Goal: Task Accomplishment & Management: Use online tool/utility

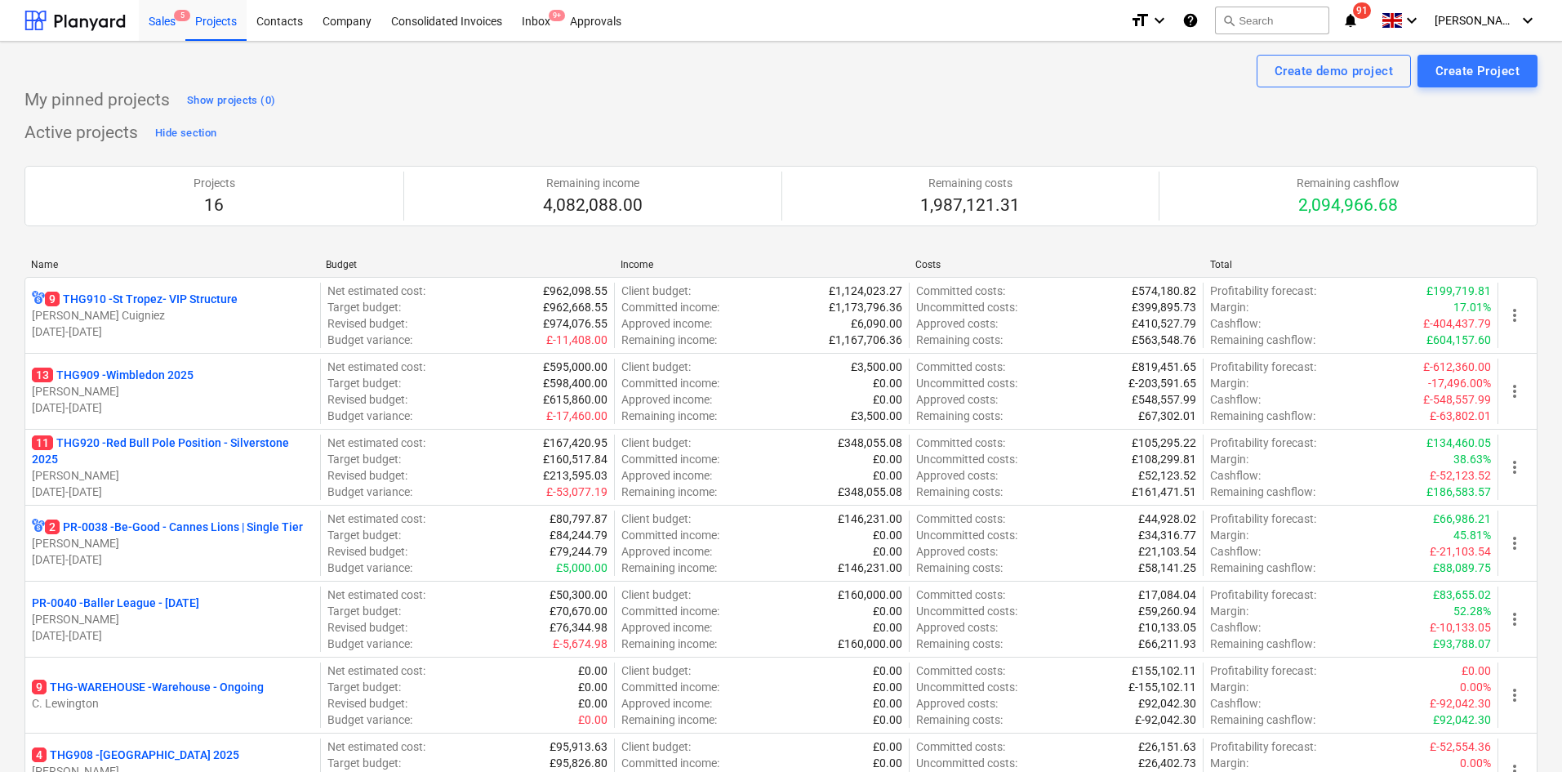
click at [160, 16] on div "Sales 5" at bounding box center [162, 20] width 47 height 42
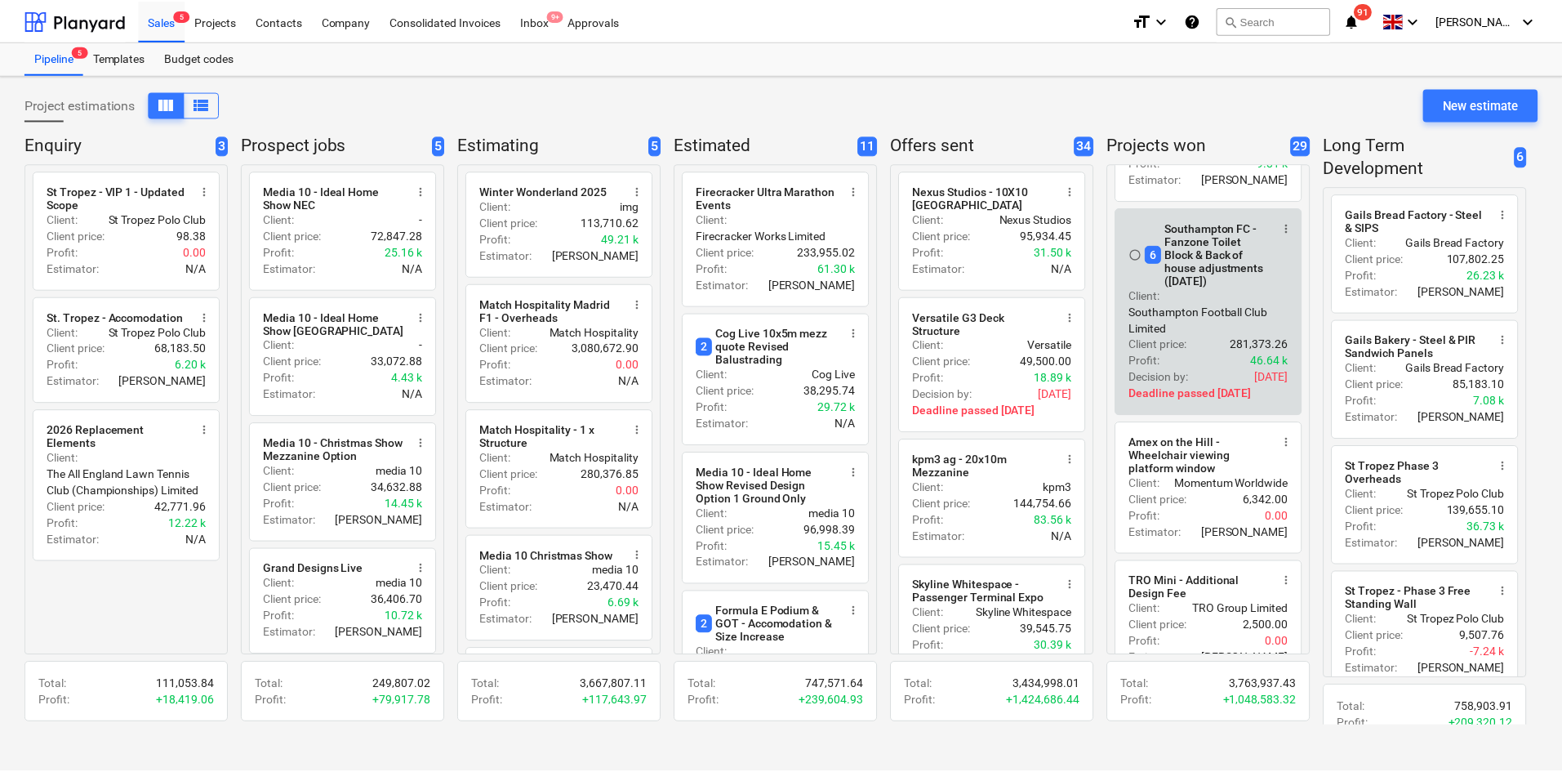
scroll to position [572, 0]
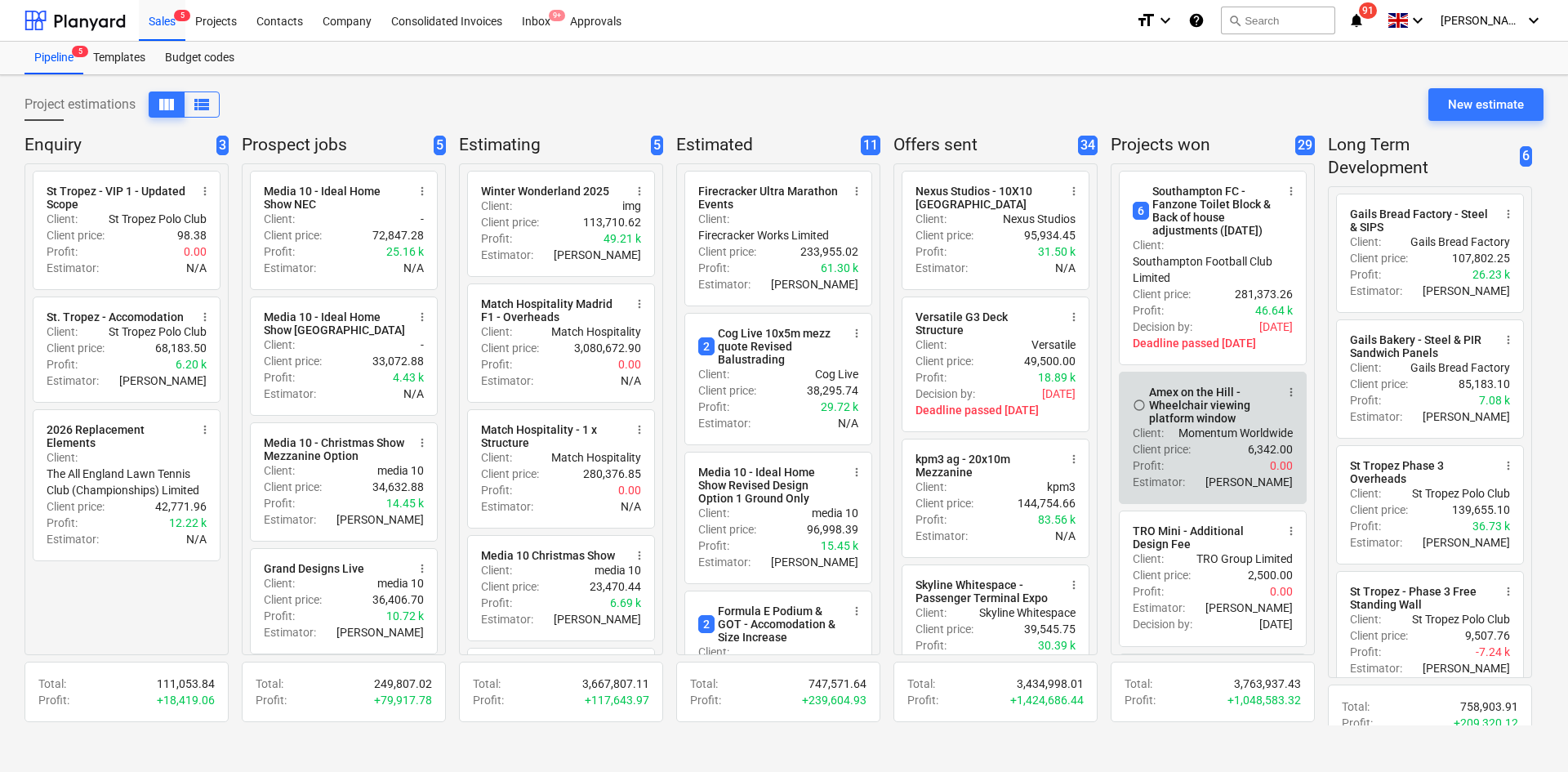
click at [1218, 425] on div "Amex on the Hill - Wheelchair viewing platform window" at bounding box center [1212, 404] width 126 height 39
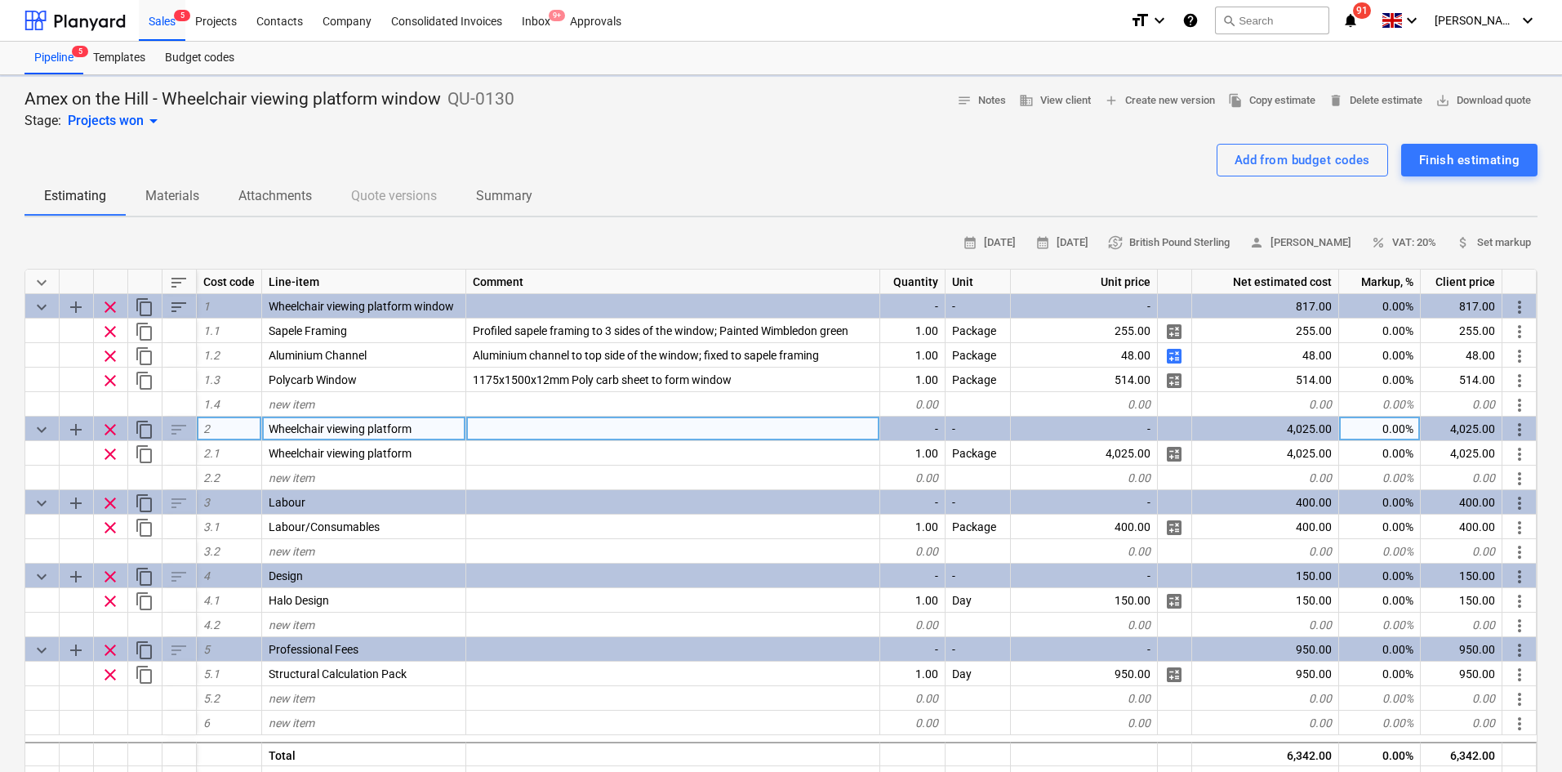
type textarea "x"
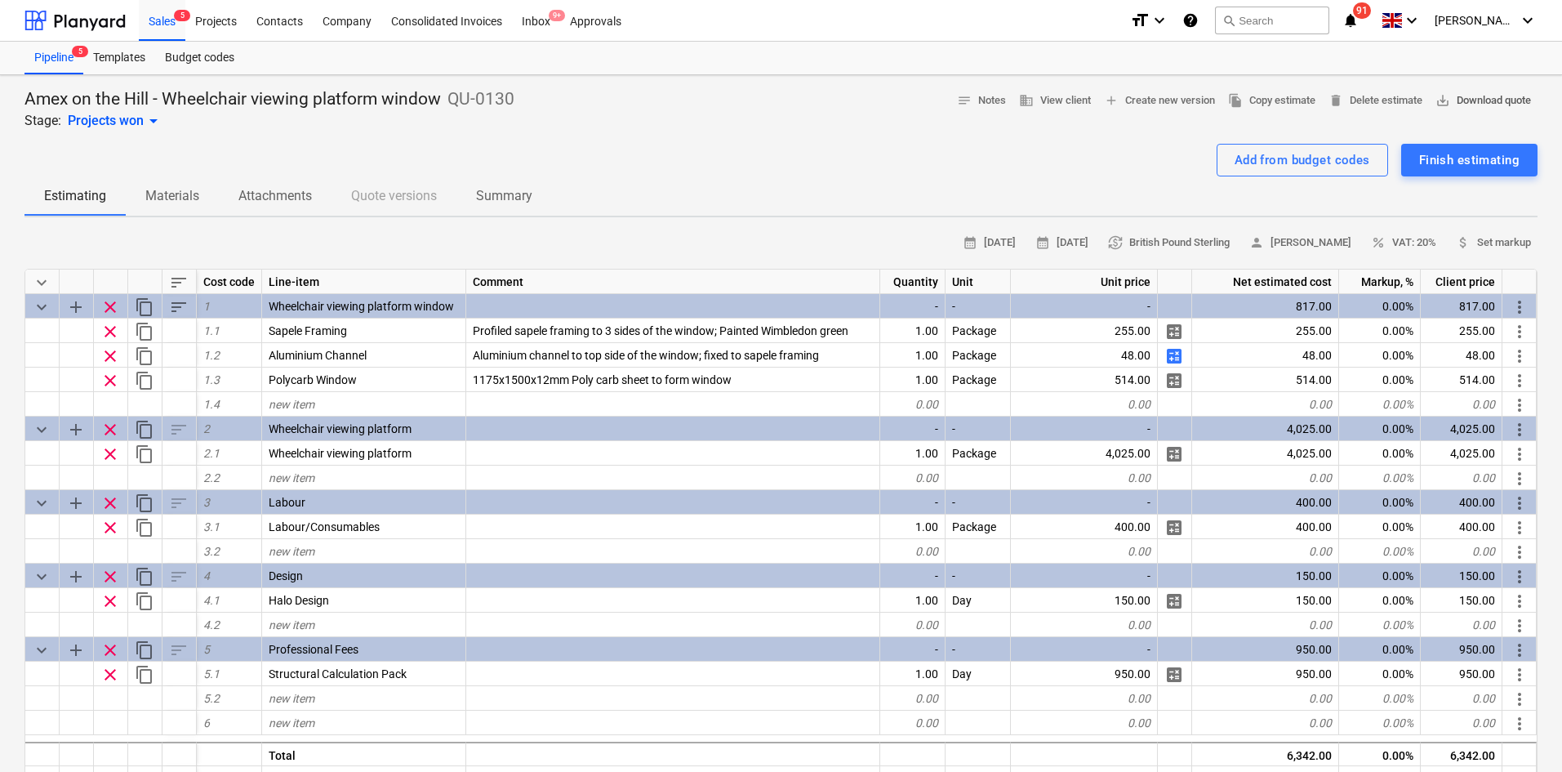
click at [1492, 106] on span "save_alt Download quote" at bounding box center [1484, 100] width 96 height 19
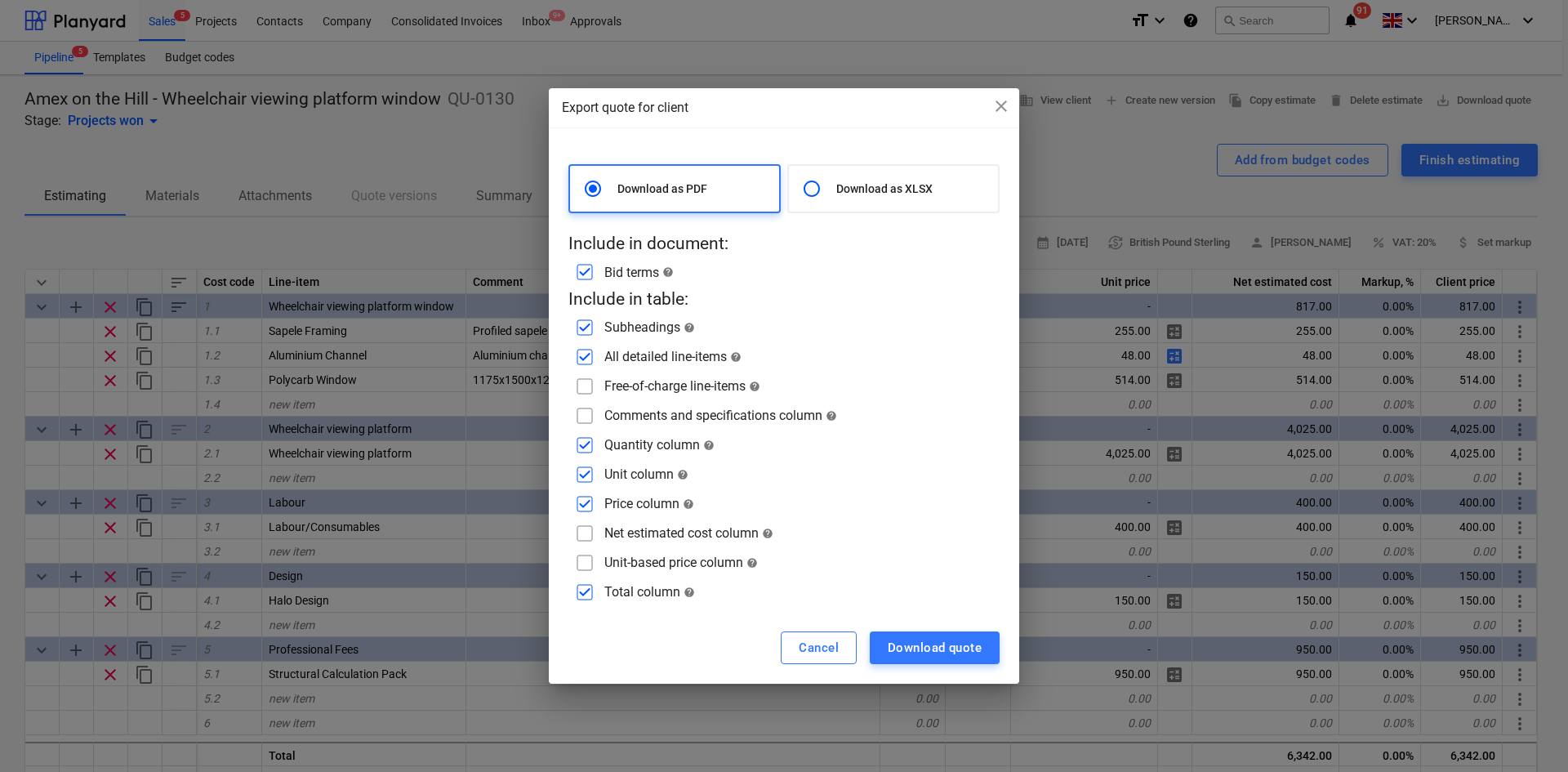
click at [591, 416] on input "checkbox" at bounding box center [585, 416] width 26 height 26
checkbox input "true"
click at [577, 534] on input "checkbox" at bounding box center [585, 533] width 26 height 26
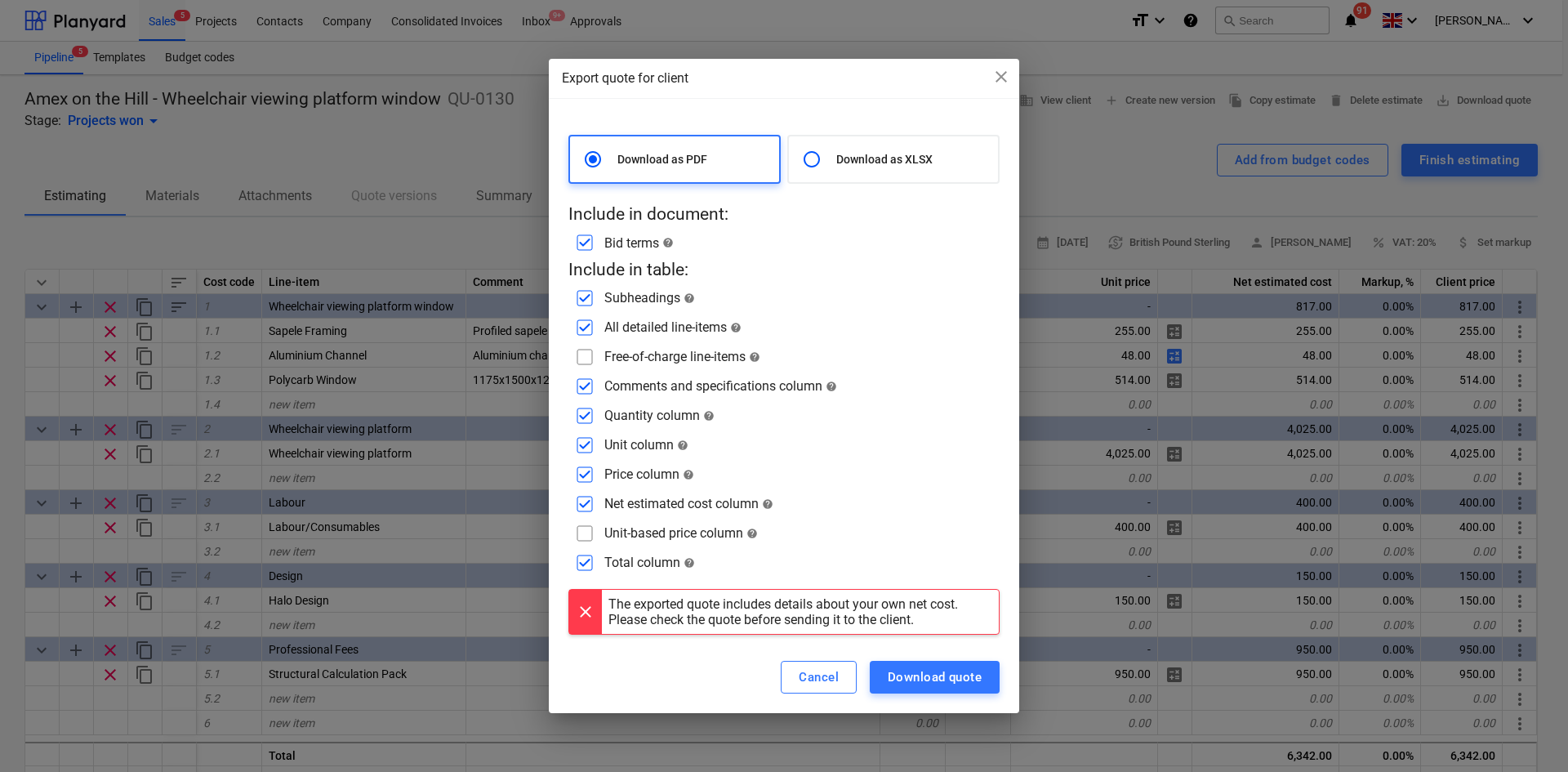
click at [589, 501] on input "checkbox" at bounding box center [585, 504] width 26 height 26
checkbox input "false"
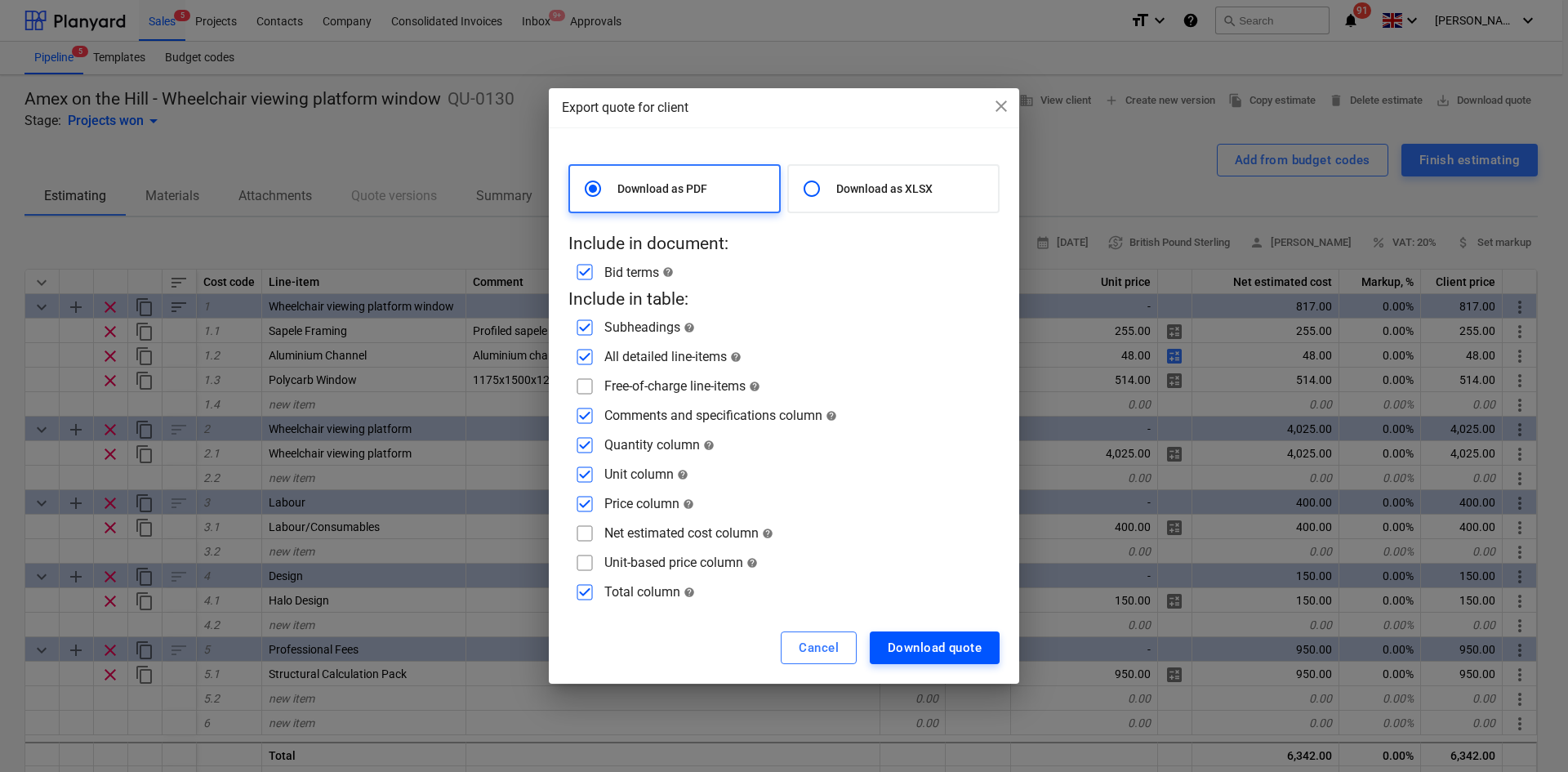
click at [939, 644] on div "Download quote" at bounding box center [935, 647] width 94 height 21
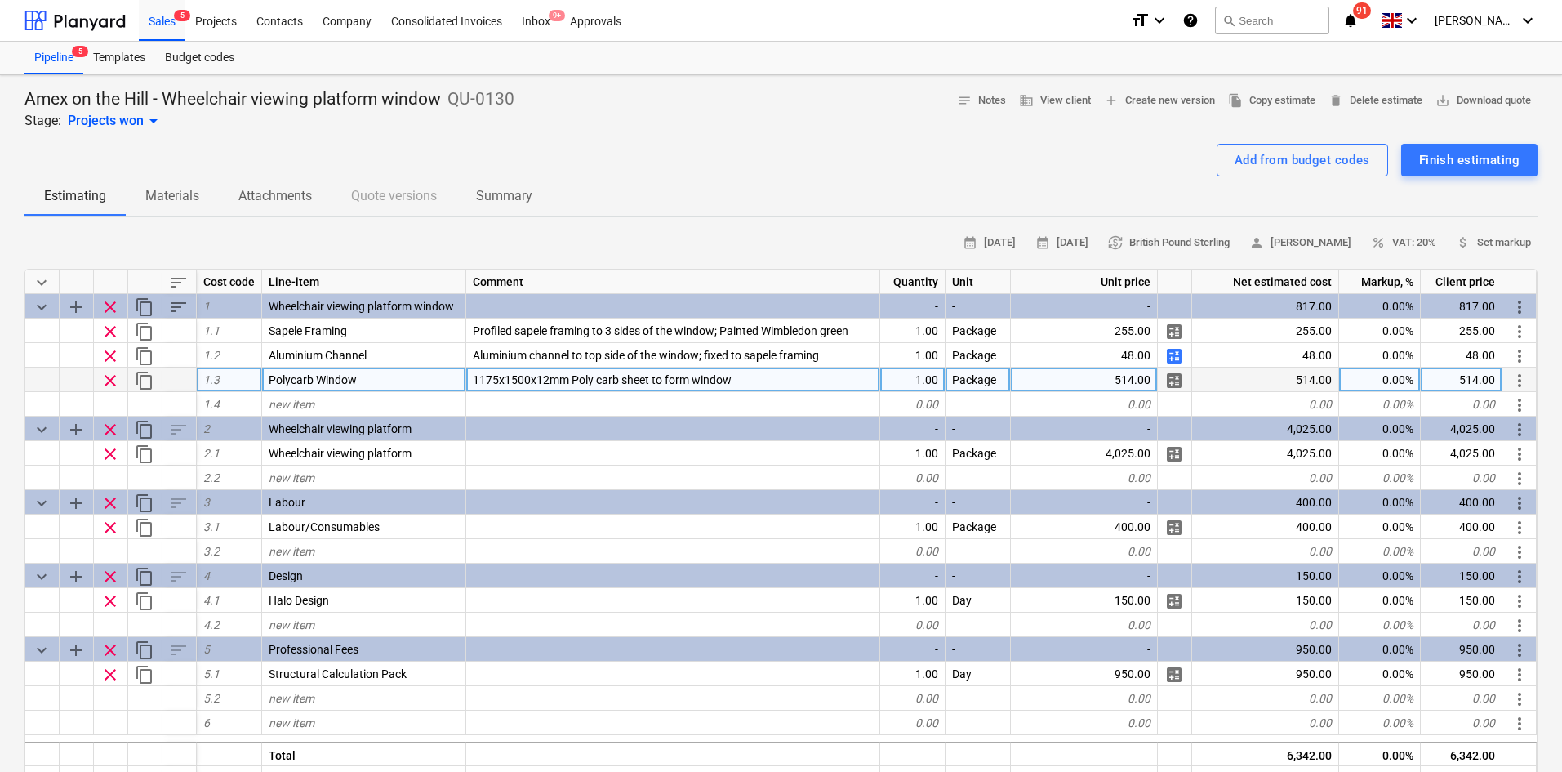
click at [1044, 389] on div "514.00" at bounding box center [1084, 379] width 147 height 24
type input "897.6"
type textarea "x"
drag, startPoint x: 267, startPoint y: 176, endPoint x: 277, endPoint y: 172, distance: 10.3
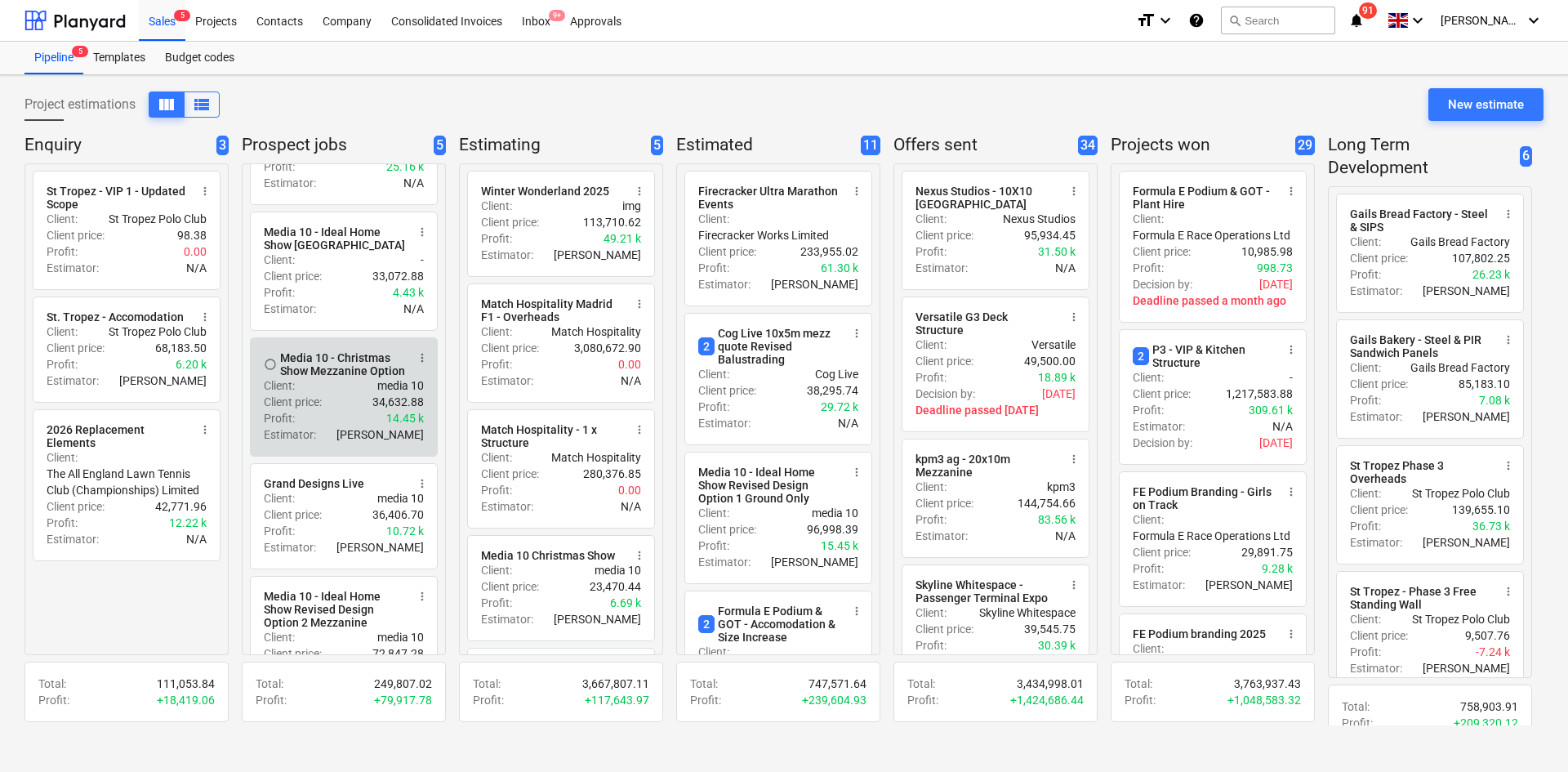
scroll to position [154, 0]
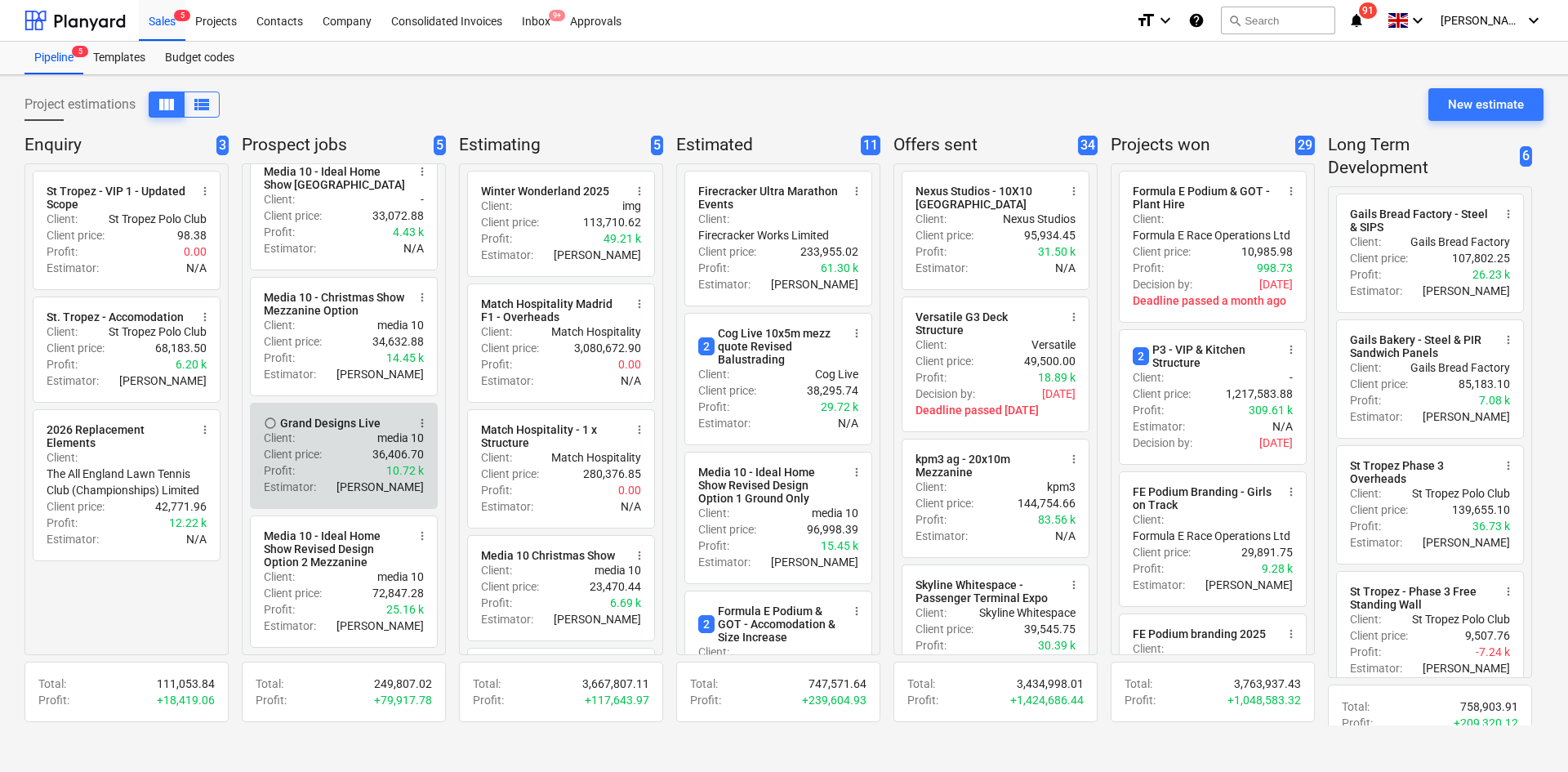
click at [345, 446] on div "Client price : 36,406.70" at bounding box center [344, 454] width 160 height 16
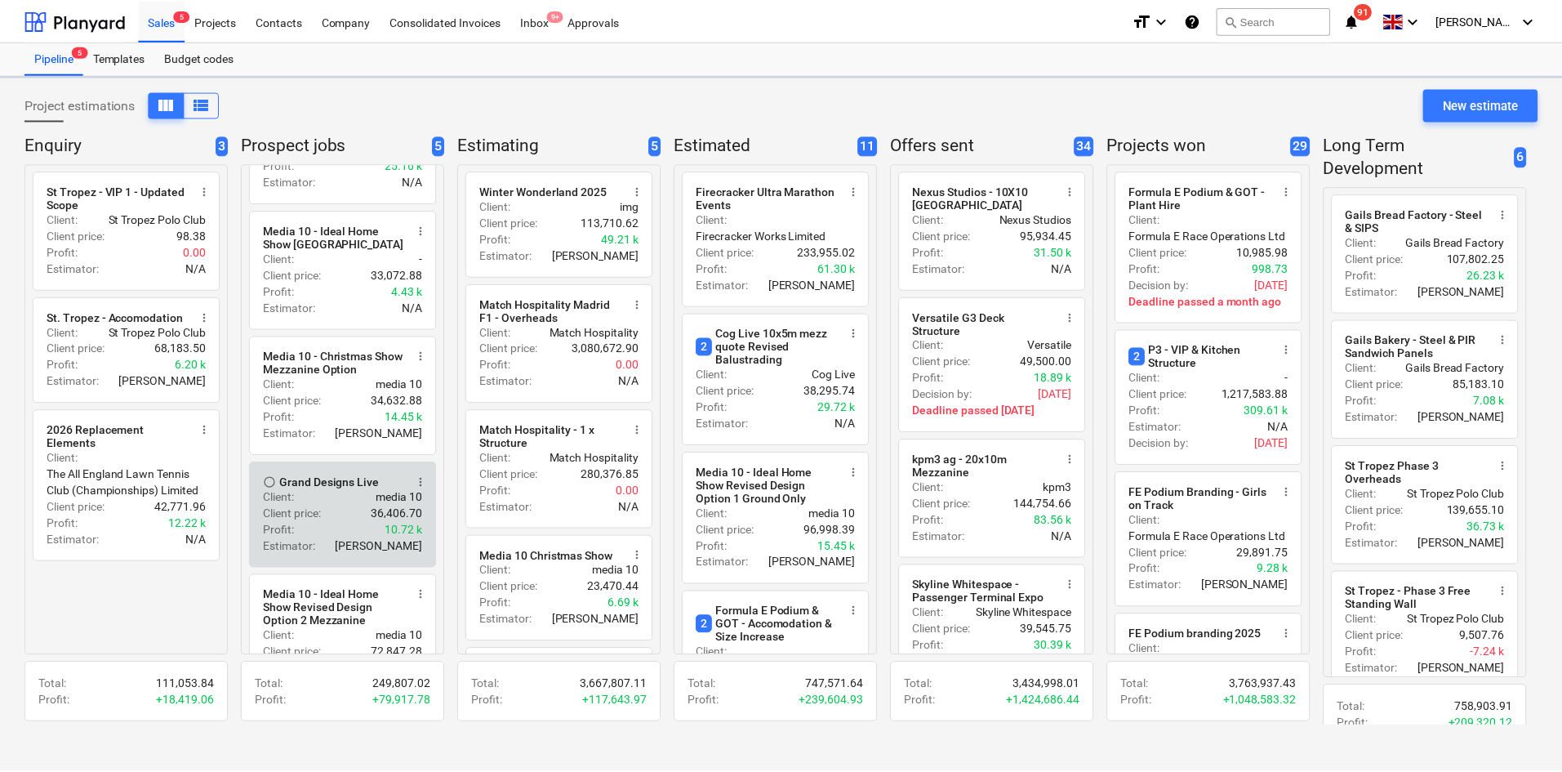
scroll to position [154, 0]
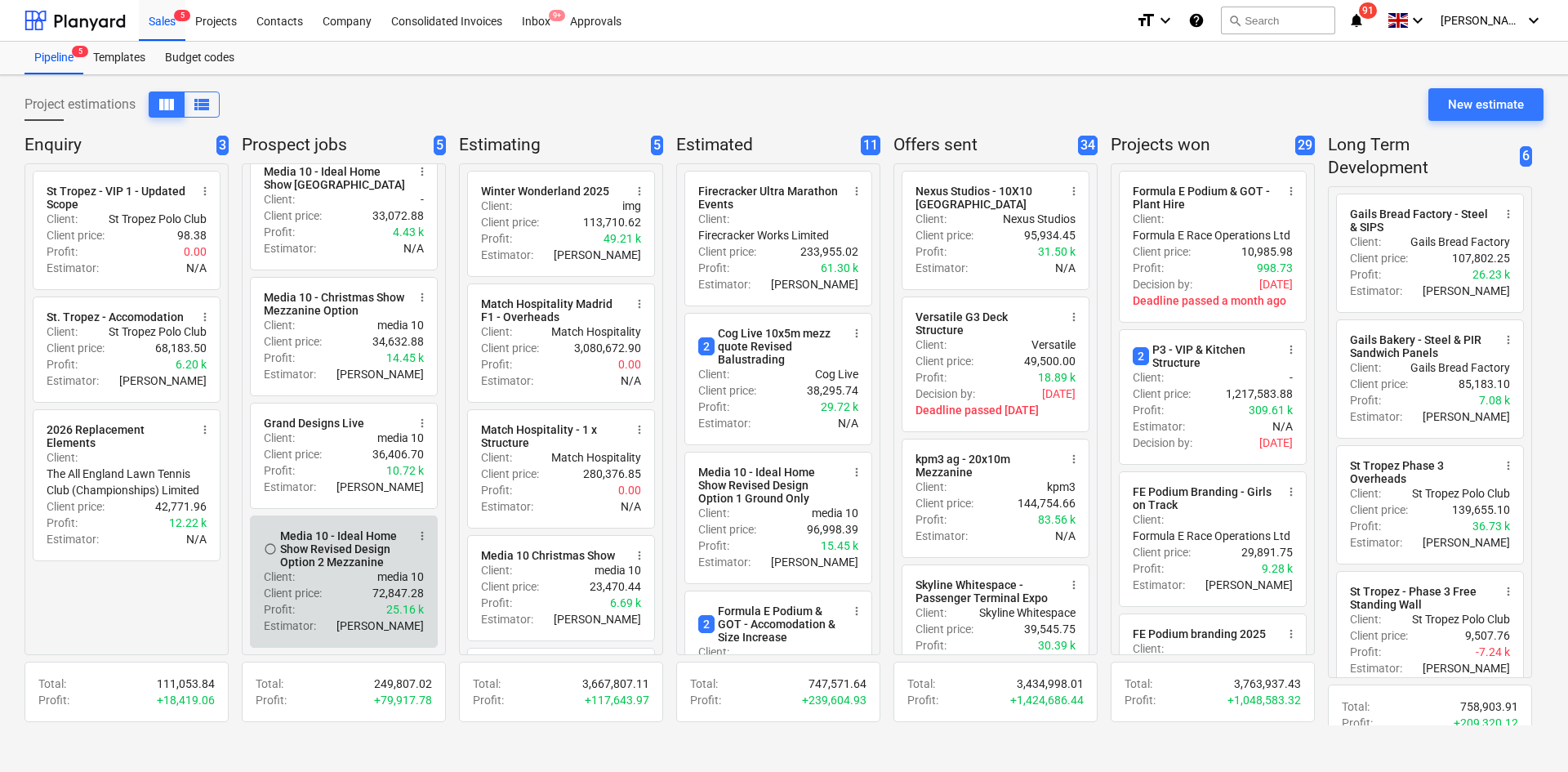
click at [353, 552] on div "Media 10 - Ideal Home Show Revised Design Option 2 Mezzanine" at bounding box center [343, 548] width 126 height 39
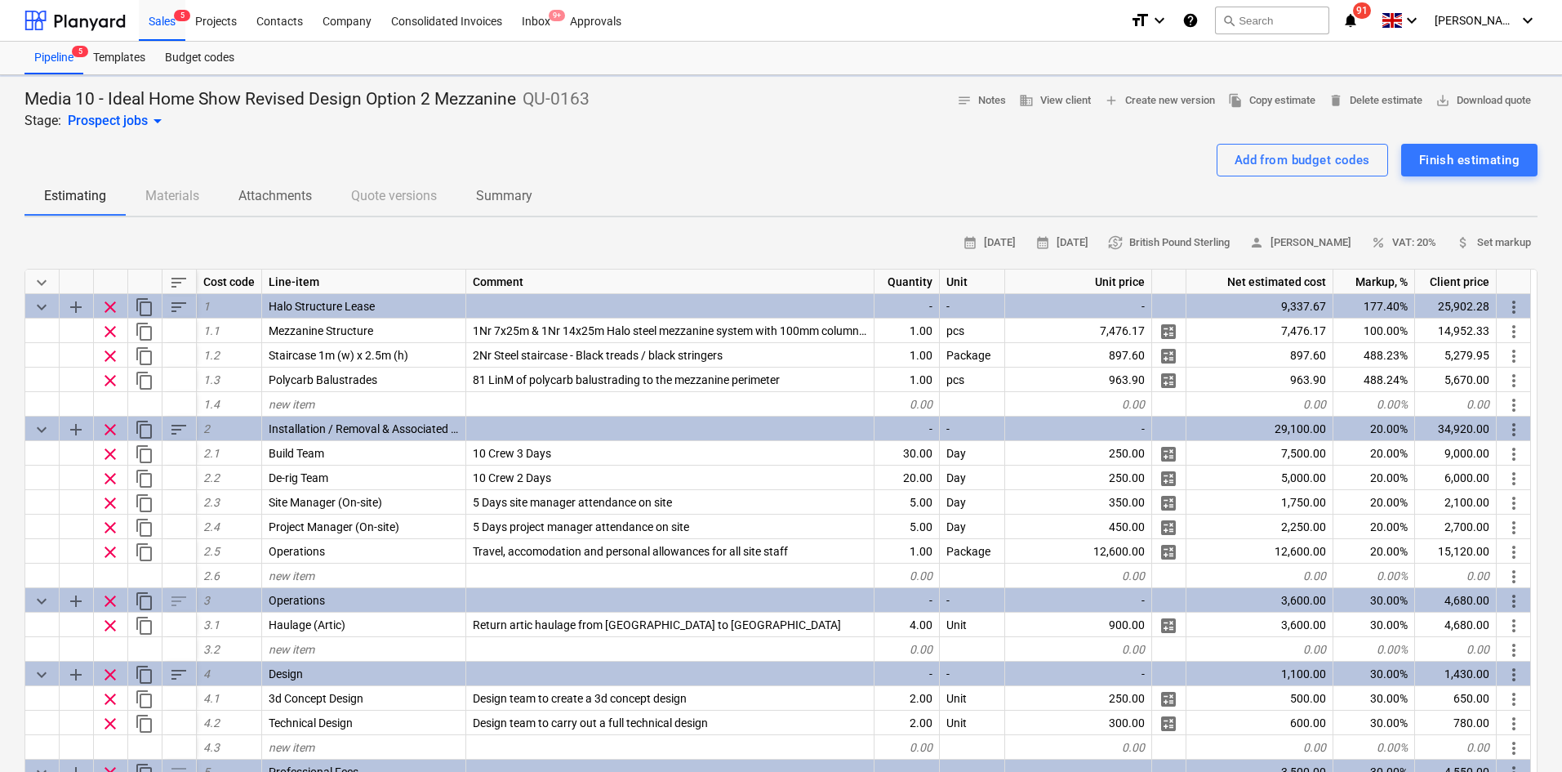
type textarea "x"
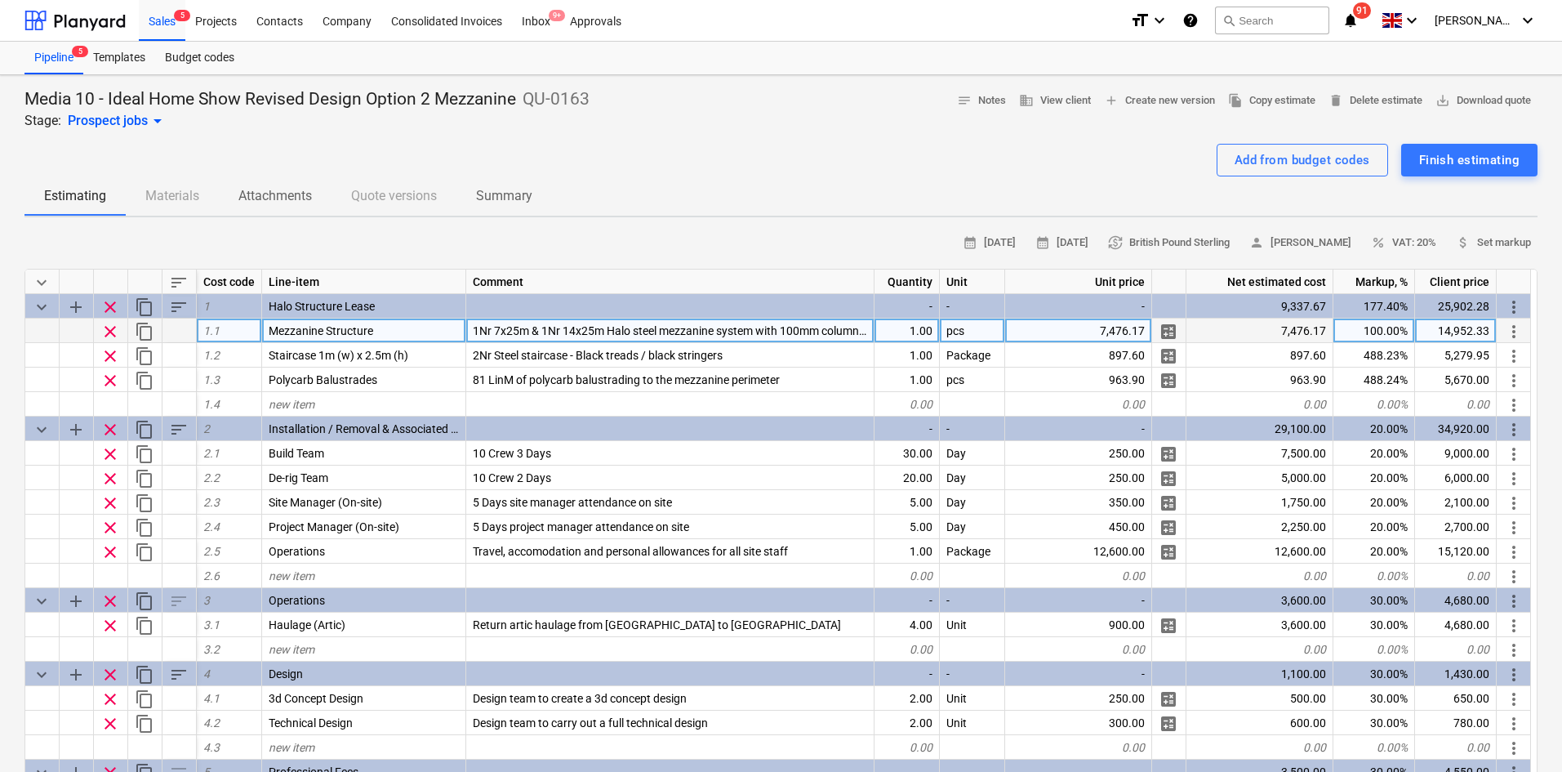
click at [1444, 335] on div "14,952.33" at bounding box center [1456, 330] width 82 height 24
click at [1257, 318] on div "7,476.17" at bounding box center [1260, 330] width 147 height 24
click at [1135, 328] on div "7,476.17" at bounding box center [1078, 330] width 147 height 24
click at [1107, 323] on input "£7,630.18" at bounding box center [1078, 330] width 146 height 24
click at [1102, 328] on input "£7,630.18" at bounding box center [1078, 330] width 146 height 24
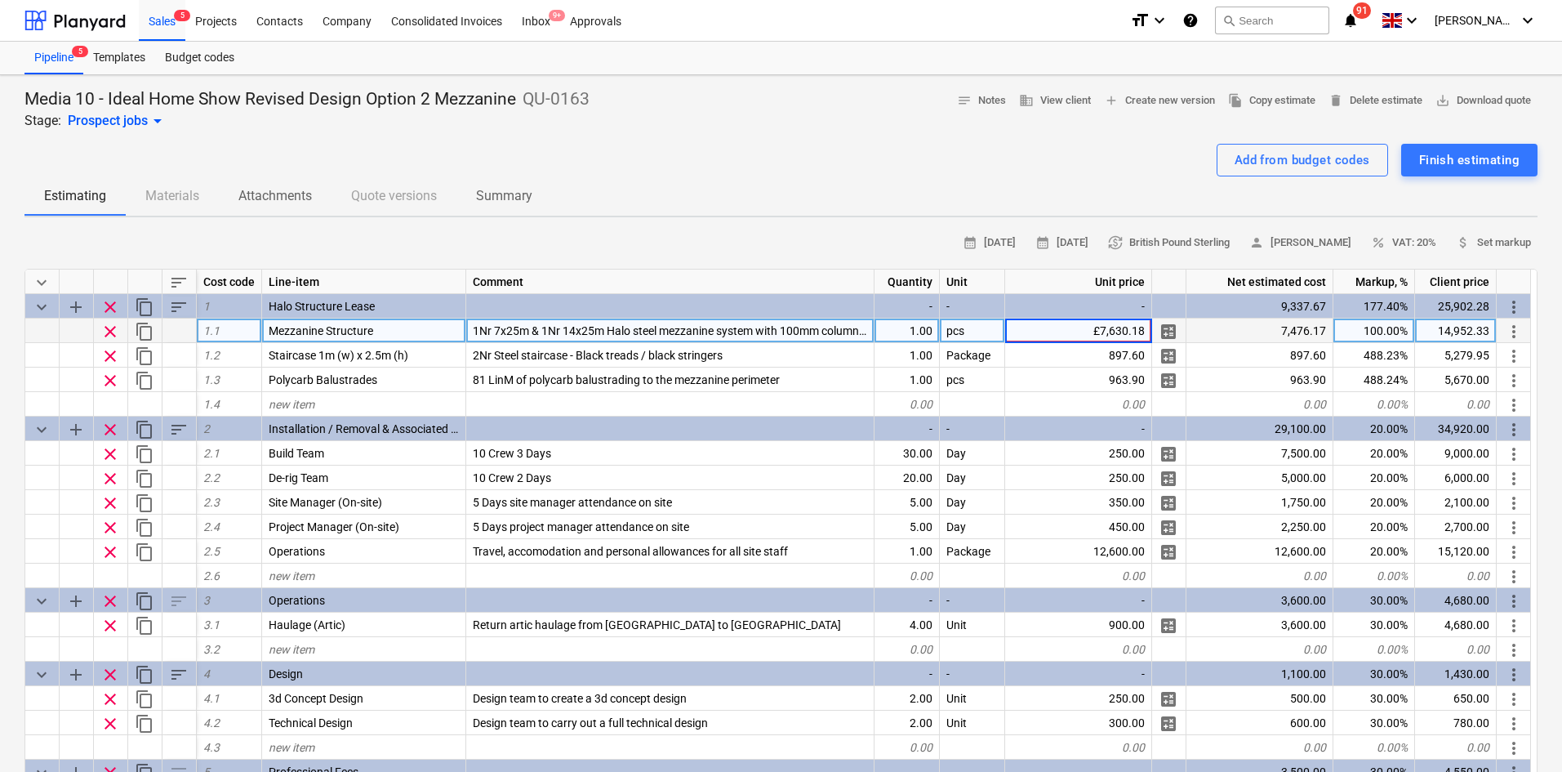
type input "7,630.18"
type textarea "x"
click at [1452, 326] on div "15,260.35" at bounding box center [1456, 330] width 82 height 24
click at [1440, 336] on input "£17,953.36" at bounding box center [1455, 330] width 81 height 24
type input "17,953.36"
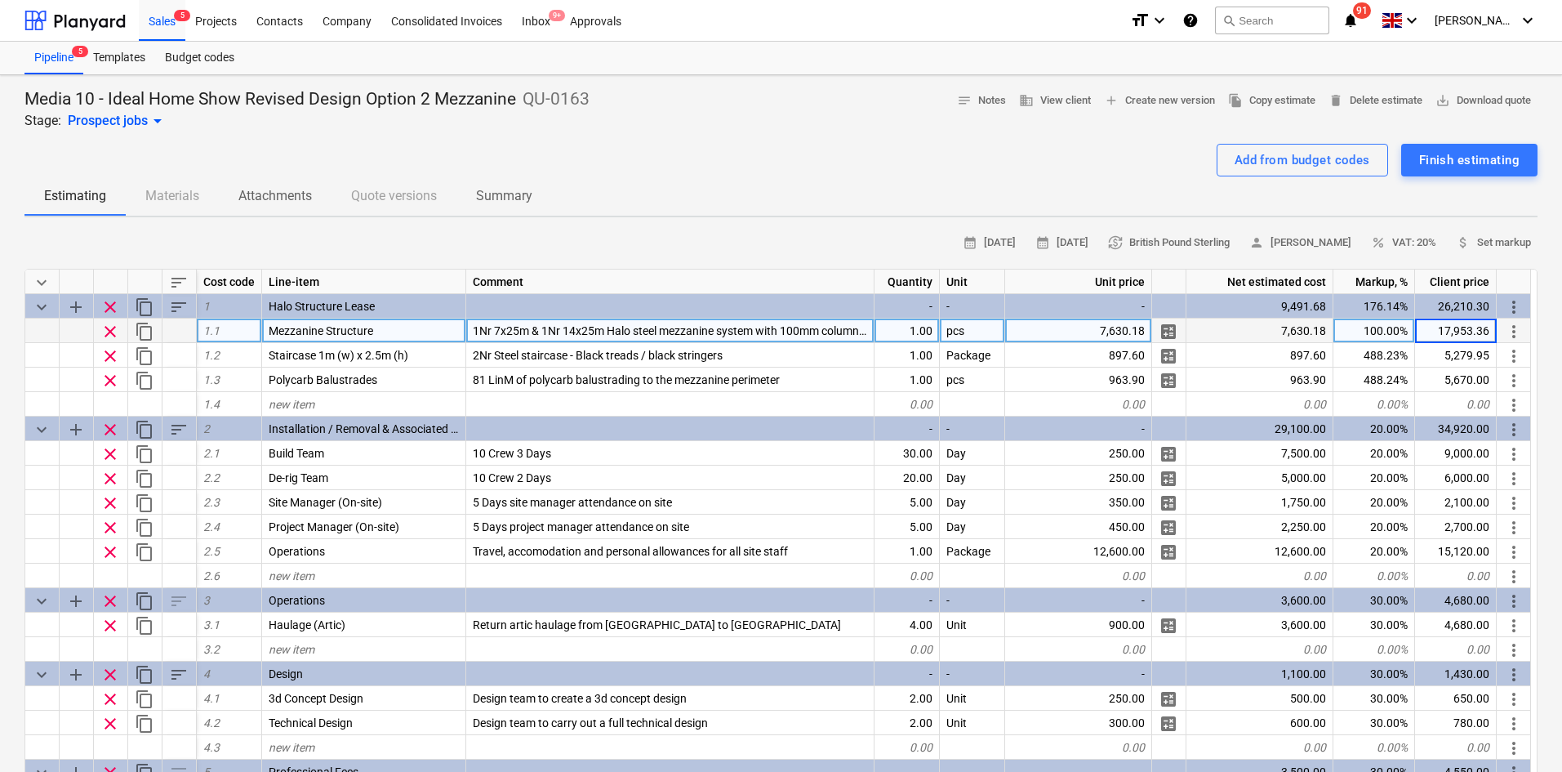
type textarea "x"
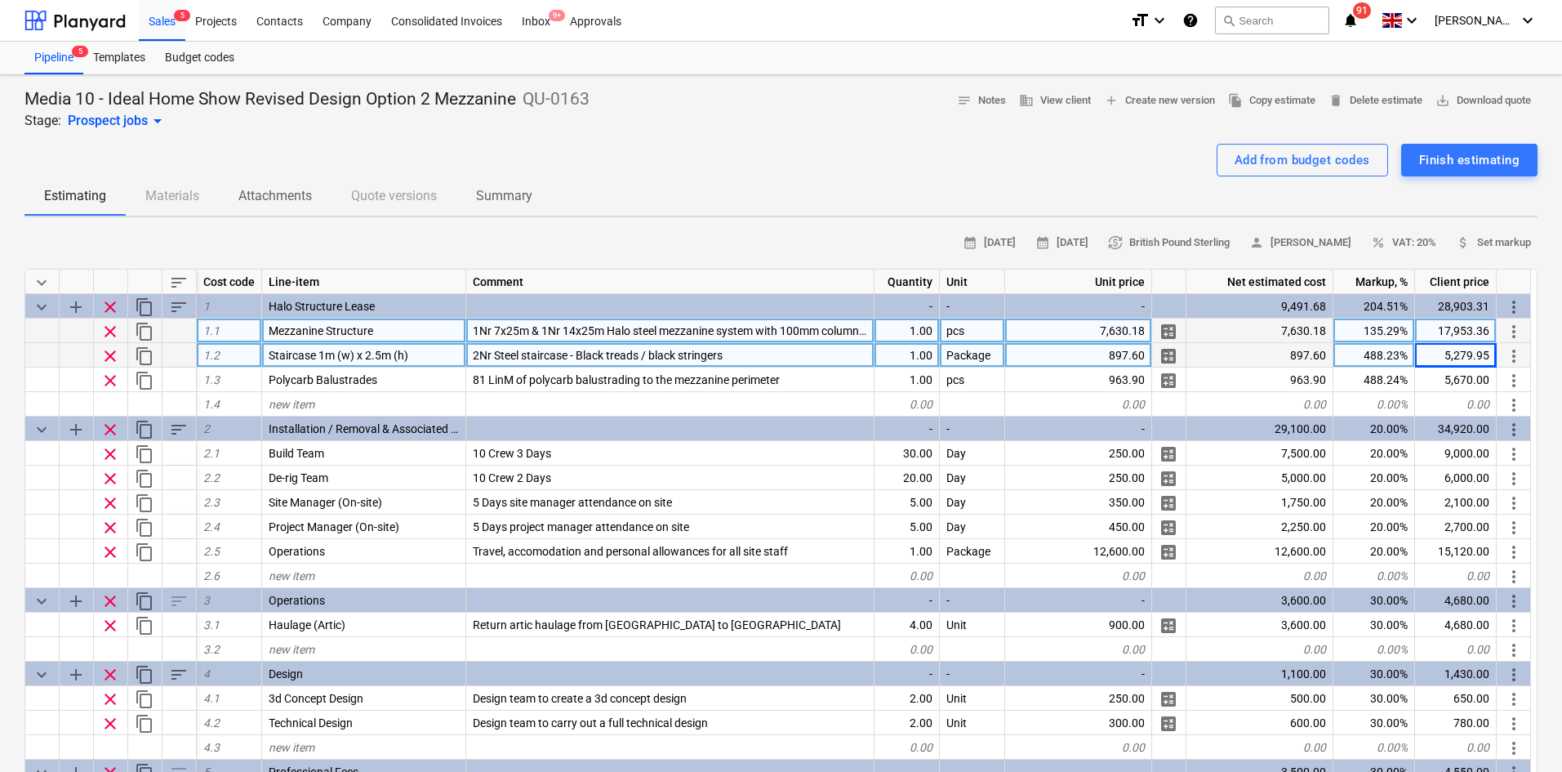
click at [924, 355] on div "1.00" at bounding box center [907, 355] width 65 height 24
click at [960, 354] on div "Package" at bounding box center [972, 355] width 65 height 24
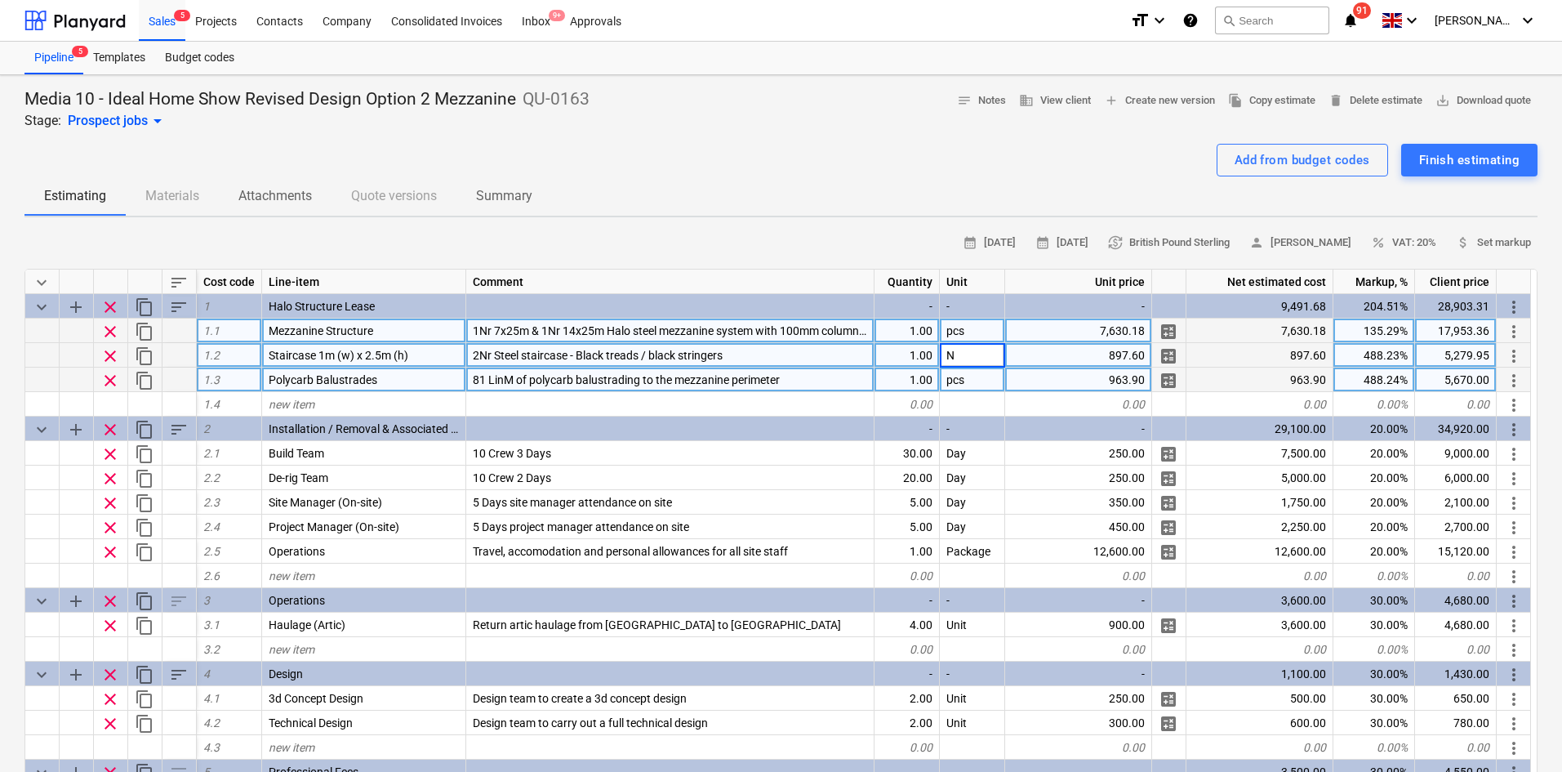
type input "Nr"
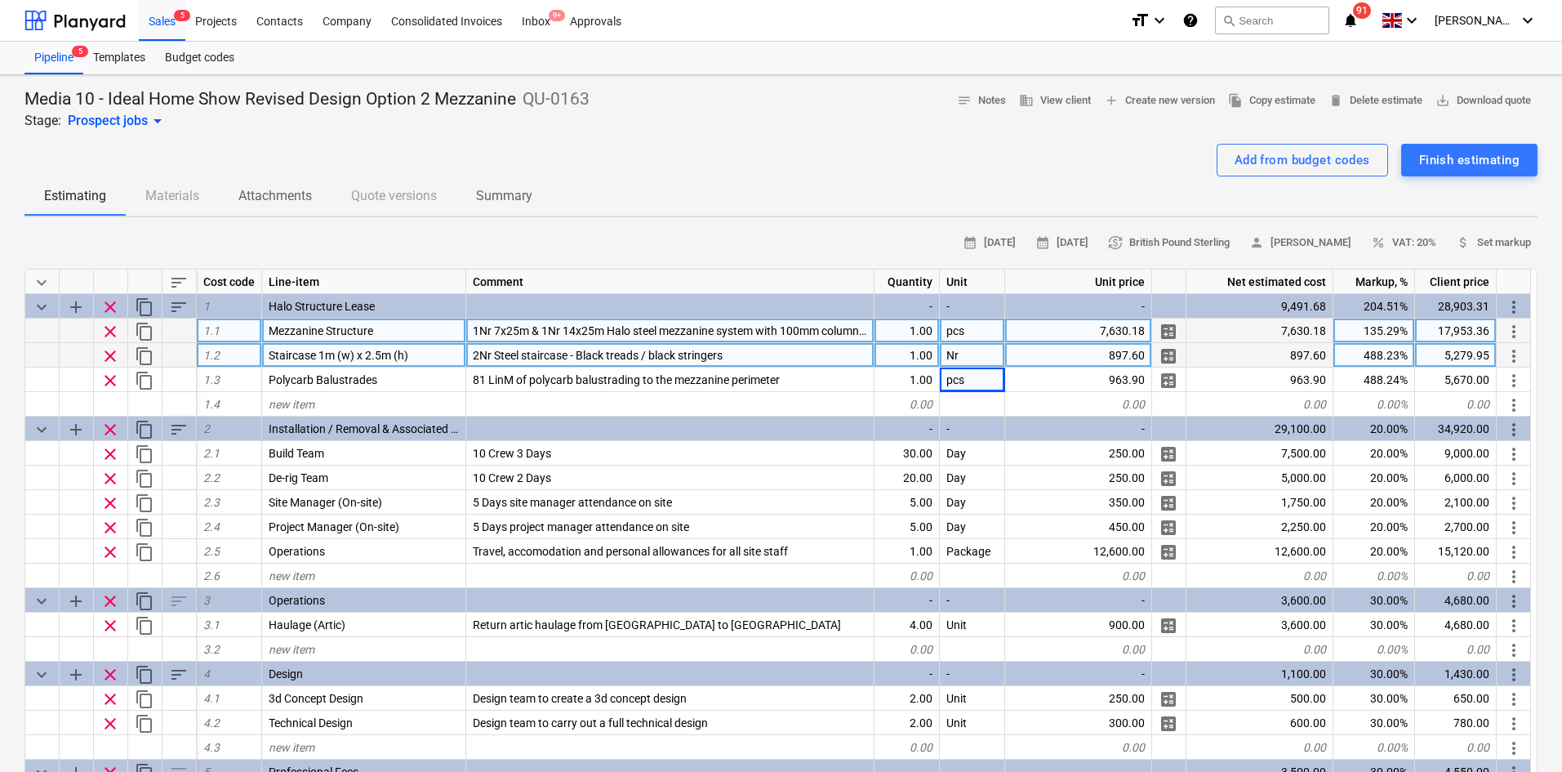
drag, startPoint x: 951, startPoint y: 384, endPoint x: 434, endPoint y: 365, distance: 517.3
click at [434, 365] on div "Staircase 1m (w) x 2.5m (h)" at bounding box center [364, 355] width 204 height 24
click at [489, 353] on span "2Nr Steel staircase - Black treads / black stringers" at bounding box center [598, 355] width 250 height 13
click at [492, 351] on input "2Nr Steel staircase - Black treads / black stringers" at bounding box center [670, 355] width 408 height 24
click at [495, 359] on input "2Nr Steel staircase - Black treads / black stringers" at bounding box center [670, 355] width 408 height 24
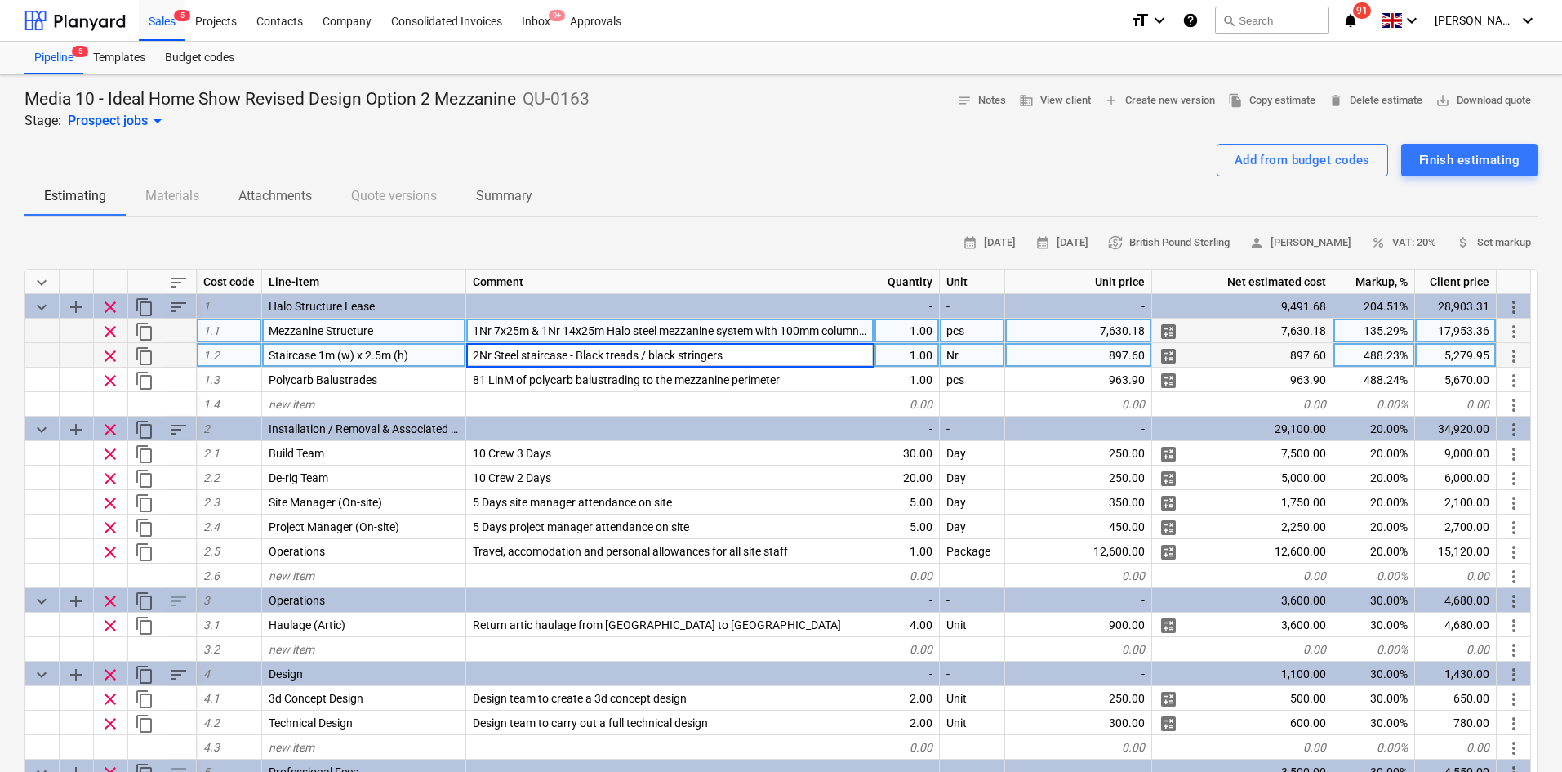
click at [894, 357] on div "1.00" at bounding box center [907, 355] width 65 height 24
click at [1459, 359] on div "10,559.90" at bounding box center [1456, 355] width 82 height 24
type textarea "x"
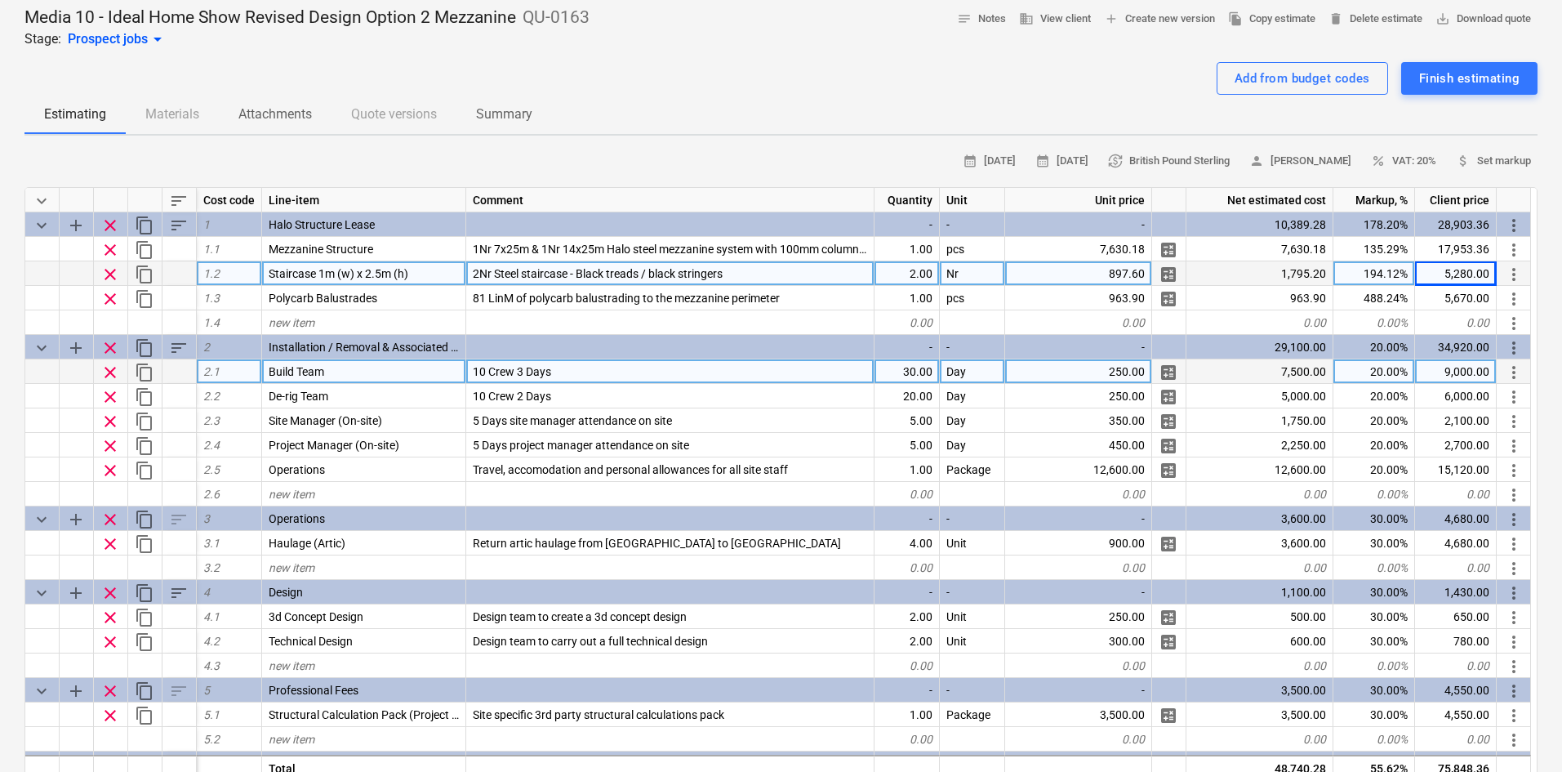
click at [524, 369] on span "10 Crew 3 Days" at bounding box center [512, 371] width 78 height 13
click at [524, 369] on input "10 Crew 3 Days" at bounding box center [670, 371] width 408 height 24
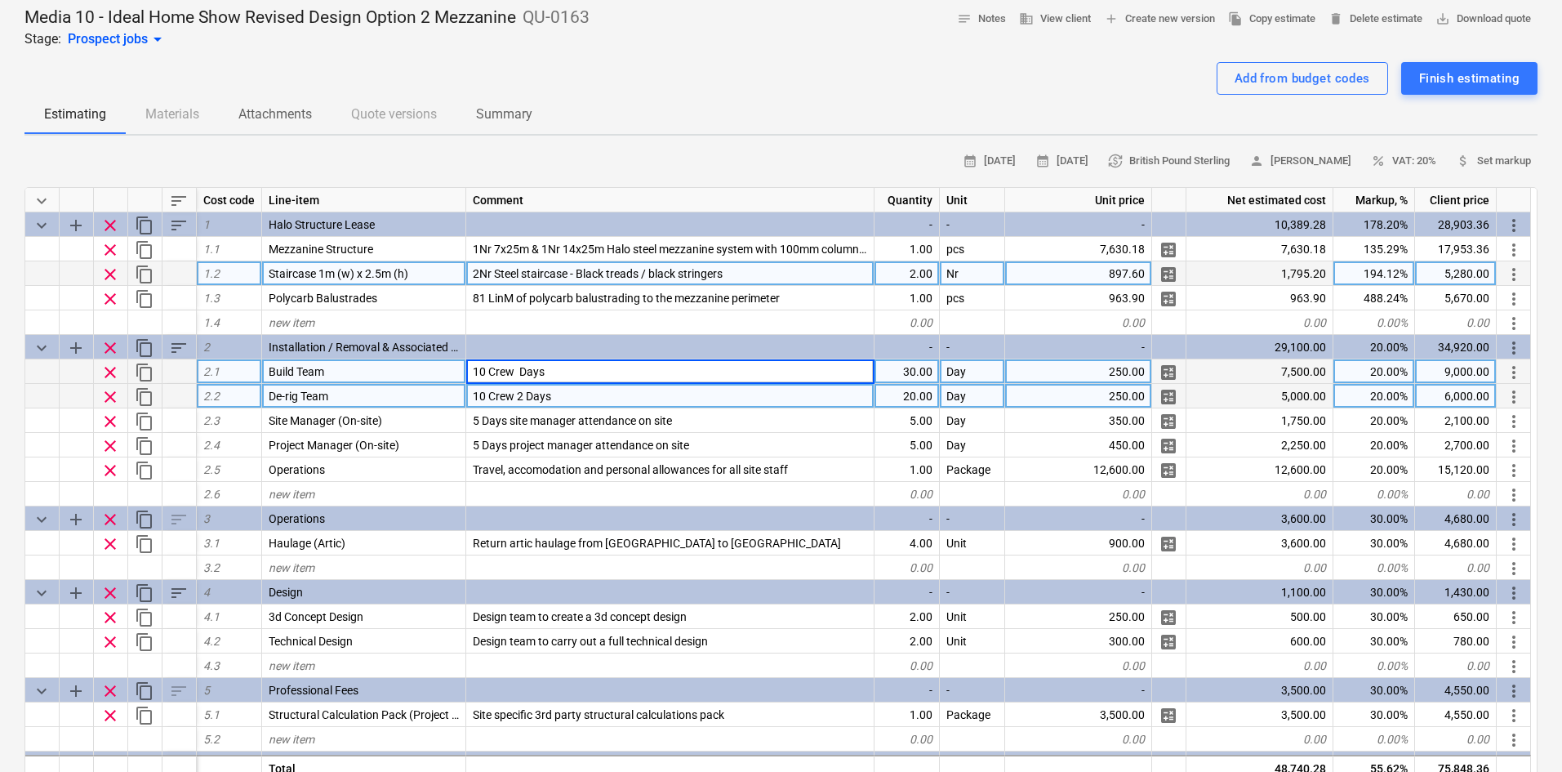
type input "10 Crew 2 Days"
type textarea "x"
click at [521, 391] on span "10 Crew 2 Days" at bounding box center [512, 396] width 78 height 13
click at [524, 393] on input "10 Crew 2 Days" at bounding box center [670, 396] width 408 height 24
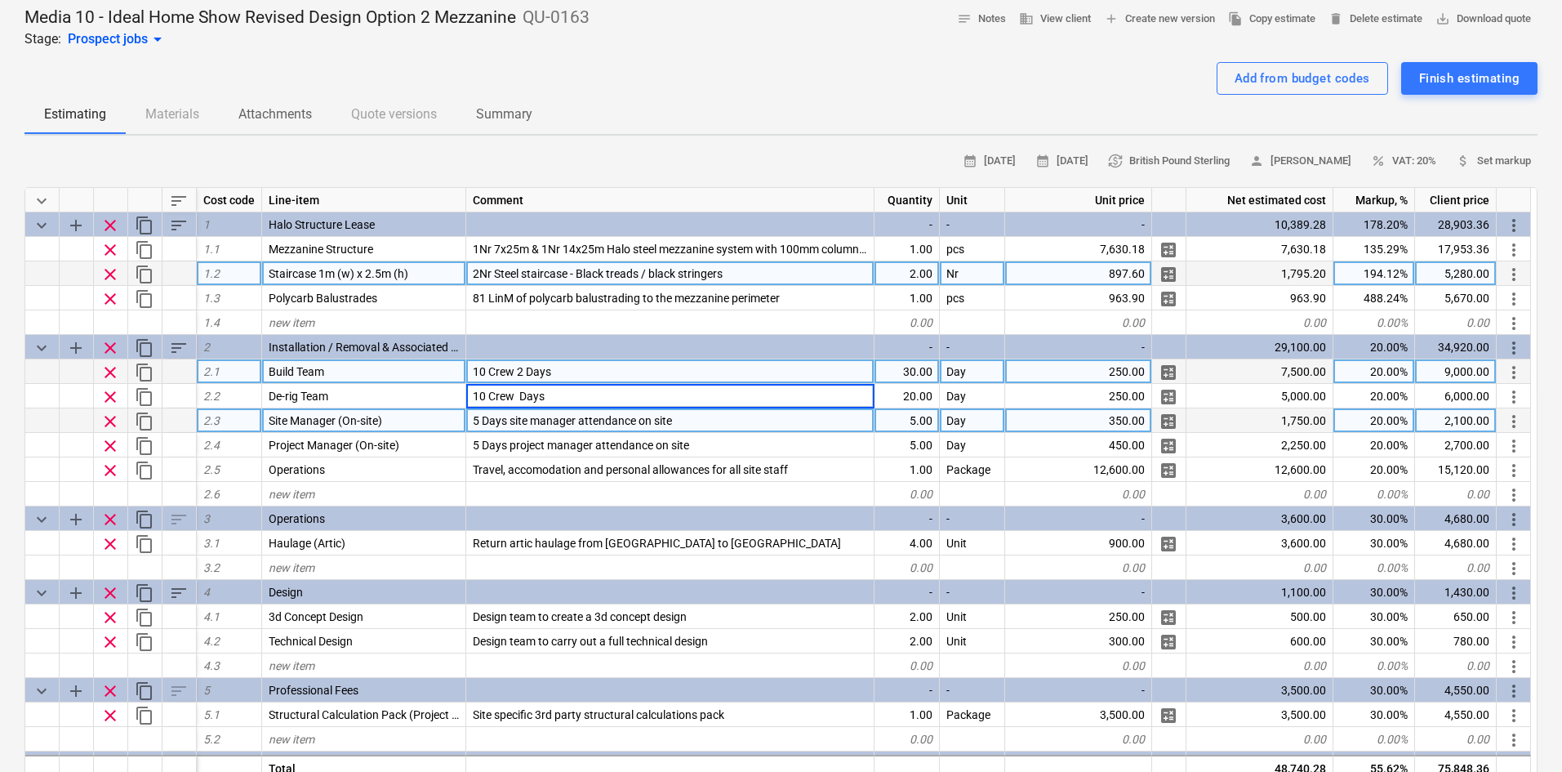
type input "10 Crew 1 Days"
type textarea "x"
type input "20"
type textarea "x"
click at [483, 417] on span "5 Days site manager attendance on site" at bounding box center [572, 420] width 199 height 13
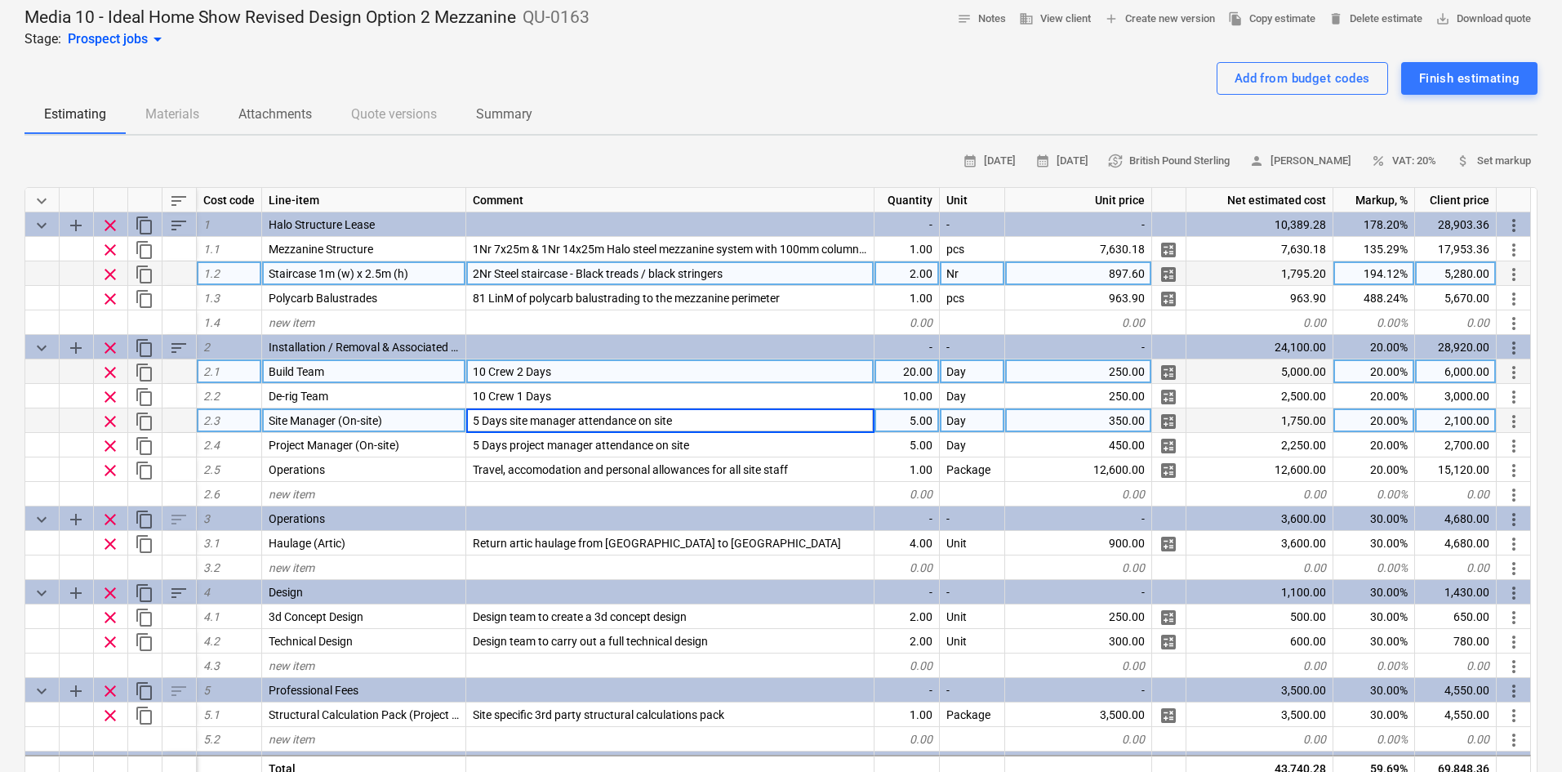
click at [478, 421] on input "5 Days site manager attendance on site" at bounding box center [670, 420] width 408 height 24
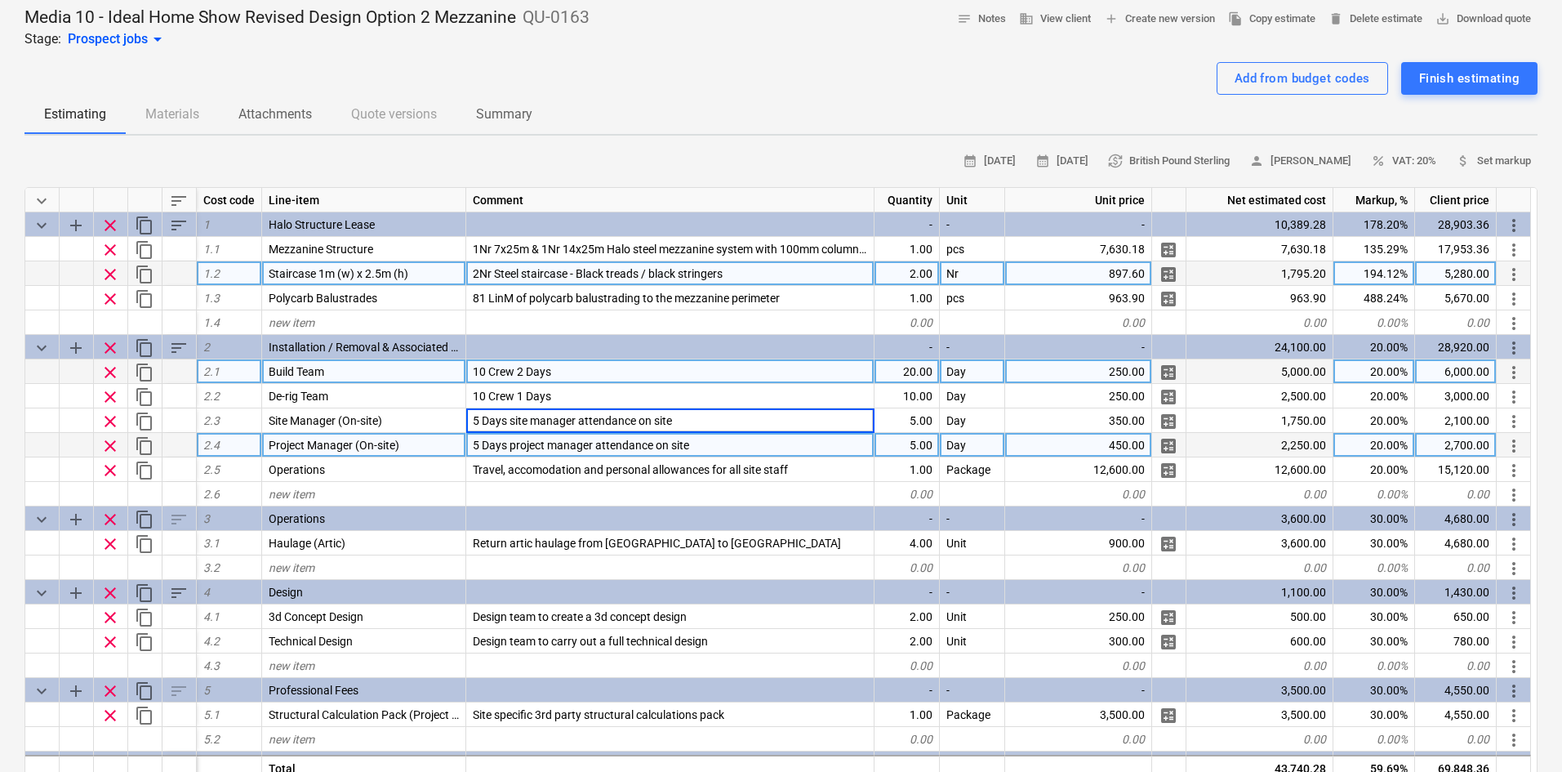
type input "Days site manager attendance on site"
type textarea "x"
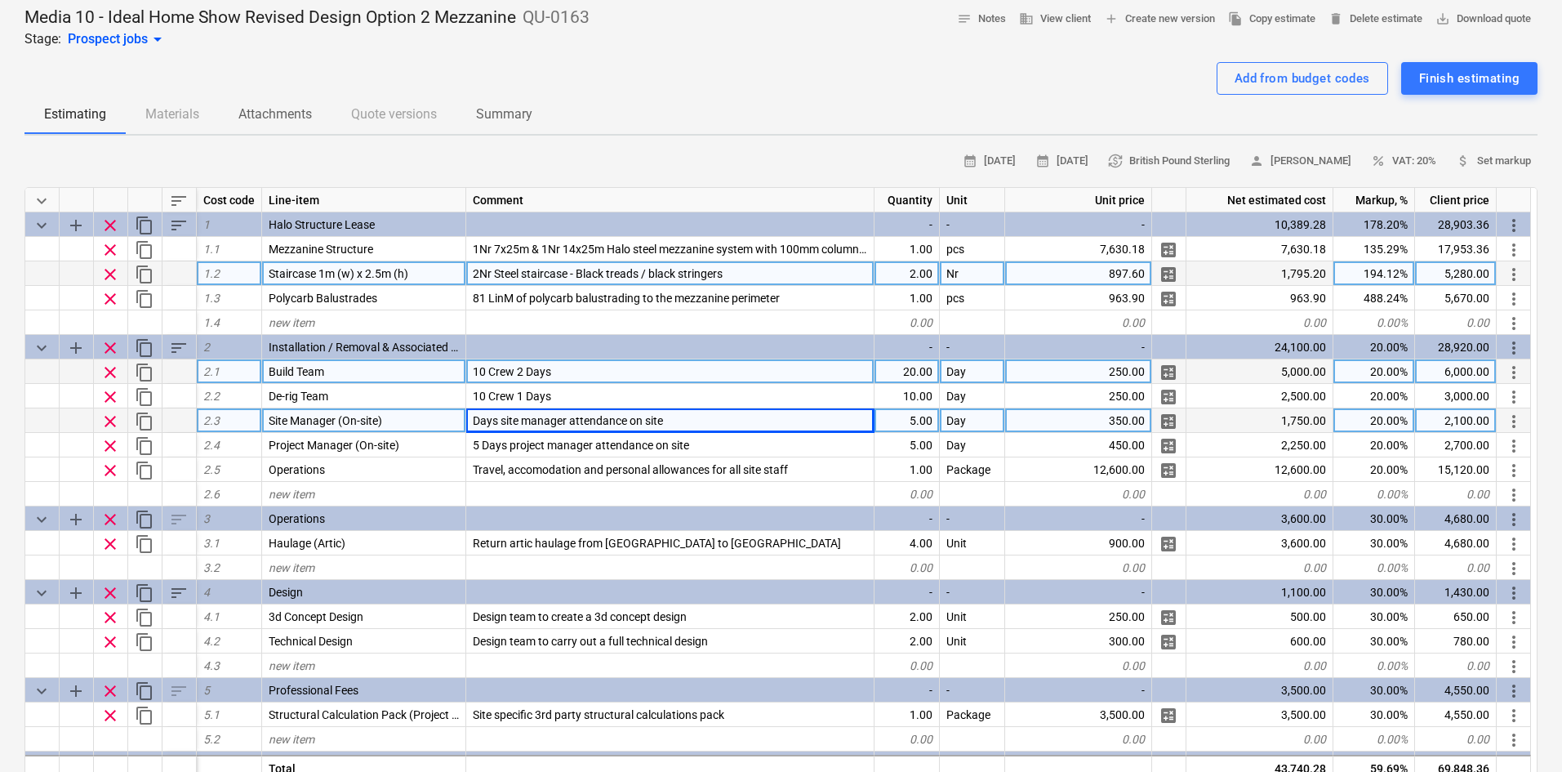
click at [478, 412] on div "Days site manager attendance on site" at bounding box center [670, 420] width 408 height 24
type input "3 Days site manager attendance on site"
type textarea "x"
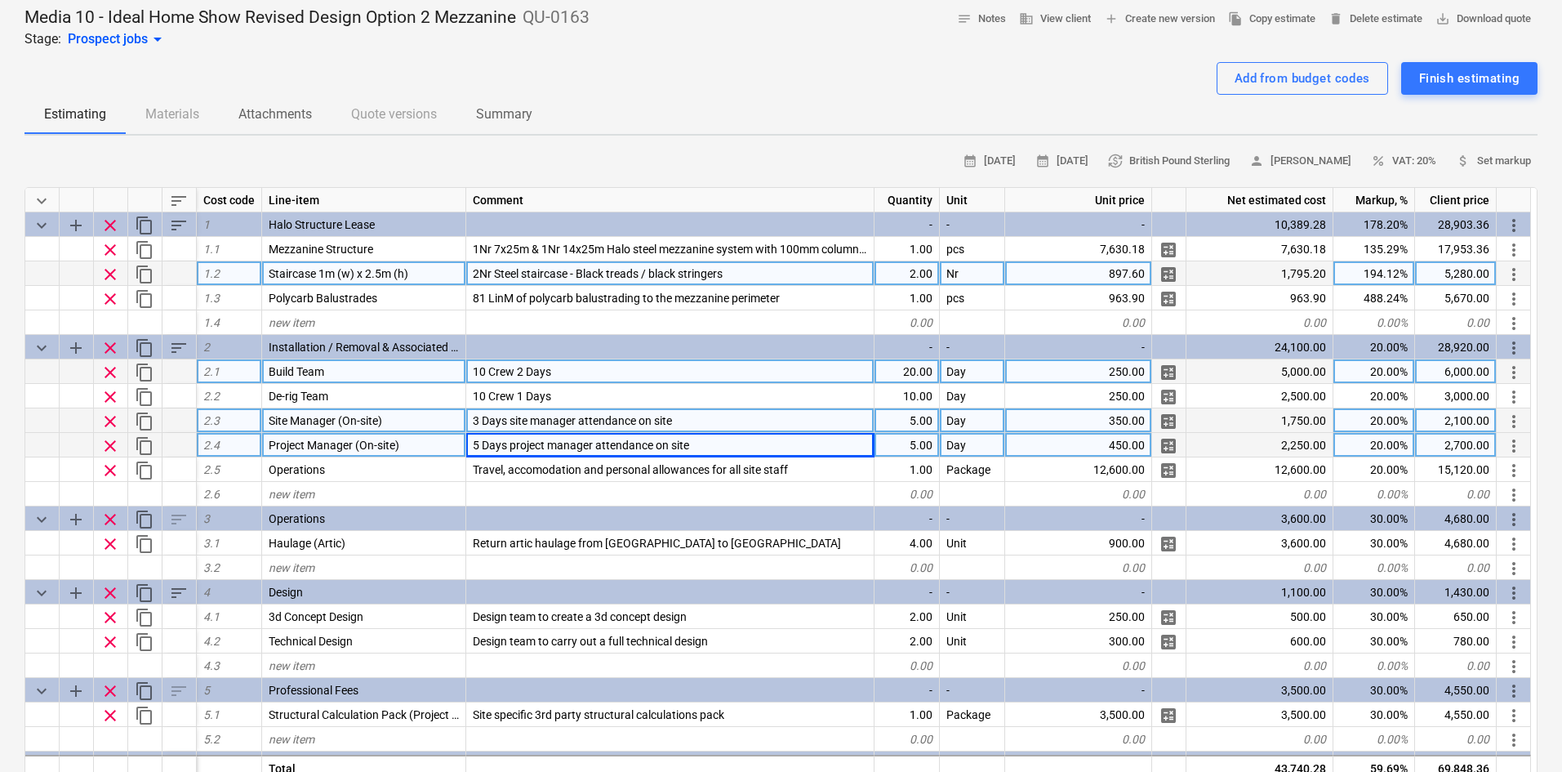
click at [474, 444] on span "5 Days project manager attendance on site" at bounding box center [581, 445] width 216 height 13
click at [479, 440] on input "5 Days project manager attendance on site" at bounding box center [670, 445] width 408 height 24
type input "3 Days project manager attendance on site"
type textarea "x"
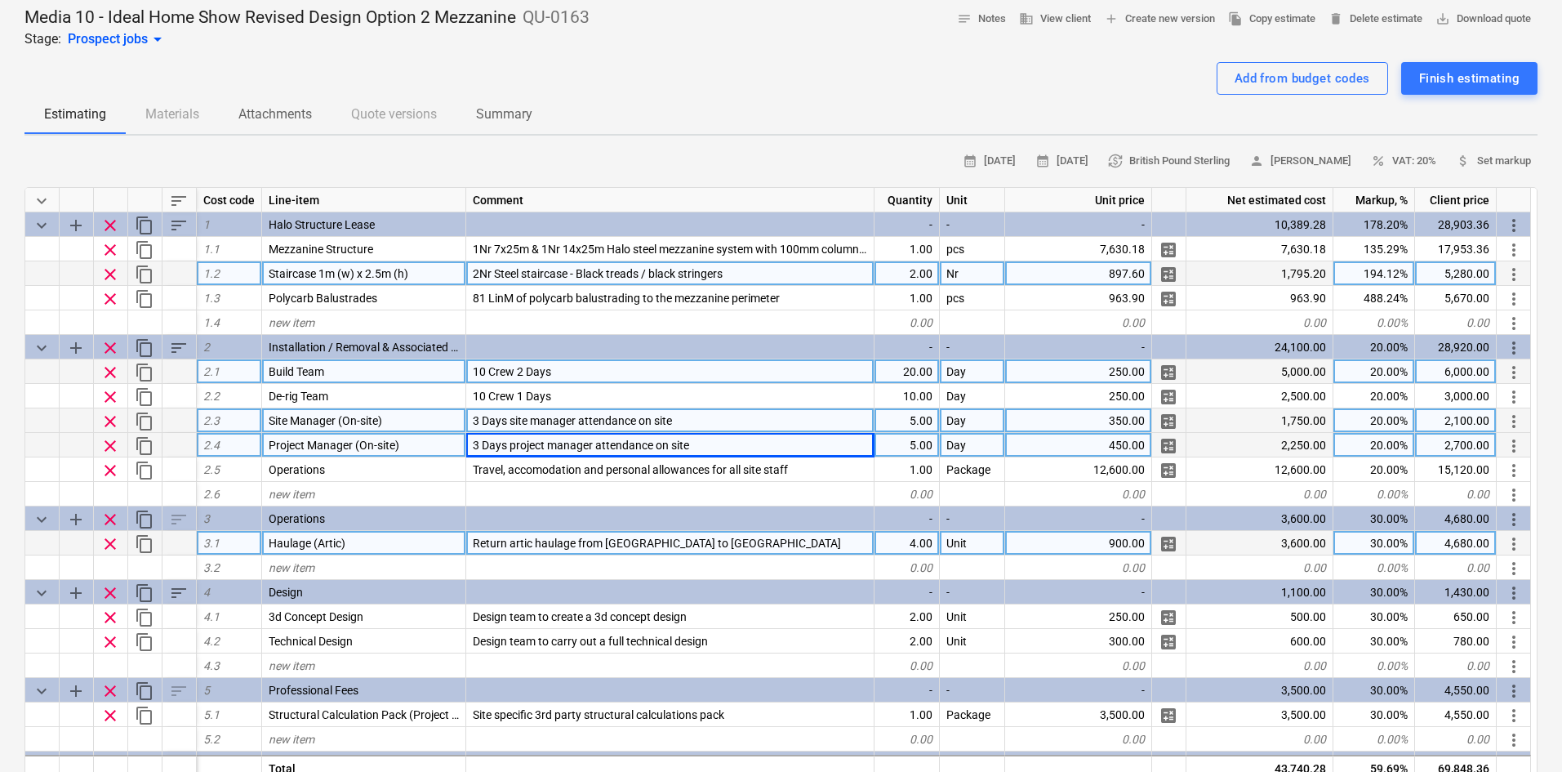
click at [920, 541] on div "4.00" at bounding box center [907, 543] width 65 height 24
type input "2"
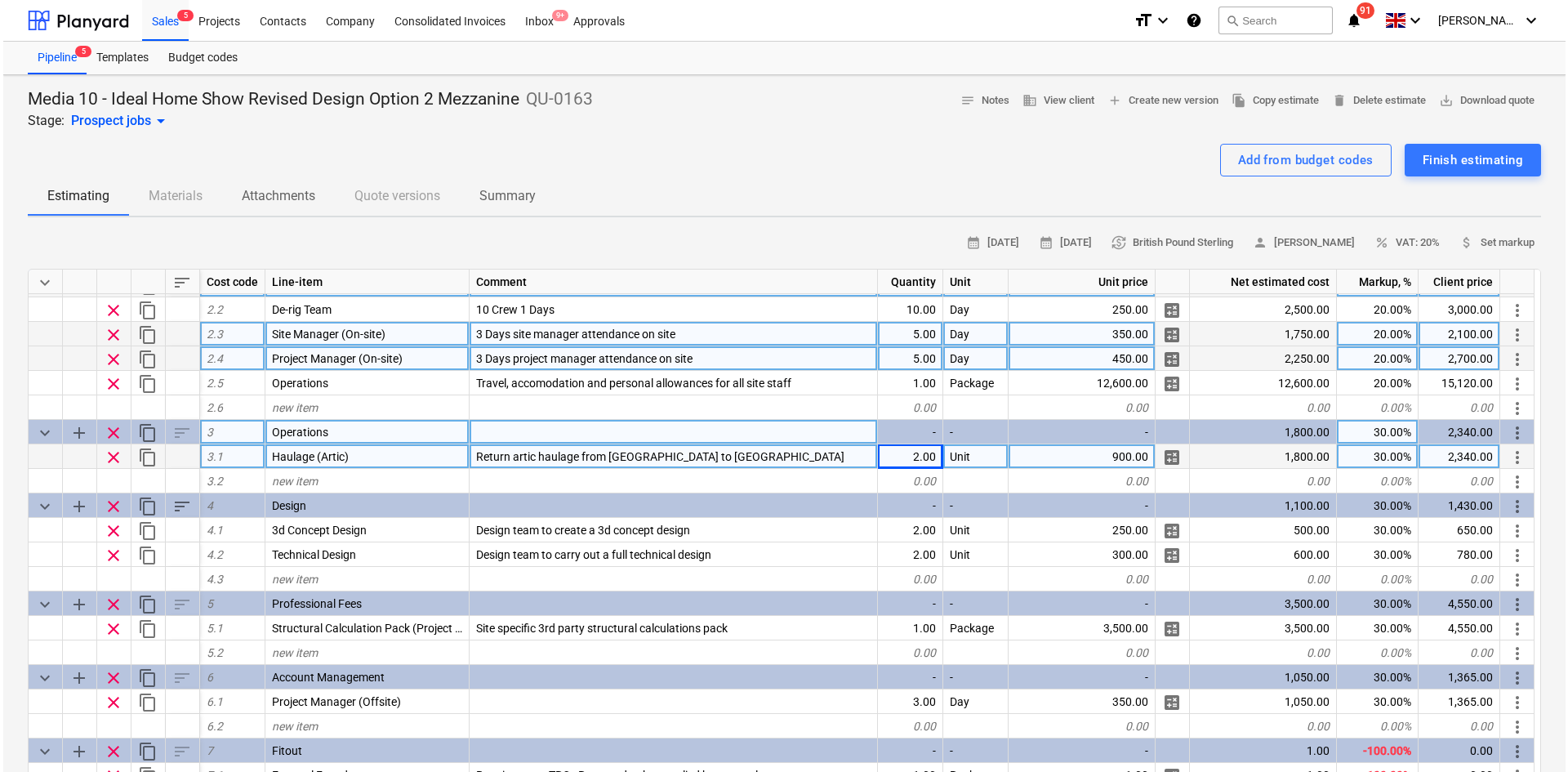
scroll to position [5, 0]
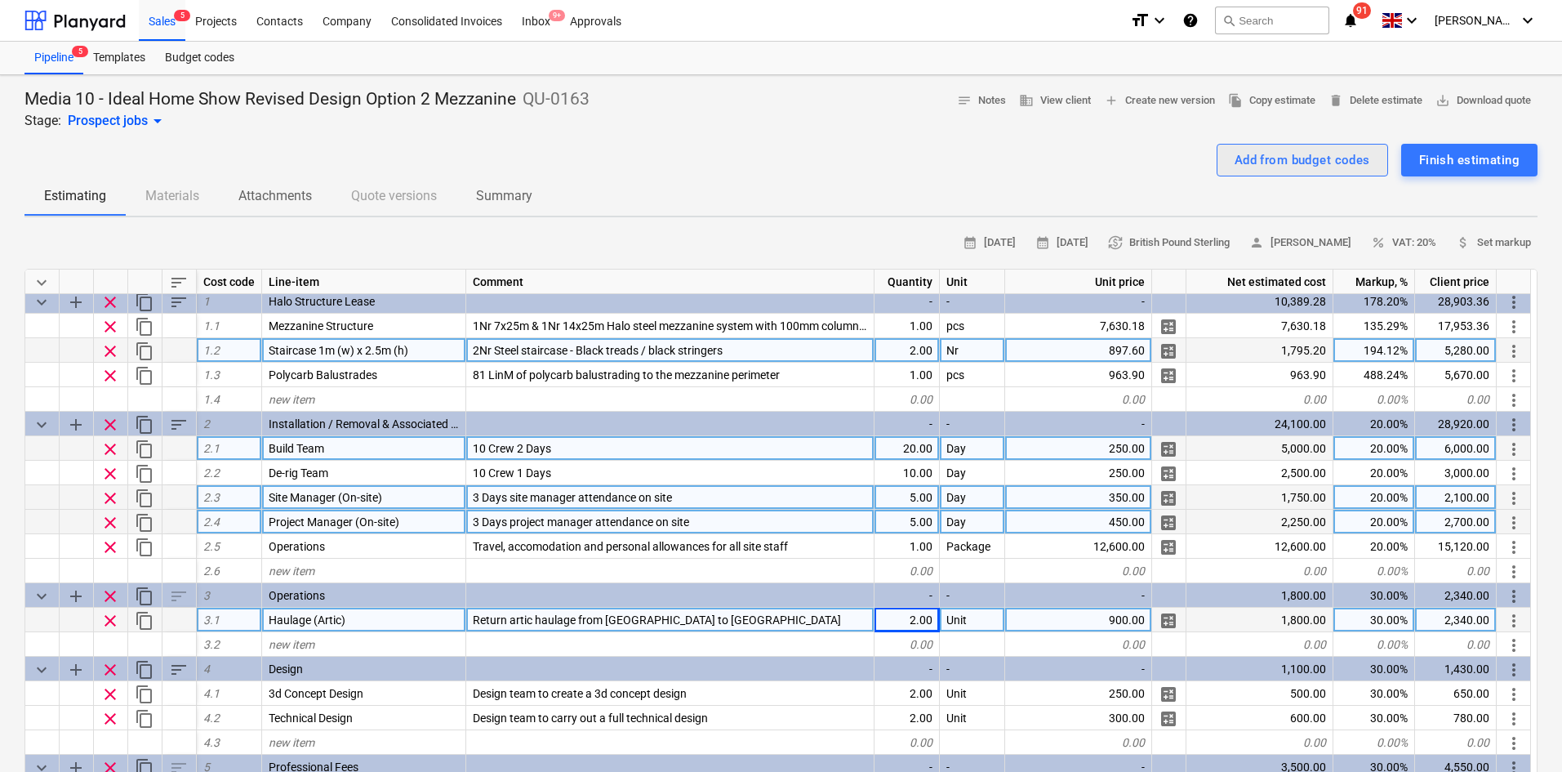
click at [1274, 168] on div "Add from budget codes" at bounding box center [1303, 159] width 136 height 21
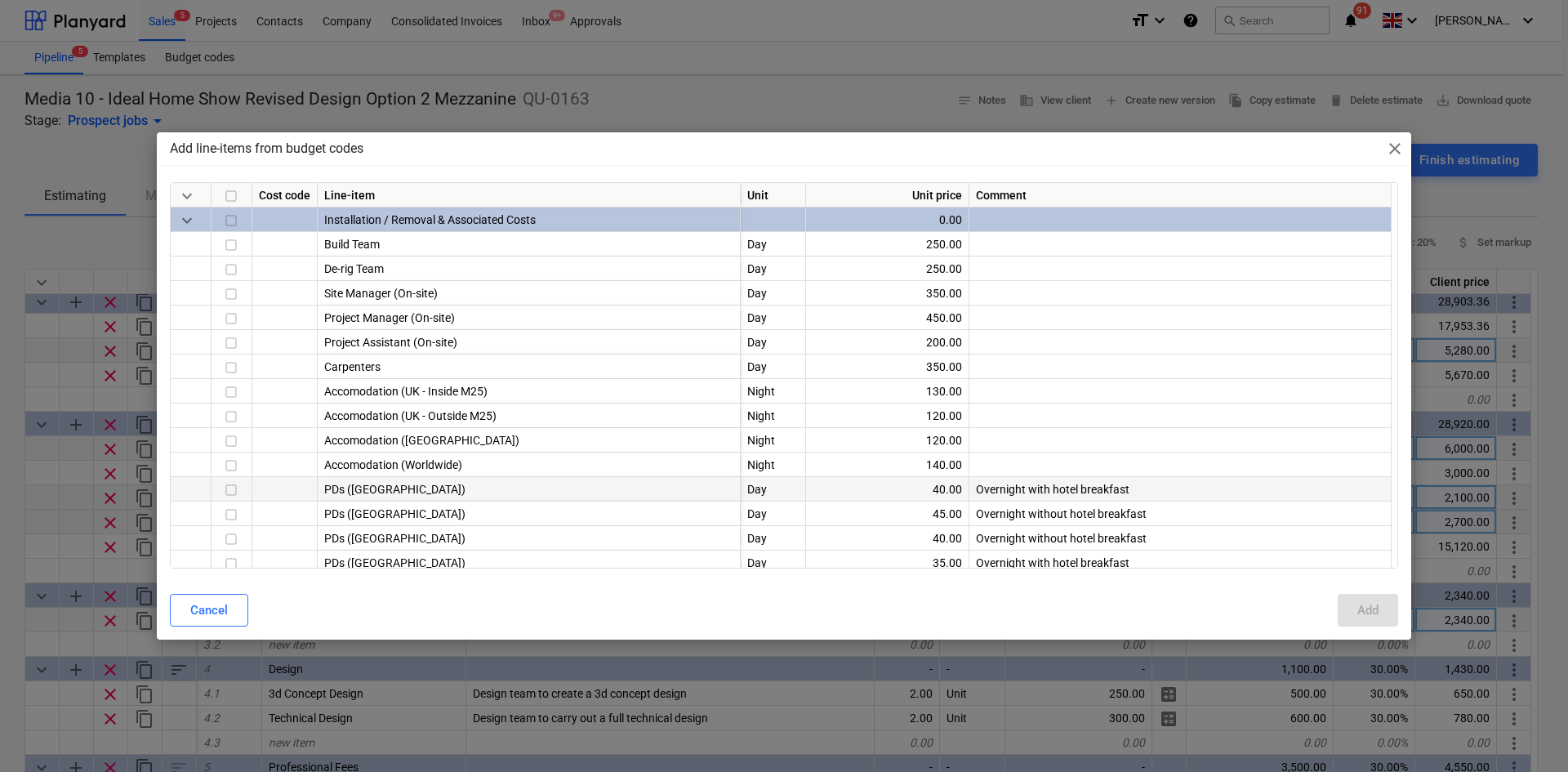
click at [231, 483] on input "checkbox" at bounding box center [231, 490] width 20 height 20
click at [234, 388] on input "checkbox" at bounding box center [231, 392] width 20 height 20
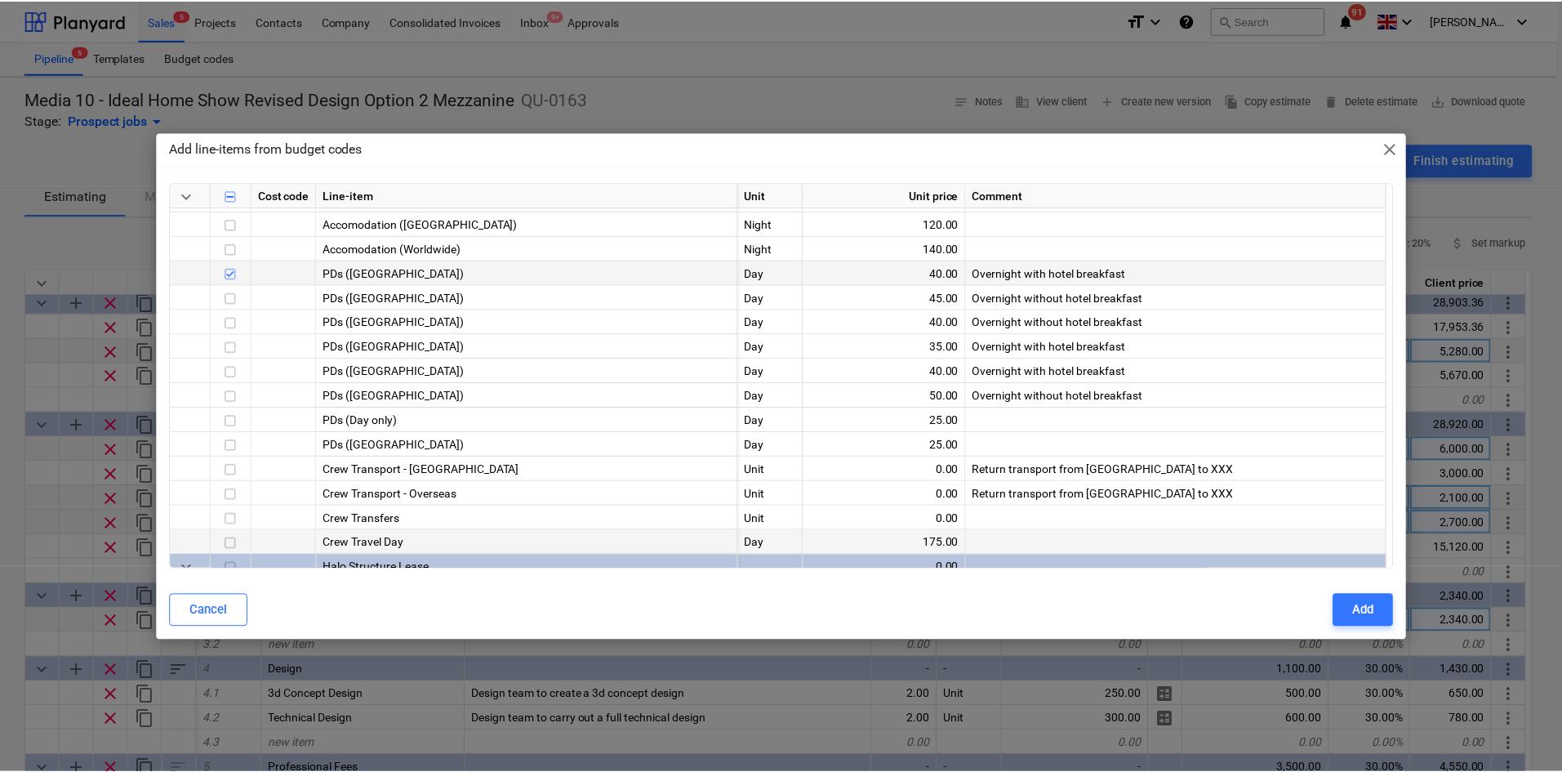
scroll to position [245, 0]
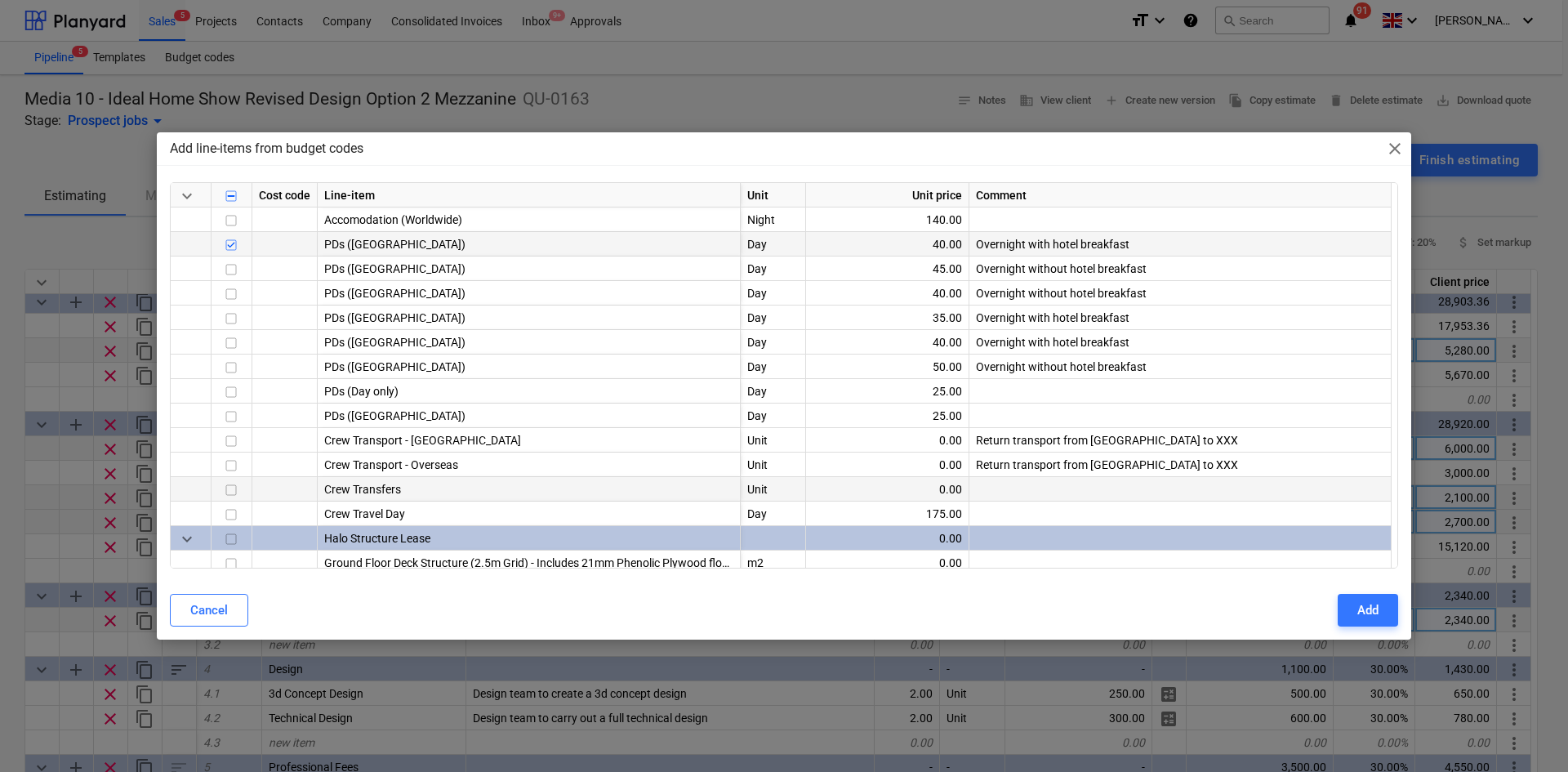
click at [229, 489] on input "checkbox" at bounding box center [231, 490] width 20 height 20
click at [234, 489] on input "checkbox" at bounding box center [231, 490] width 20 height 20
click at [234, 446] on input "checkbox" at bounding box center [231, 441] width 20 height 20
click at [1370, 611] on div "Add" at bounding box center [1367, 609] width 21 height 21
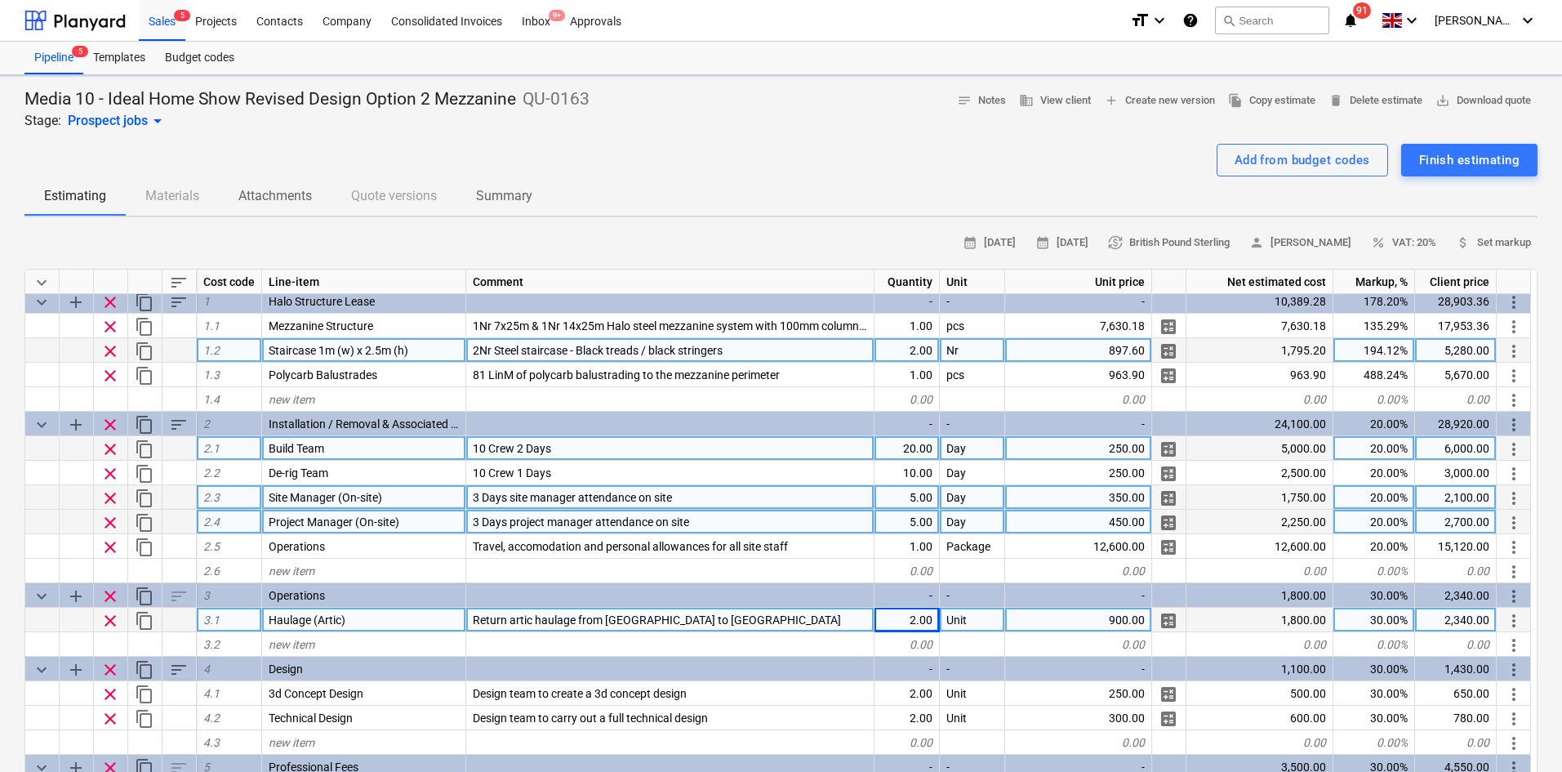
type textarea "x"
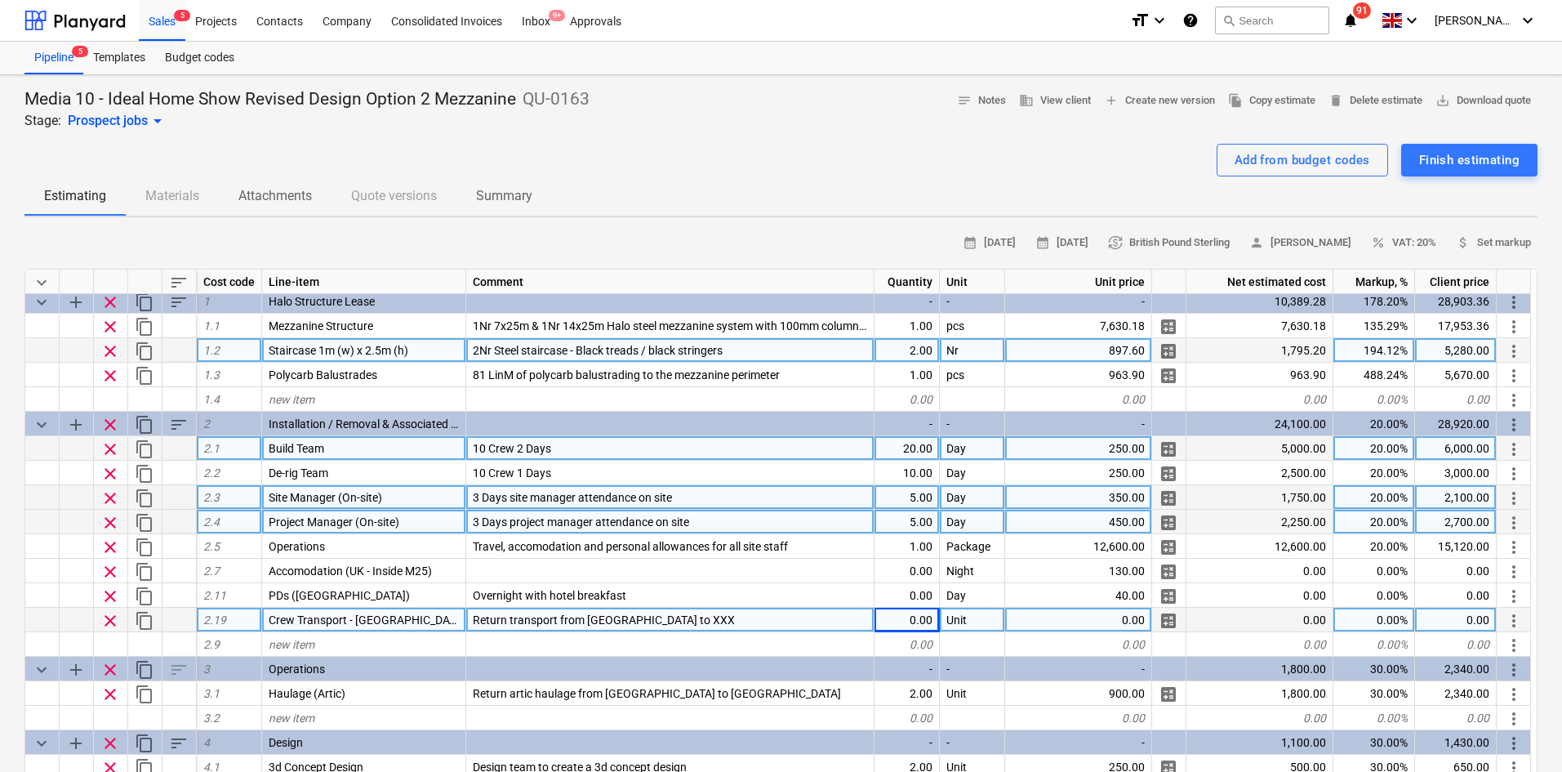
click at [681, 621] on div "Return transport from [GEOGRAPHIC_DATA] to XXX" at bounding box center [670, 620] width 408 height 24
click at [675, 617] on input "Return transport from [GEOGRAPHIC_DATA] to XXX" at bounding box center [670, 620] width 408 height 24
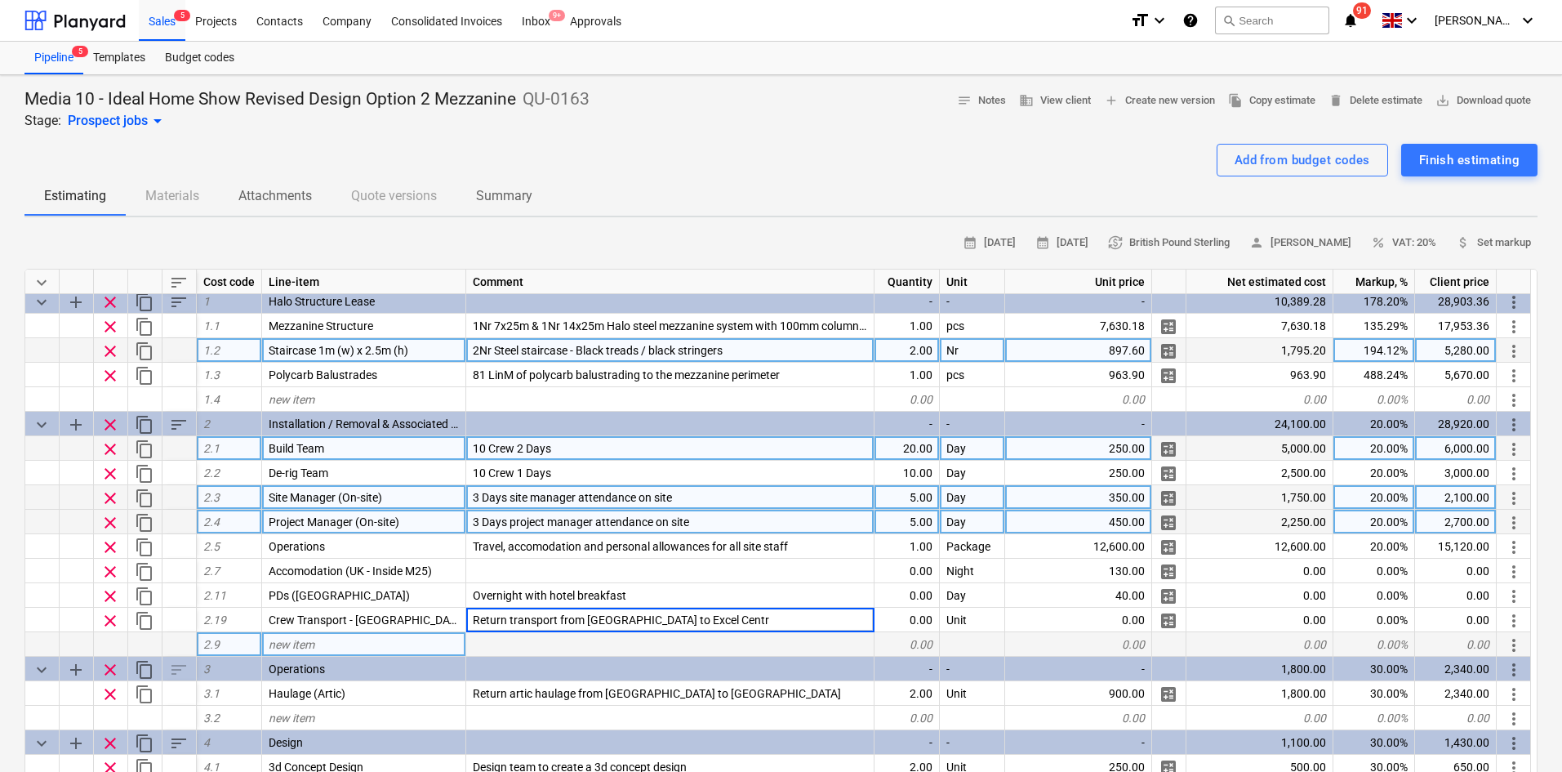
type input "Return transport from [GEOGRAPHIC_DATA] to [GEOGRAPHIC_DATA]"
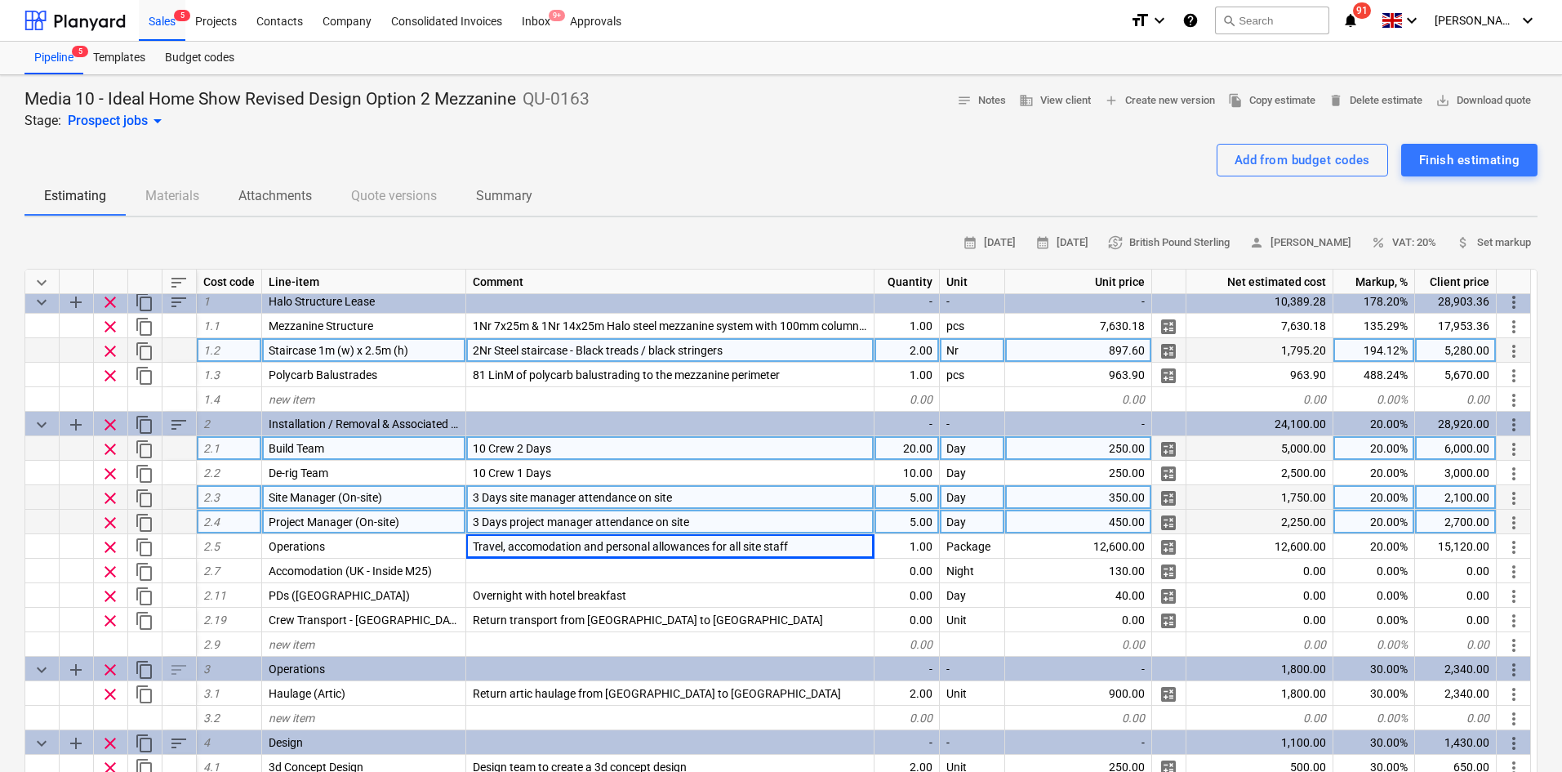
click at [0, 0] on div "clear content_copy 2.3 Site Manager (On-site) 3 Days site manager attendance on…" at bounding box center [0, 0] width 0 height 0
click at [897, 497] on div "5.00" at bounding box center [907, 497] width 65 height 24
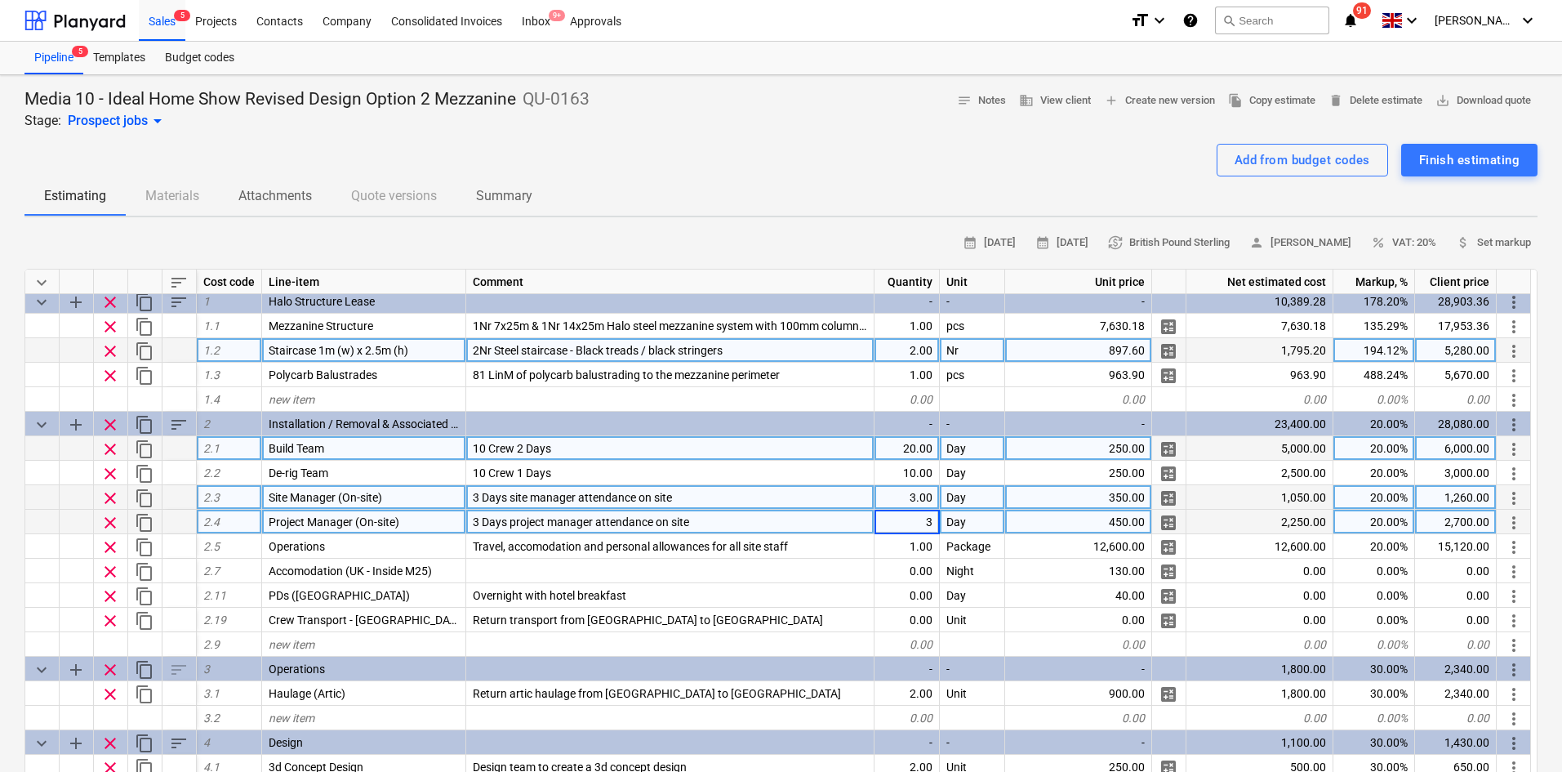
type textarea "x"
type input "36"
type textarea "x"
type input "40"
type textarea "x"
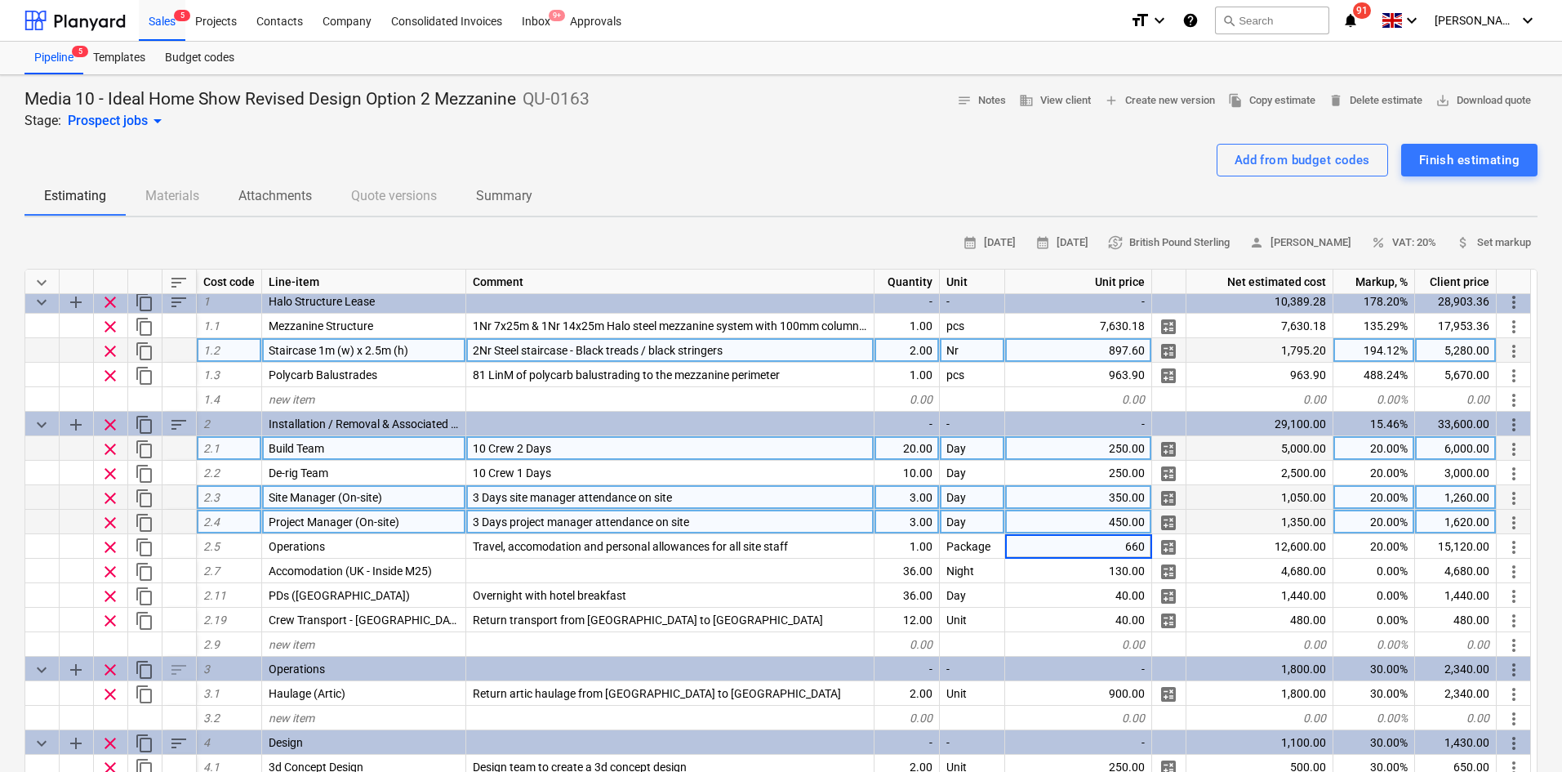
type input "6600"
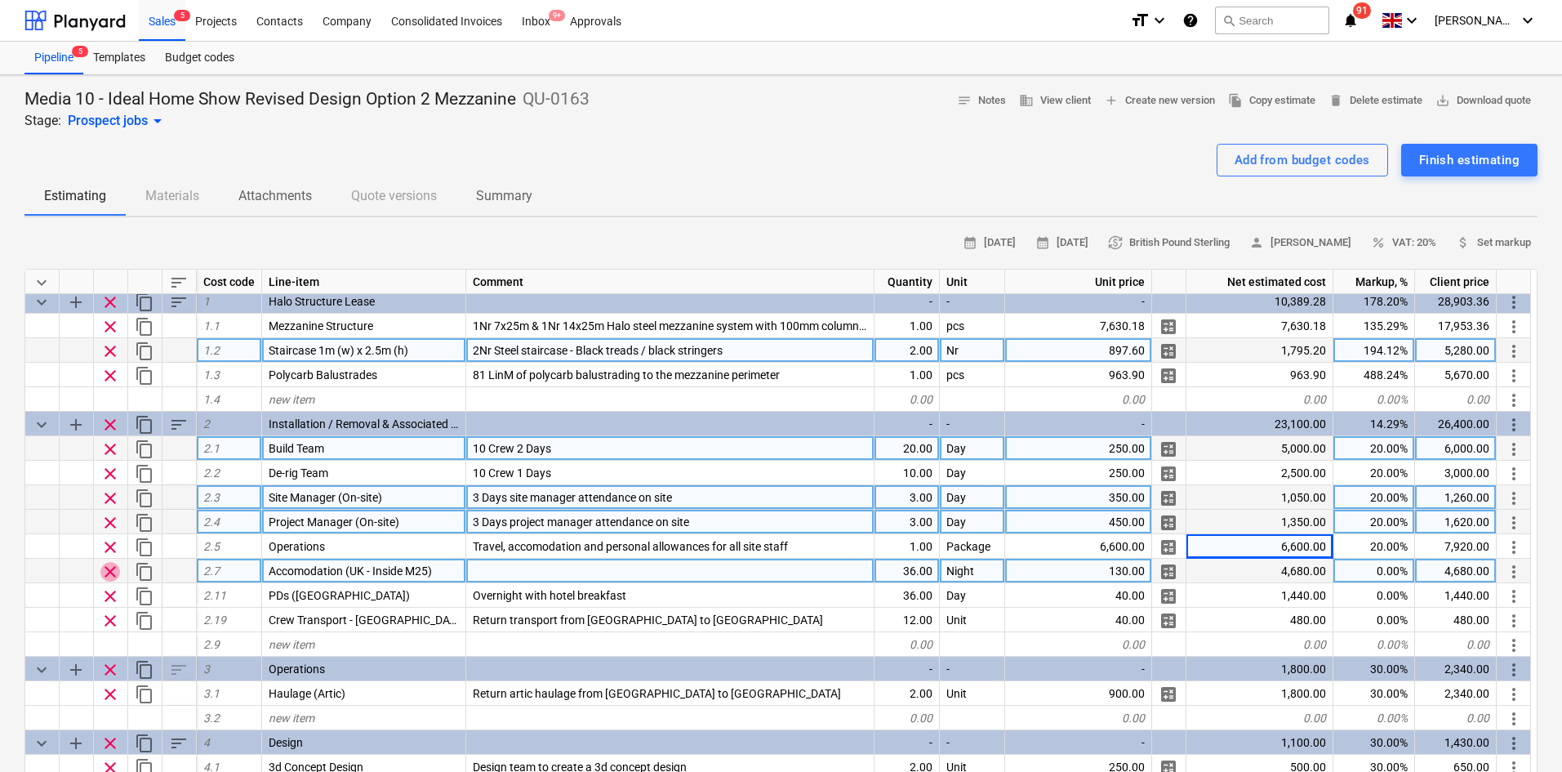
click at [107, 569] on span "clear" at bounding box center [110, 572] width 20 height 20
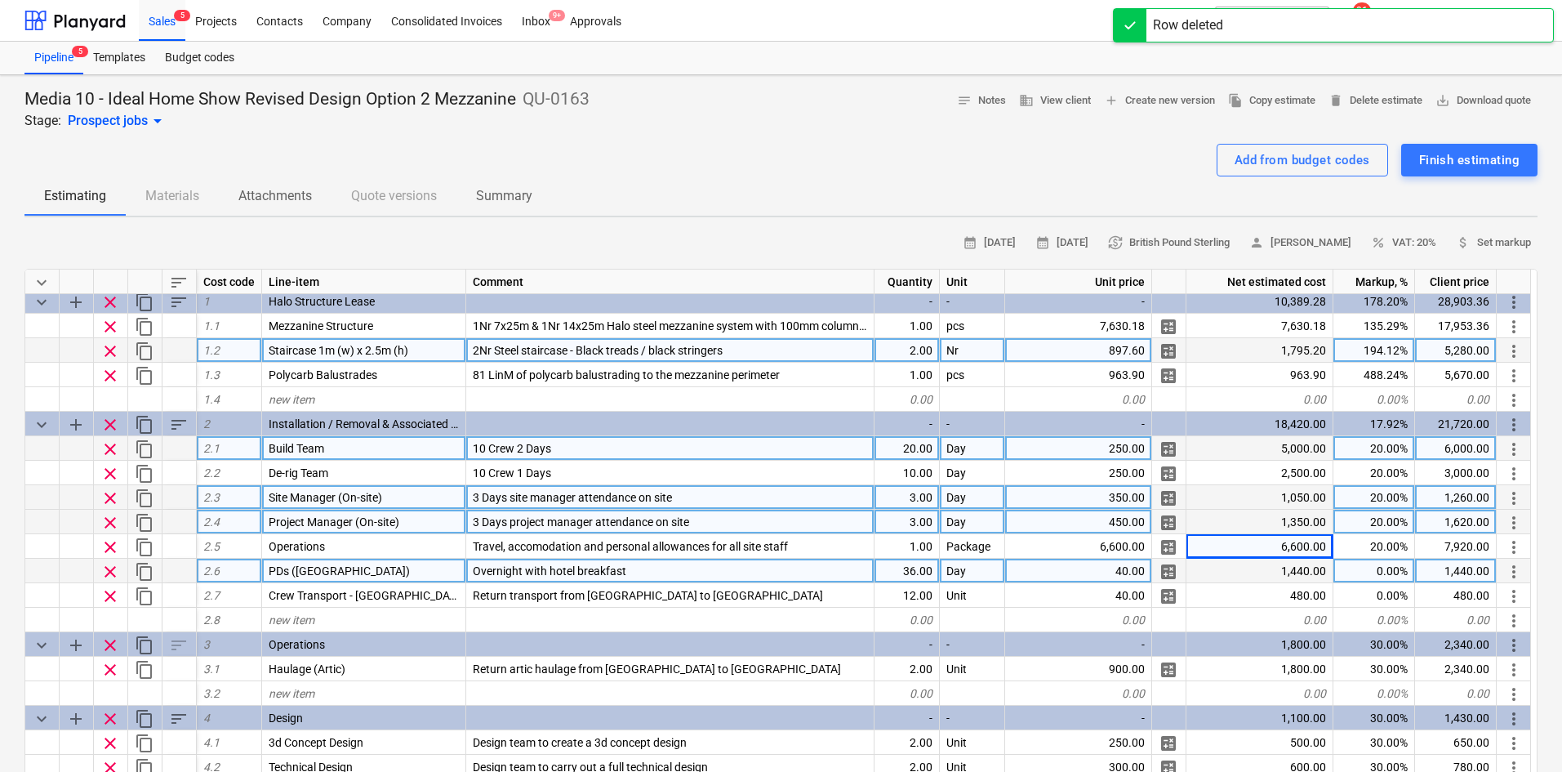
click at [107, 569] on span "clear" at bounding box center [110, 572] width 20 height 20
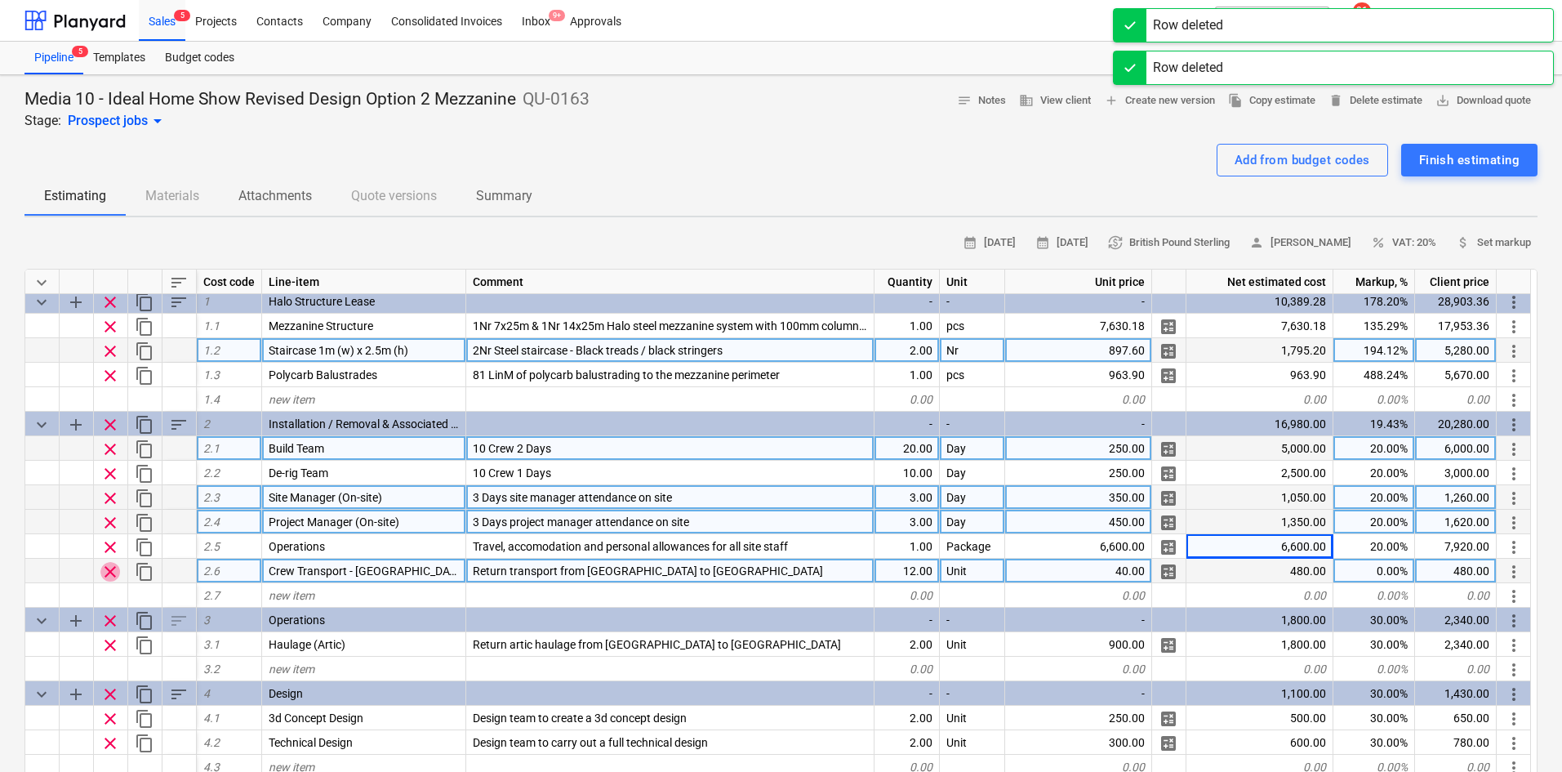
click at [107, 569] on span "clear" at bounding box center [110, 572] width 20 height 20
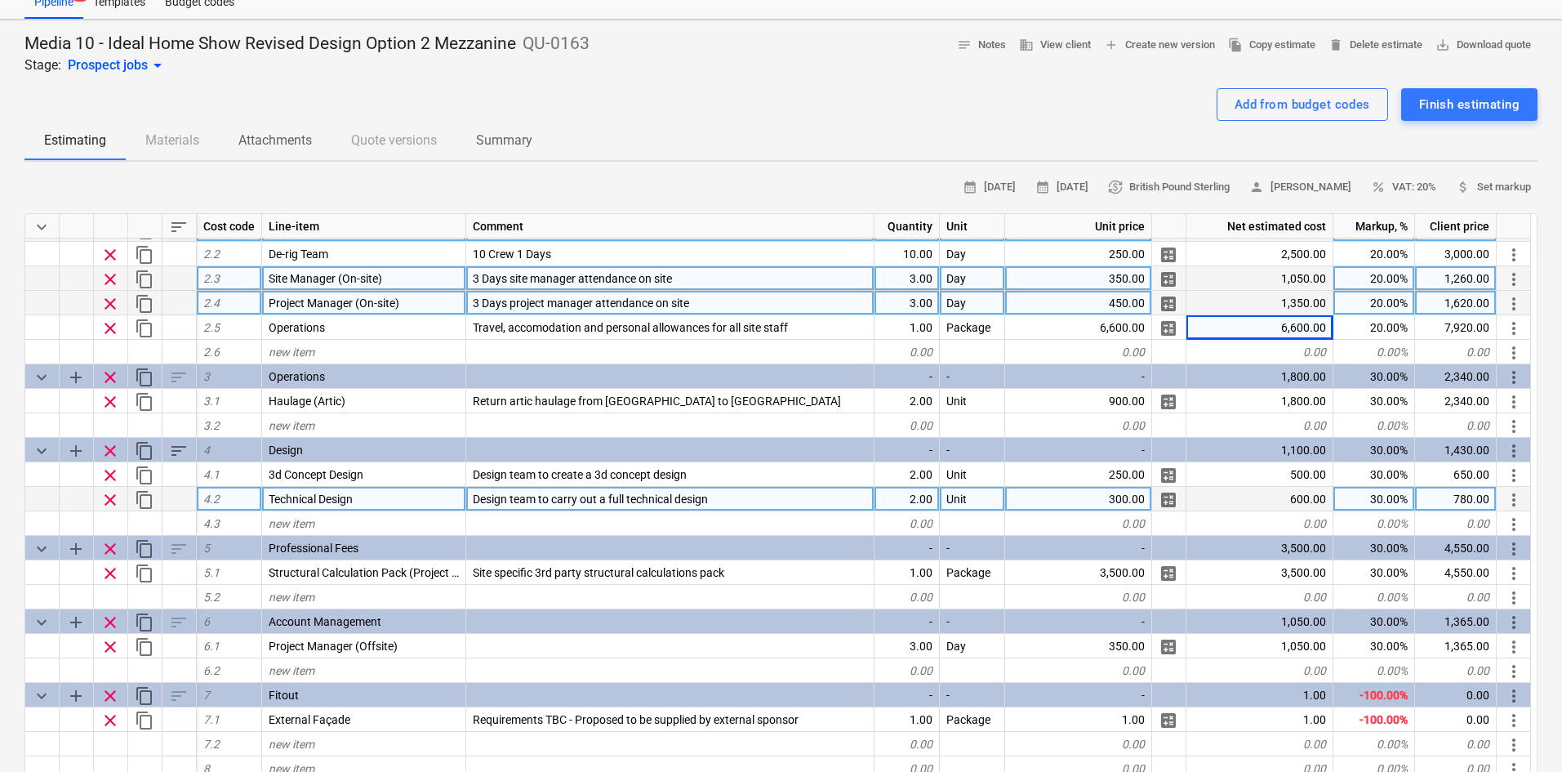
scroll to position [82, 0]
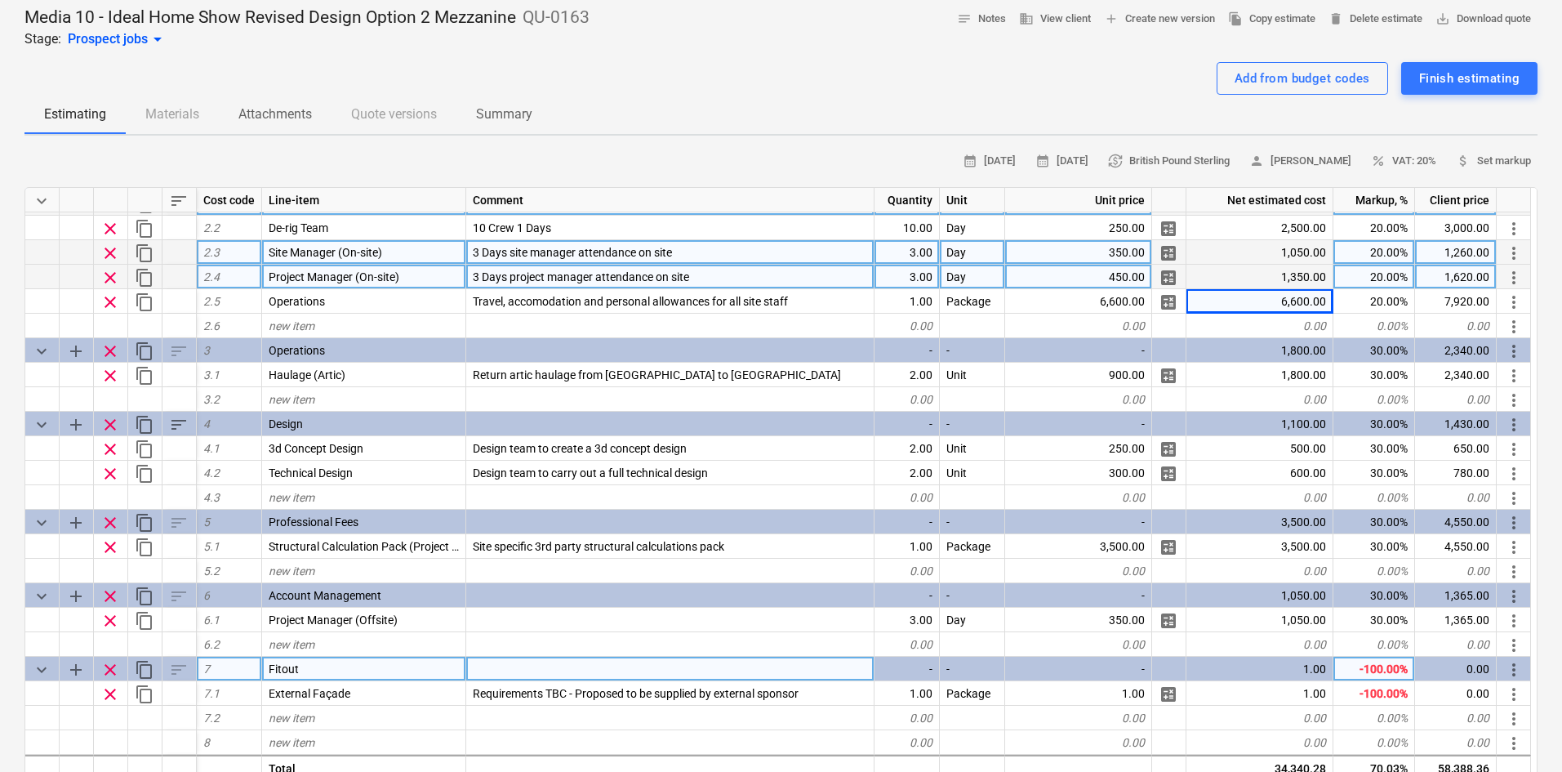
click at [108, 670] on span "clear" at bounding box center [110, 670] width 20 height 20
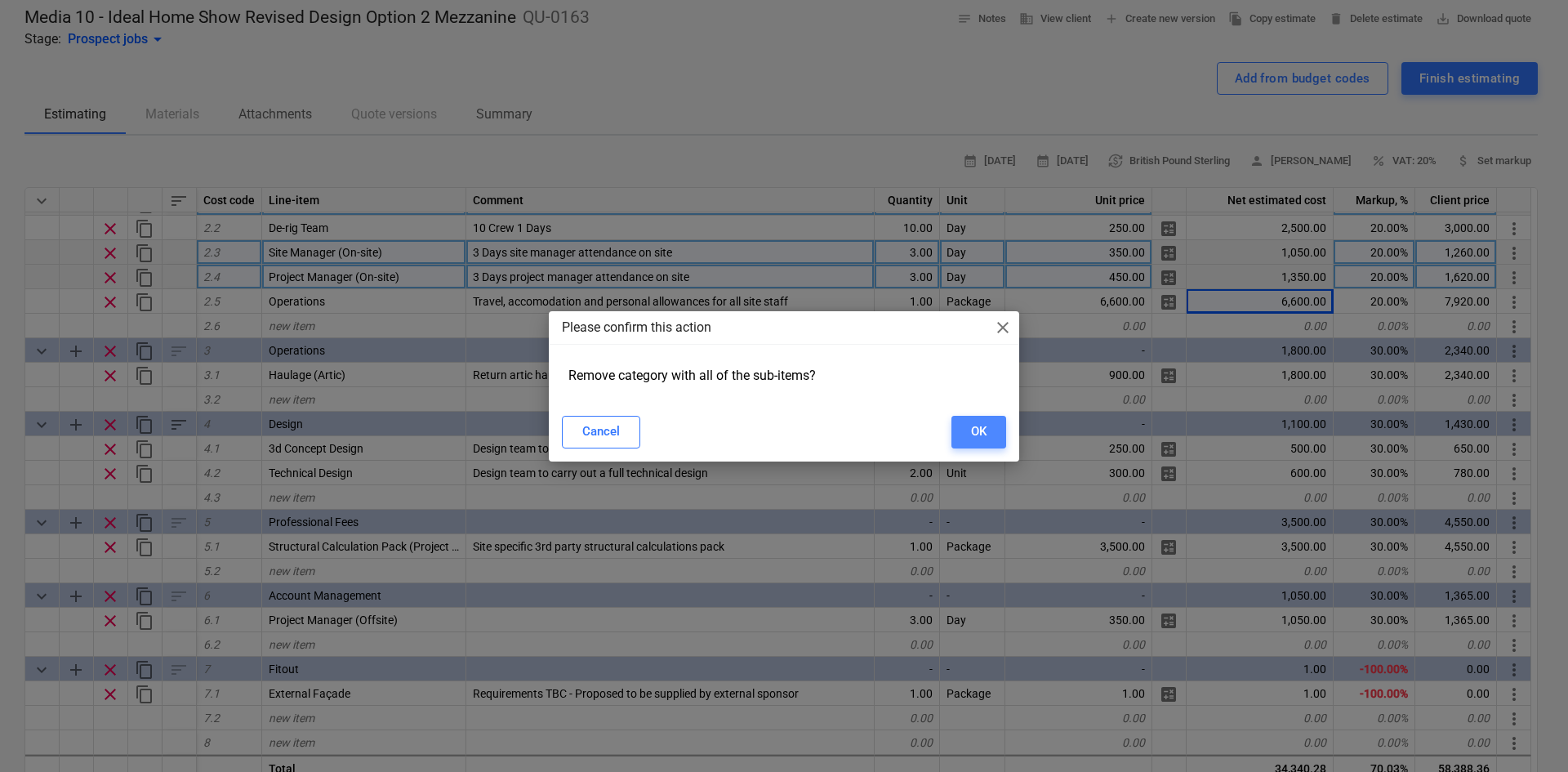
click at [980, 433] on div "OK" at bounding box center [979, 431] width 16 height 21
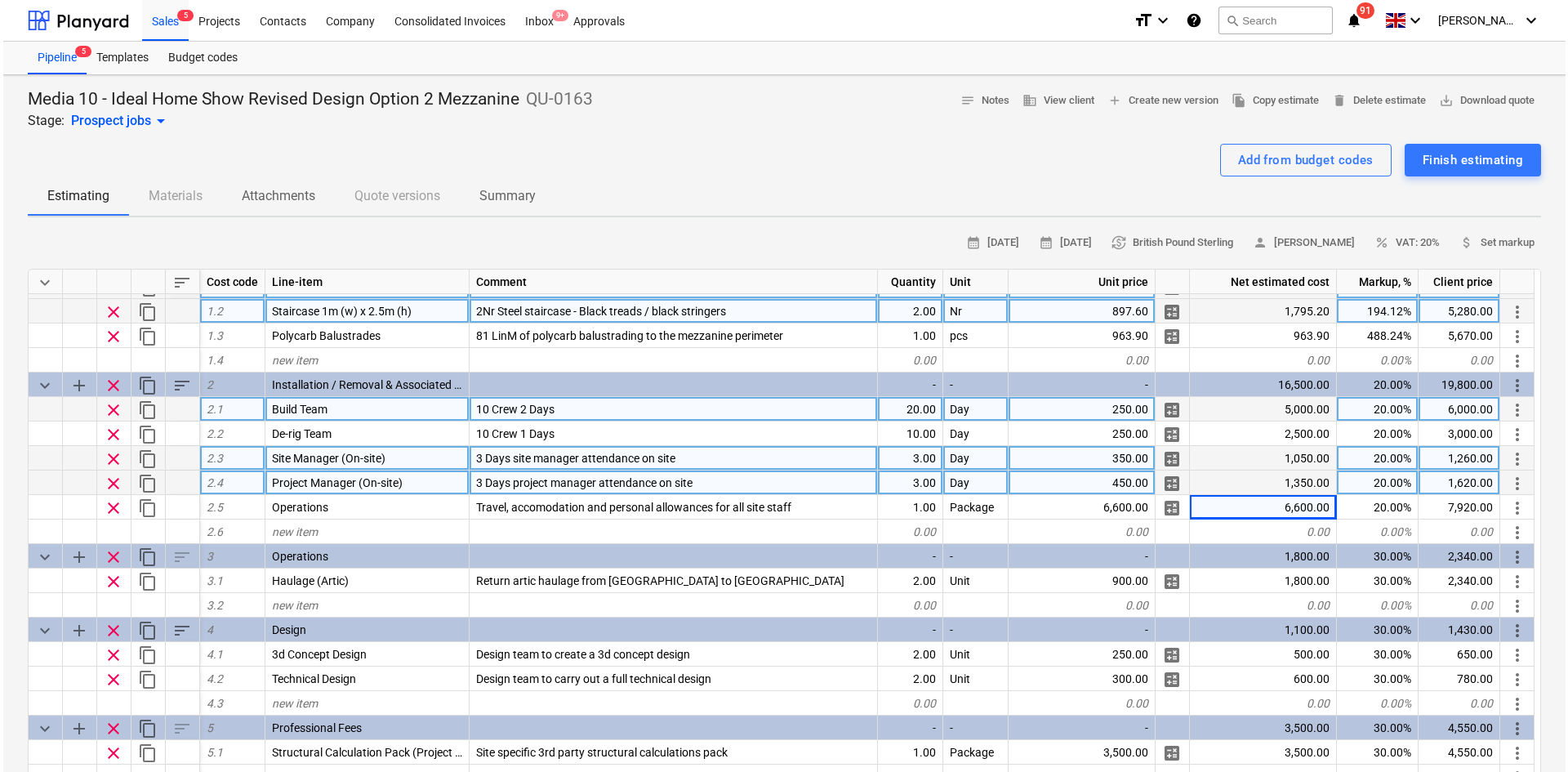
scroll to position [0, 0]
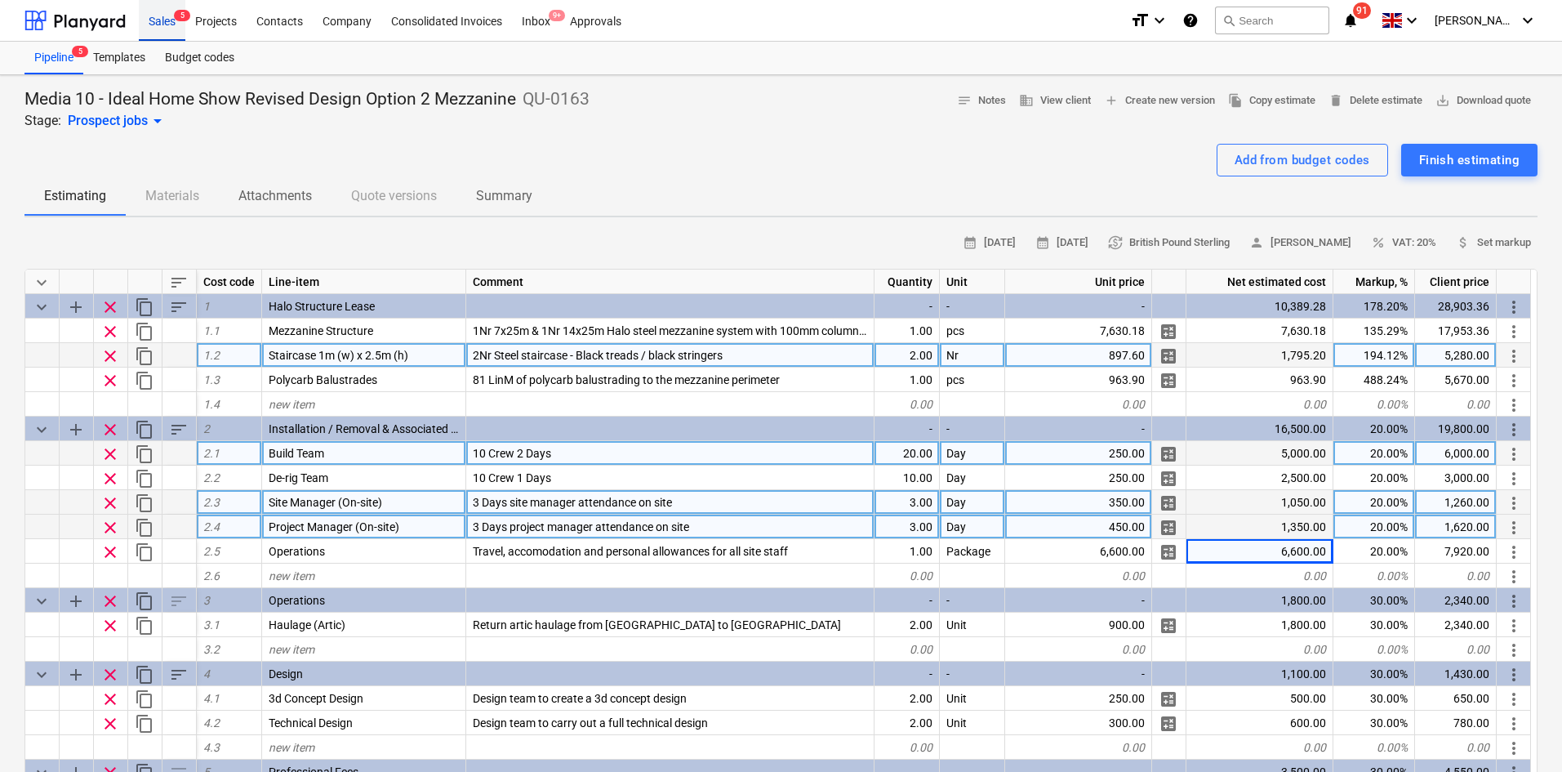
click at [167, 17] on div "Sales 5" at bounding box center [162, 20] width 47 height 42
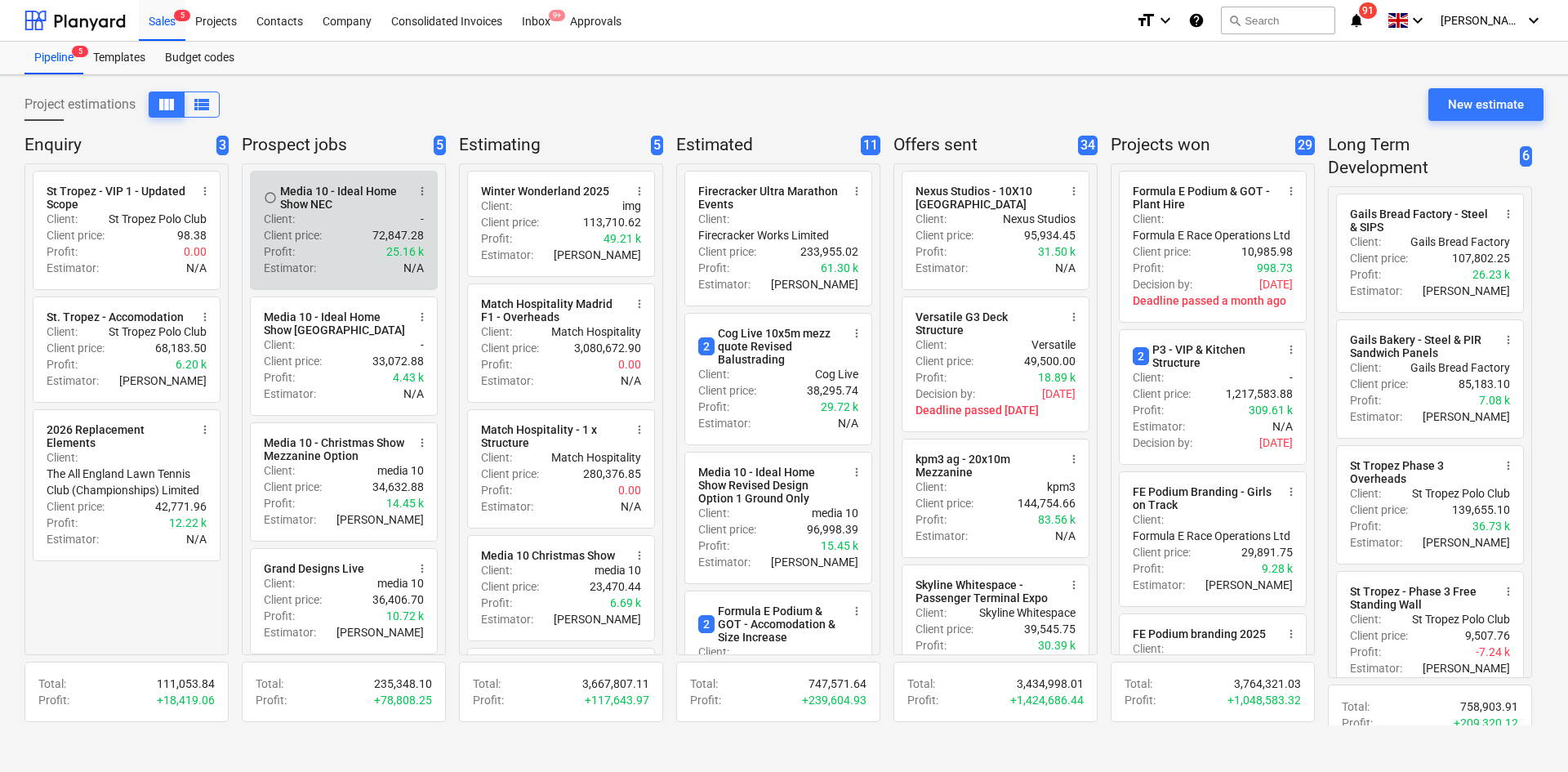
click at [379, 228] on p "72,847.28" at bounding box center [397, 235] width 51 height 16
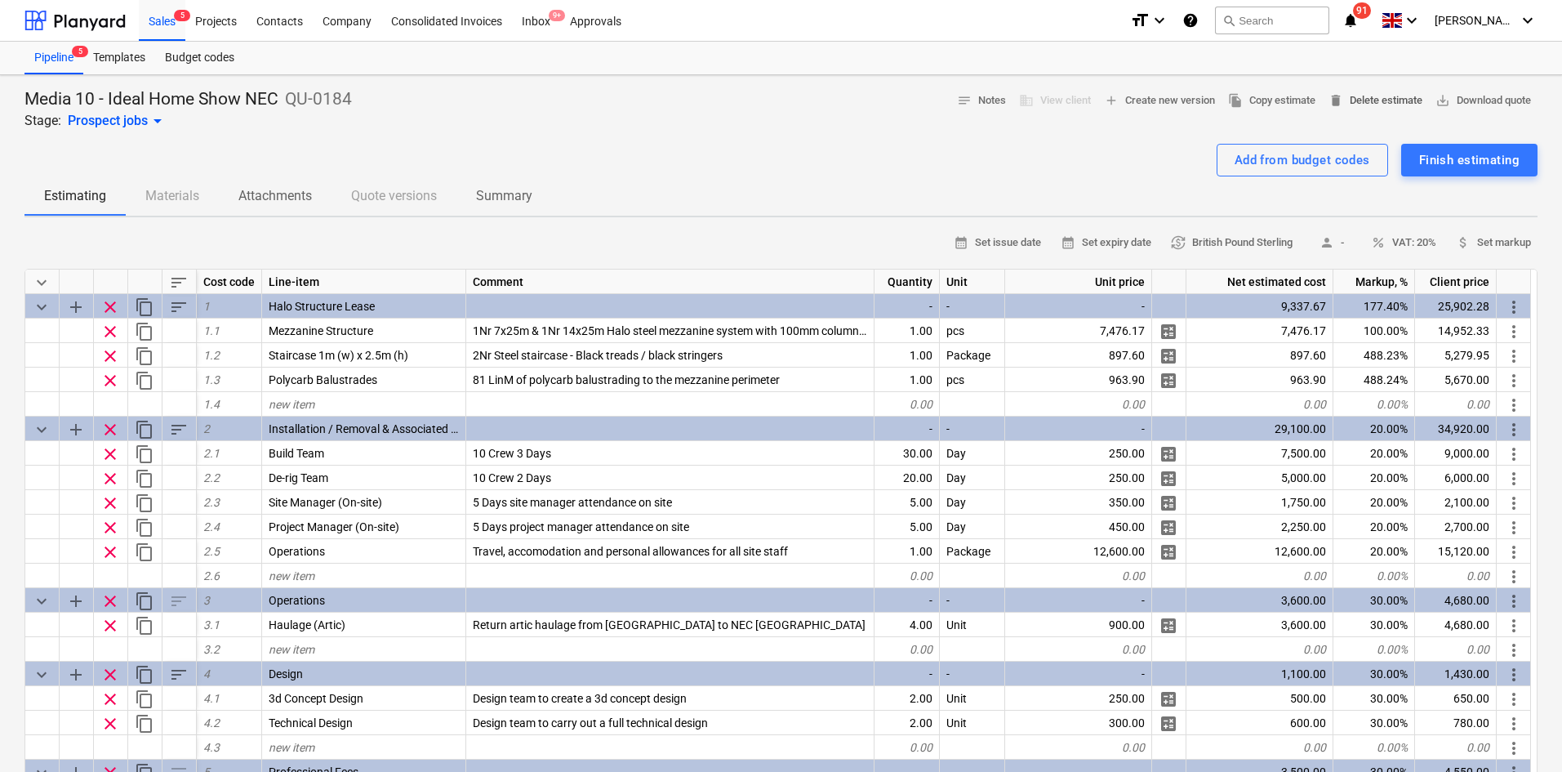
click at [1384, 101] on span "delete Delete estimate" at bounding box center [1376, 100] width 94 height 19
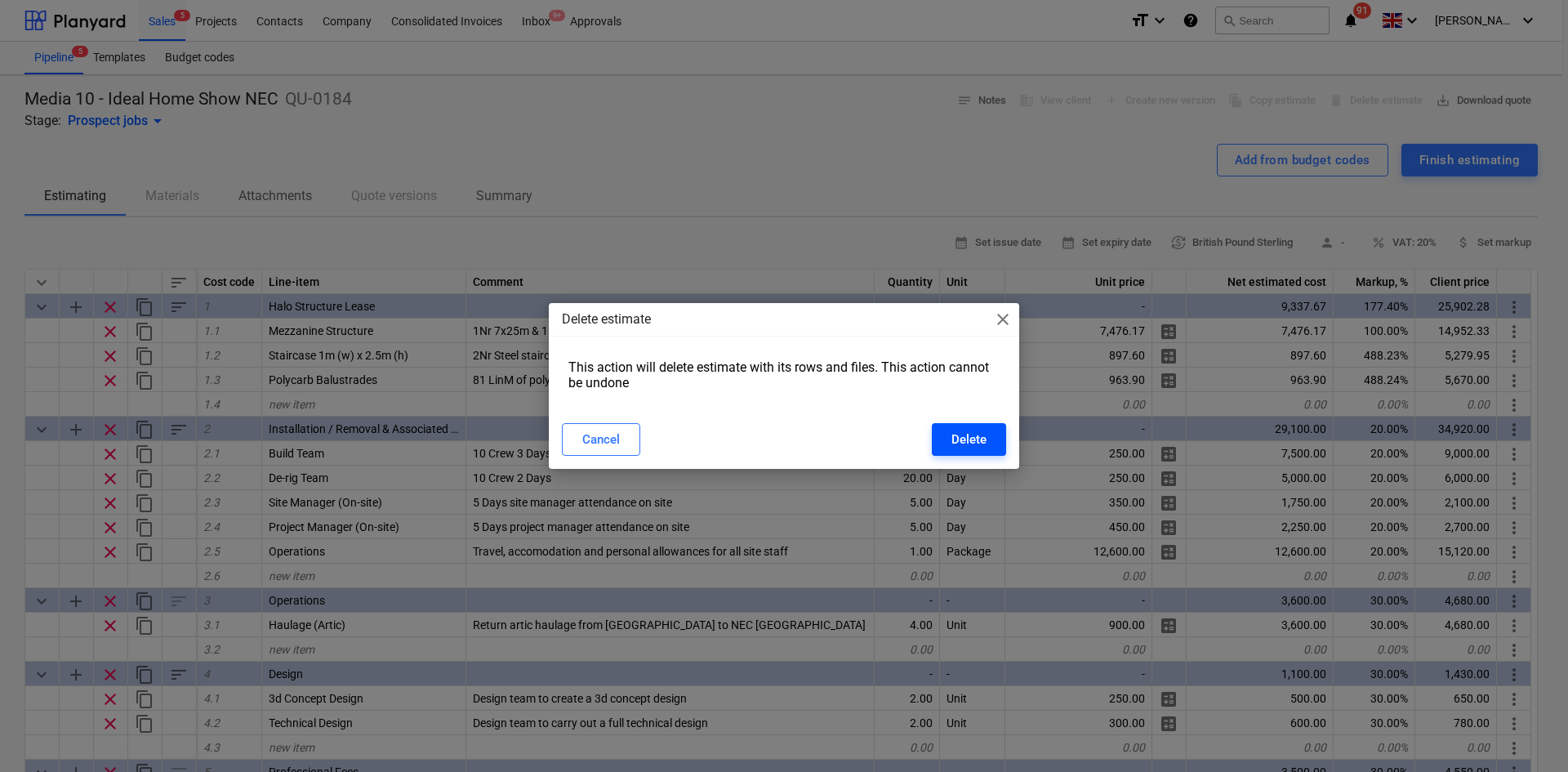
click at [964, 431] on div "Delete" at bounding box center [968, 439] width 35 height 21
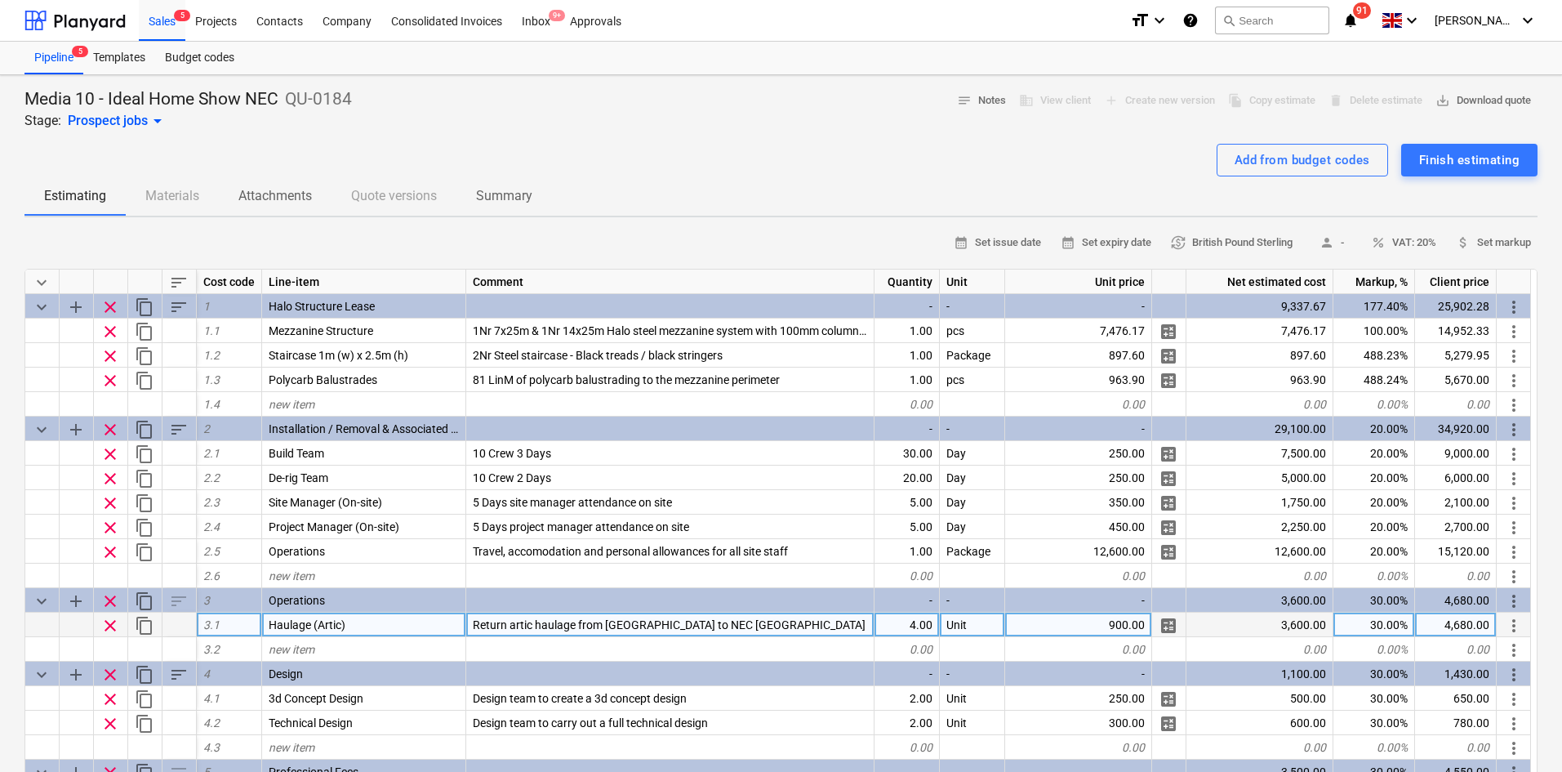
type textarea "x"
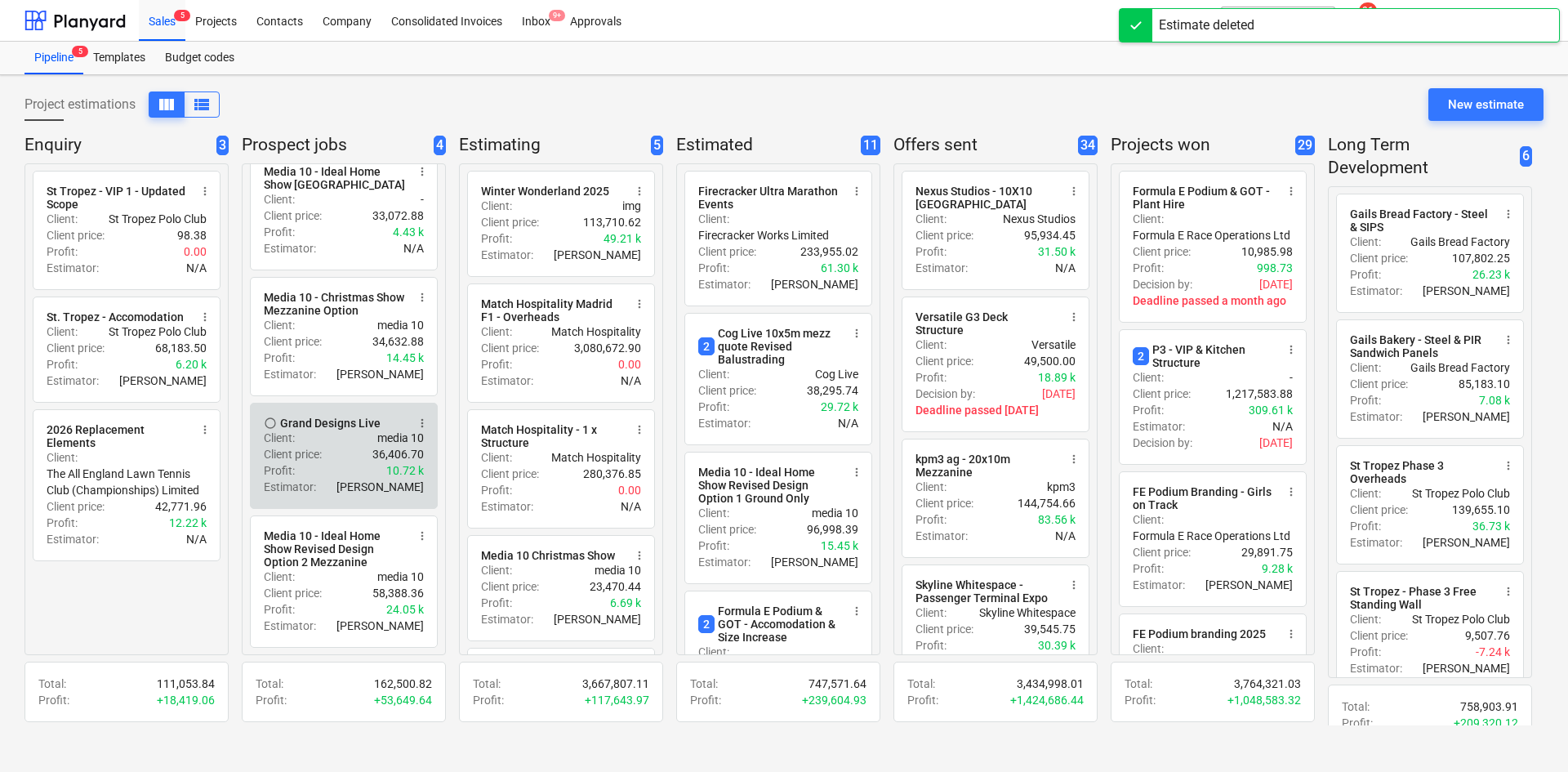
scroll to position [26, 0]
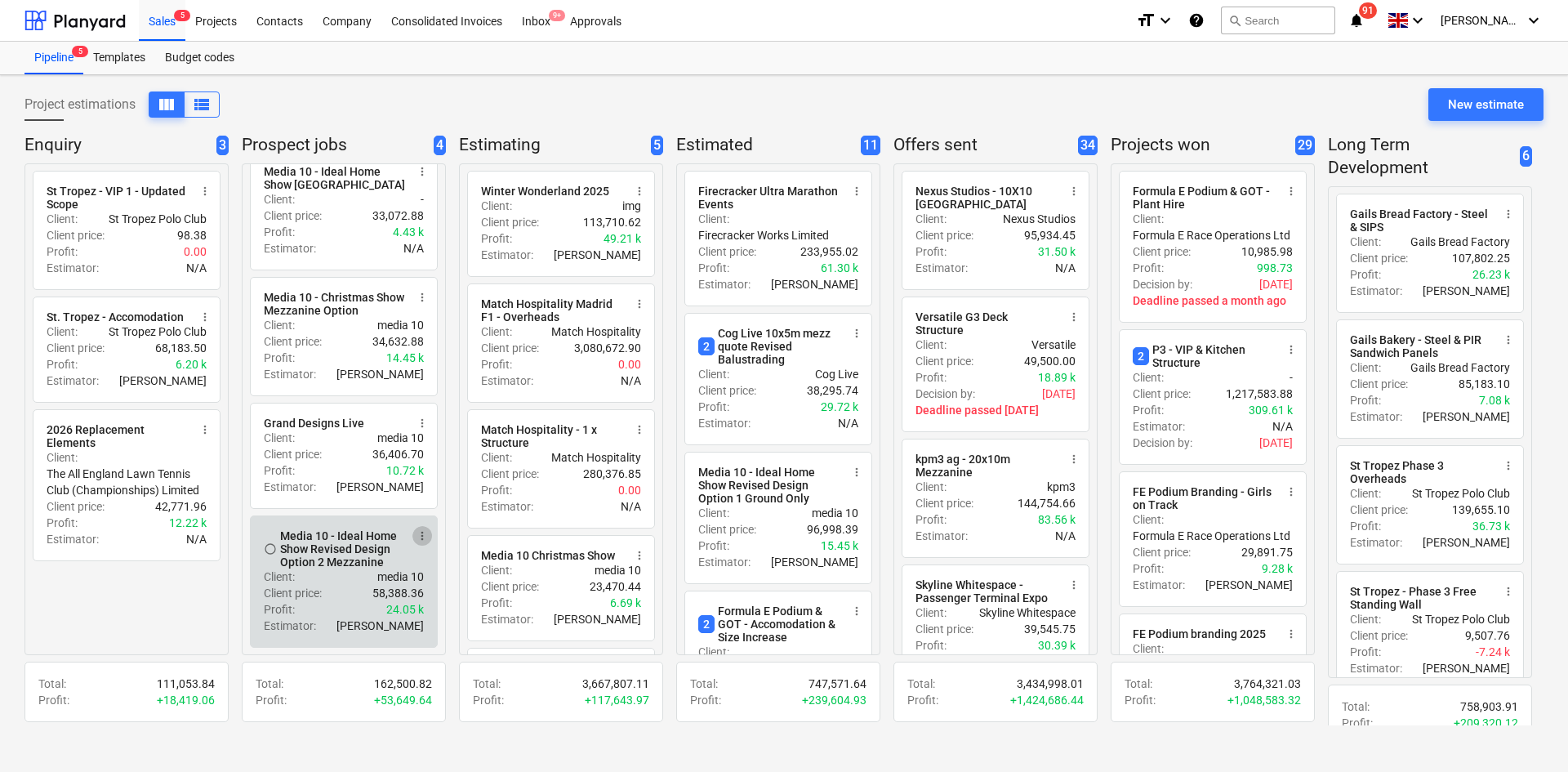
click at [421, 533] on span "more_vert" at bounding box center [422, 535] width 13 height 13
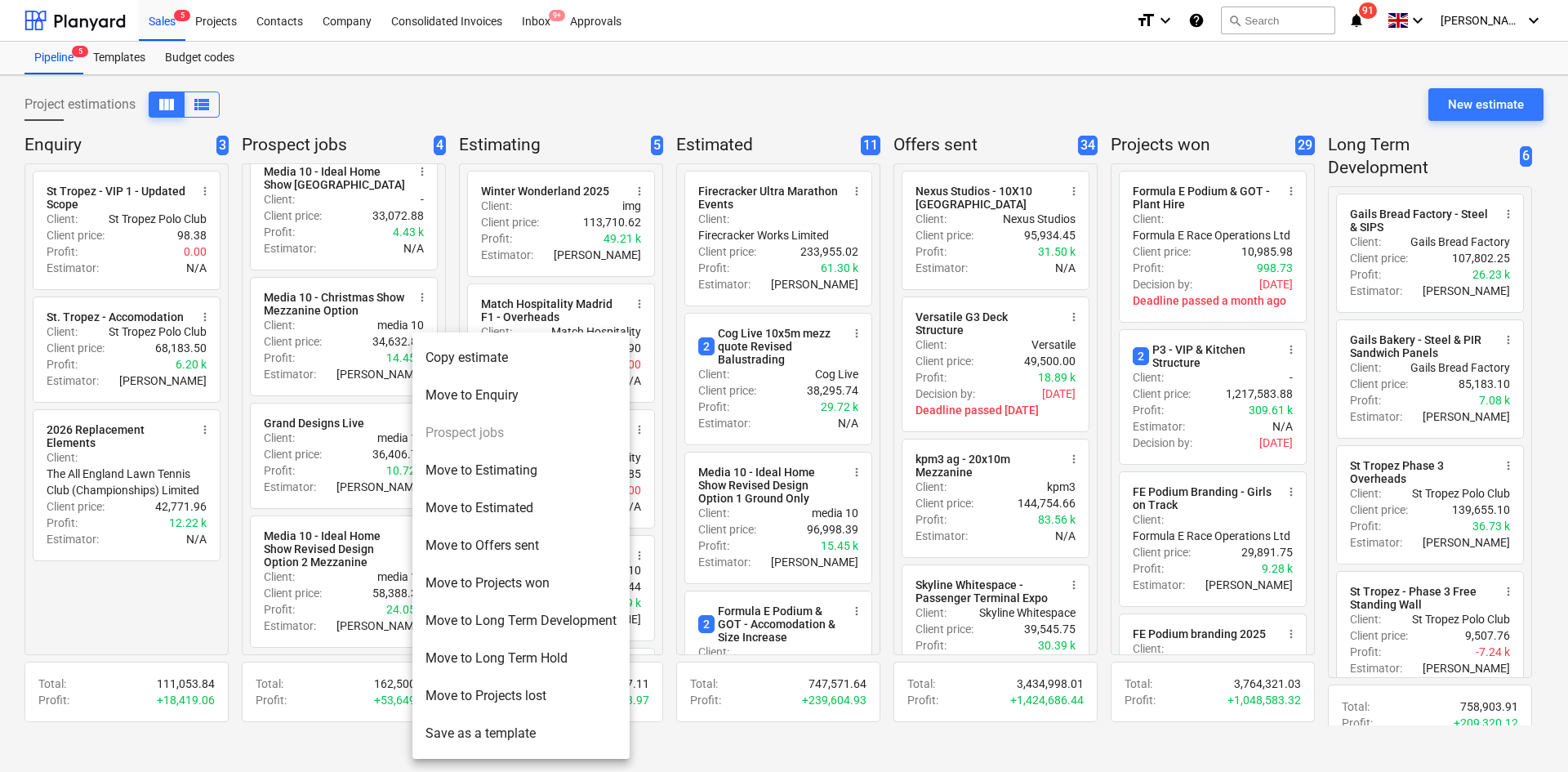
click at [479, 363] on li "Copy estimate" at bounding box center [520, 358] width 217 height 38
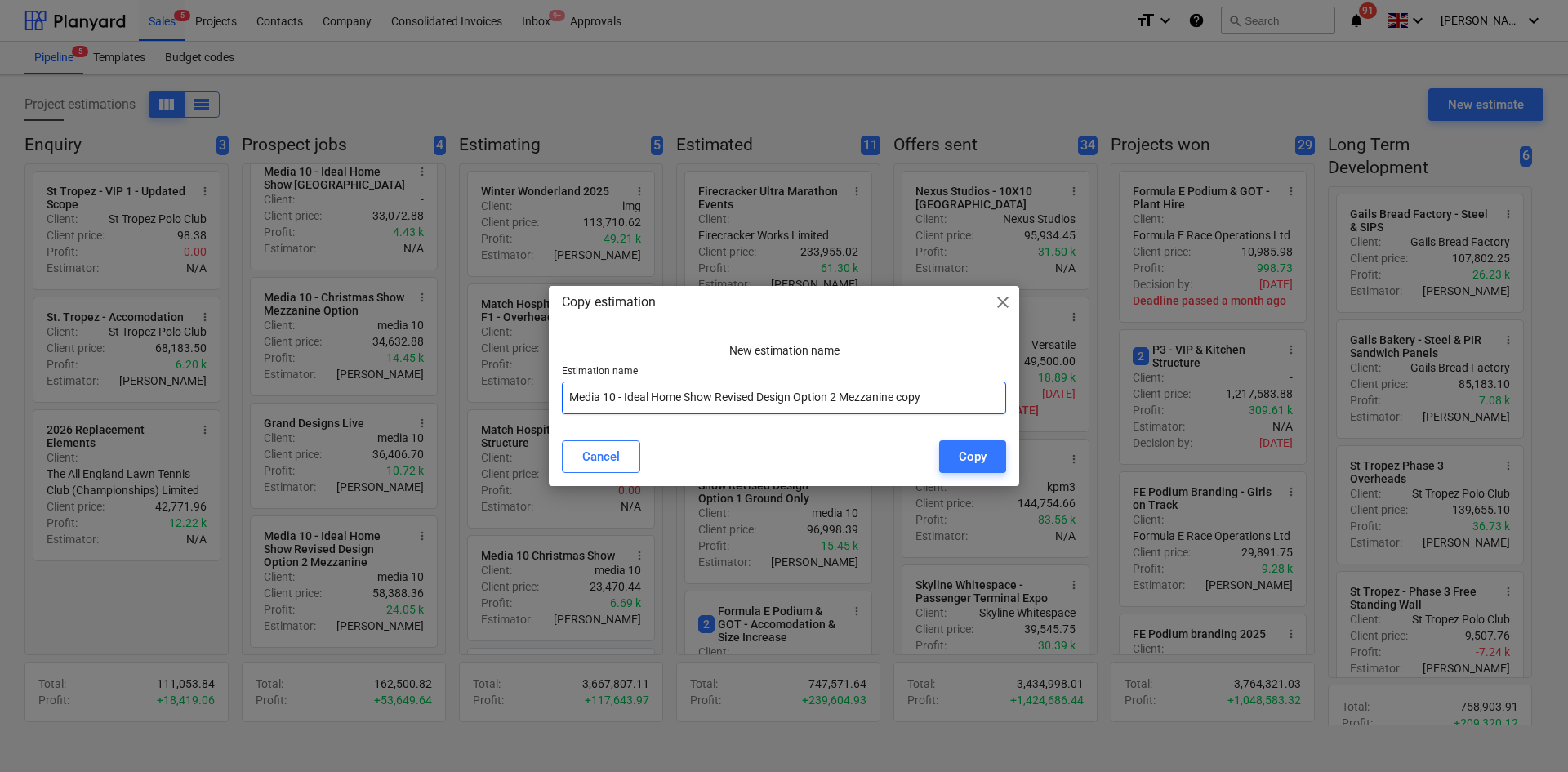
drag, startPoint x: 625, startPoint y: 397, endPoint x: 1067, endPoint y: 425, distance: 443.5
click at [1067, 425] on div "Copy estimation close New estimation name Estimation name Media 10 - Ideal Home…" at bounding box center [784, 386] width 1568 height 772
type input "Media 10 - Grand Designs NEC"
click at [979, 462] on div "Copy" at bounding box center [973, 456] width 28 height 21
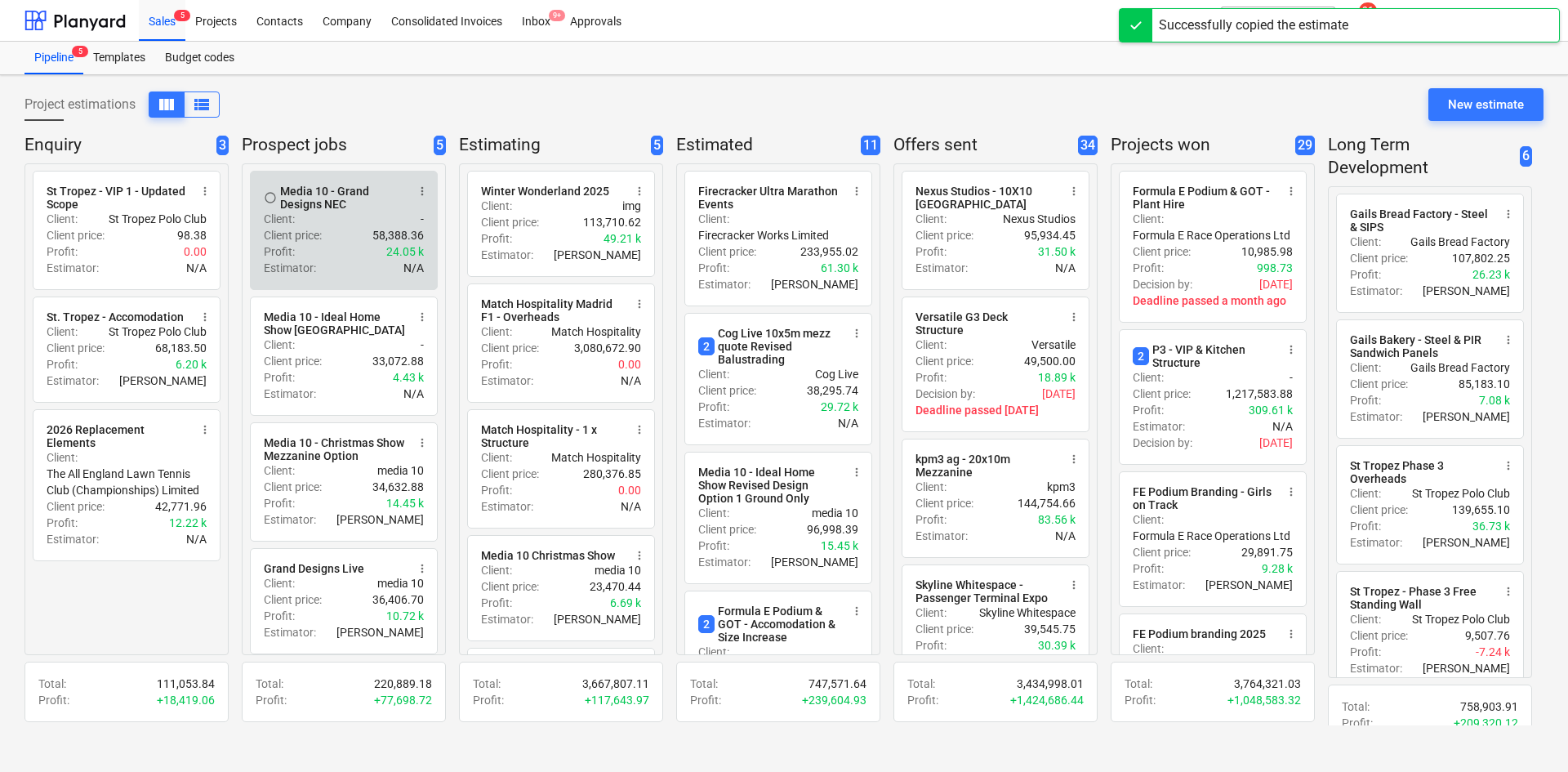
click at [349, 224] on div "Client : -" at bounding box center [344, 219] width 160 height 16
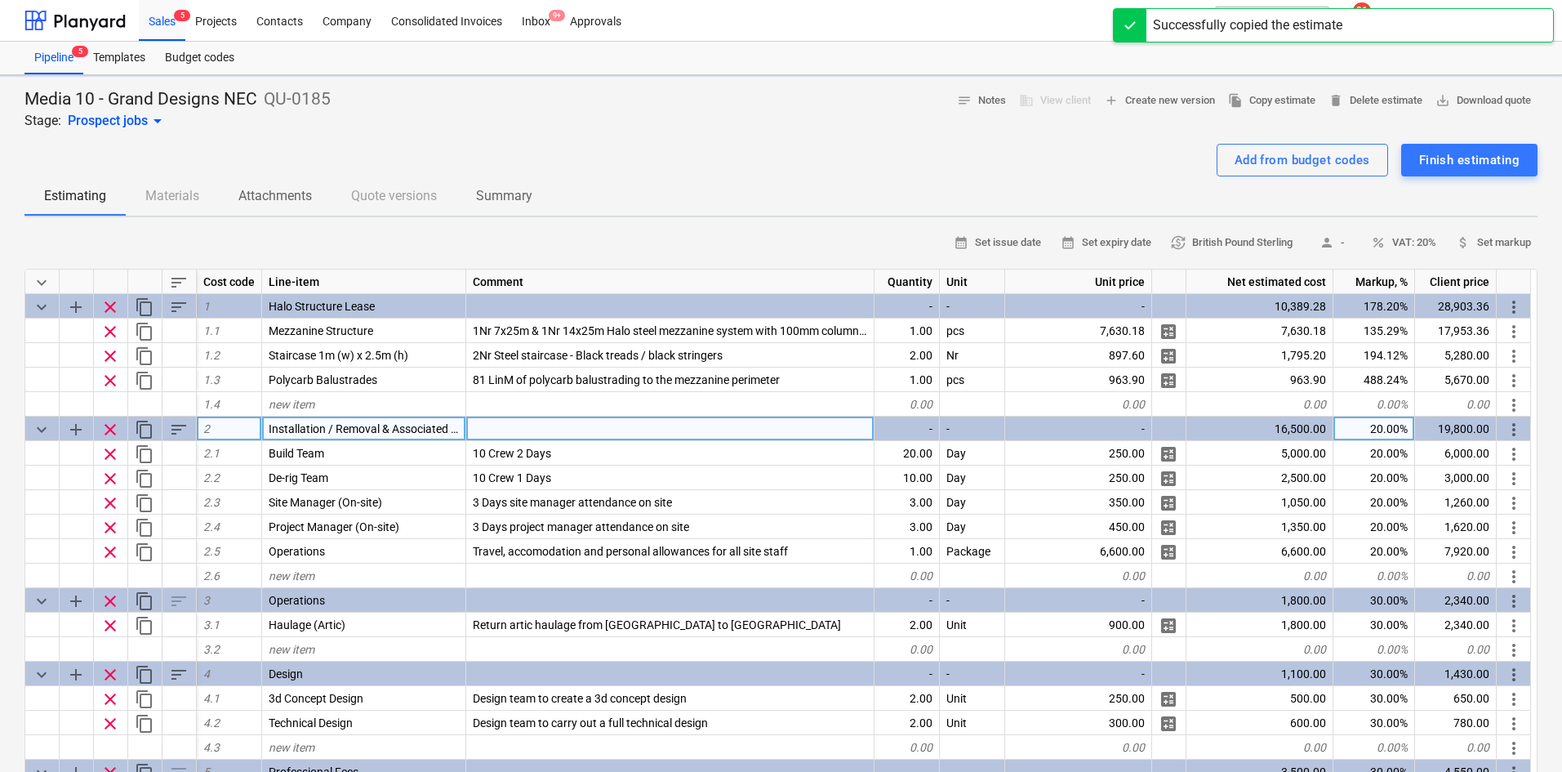
type textarea "x"
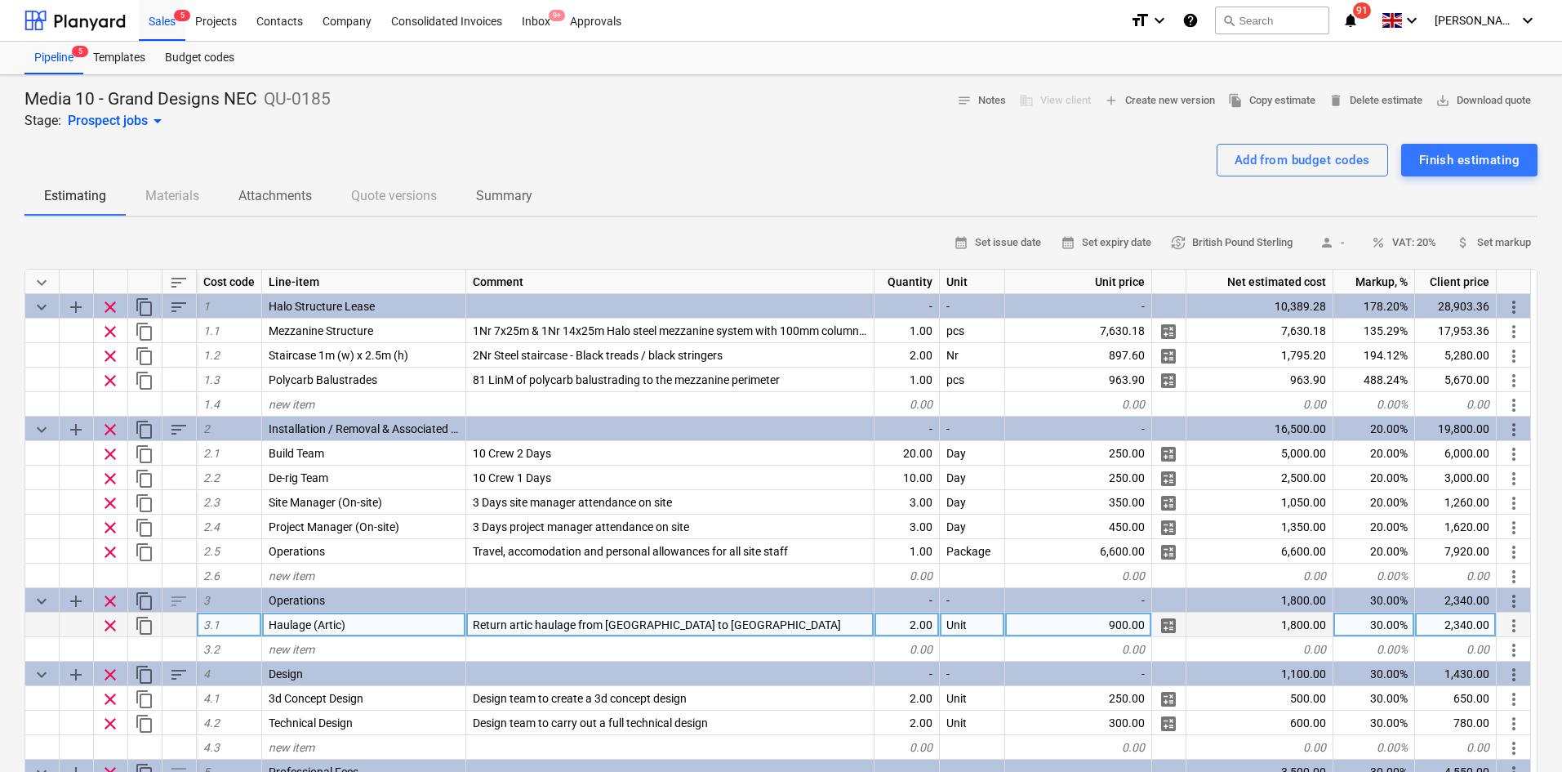
click at [755, 616] on div "Return artic haulage from [GEOGRAPHIC_DATA] to [GEOGRAPHIC_DATA]" at bounding box center [670, 624] width 408 height 24
click at [751, 621] on input "Return artic haulage from [GEOGRAPHIC_DATA] to [GEOGRAPHIC_DATA]" at bounding box center [670, 624] width 408 height 24
drag, startPoint x: 751, startPoint y: 621, endPoint x: 684, endPoint y: 630, distance: 67.5
click at [684, 630] on input "Return artic haulage from [GEOGRAPHIC_DATA] to [GEOGRAPHIC_DATA]" at bounding box center [670, 624] width 408 height 24
type input "Return artic haulage from [GEOGRAPHIC_DATA] to [GEOGRAPHIC_DATA]"
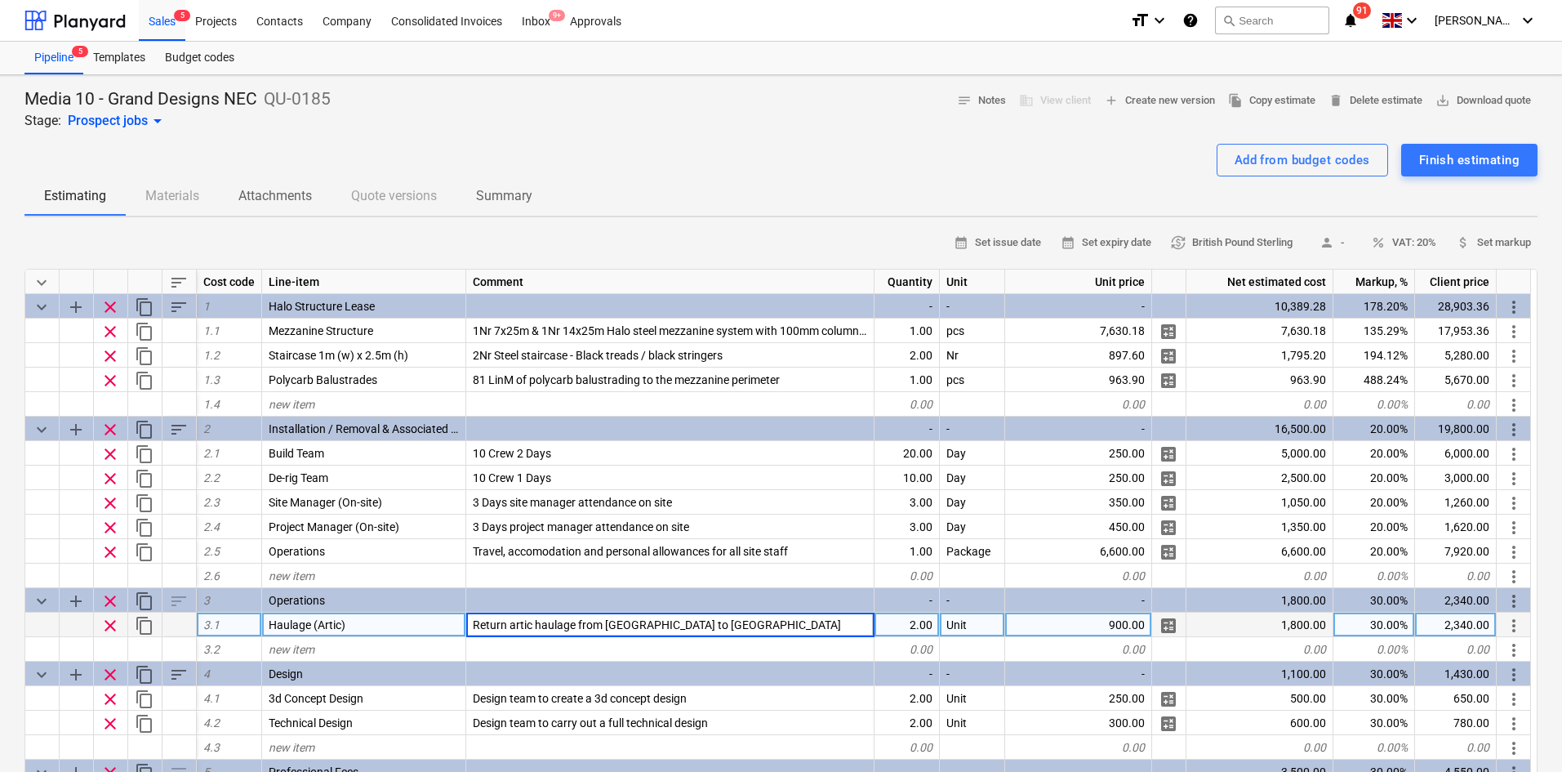
type textarea "x"
type input "600"
click at [1356, 163] on div "Add from budget codes" at bounding box center [1303, 159] width 136 height 21
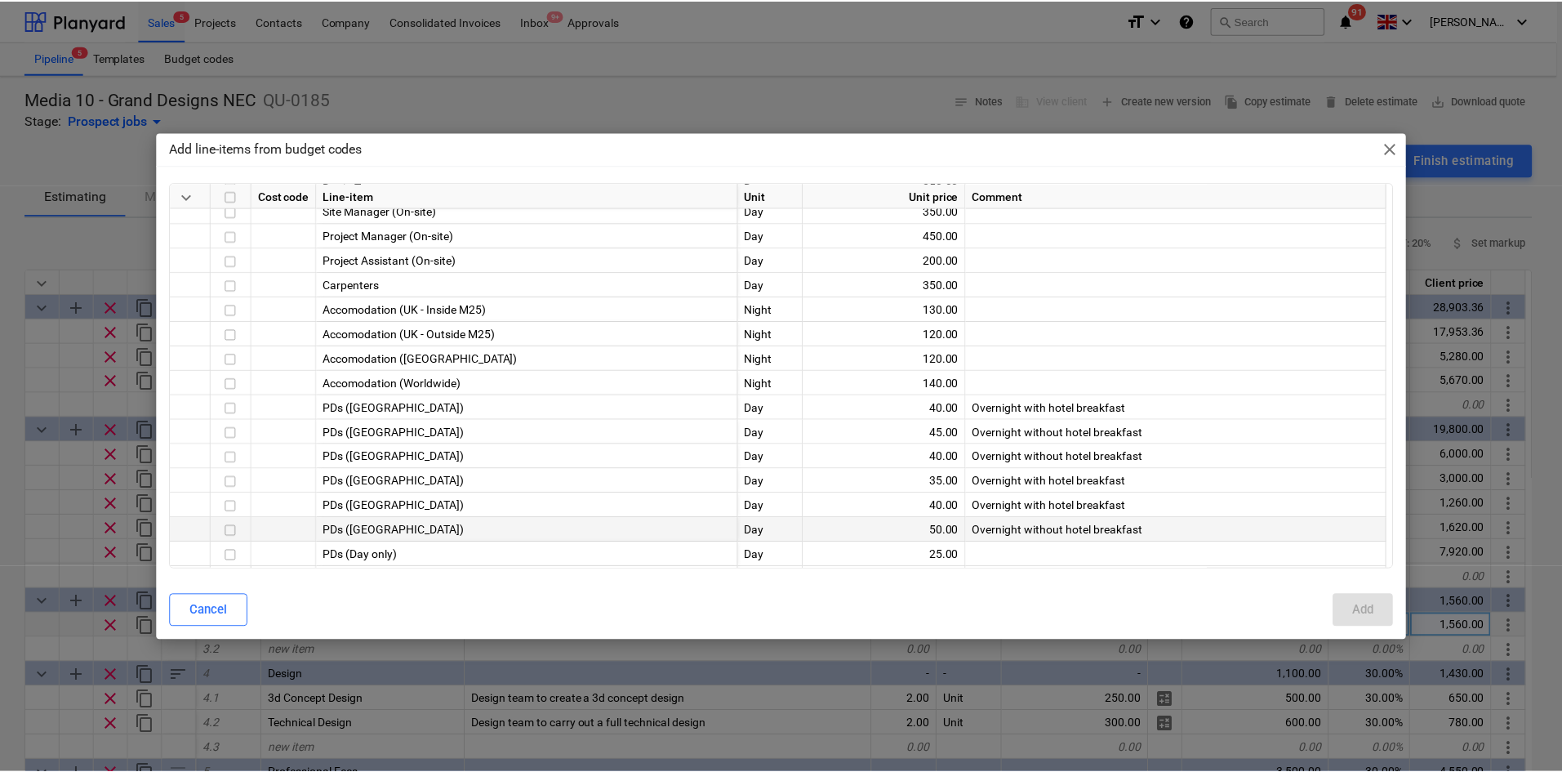
scroll to position [82, 0]
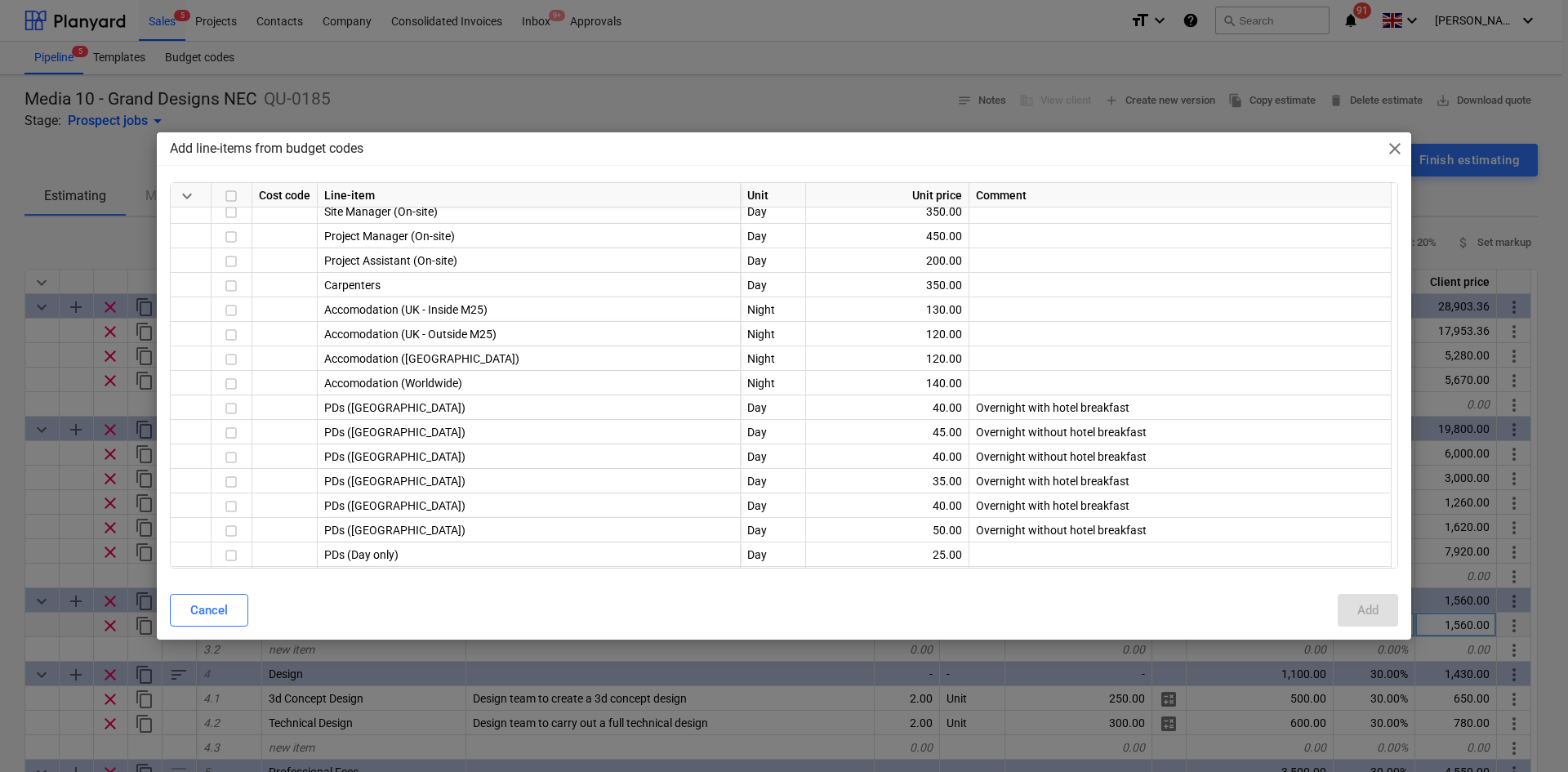
click at [776, 83] on div "Add line-items from budget codes close keyboard_arrow_down Cost code Line-item …" at bounding box center [784, 386] width 1568 height 772
type textarea "x"
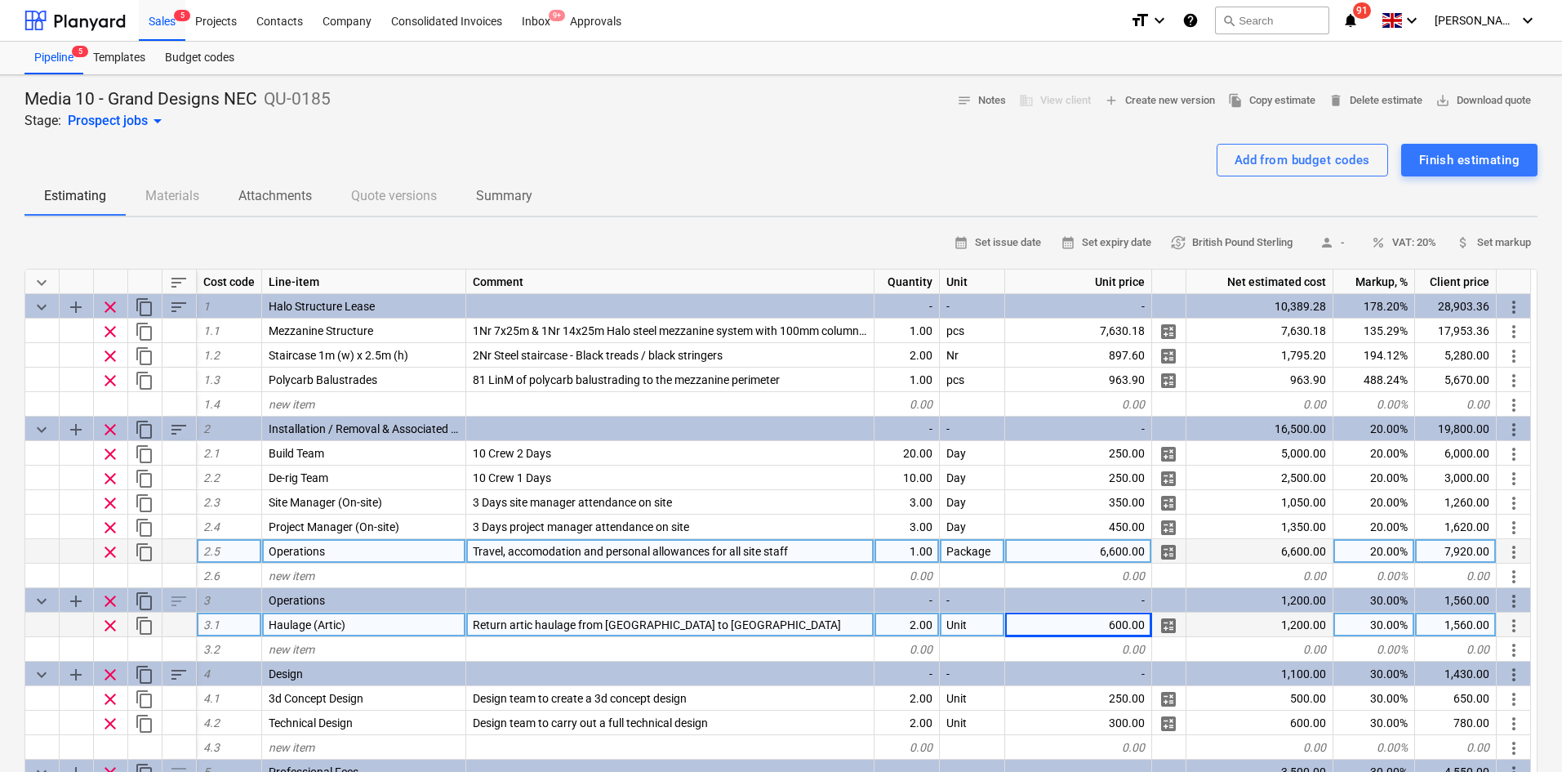
click at [1097, 549] on div "6,600.00" at bounding box center [1078, 551] width 147 height 24
type input "6240"
click at [328, 122] on div "Media 10 - Grand Designs NEC QU-0185 Stage: Prospect jobs arrow_drop_down" at bounding box center [177, 109] width 306 height 42
click at [165, 16] on div "Sales 5" at bounding box center [162, 20] width 47 height 42
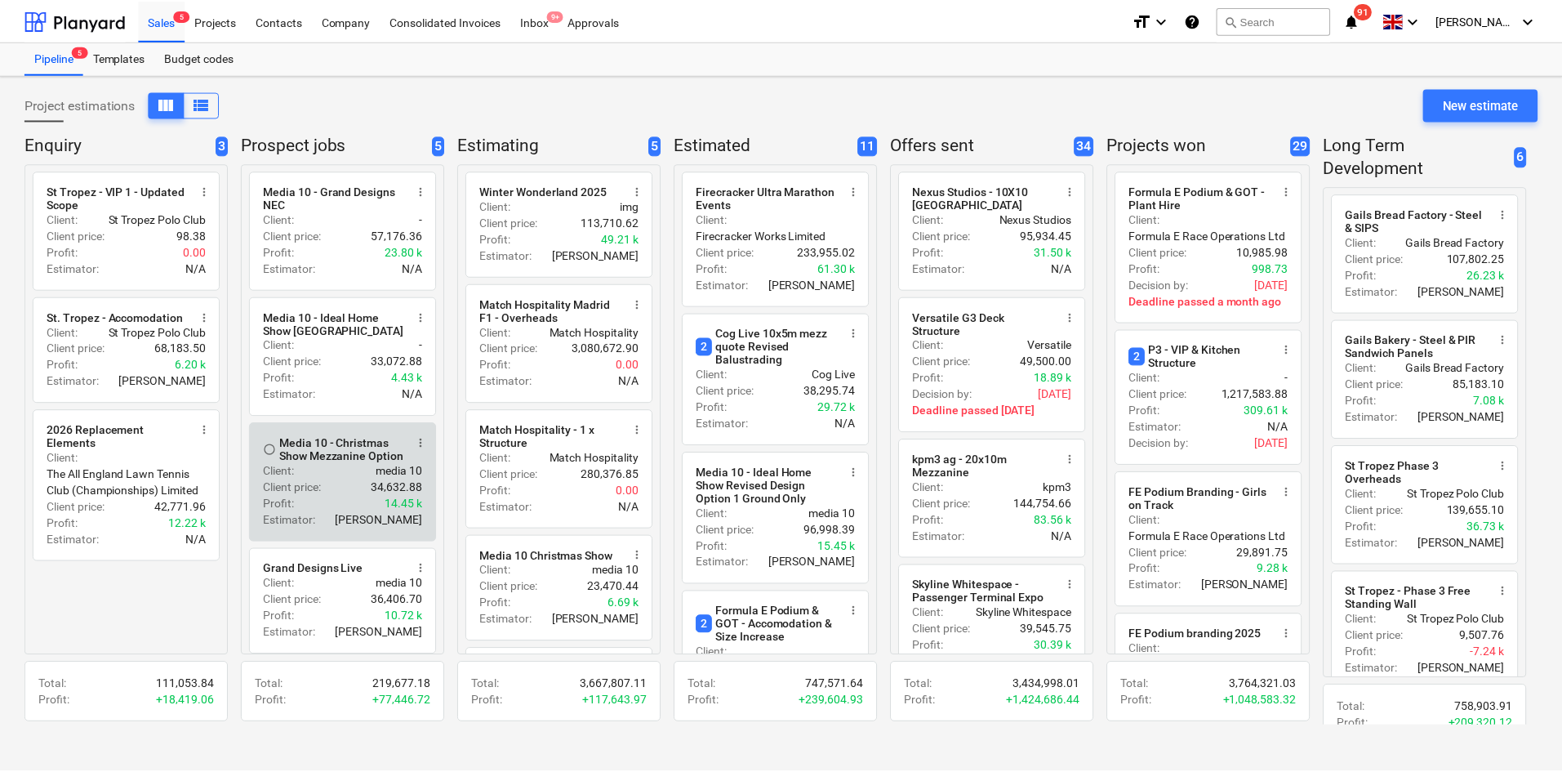
scroll to position [154, 0]
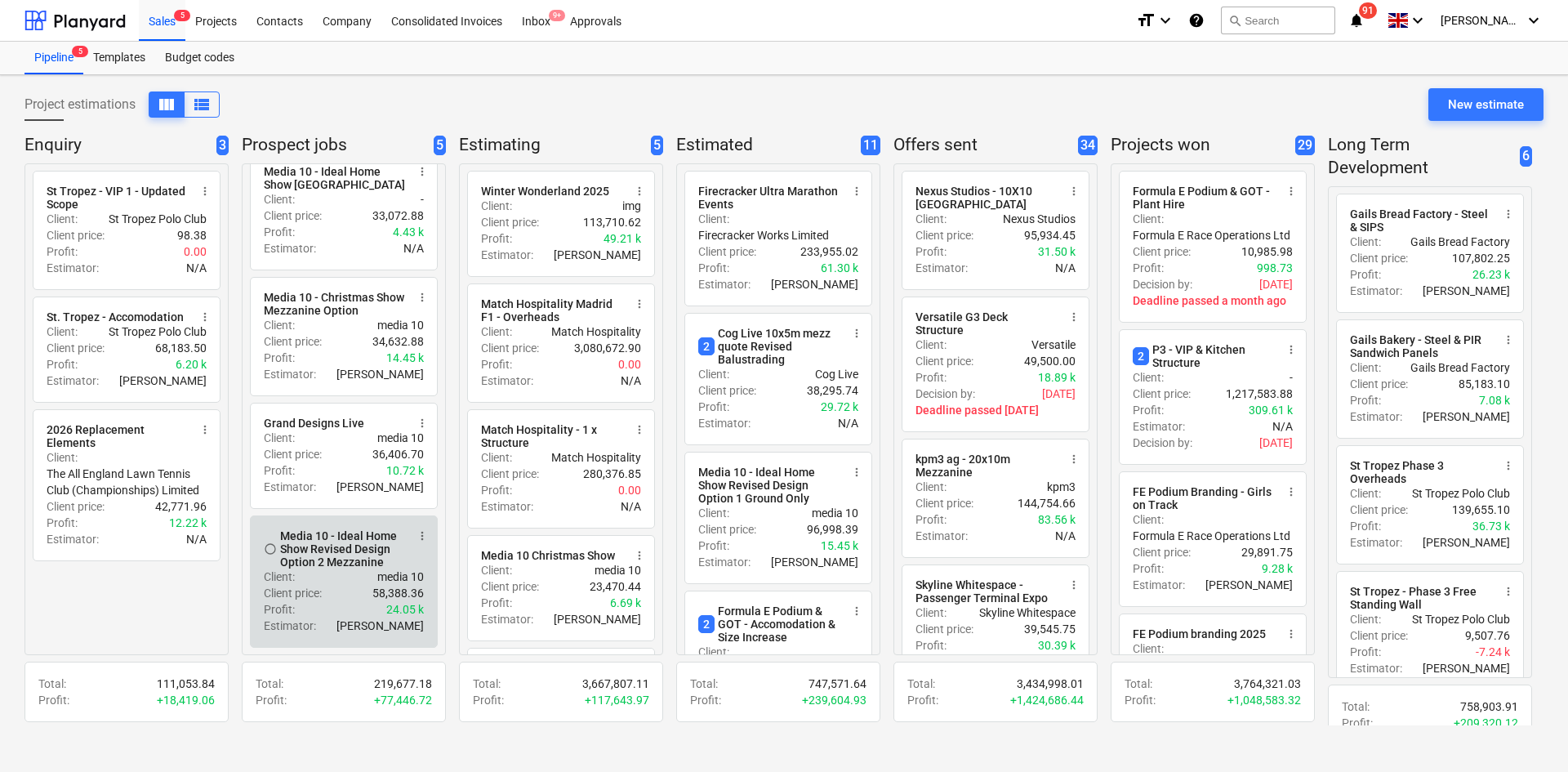
drag, startPoint x: 349, startPoint y: 568, endPoint x: 310, endPoint y: 571, distance: 38.5
click at [310, 571] on div "Client : media 10" at bounding box center [344, 576] width 160 height 16
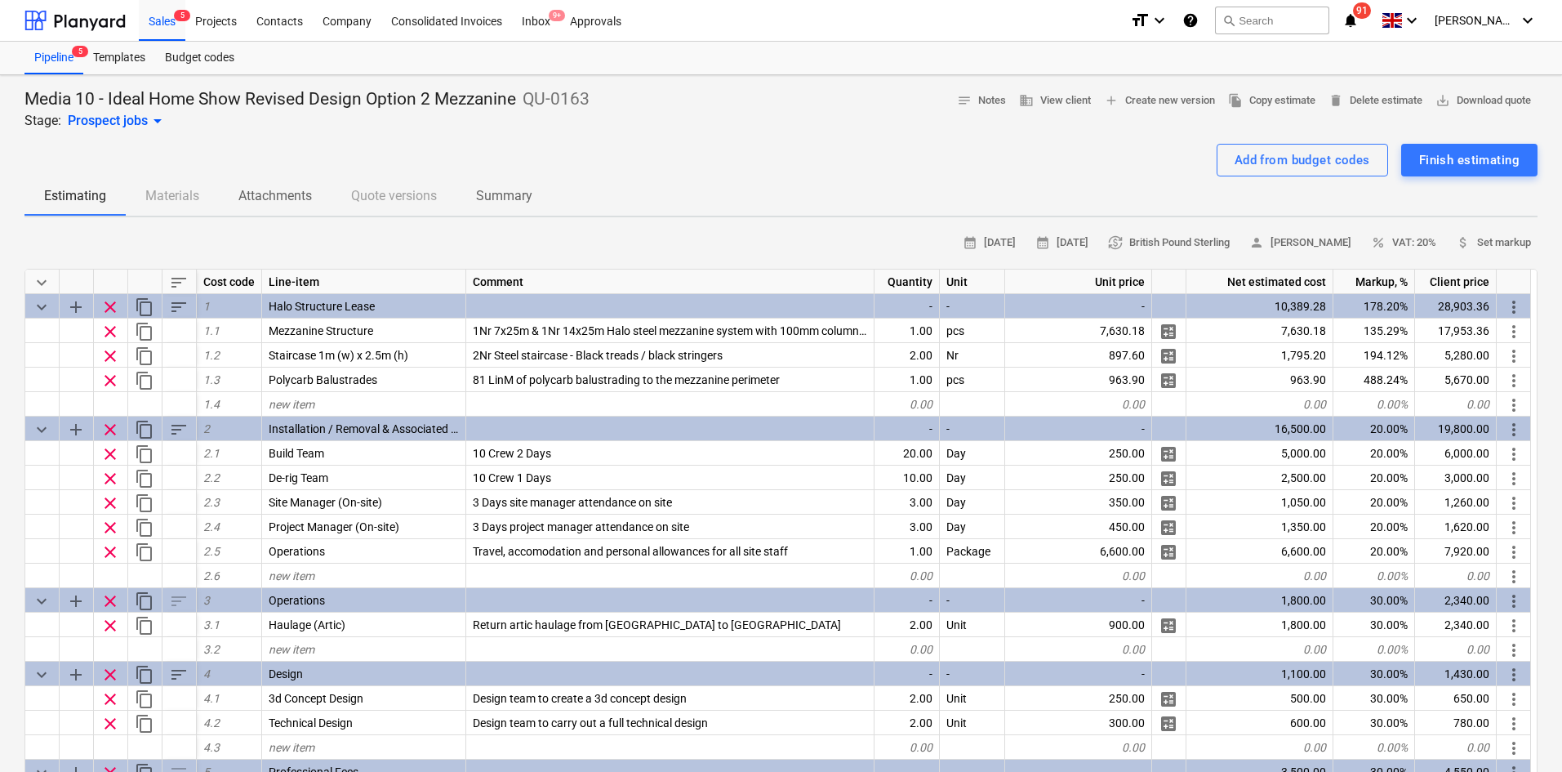
type textarea "x"
click at [498, 189] on p "Summary" at bounding box center [504, 196] width 56 height 20
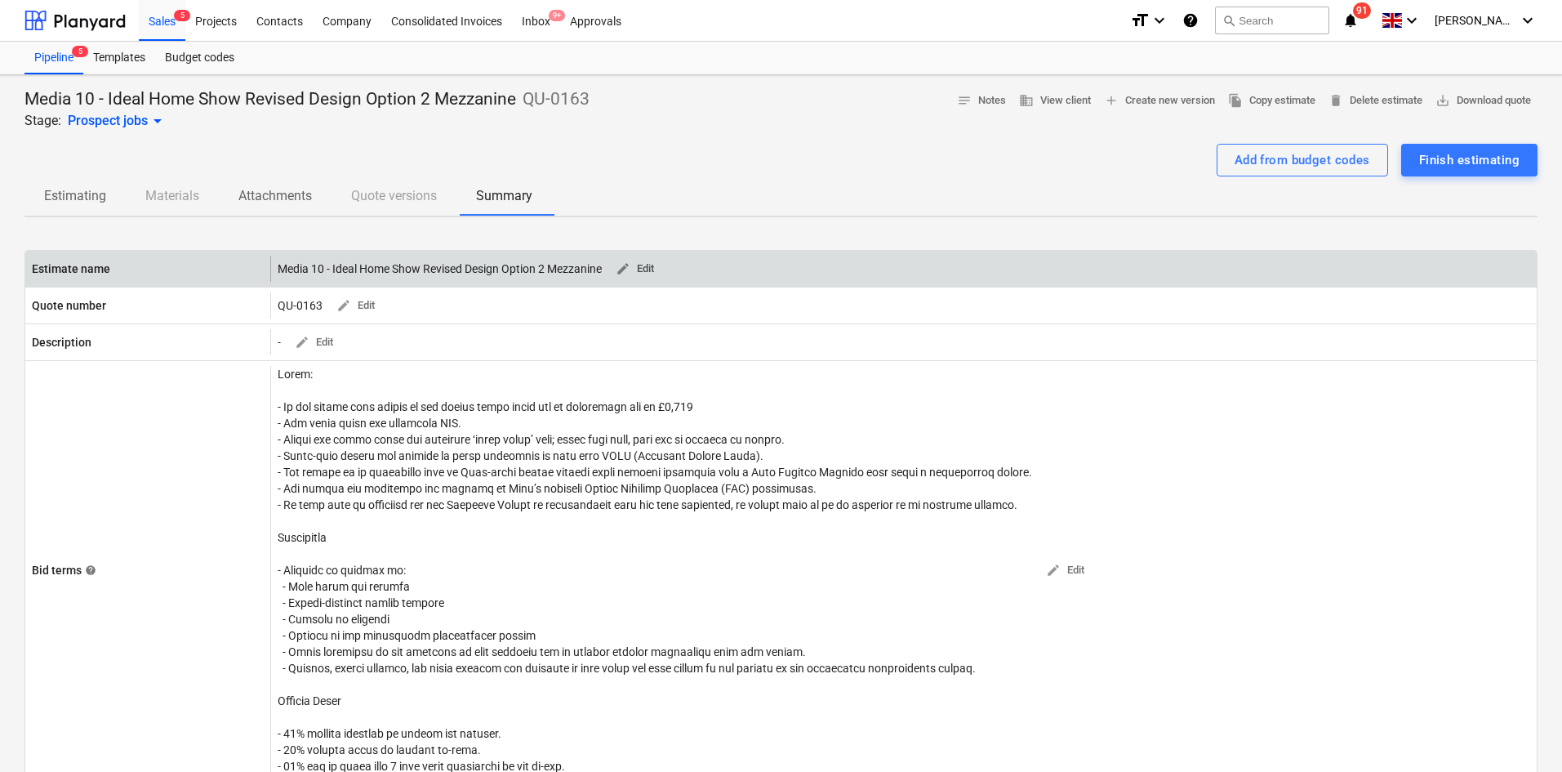
click at [653, 265] on button "edit Edit" at bounding box center [634, 268] width 52 height 25
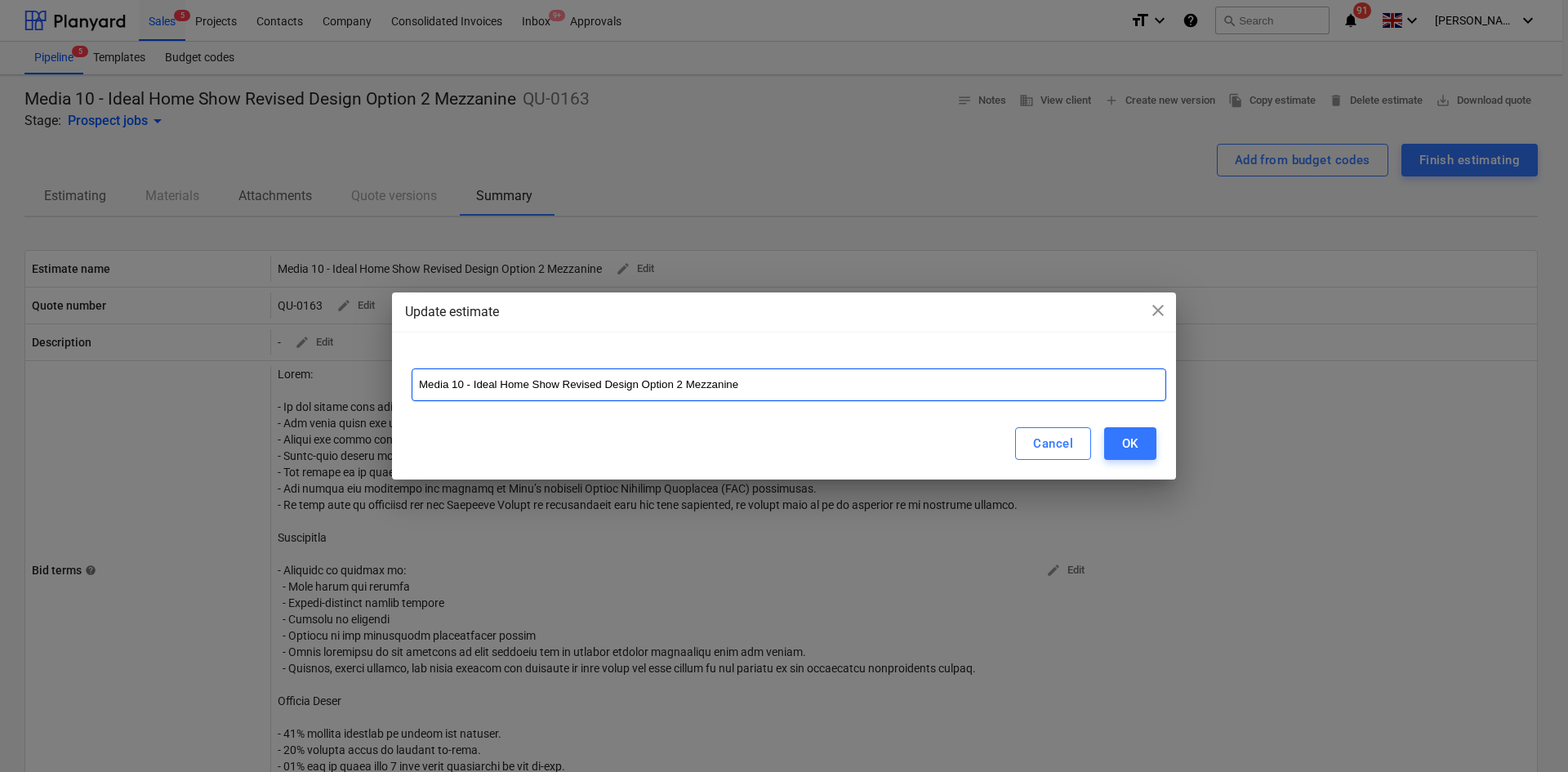
drag, startPoint x: 784, startPoint y: 395, endPoint x: 560, endPoint y: 406, distance: 224.0
click at [560, 406] on div "Media 10 - Ideal Home Show Revised Design Option 2 Mezzanine" at bounding box center [784, 378] width 784 height 59
type input "Media 10 - Ideal Home Show Spring"
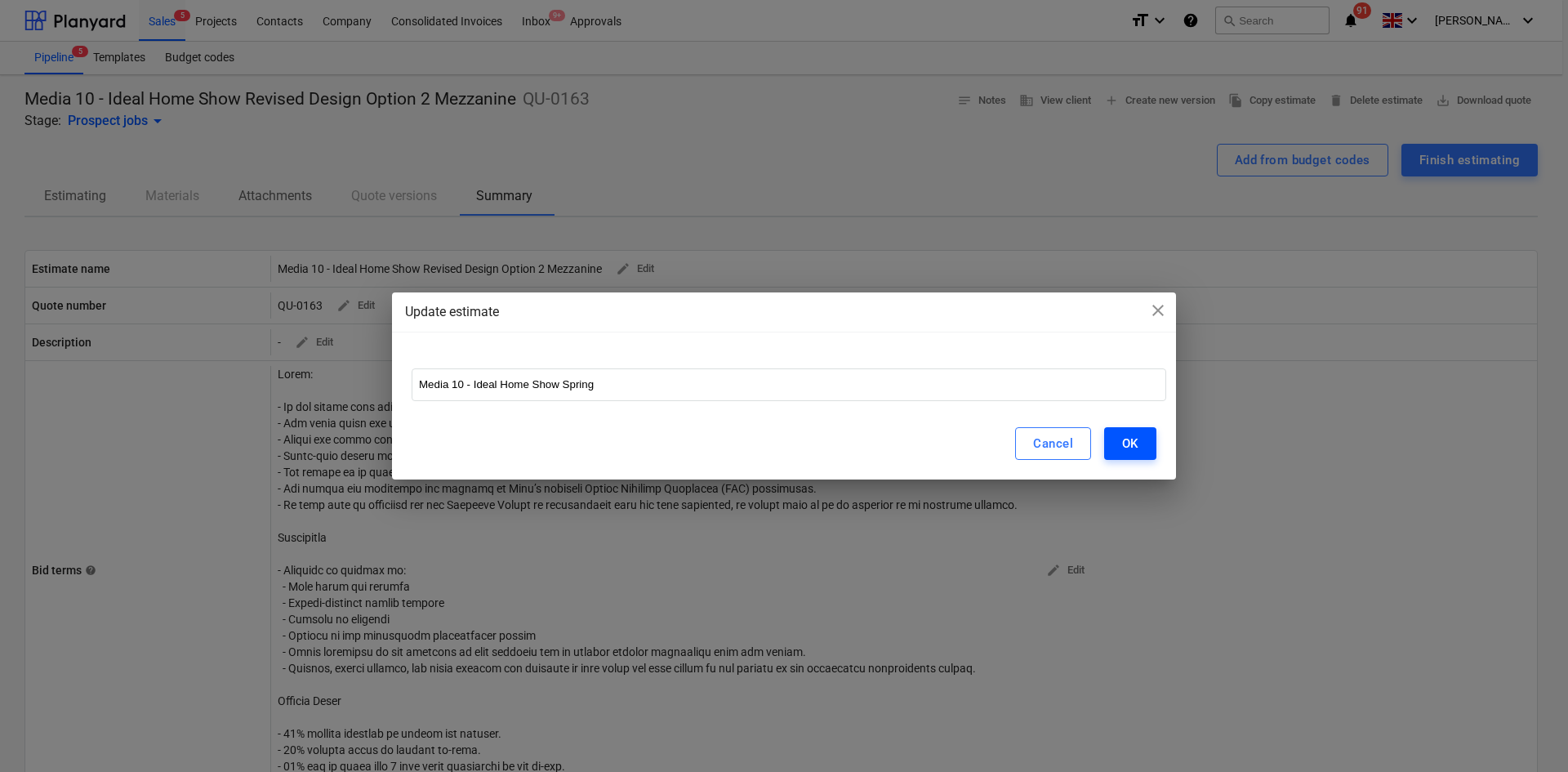
click at [1130, 457] on button "OK" at bounding box center [1130, 443] width 52 height 33
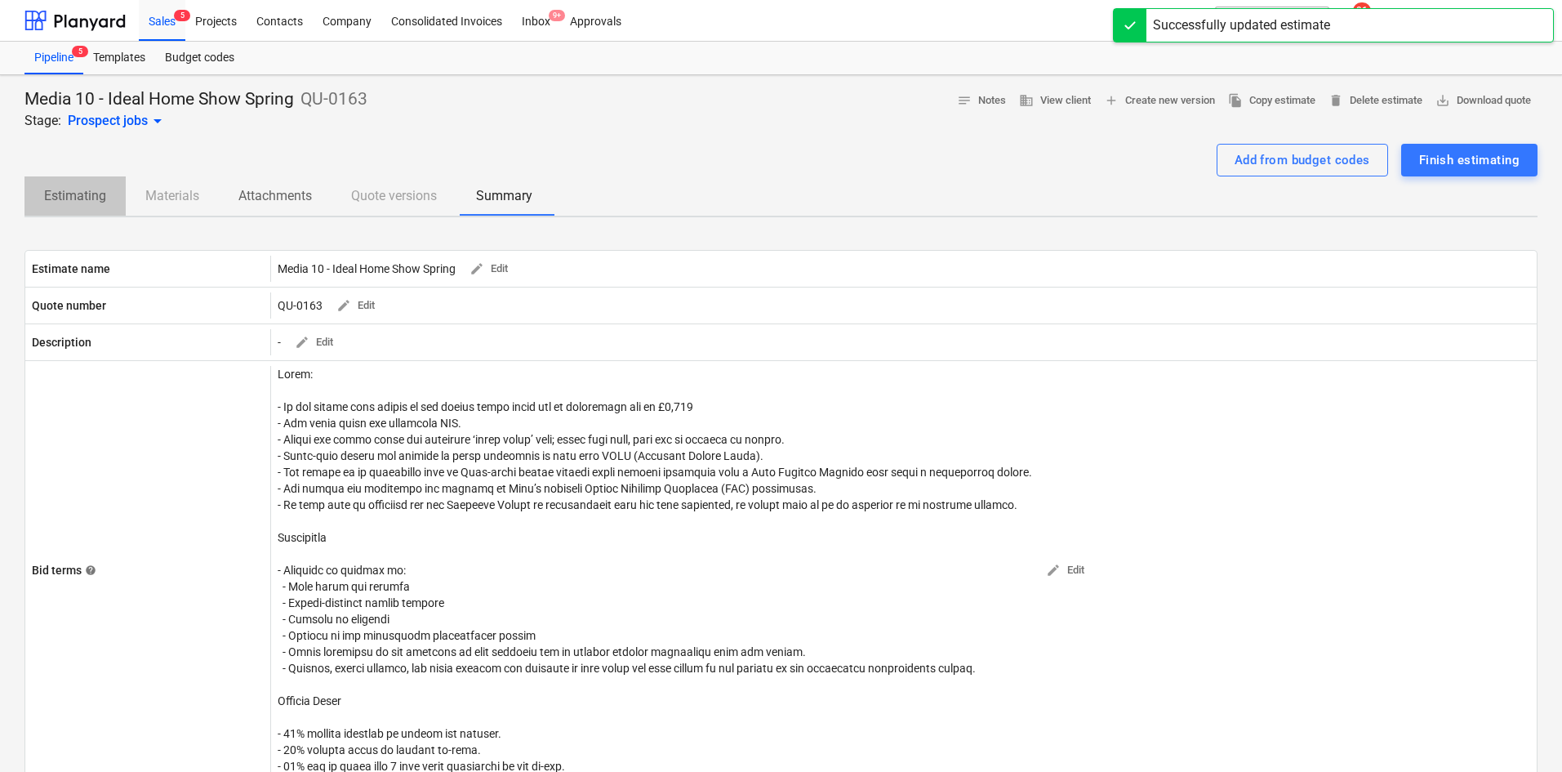
click at [103, 207] on span "Estimating" at bounding box center [74, 195] width 101 height 29
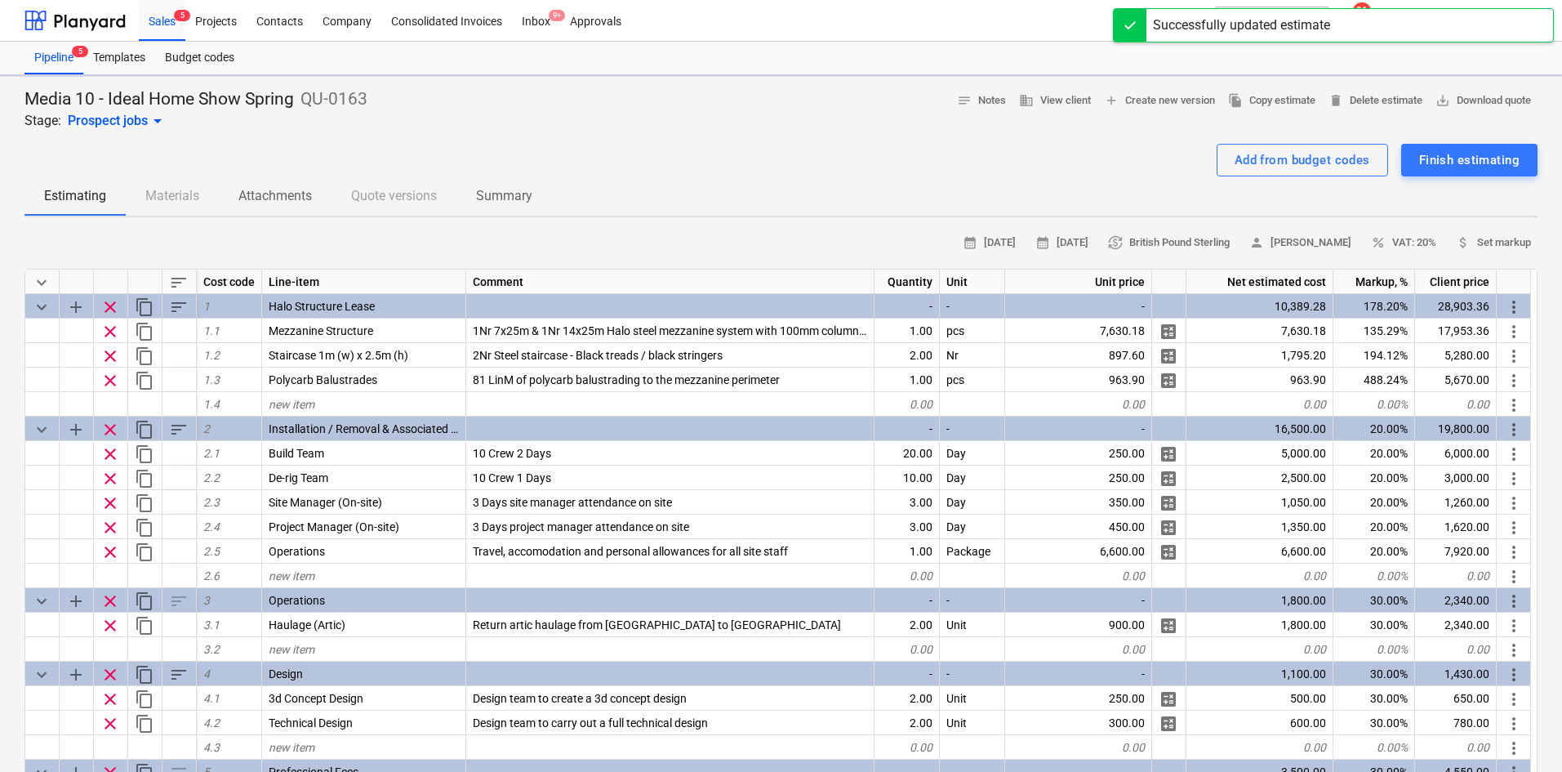
type textarea "x"
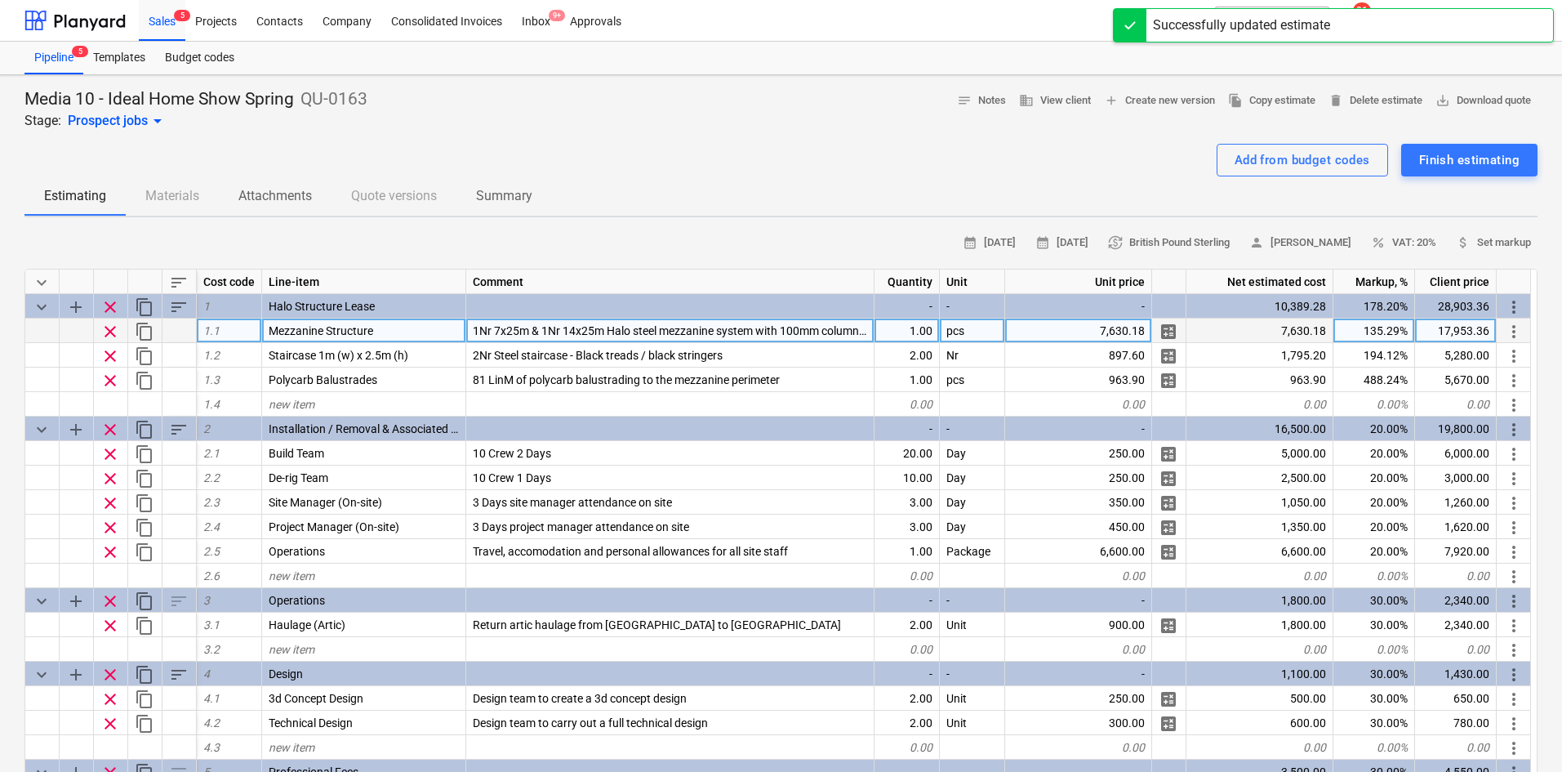
click at [572, 336] on span "1Nr 7x25m & 1Nr 14x25m Halo steel mezzanine system with 100mm columns. Roof Boa…" at bounding box center [779, 330] width 613 height 13
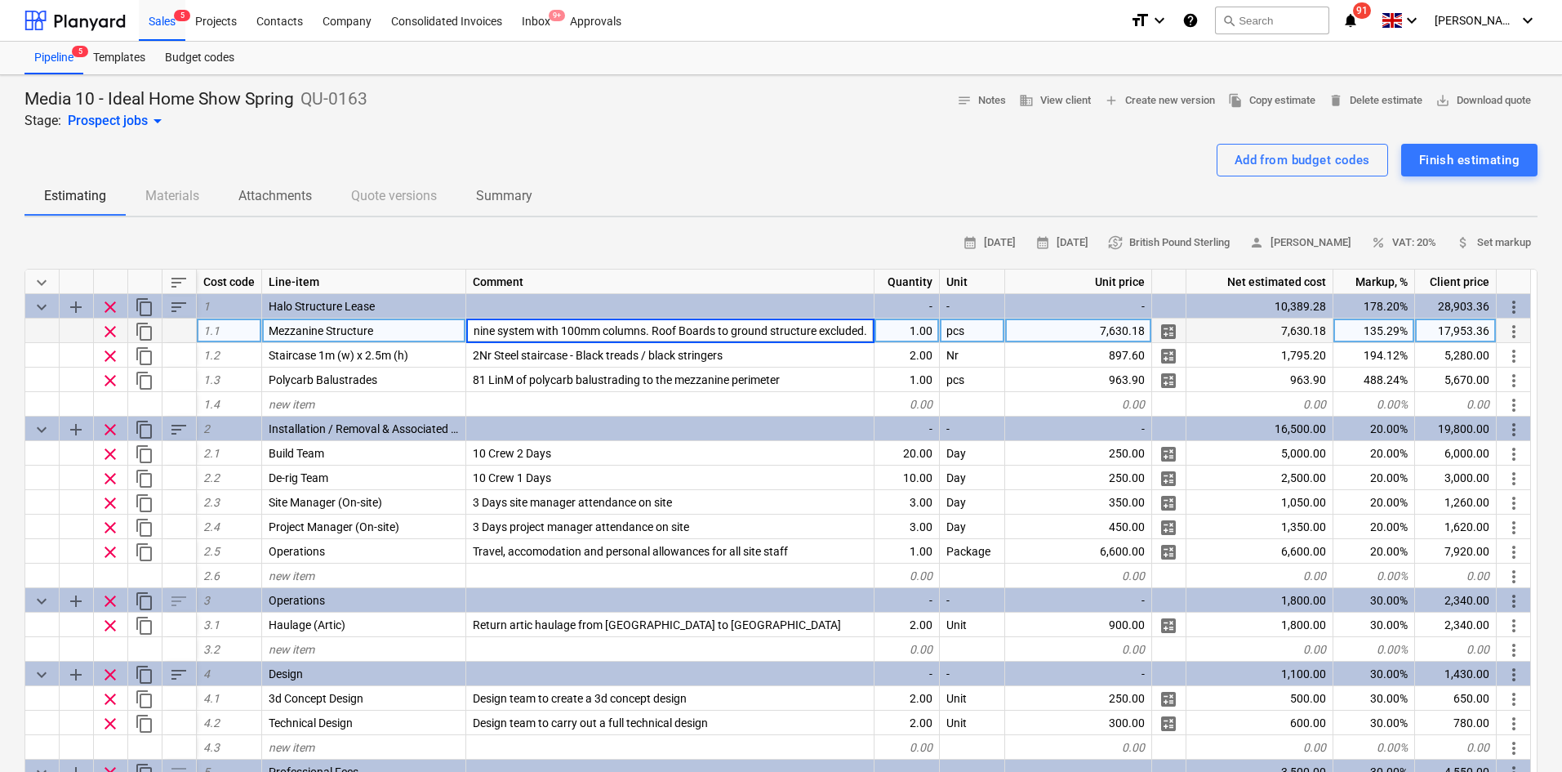
click at [572, 336] on input "1Nr 7x25m & 1Nr 14x25m Halo steel mezzanine system with 100mm columns. Roof Boa…" at bounding box center [670, 330] width 408 height 24
type input "7x25m Halo steel mezzanine system with 100mm columns. Roof Boards to ground str…"
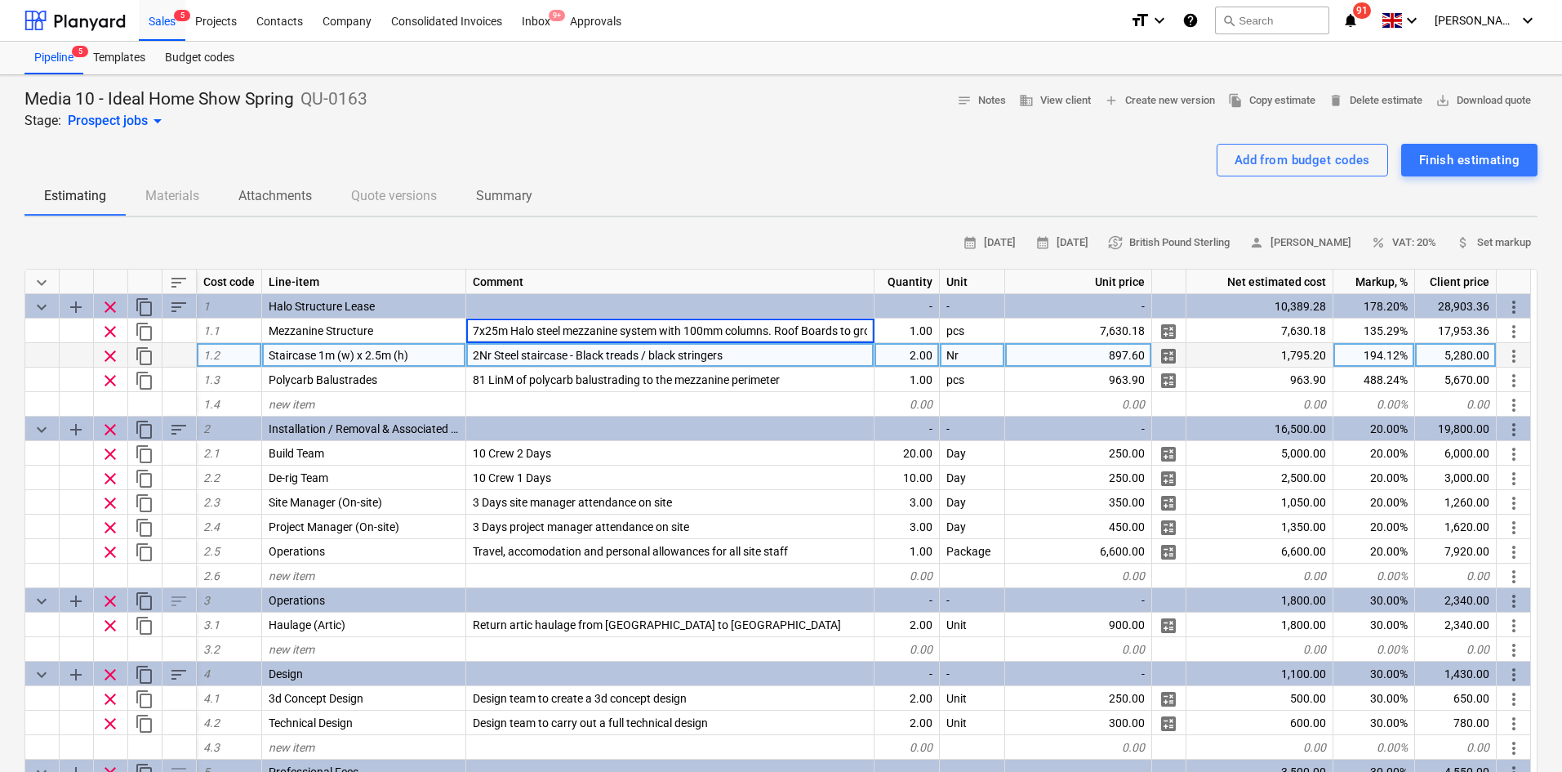
type textarea "x"
click at [809, 343] on div "2Nr Steel staircase - Black treads / black stringers" at bounding box center [670, 355] width 408 height 24
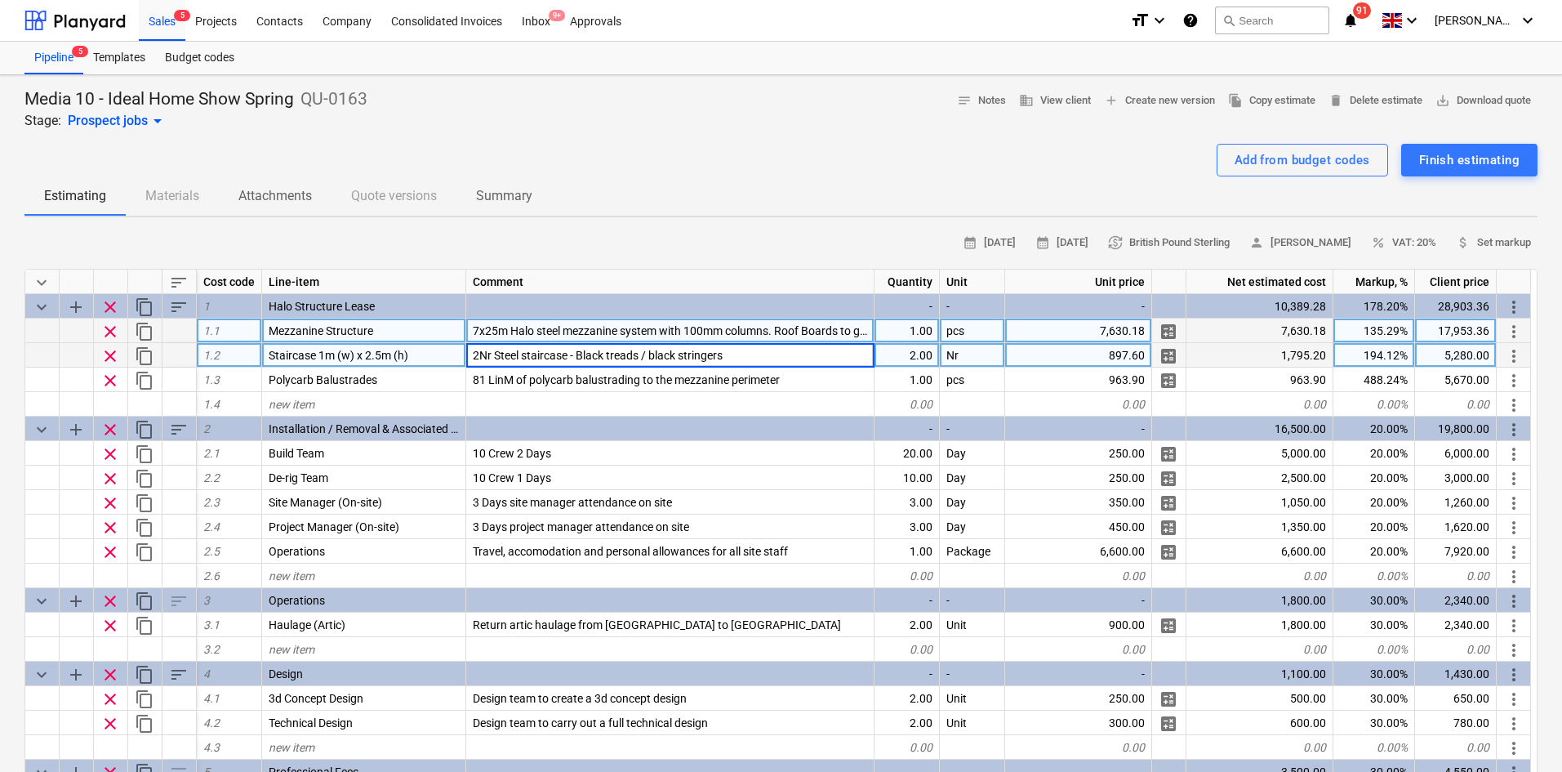
click at [791, 327] on span "7x25m Halo steel mezzanine system with 100mm columns. Roof Boards to ground str…" at bounding box center [731, 330] width 517 height 13
click at [658, 330] on input "7x25m Halo steel mezzanine system with 100mm columns. Roof Boards to ground str…" at bounding box center [670, 330] width 408 height 24
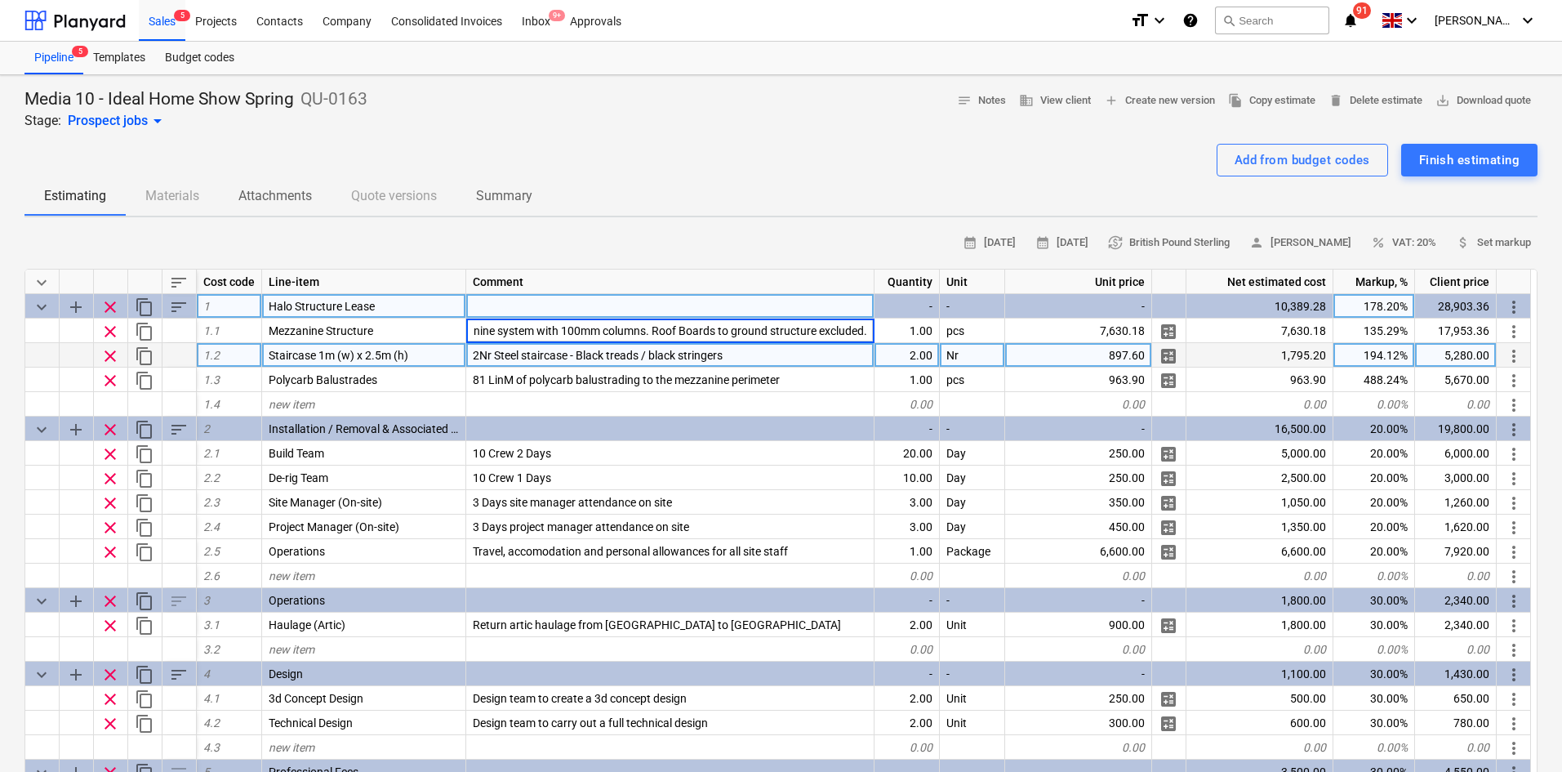
drag, startPoint x: 654, startPoint y: 325, endPoint x: 1013, endPoint y: 308, distance: 359.7
click at [1010, 309] on div "keyboard_arrow_down sort Cost code Line-item Comment Quantity Unit Unit price N…" at bounding box center [780, 577] width 1513 height 617
type input "7x25m Halo steel mezzanine system with 100mm columns. Inclusive of 21mm Floorbo…"
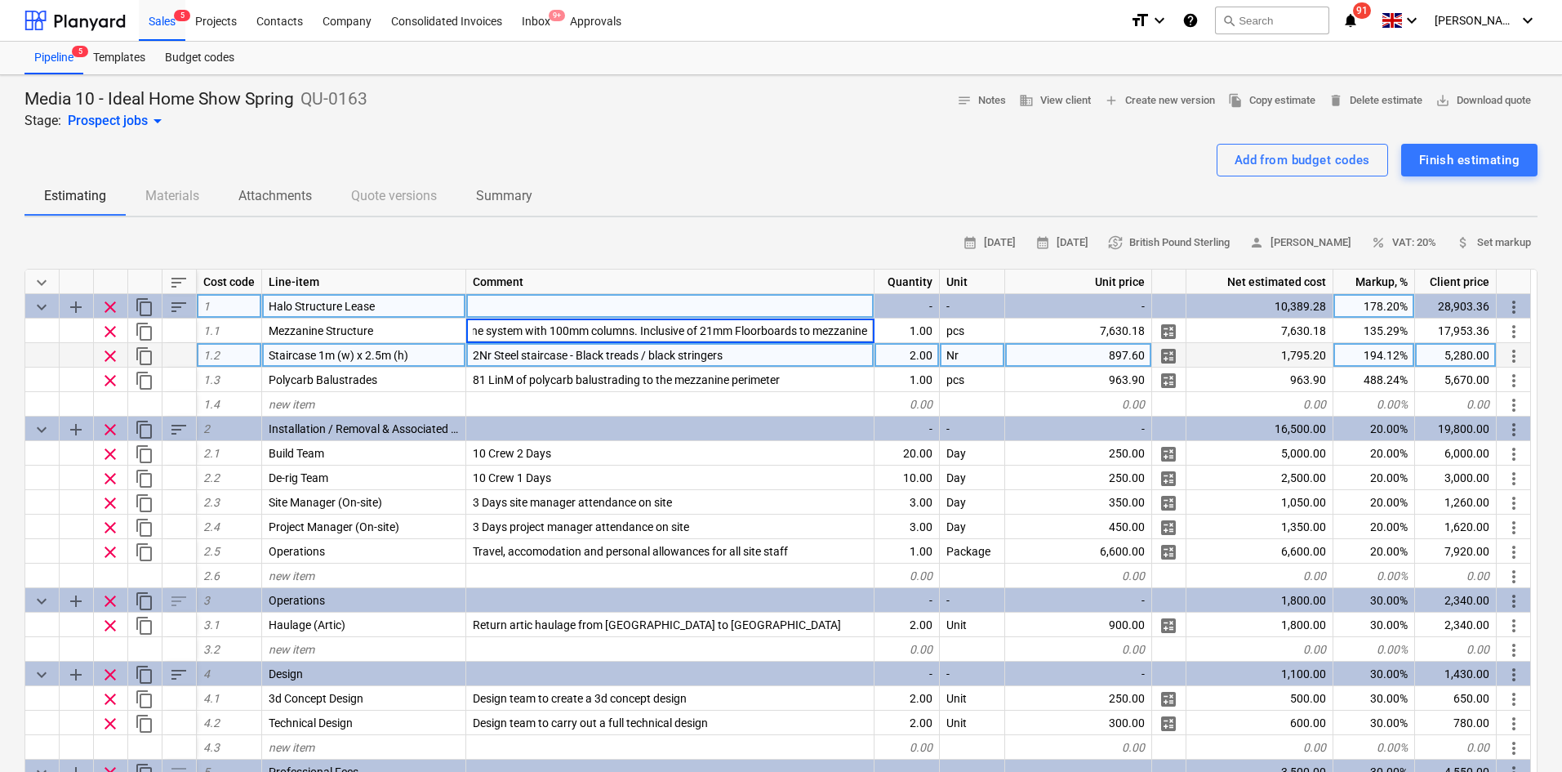
type textarea "x"
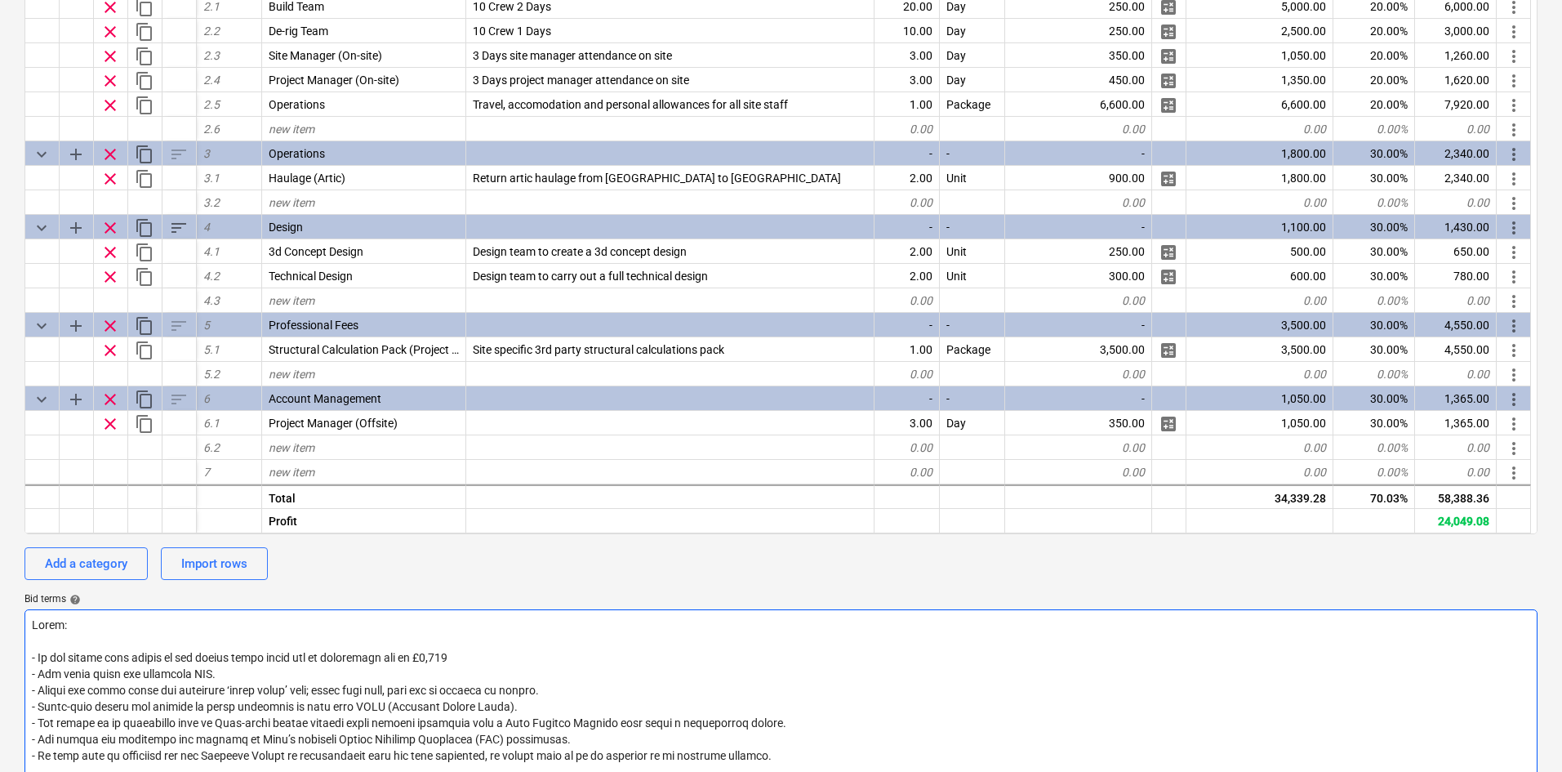
scroll to position [653, 0]
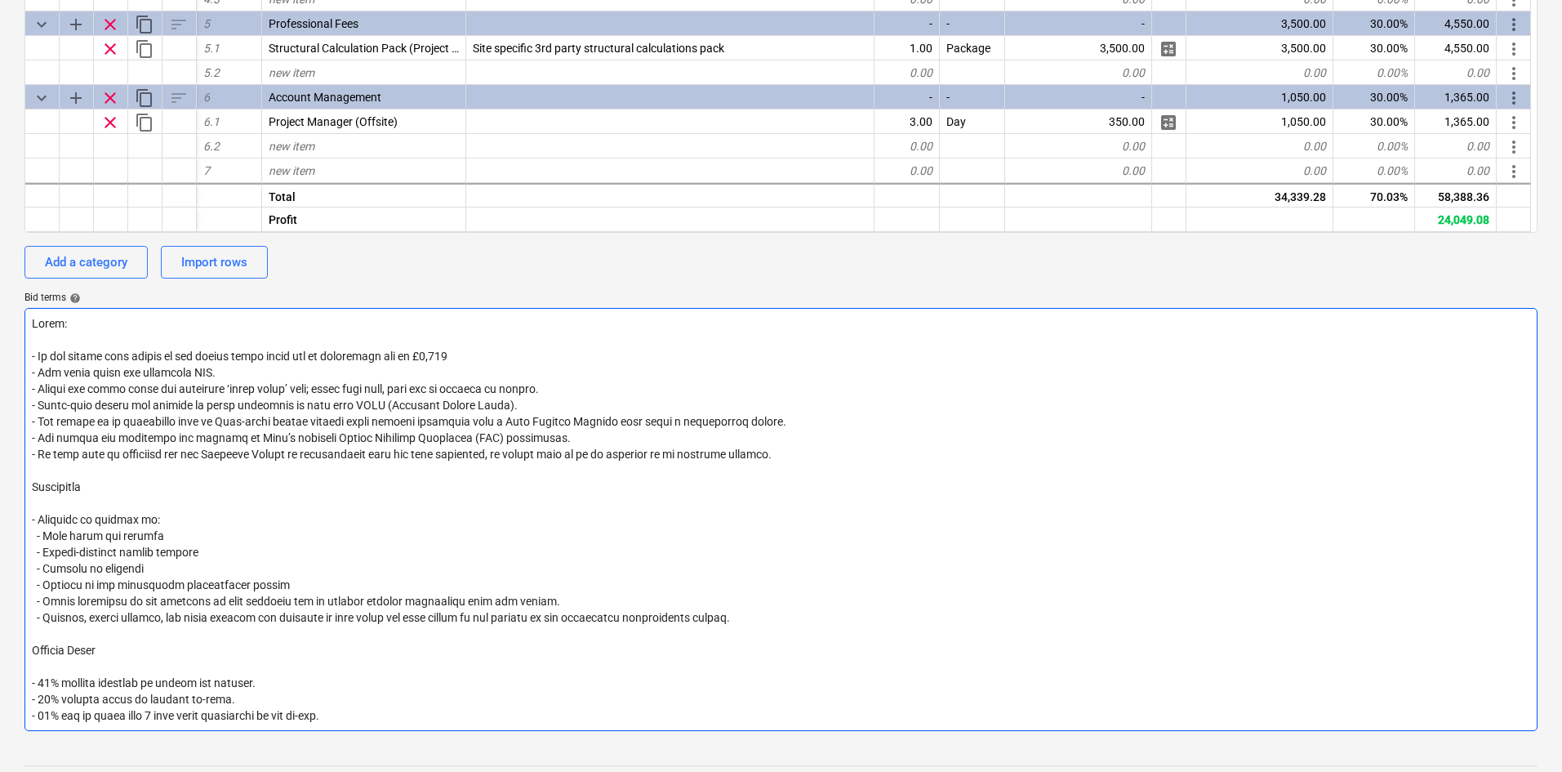
drag, startPoint x: 465, startPoint y: 354, endPoint x: -2, endPoint y: 351, distance: 467.1
type textarea "Notes: - All costs shown are excluding VAT. - Prices are valid until the specif…"
type textarea "x"
type textarea "Notes: - All costs shown are excluding VAT. - Prices are valid until the specif…"
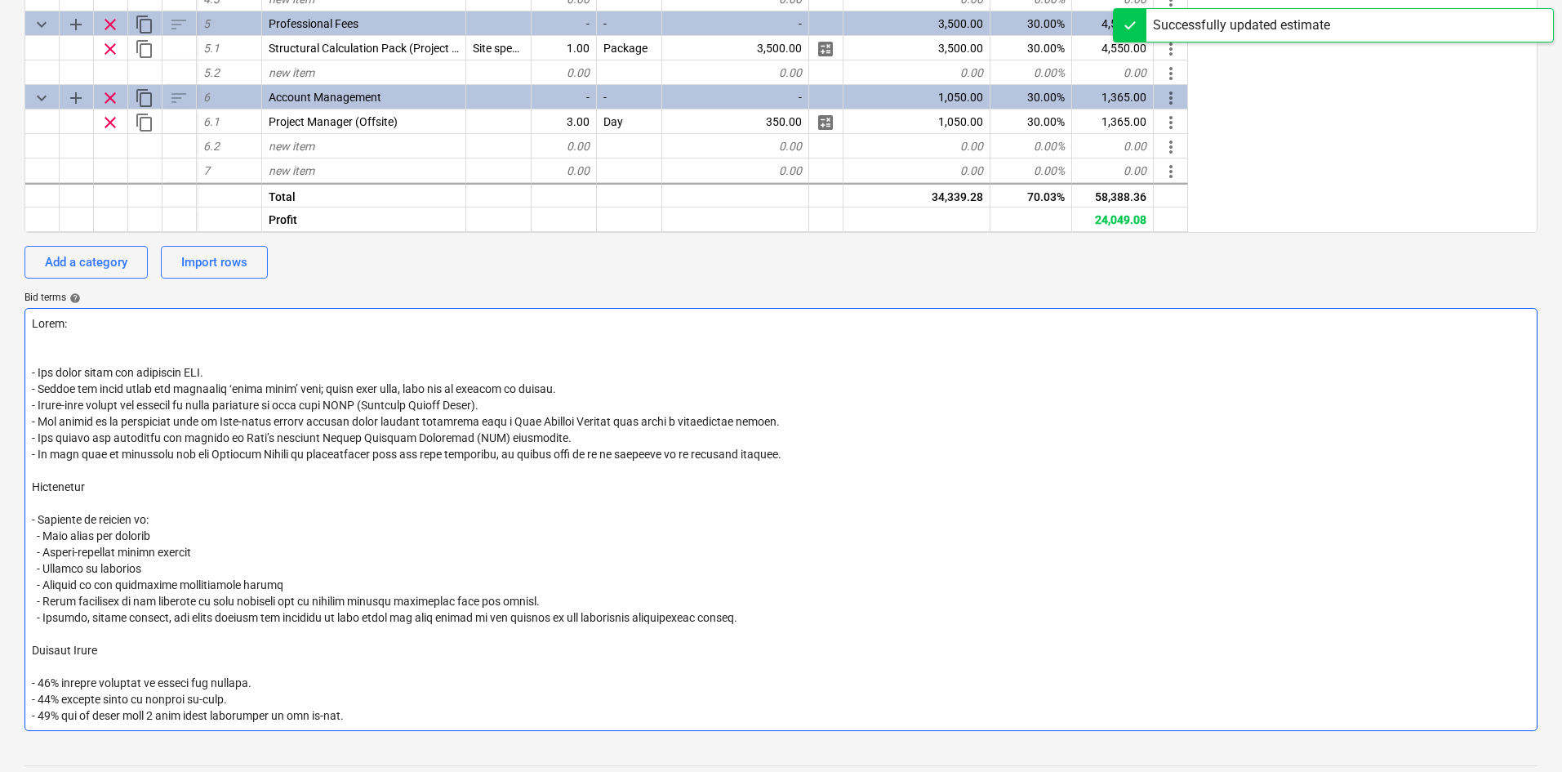
type textarea "x"
type textarea "Notes: - All costs shown are excluding VAT. - Prices are valid until the specif…"
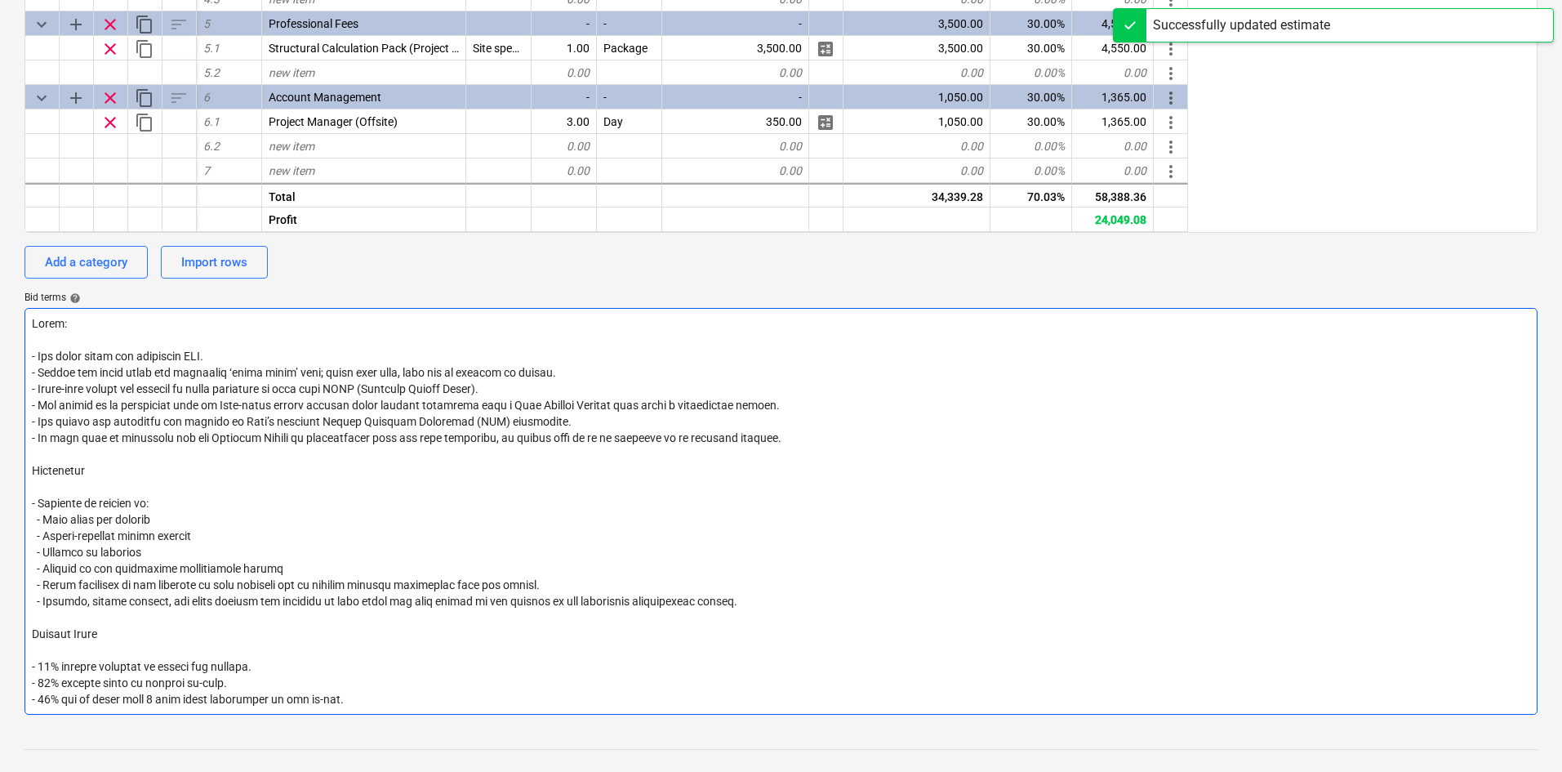
type textarea "x"
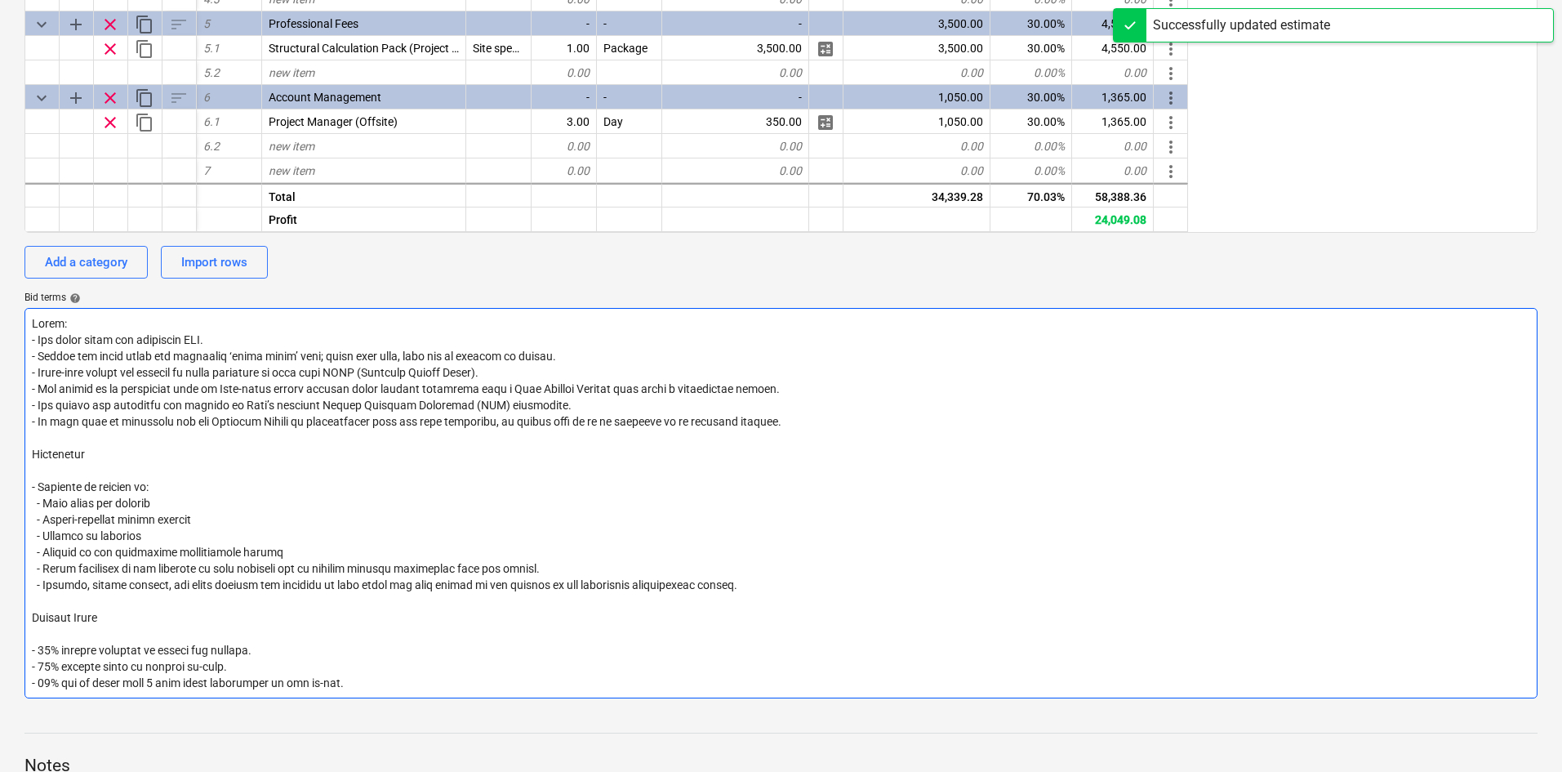
type textarea "Notes: - All costs shown are excluding VAT. - Prices are valid until the specif…"
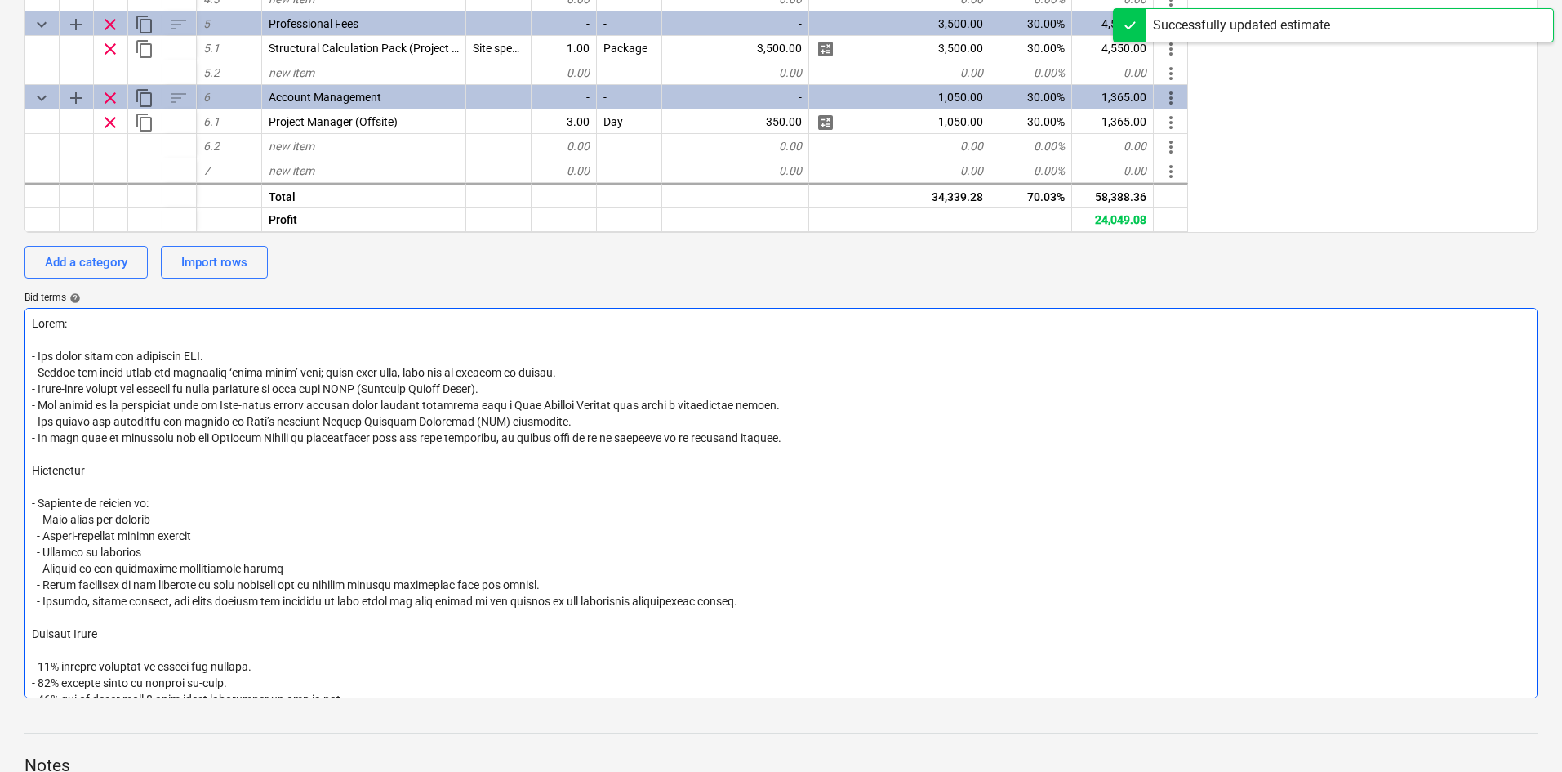
type textarea "x"
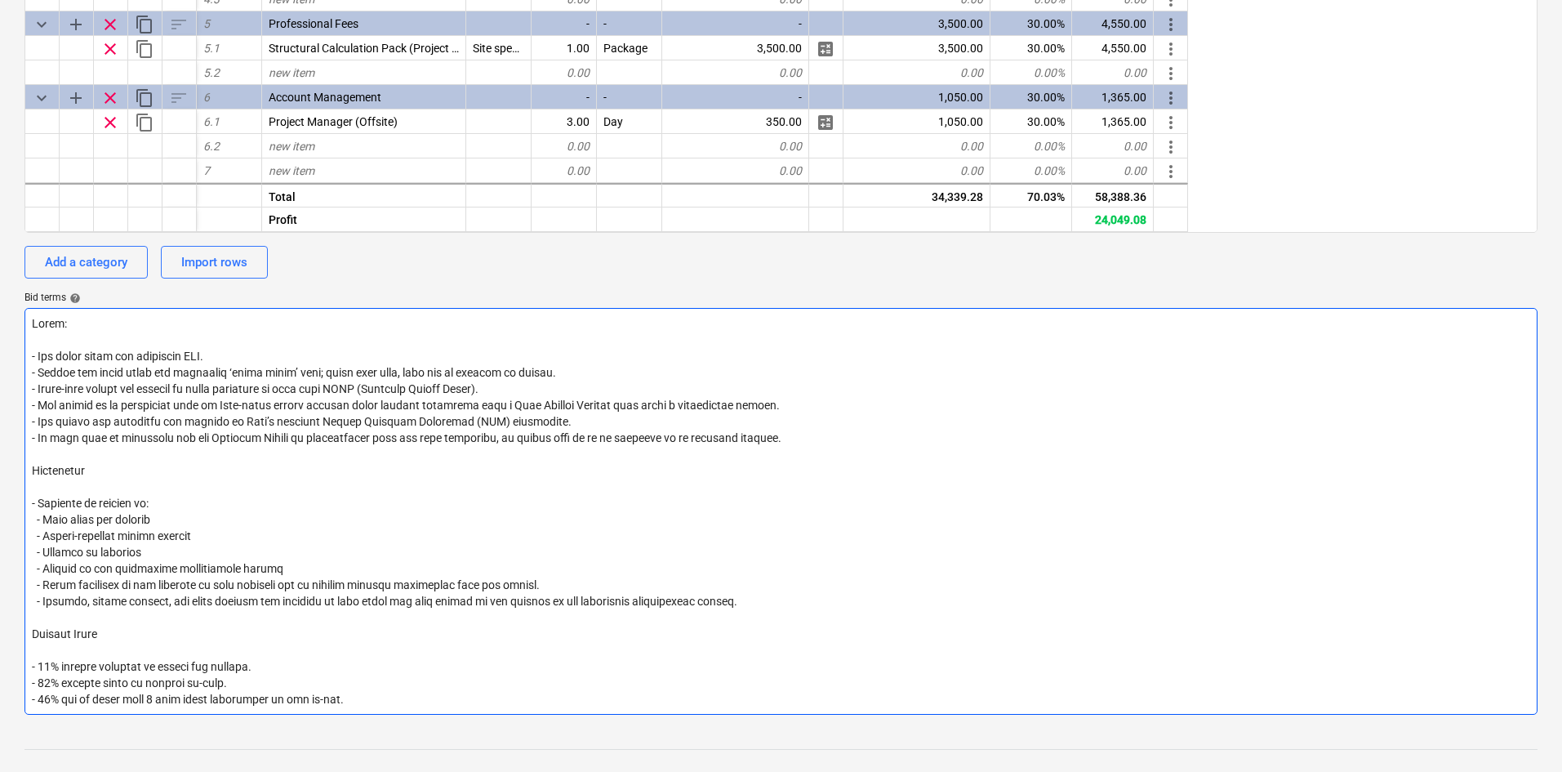
type textarea "Notes: - All costs shown are excluding VAT. - Prices are valid until the specif…"
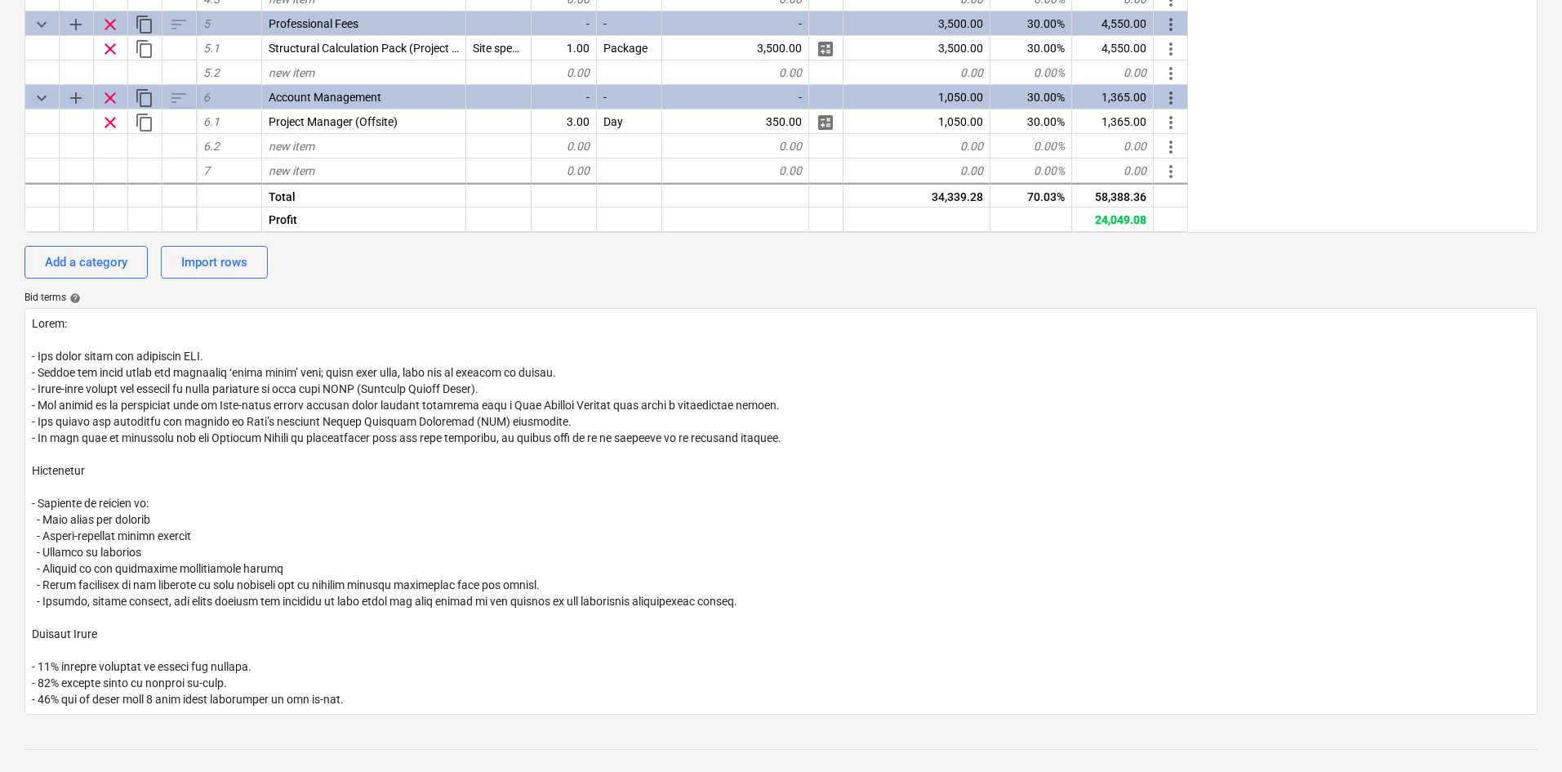
click at [778, 279] on div "calendar_month 10 Jul 2025 calendar_month 24 Jul 2025 currency_exchange British…" at bounding box center [780, 146] width 1513 height 1138
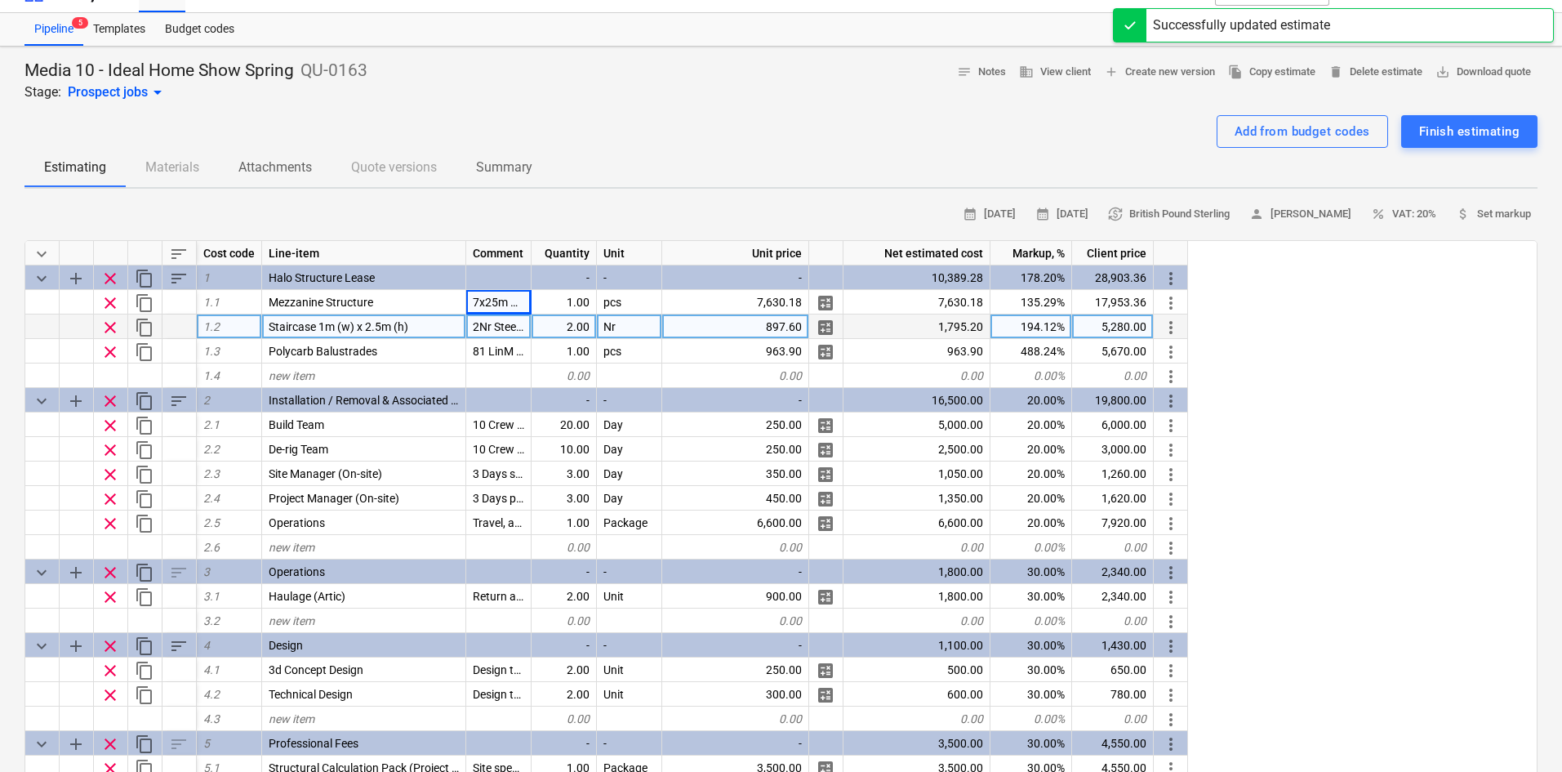
scroll to position [0, 0]
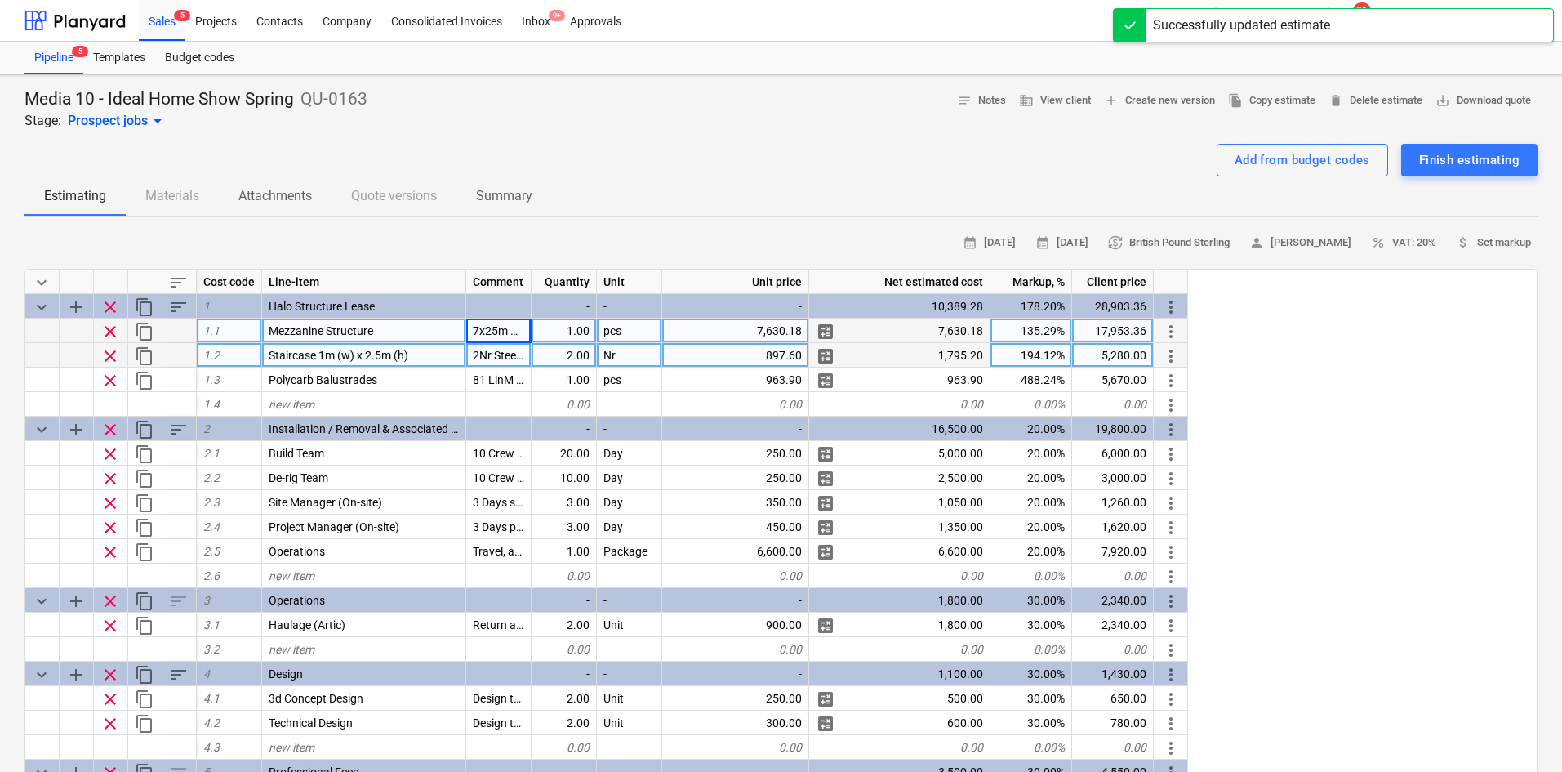
click at [490, 331] on span "7x25m Halo steel mezzanine system with 100mm columns. Inclusive of 21mm Floorbo…" at bounding box center [737, 330] width 528 height 13
click at [885, 195] on div "Estimating Materials Attachments Quote versions Summary" at bounding box center [780, 195] width 1513 height 39
click at [149, 22] on div "Sales 5" at bounding box center [162, 20] width 47 height 42
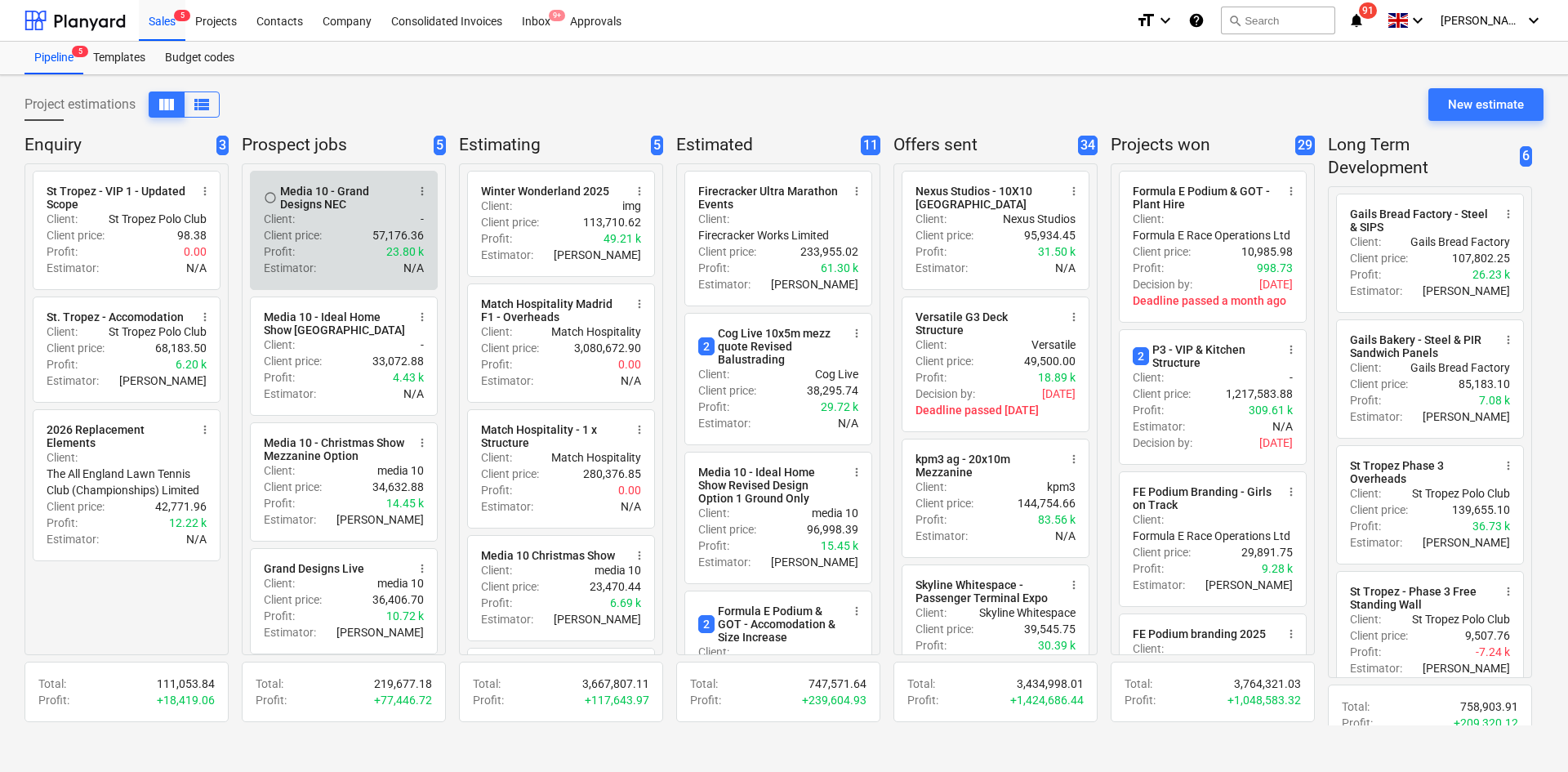
click at [346, 243] on div "Client price : 57,176.36" at bounding box center [344, 235] width 160 height 16
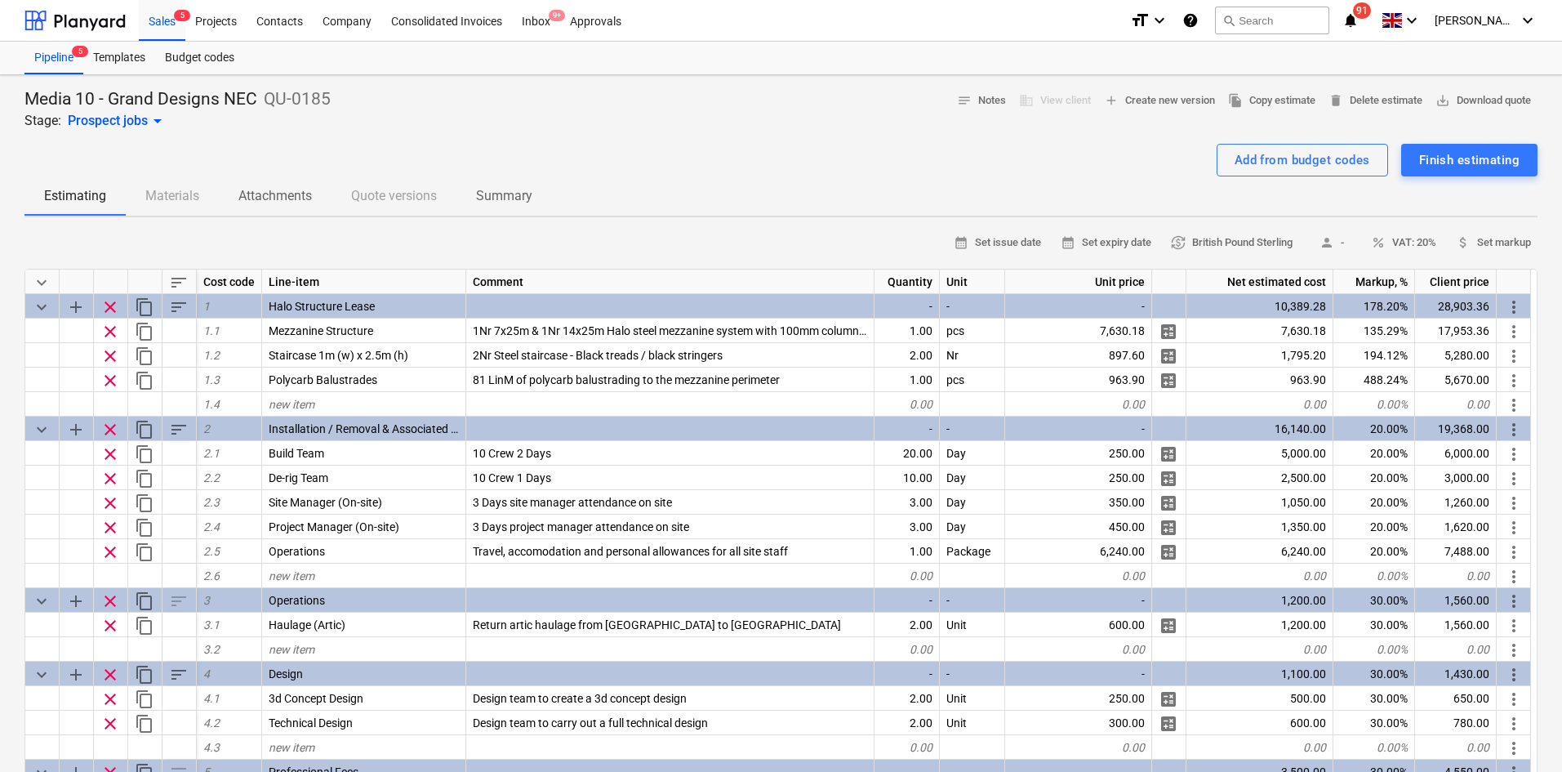
type textarea "x"
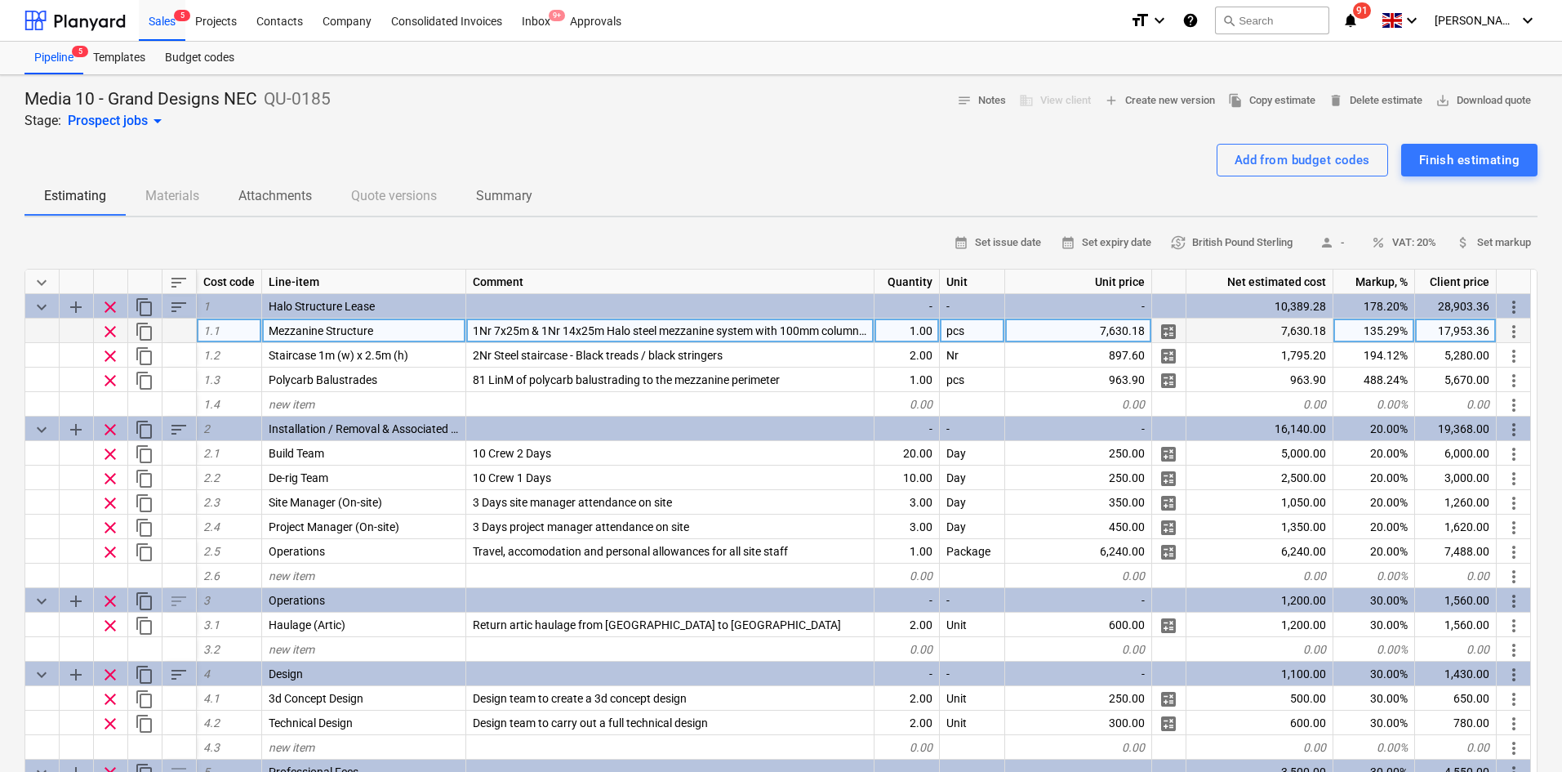
click at [590, 328] on span "1Nr 7x25m & 1Nr 14x25m Halo steel mezzanine system with 100mm columns. Roof Boa…" at bounding box center [779, 330] width 613 height 13
type input "7x25m Halo steel mezzanine system with 100mm columns. Inclusive of 21mm Floorbo…"
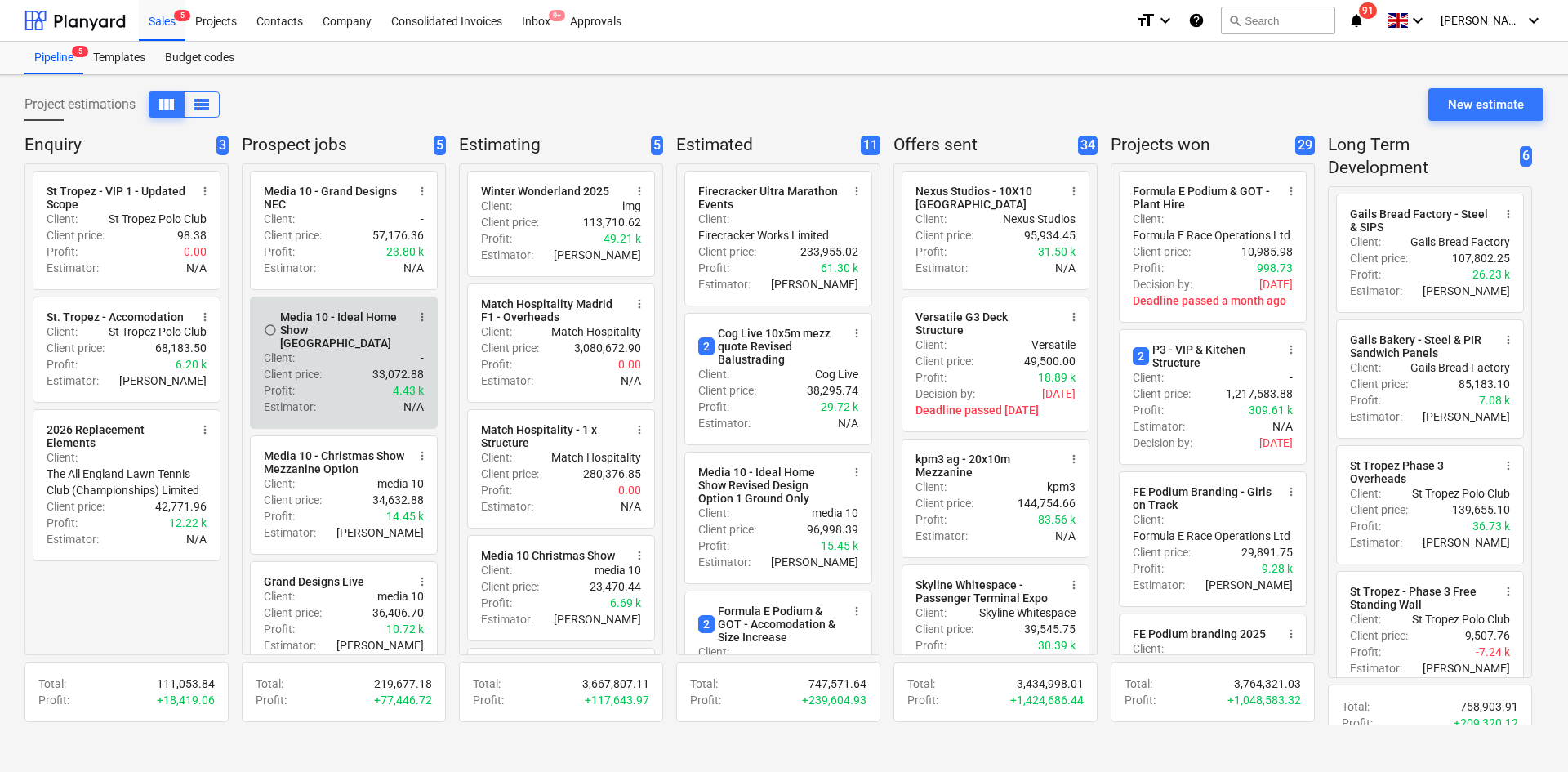
scroll to position [82, 0]
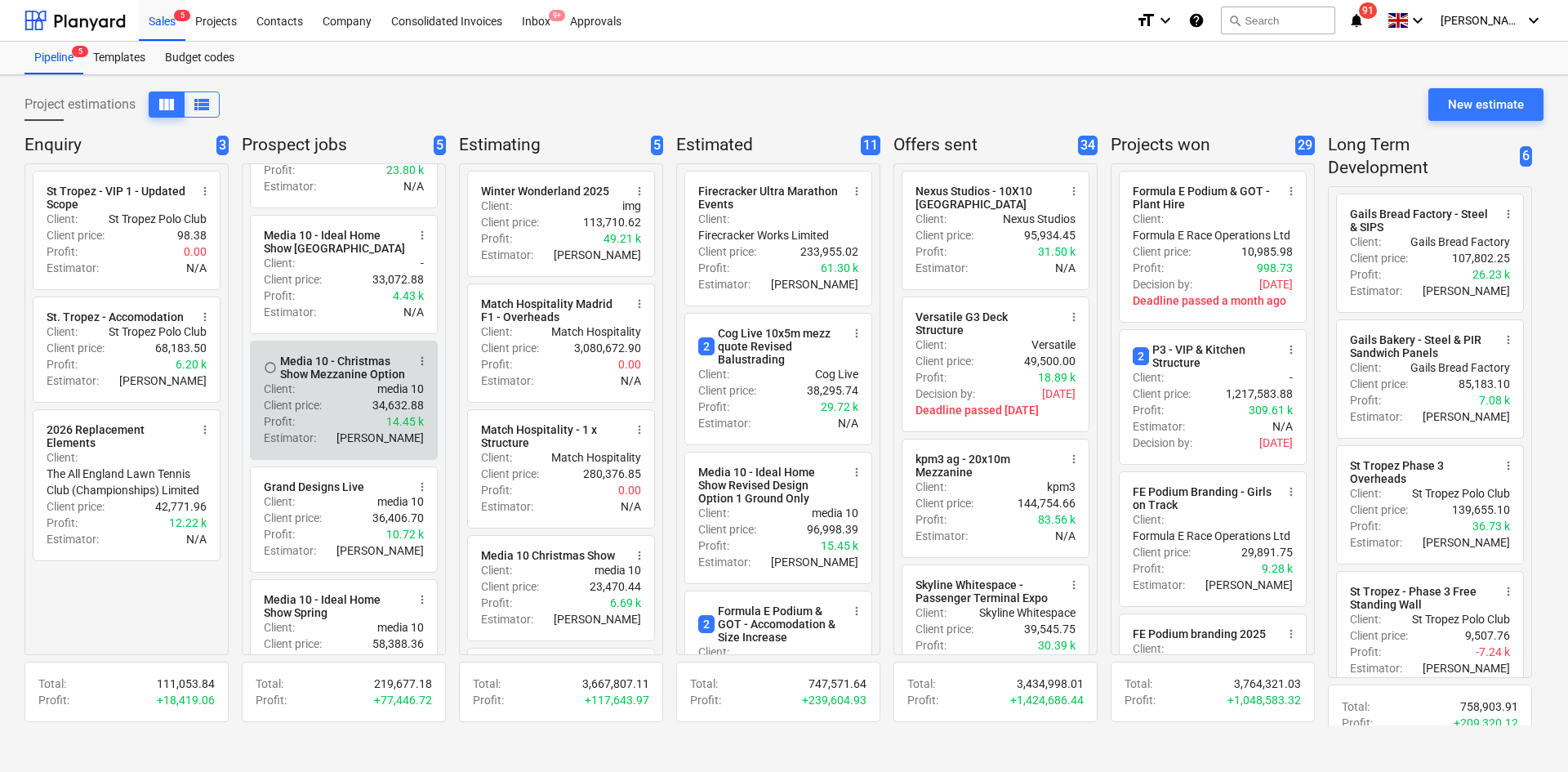
click at [365, 381] on div "Media 10 - Christmas Show Mezzanine Option" at bounding box center [343, 367] width 126 height 26
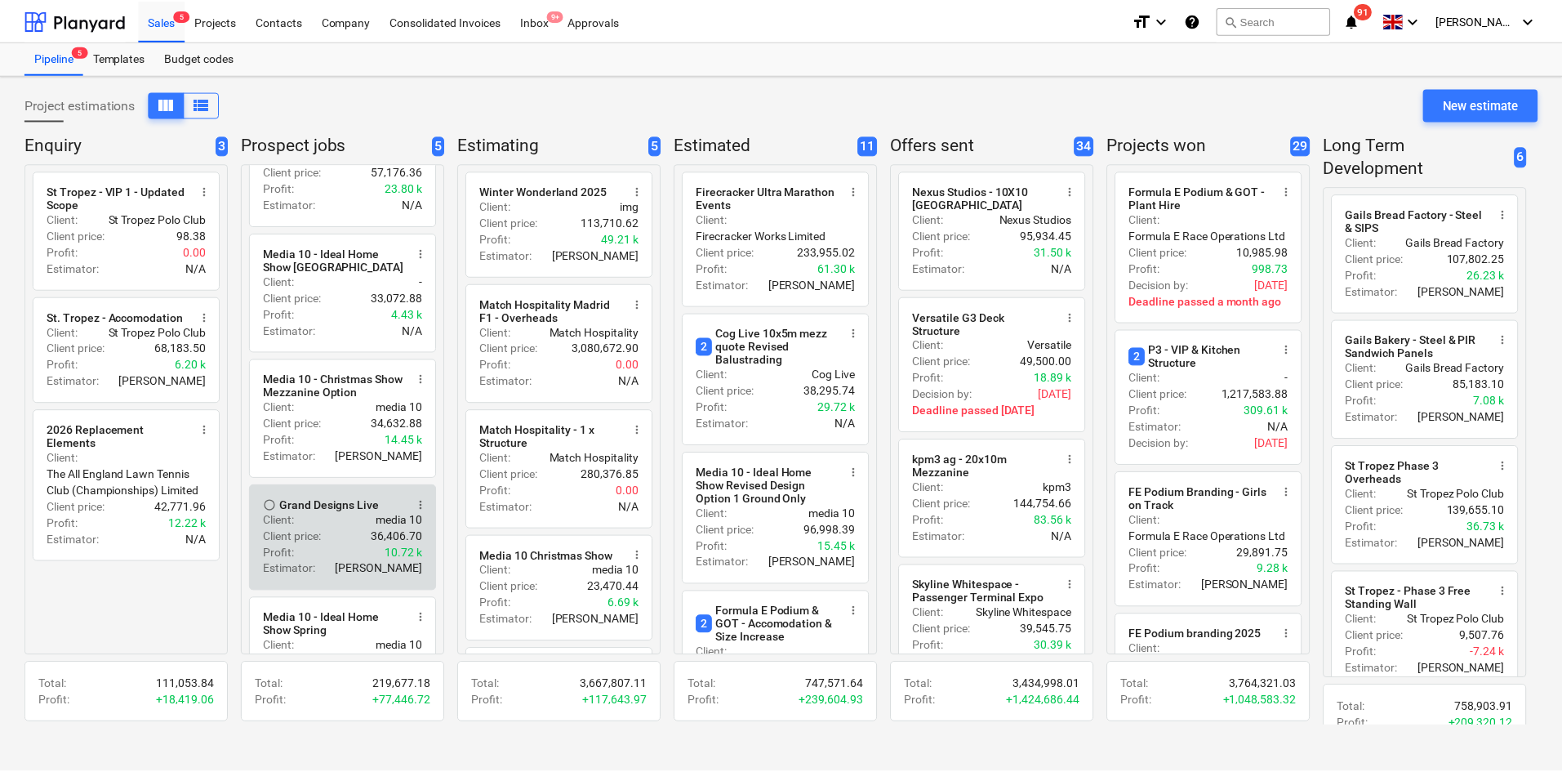
scroll to position [140, 0]
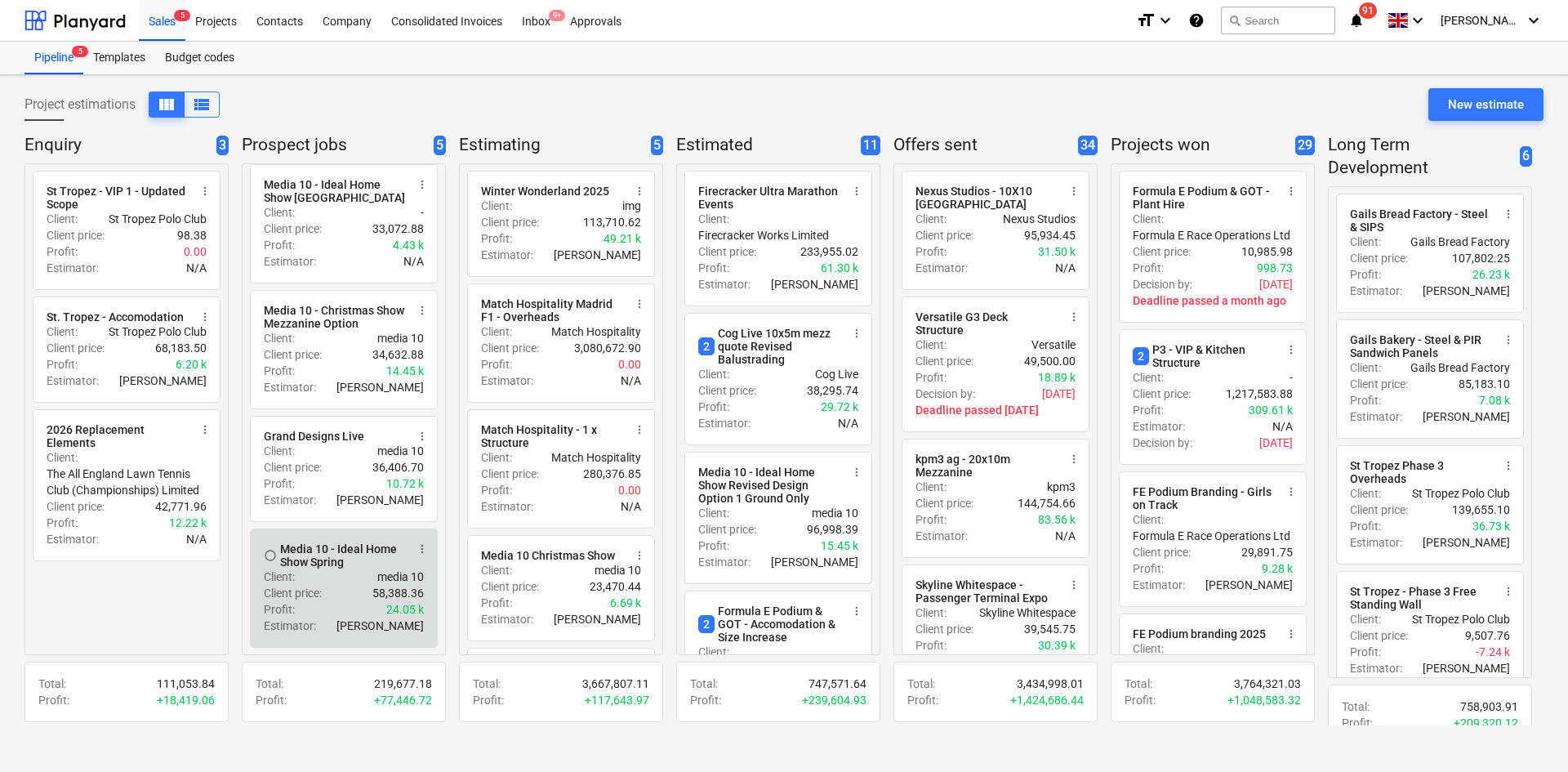
click at [369, 586] on div "Client price : 58,388.36" at bounding box center [344, 593] width 160 height 16
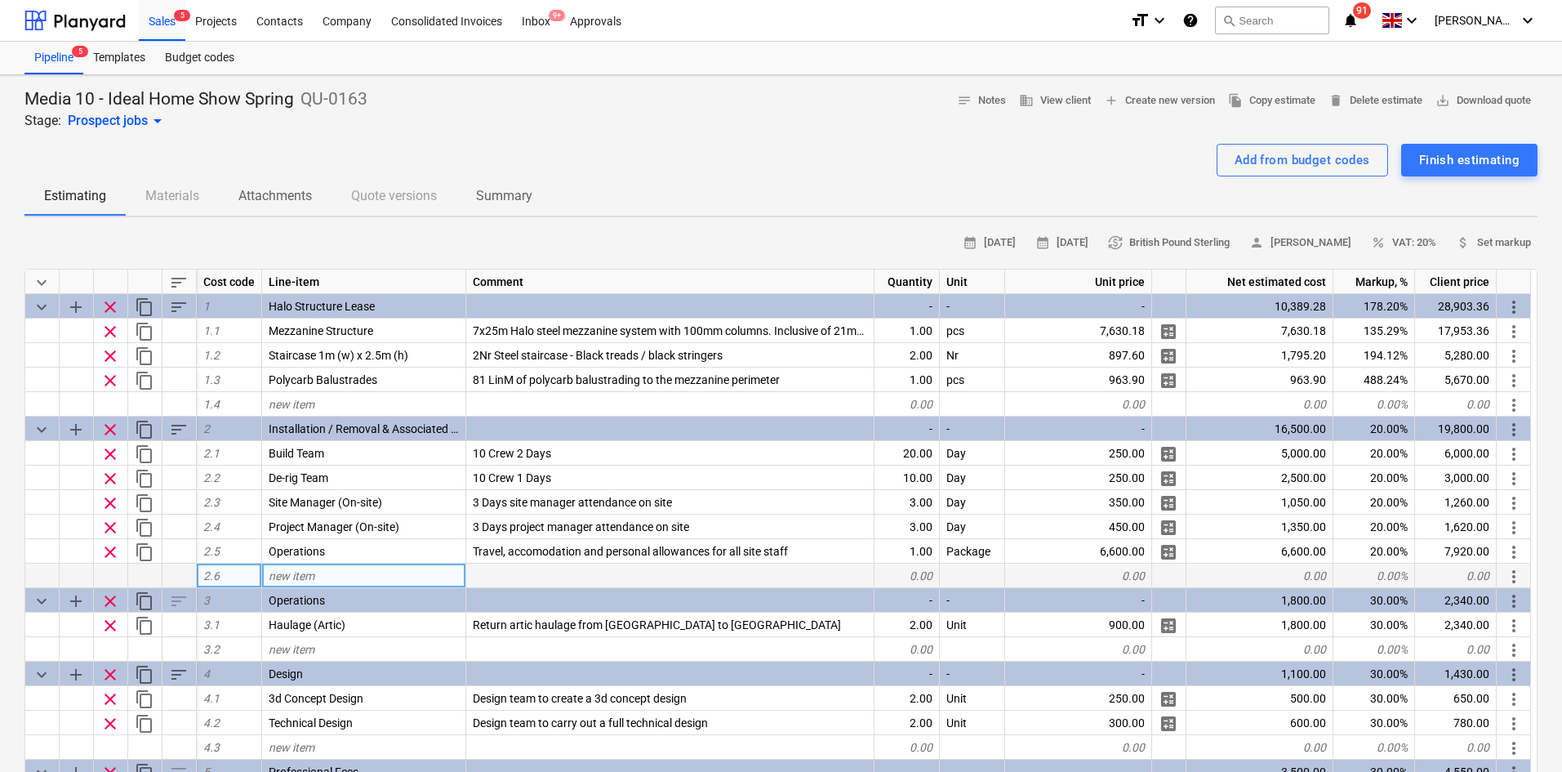
type textarea "x"
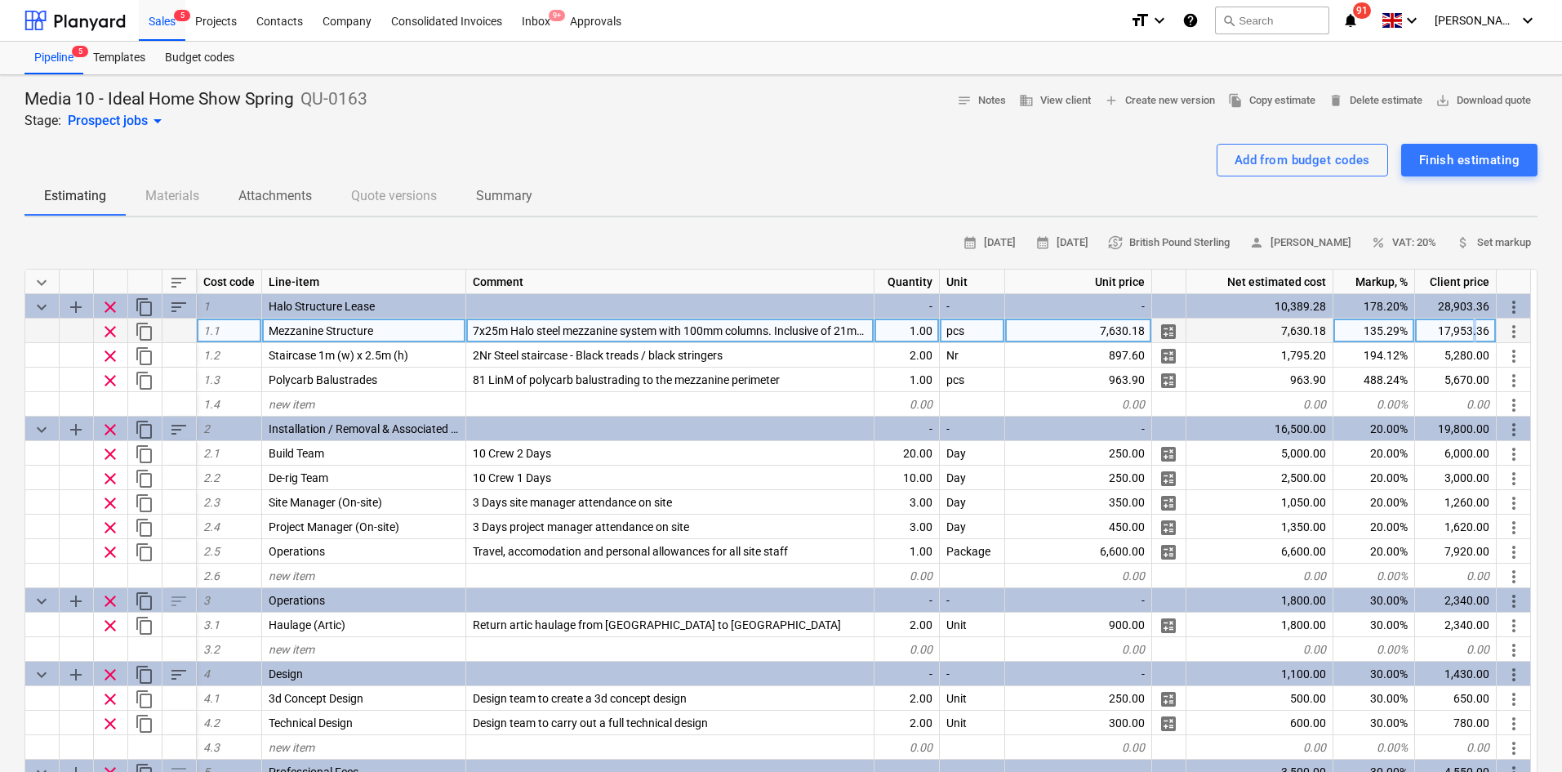
click at [1476, 334] on div "17,953.36" at bounding box center [1456, 330] width 82 height 24
click at [1444, 336] on input "£25,785.54" at bounding box center [1455, 330] width 81 height 24
click at [1440, 332] on input "£25,785.54" at bounding box center [1455, 330] width 81 height 24
type input "25,785.54"
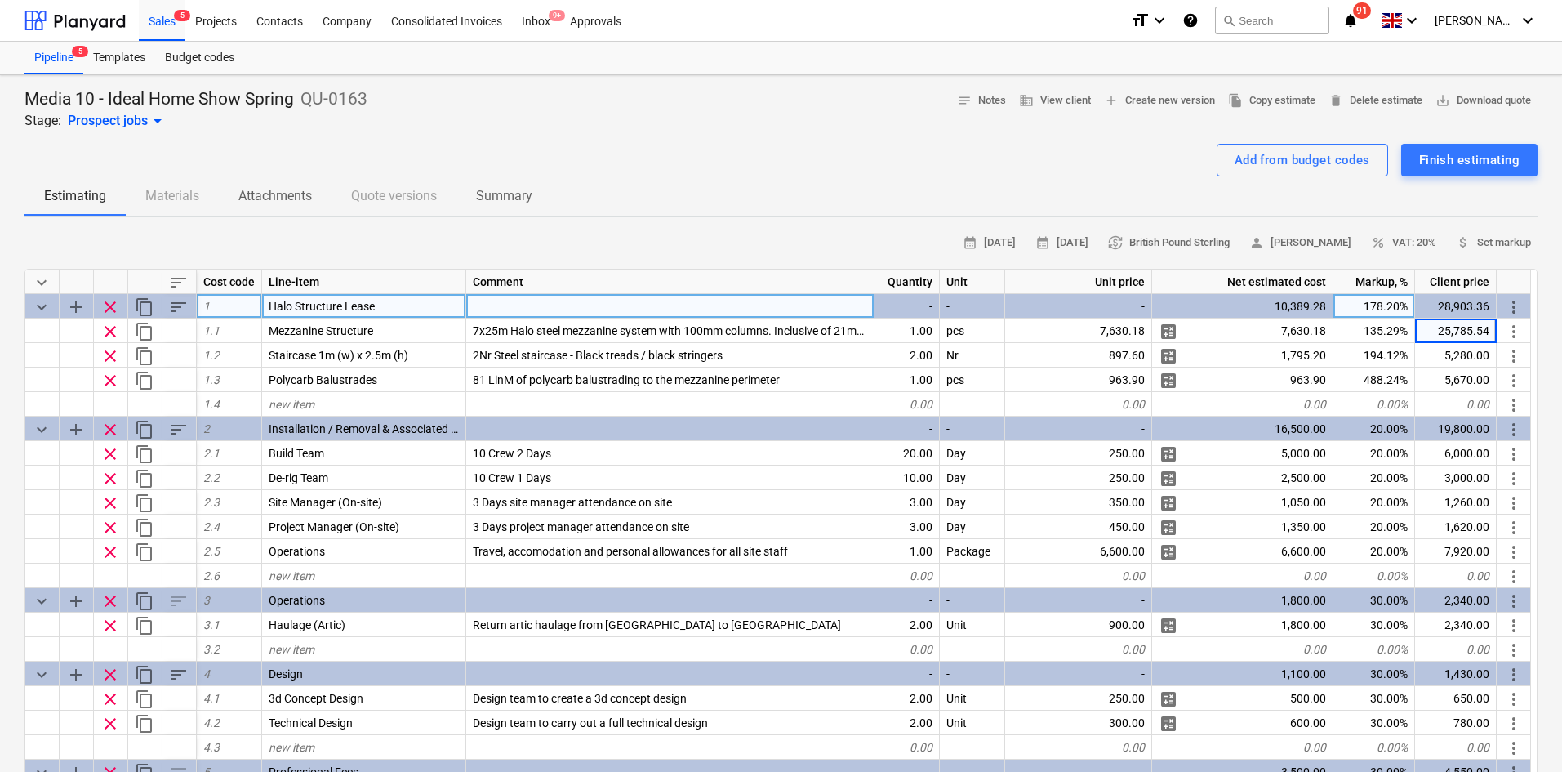
type textarea "x"
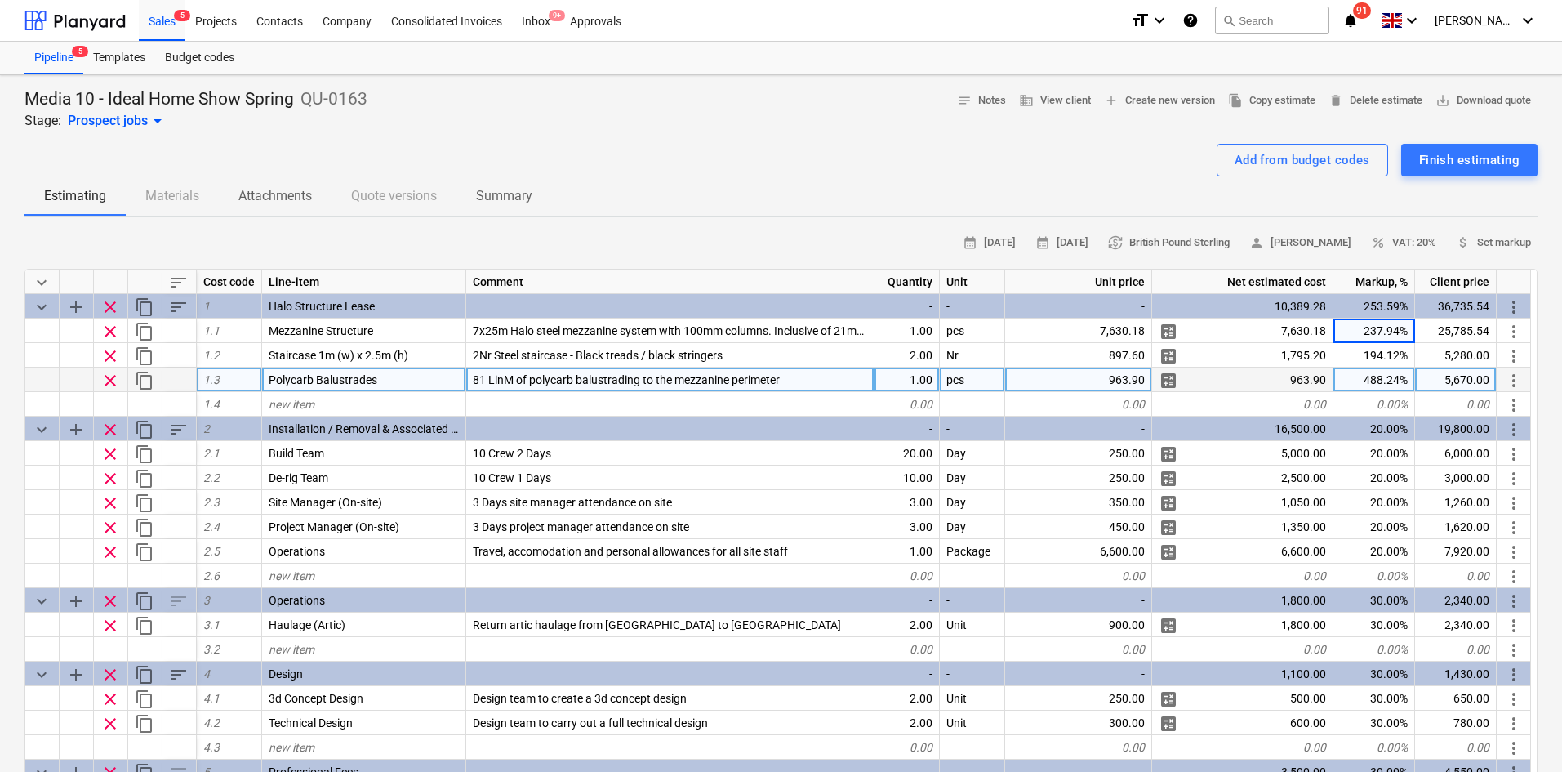
click at [766, 379] on span "81 LinM of polycarb balustrading to the mezzanine perimeter" at bounding box center [626, 379] width 307 height 13
click at [826, 385] on input "81 LinM of polycarb balustrading to the mezzanine perimeter" at bounding box center [670, 379] width 408 height 24
click at [817, 377] on input "81 LinM of polycarb balustrading to the mezzanine perimeter" at bounding box center [670, 379] width 408 height 24
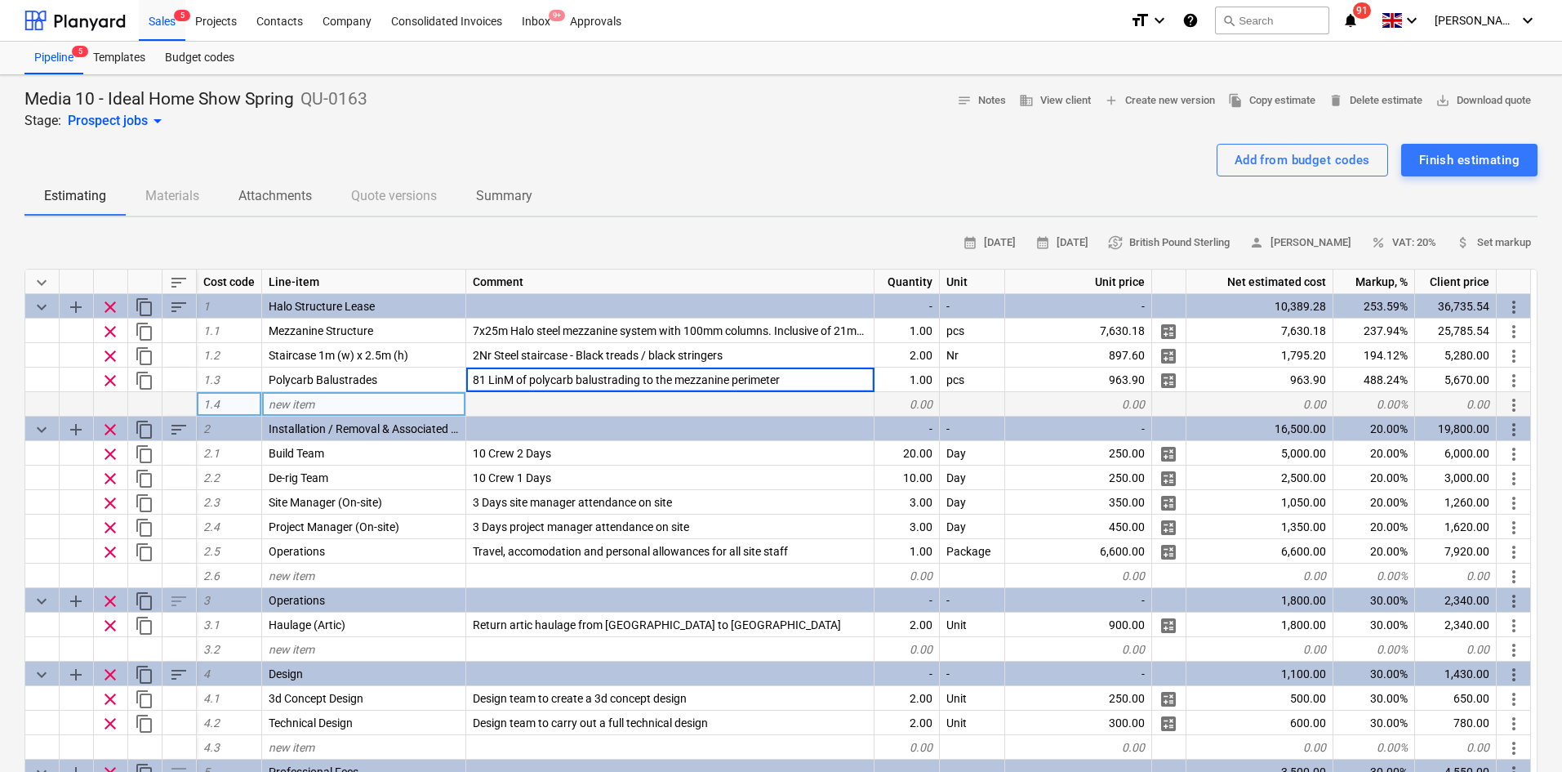
drag, startPoint x: 816, startPoint y: 381, endPoint x: 832, endPoint y: 402, distance: 26.8
click at [832, 402] on div "keyboard_arrow_down sort Cost code Line-item Comment Quantity Unit Unit price N…" at bounding box center [780, 577] width 1513 height 617
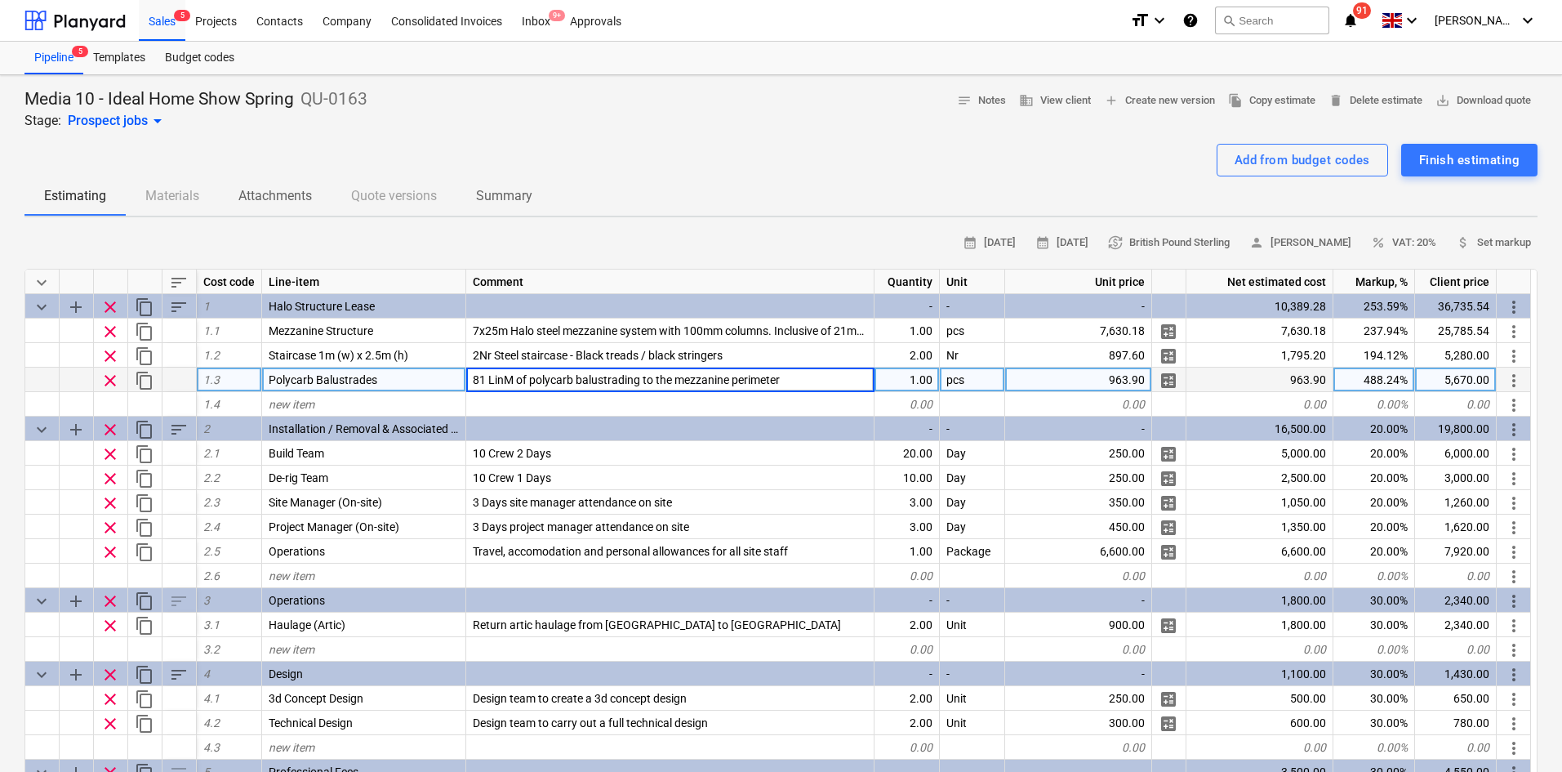
click at [1134, 388] on div "963.90" at bounding box center [1078, 379] width 147 height 24
type input "0"
type textarea "x"
click at [822, 369] on div "81 LinM of polycarb balustrading to the mezzanine perimeter" at bounding box center [670, 379] width 408 height 24
click at [827, 380] on input "81 LinM of polycarb balustrading to the mezzanine perimeter" at bounding box center [670, 379] width 408 height 24
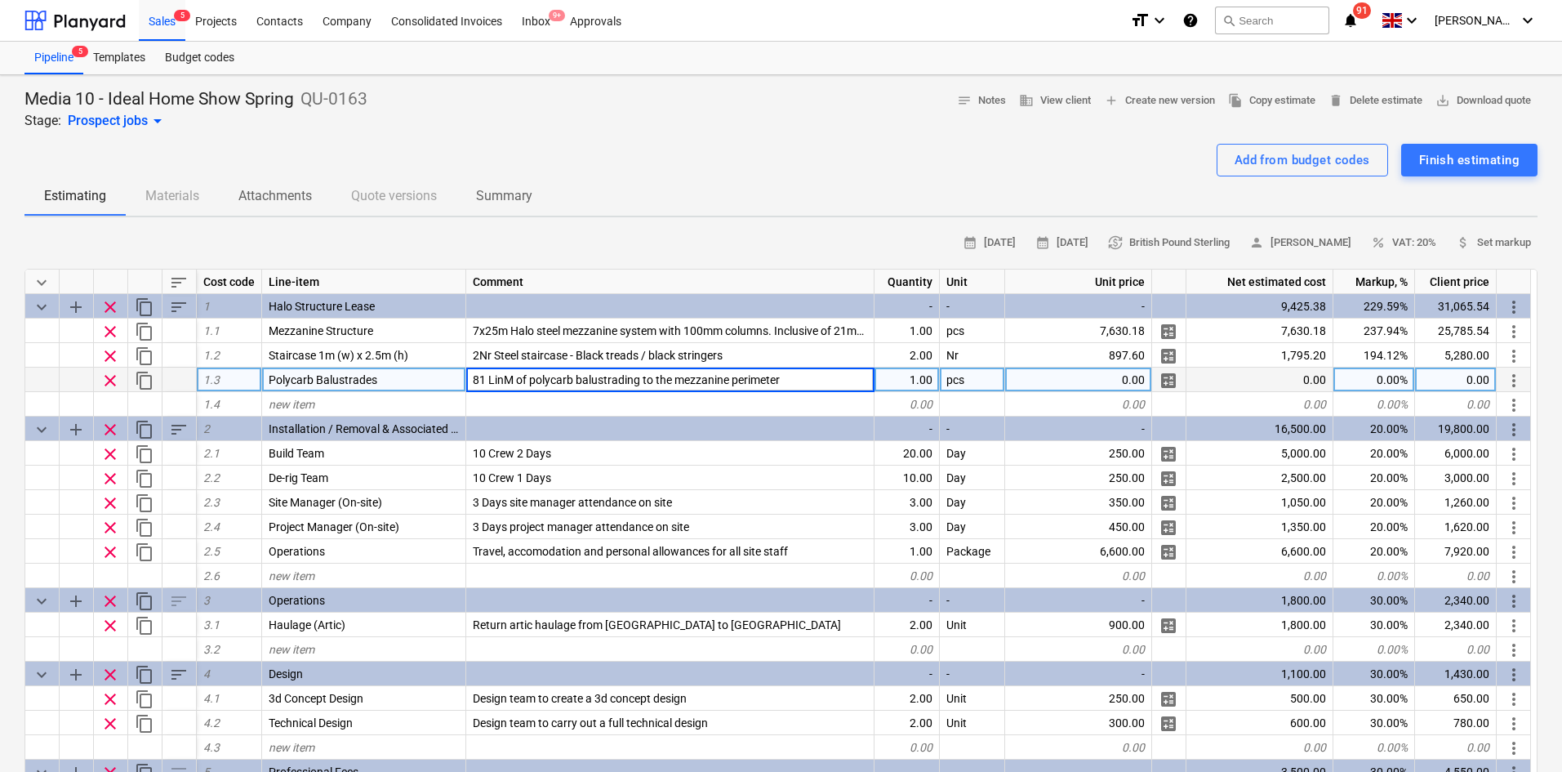
click at [828, 379] on input "81 LinM of polycarb balustrading to the mezzanine perimeter" at bounding box center [670, 379] width 408 height 24
type input "81 LinM of polycarb balustrading to the mezzanine perimeter; Included in struct…"
type textarea "x"
click at [921, 376] on div "1.00" at bounding box center [907, 379] width 65 height 24
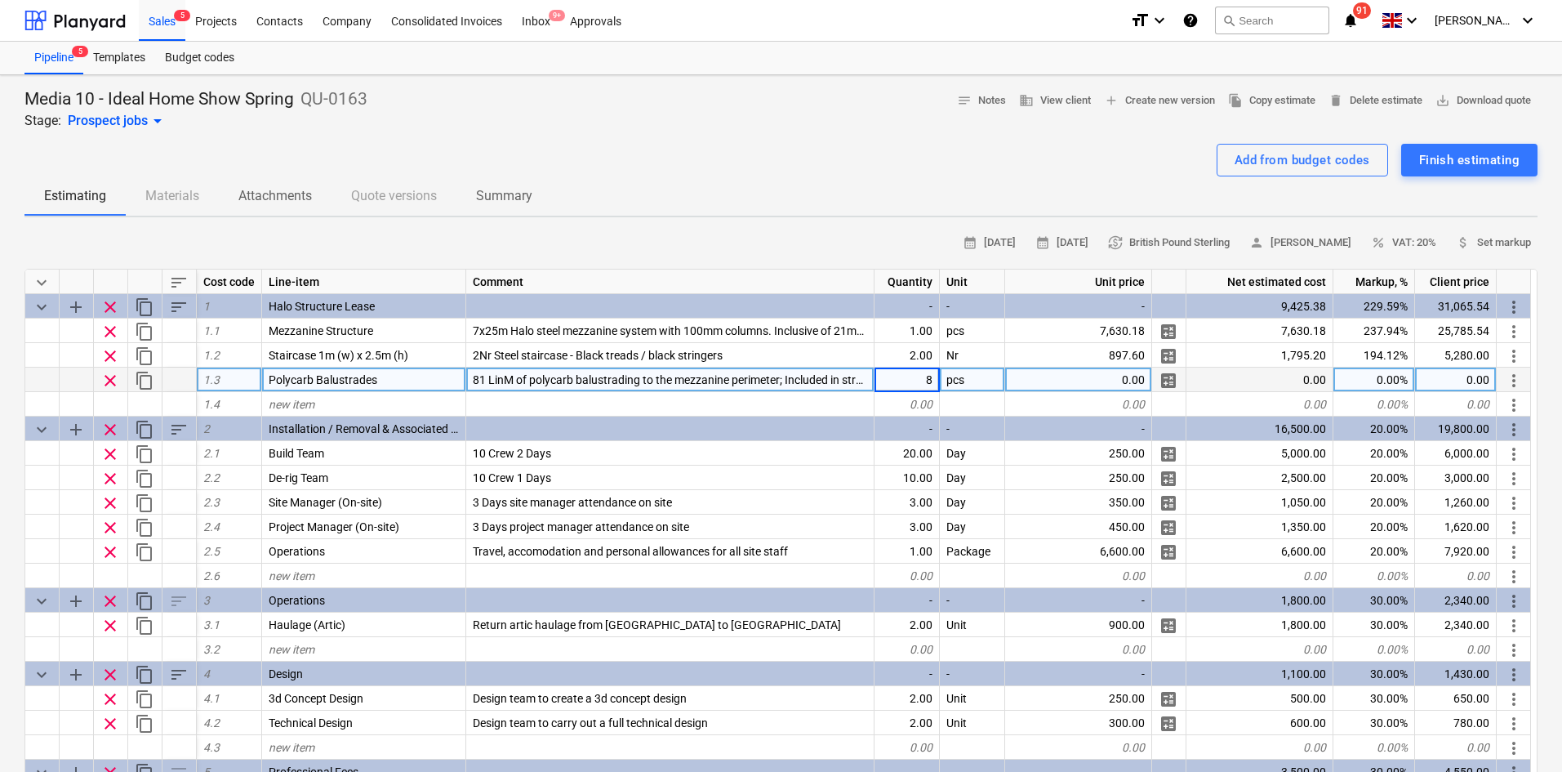
type input "81"
type textarea "x"
type input "LinM"
type textarea "x"
click at [532, 375] on span "81 LinM of polycarb balustrading to the mezzanine perimeter; Included in struct…" at bounding box center [693, 379] width 440 height 13
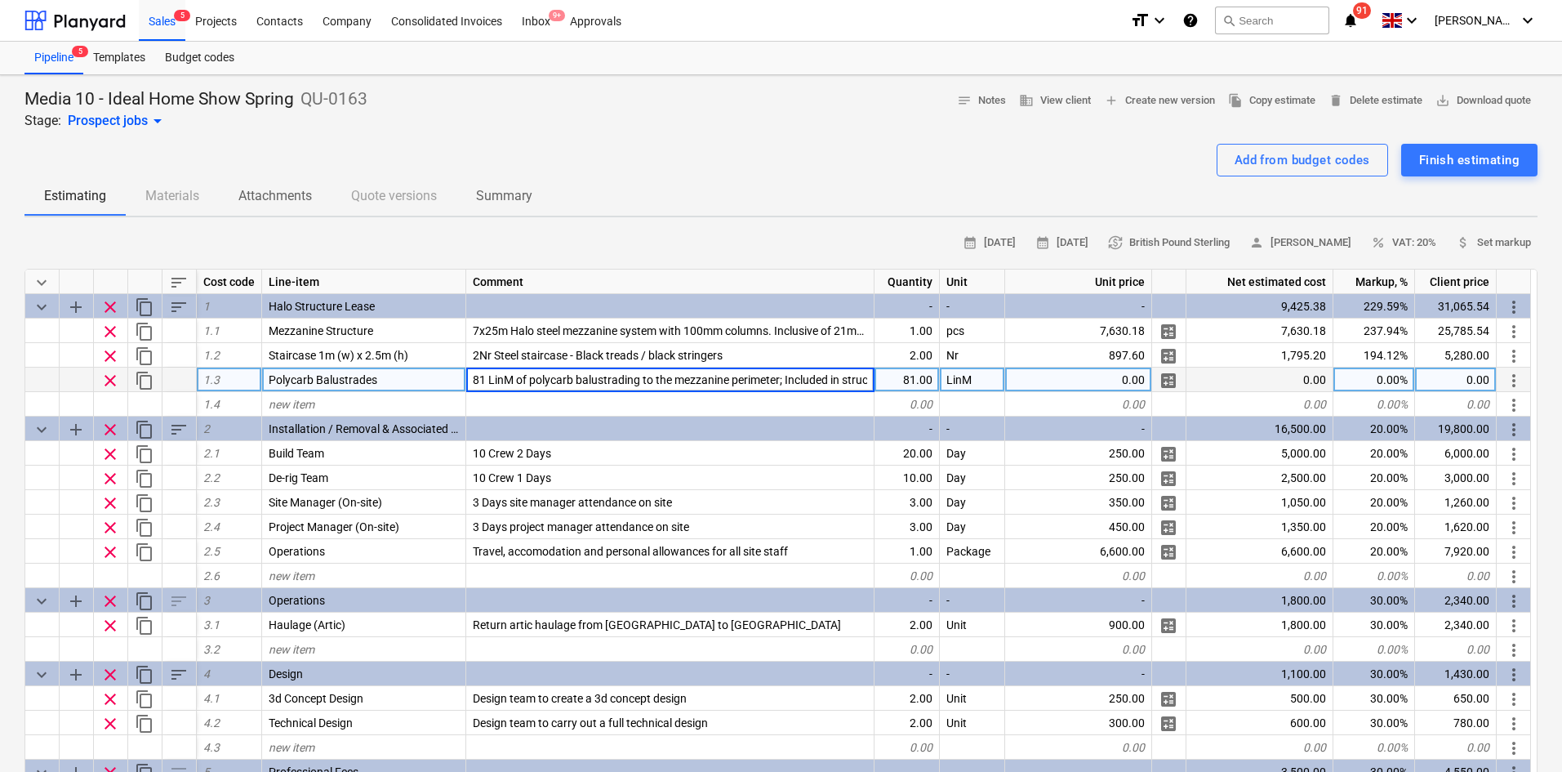
scroll to position [0, 48]
click at [486, 381] on input "81 LinM of polycarb balustrading to the mezzanine perimeter; Included in struct…" at bounding box center [670, 379] width 408 height 24
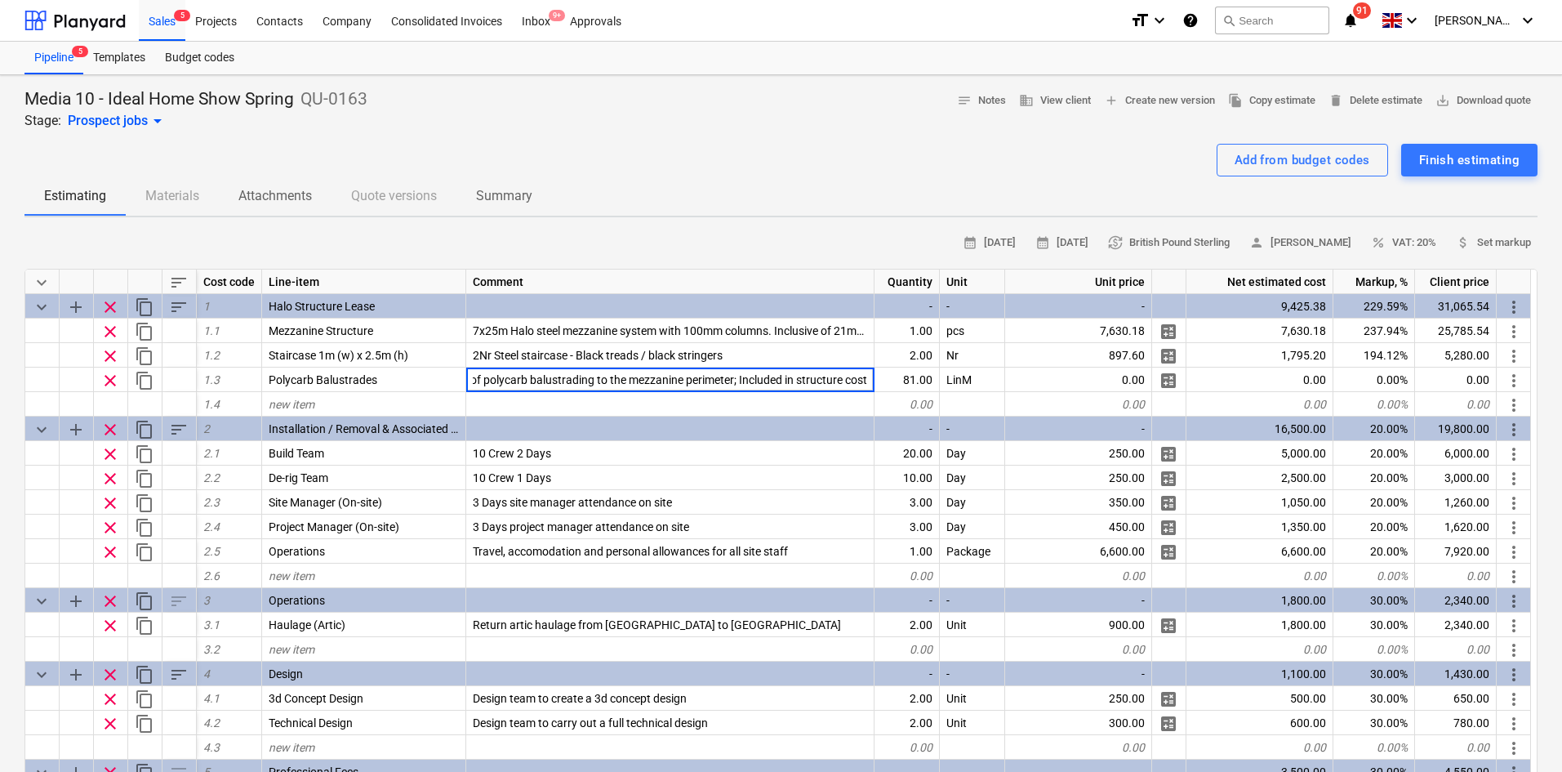
scroll to position [0, 0]
drag, startPoint x: 484, startPoint y: 381, endPoint x: -208, endPoint y: 327, distance: 694.6
click at [0, 327] on html "Sales 5 Projects Contacts Company Consolidated Invoices Inbox 9+ Approvals form…" at bounding box center [781, 386] width 1562 height 772
type input "Polycarb balustrading to the mezzanine perimeter; Included in structure cost"
type textarea "x"
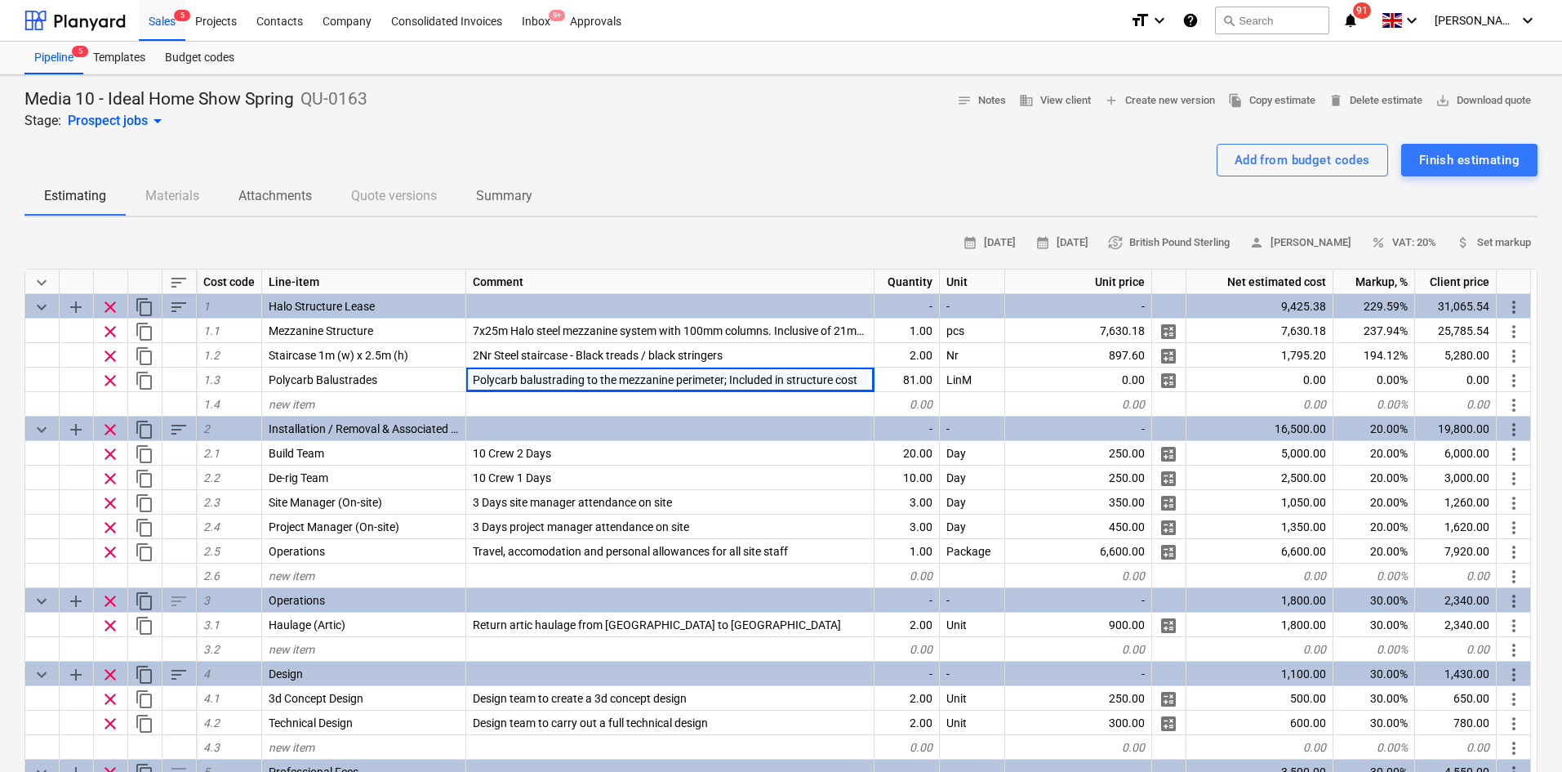
click at [748, 131] on div at bounding box center [780, 137] width 1513 height 13
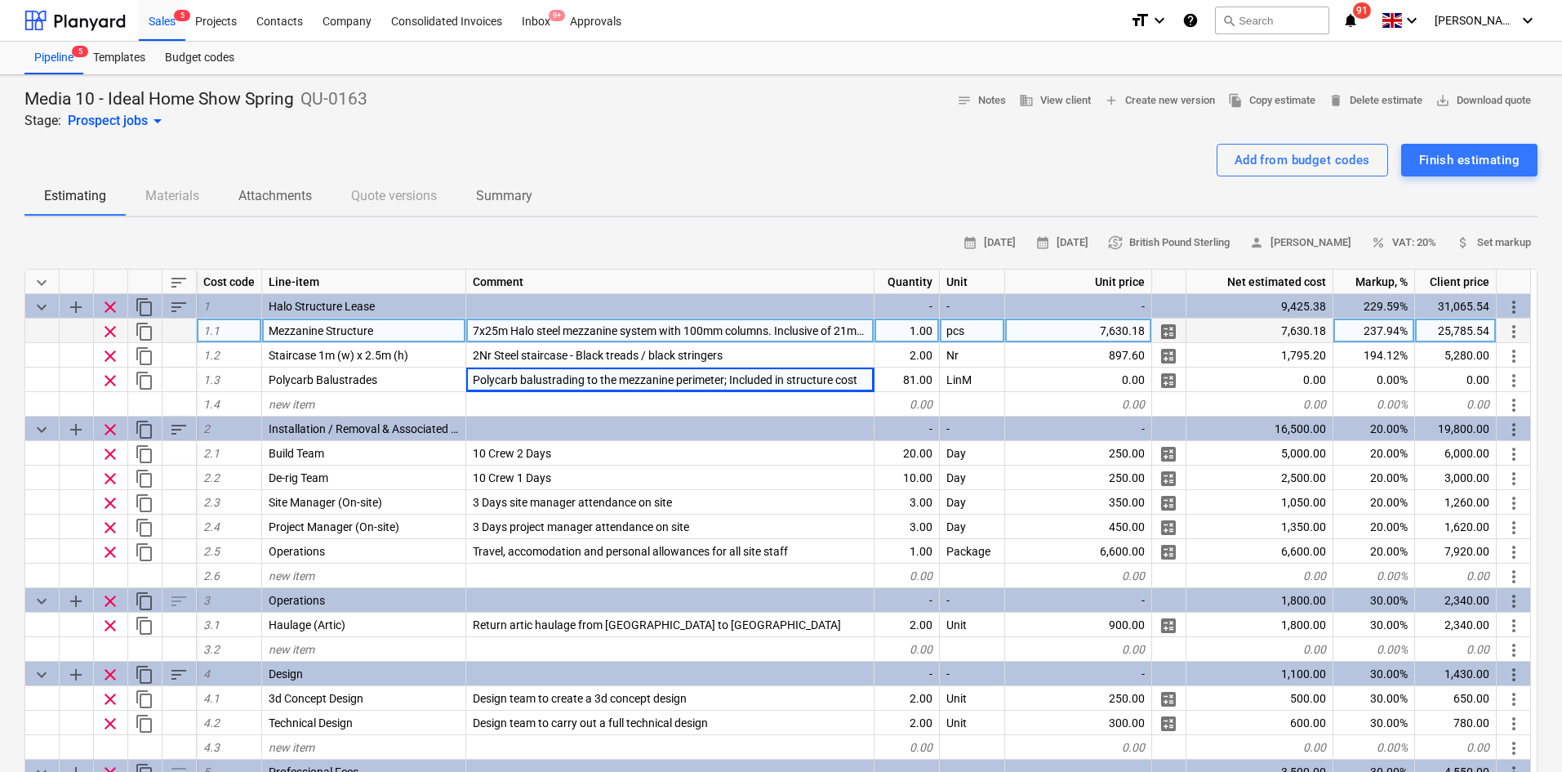
click at [1105, 327] on div "7,630.18" at bounding box center [1078, 330] width 147 height 24
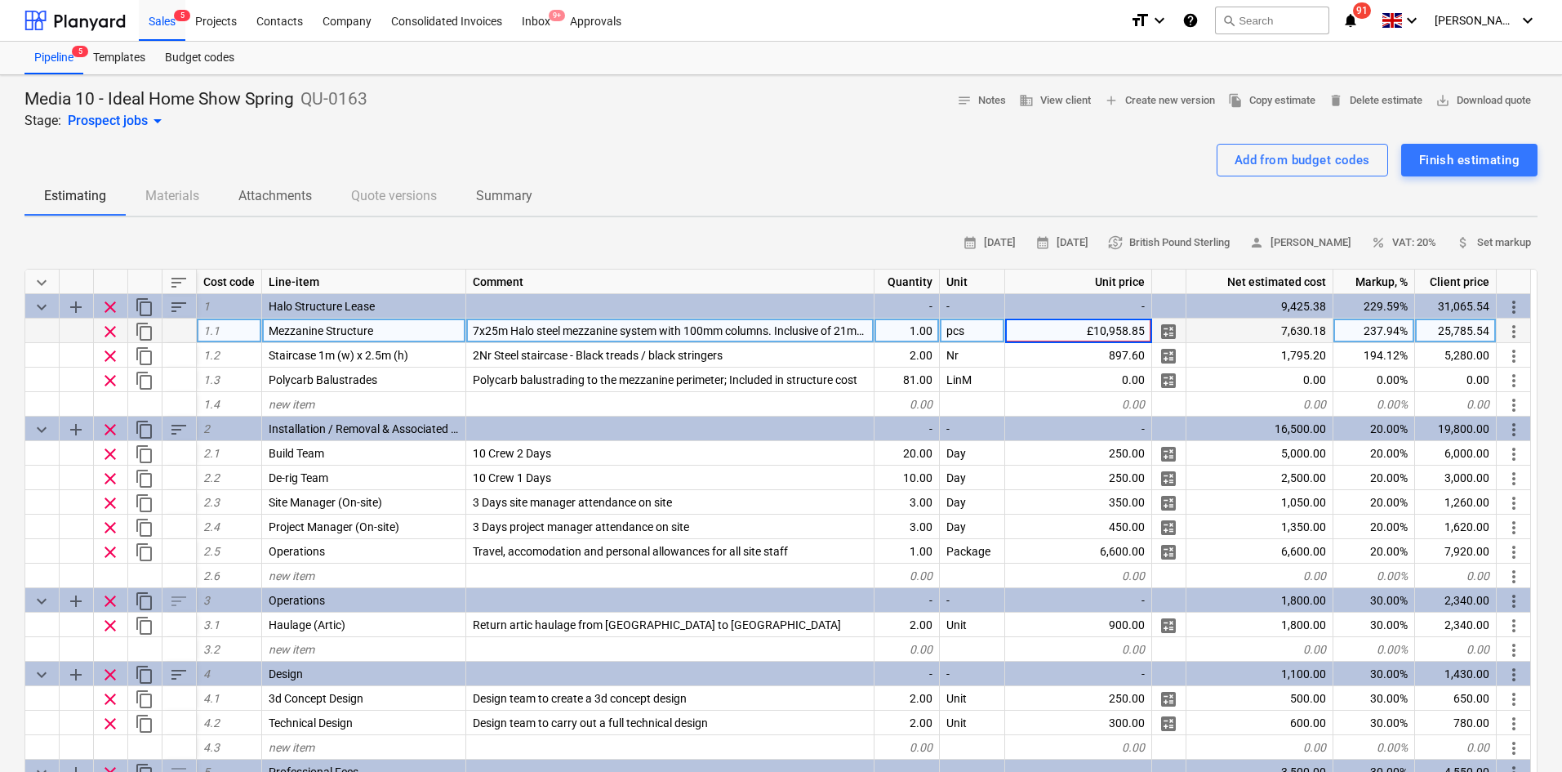
click at [1095, 327] on input "£10,958.85" at bounding box center [1078, 330] width 146 height 24
type input "10,958.85"
type textarea "x"
click at [1454, 335] on div "37,034.50" at bounding box center [1456, 330] width 82 height 24
click at [1441, 327] on input "£25,785.54" at bounding box center [1455, 330] width 81 height 24
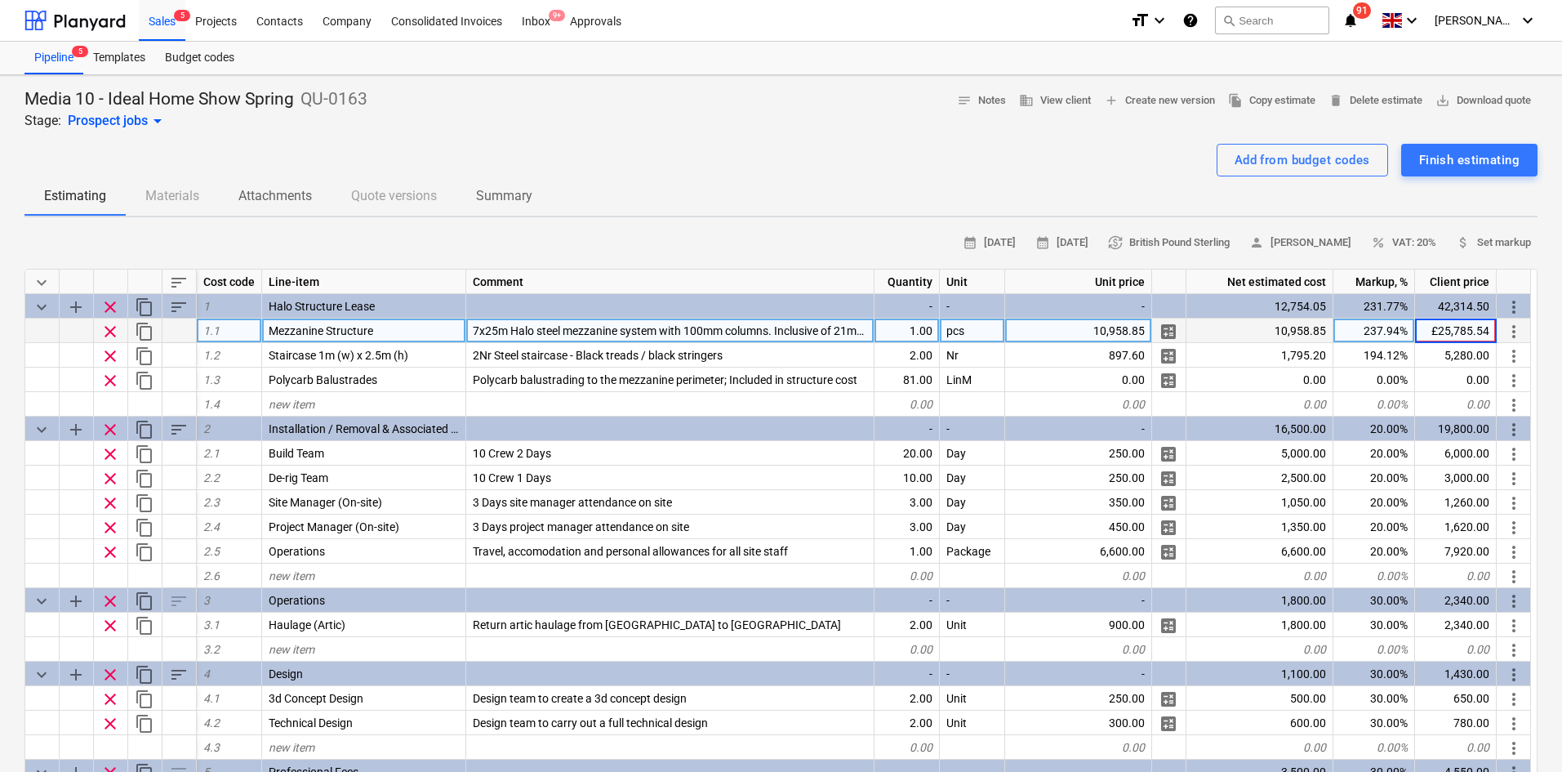
type input "25,785.54"
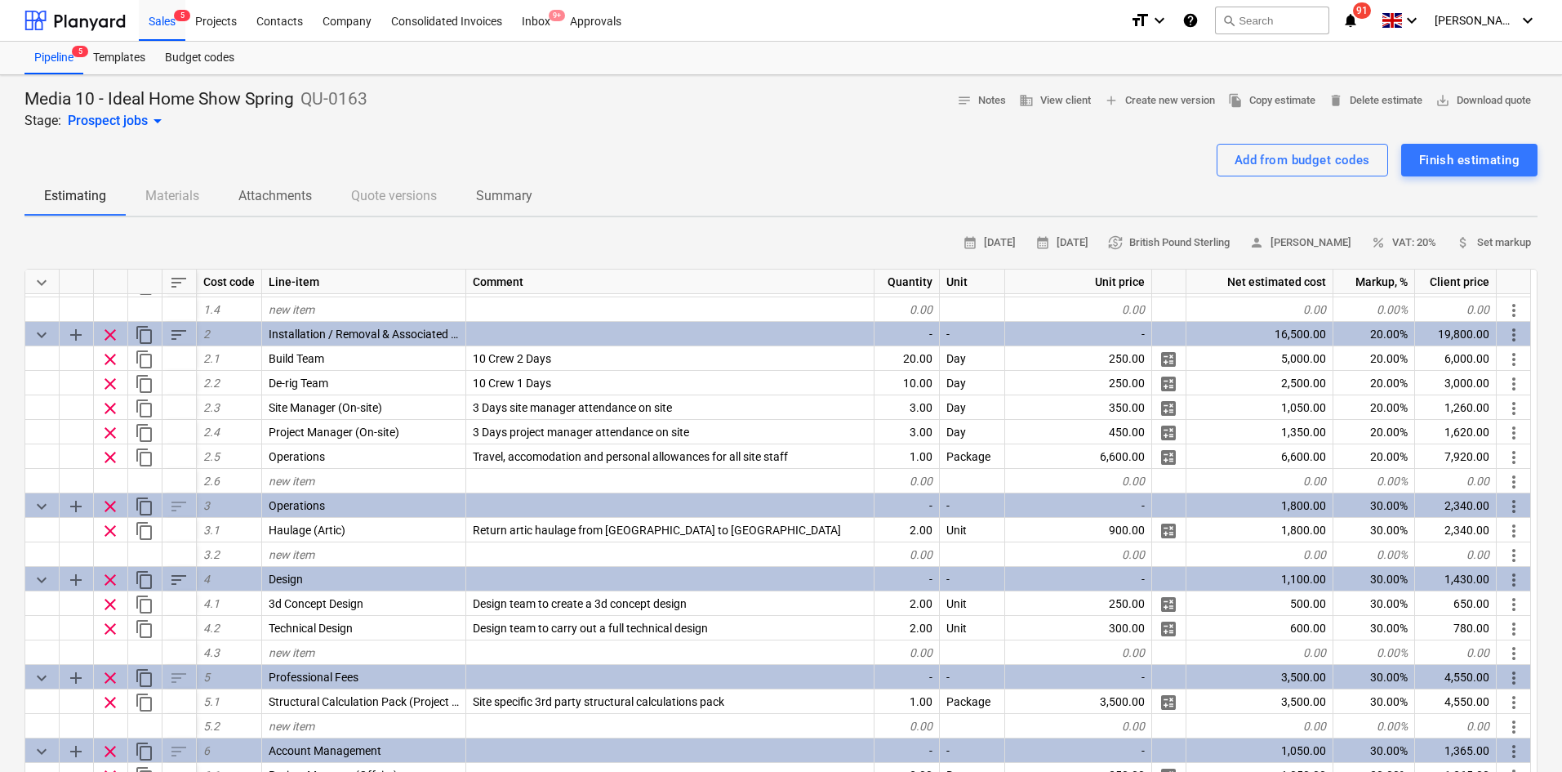
drag, startPoint x: 765, startPoint y: 611, endPoint x: 782, endPoint y: 287, distance: 323.8
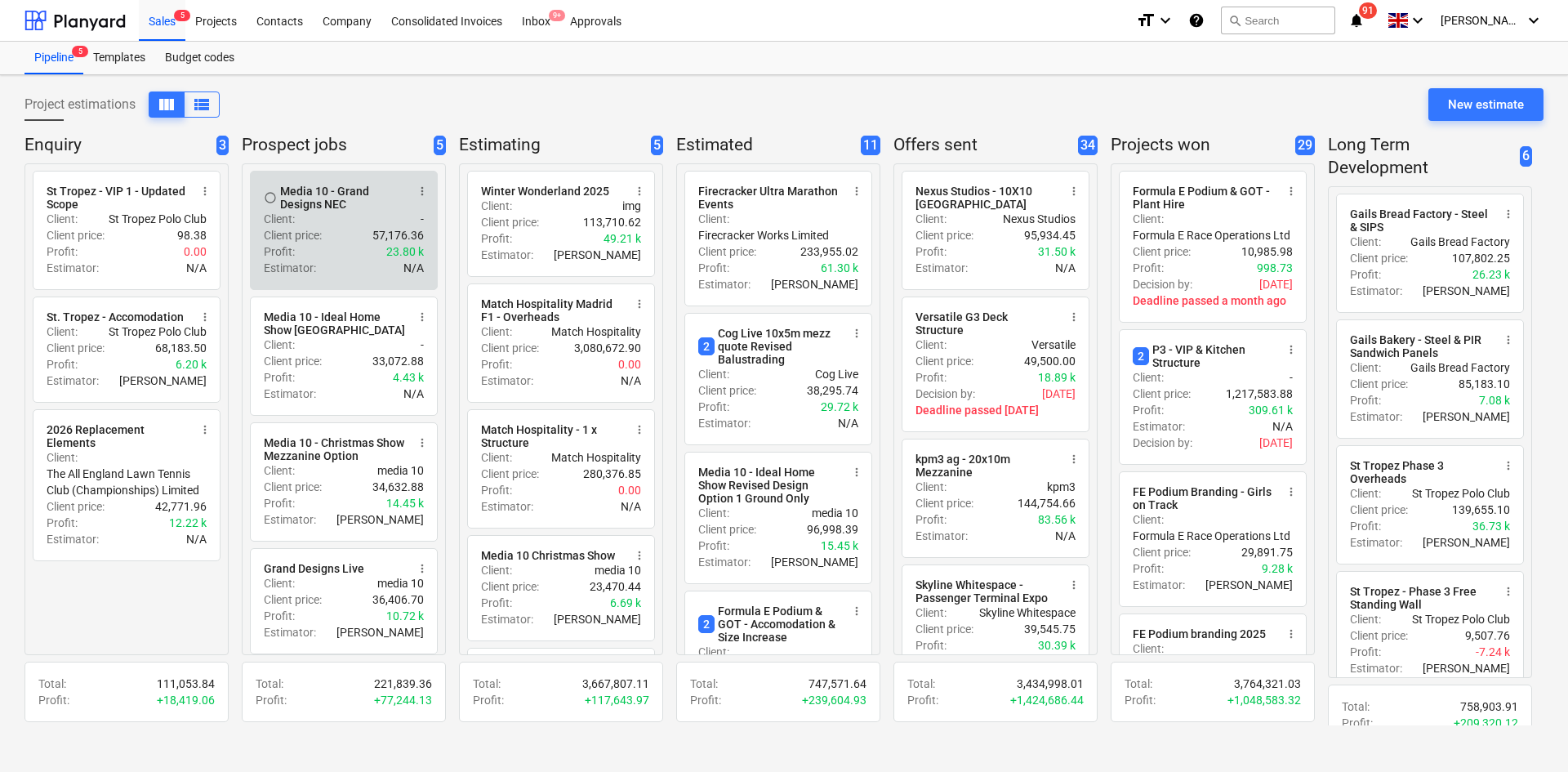
click at [346, 261] on div "Estimator : N/A" at bounding box center [344, 268] width 160 height 16
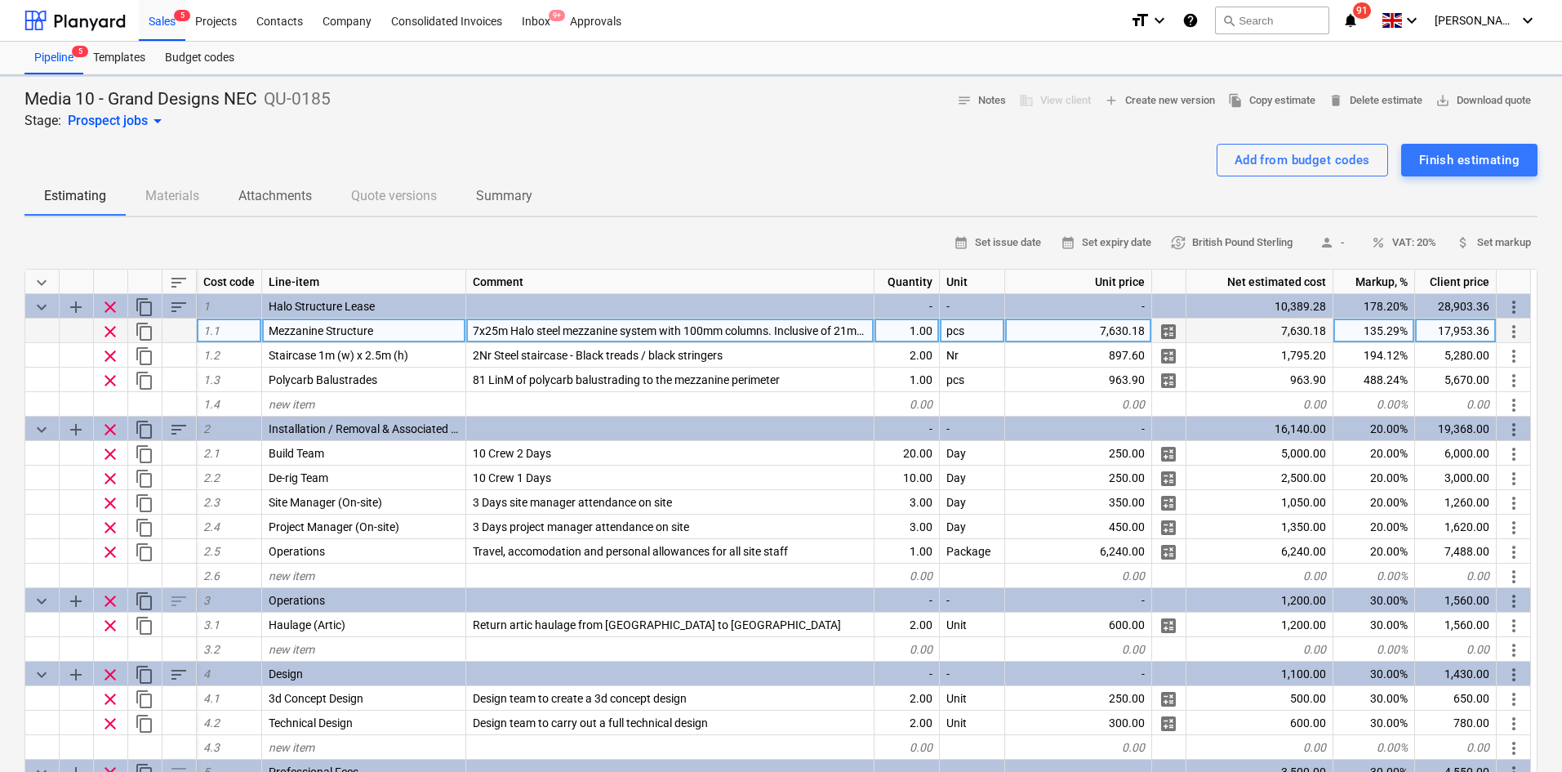
type textarea "x"
click at [1123, 330] on div "7,630.18" at bounding box center [1078, 330] width 147 height 24
click at [1097, 337] on input "£10,958.85" at bounding box center [1078, 330] width 146 height 24
type input "10,958.85"
type textarea "x"
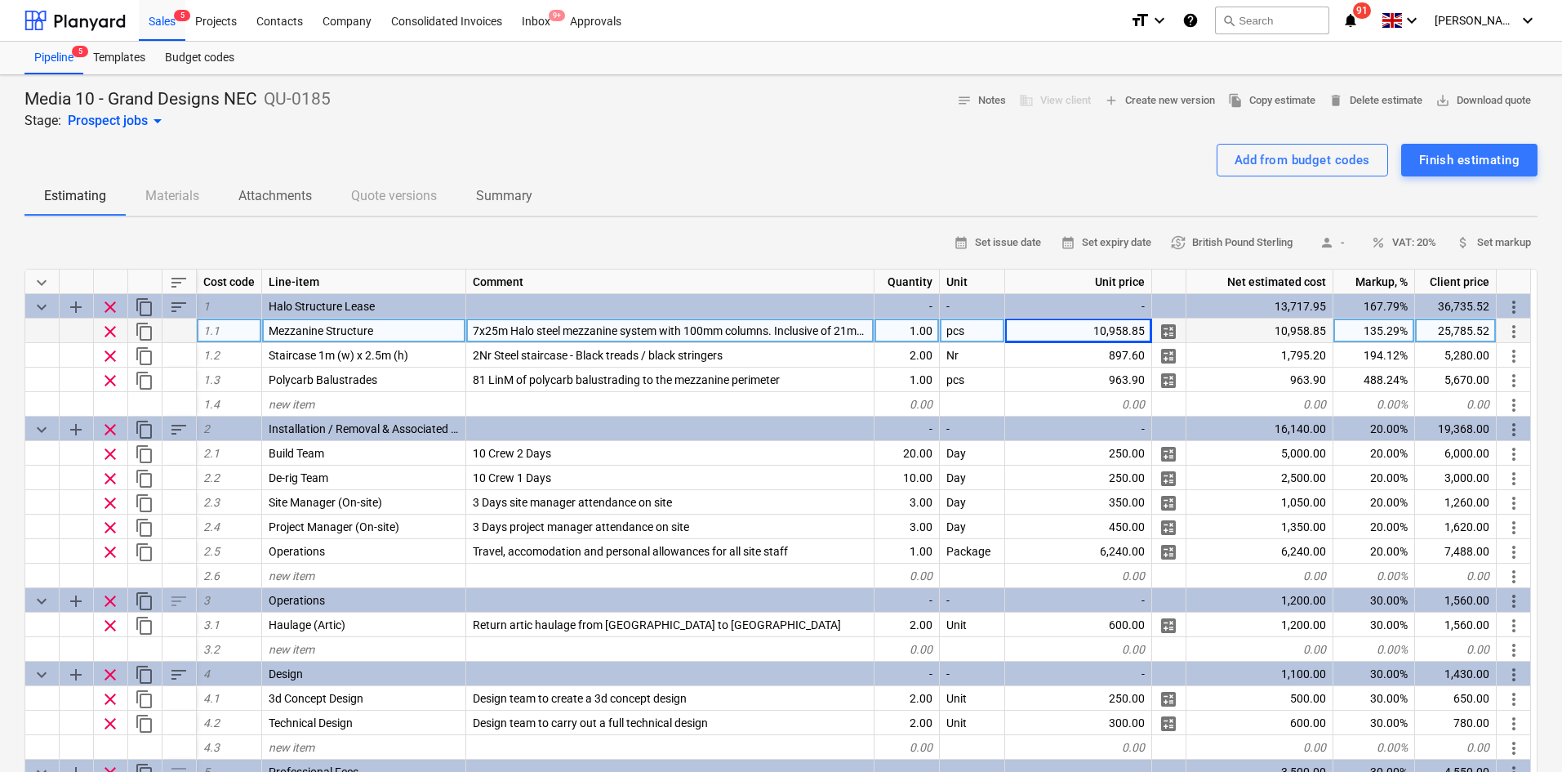
click at [1444, 331] on div "25,785.52" at bounding box center [1456, 330] width 82 height 24
click at [1439, 327] on input "£25,785.54" at bounding box center [1455, 330] width 81 height 24
type input "25,785.54"
type textarea "x"
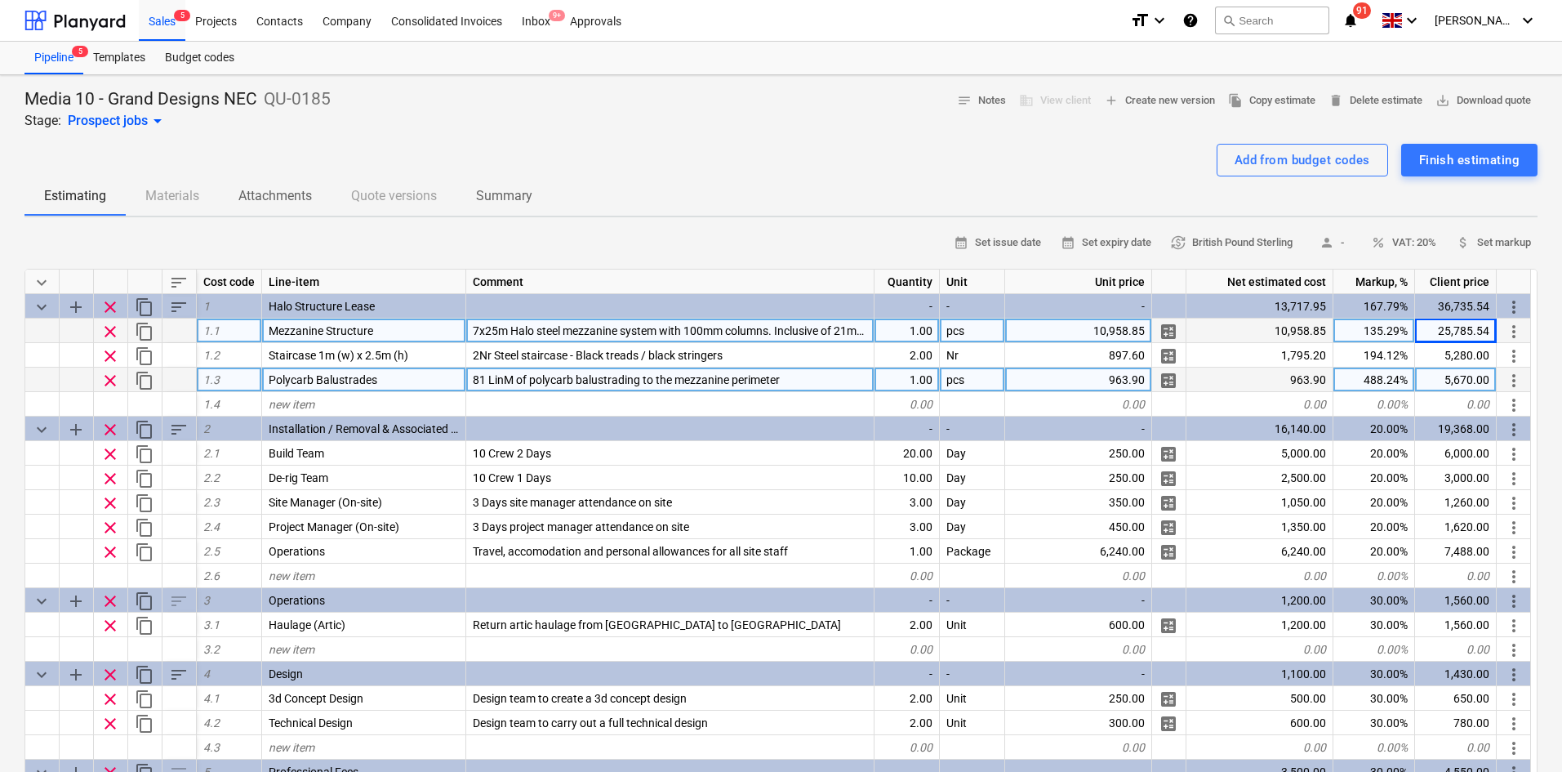
click at [928, 381] on div "1.00" at bounding box center [907, 379] width 65 height 24
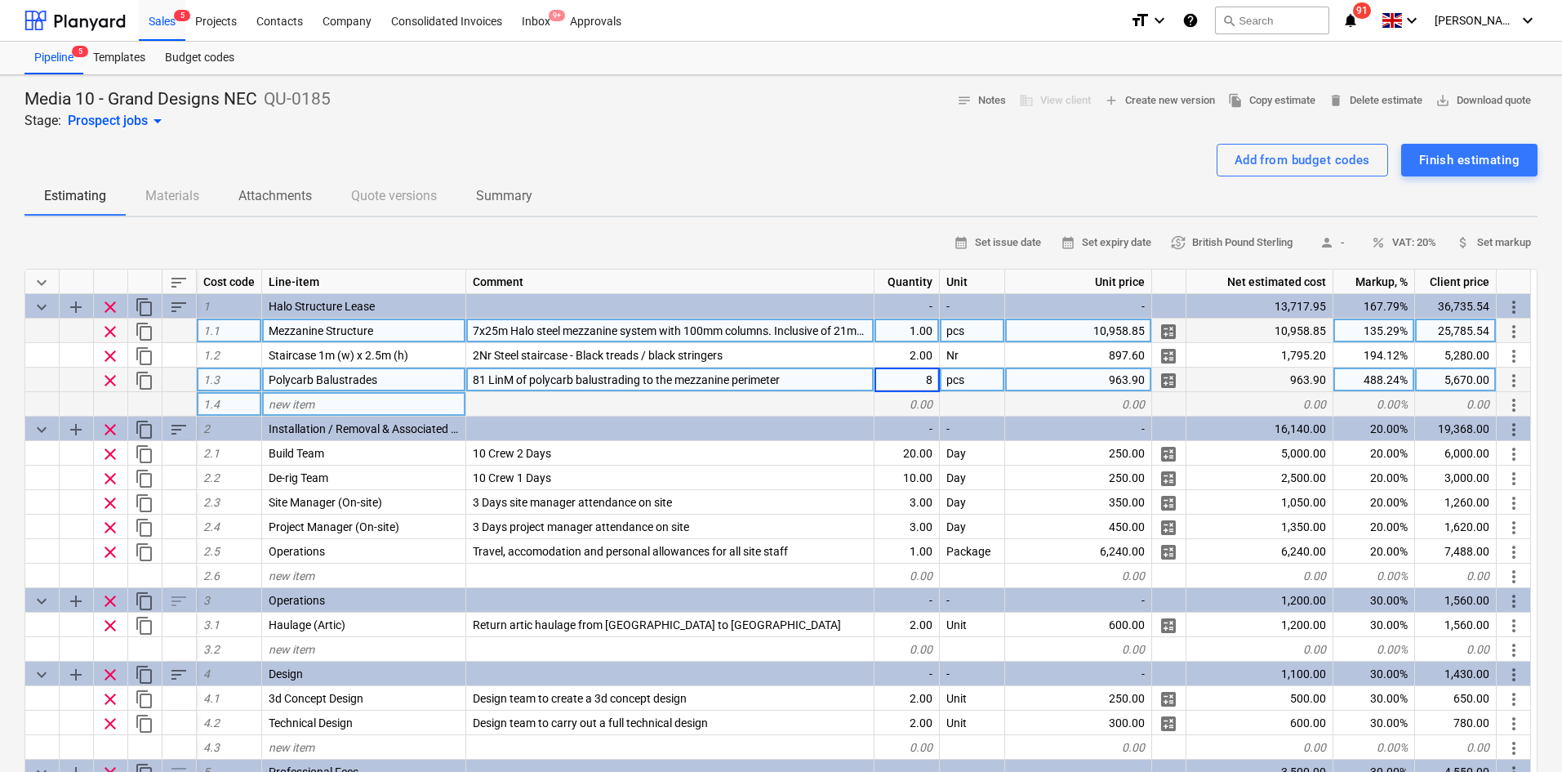
type input "81"
type textarea "x"
type input "LinM"
type textarea "x"
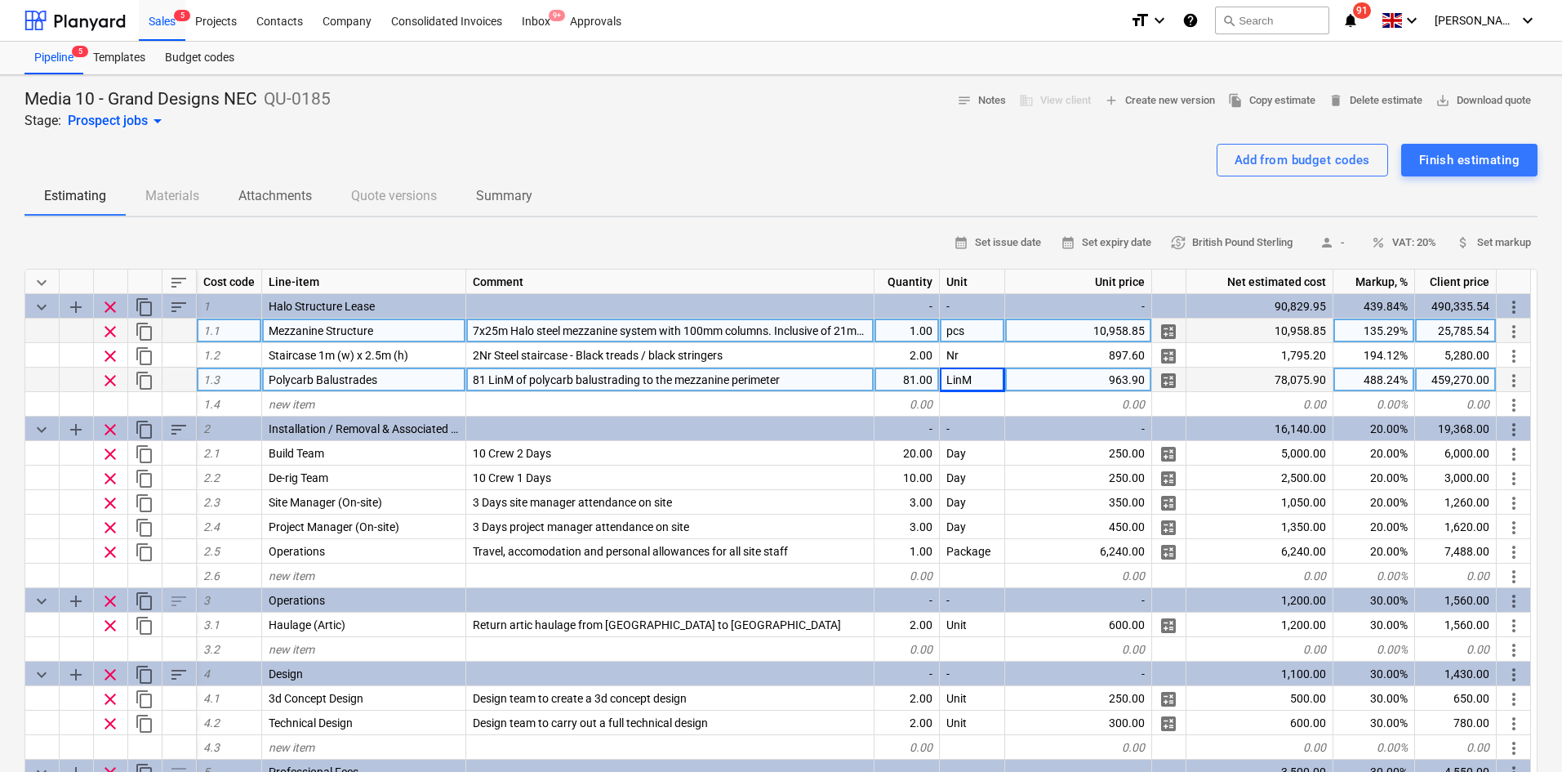
click at [675, 376] on span "81 LinM of polycarb balustrading to the mezzanine perimeter" at bounding box center [626, 379] width 307 height 13
click at [511, 375] on input "81 LinM of polycarb balustrading to the mezzanine perimeter" at bounding box center [670, 379] width 408 height 24
click at [529, 375] on input "81 LinM of polycarb balustrading to the mezzanine perimeter" at bounding box center [670, 379] width 408 height 24
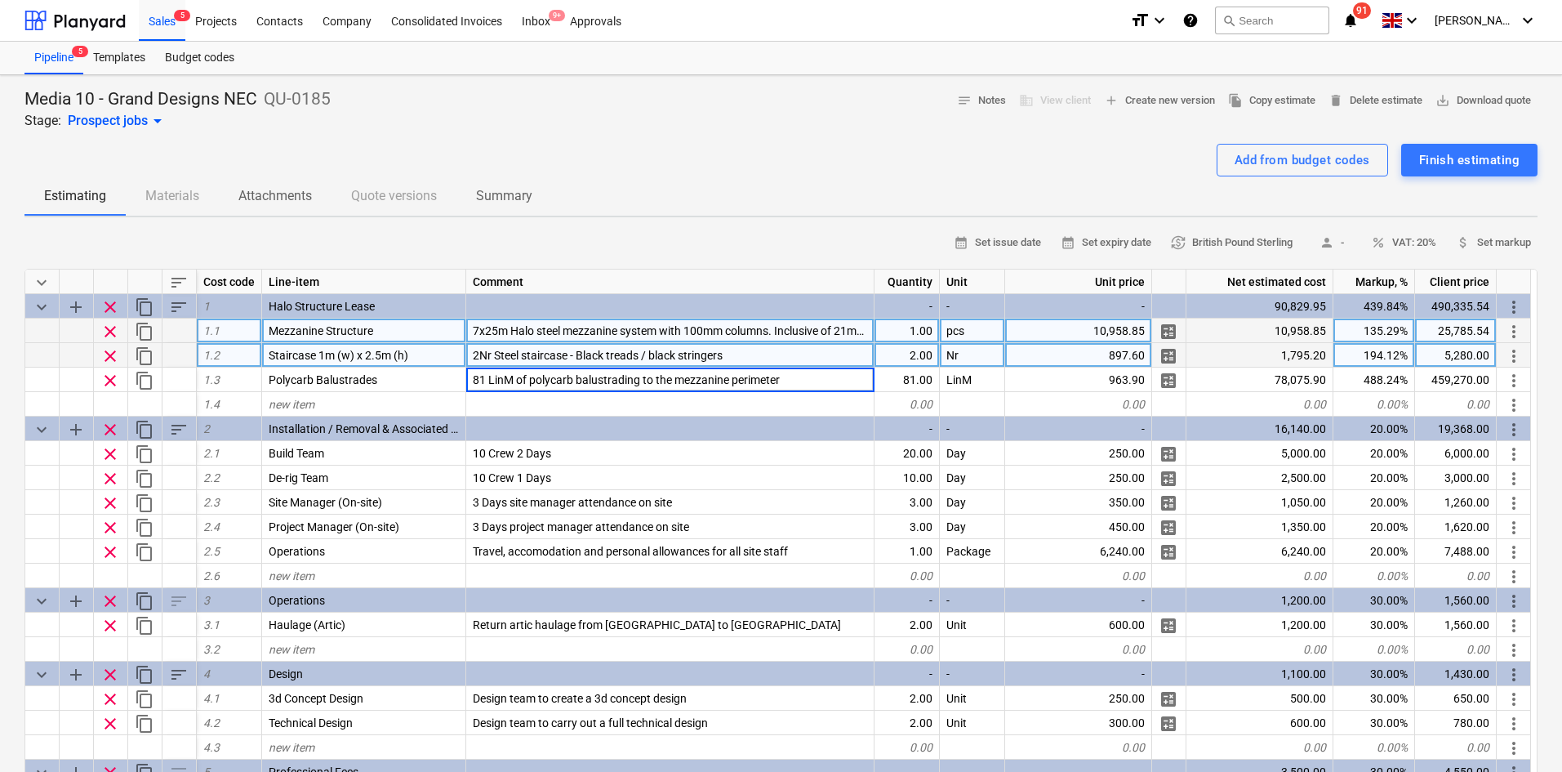
drag, startPoint x: 529, startPoint y: 375, endPoint x: 284, endPoint y: 359, distance: 245.5
click at [284, 359] on div "keyboard_arrow_down sort Cost code Line-item Comment Quantity Unit Unit price N…" at bounding box center [780, 577] width 1513 height 617
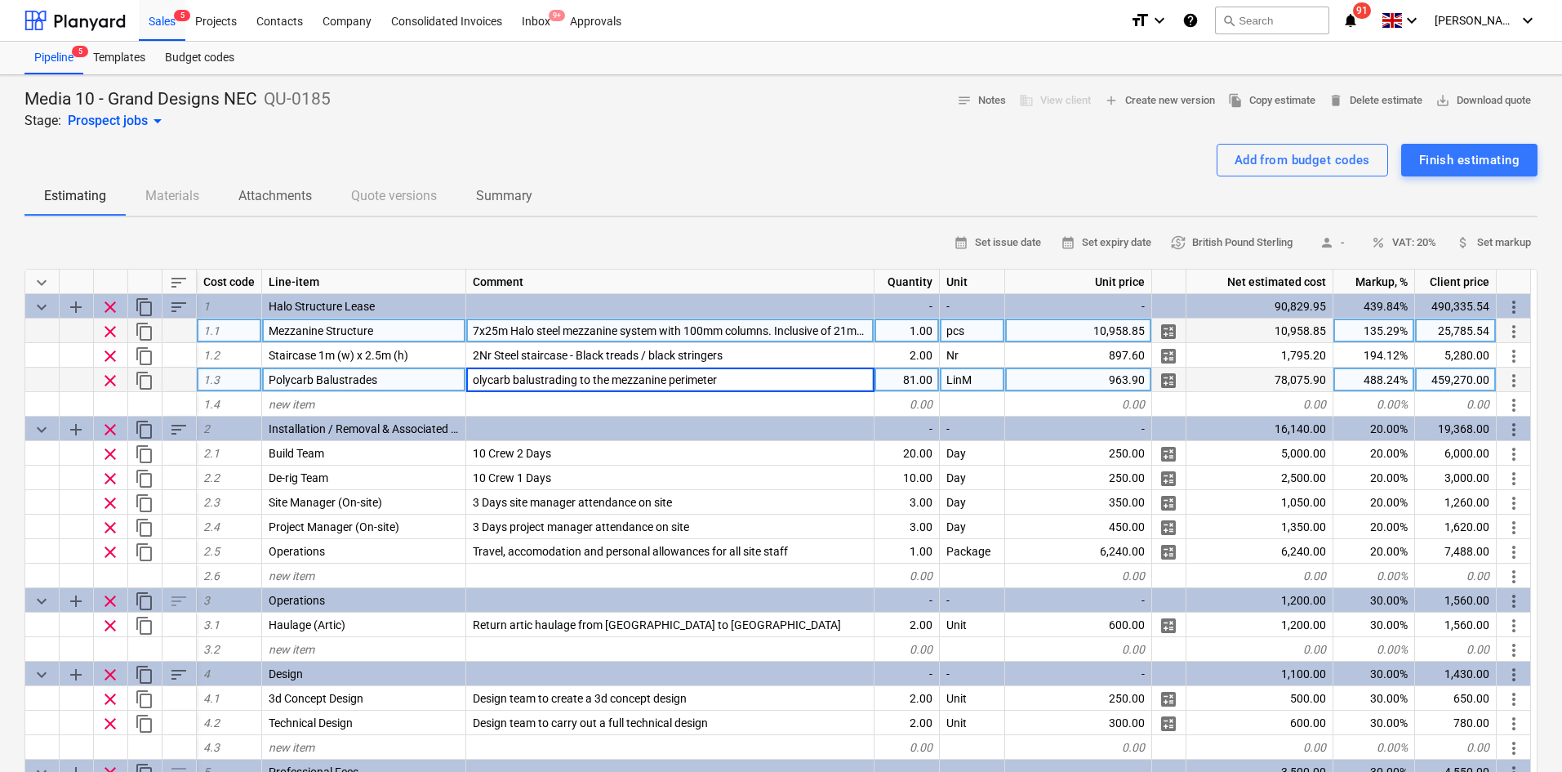
type input "Polycarb balustrading to the mezzanine perimeter"
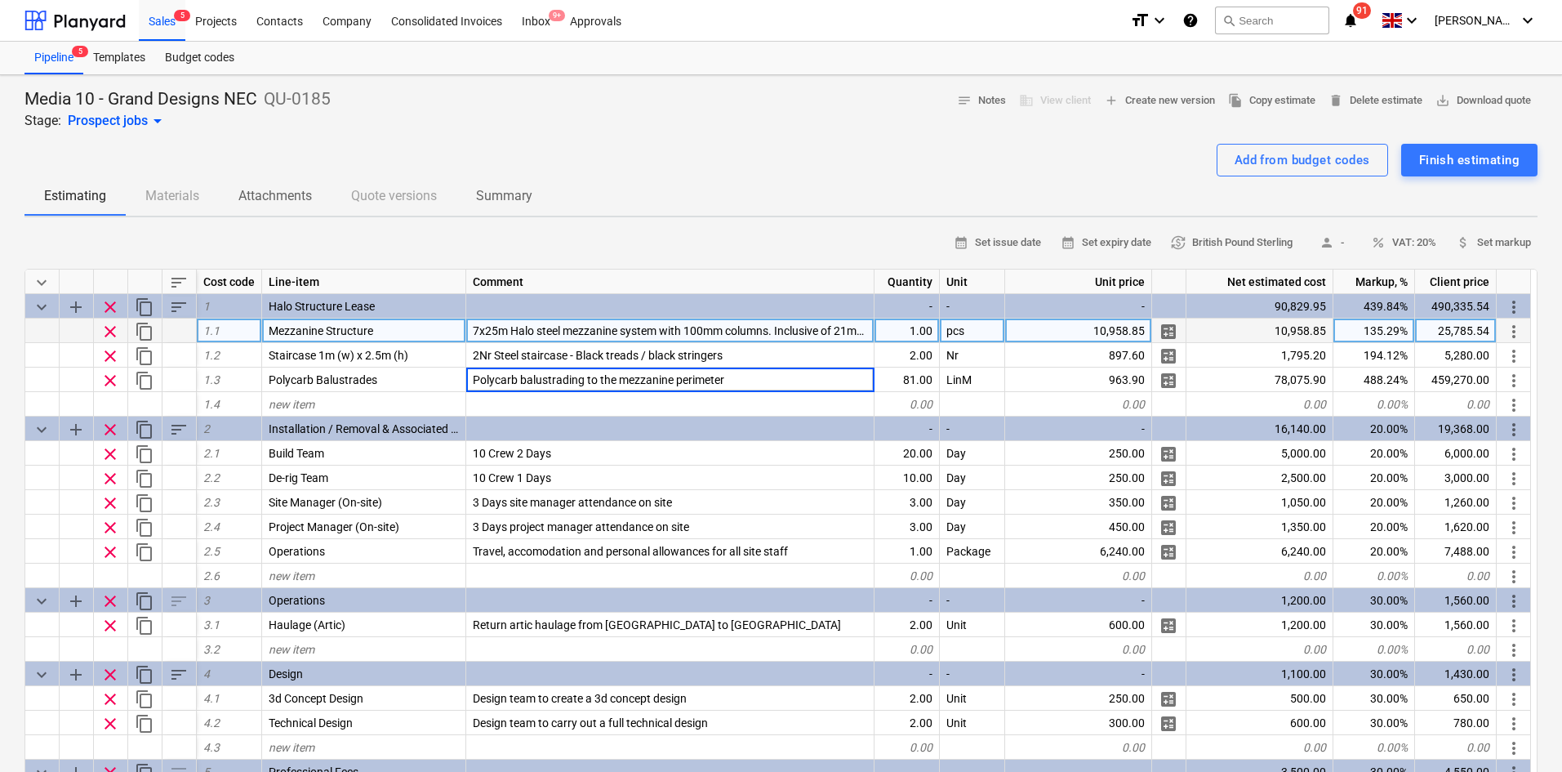
type textarea "x"
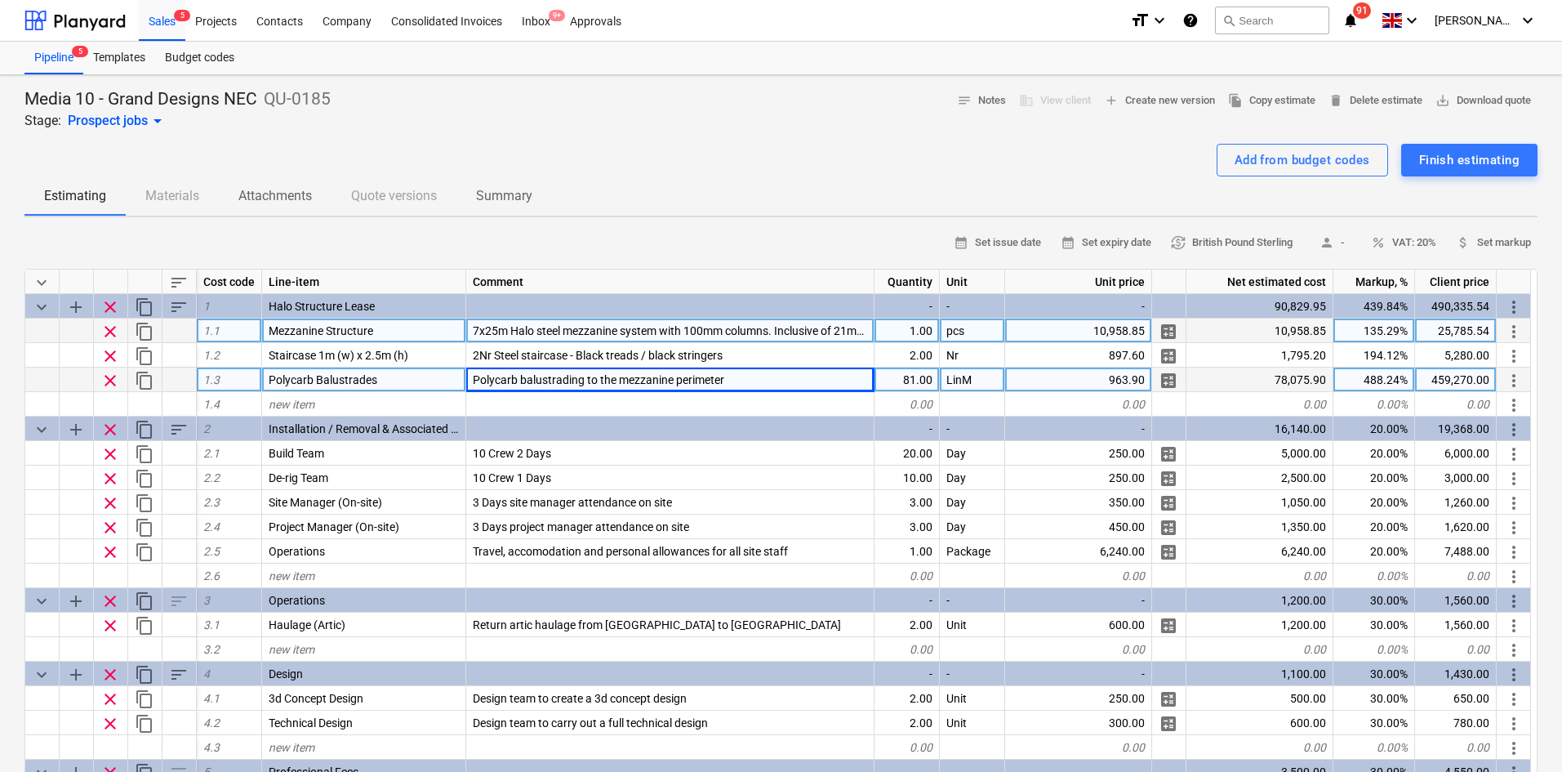
click at [1126, 390] on div "963.90" at bounding box center [1078, 379] width 147 height 24
type input "0"
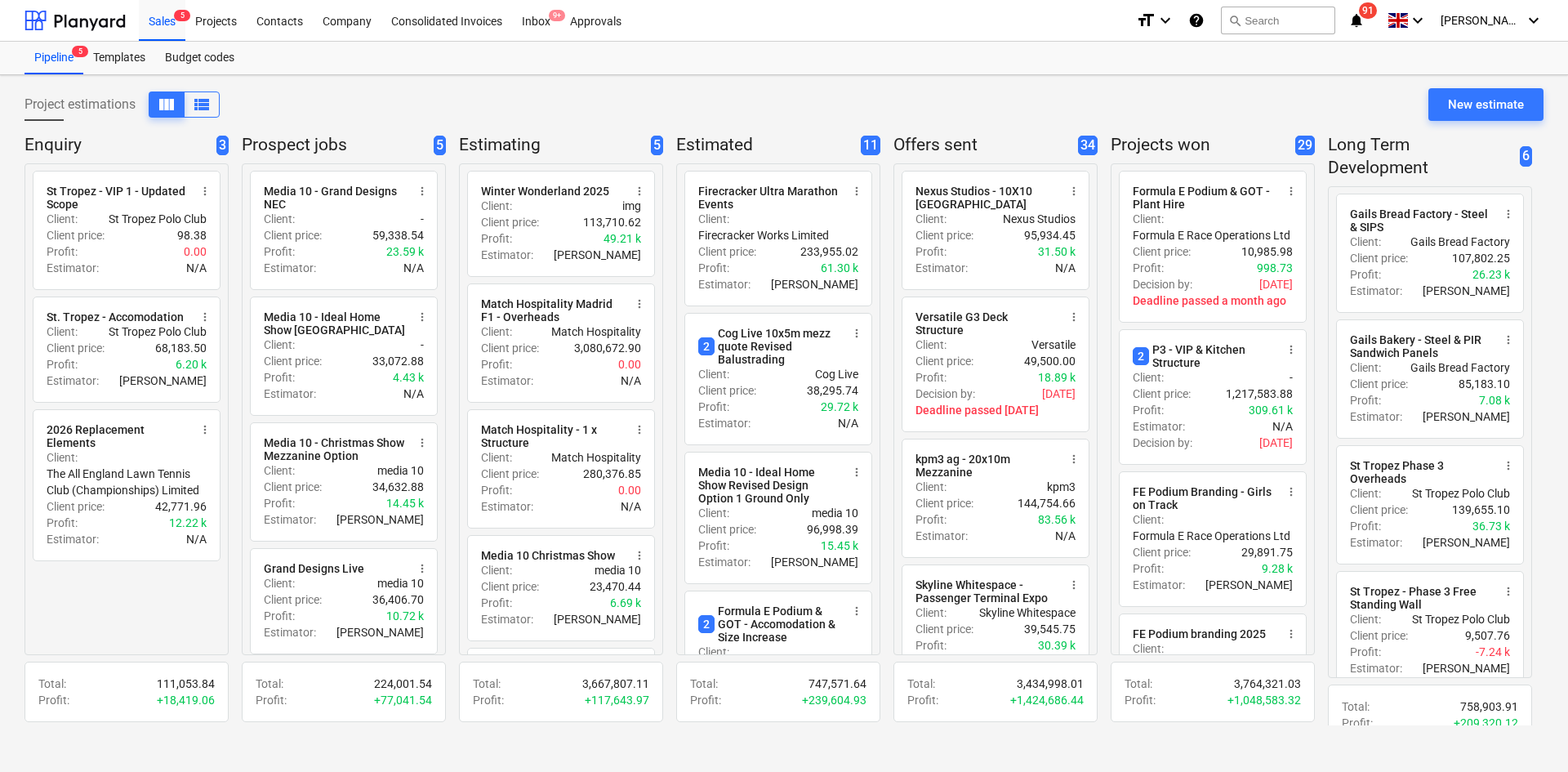
click at [359, 103] on div "Project estimations view_column view_list New estimate" at bounding box center [783, 111] width 1519 height 46
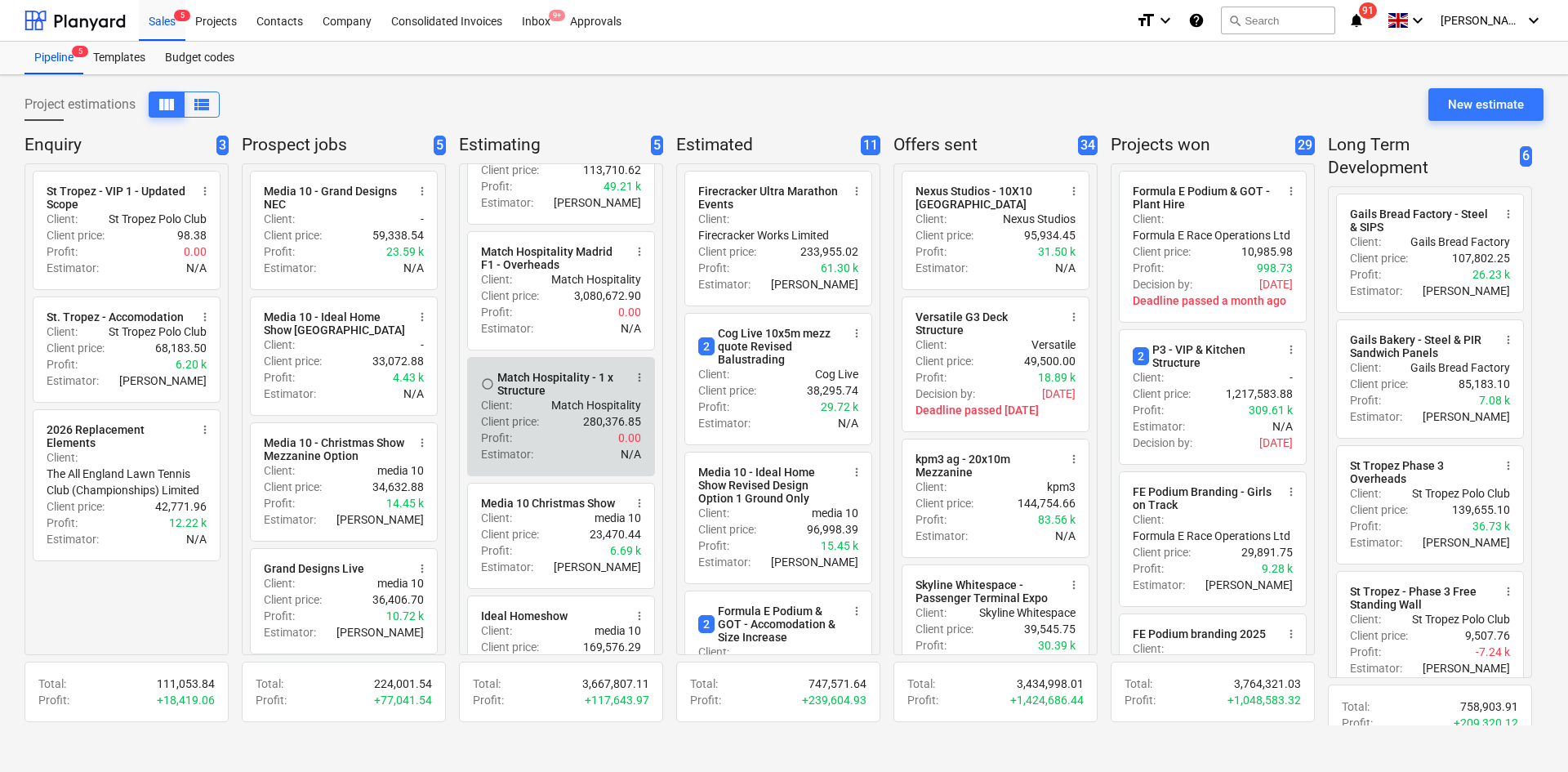
scroll to position [112, 0]
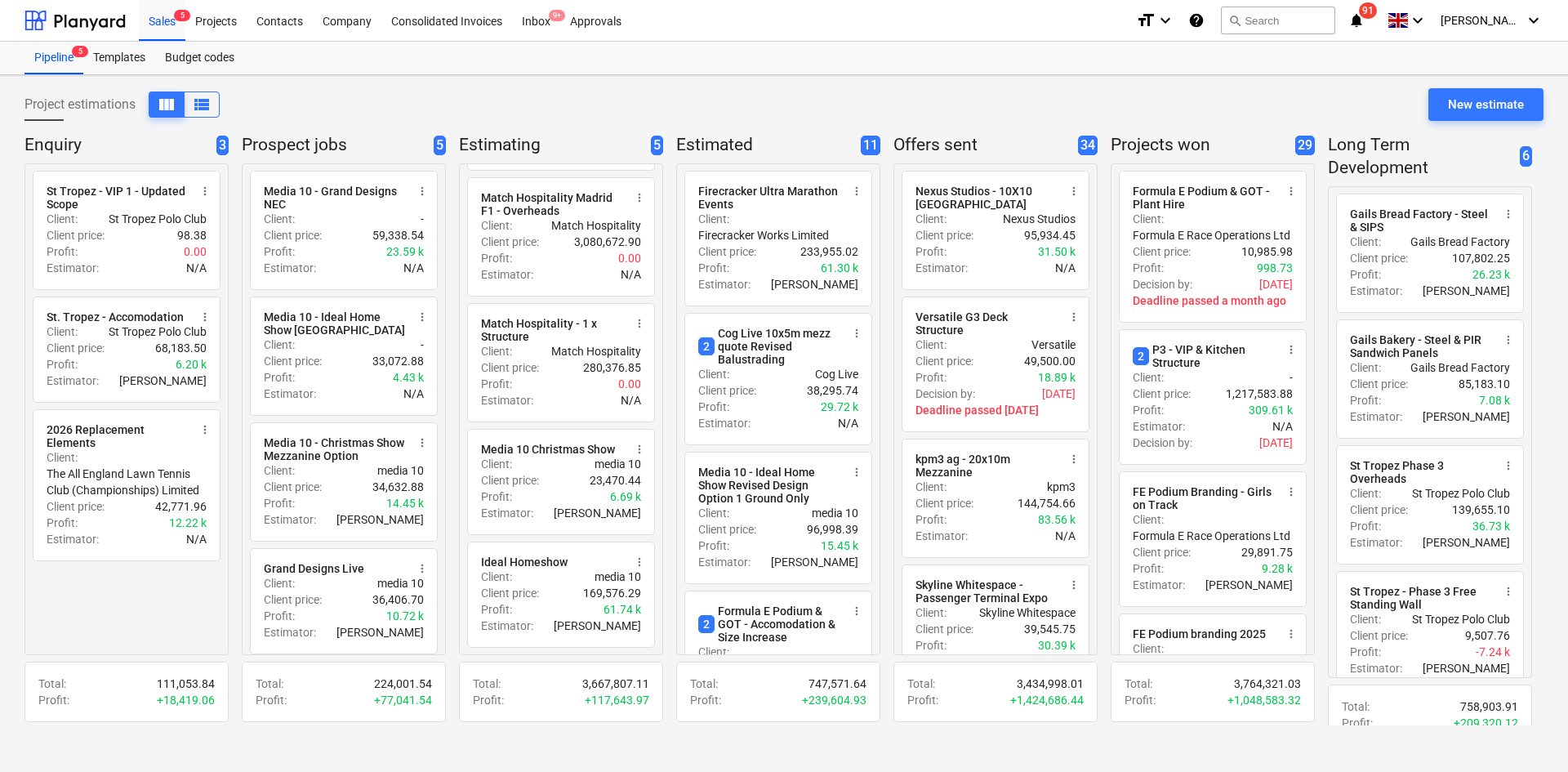
click at [567, 133] on div "Project estimations view_column view_list New estimate" at bounding box center [783, 111] width 1519 height 46
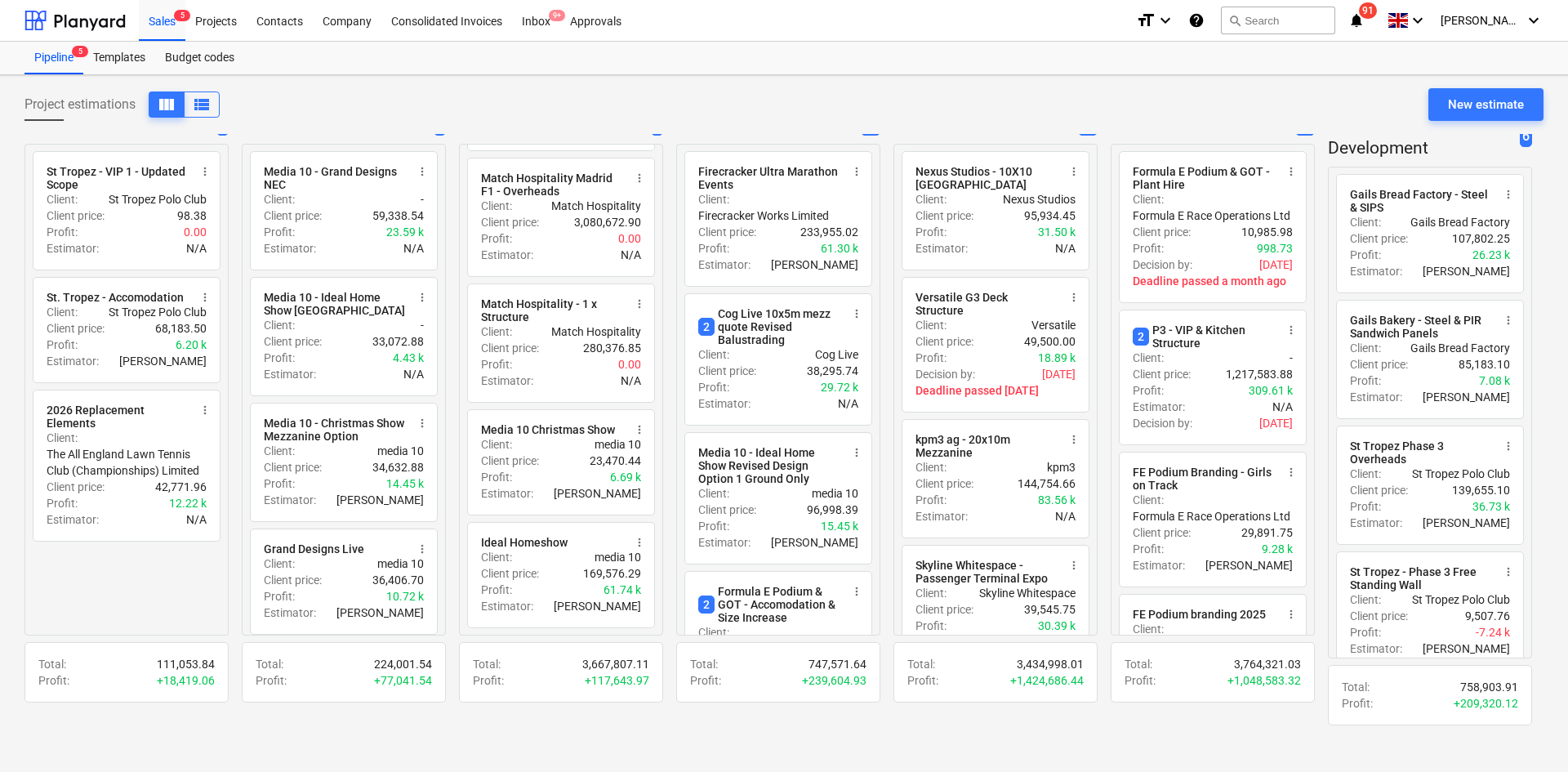
scroll to position [0, 0]
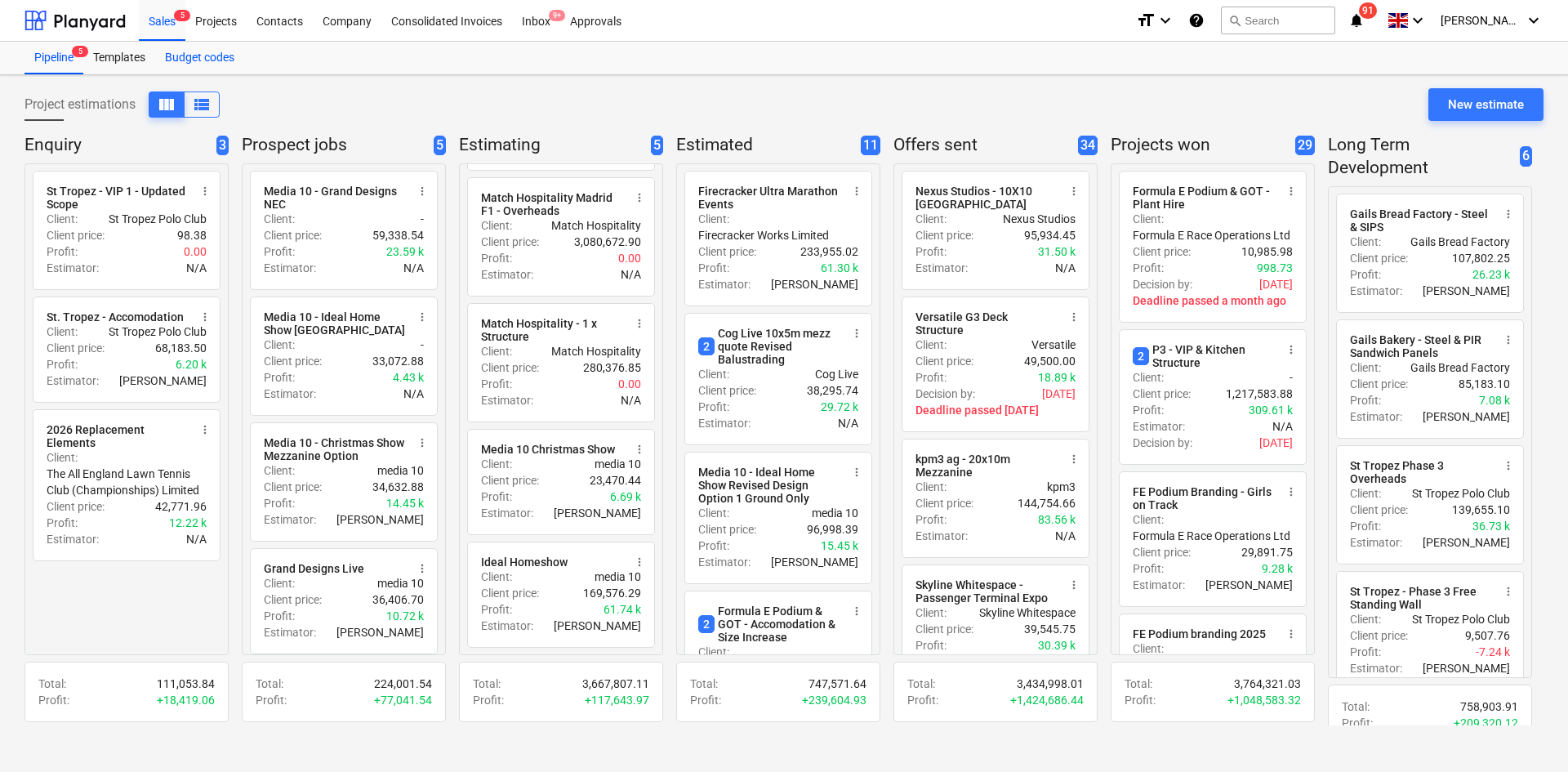
drag, startPoint x: 997, startPoint y: 252, endPoint x: 241, endPoint y: 69, distance: 778.0
click at [394, 113] on div "Project estimations view_column view_list New estimate" at bounding box center [783, 111] width 1519 height 46
click at [441, 143] on span "5" at bounding box center [440, 146] width 12 height 20
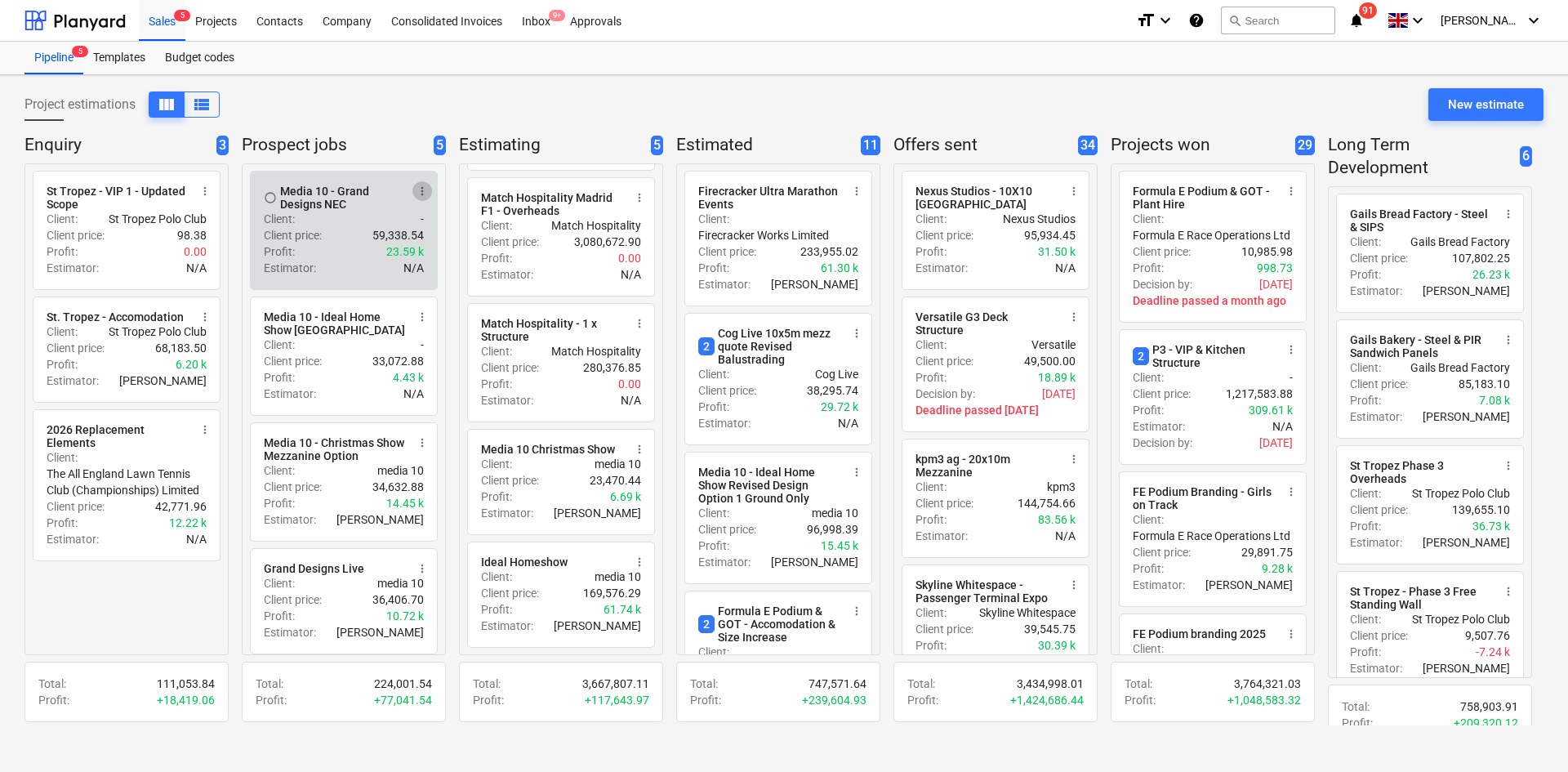
click at [423, 187] on span "more_vert" at bounding box center [422, 191] width 13 height 13
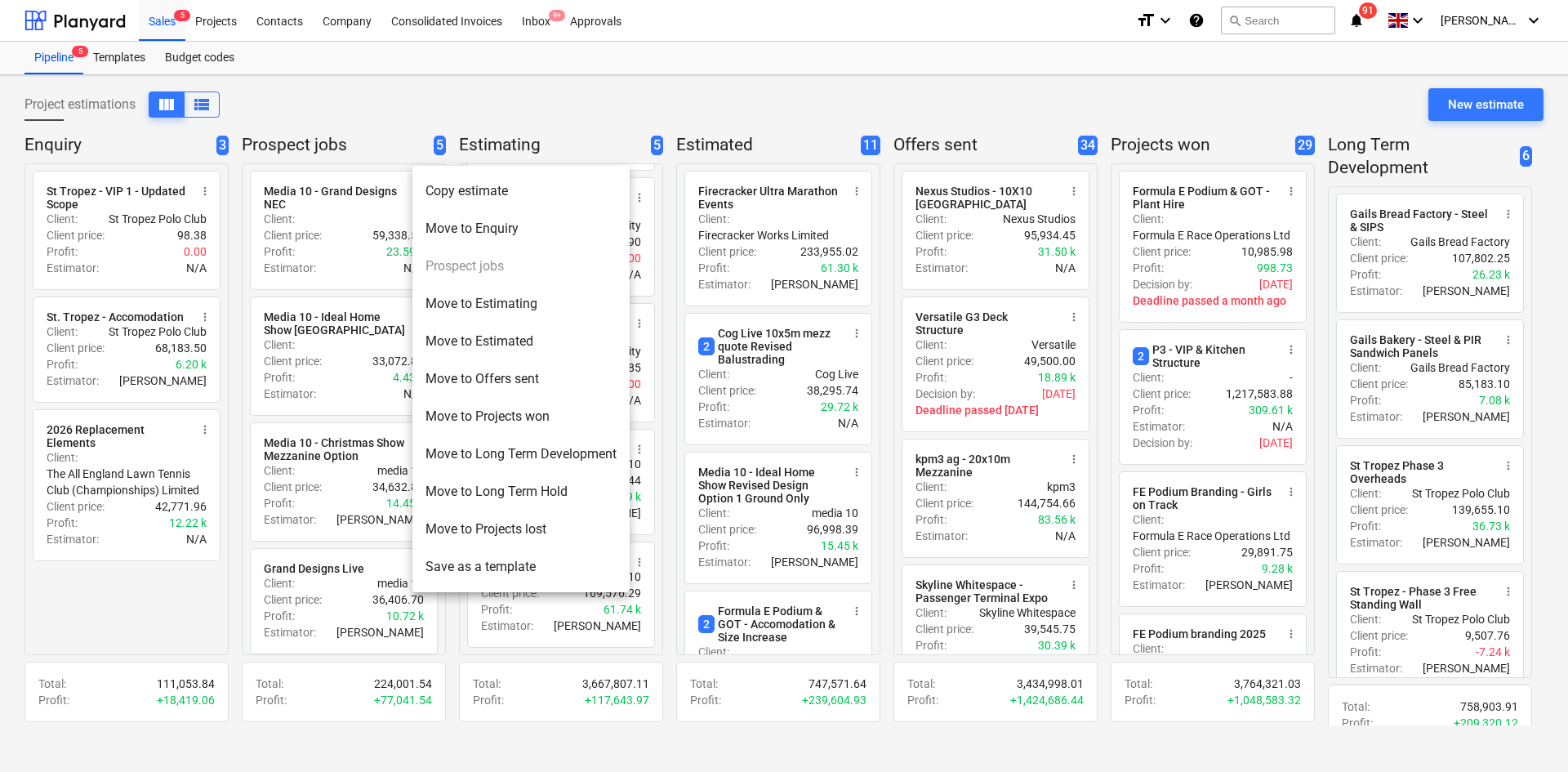
click at [315, 252] on div at bounding box center [784, 386] width 1568 height 772
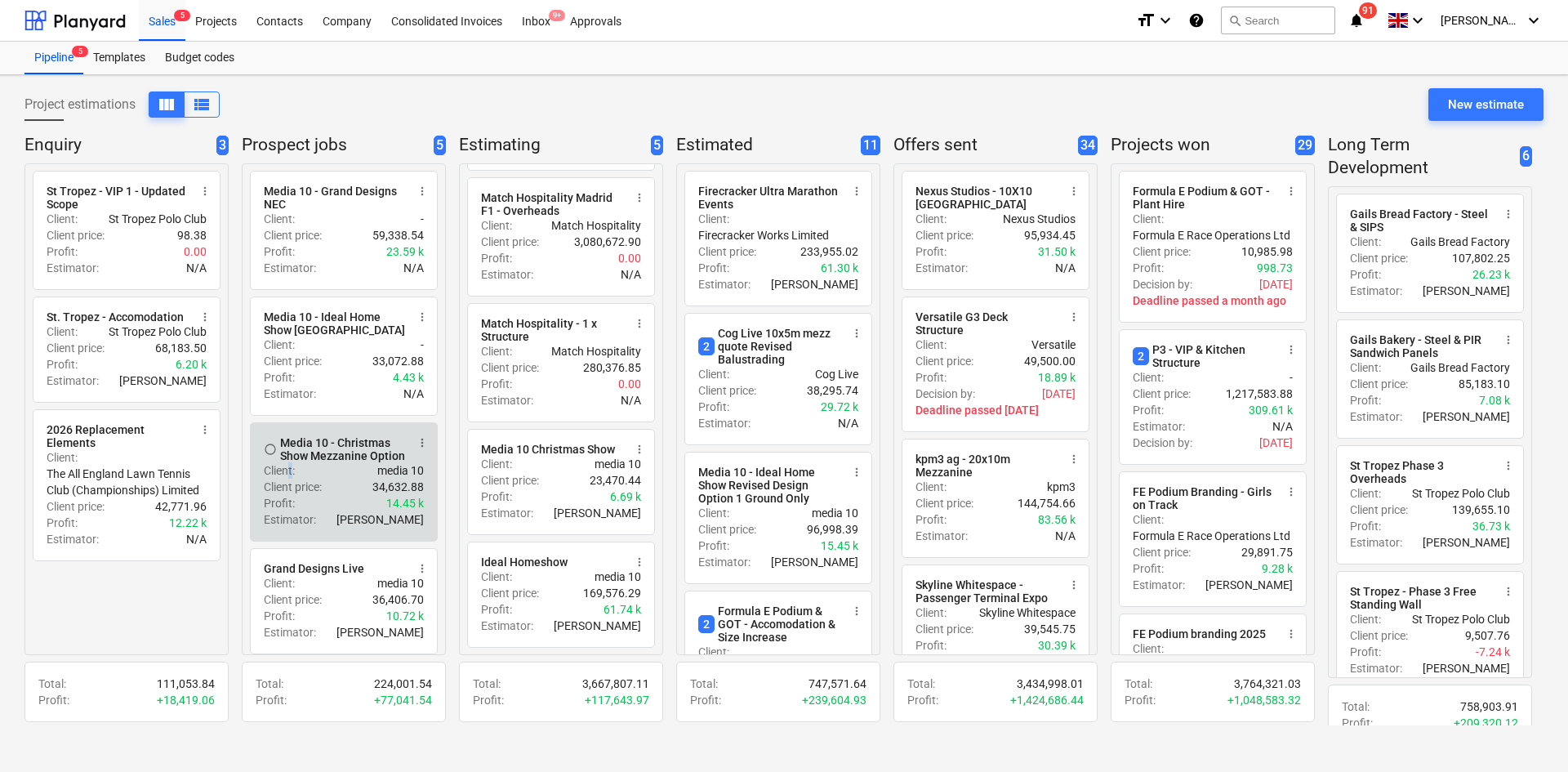
click at [292, 479] on p "Client :" at bounding box center [279, 470] width 31 height 16
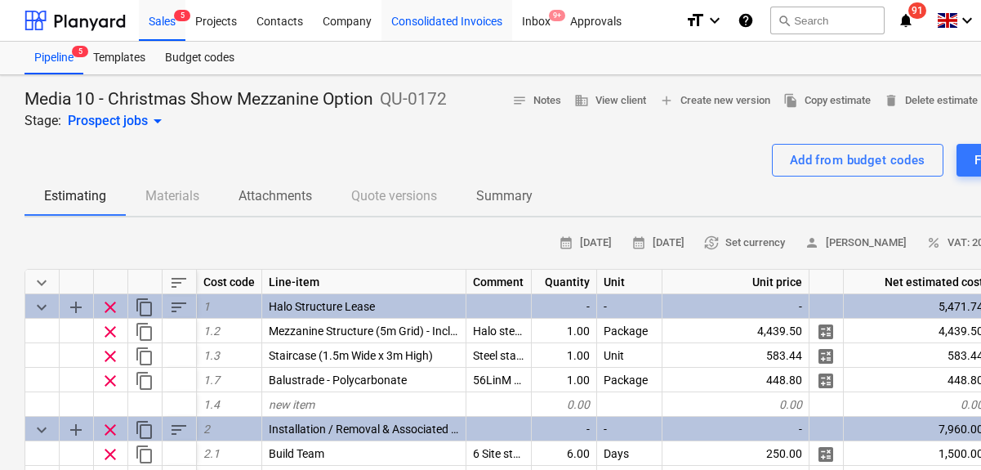
type textarea "x"
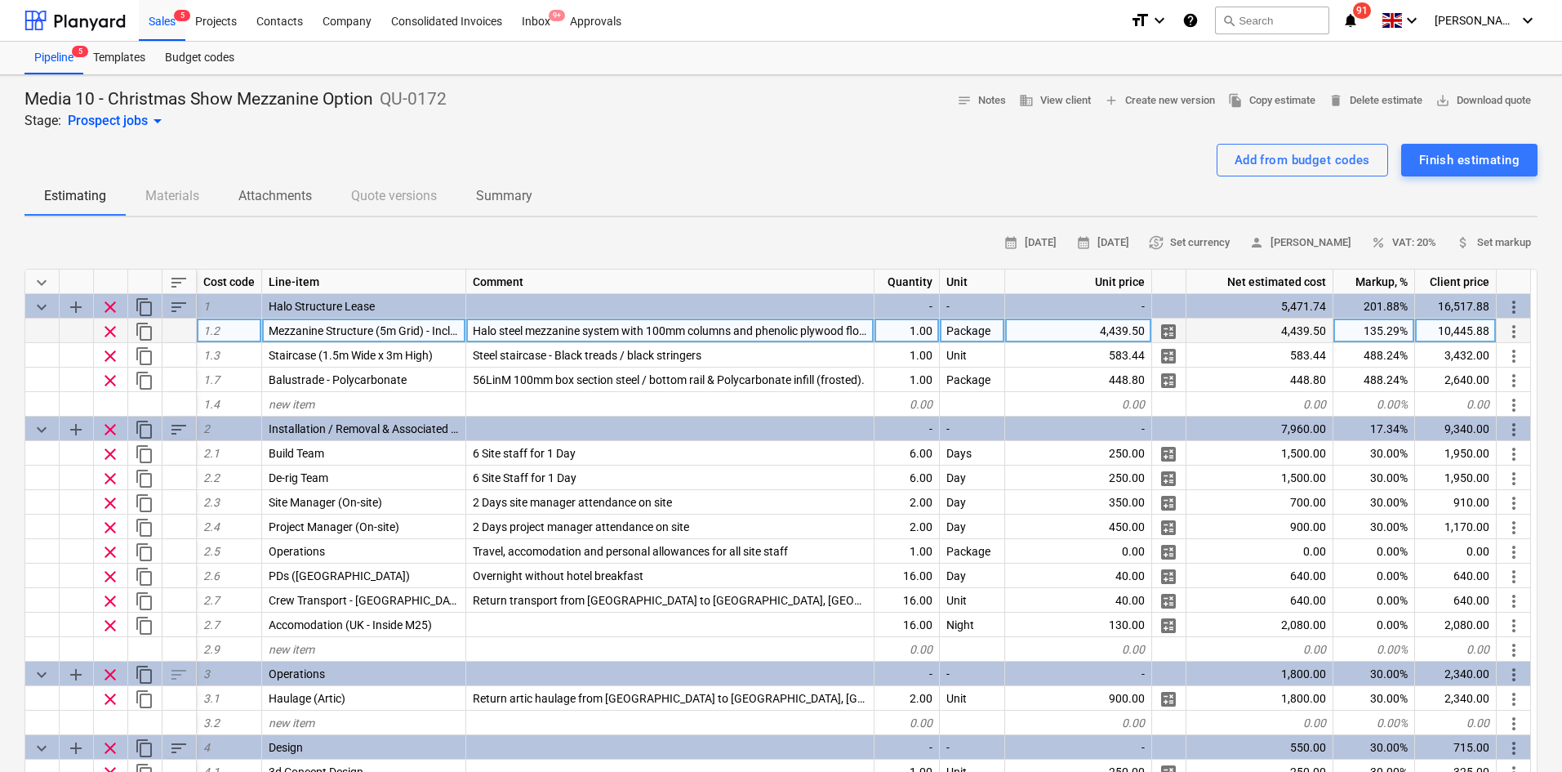
click at [1053, 319] on div "4,439.50" at bounding box center [1078, 330] width 147 height 24
click at [1102, 323] on input "£7,717.90" at bounding box center [1078, 330] width 146 height 24
type input "7,717.90"
type textarea "x"
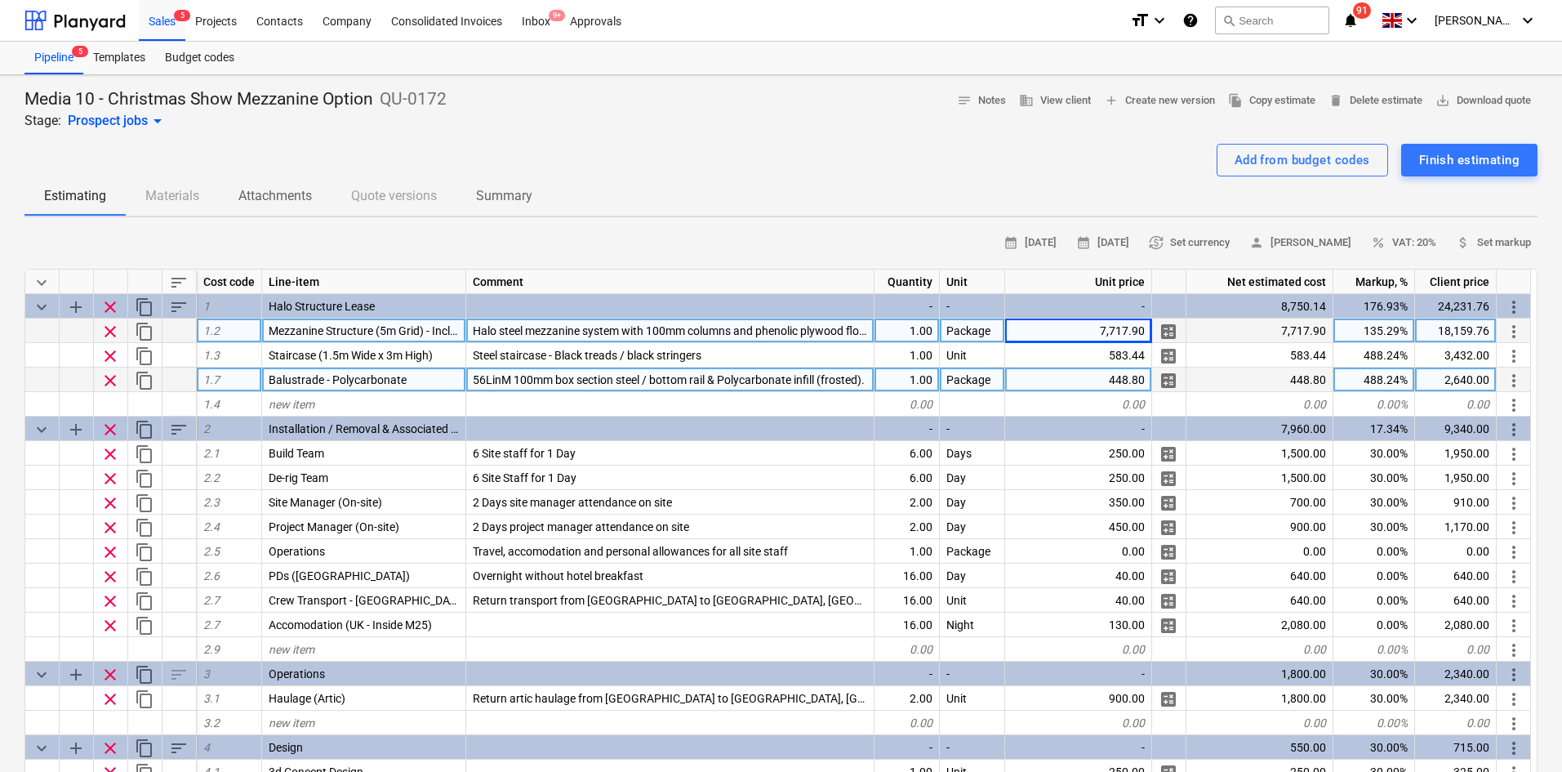
click at [911, 381] on div "1.00" at bounding box center [907, 379] width 65 height 24
type input "0"
type input "56"
type textarea "x"
type input "LinM"
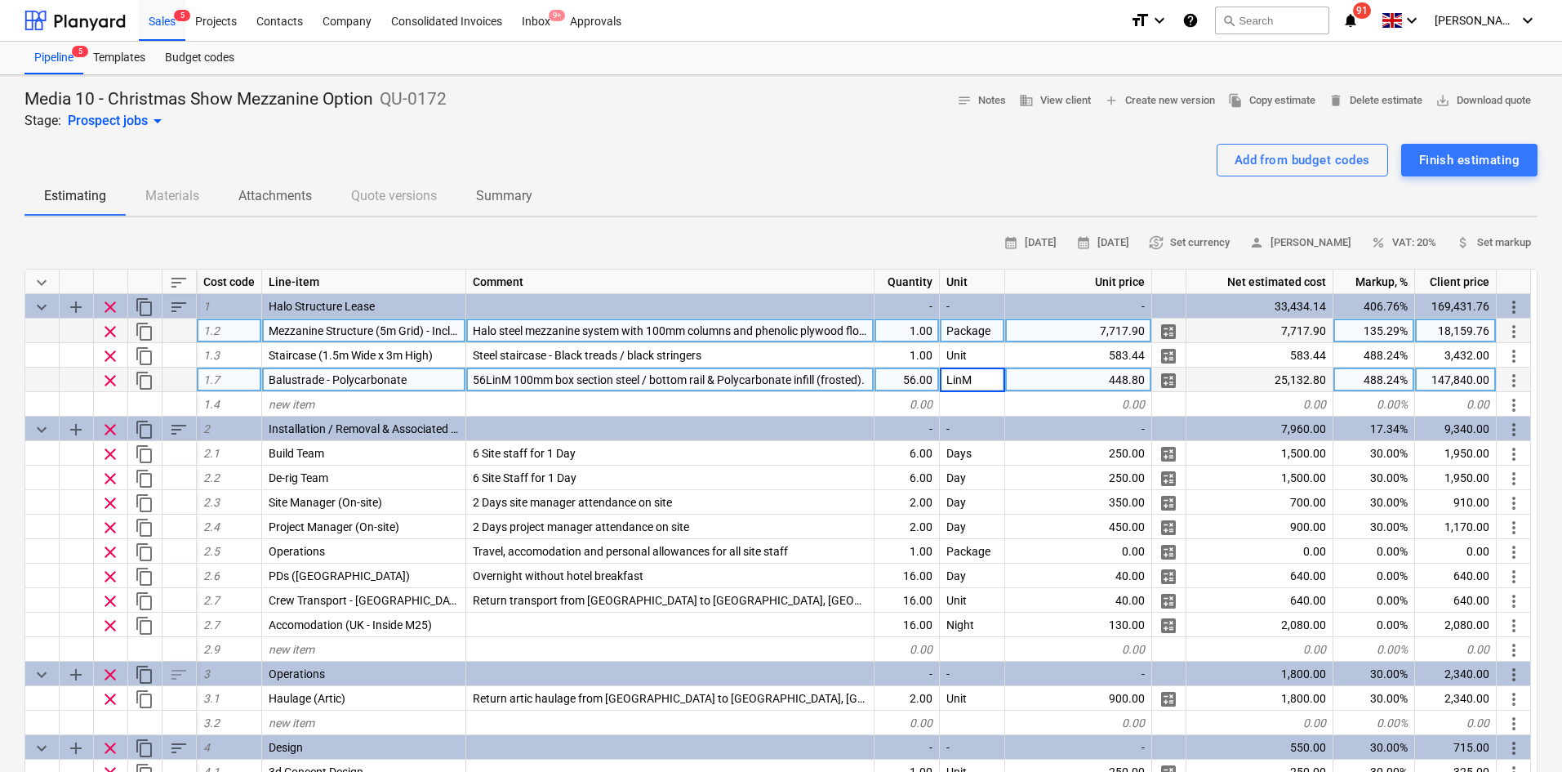
type textarea "x"
click at [1133, 375] on div "448.80" at bounding box center [1078, 379] width 147 height 24
type input "0"
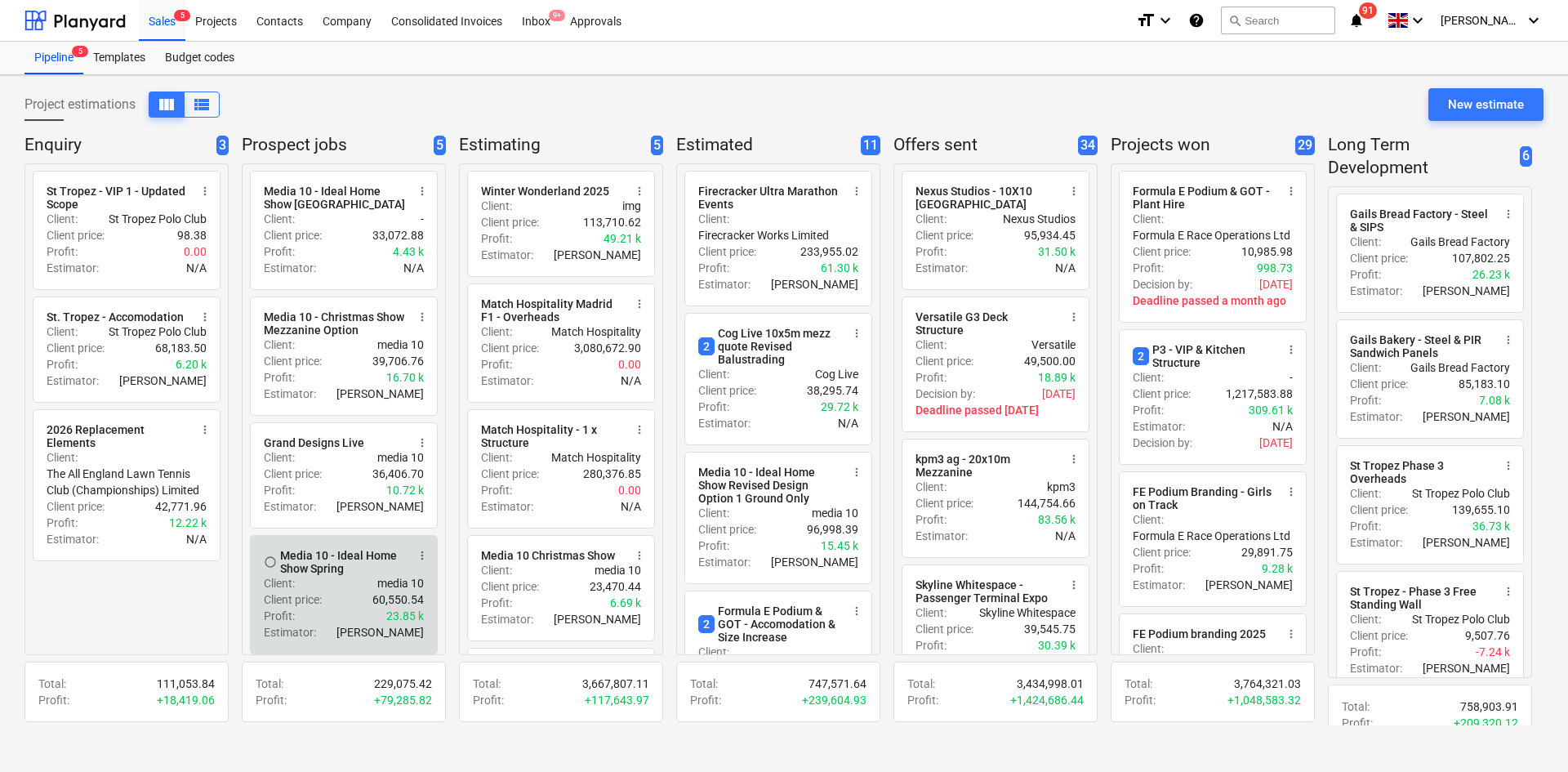
scroll to position [140, 0]
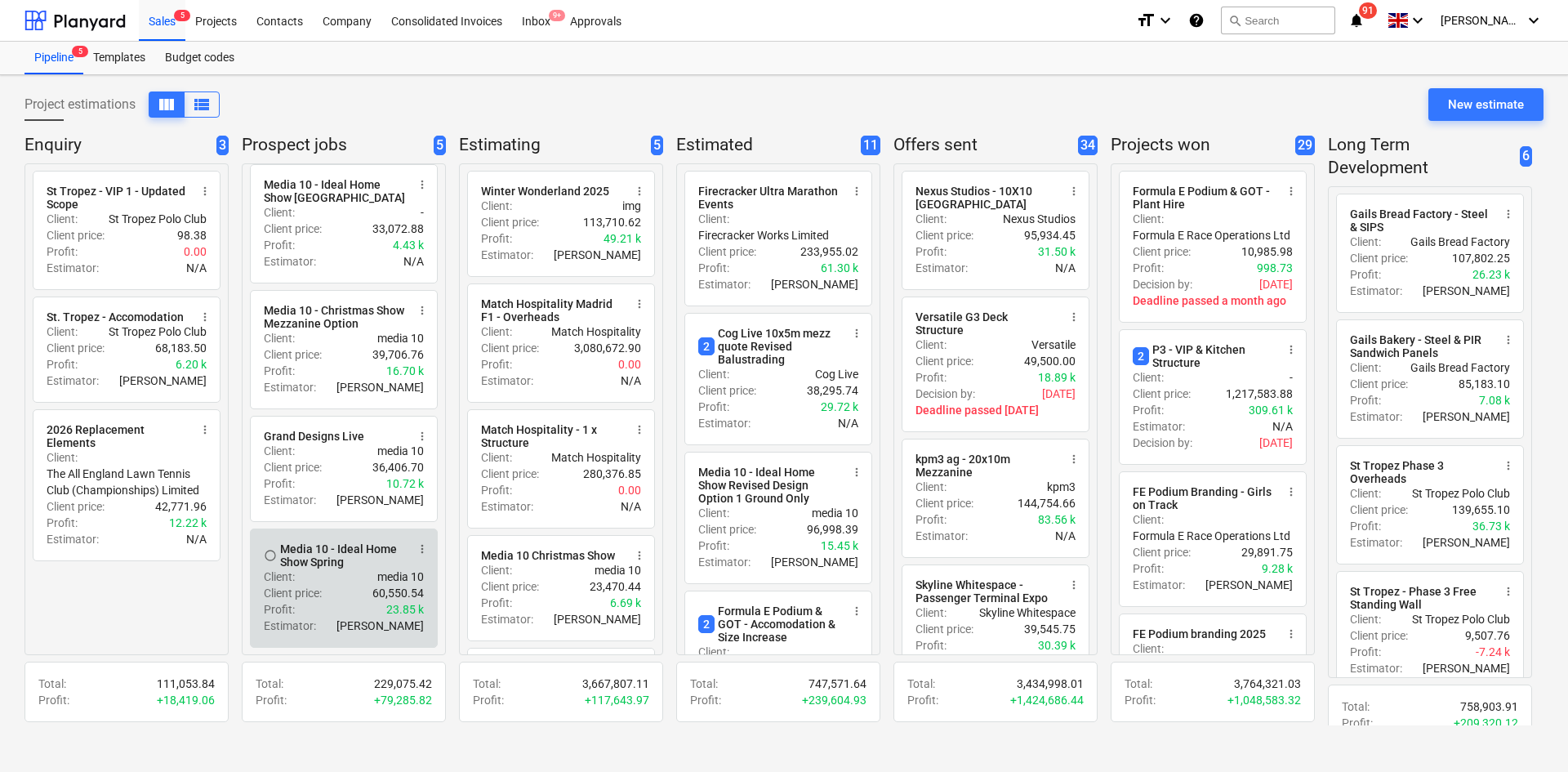
click at [327, 579] on div "Client : media 10" at bounding box center [344, 576] width 160 height 16
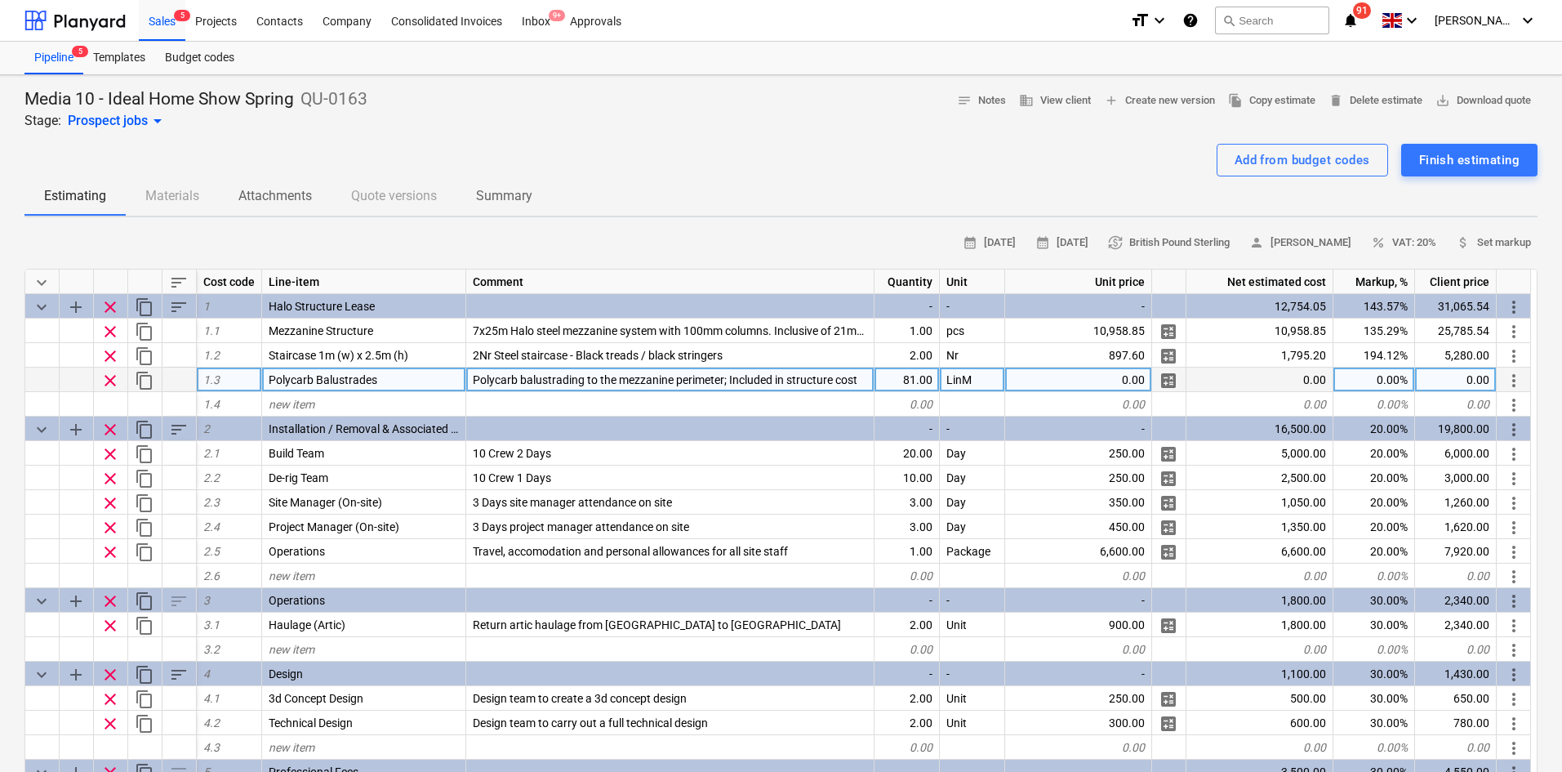
click at [614, 377] on span "Polycarb balustrading to the mezzanine perimeter; Included in structure cost" at bounding box center [665, 379] width 385 height 13
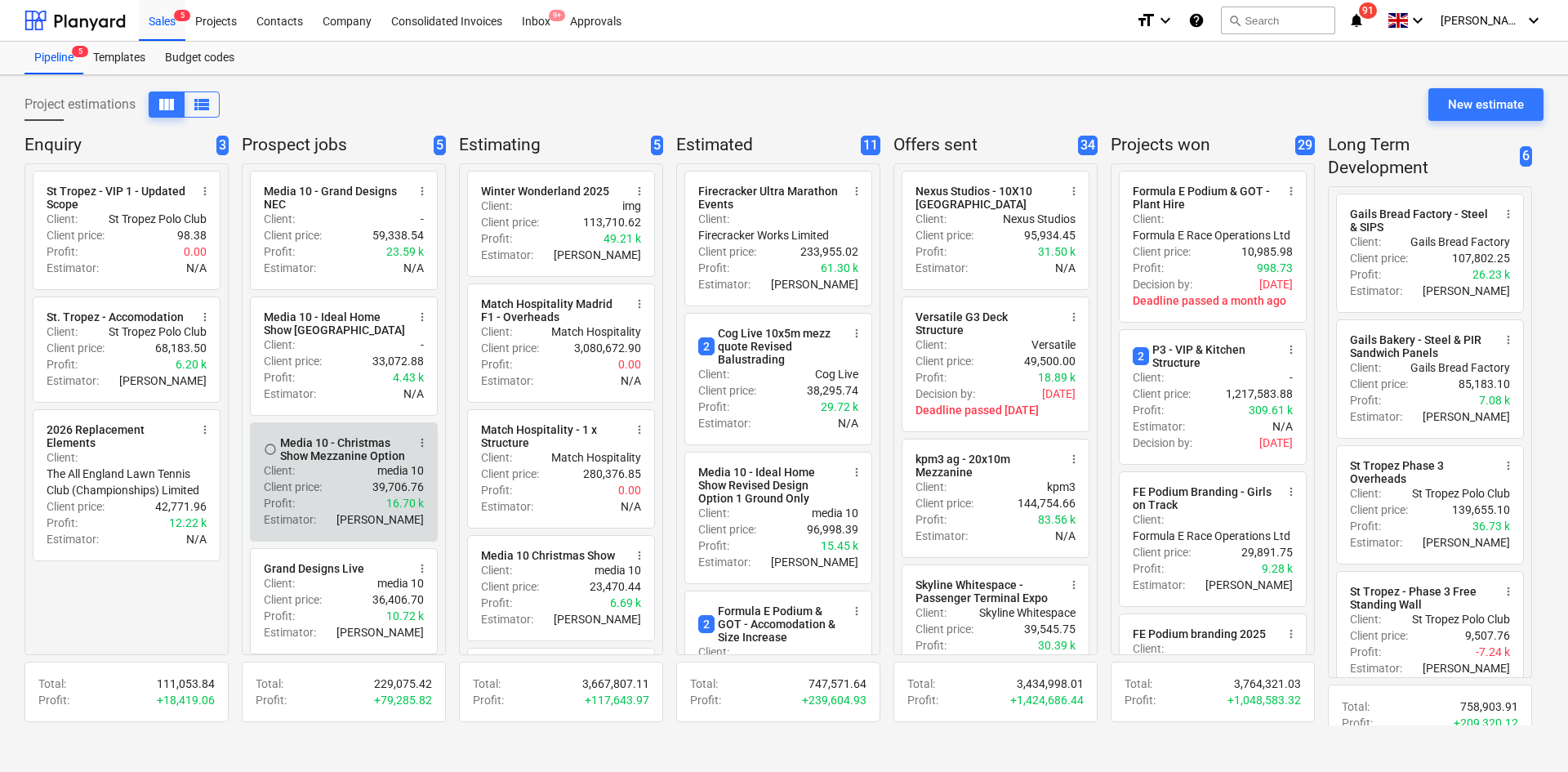
click at [360, 448] on div "Media 10 - Christmas Show Mezzanine Option" at bounding box center [343, 449] width 126 height 26
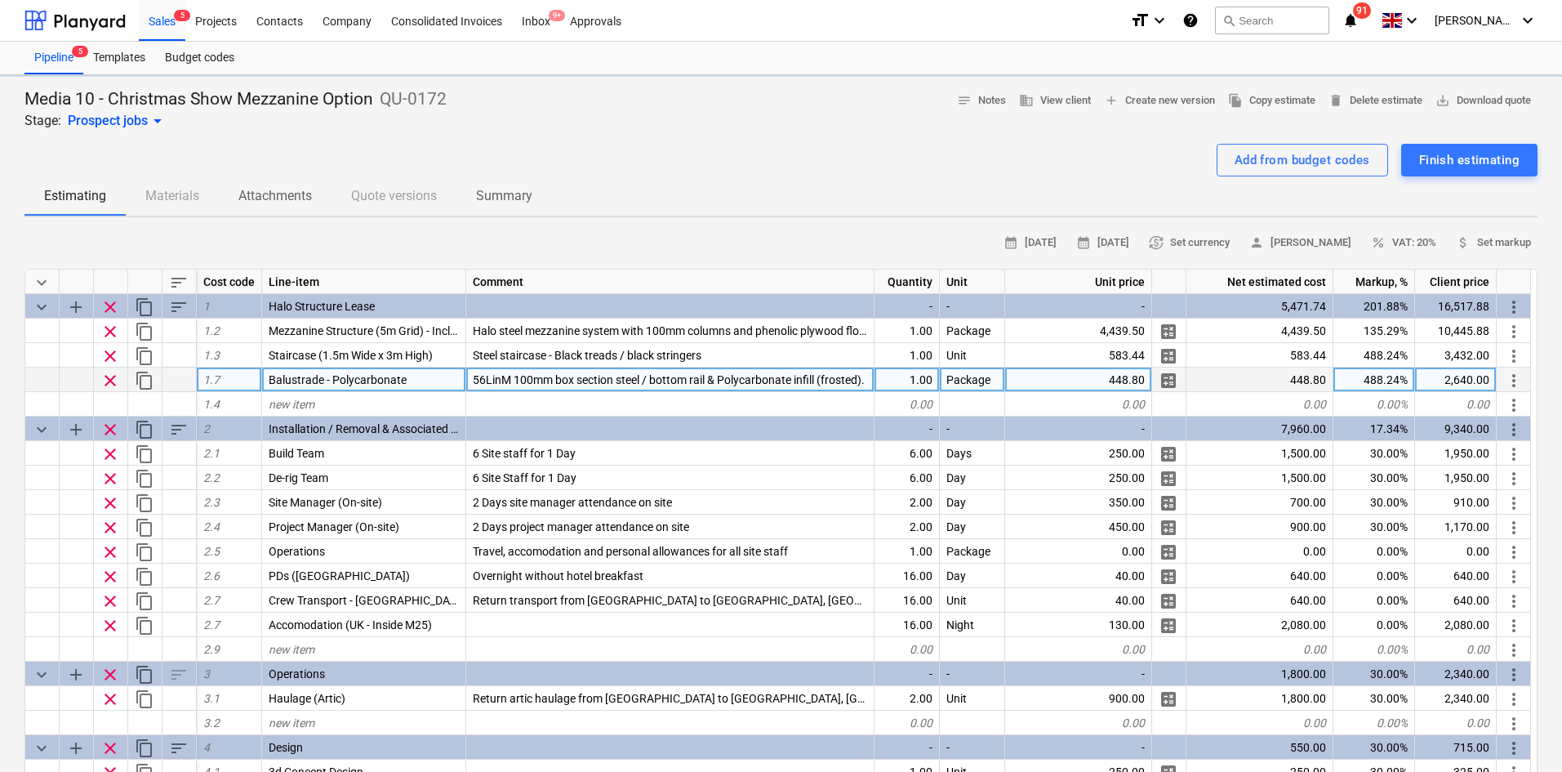
type textarea "x"
click at [526, 383] on span "56LinM 100mm box section steel / bottom rail & Polycarbonate infill (frosted)." at bounding box center [669, 379] width 392 height 13
click at [852, 372] on input "100mm box section steel / bottom rail & Polycarbonate infill (frosted)." at bounding box center [670, 379] width 408 height 24
type input "100mm box section steel / bottom rail & Polycarbonate infill (frosted). Include…"
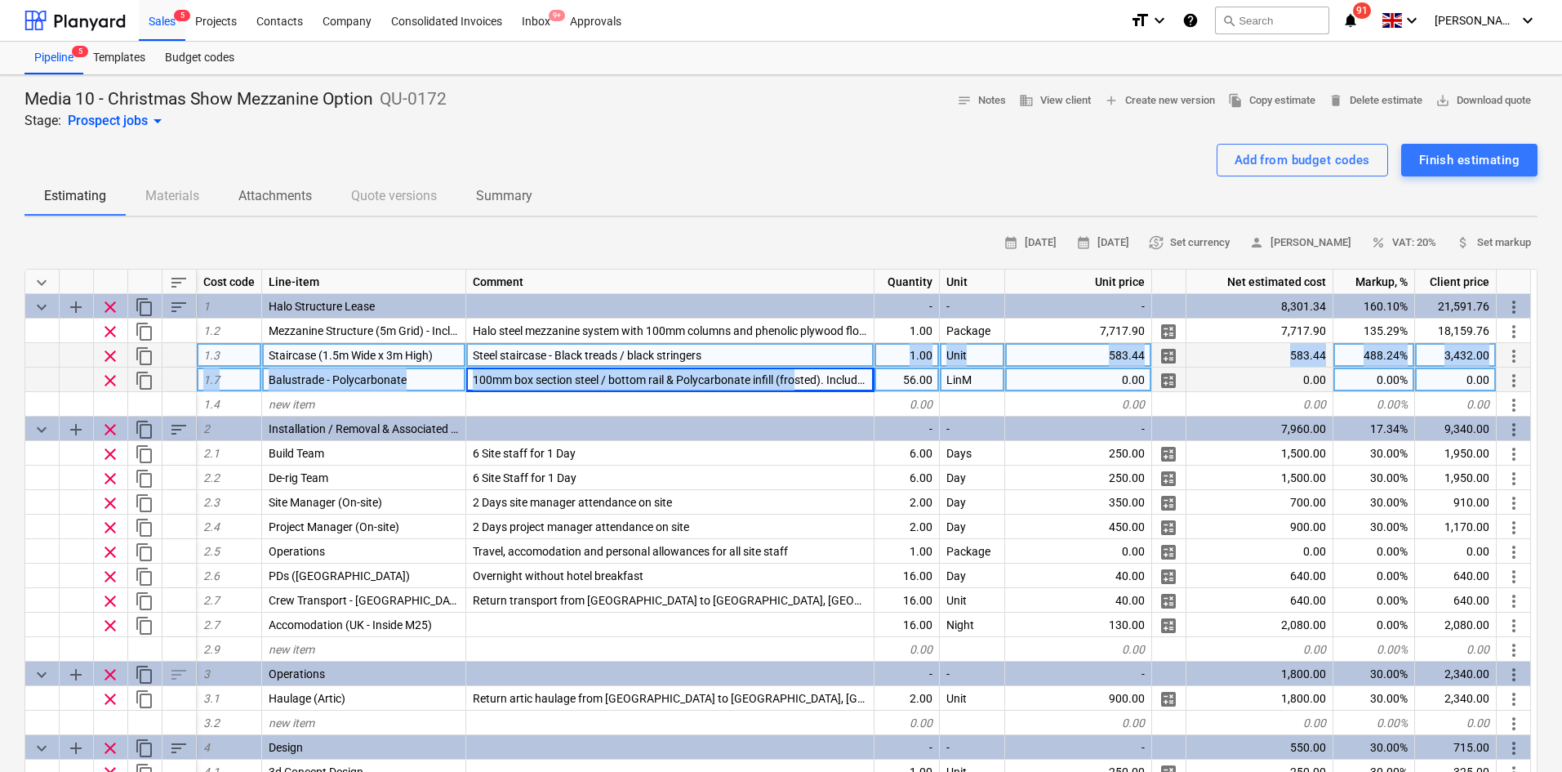
drag, startPoint x: 798, startPoint y: 379, endPoint x: 779, endPoint y: 364, distance: 23.9
click at [779, 366] on div "keyboard_arrow_down sort Cost code Line-item Comment Quantity Unit Unit price N…" at bounding box center [780, 577] width 1513 height 617
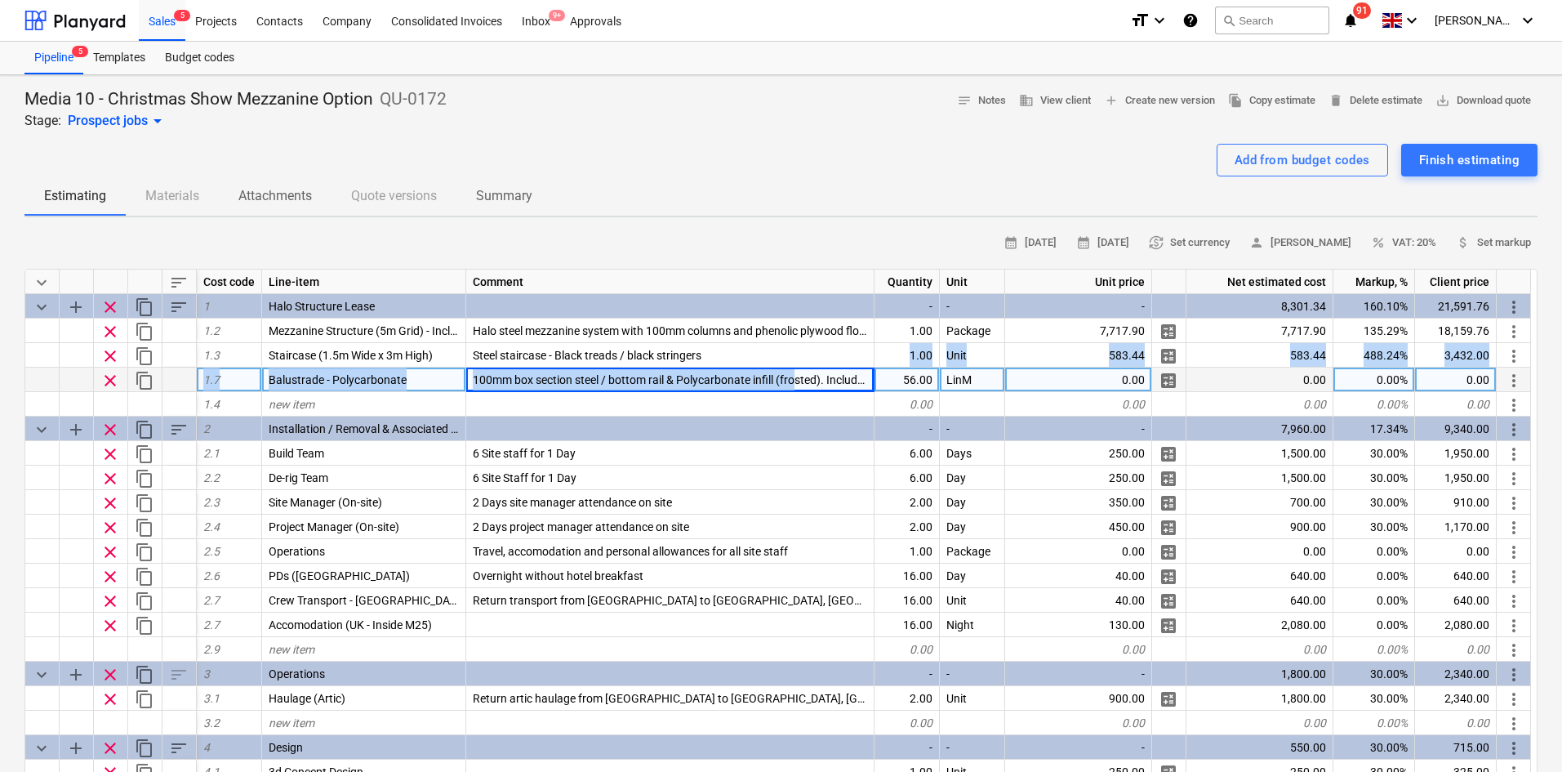
click at [772, 378] on span "100mm box section steel / bottom rail & Polycarbonate infill (frosted). Include…" at bounding box center [714, 379] width 482 height 13
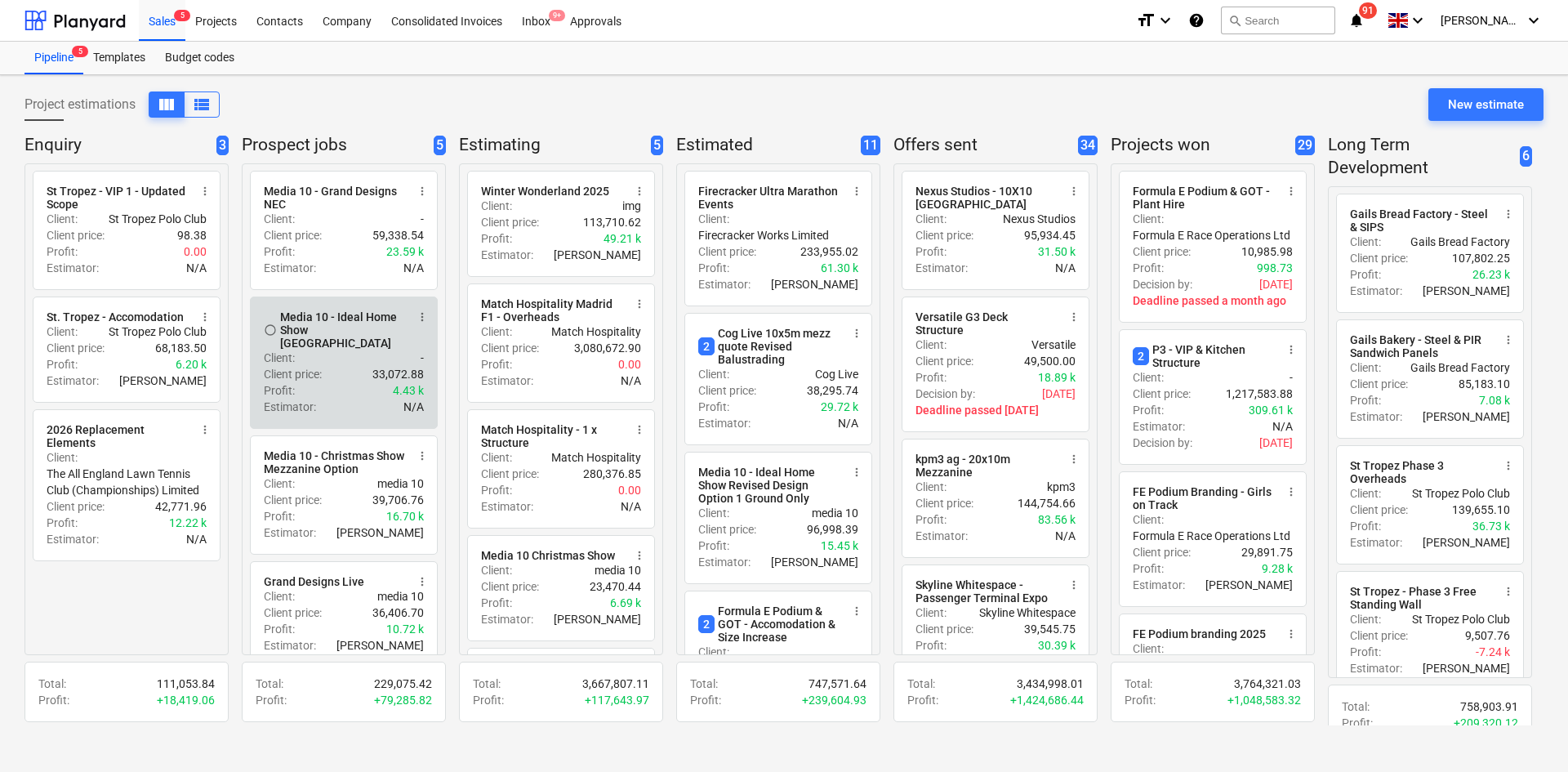
click at [363, 368] on div "Client price : 33,072.88" at bounding box center [344, 374] width 160 height 16
click at [344, 366] on div "Client price : 33,072.88" at bounding box center [344, 374] width 160 height 16
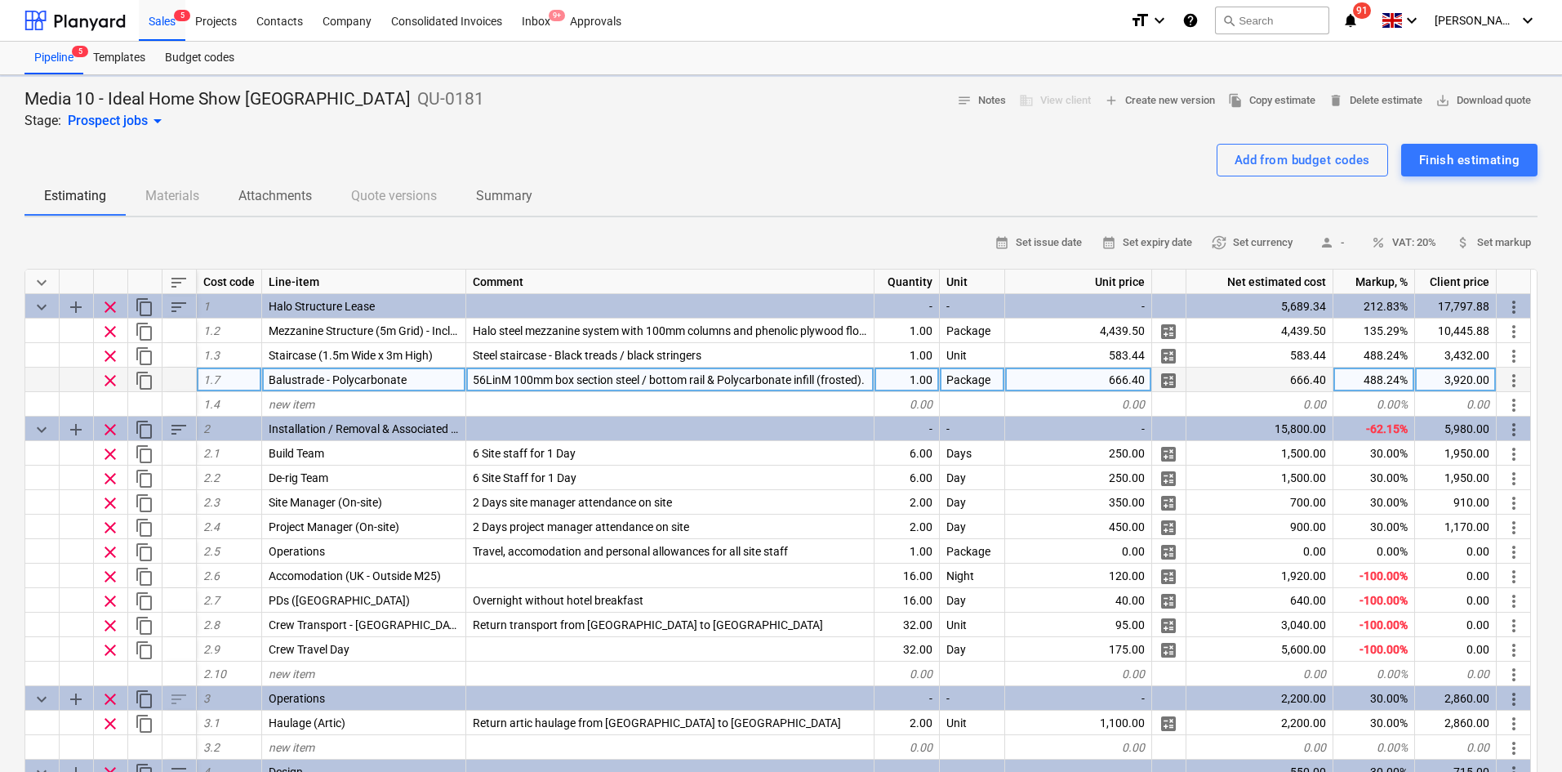
type textarea "x"
type input "100mm box section steel / bottom rail & Polycarbonate infill (frosted). Include…"
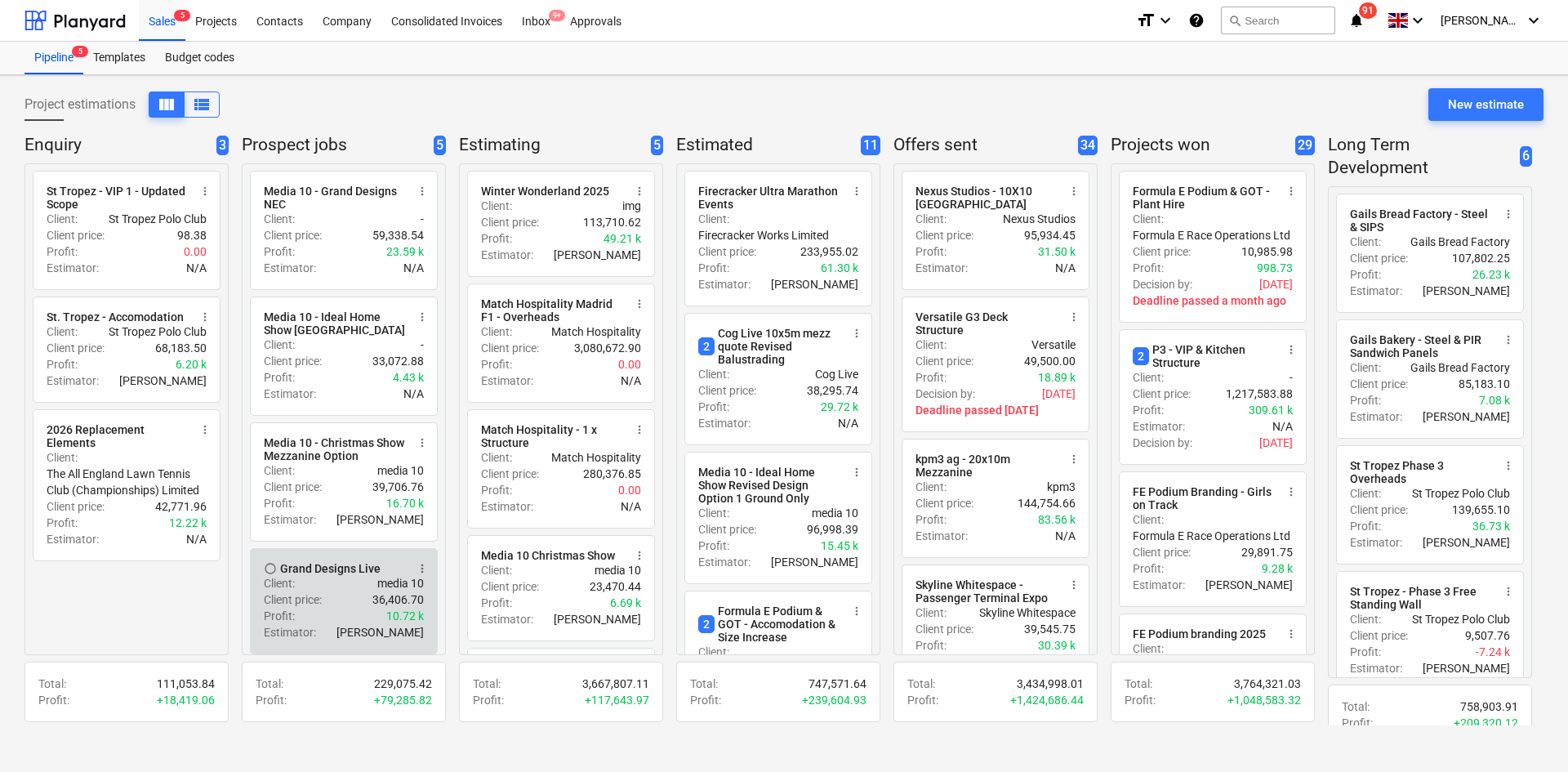
click at [359, 571] on div "Grand Designs Live" at bounding box center [330, 568] width 100 height 13
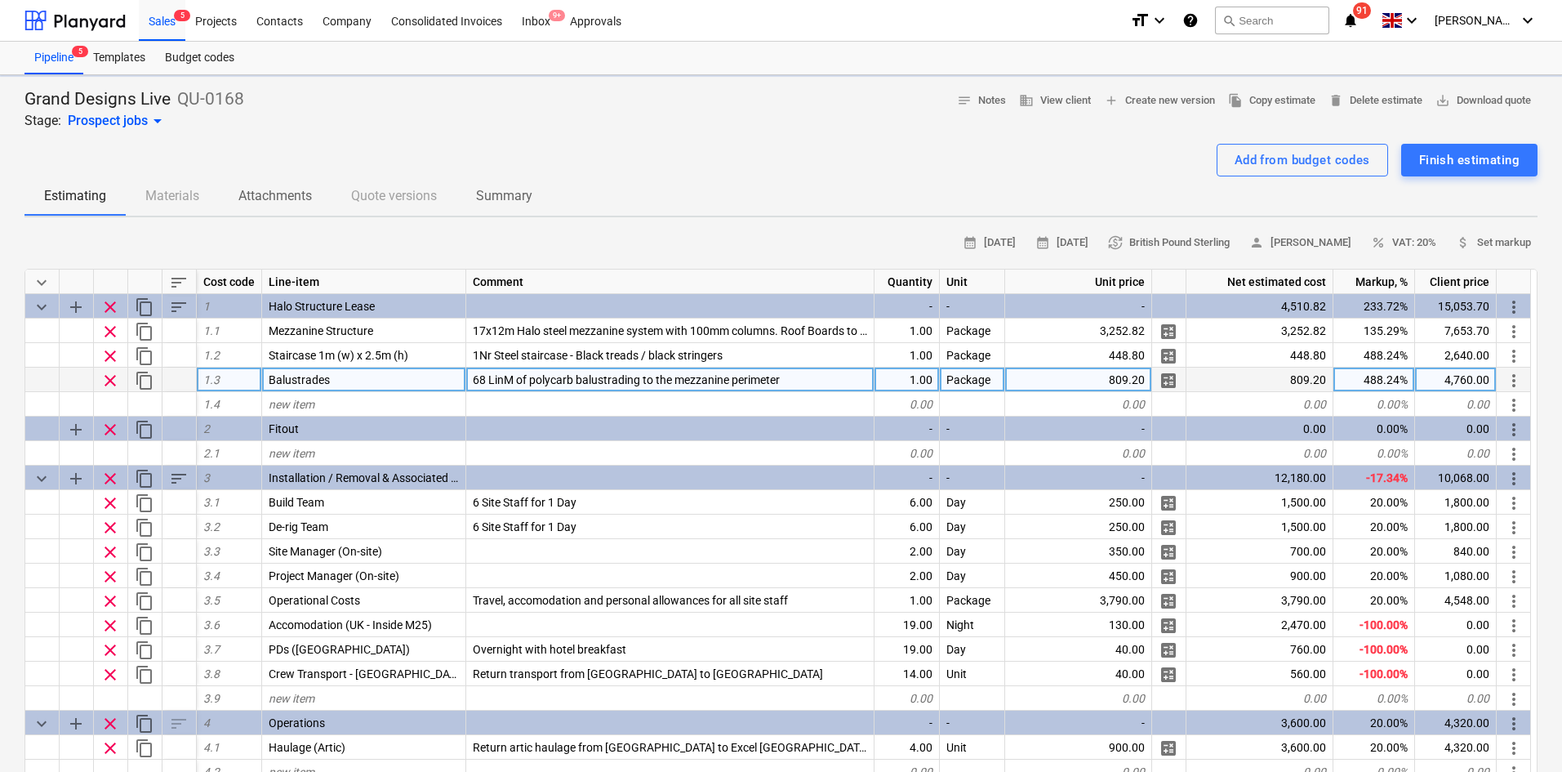
type textarea "x"
click at [590, 378] on span "68 LinM of polycarb balustrading to the mezzanine perimeter" at bounding box center [626, 379] width 307 height 13
type input "100mm box section steel / bottom rail & Polycarbonate infill (frosted). Include…"
drag, startPoint x: 485, startPoint y: 139, endPoint x: 495, endPoint y: 143, distance: 10.6
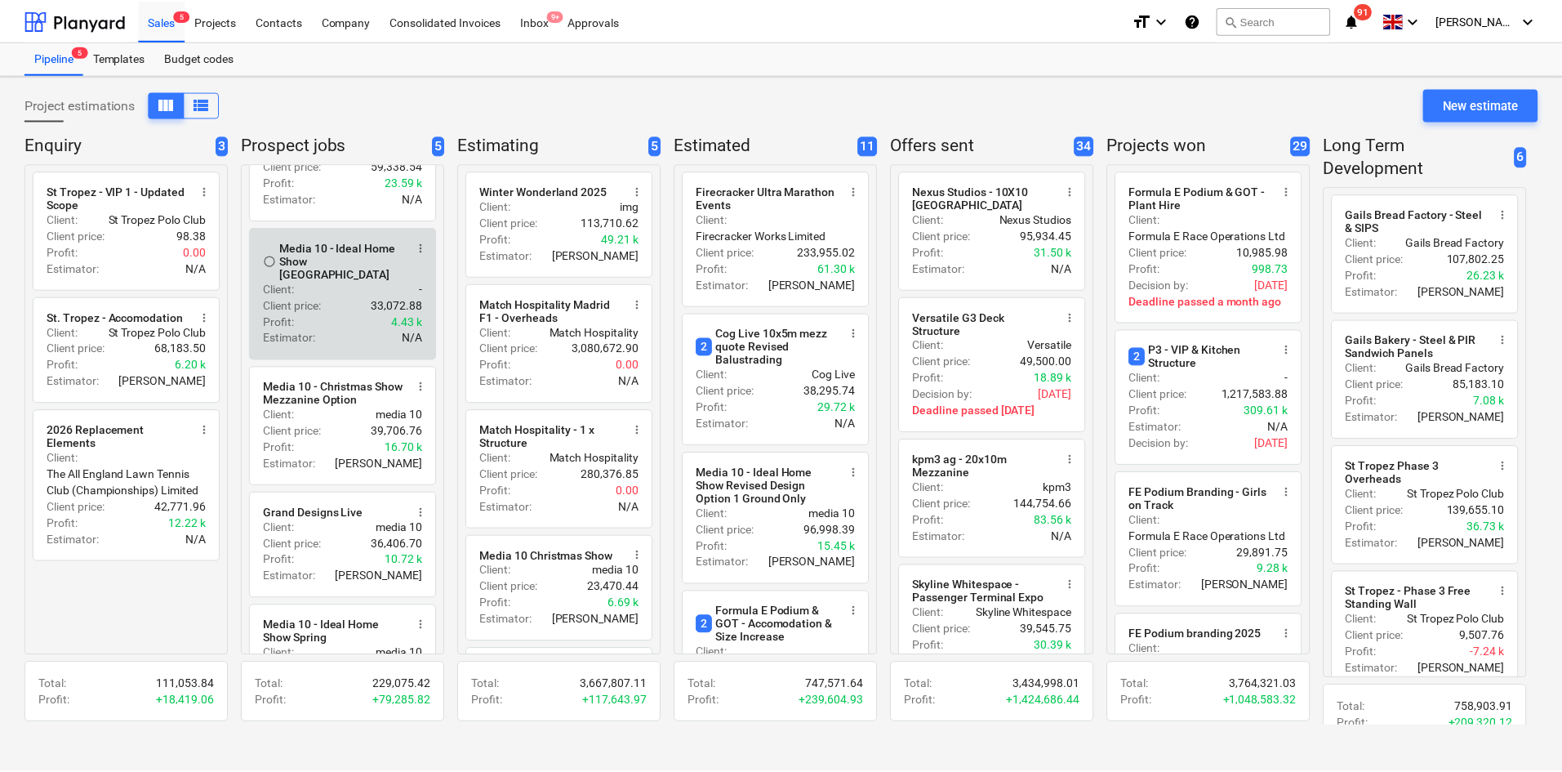
scroll to position [140, 0]
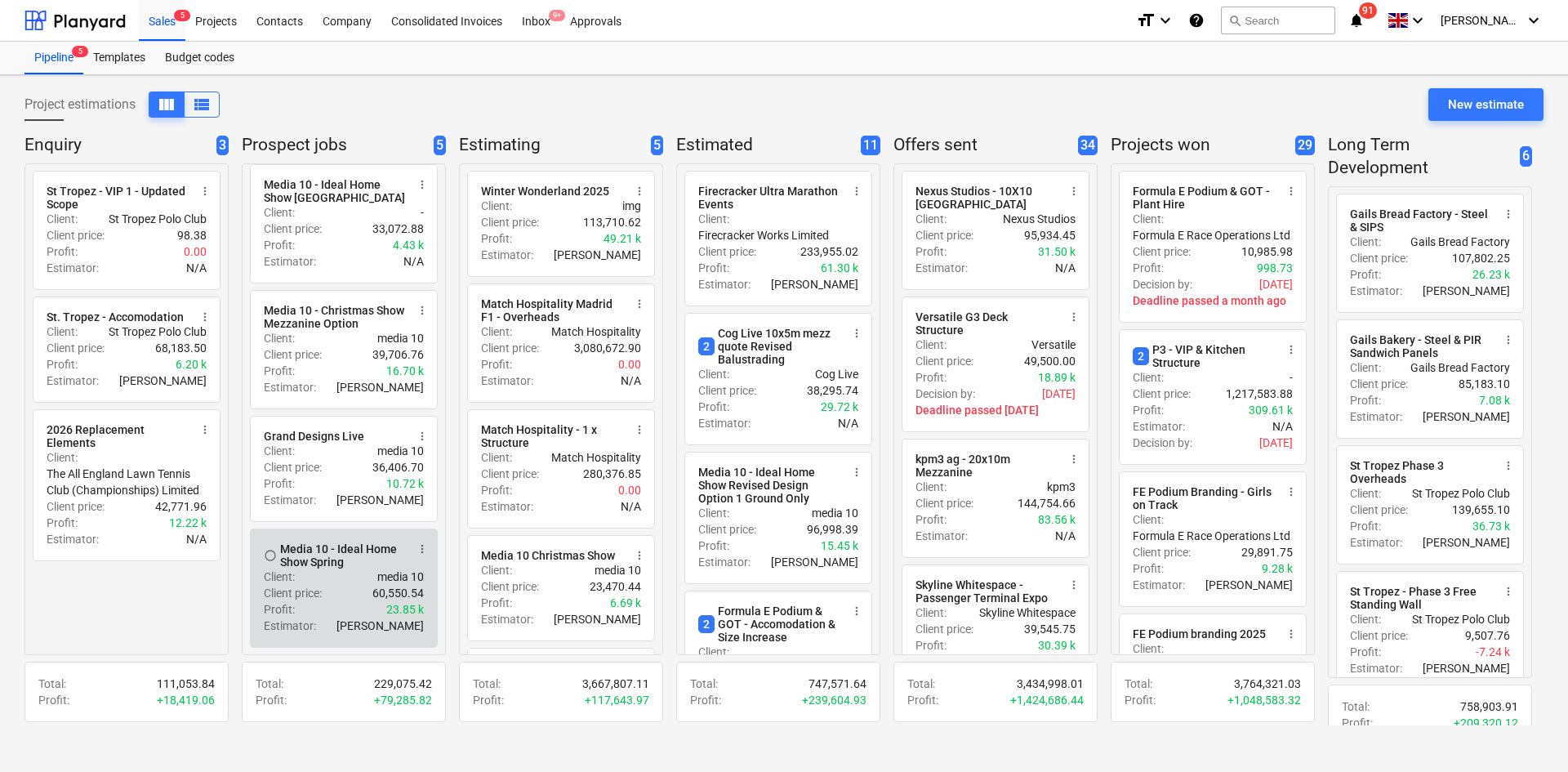
click at [335, 567] on div "Media 10 - Ideal Home Show Spring" at bounding box center [343, 555] width 126 height 26
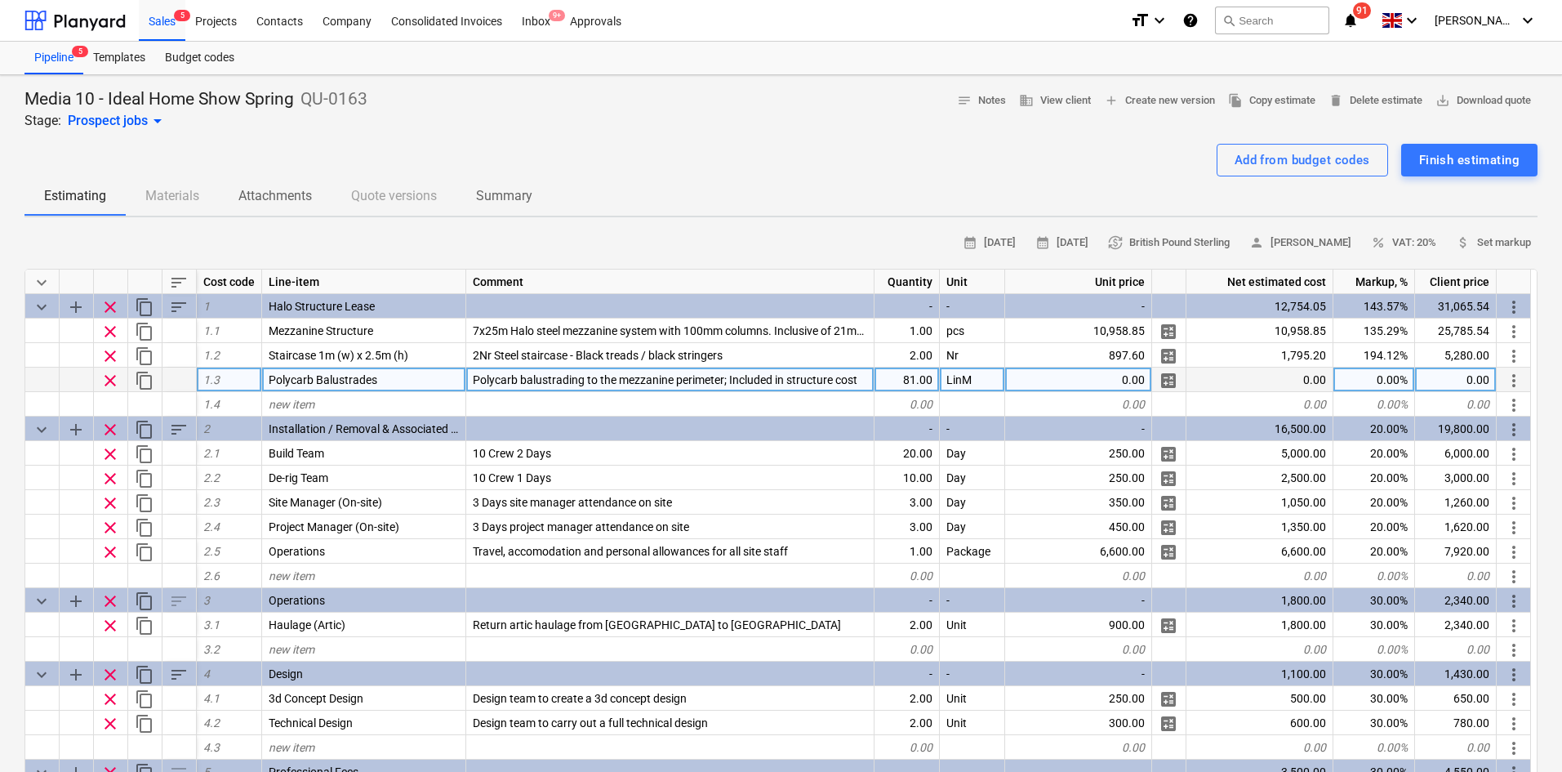
type textarea "x"
click at [545, 380] on span "Polycarb balustrading to the mezzanine perimeter; Included in structure cost" at bounding box center [665, 379] width 385 height 13
type input "100mm box section steel / bottom rail & Polycarbonate infill (frosted). Include…"
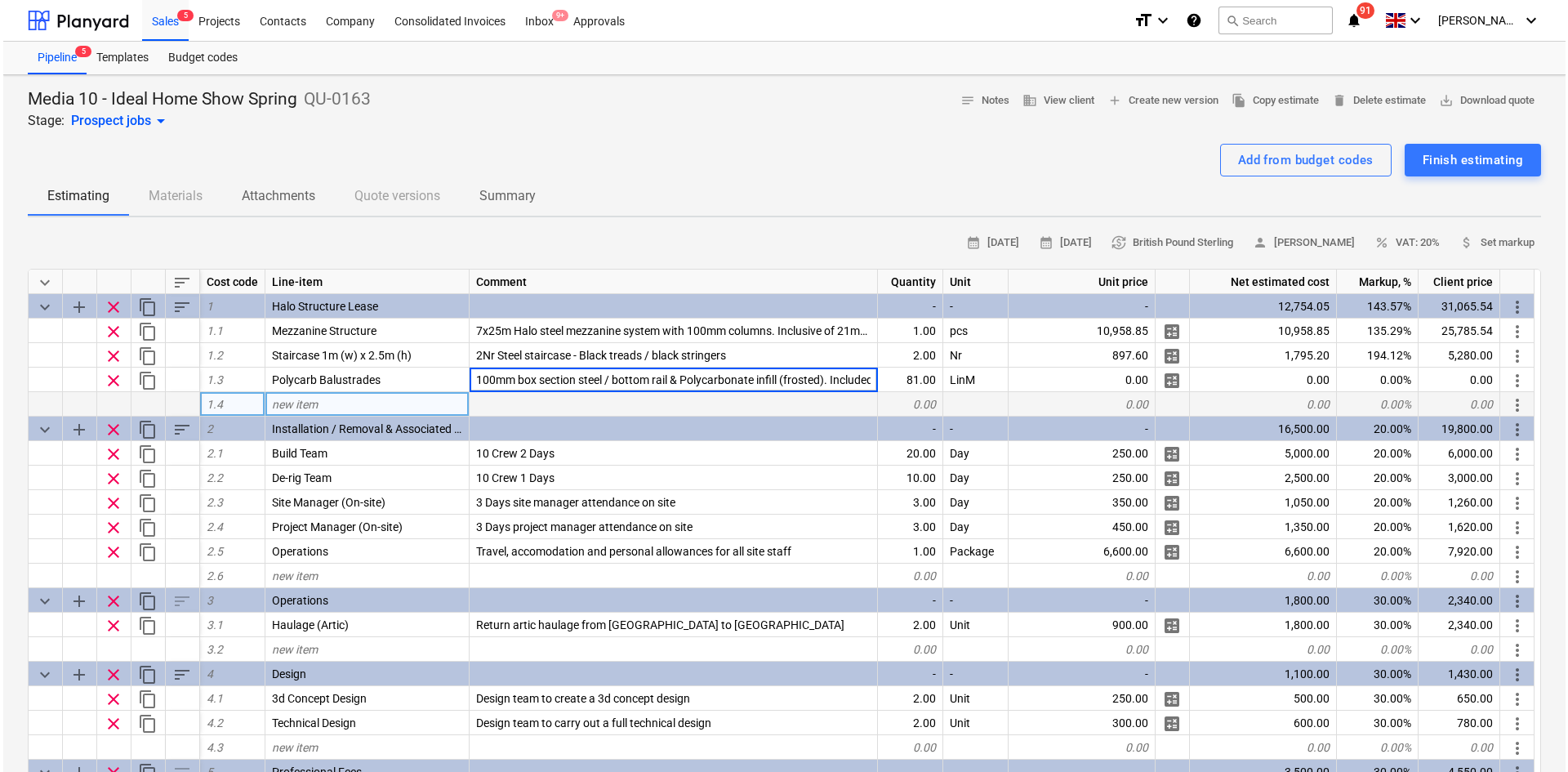
scroll to position [0, 91]
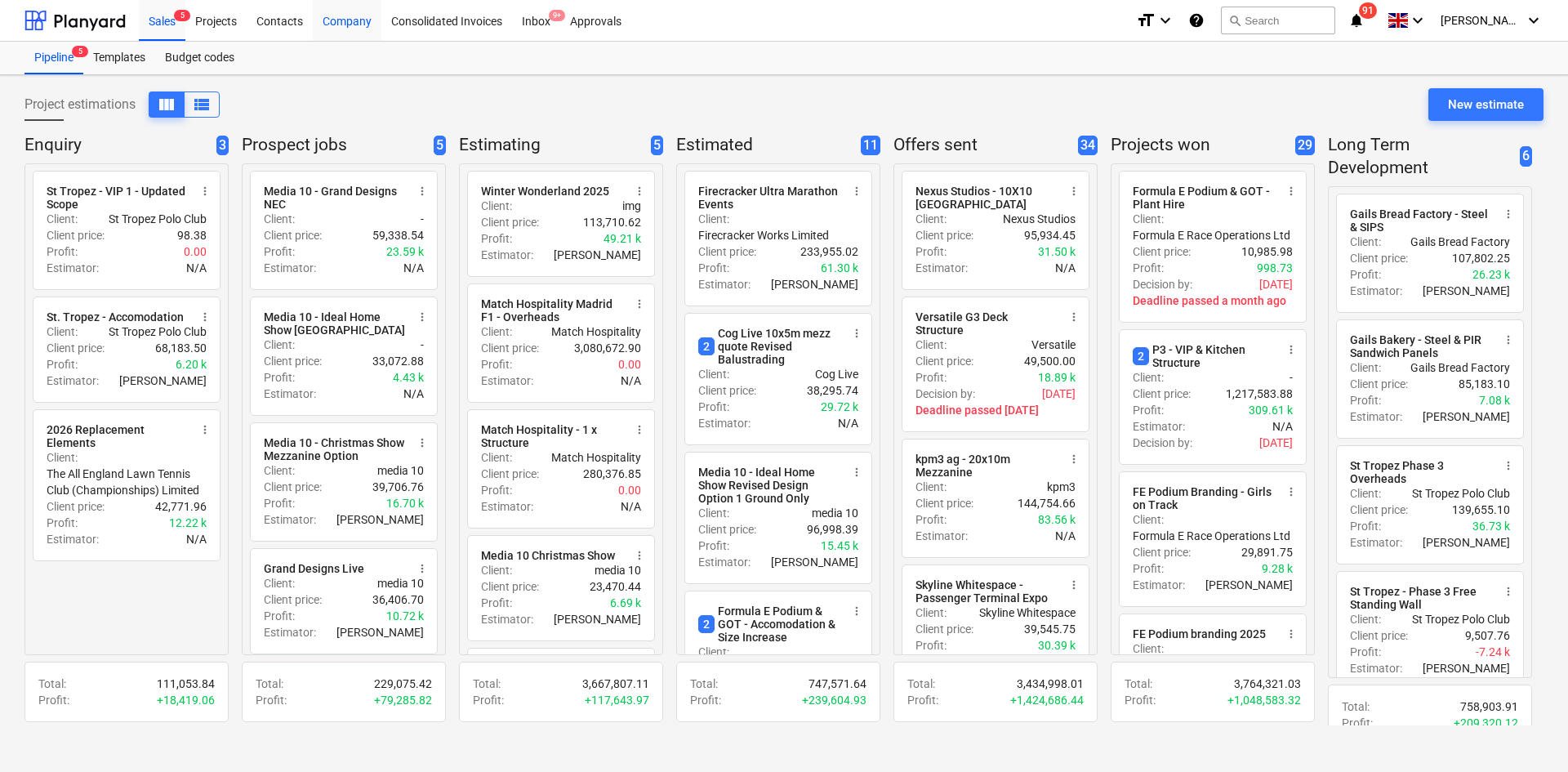
click at [401, 224] on div "radio_button_unchecked Media 10 - Grand Designs NEC more_vert Client : - Client…" at bounding box center [344, 409] width 204 height 492
click at [395, 99] on div "Project estimations view_column view_list New estimate" at bounding box center [783, 111] width 1519 height 46
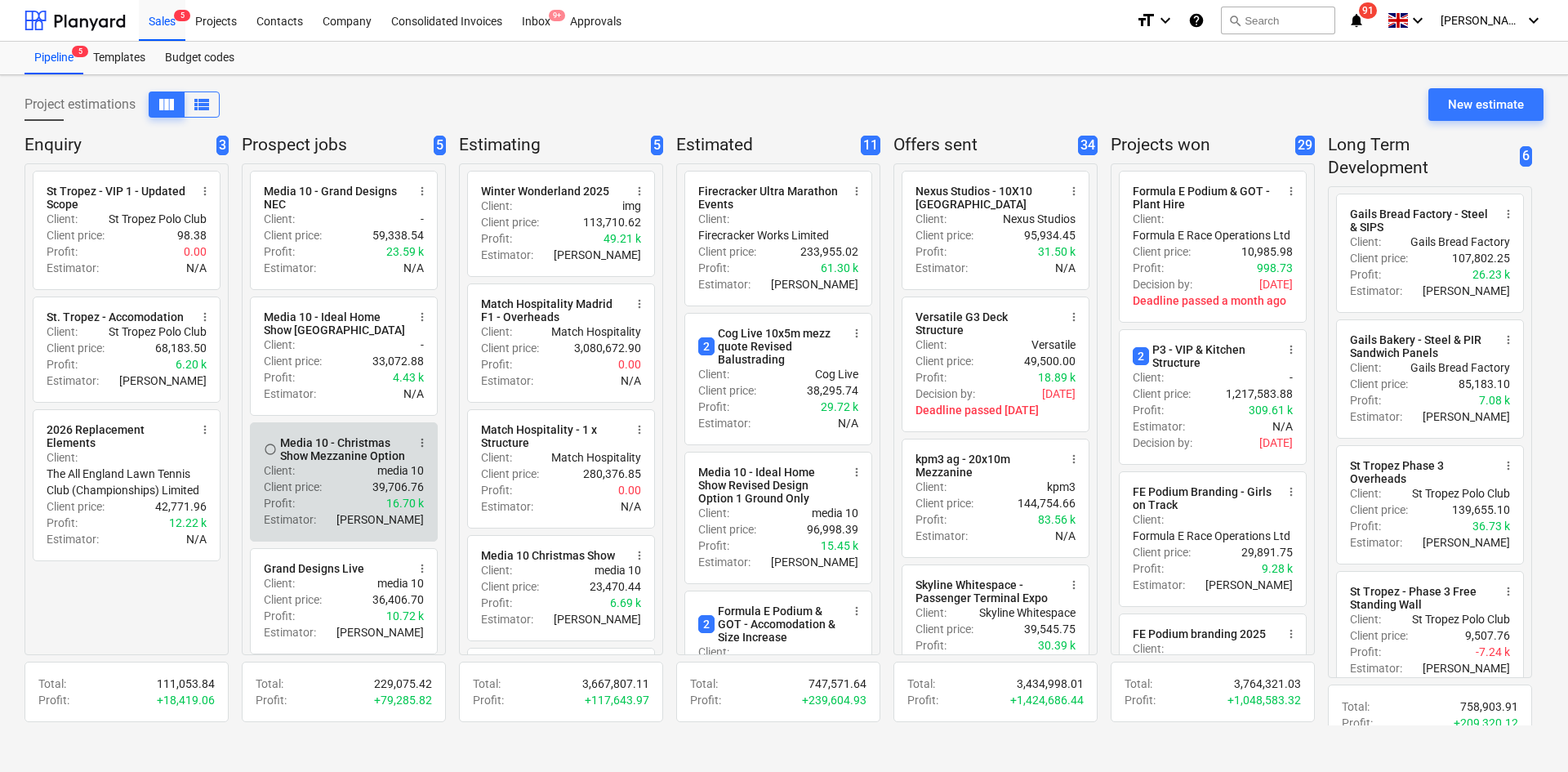
click at [340, 503] on div "Profit : 16.70 k" at bounding box center [344, 503] width 160 height 16
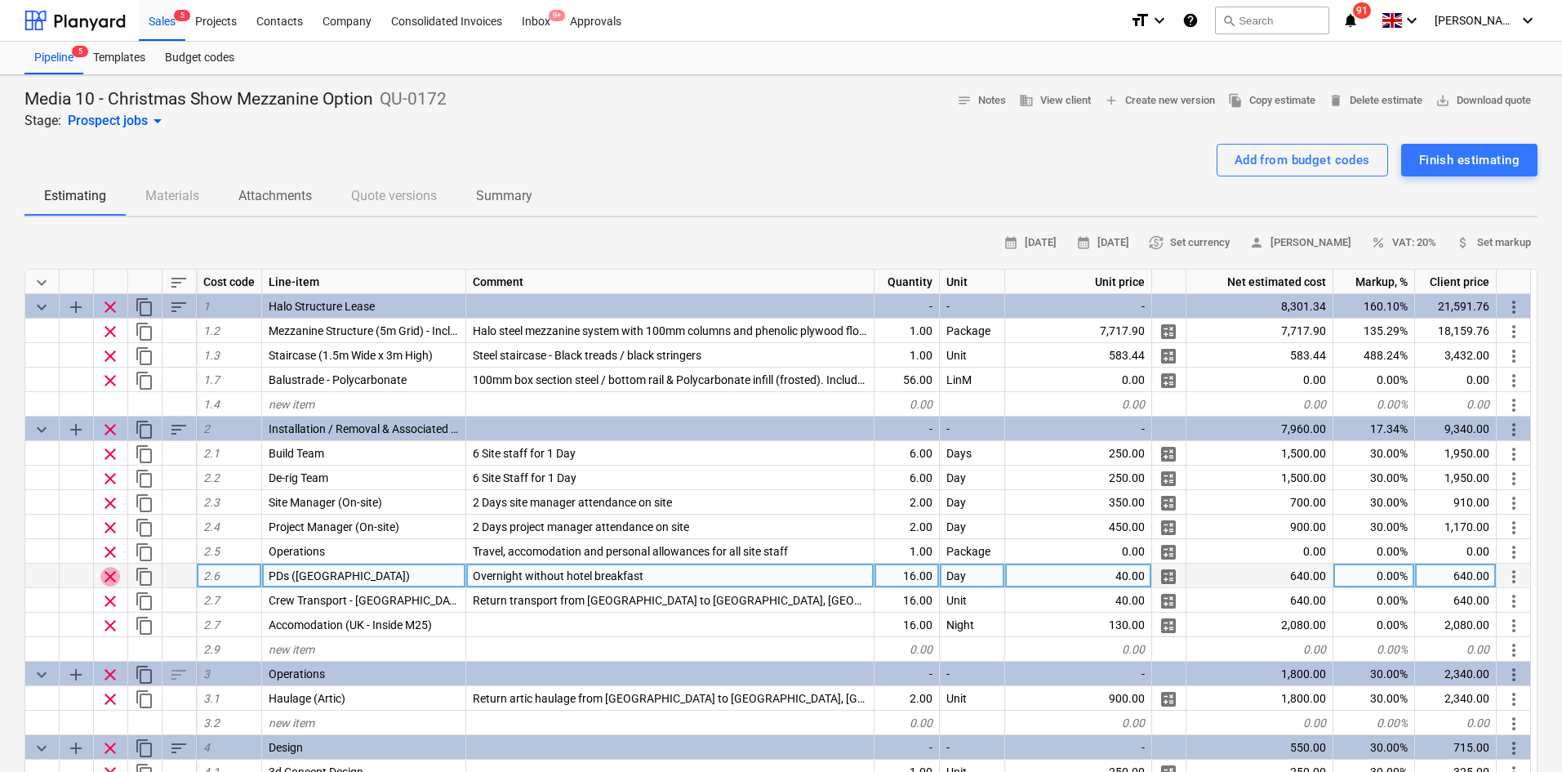
click at [105, 573] on span "clear" at bounding box center [110, 577] width 20 height 20
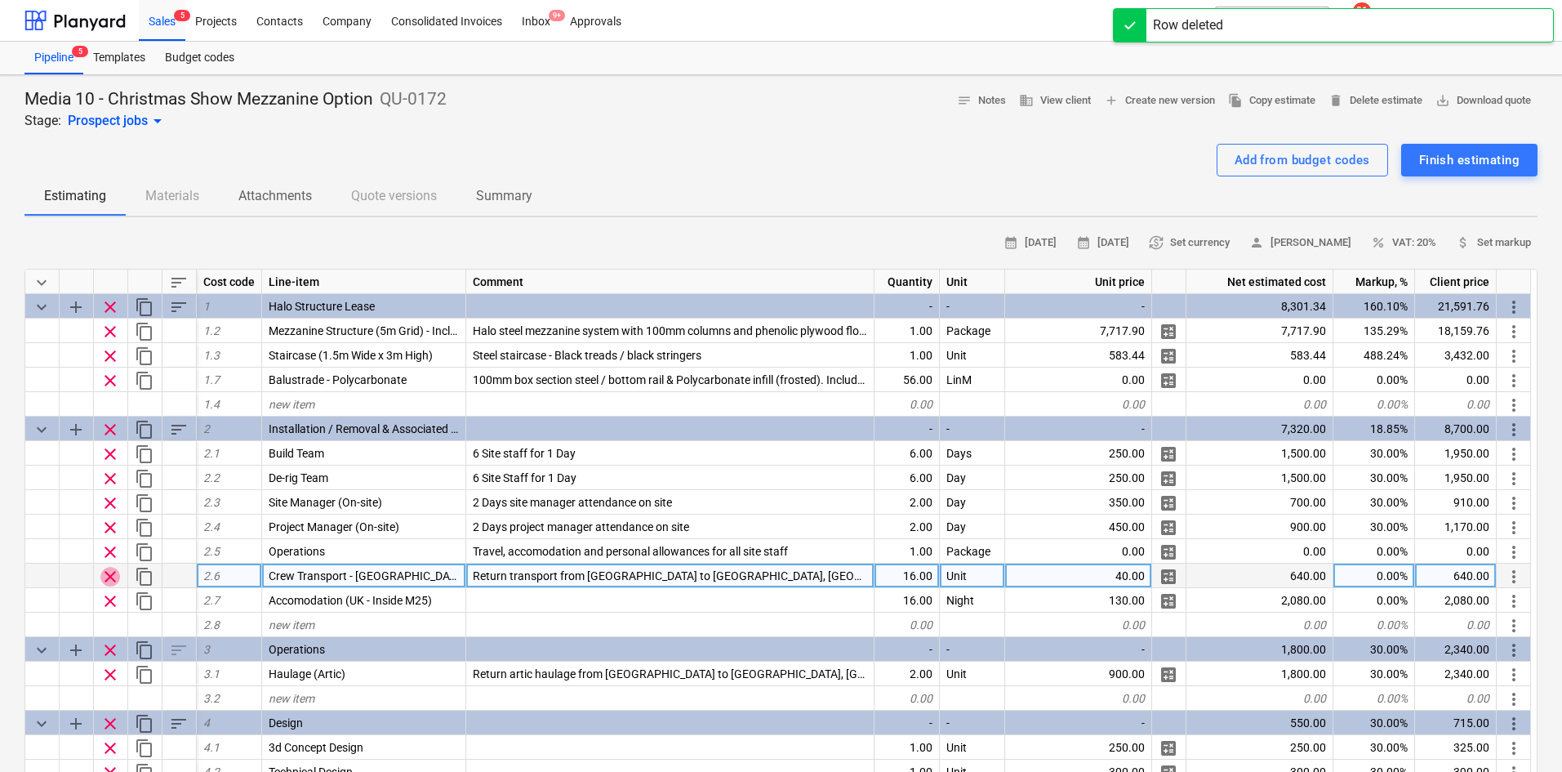
click at [105, 573] on span "clear" at bounding box center [110, 577] width 20 height 20
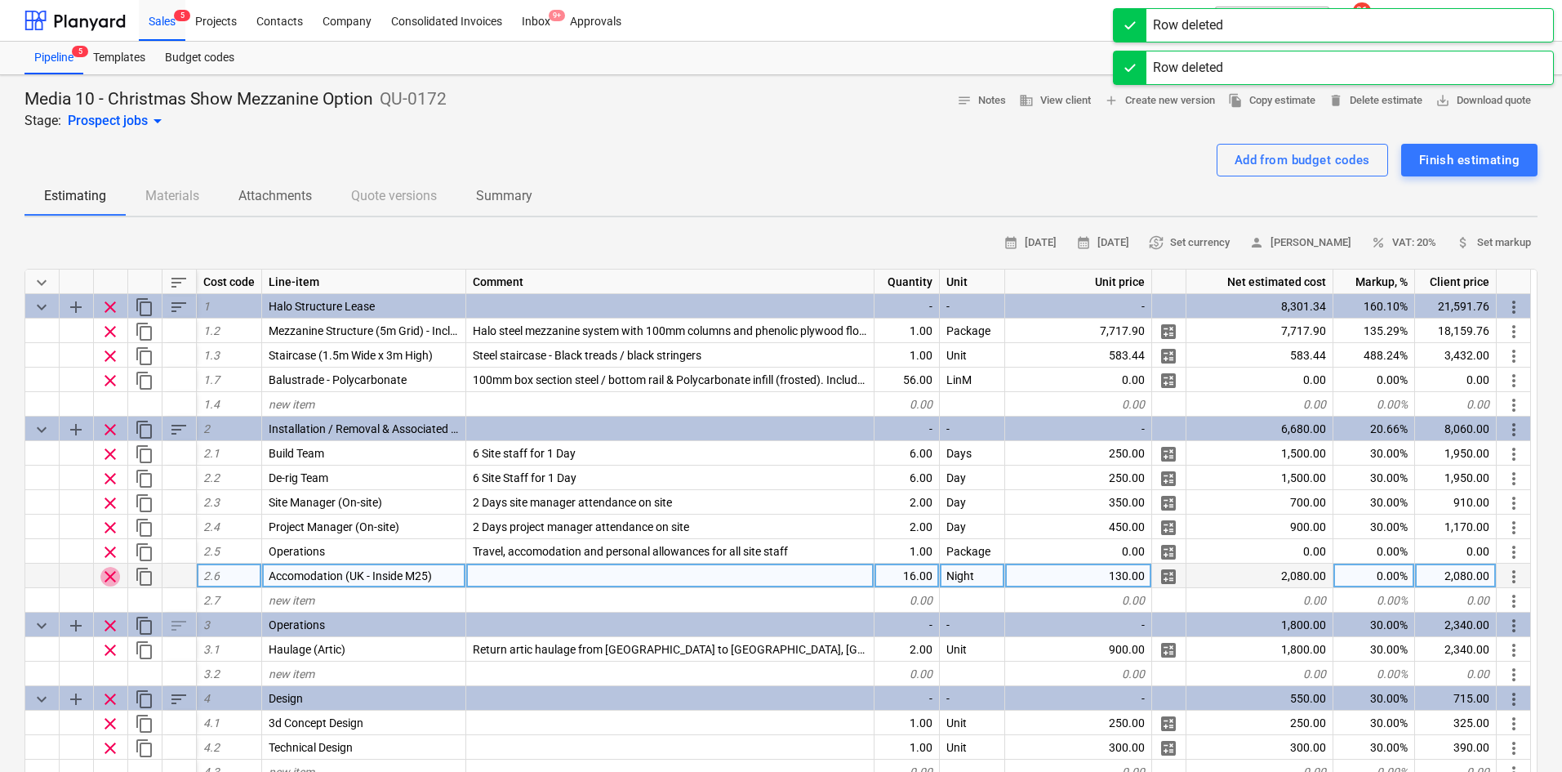
click at [105, 573] on span "clear" at bounding box center [110, 577] width 20 height 20
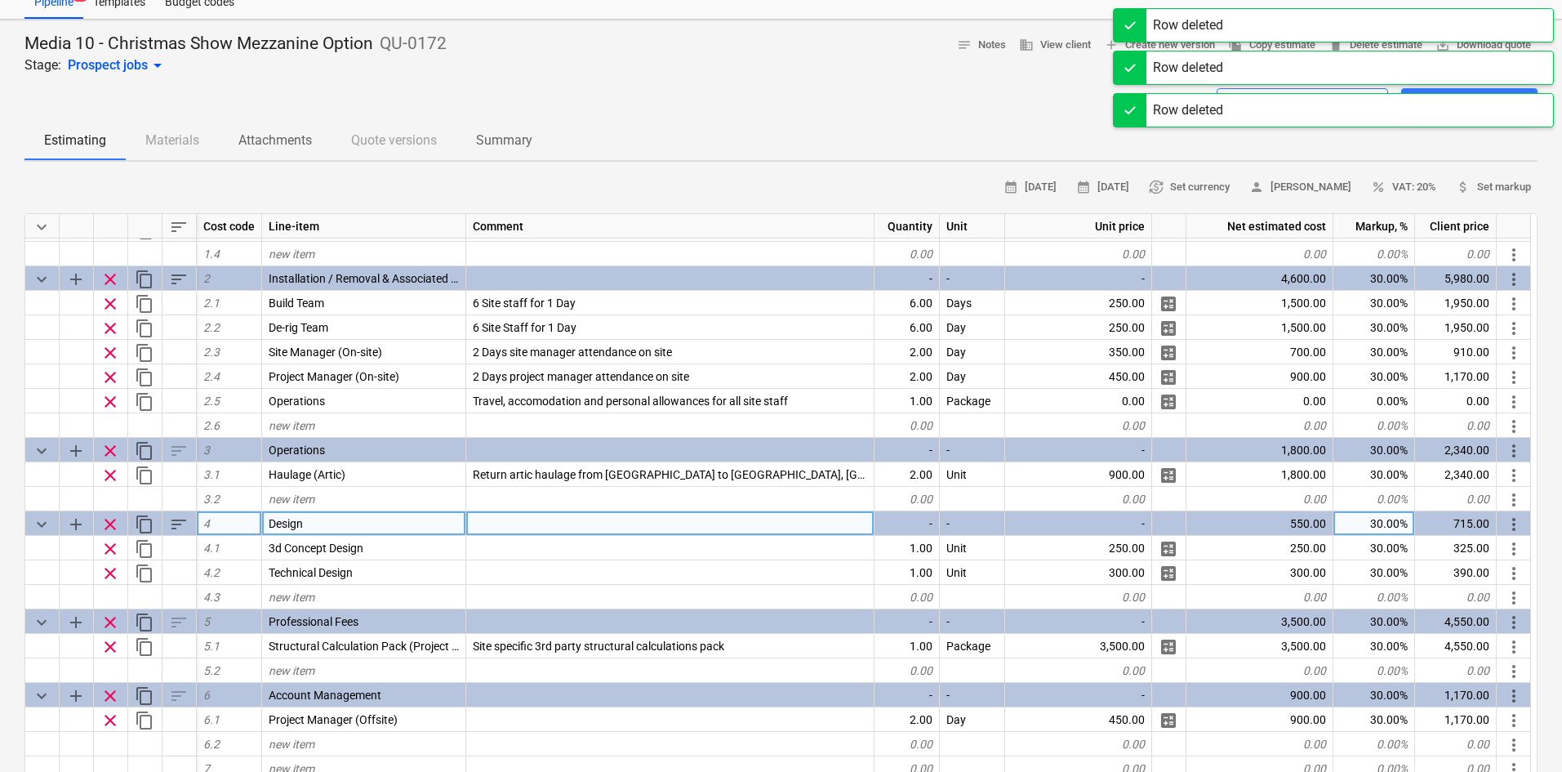
scroll to position [82, 0]
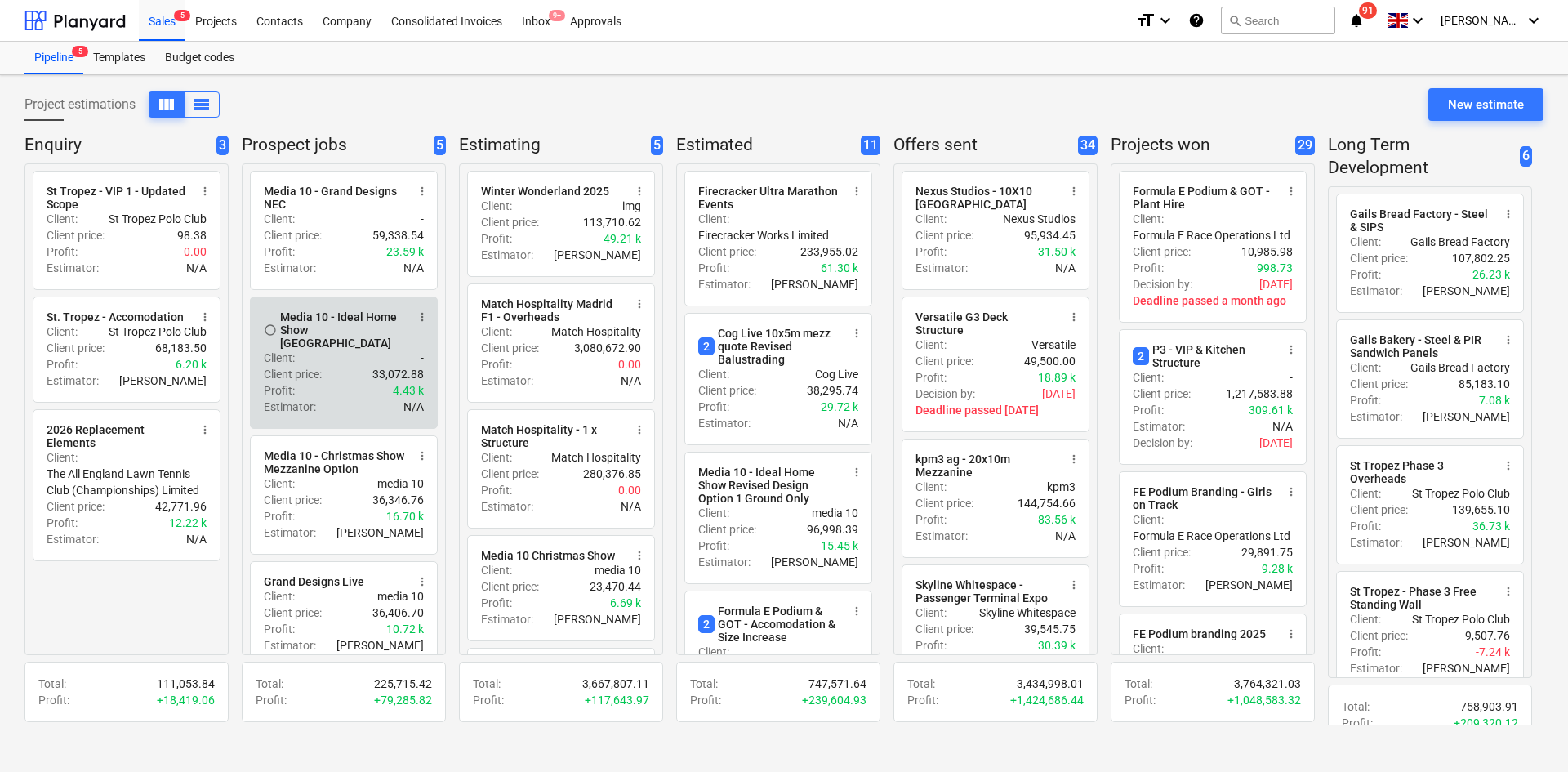
click at [348, 366] on div "Client price : 33,072.88" at bounding box center [344, 374] width 160 height 16
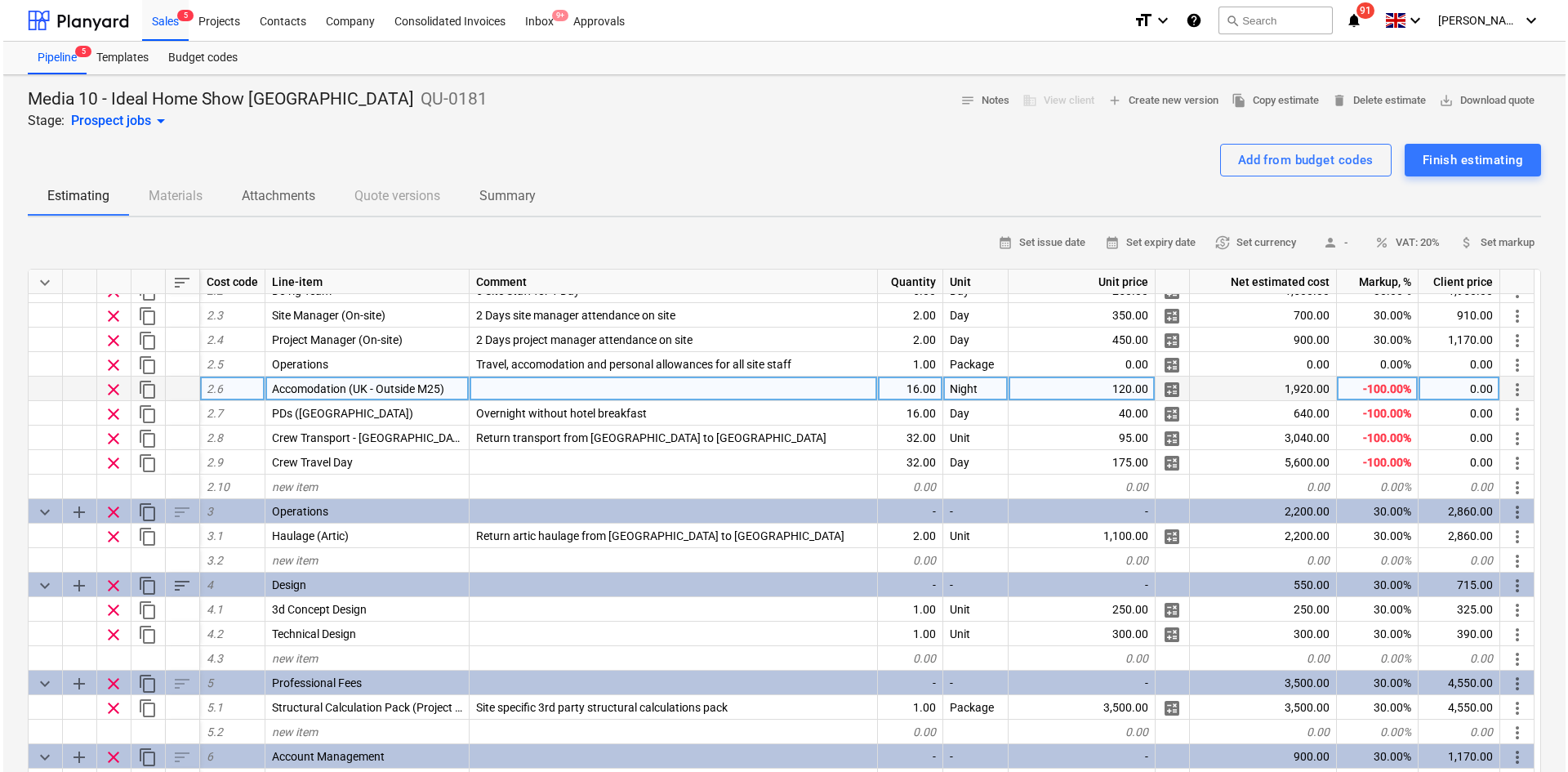
scroll to position [193, 0]
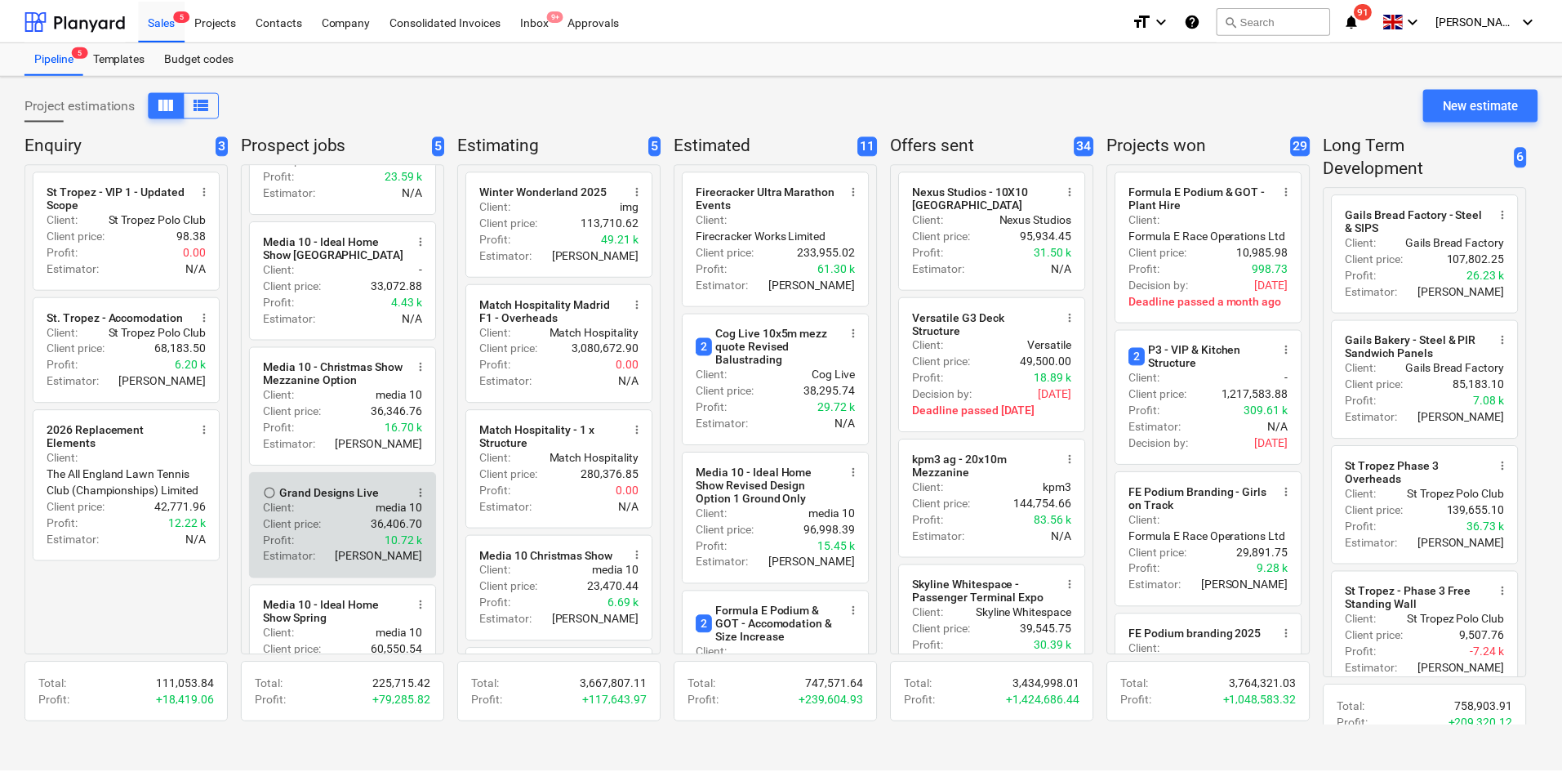
scroll to position [140, 0]
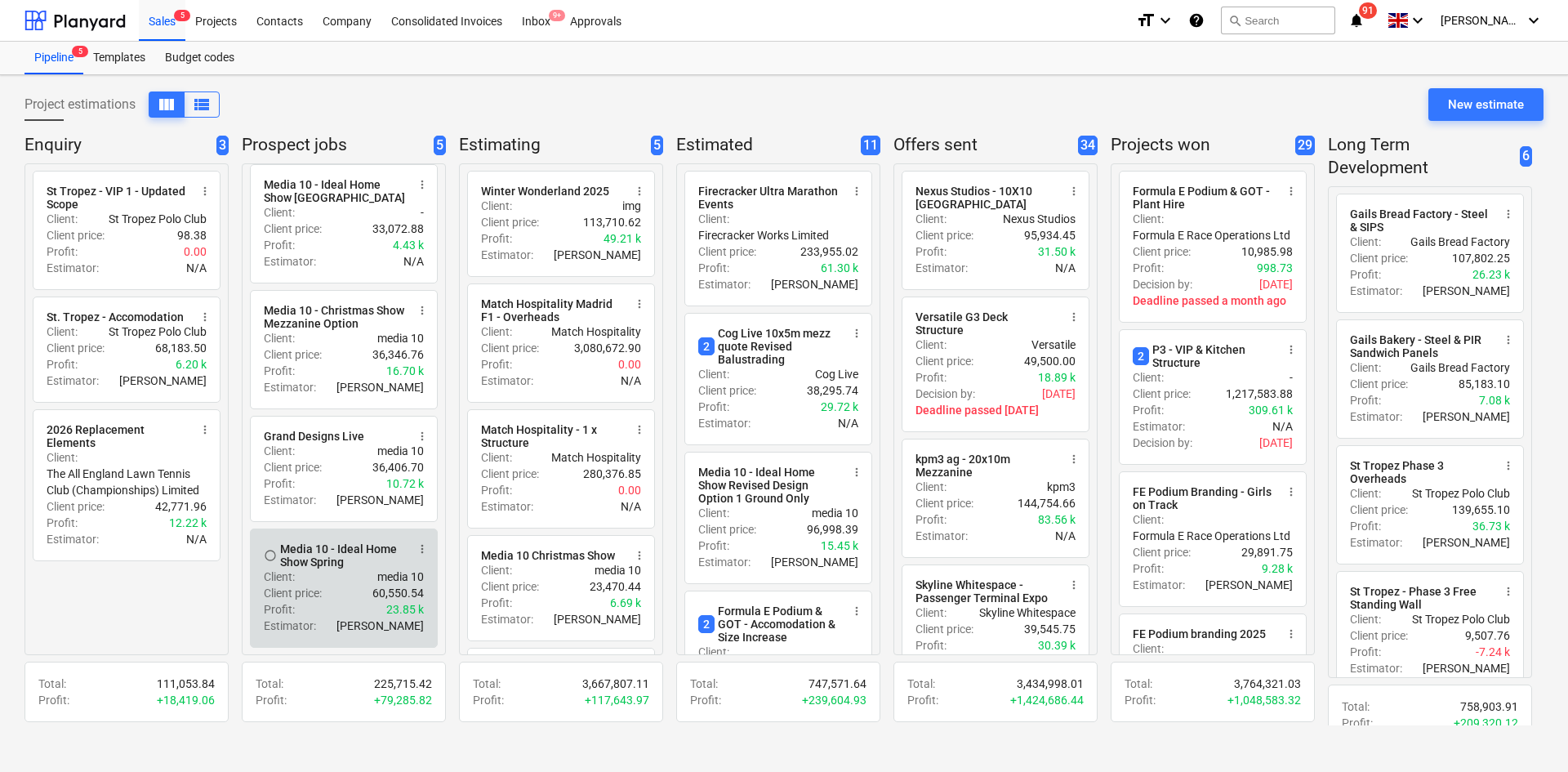
click at [351, 569] on div "Client : media 10" at bounding box center [344, 576] width 160 height 16
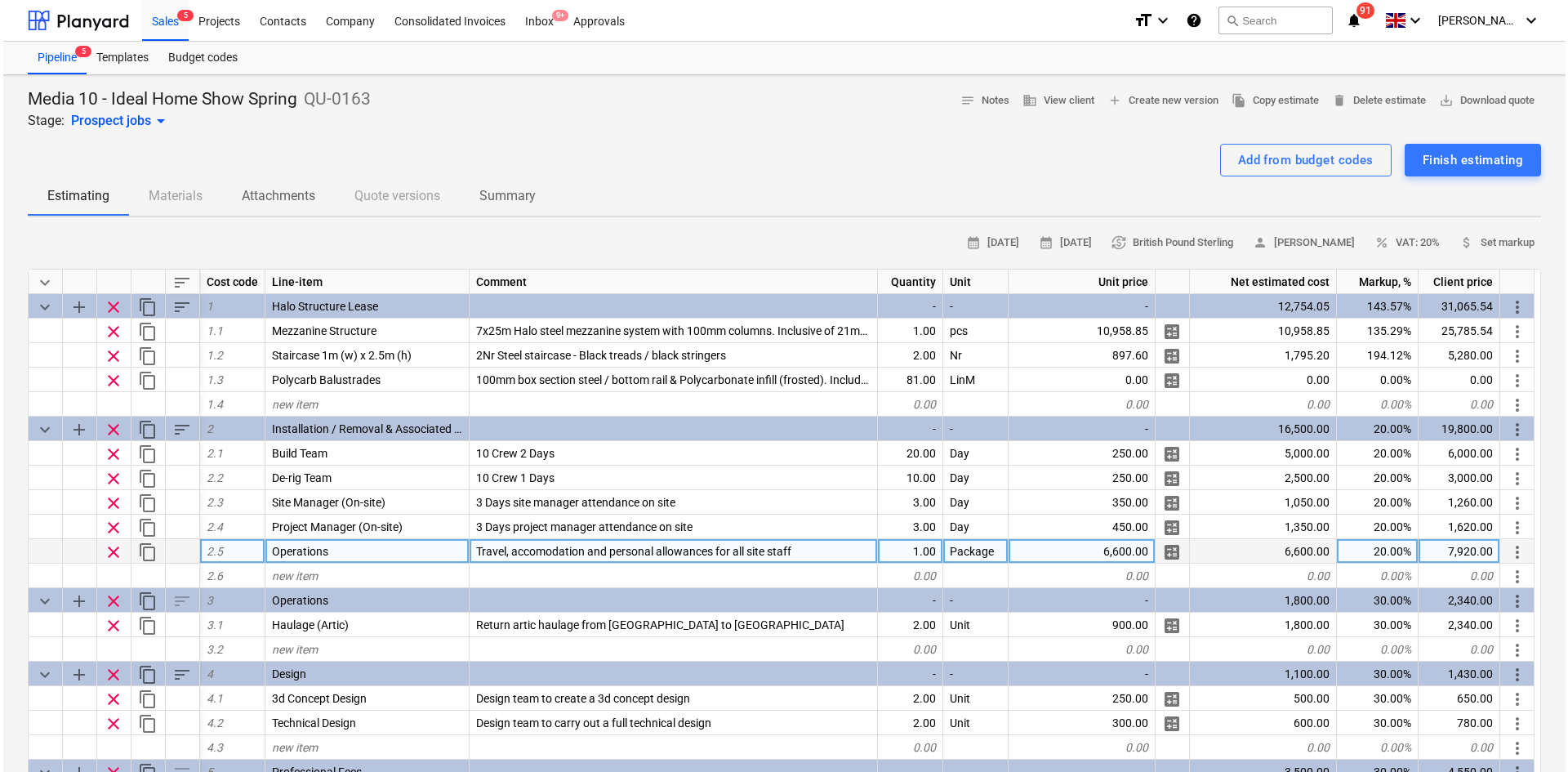
scroll to position [95, 0]
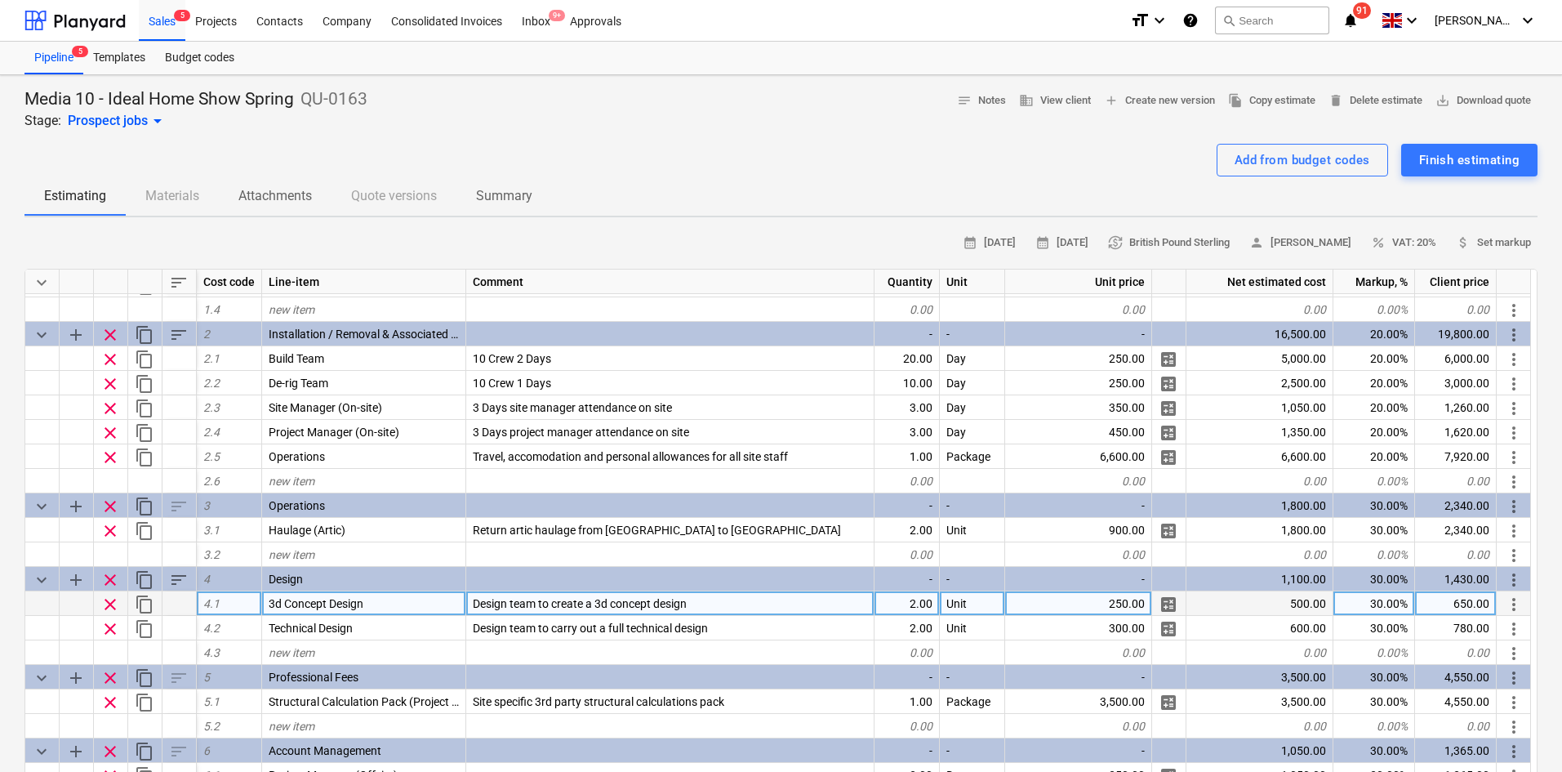
click at [508, 604] on span "Design team to create a 3d concept design" at bounding box center [580, 603] width 214 height 13
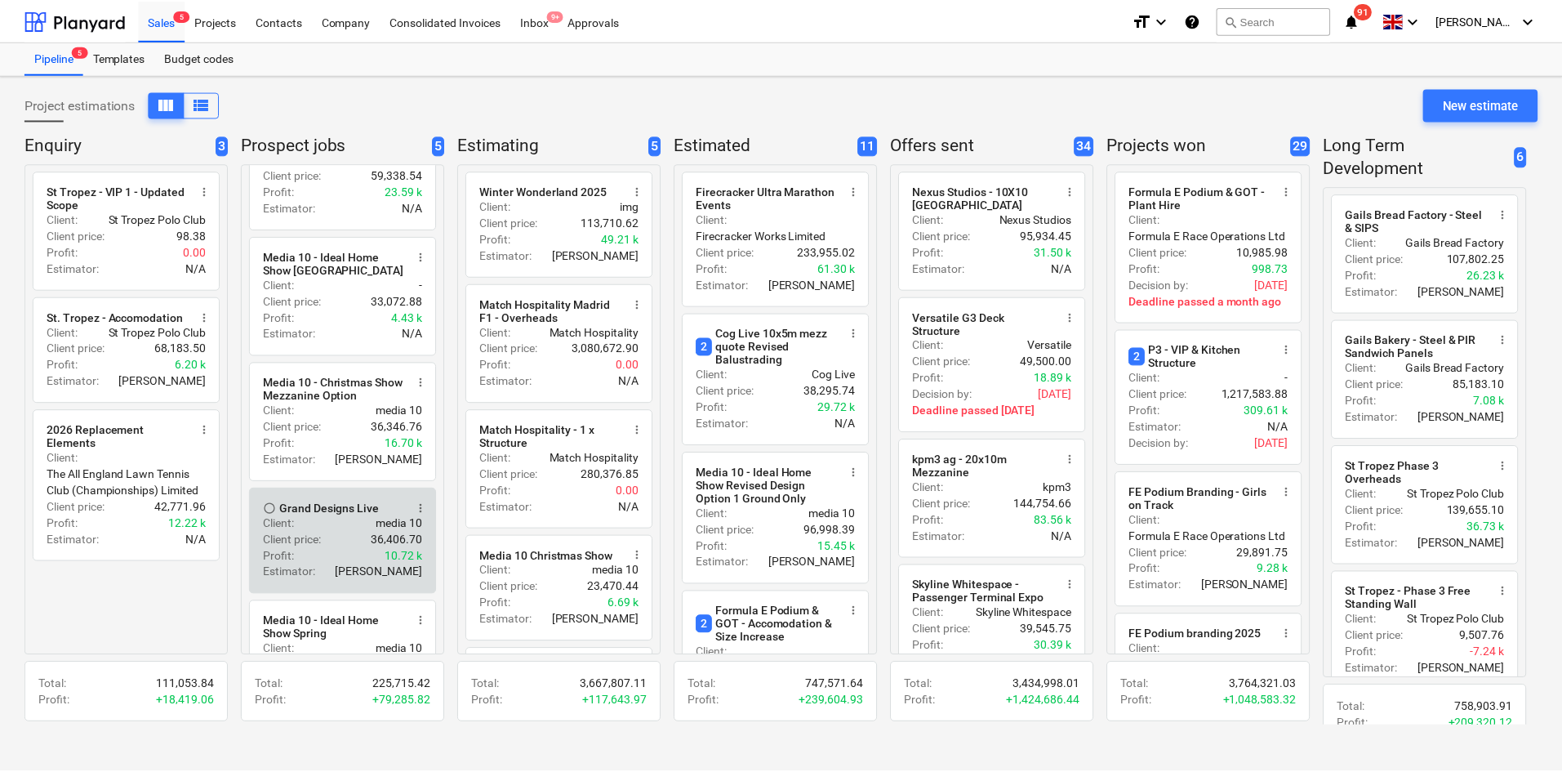
scroll to position [140, 0]
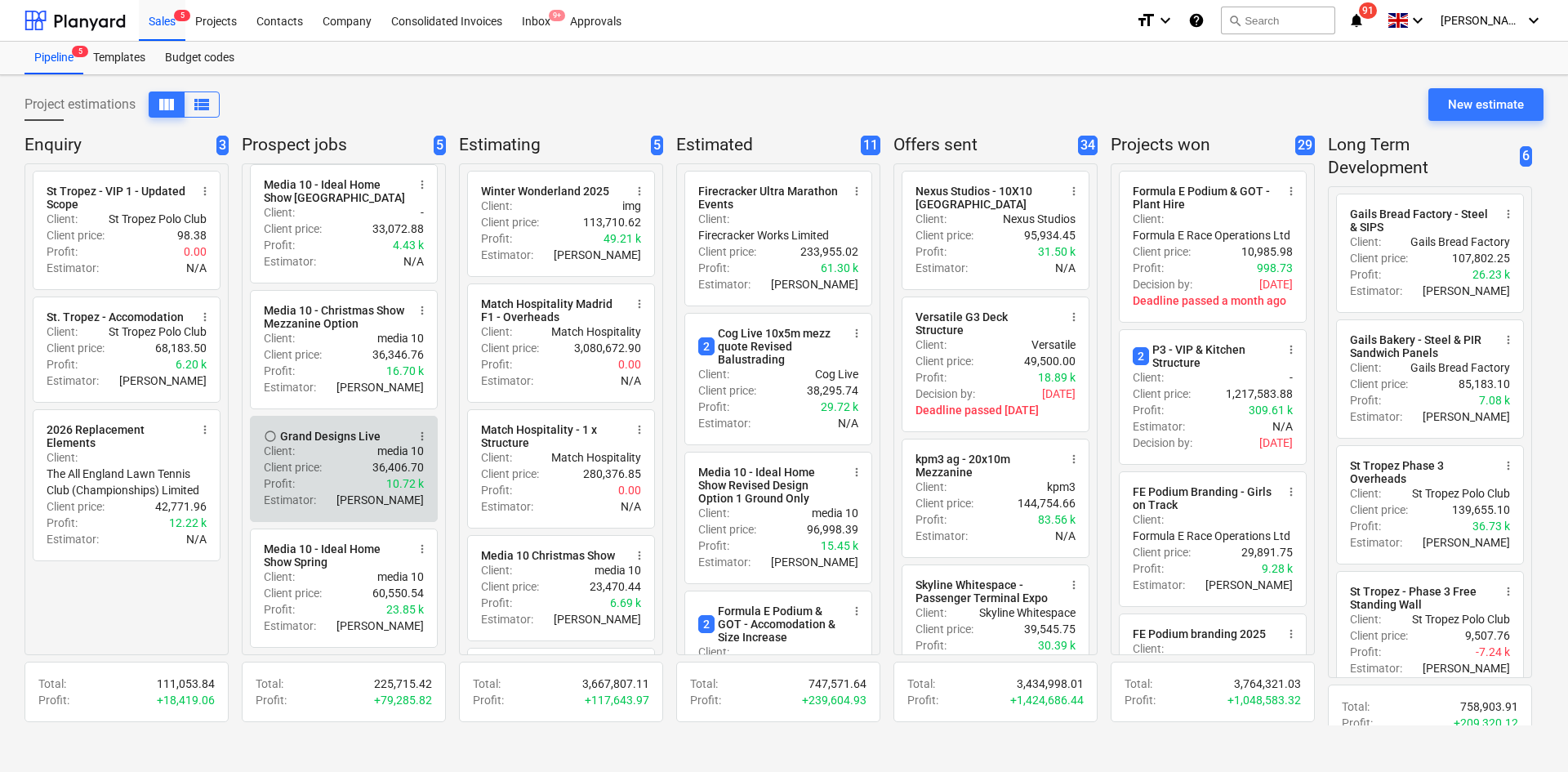
click at [317, 468] on p "Client price :" at bounding box center [293, 467] width 58 height 16
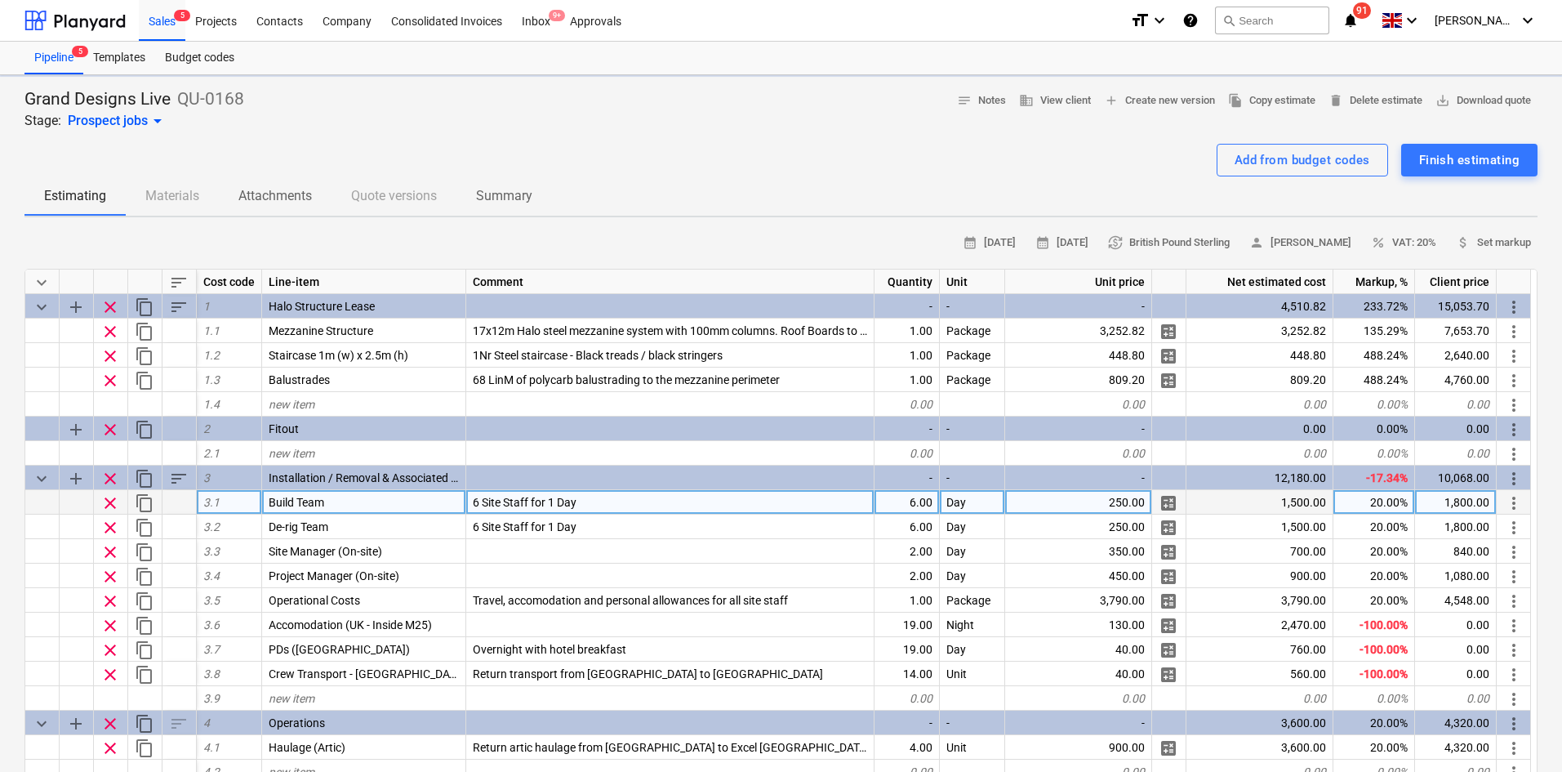
type textarea "x"
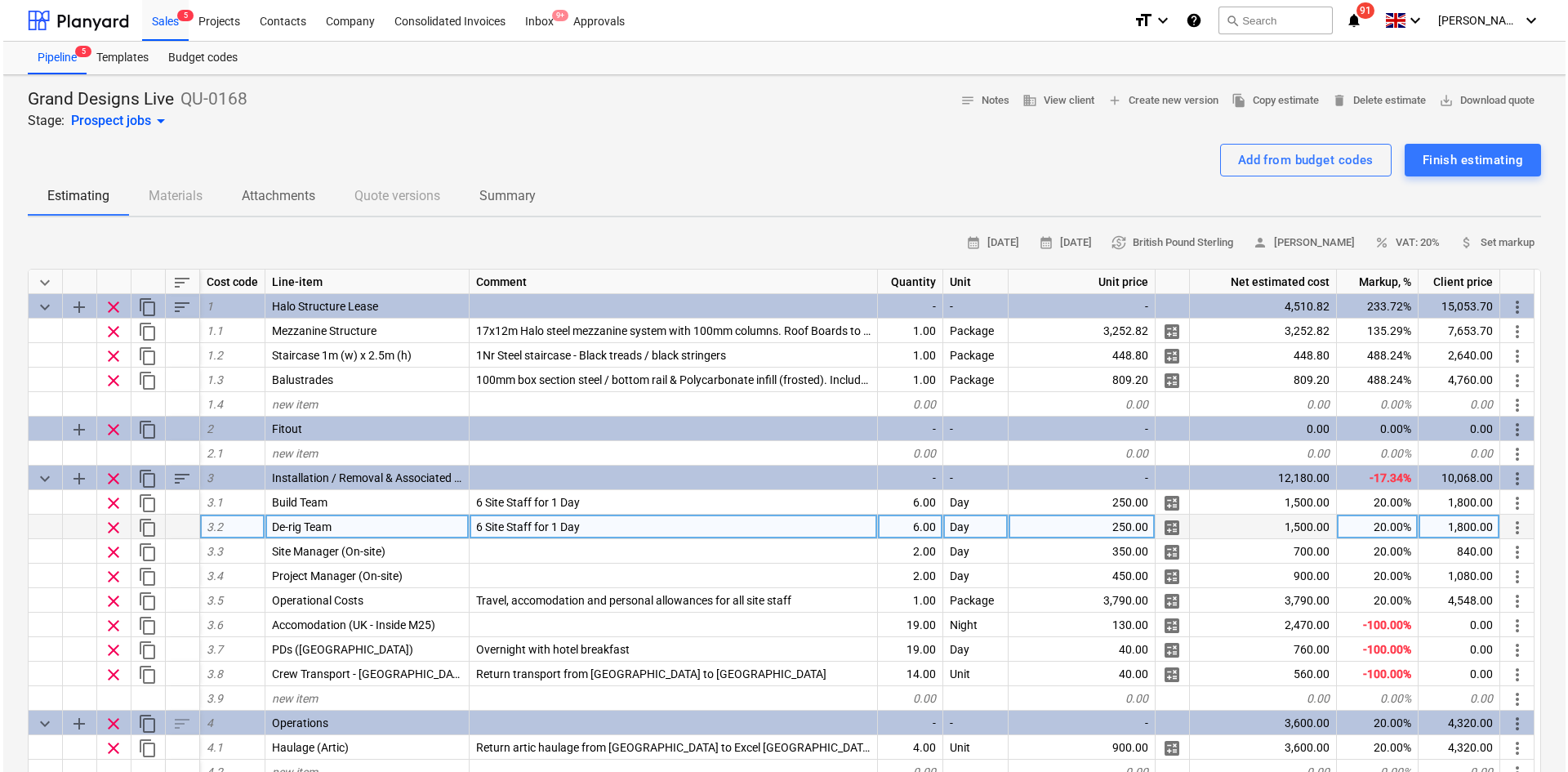
scroll to position [217, 0]
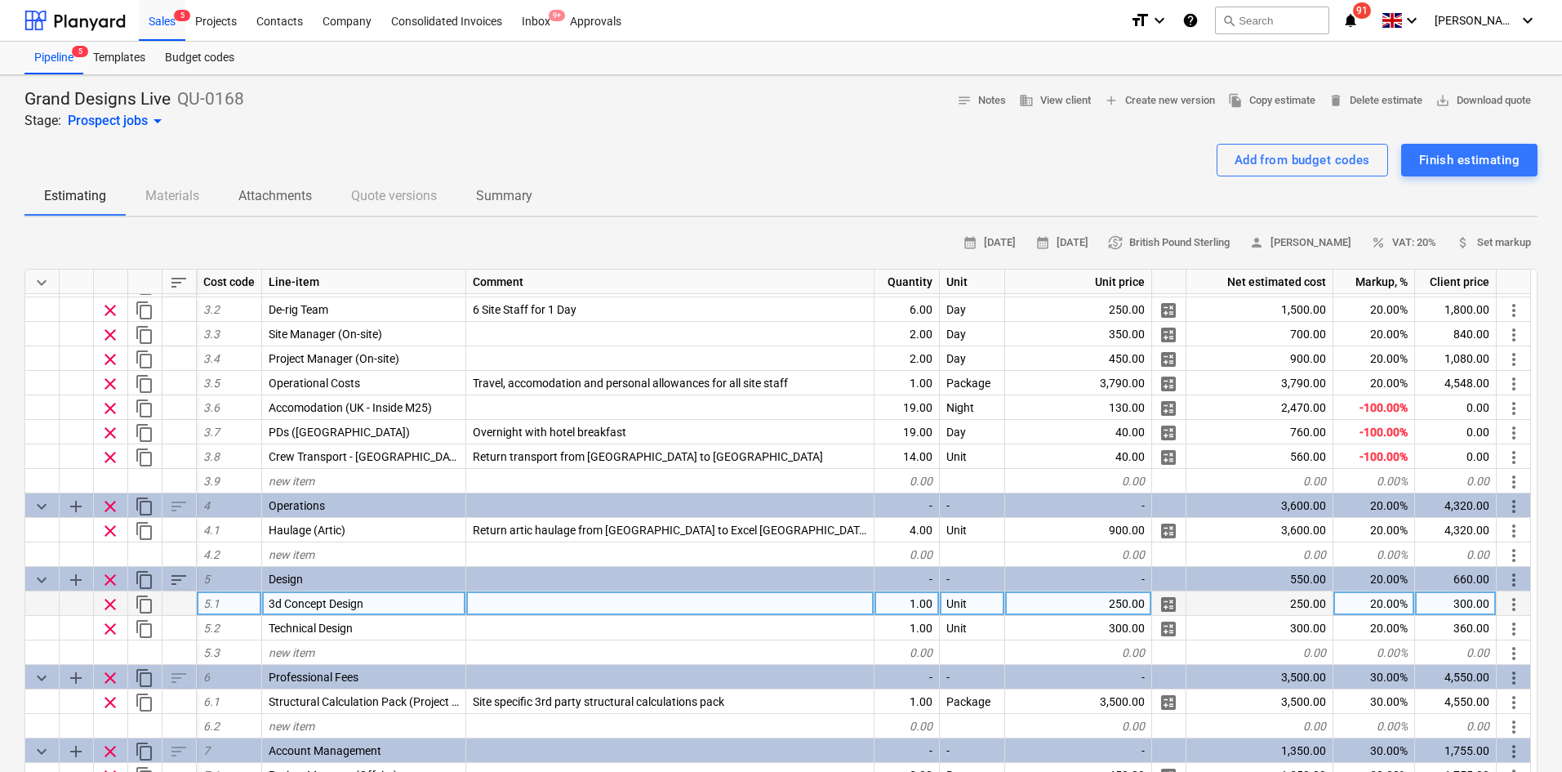
click at [540, 604] on div at bounding box center [670, 603] width 408 height 24
type input "Design team to create a 3d concept design"
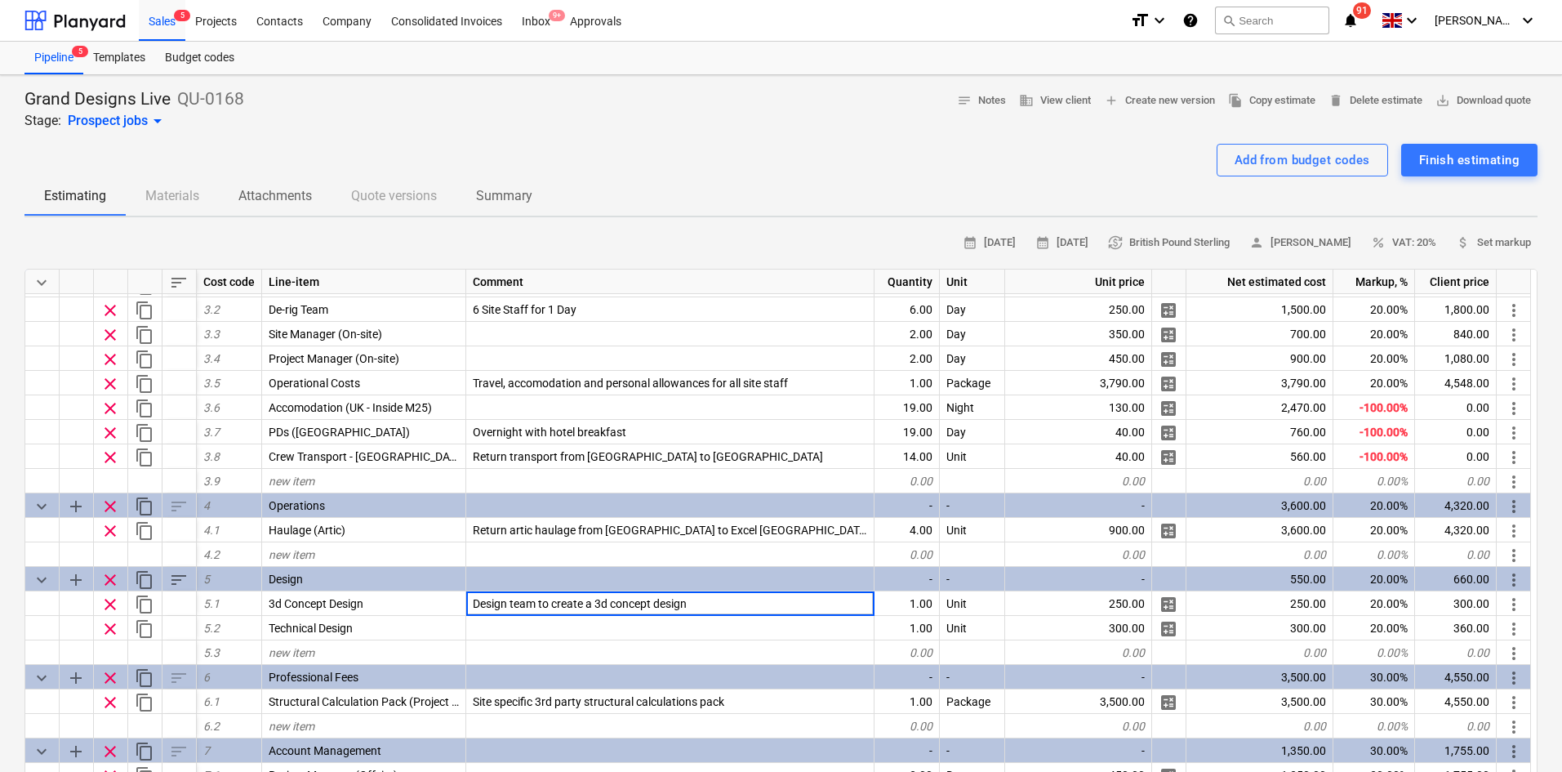
click at [653, 127] on div "Grand Designs Live QU-0168 Stage: Prospect jobs arrow_drop_down notes Notes bus…" at bounding box center [780, 109] width 1513 height 42
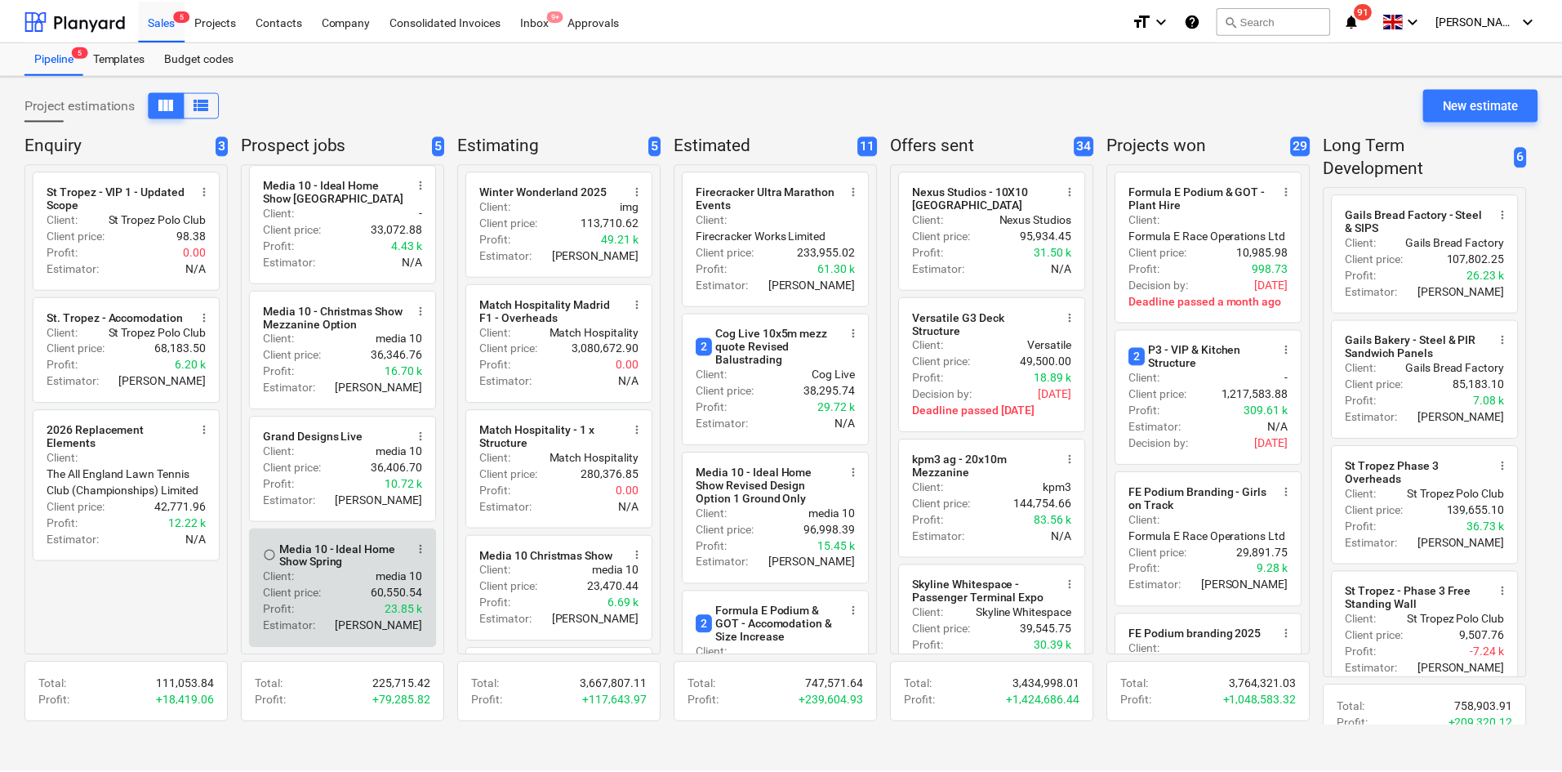
scroll to position [140, 0]
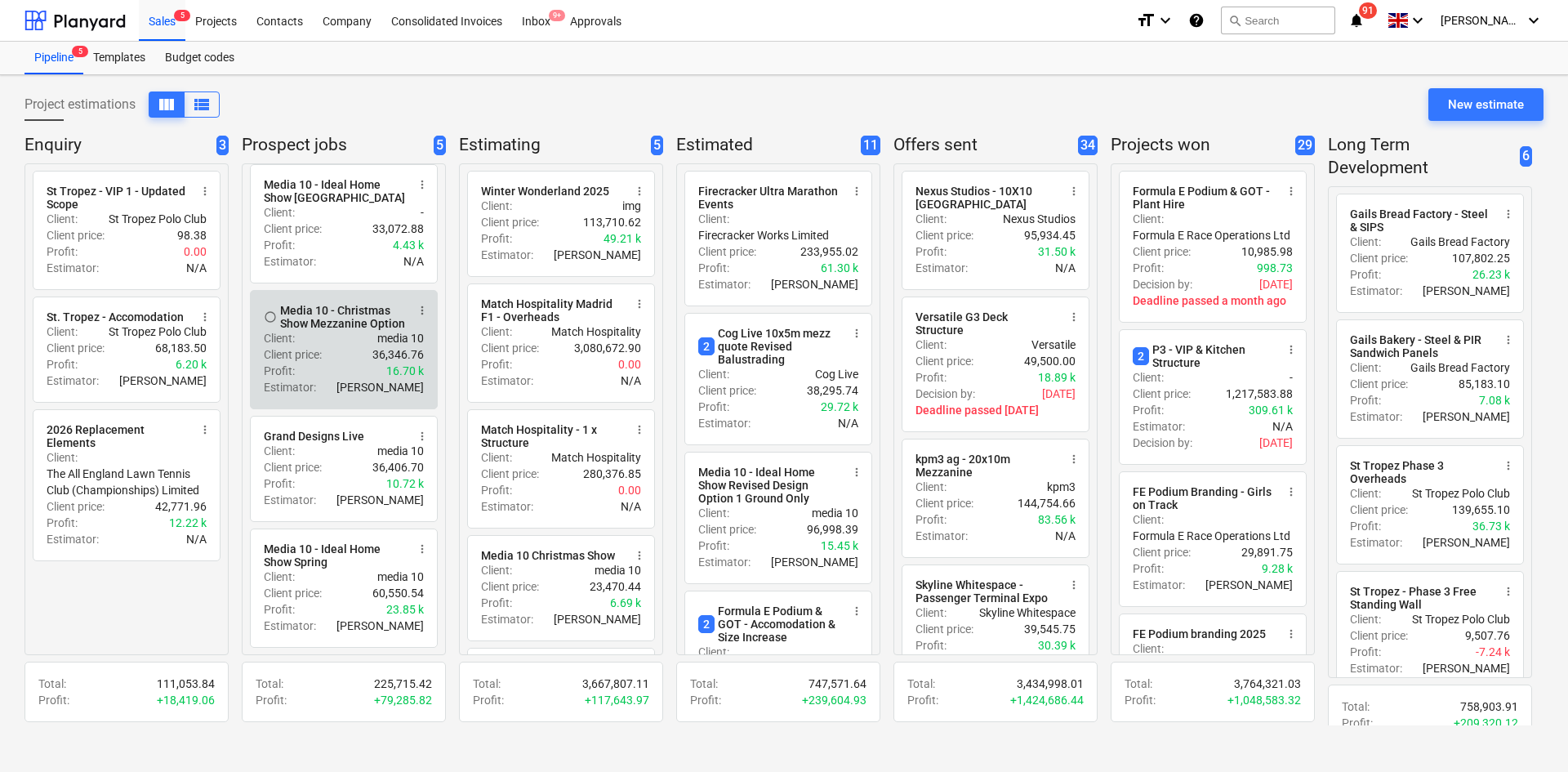
click at [345, 354] on div "Client price : 36,346.76" at bounding box center [344, 354] width 160 height 16
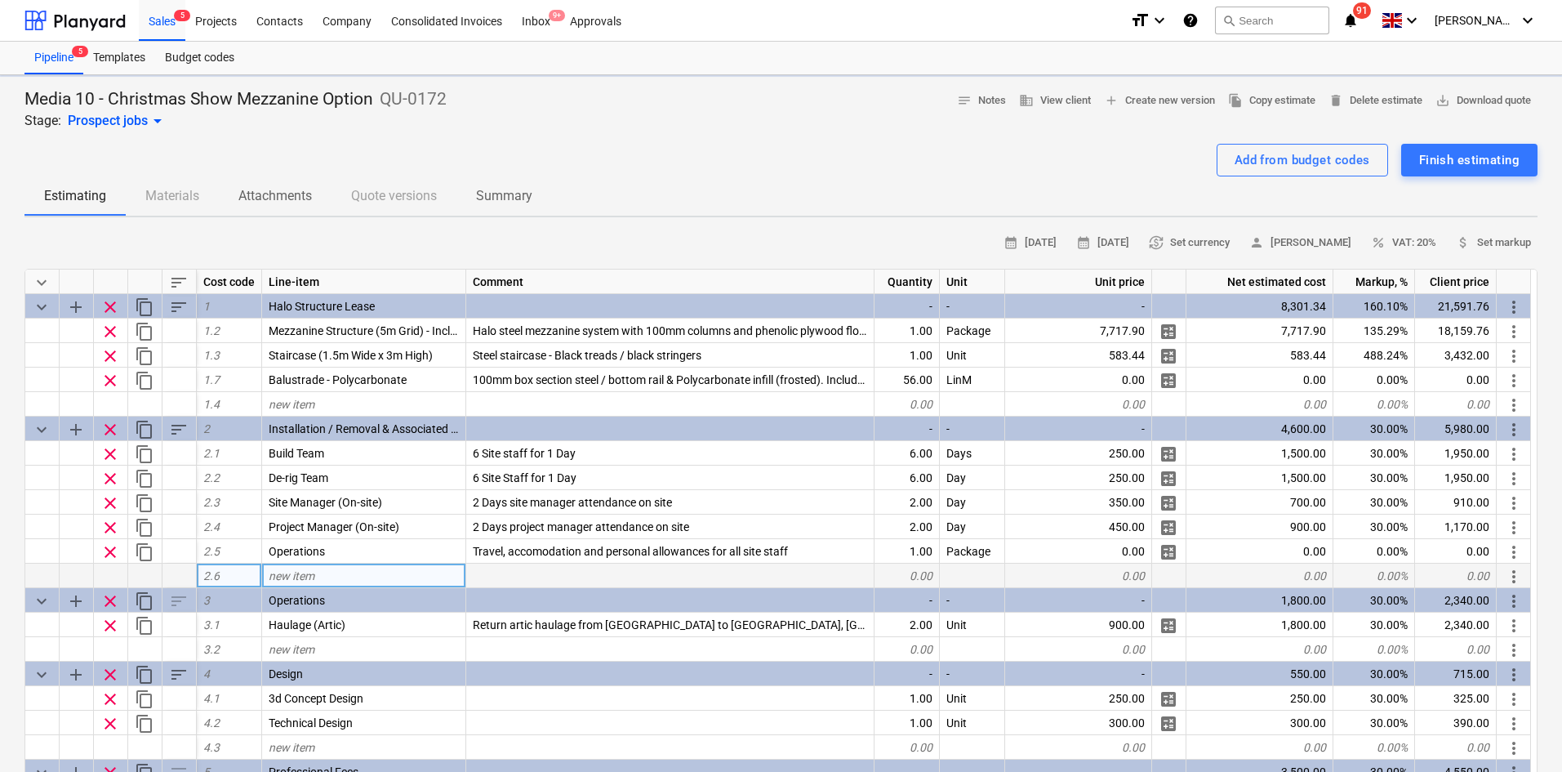
scroll to position [95, 0]
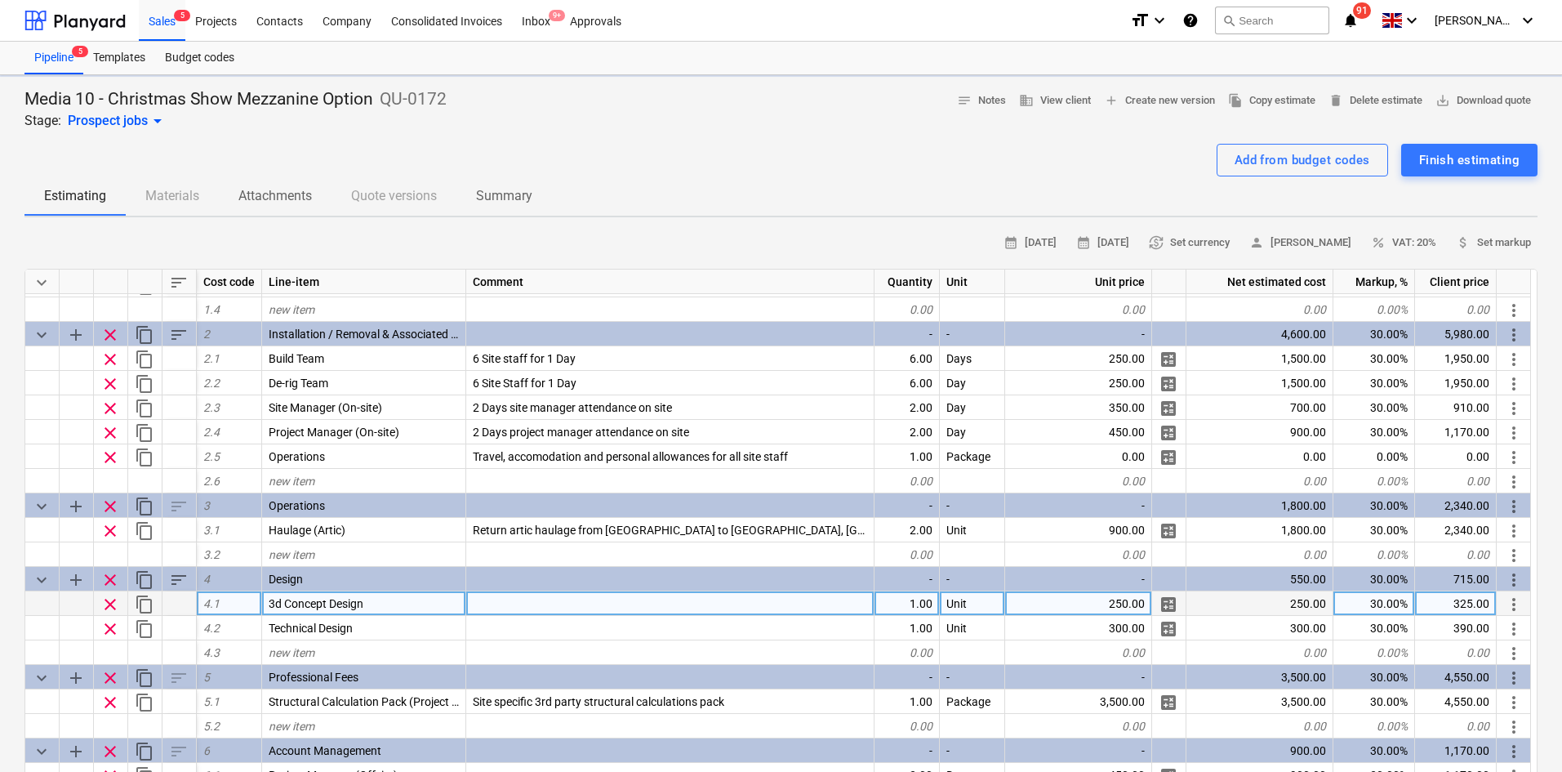
click at [567, 608] on div at bounding box center [670, 603] width 408 height 24
type textarea "x"
type input "Design team to create a 3d concept design"
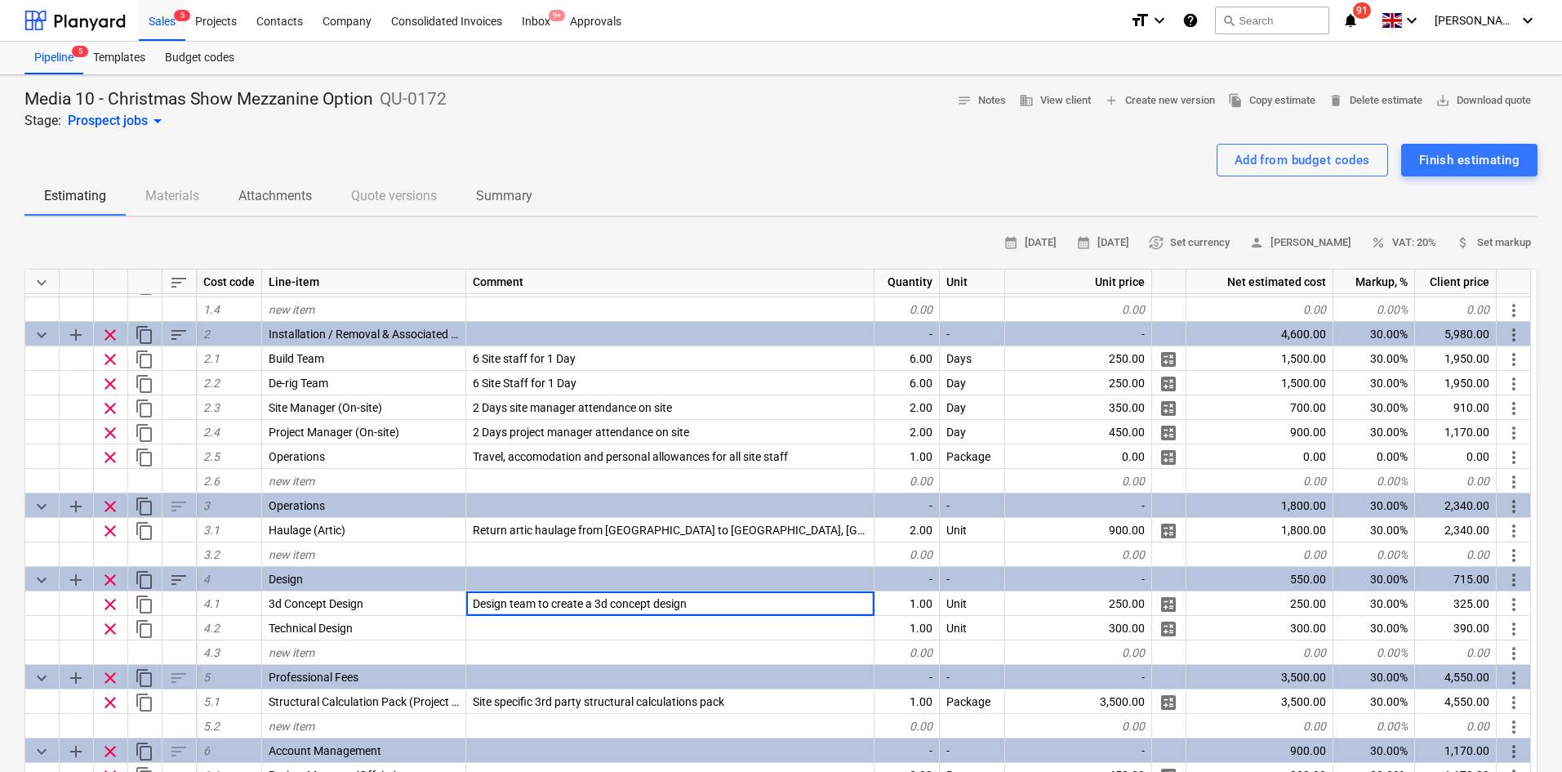
click at [667, 140] on div at bounding box center [780, 137] width 1513 height 13
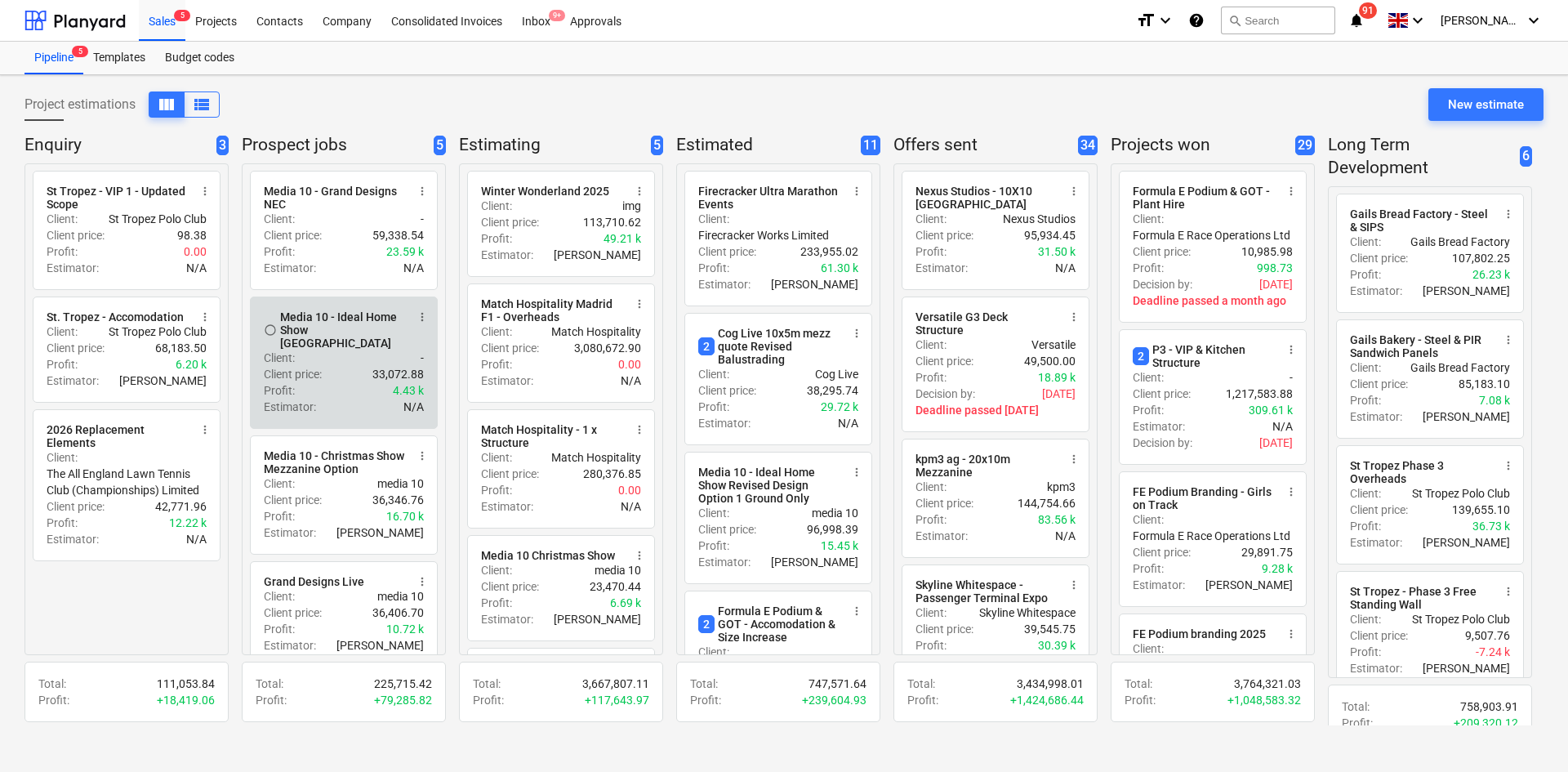
click at [340, 382] on div "Profit : 4.43 k" at bounding box center [344, 390] width 160 height 16
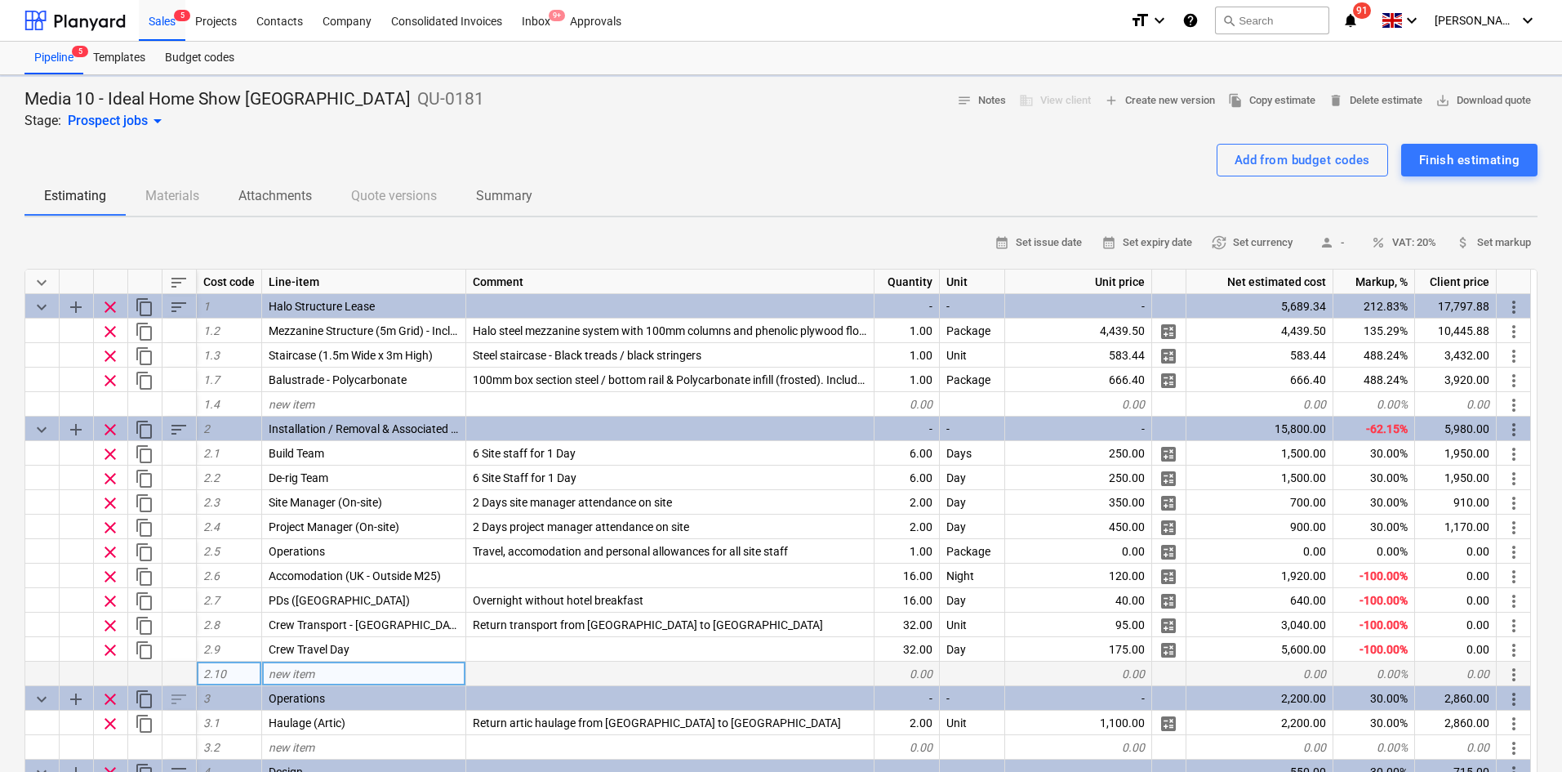
scroll to position [193, 0]
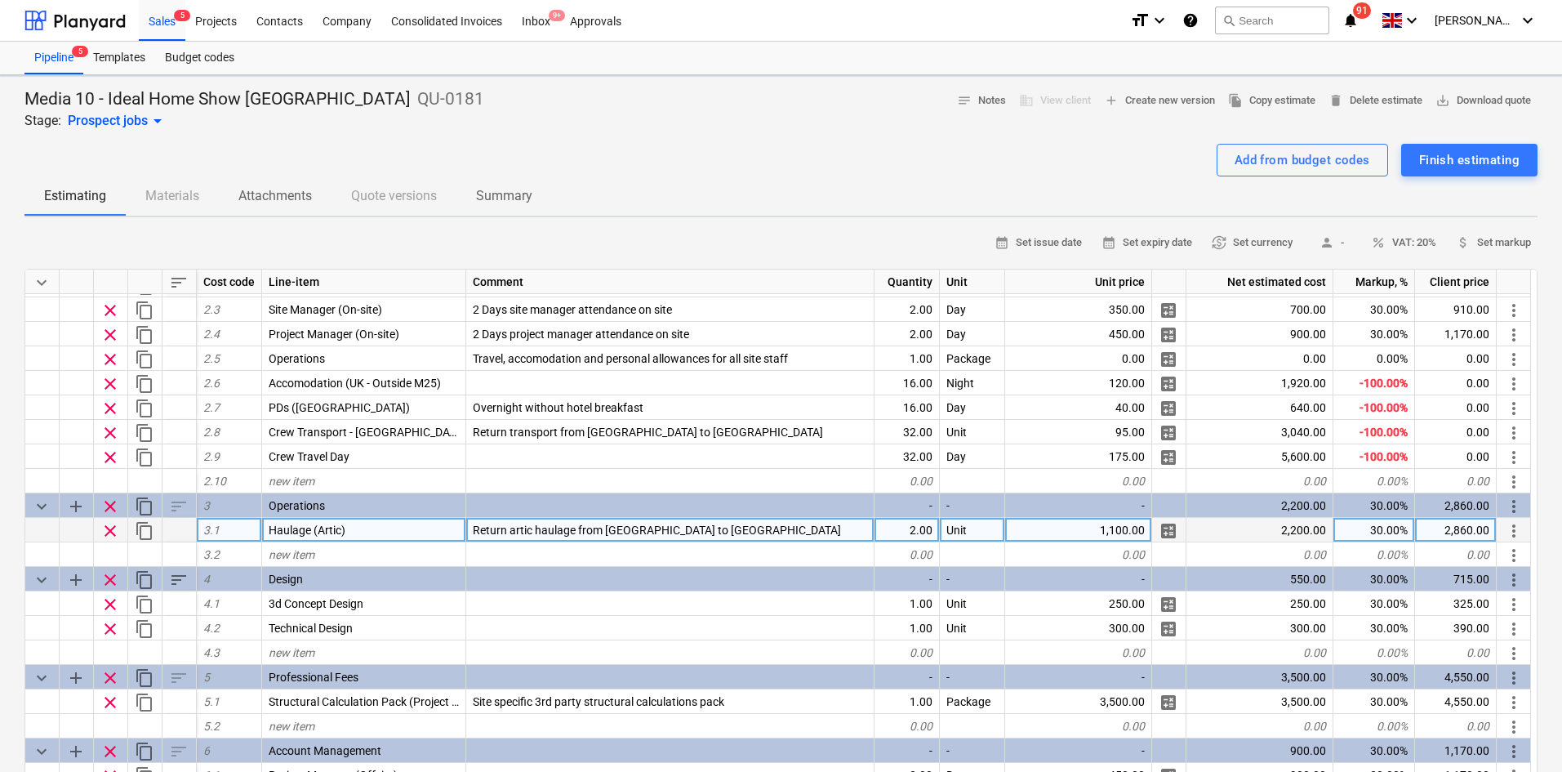
type textarea "x"
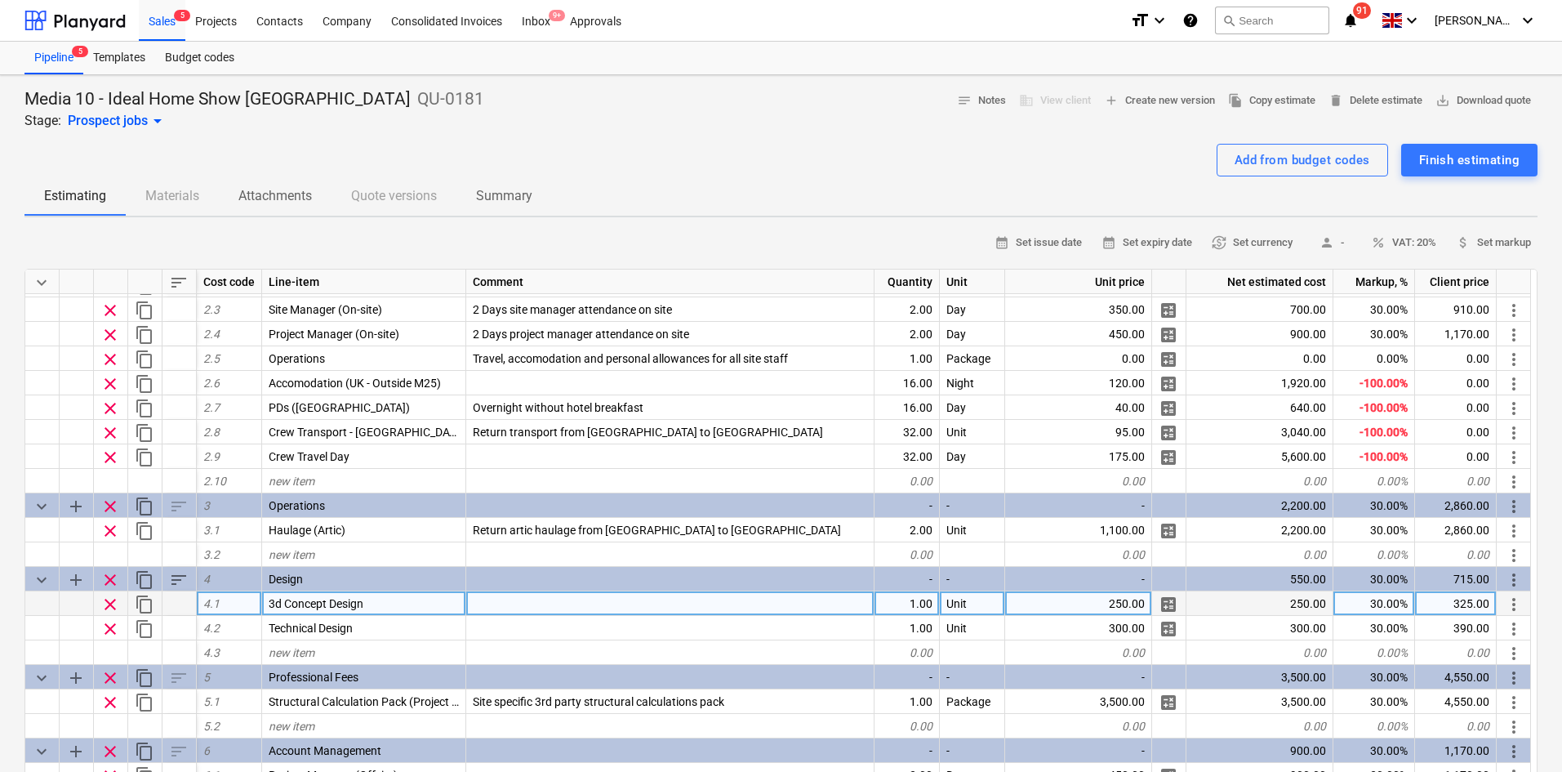
click at [582, 607] on div at bounding box center [670, 603] width 408 height 24
type input "Design team to create a 3d concept design"
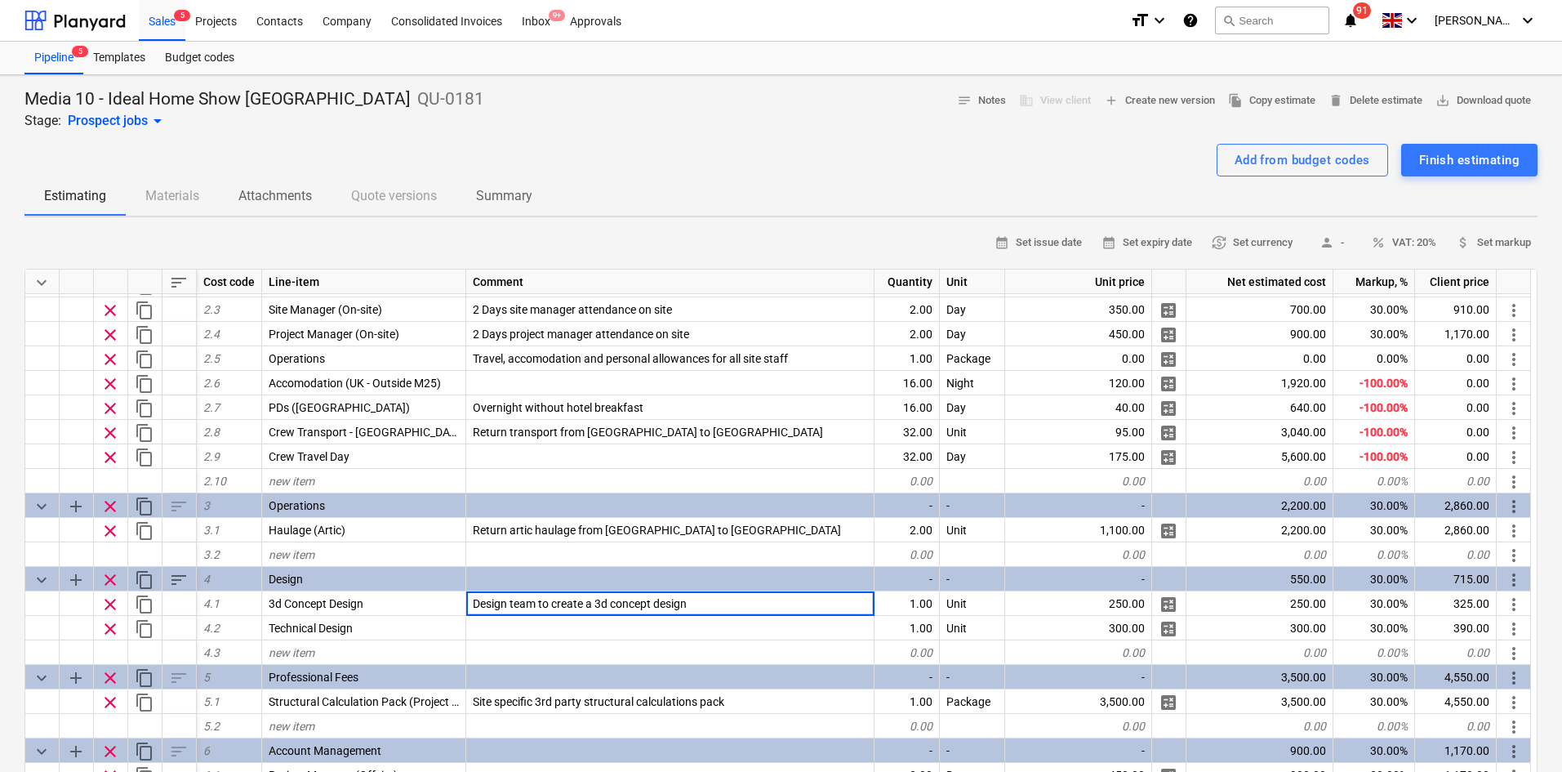
click at [644, 138] on div at bounding box center [780, 137] width 1513 height 13
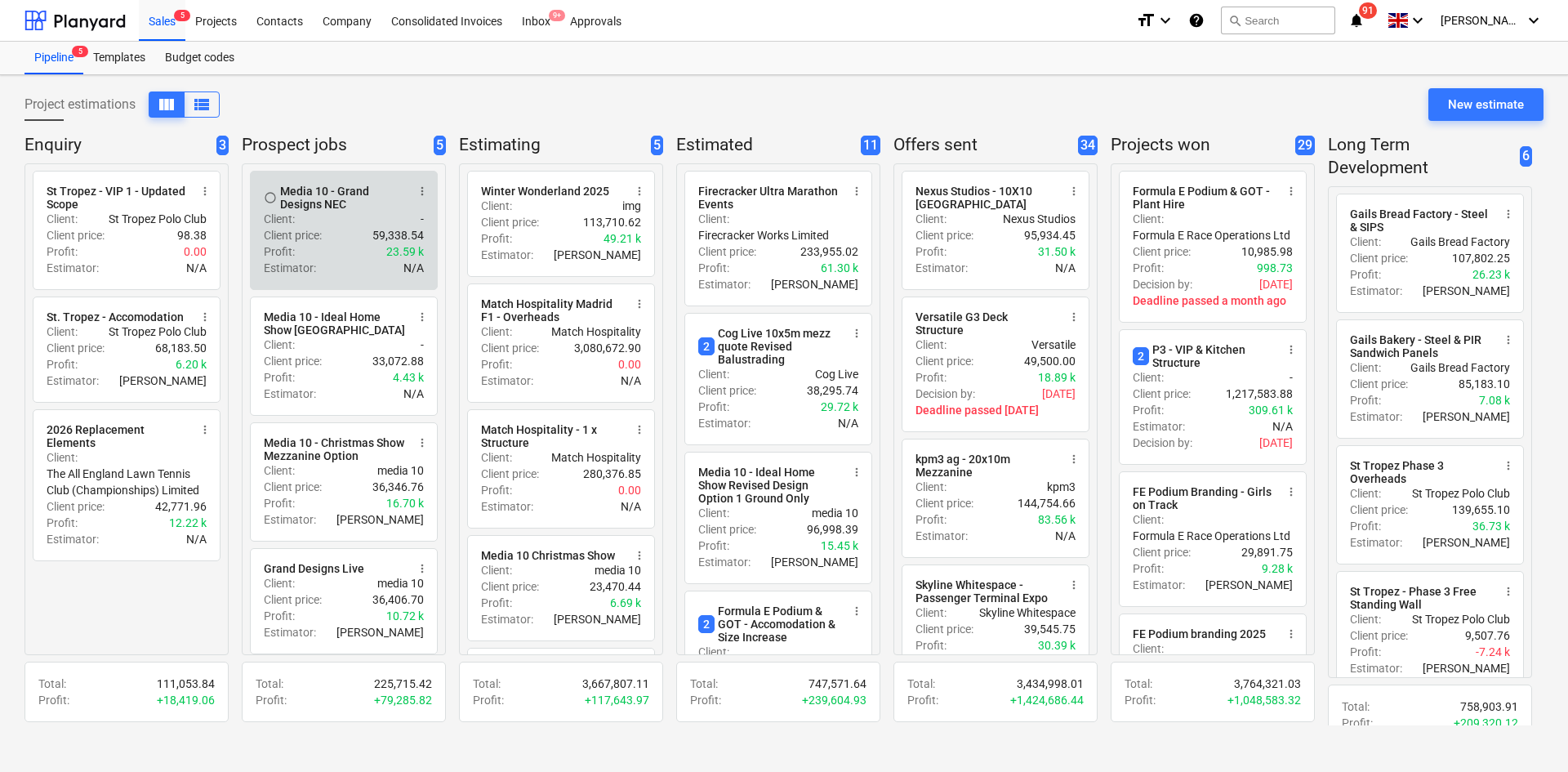
click at [343, 244] on div "Profit : 23.59 k" at bounding box center [344, 251] width 160 height 16
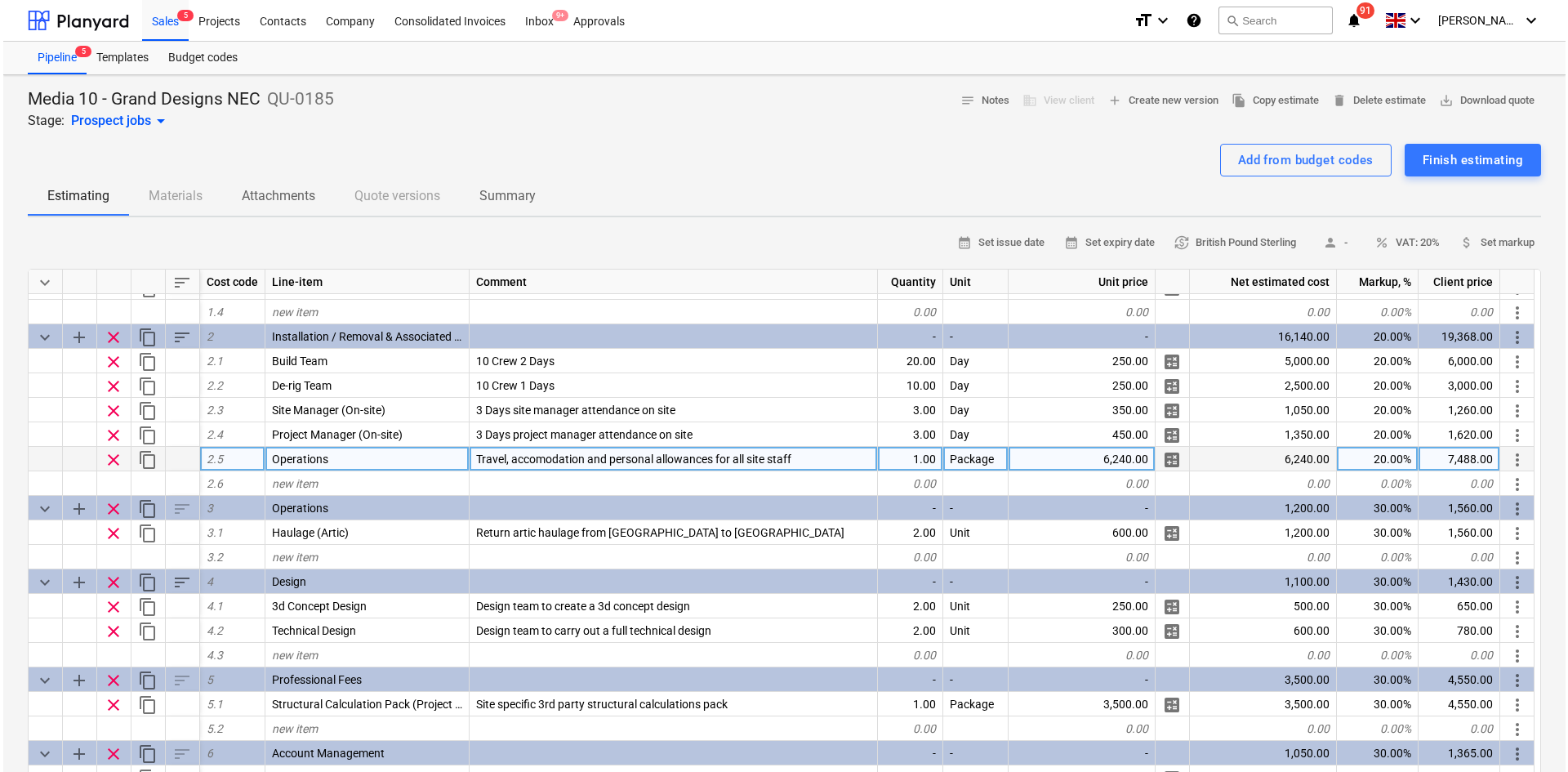
scroll to position [95, 0]
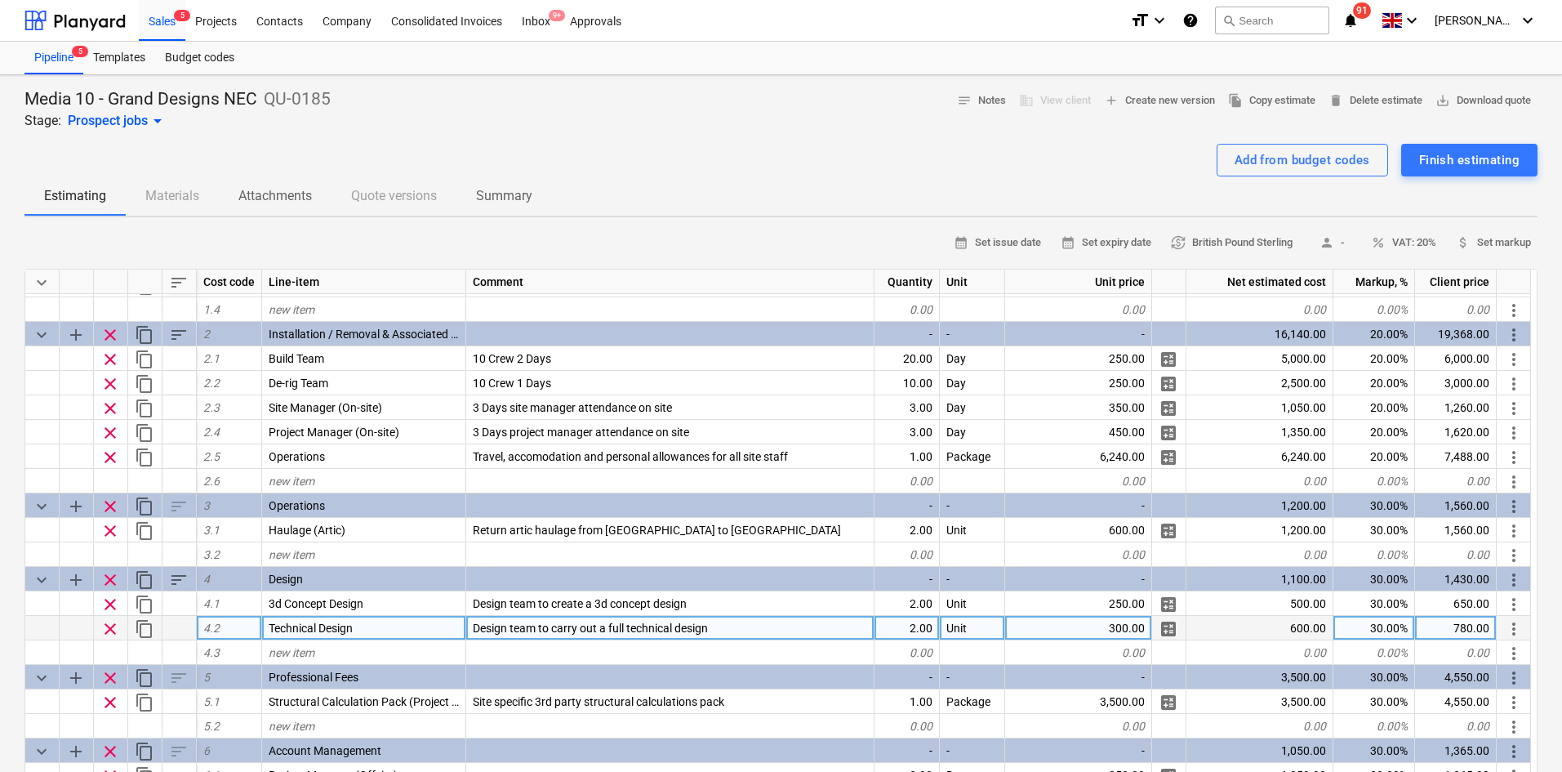
click at [548, 628] on span "Design team to carry out a full technical design" at bounding box center [590, 627] width 235 height 13
click at [559, 127] on div "Media 10 - Grand Designs NEC QU-0185 Stage: Prospect jobs arrow_drop_down notes…" at bounding box center [780, 109] width 1513 height 42
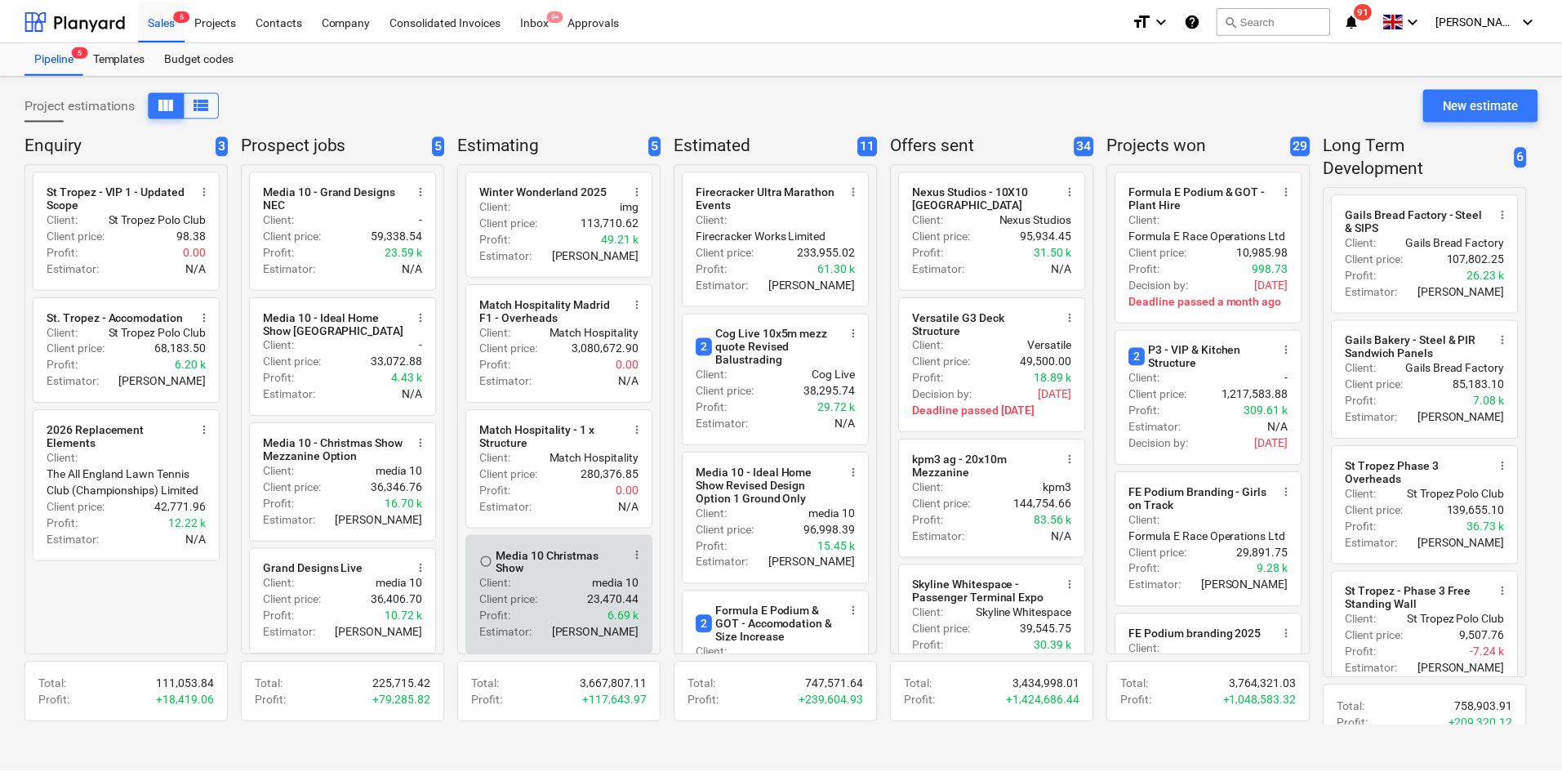
scroll to position [112, 0]
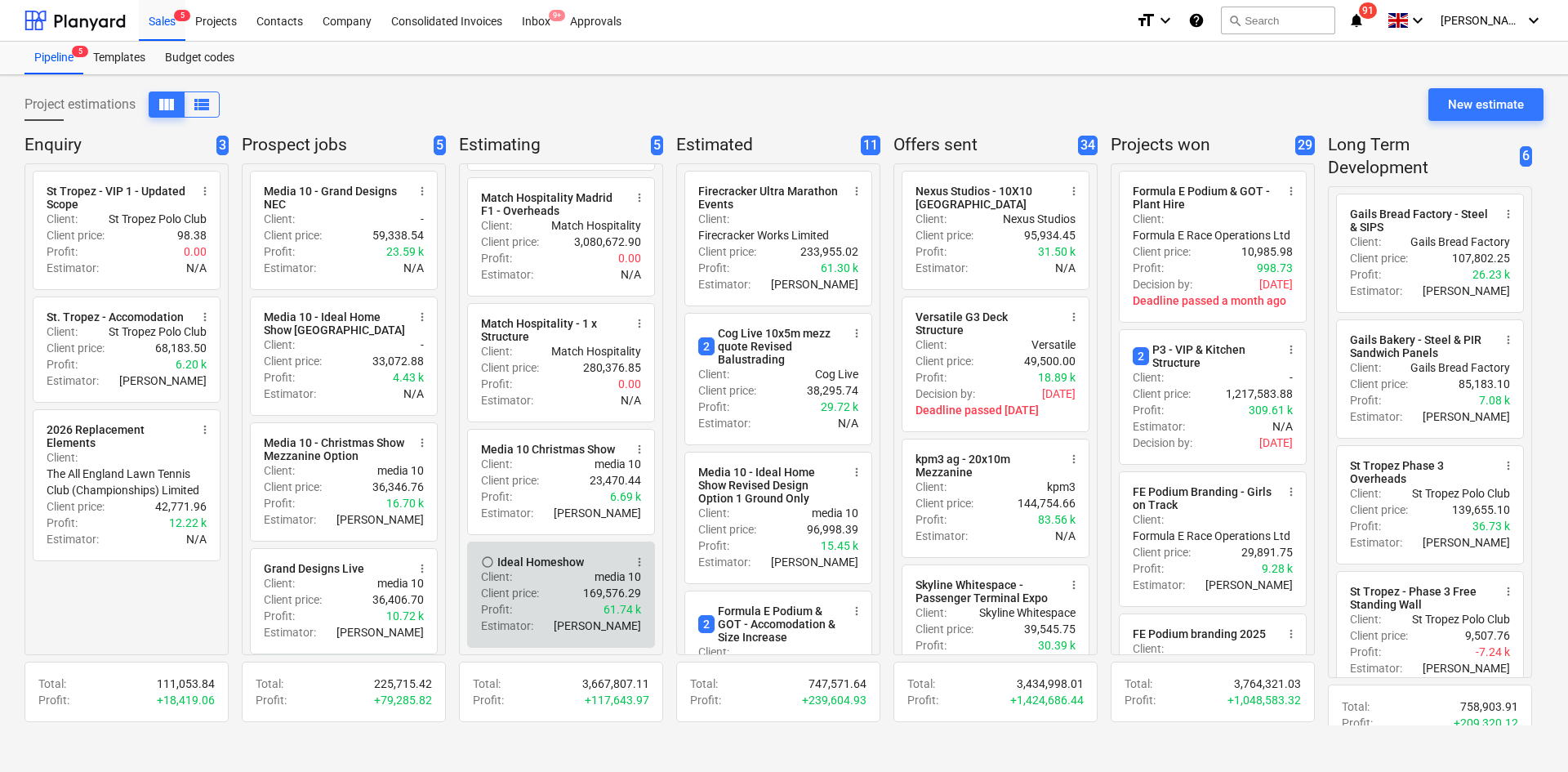
click at [551, 603] on div "Profit : 61.74 k" at bounding box center [561, 609] width 160 height 16
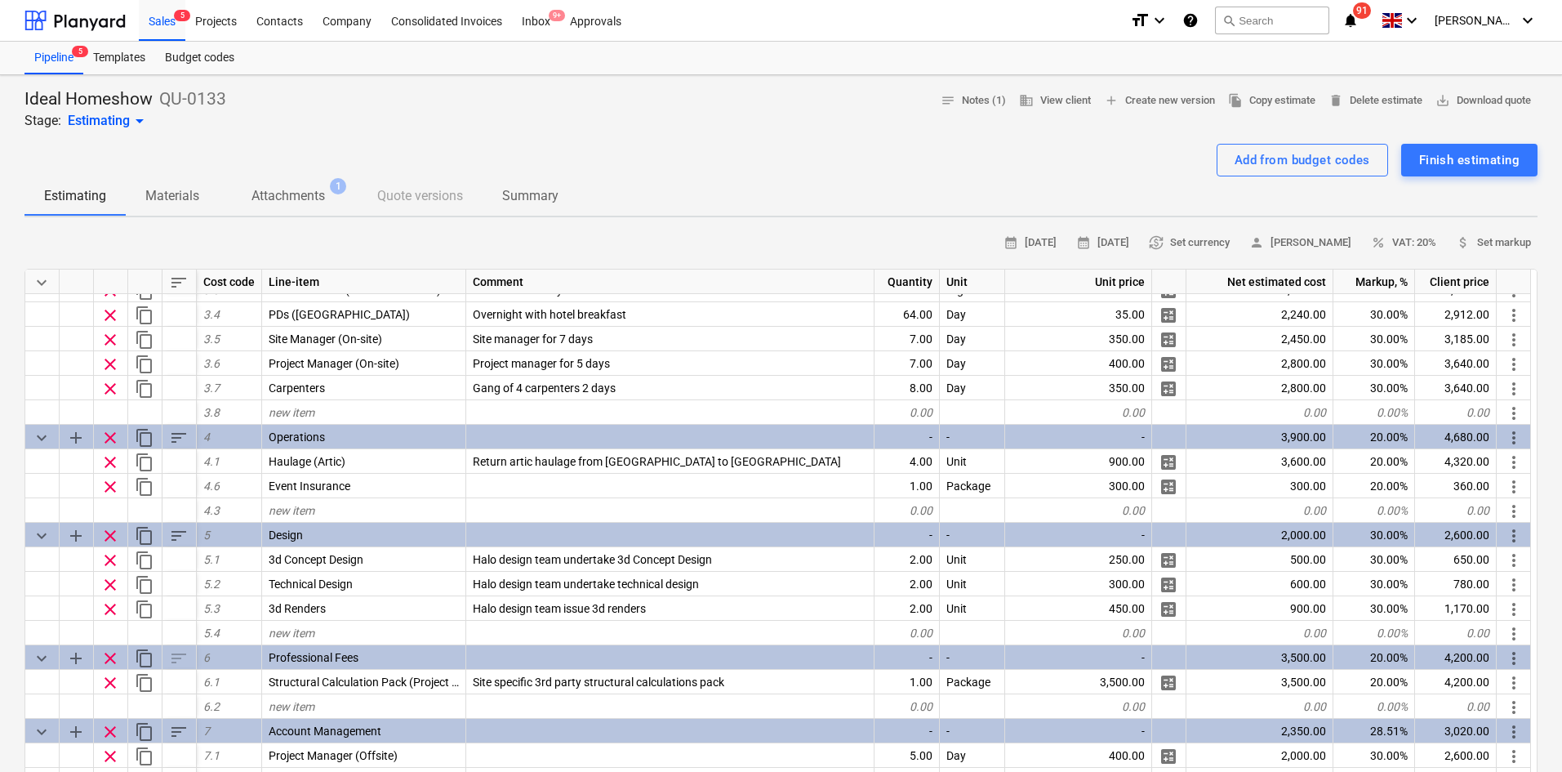
scroll to position [291, 0]
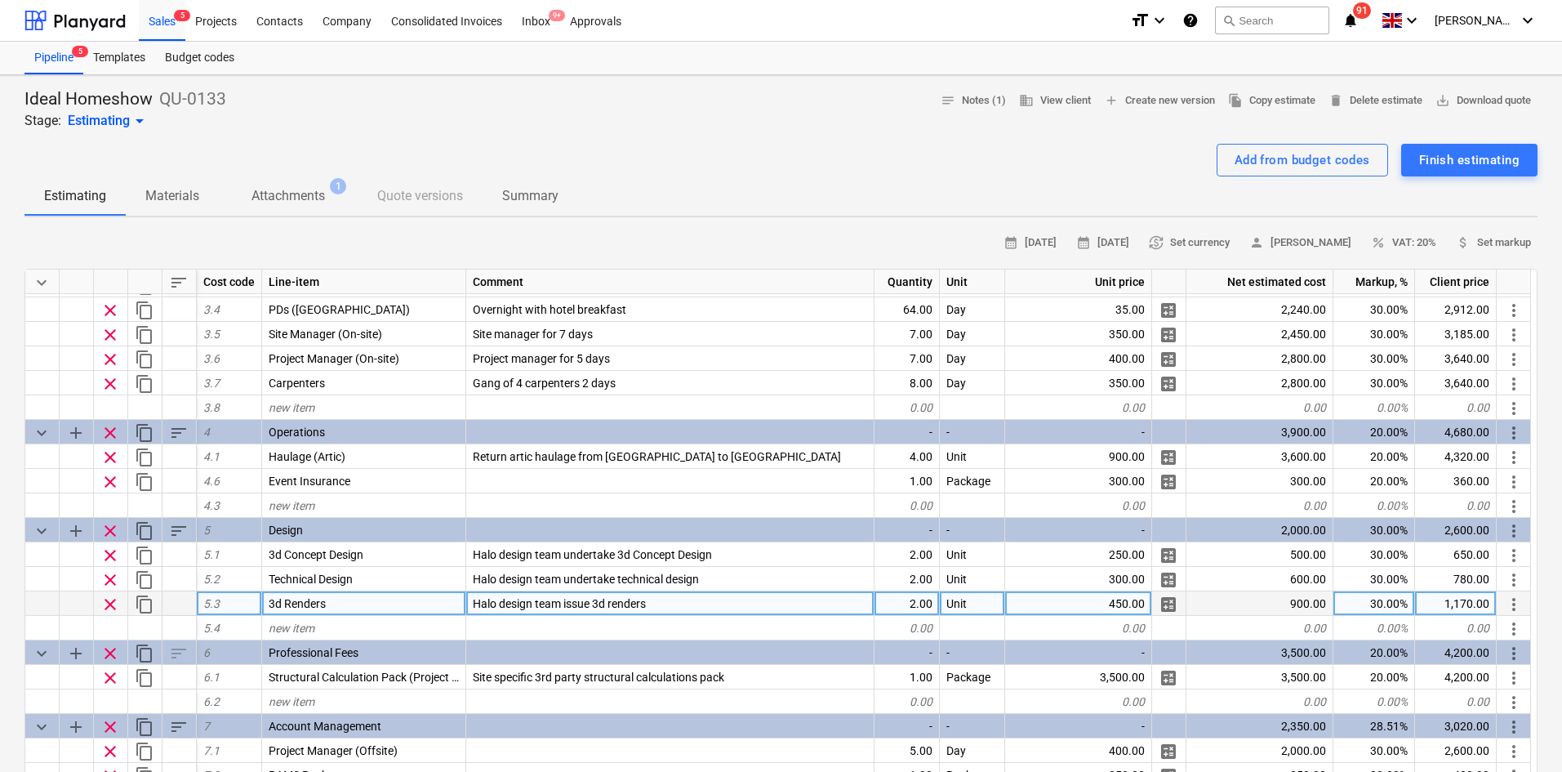
click at [110, 599] on span "clear" at bounding box center [110, 605] width 20 height 20
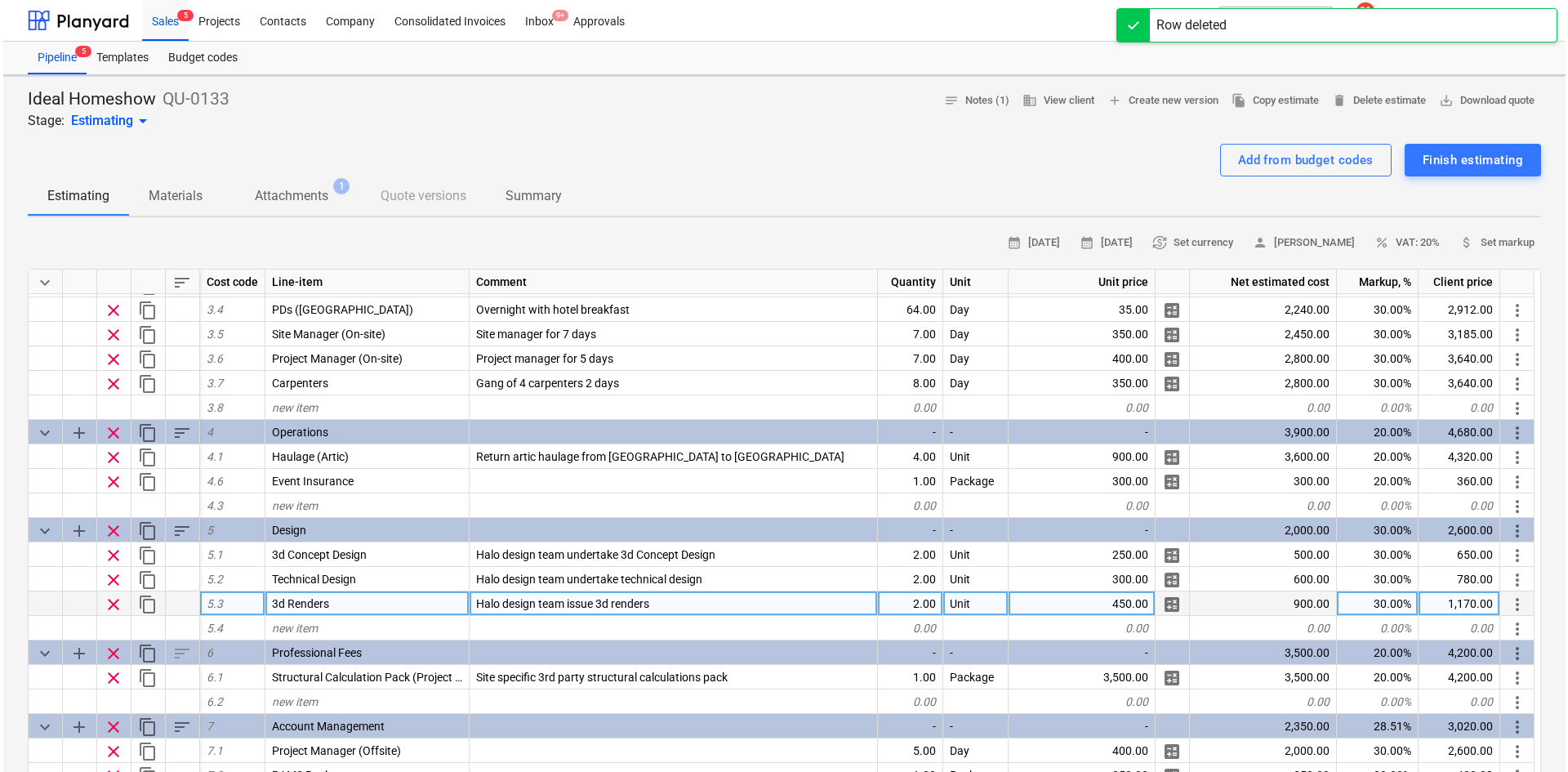
scroll to position [266, 0]
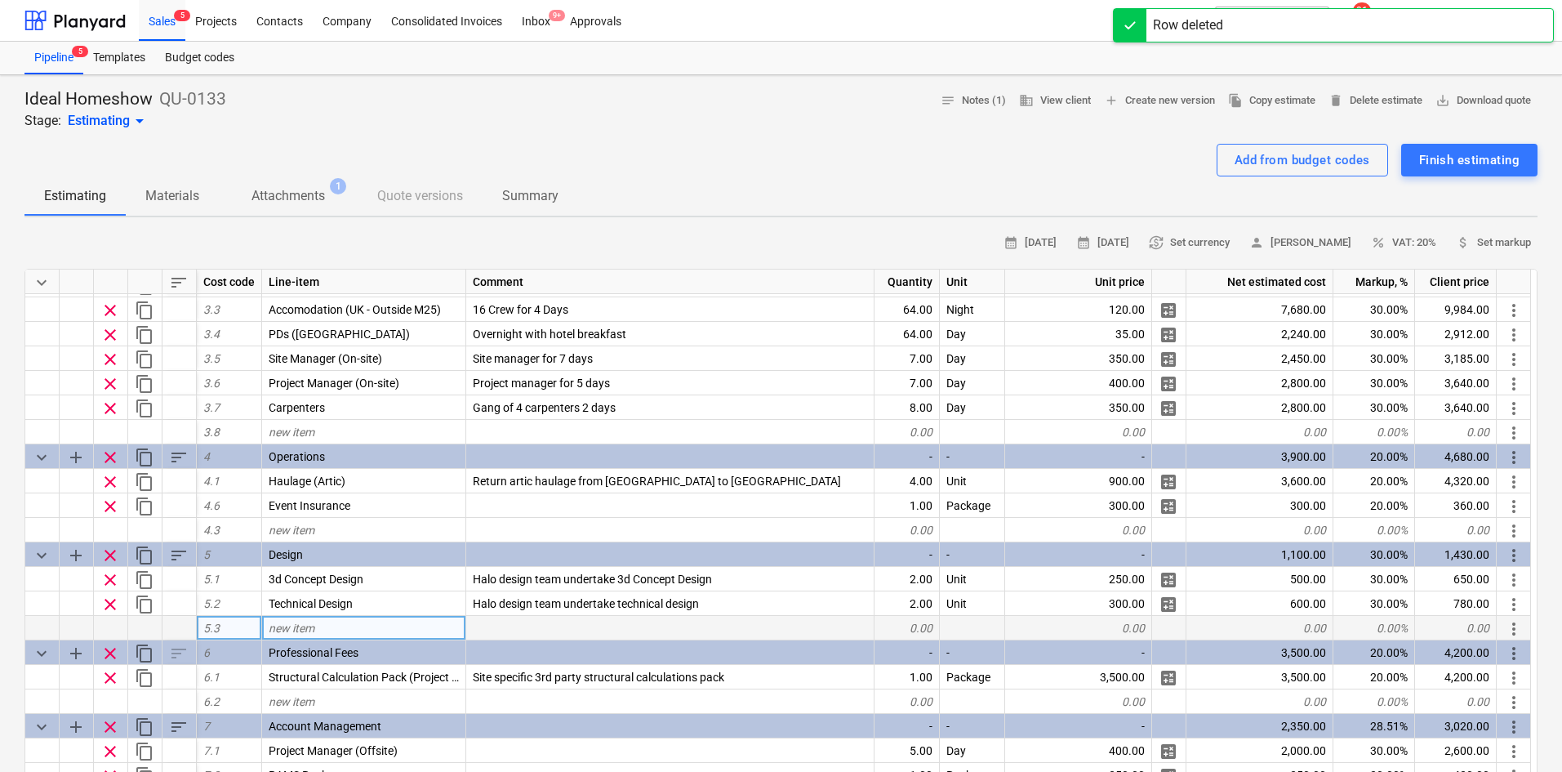
click at [636, 152] on div "Add from budget codes Finish estimating" at bounding box center [780, 160] width 1513 height 33
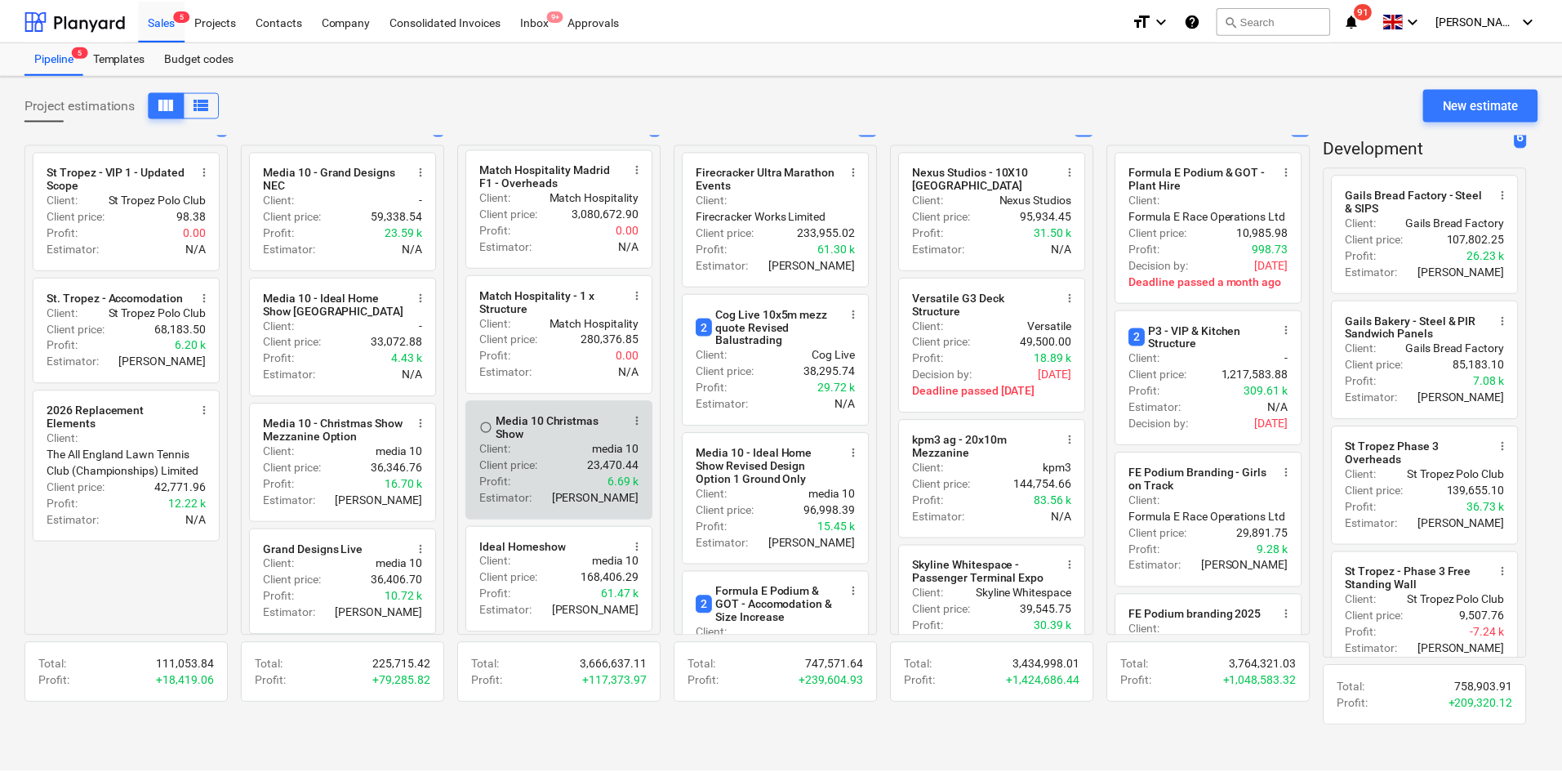
scroll to position [126, 0]
click at [541, 462] on div "Client price : 23,470.44" at bounding box center [561, 460] width 160 height 16
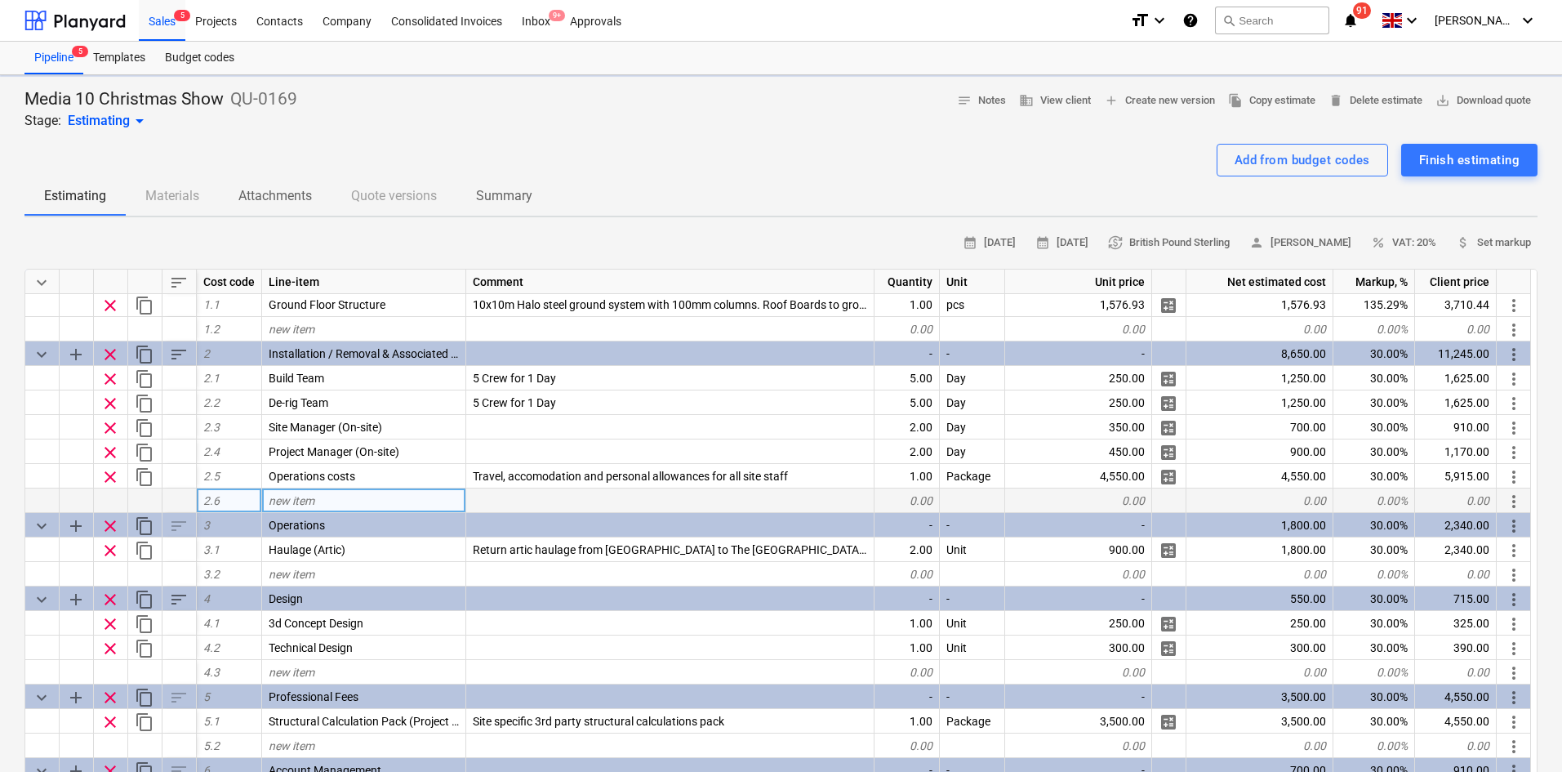
scroll to position [46, 0]
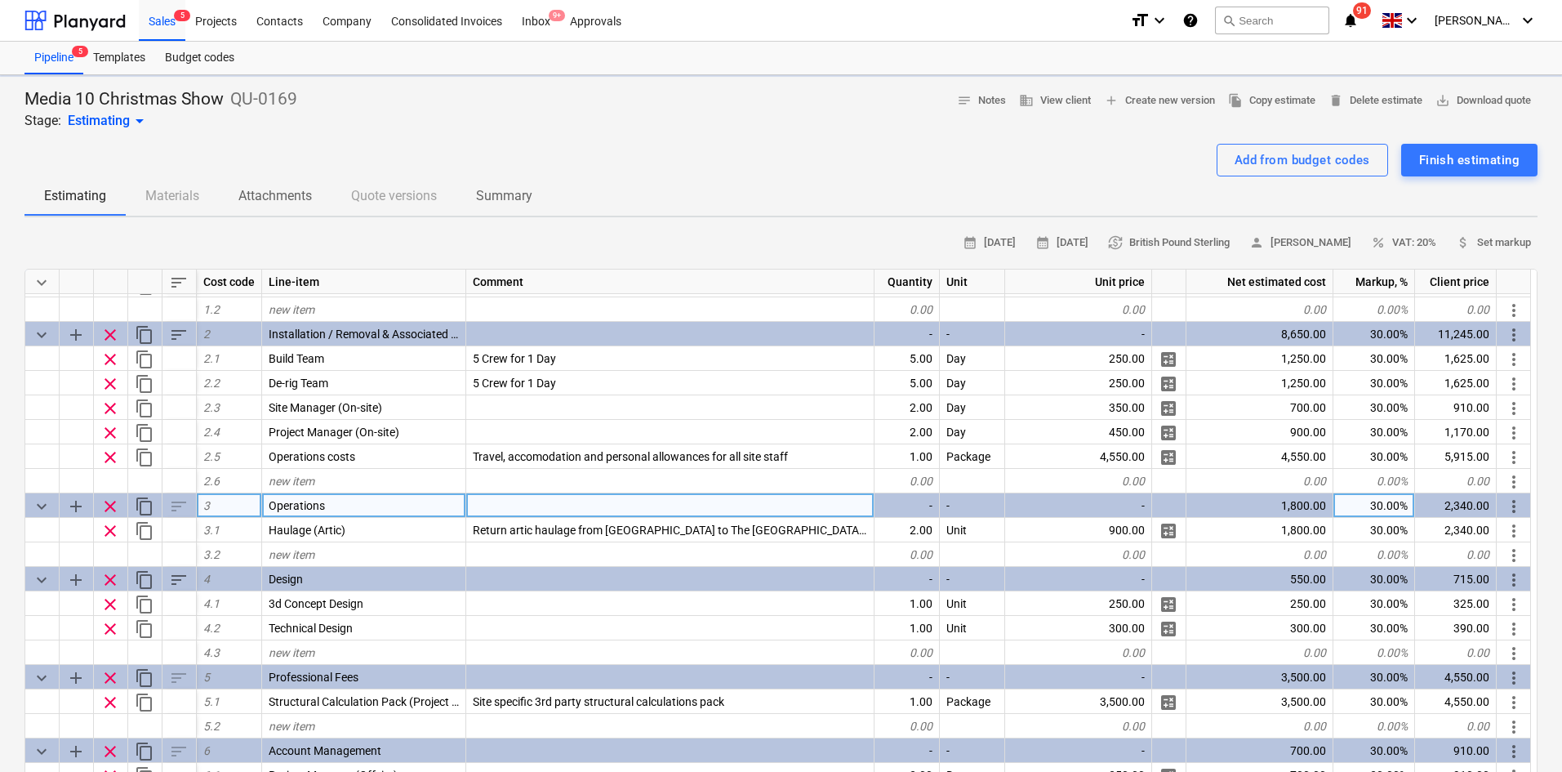
type textarea "x"
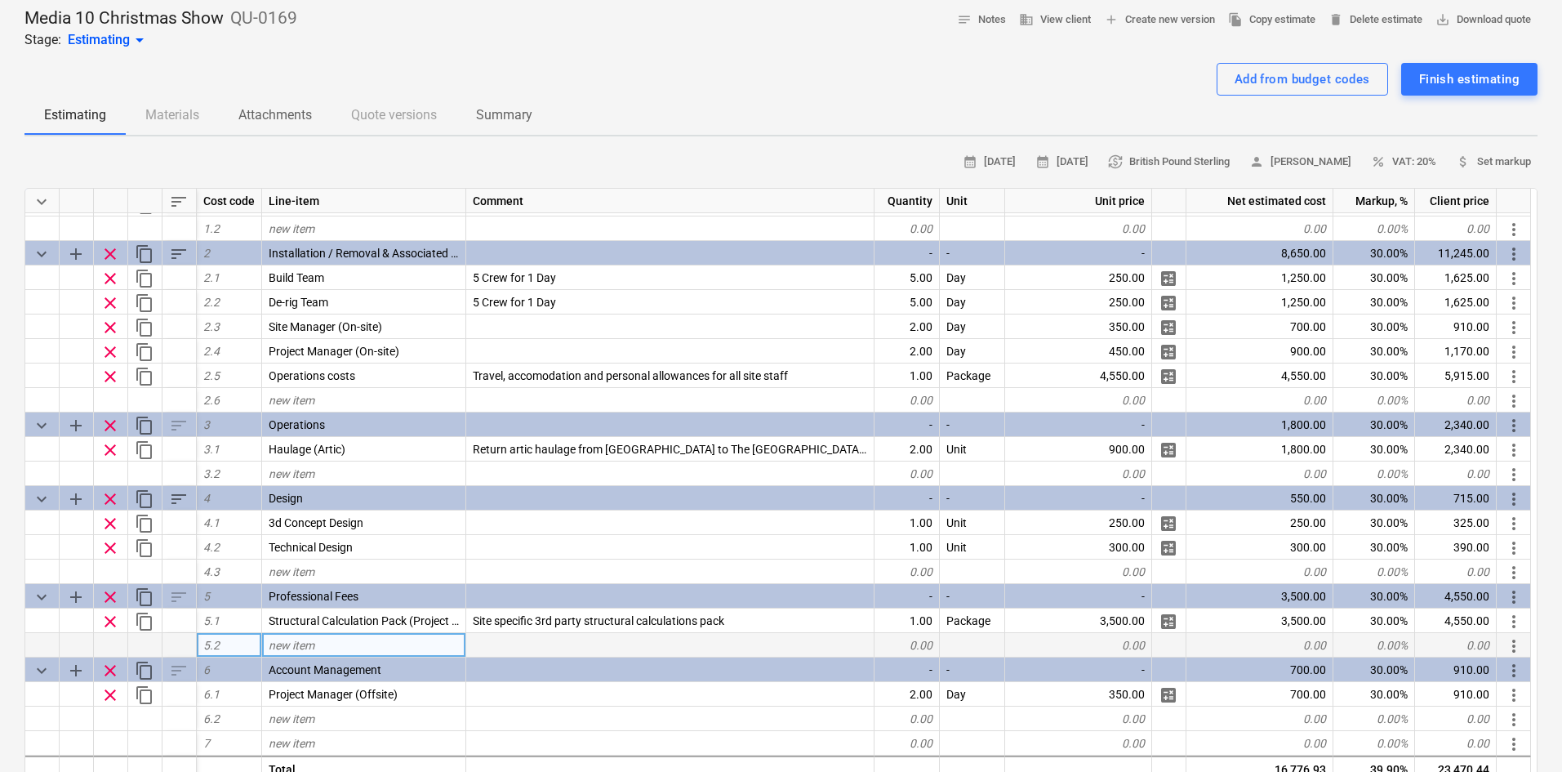
scroll to position [82, 0]
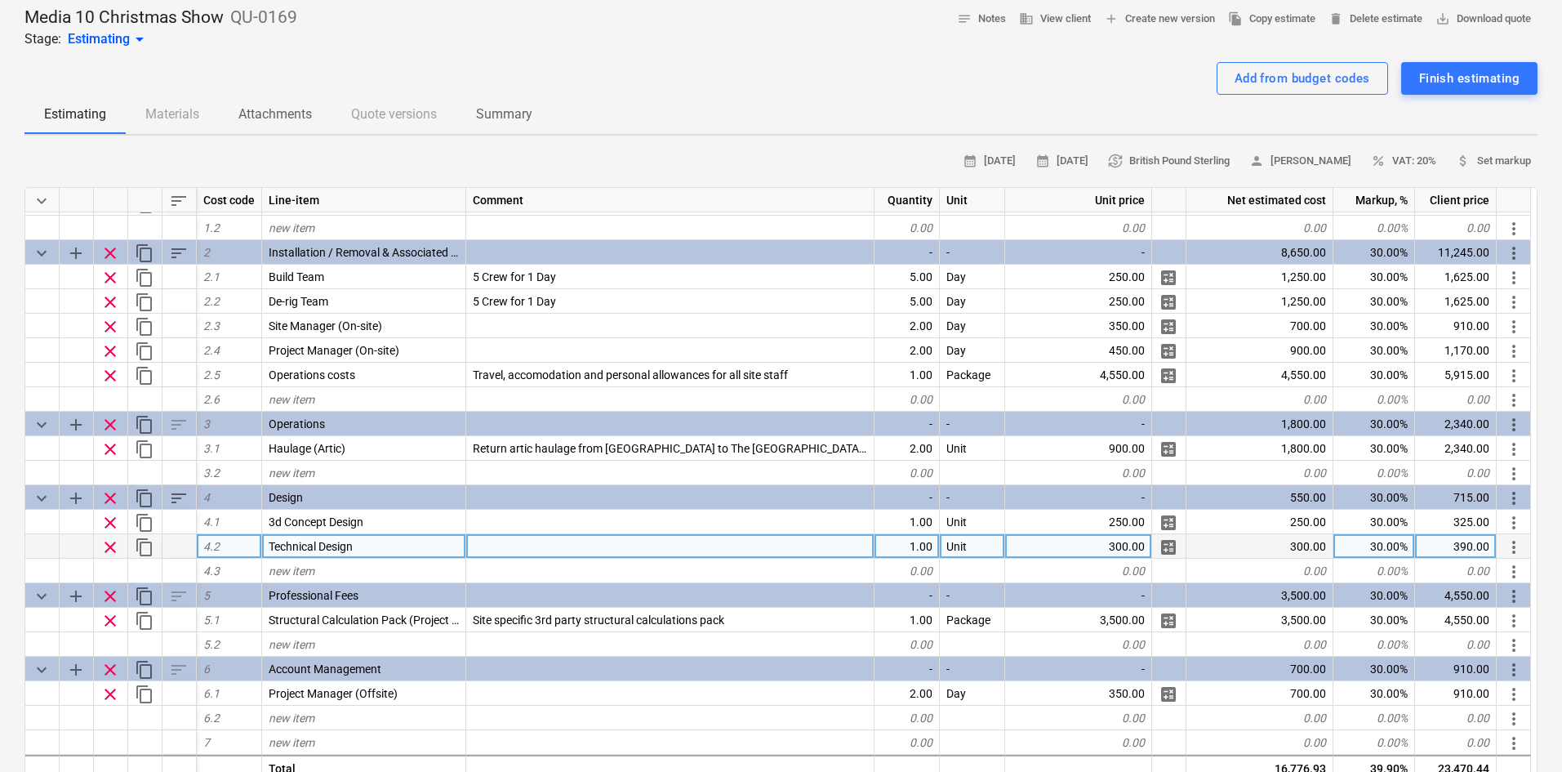
click at [511, 546] on div at bounding box center [670, 546] width 408 height 24
type input "Design team to carry out a full technical design"
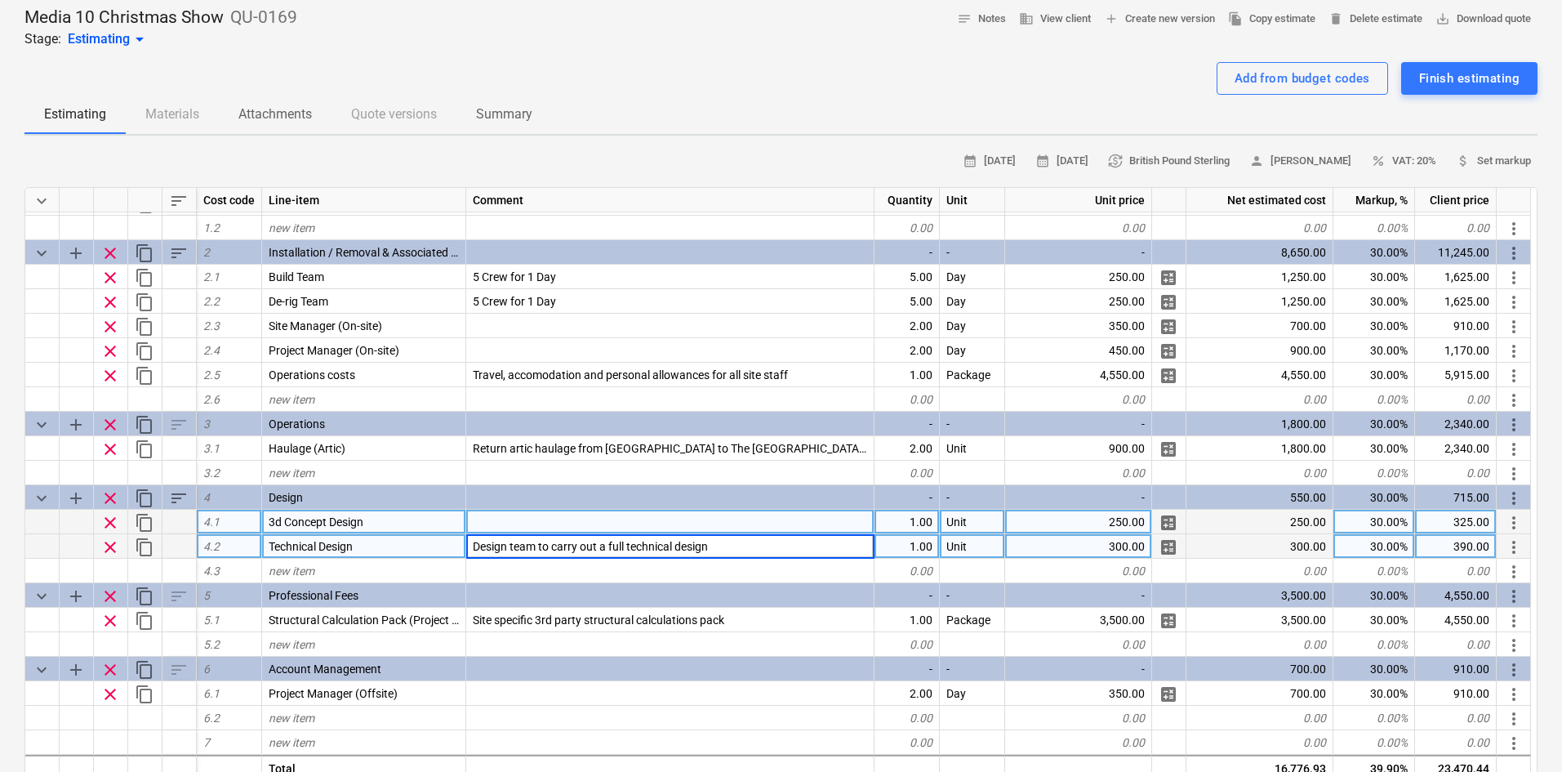
type textarea "x"
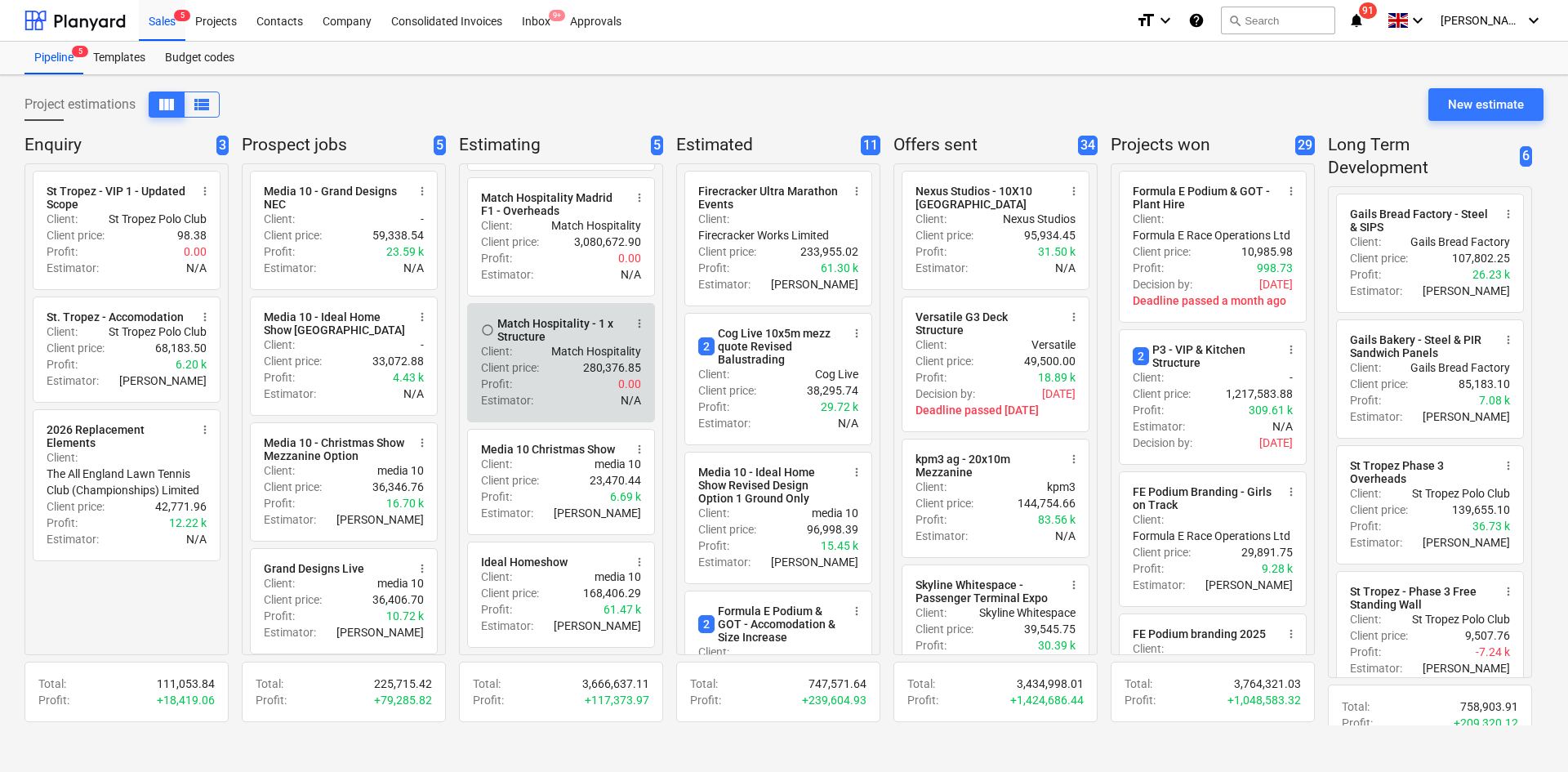
scroll to position [112, 0]
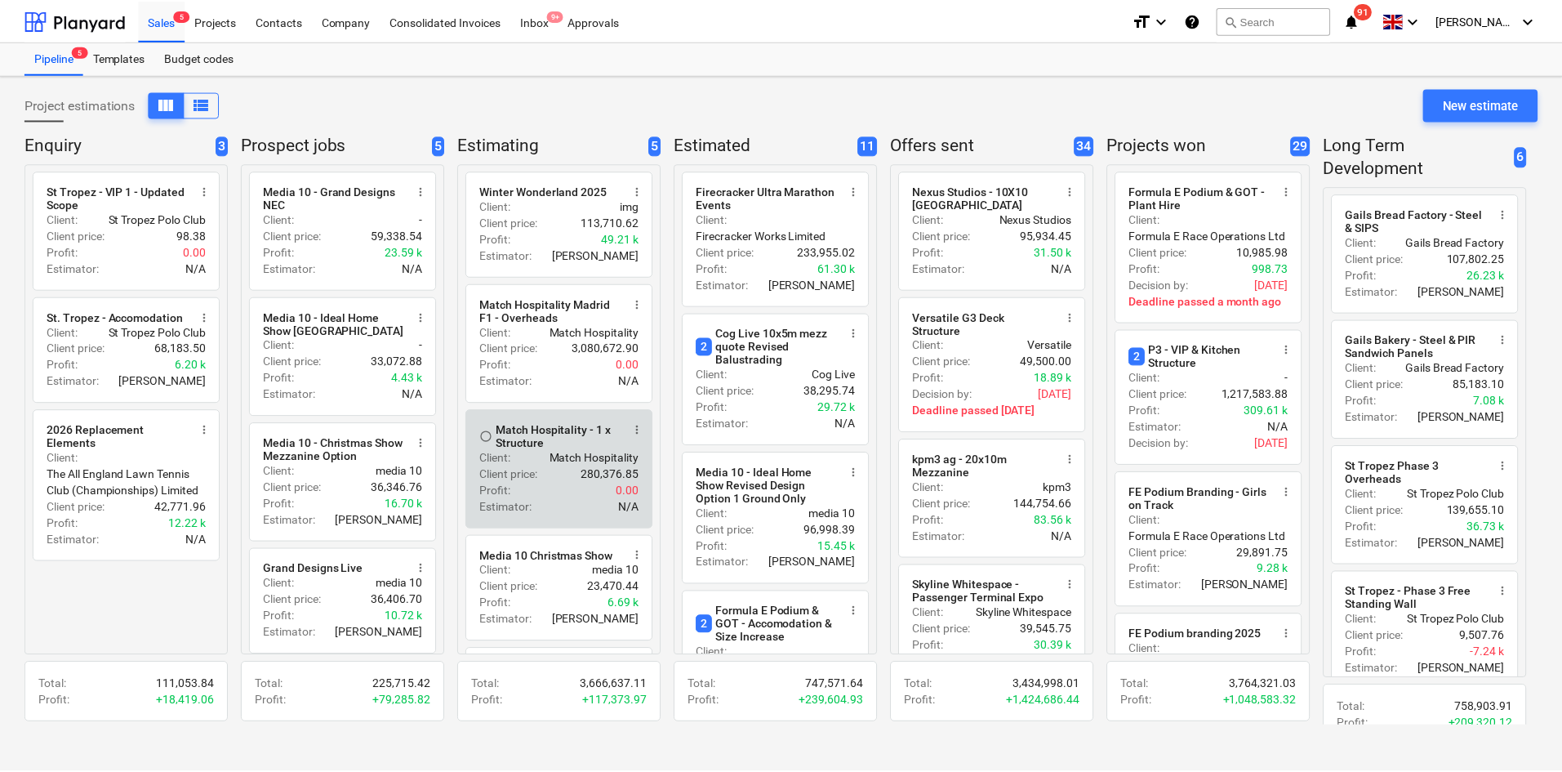
scroll to position [112, 0]
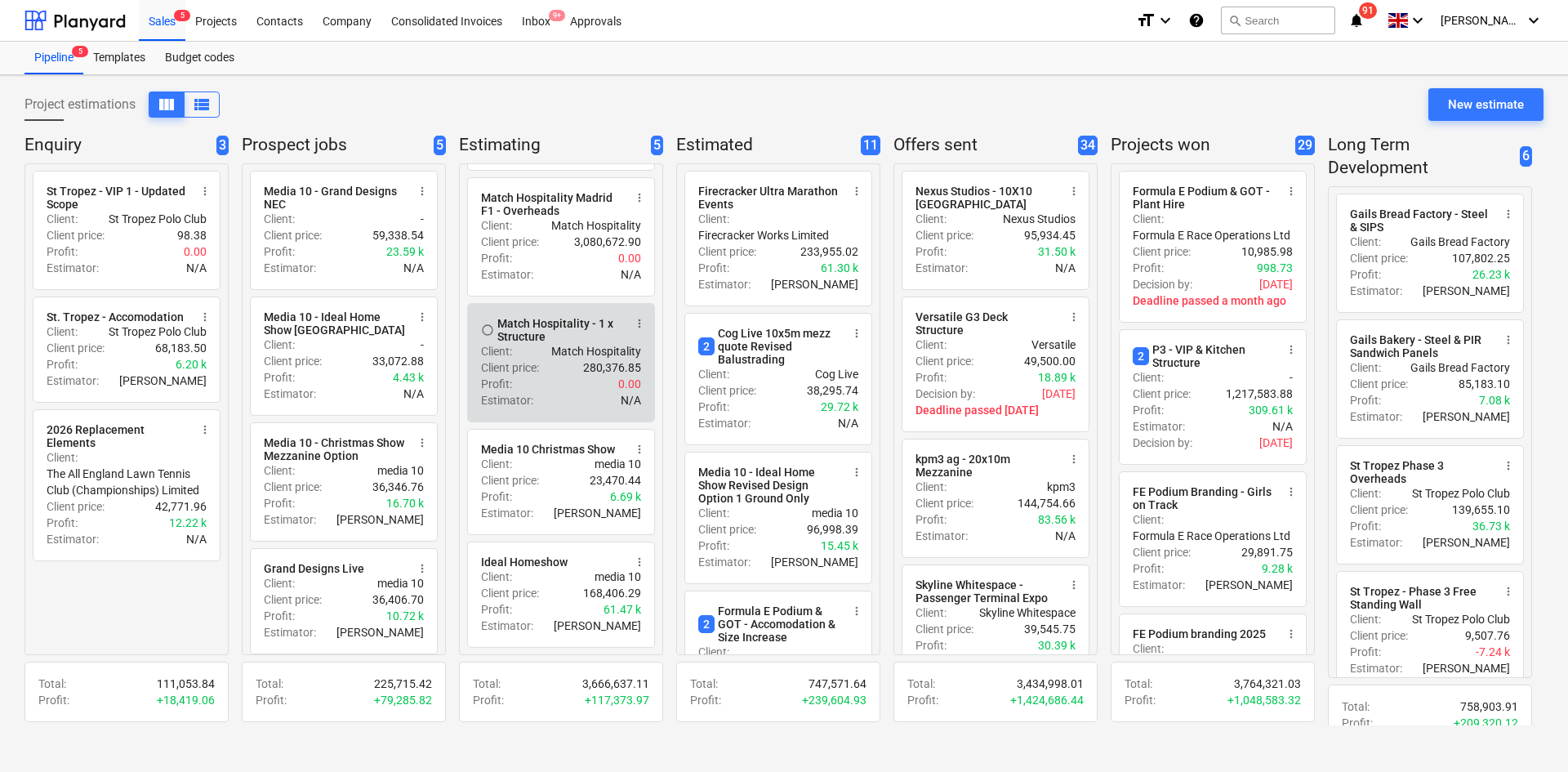
click at [553, 397] on div "Estimator : N/A" at bounding box center [561, 400] width 160 height 16
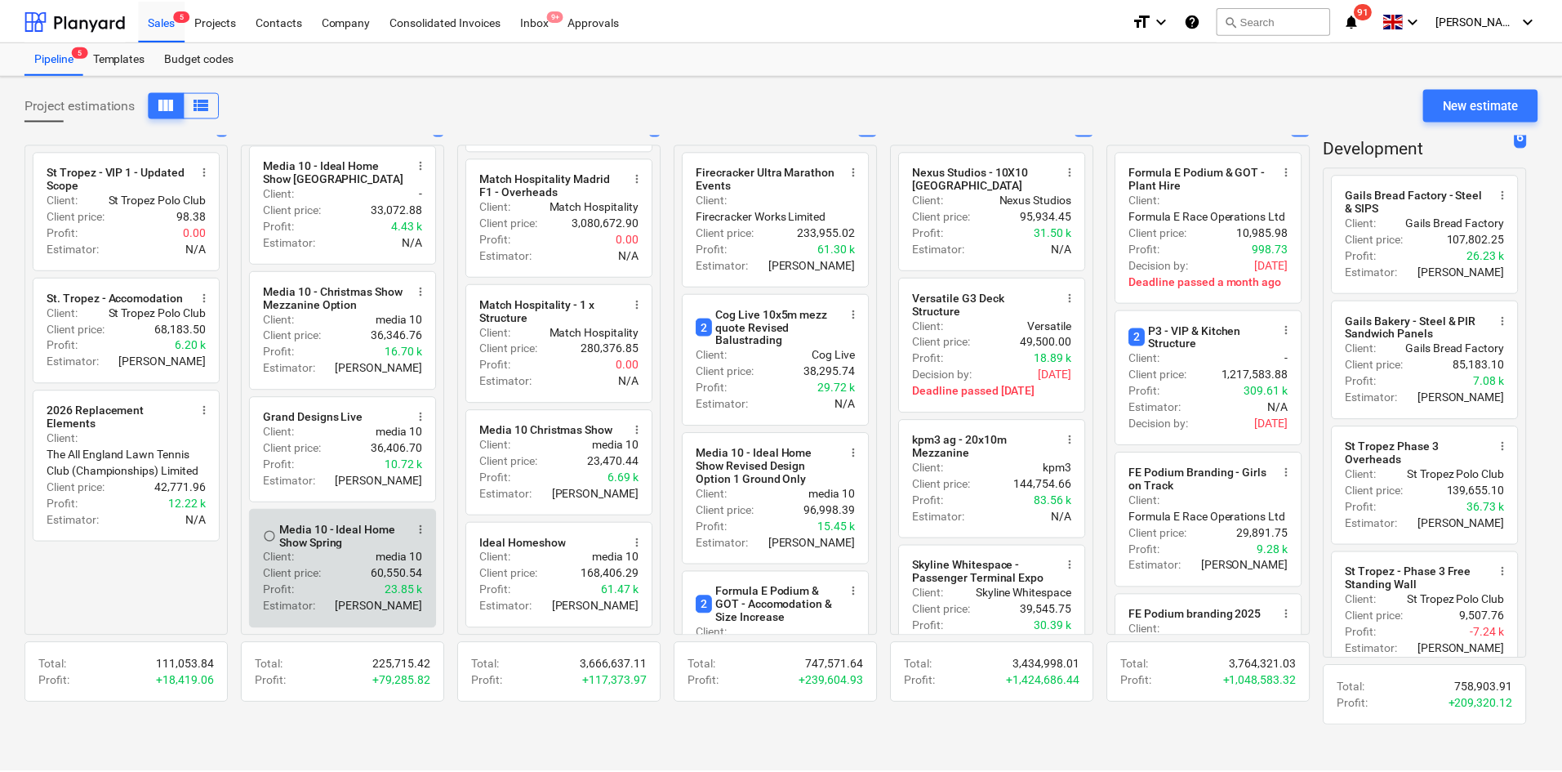
scroll to position [140, 0]
click at [311, 546] on div "Media 10 - Ideal Home Show Spring" at bounding box center [343, 536] width 126 height 26
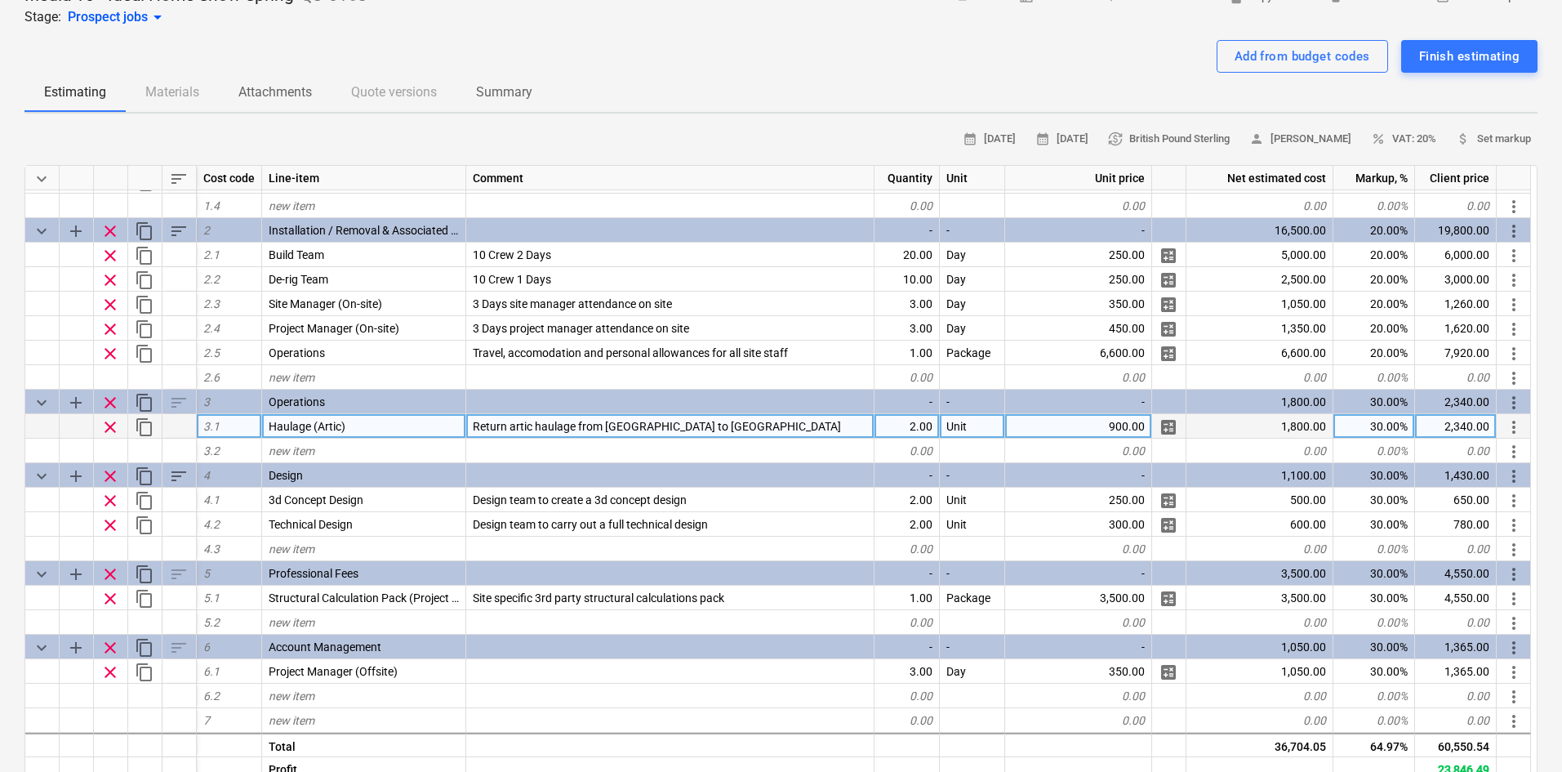
scroll to position [245, 0]
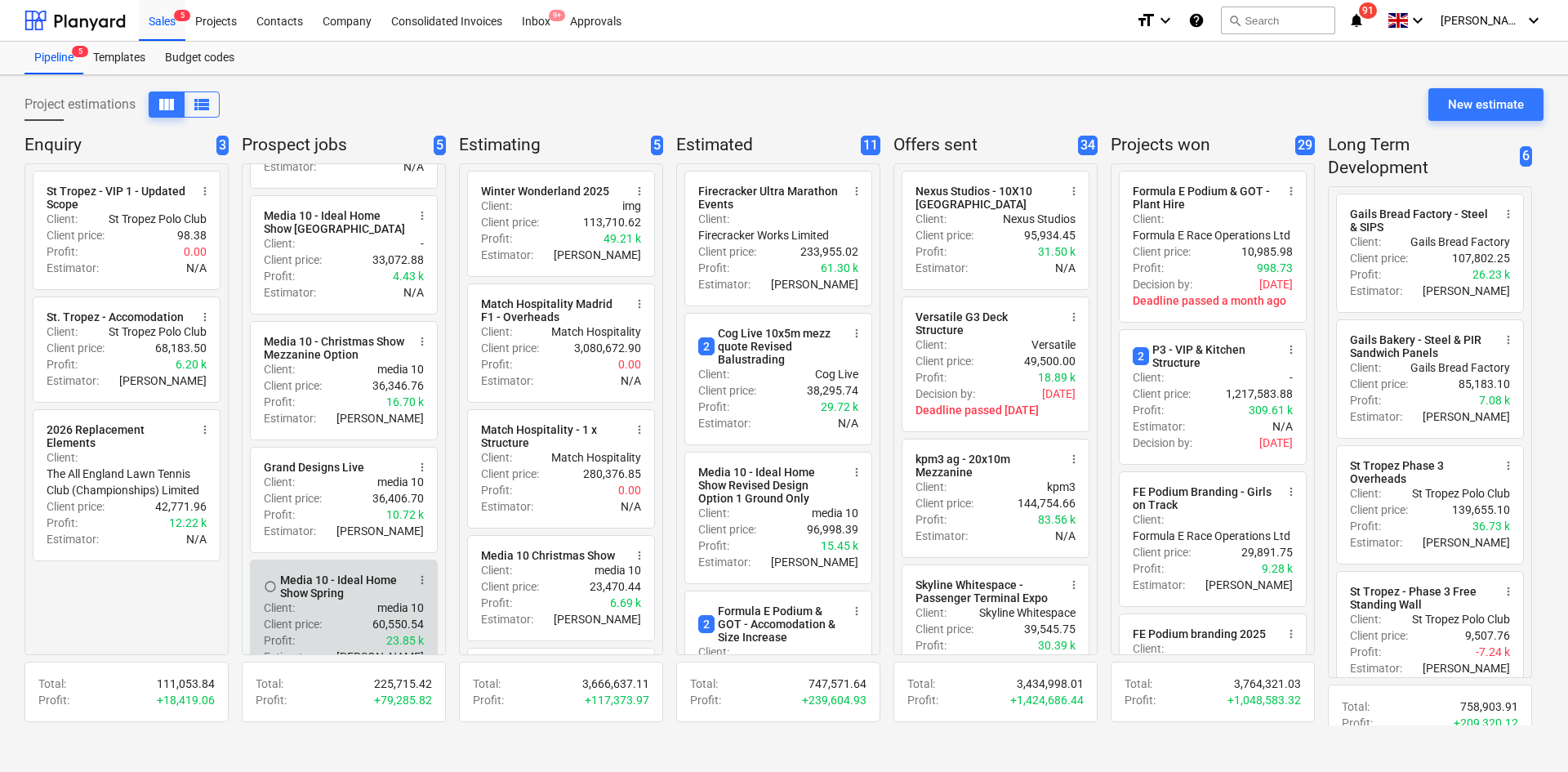
scroll to position [140, 0]
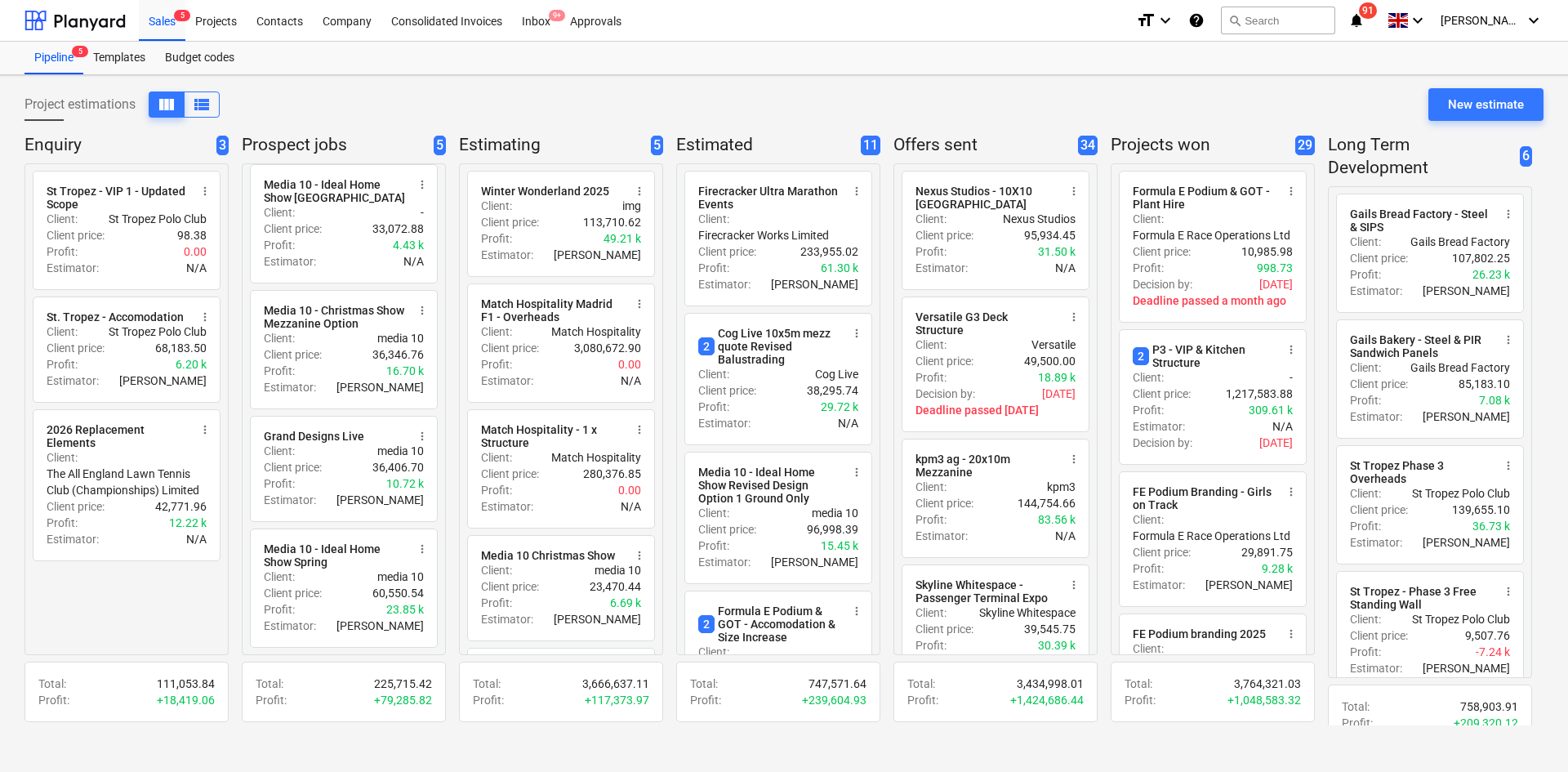
drag, startPoint x: 200, startPoint y: 610, endPoint x: 81, endPoint y: 586, distance: 121.6
drag, startPoint x: 13, startPoint y: 590, endPoint x: -82, endPoint y: 573, distance: 96.1
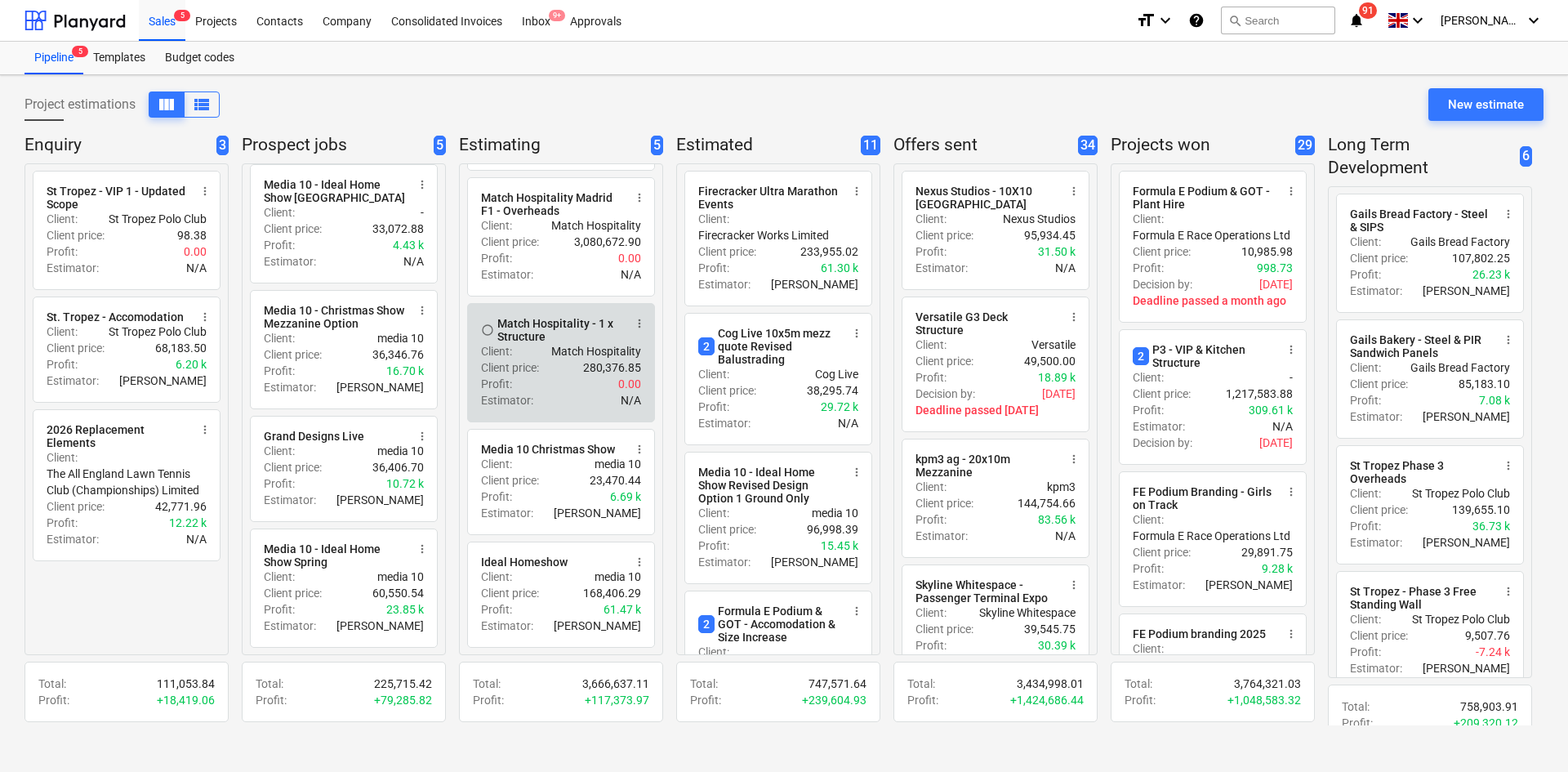
scroll to position [126, 0]
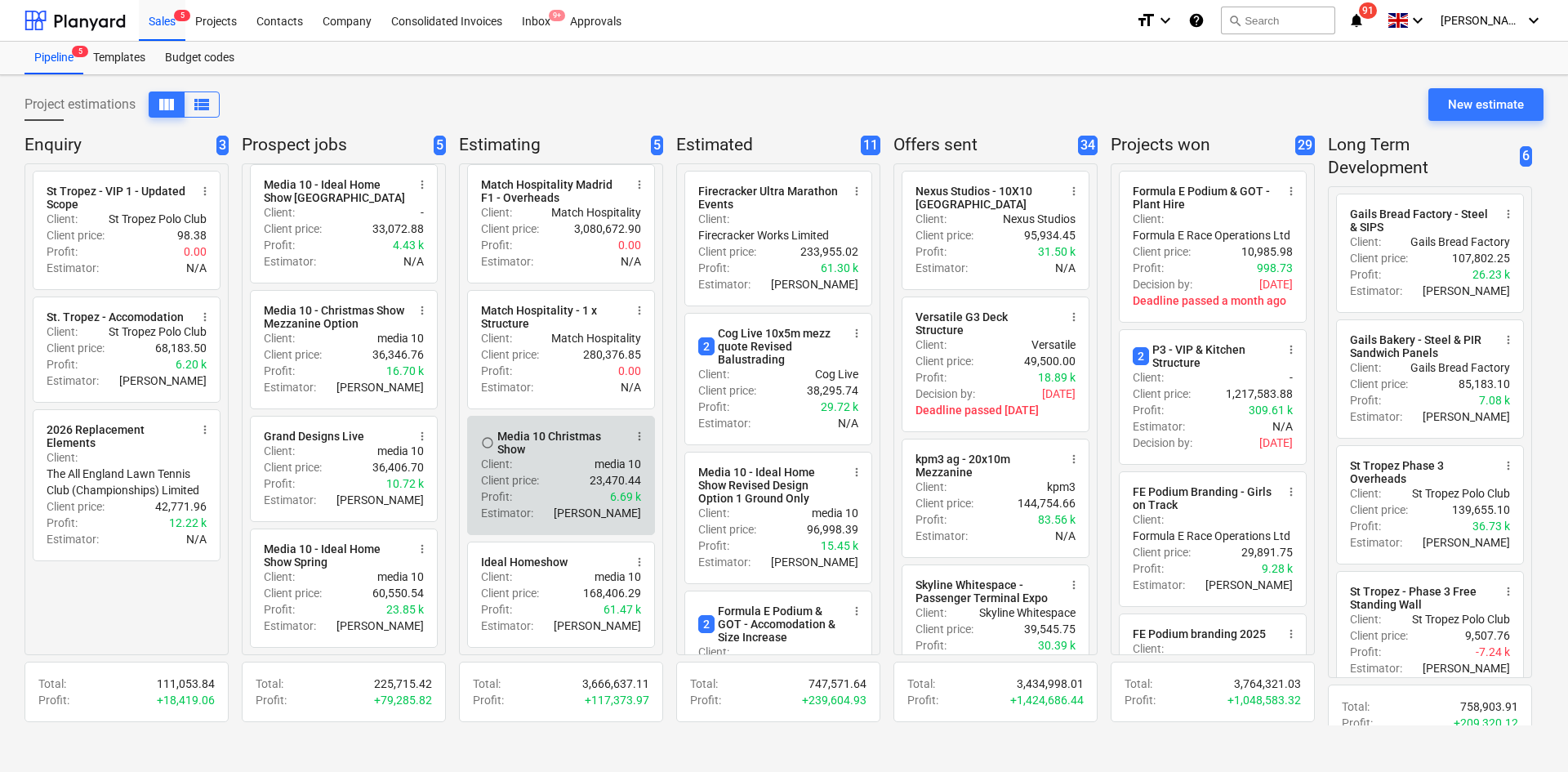
click at [642, 438] on span "more_vert" at bounding box center [639, 436] width 13 height 13
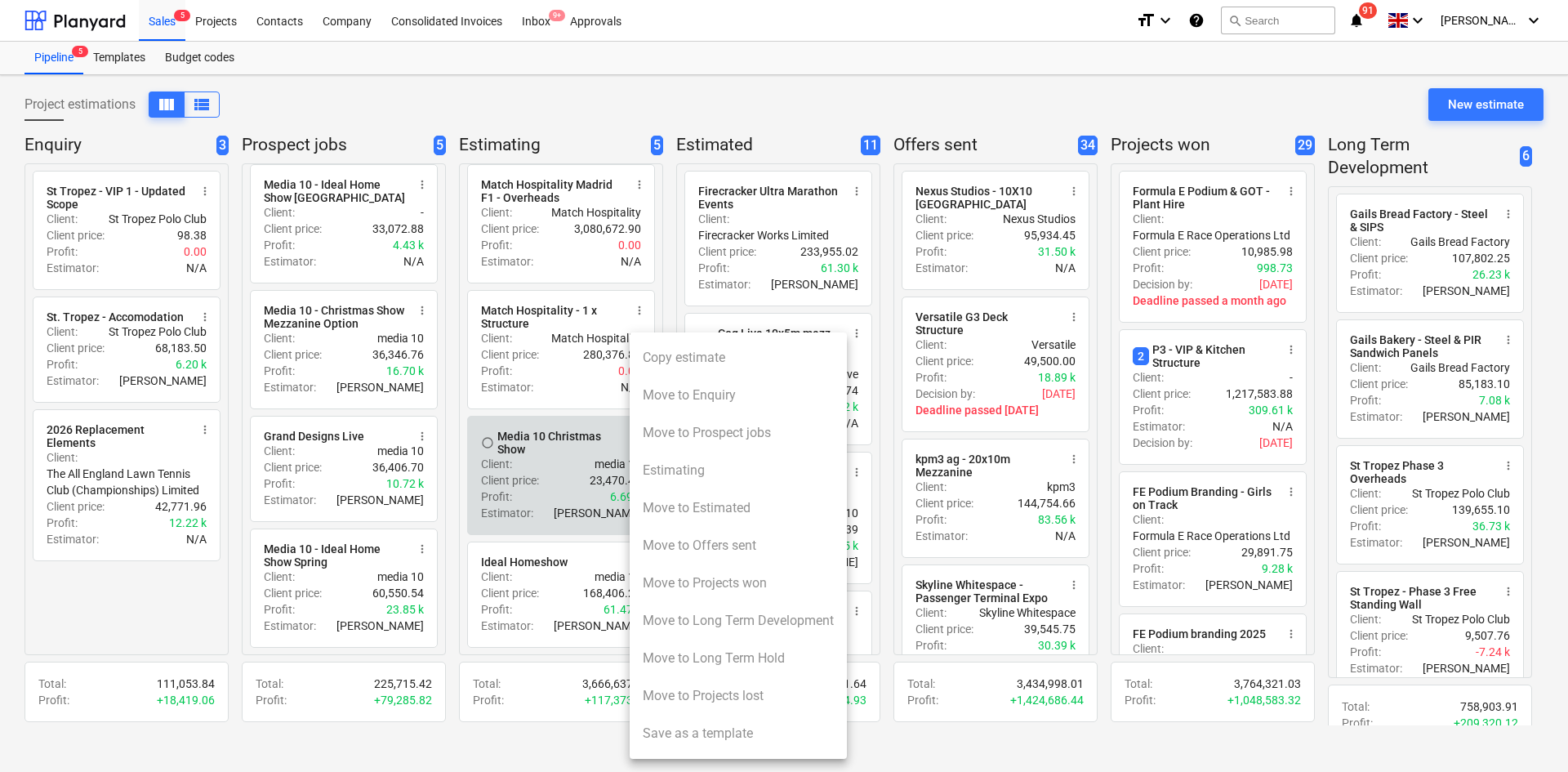
scroll to position [112, 0]
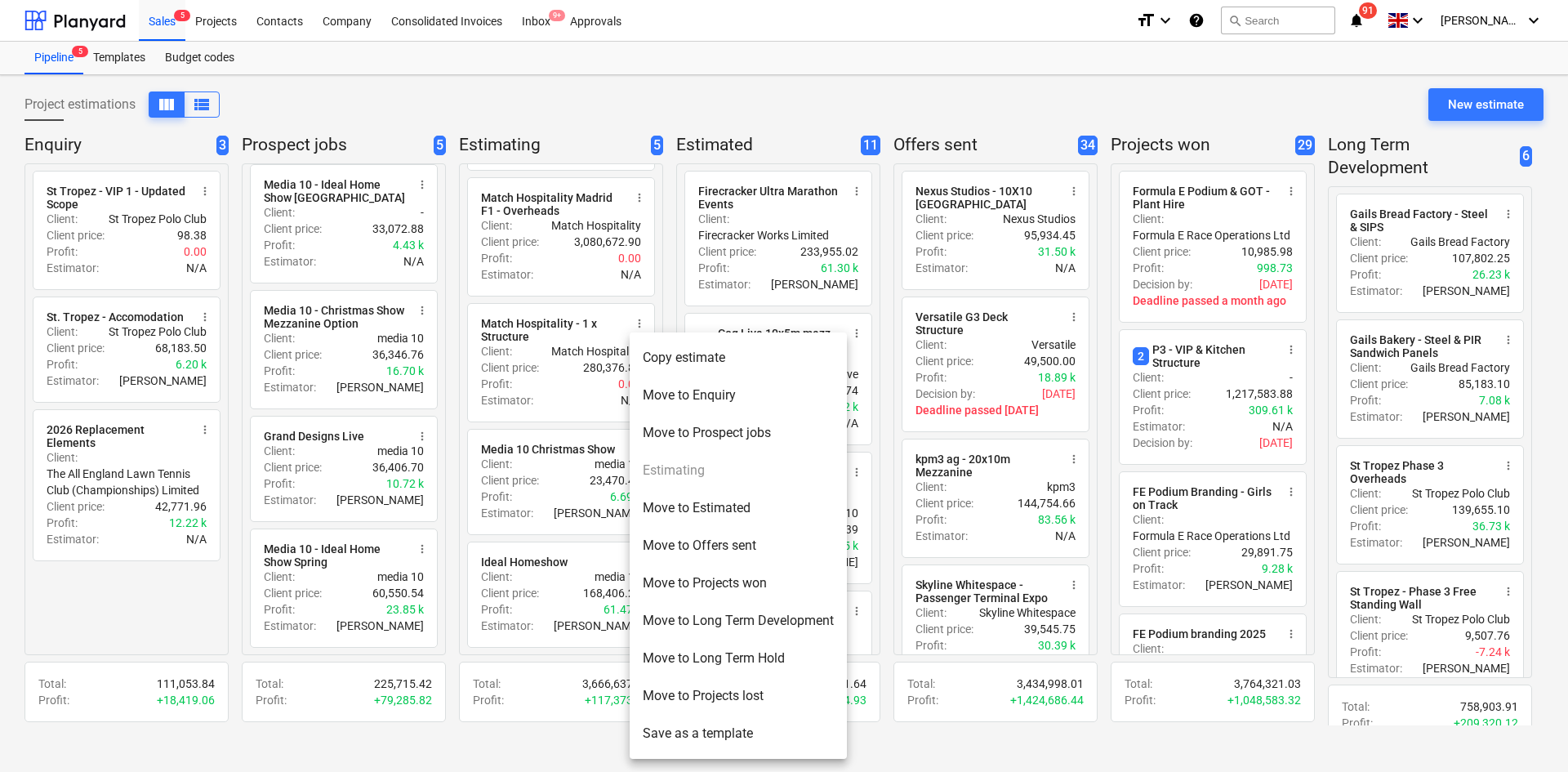
click at [770, 654] on li "Move to Long Term Hold" at bounding box center [738, 658] width 217 height 38
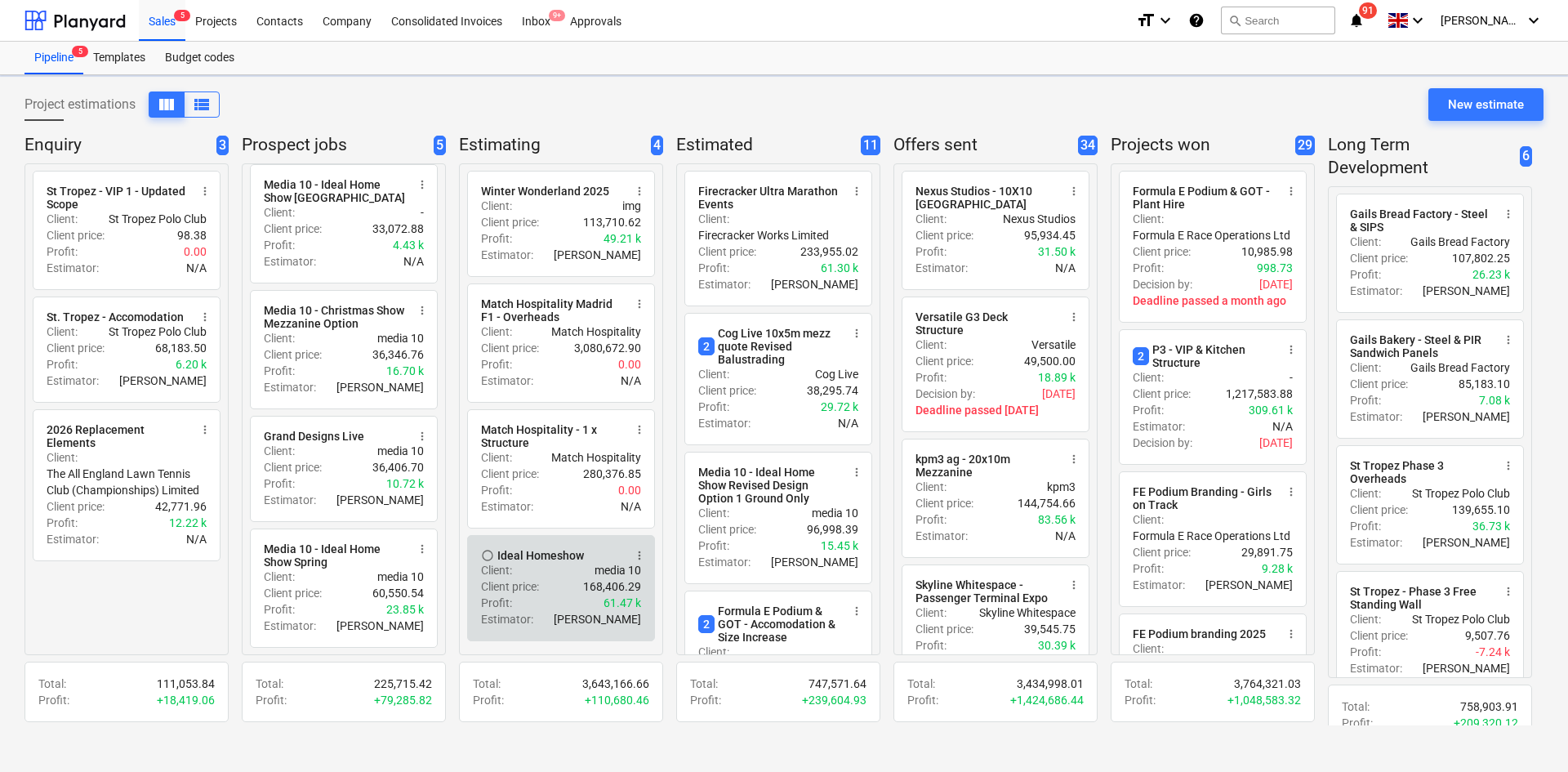
scroll to position [0, 0]
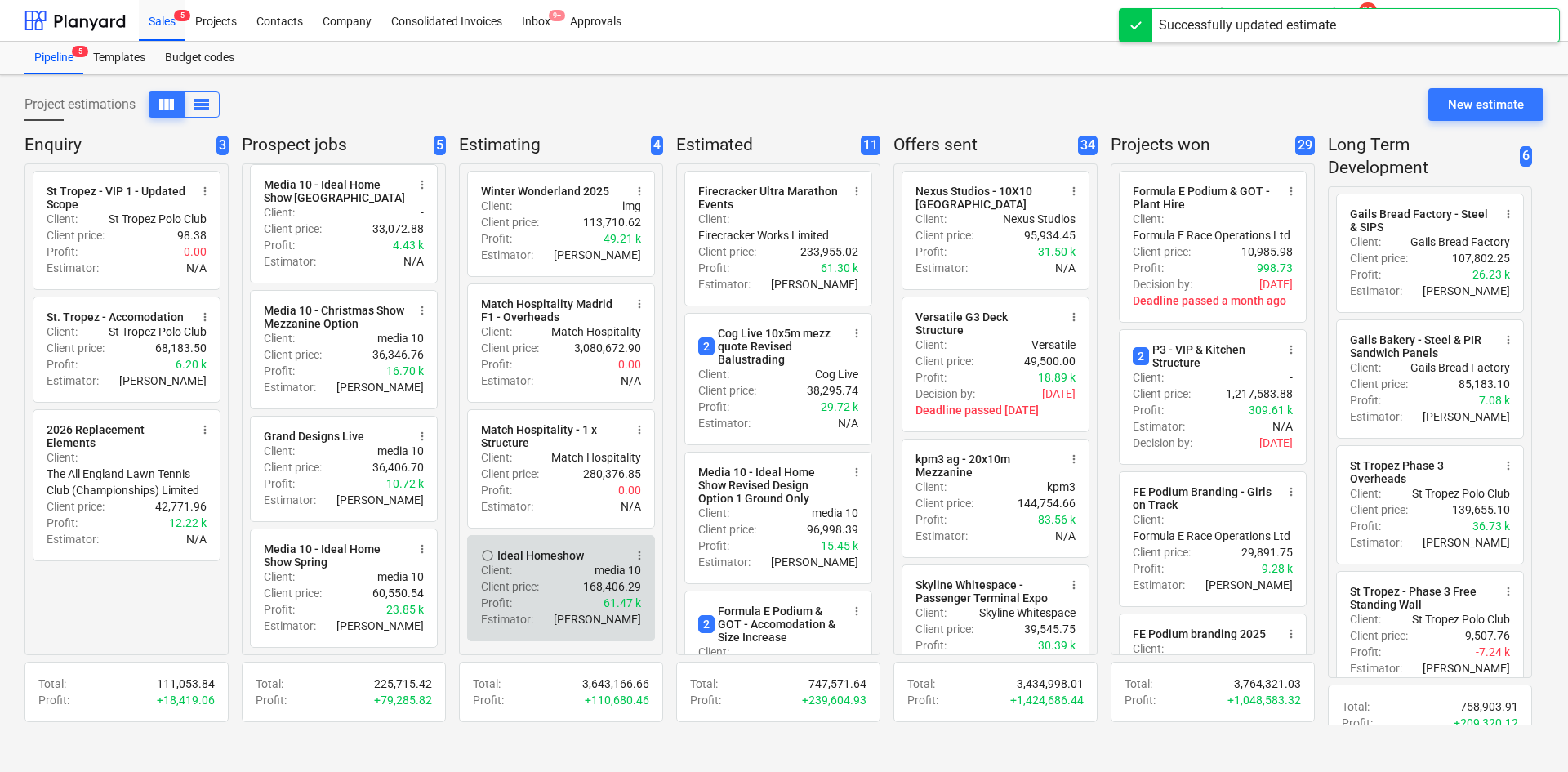
click at [558, 587] on div "Client price : 168,406.29" at bounding box center [561, 586] width 160 height 16
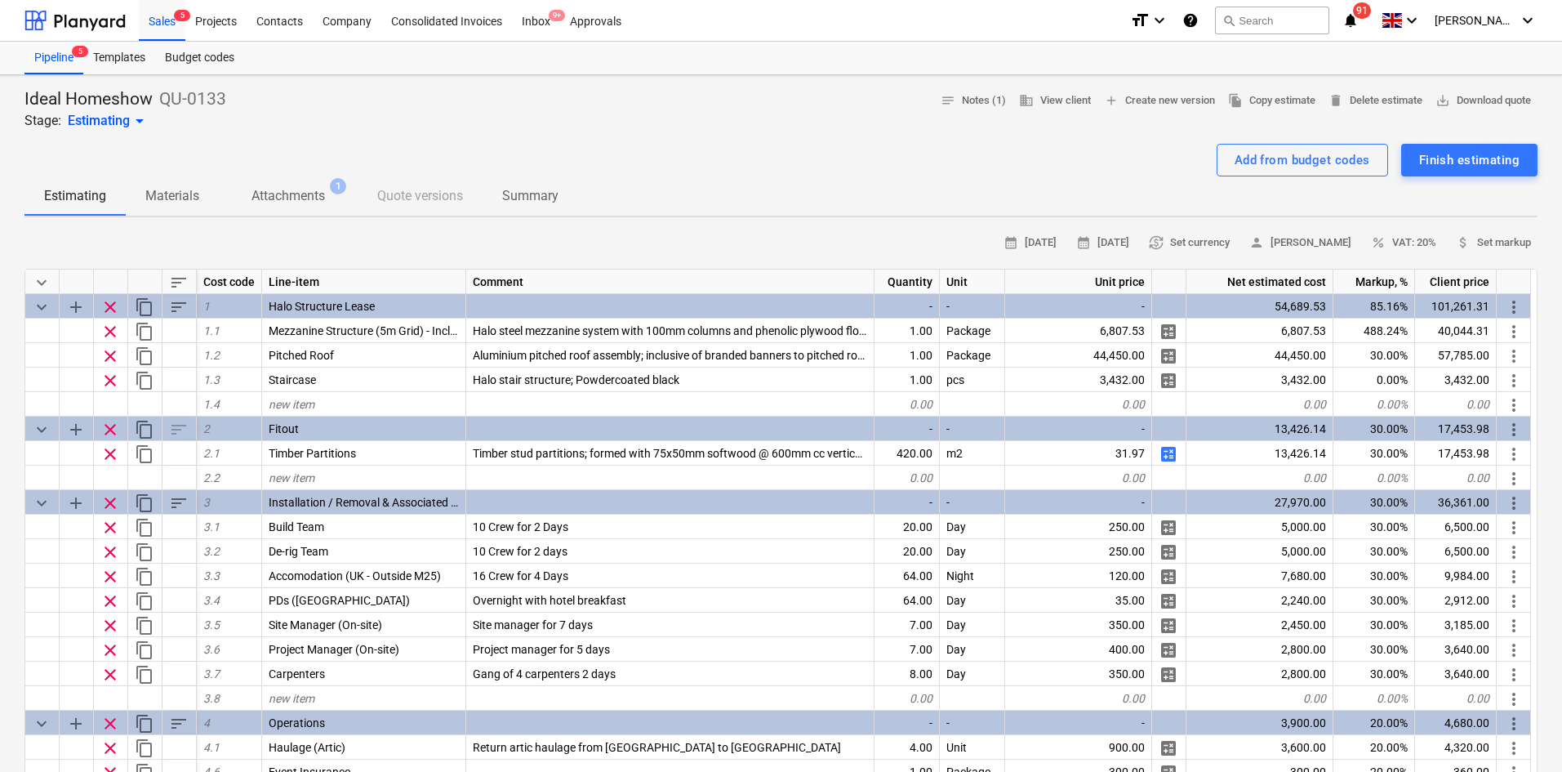
click at [526, 247] on div "calendar_month [DATE] calendar_month [DATE] currency_exchange Set currency pers…" at bounding box center [780, 242] width 1513 height 25
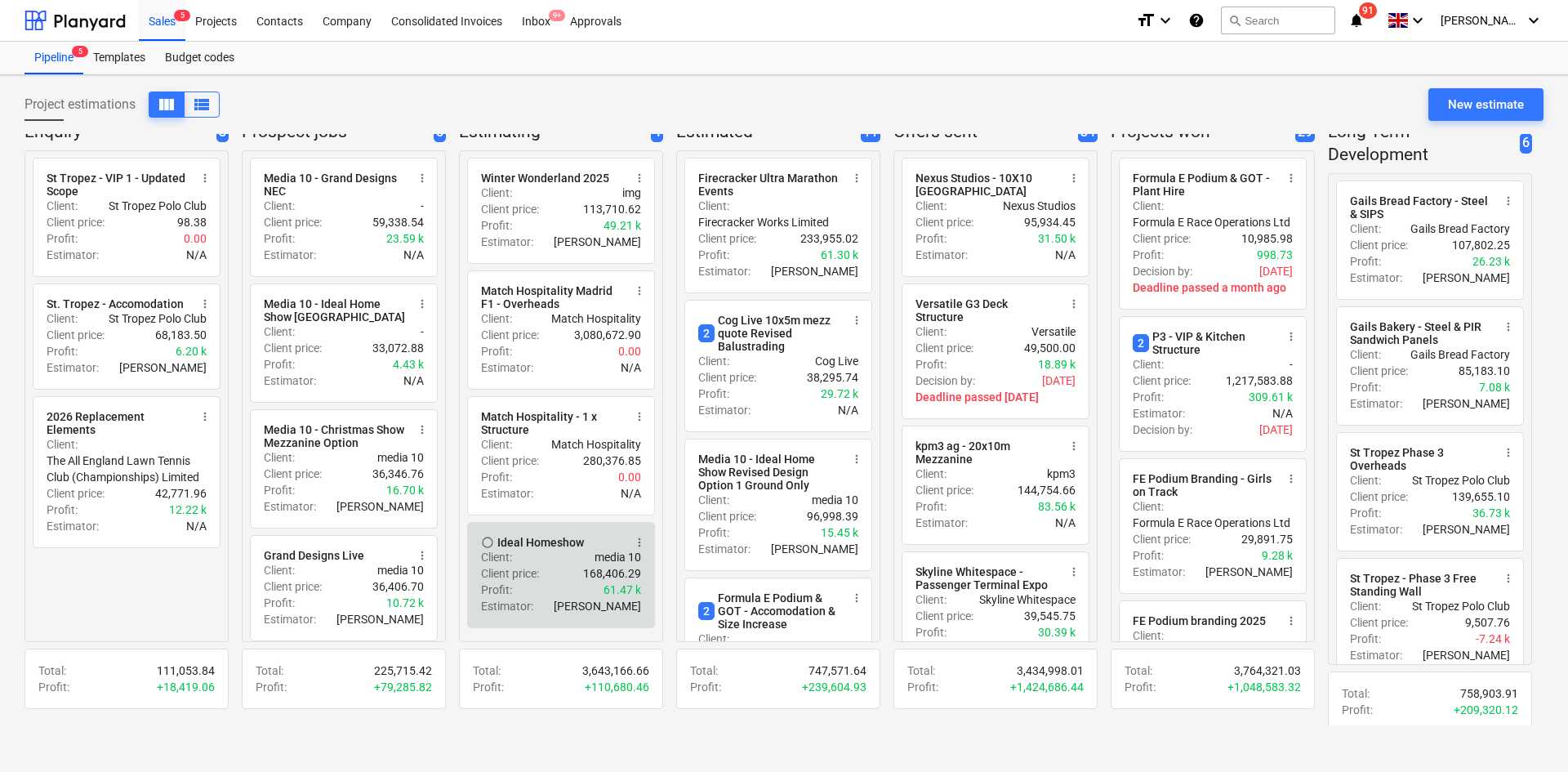
scroll to position [20, 0]
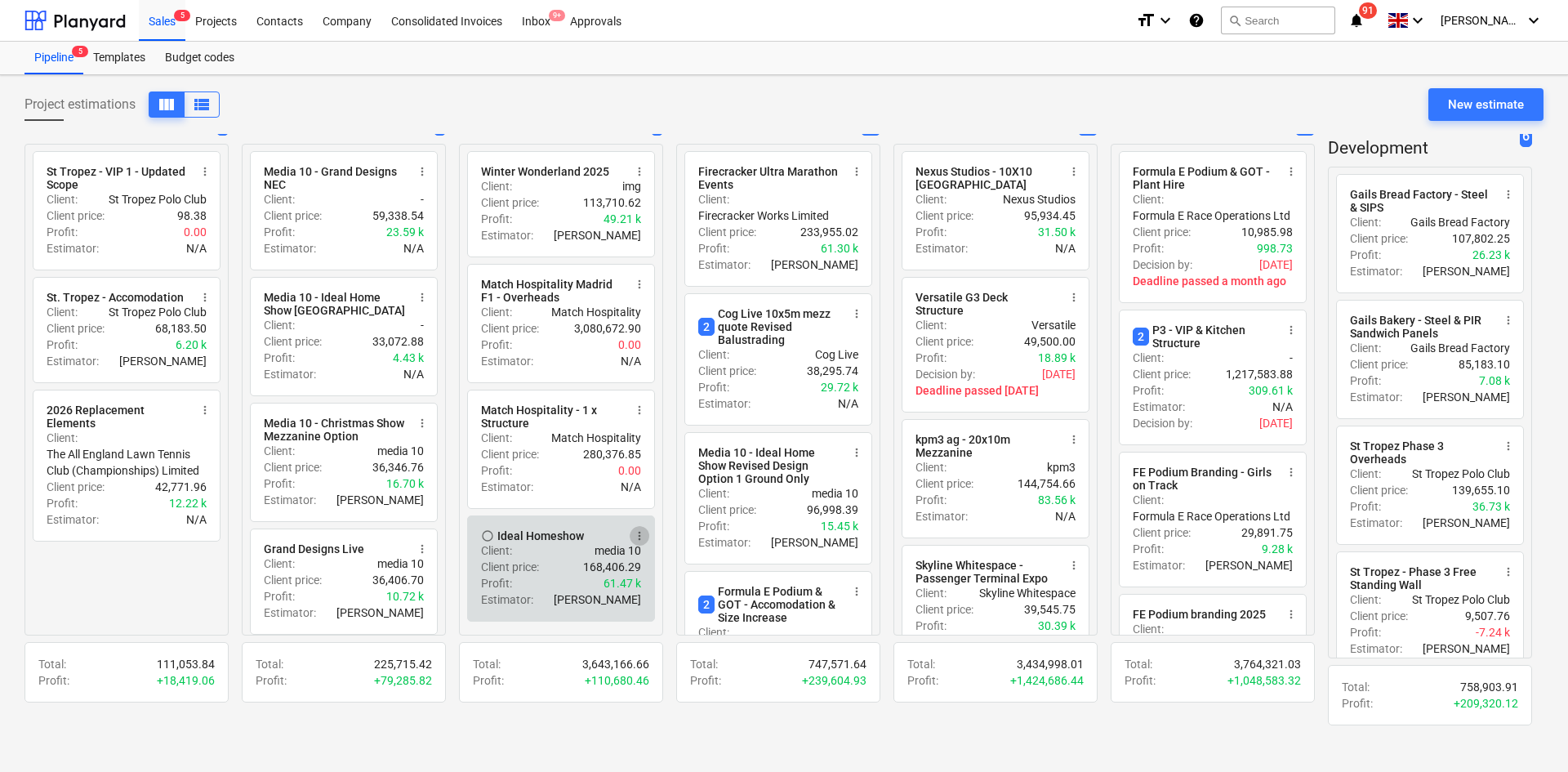
click at [640, 540] on span "more_vert" at bounding box center [639, 535] width 13 height 13
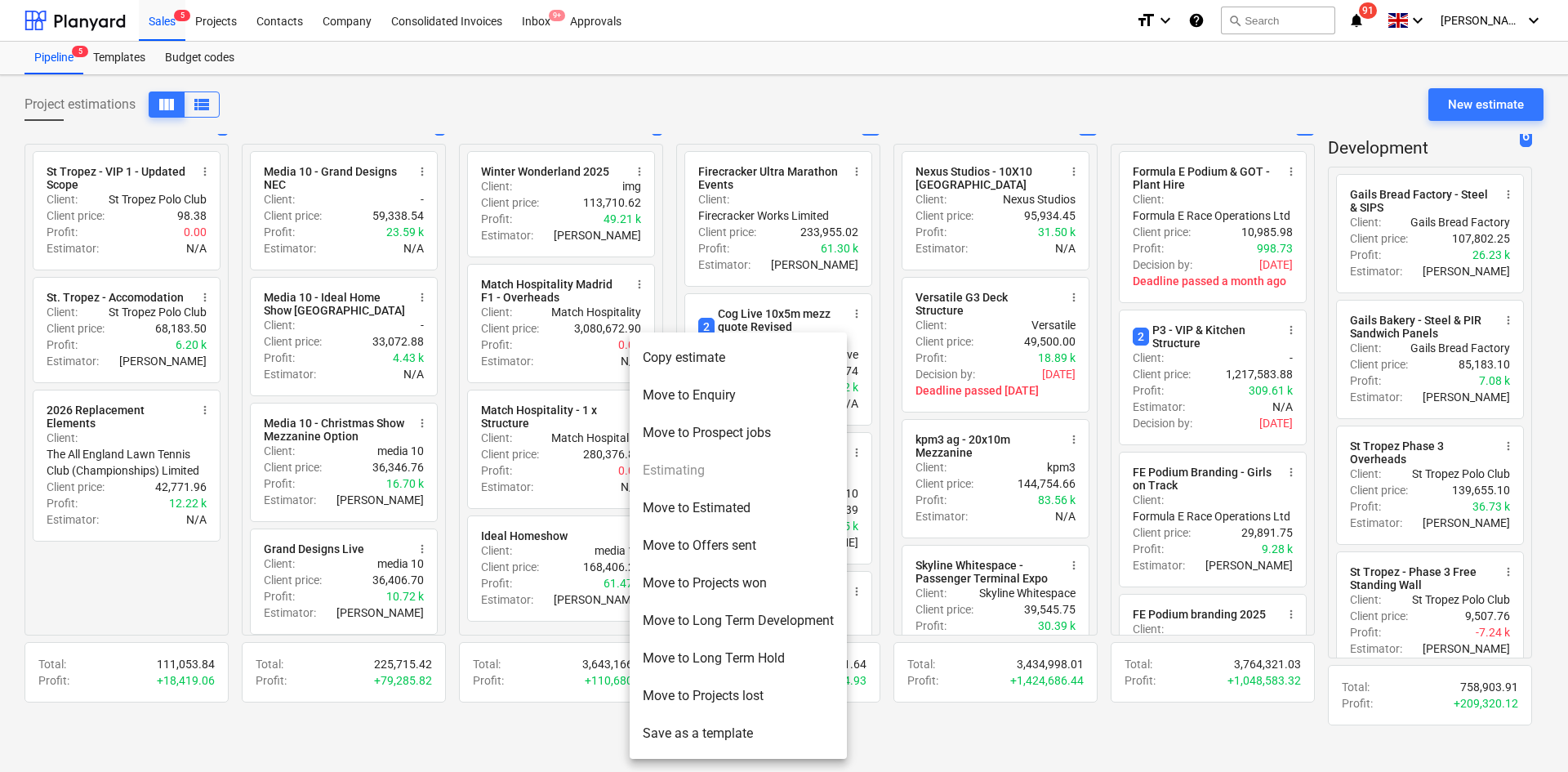
click at [711, 665] on li "Move to Long Term Hold" at bounding box center [738, 658] width 217 height 38
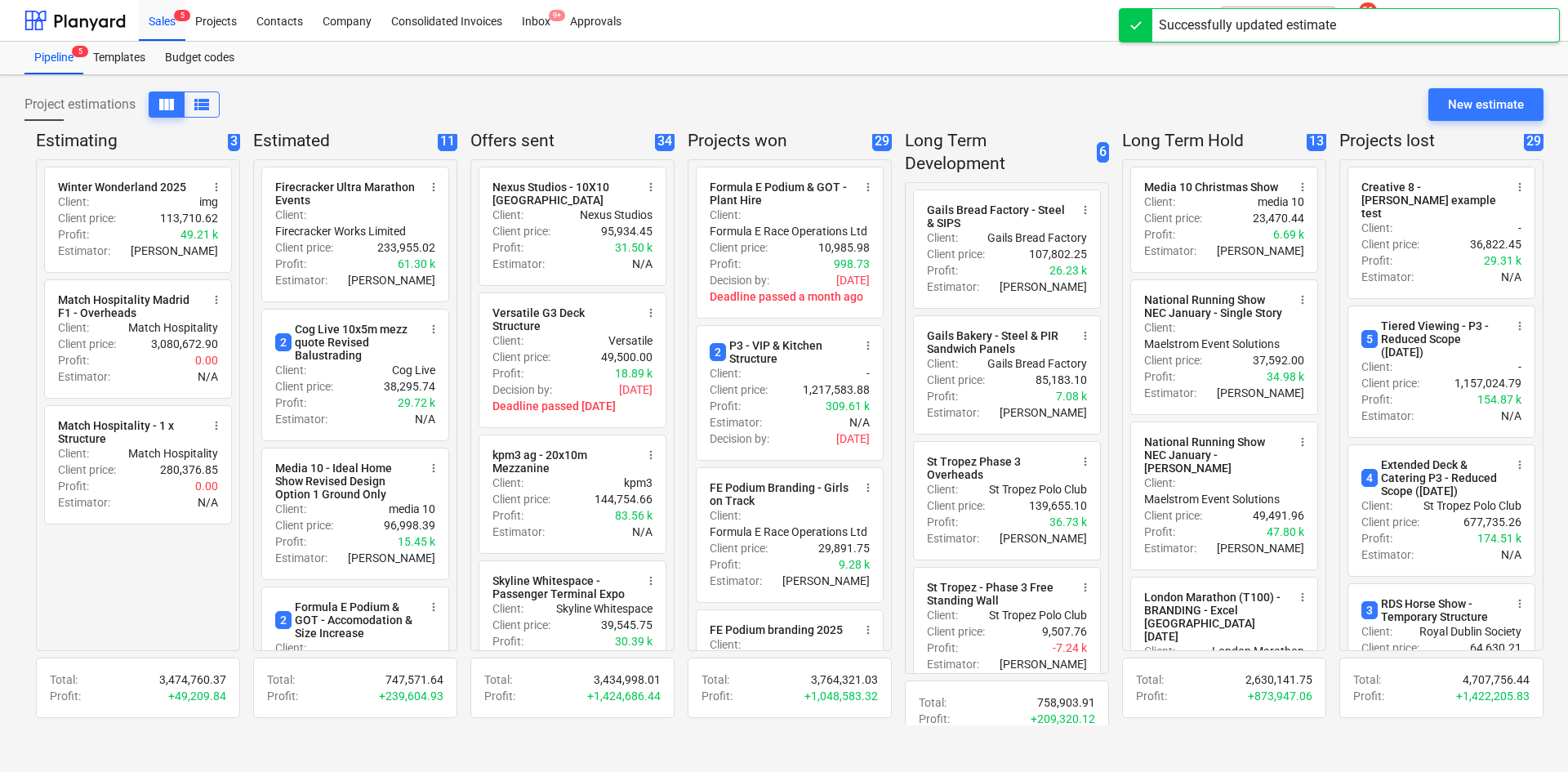
scroll to position [0, 429]
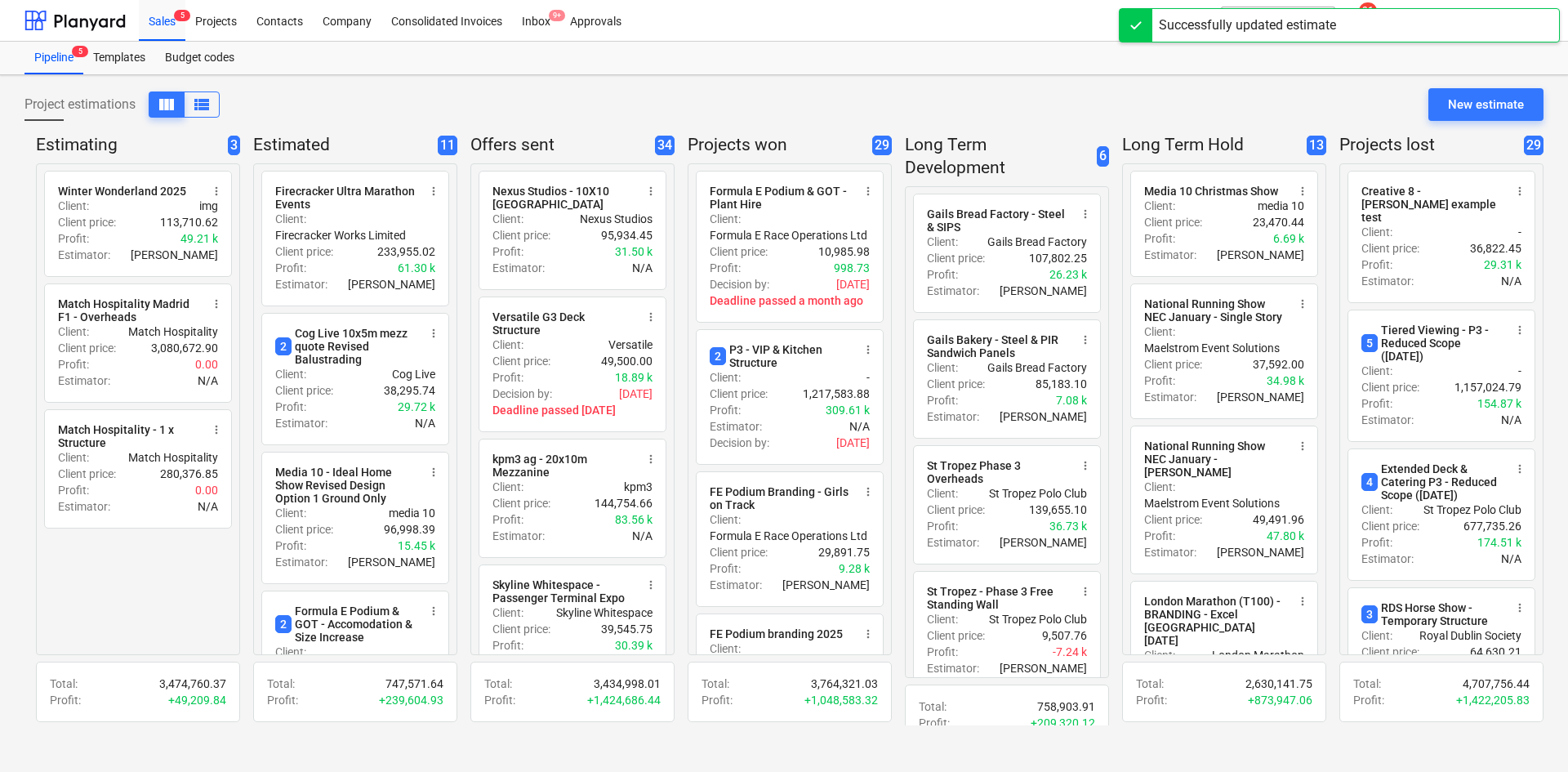
drag, startPoint x: 685, startPoint y: 431, endPoint x: 1155, endPoint y: 411, distance: 470.0
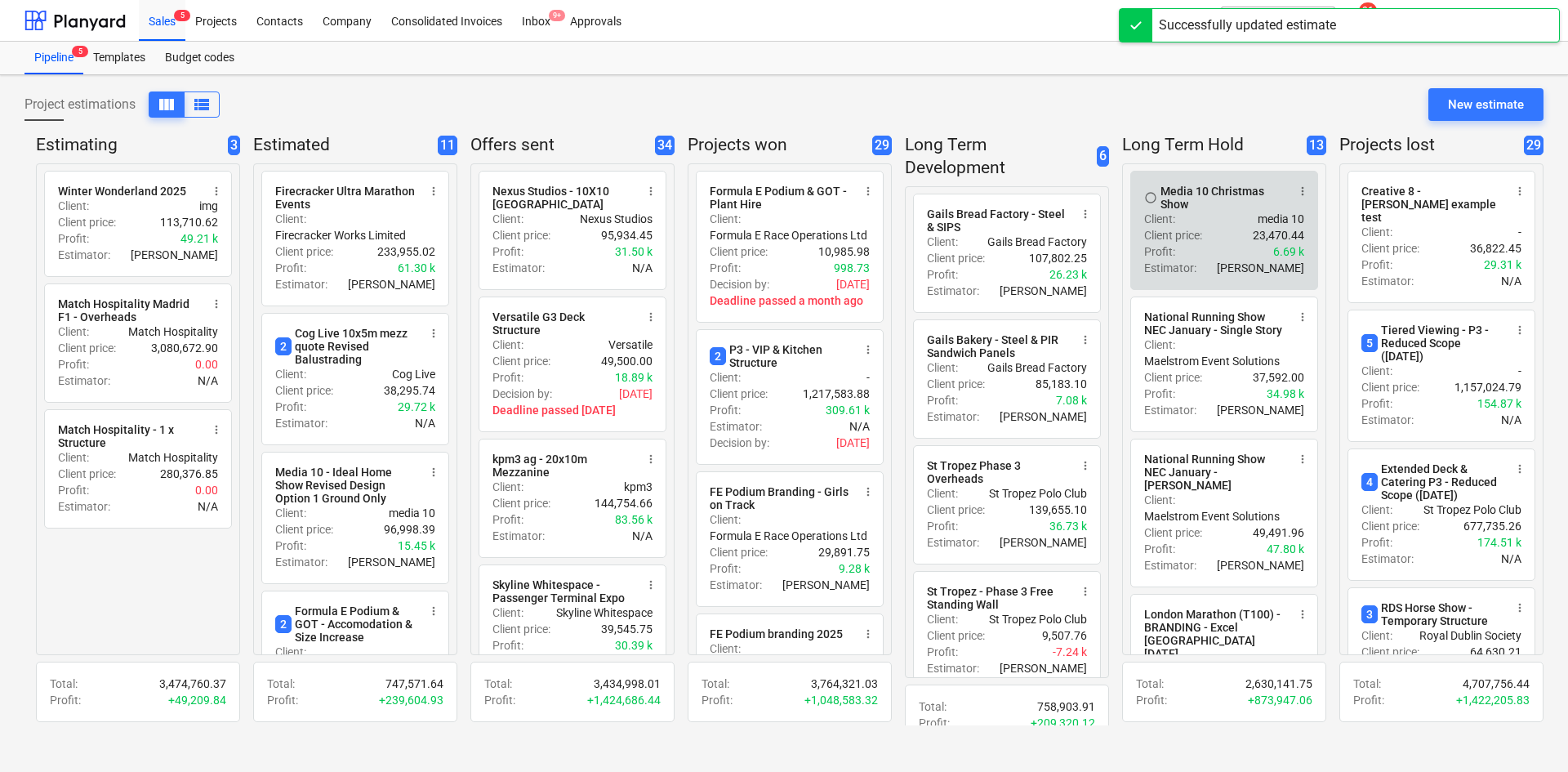
click at [1185, 225] on div "Client : media 10" at bounding box center [1224, 219] width 160 height 16
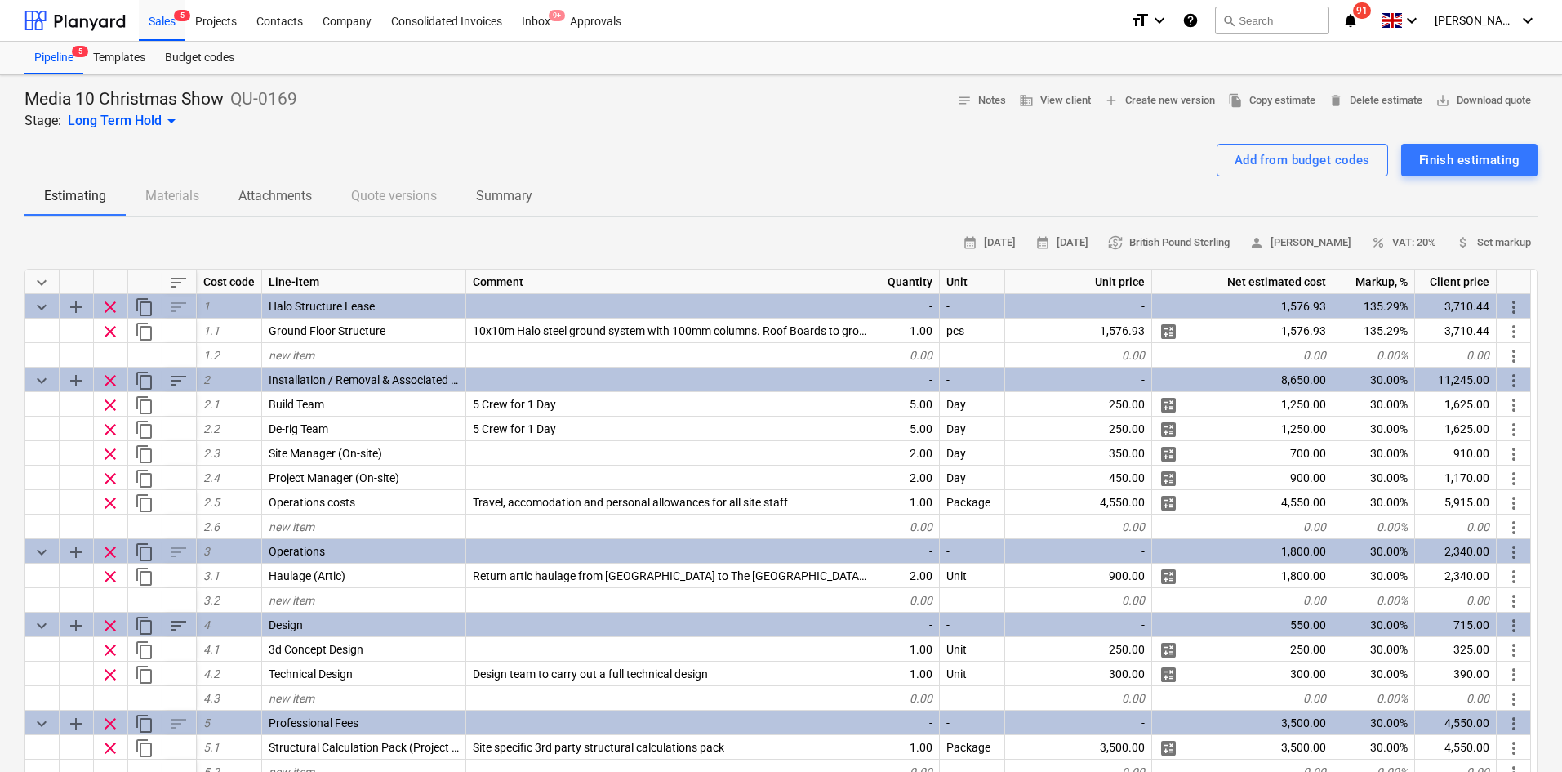
click at [728, 165] on div "Add from budget codes Finish estimating" at bounding box center [780, 160] width 1513 height 33
click at [735, 148] on div "Add from budget codes Finish estimating" at bounding box center [780, 160] width 1513 height 33
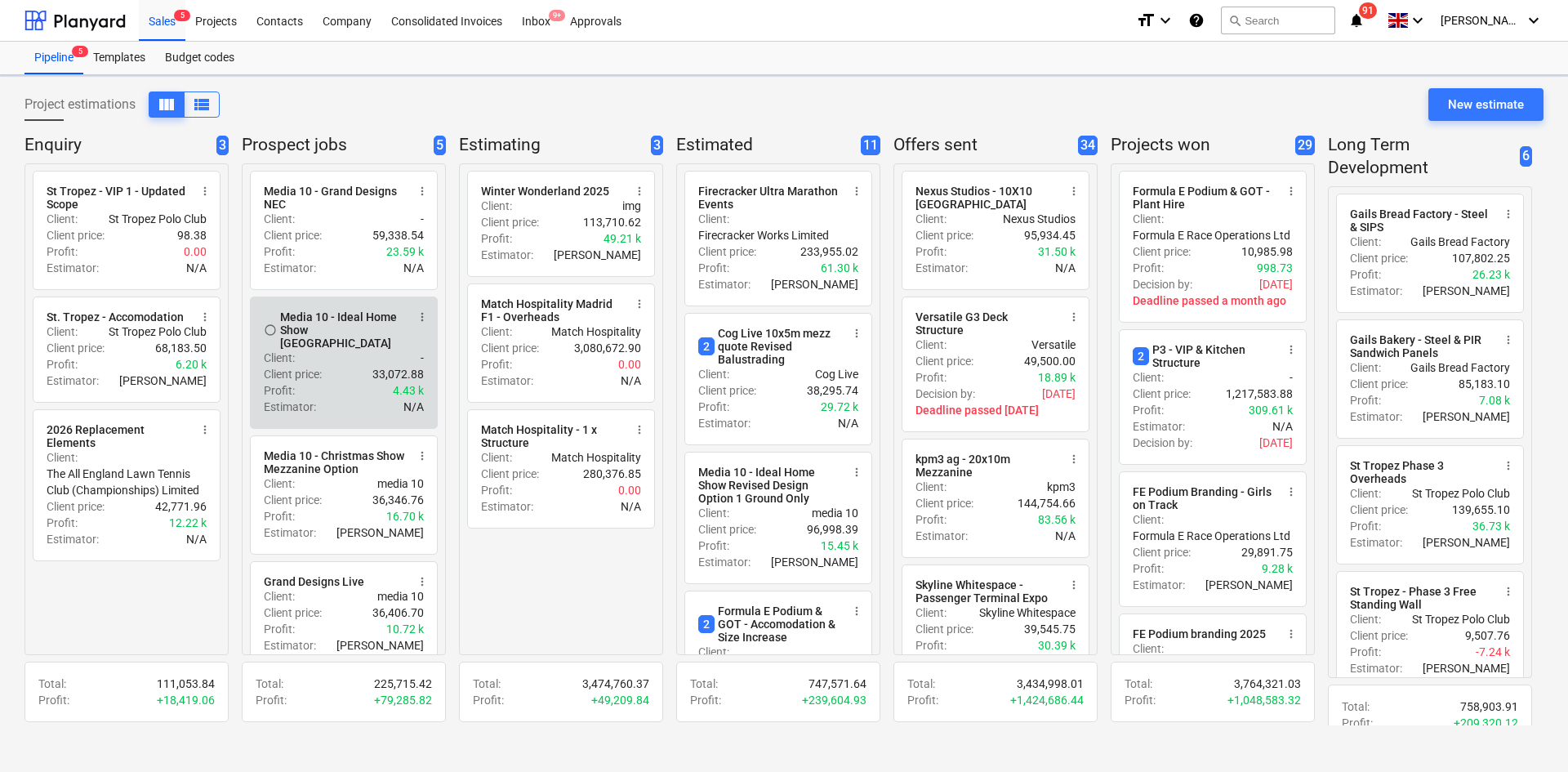
drag, startPoint x: 739, startPoint y: 372, endPoint x: 303, endPoint y: 350, distance: 436.6
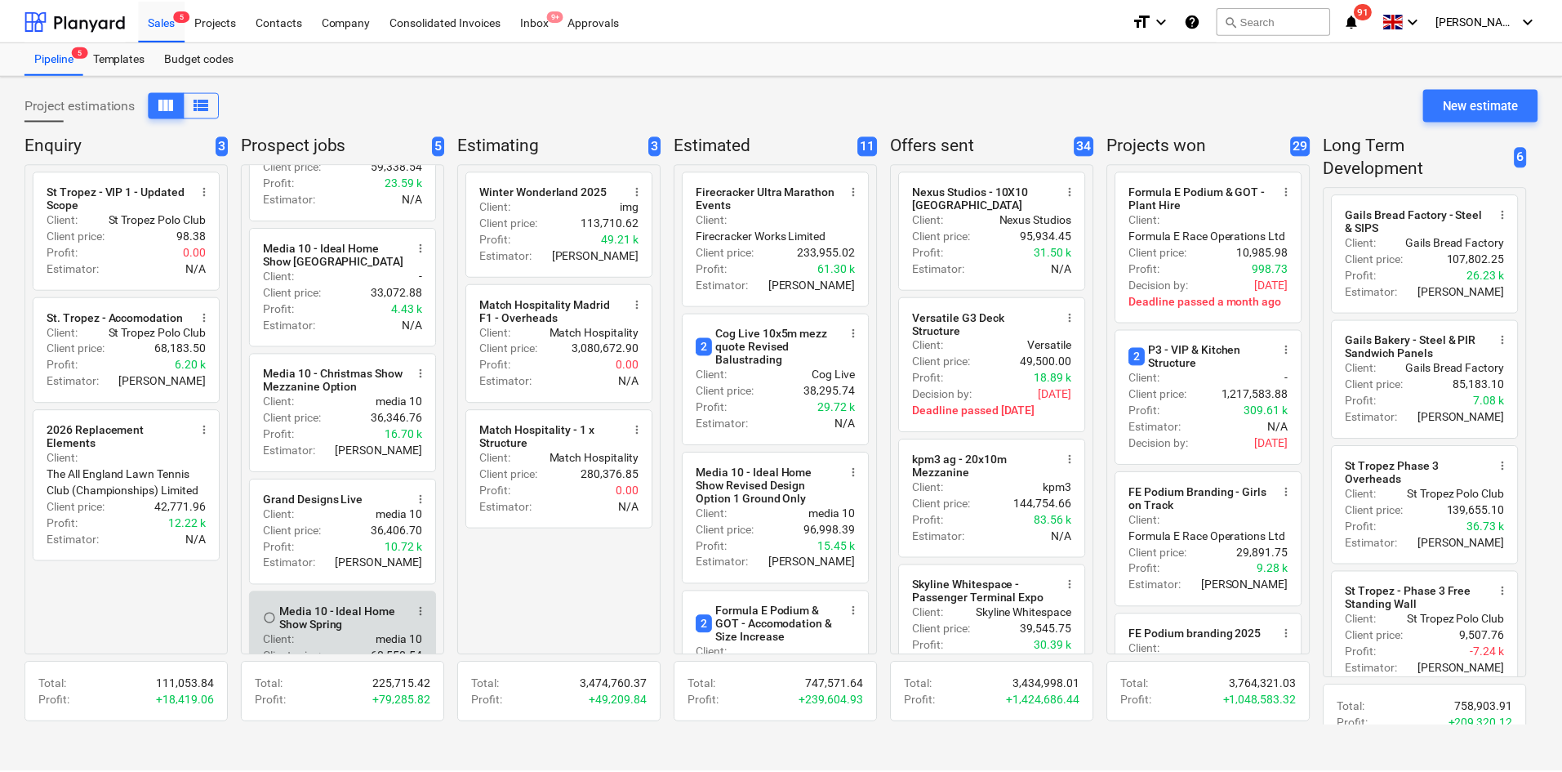
scroll to position [140, 0]
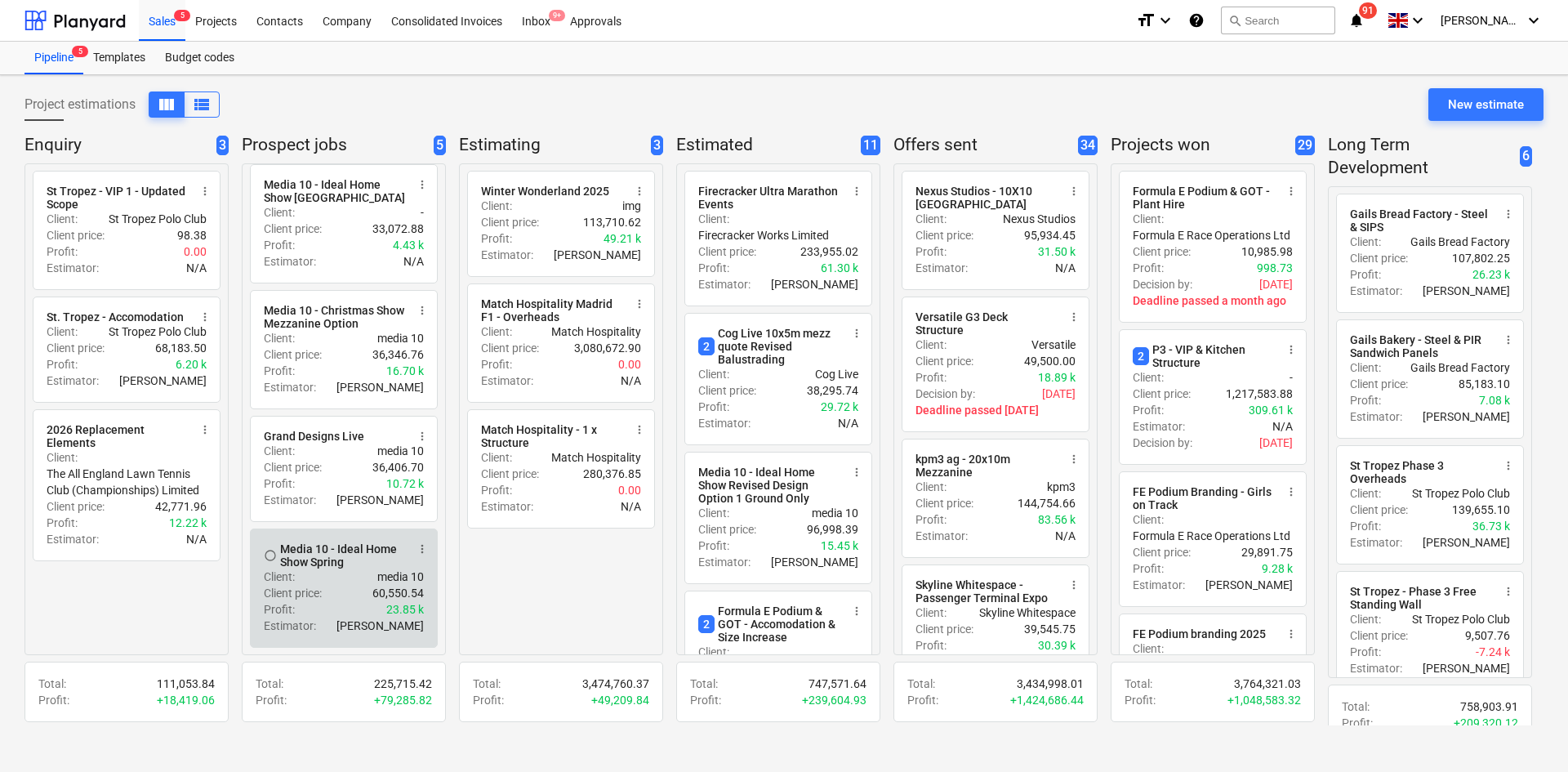
click at [327, 560] on div "Media 10 - Ideal Home Show Spring" at bounding box center [343, 555] width 126 height 26
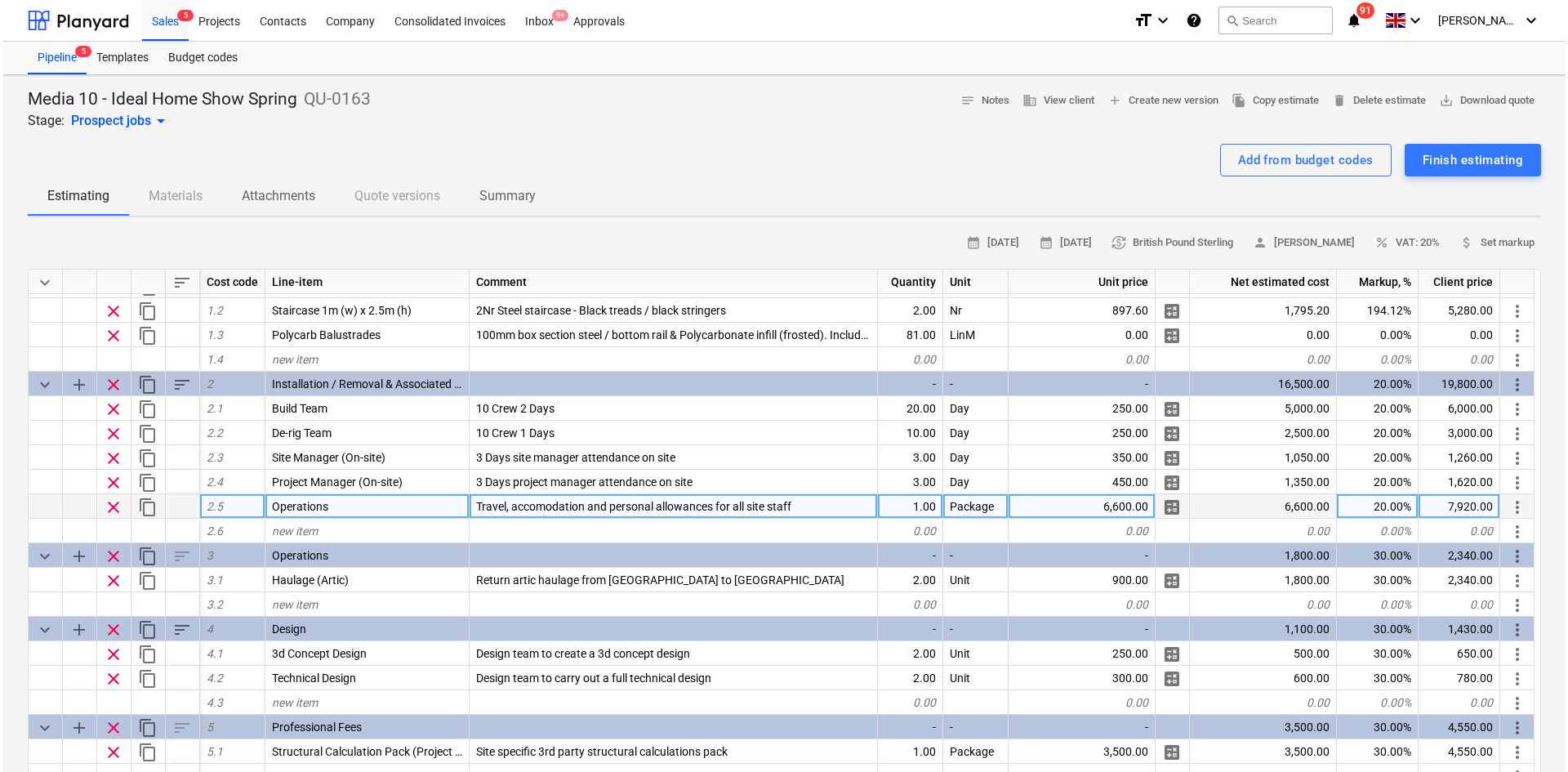
scroll to position [82, 0]
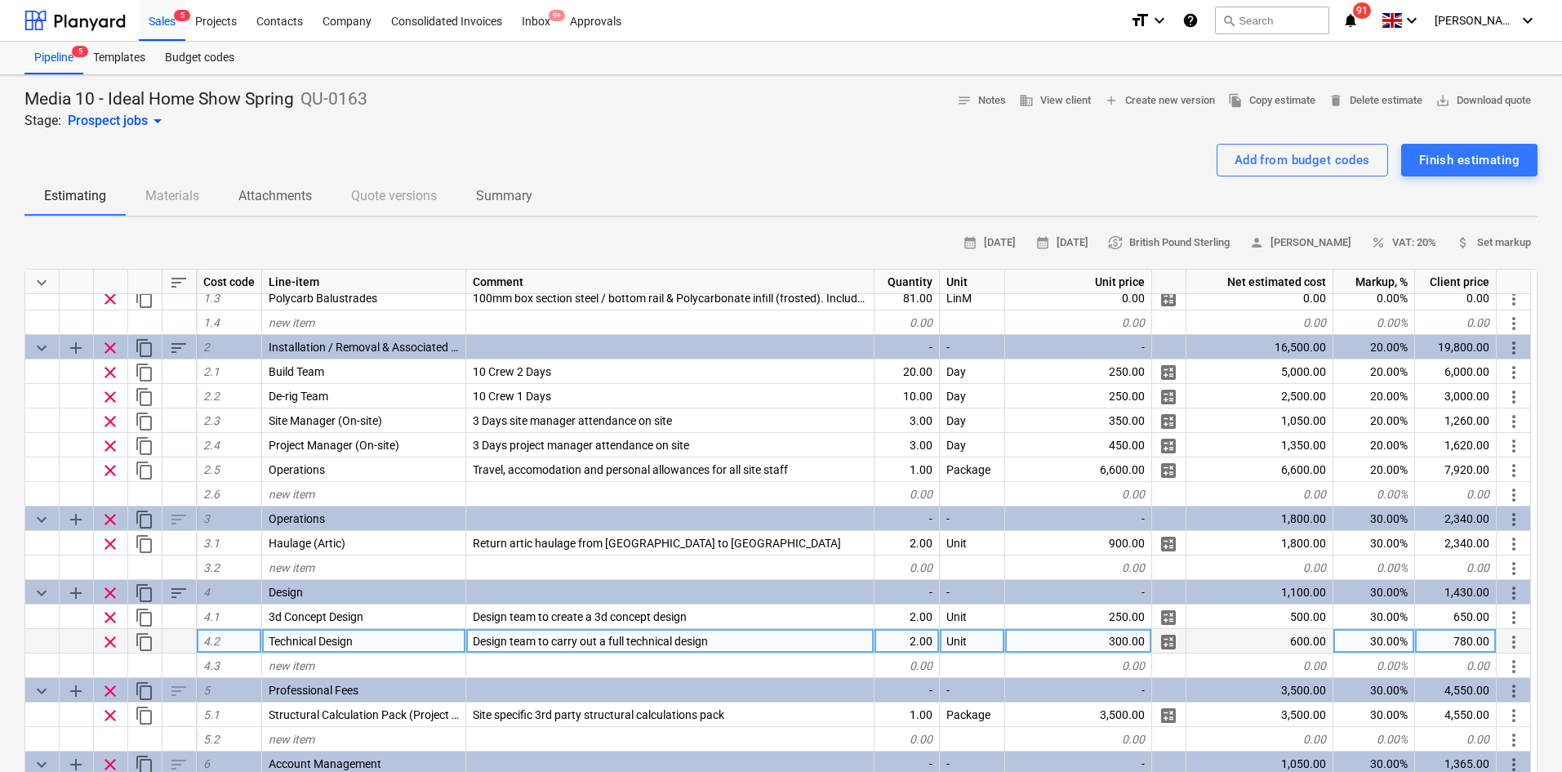
click at [581, 631] on div "Design team to carry out a full technical design" at bounding box center [670, 641] width 408 height 24
click at [630, 127] on div "Media 10 - Ideal Home Show Spring QU-0163 Stage: Prospect jobs arrow_drop_down …" at bounding box center [780, 109] width 1513 height 42
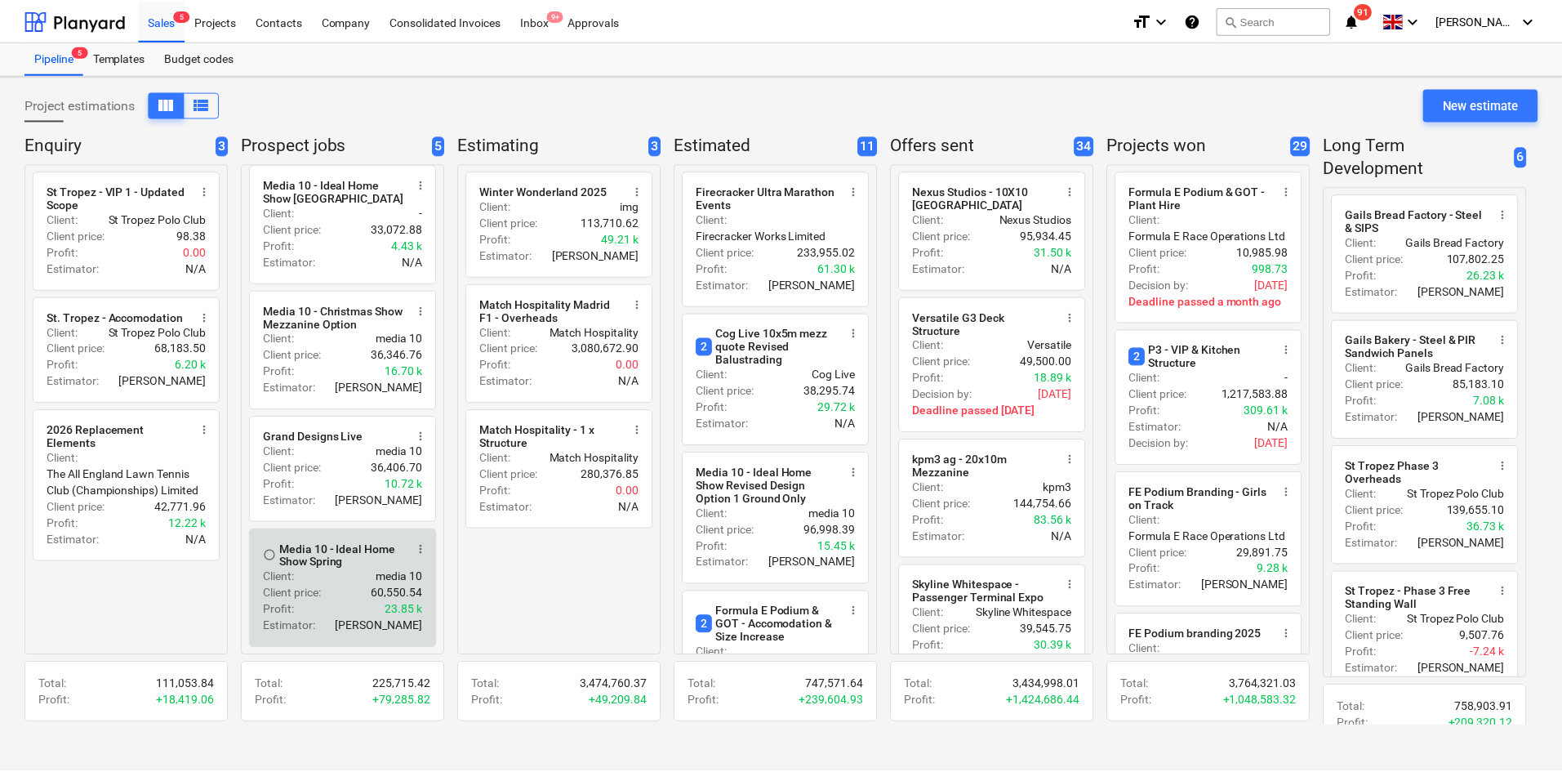
scroll to position [140, 0]
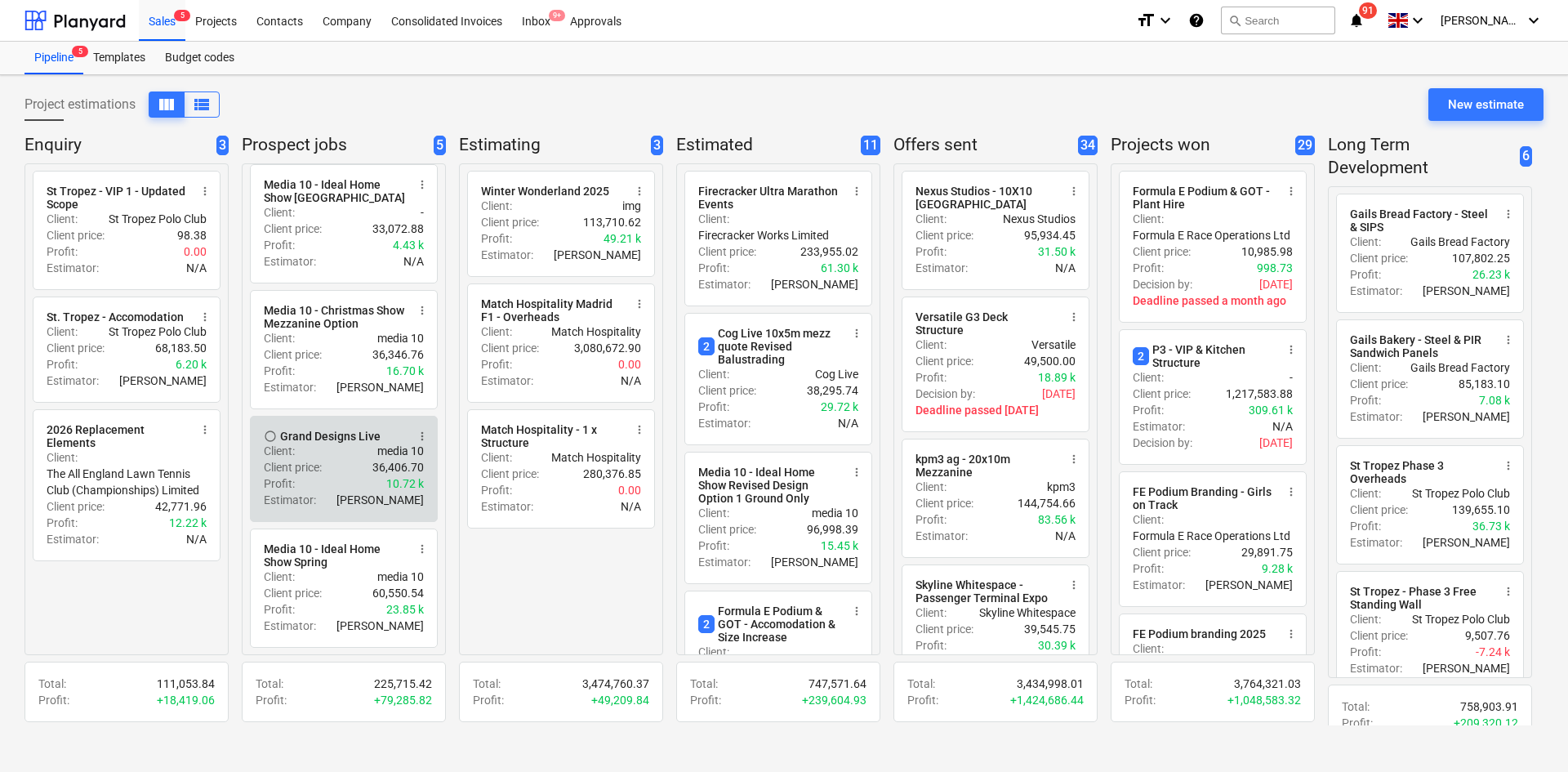
click at [290, 448] on p "Client :" at bounding box center [279, 451] width 31 height 16
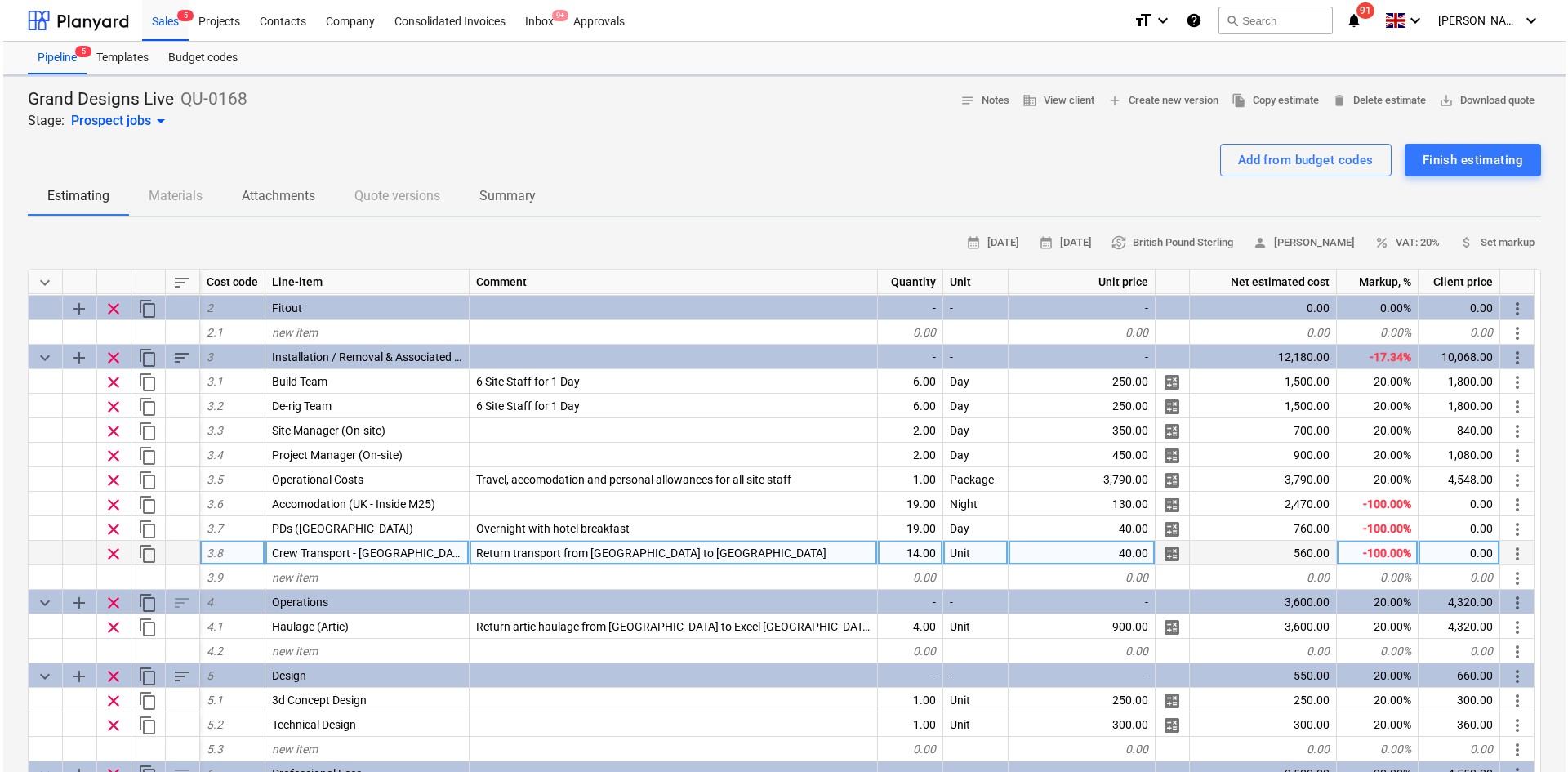
scroll to position [217, 0]
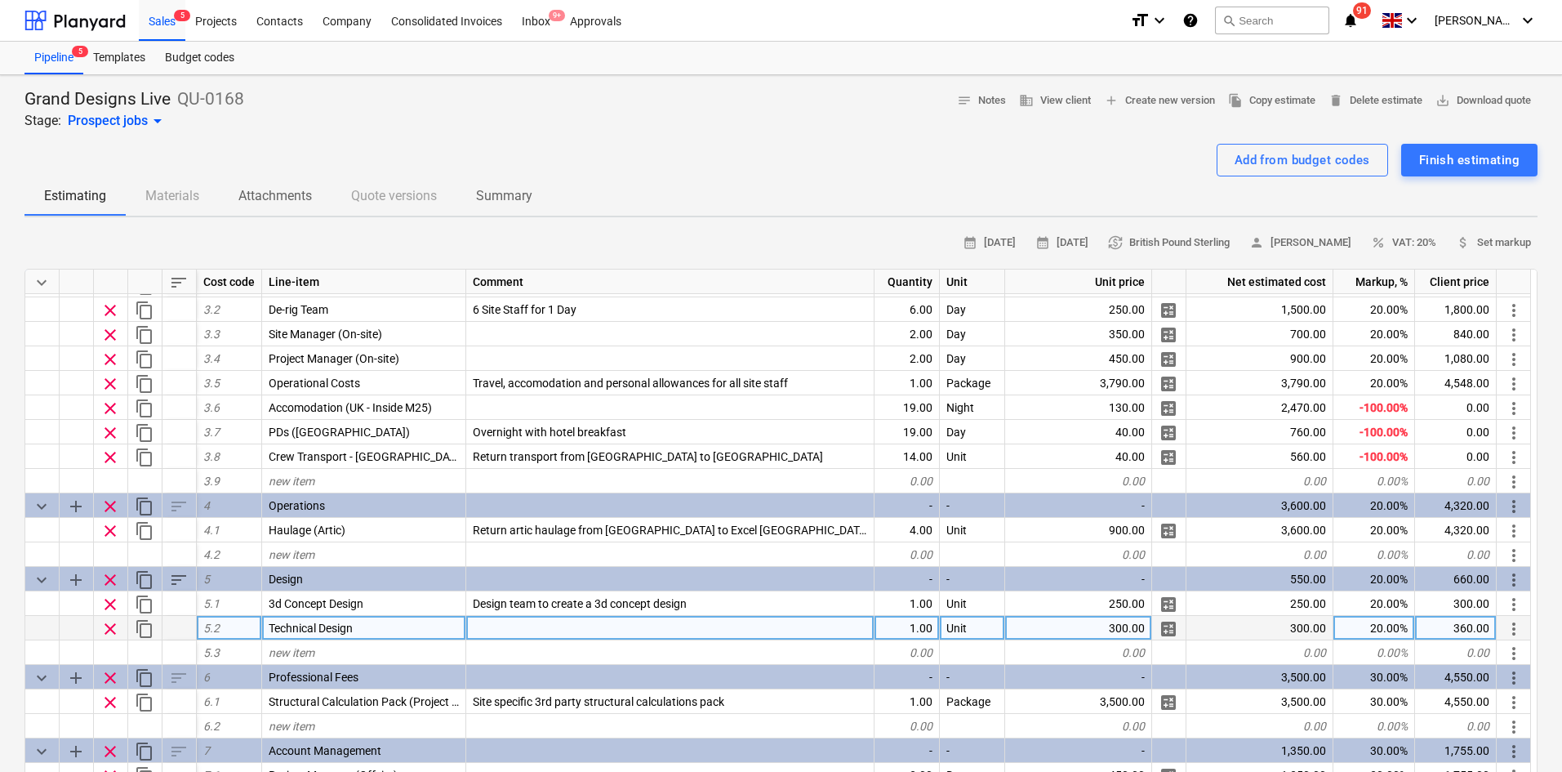
click at [502, 627] on div at bounding box center [670, 628] width 408 height 24
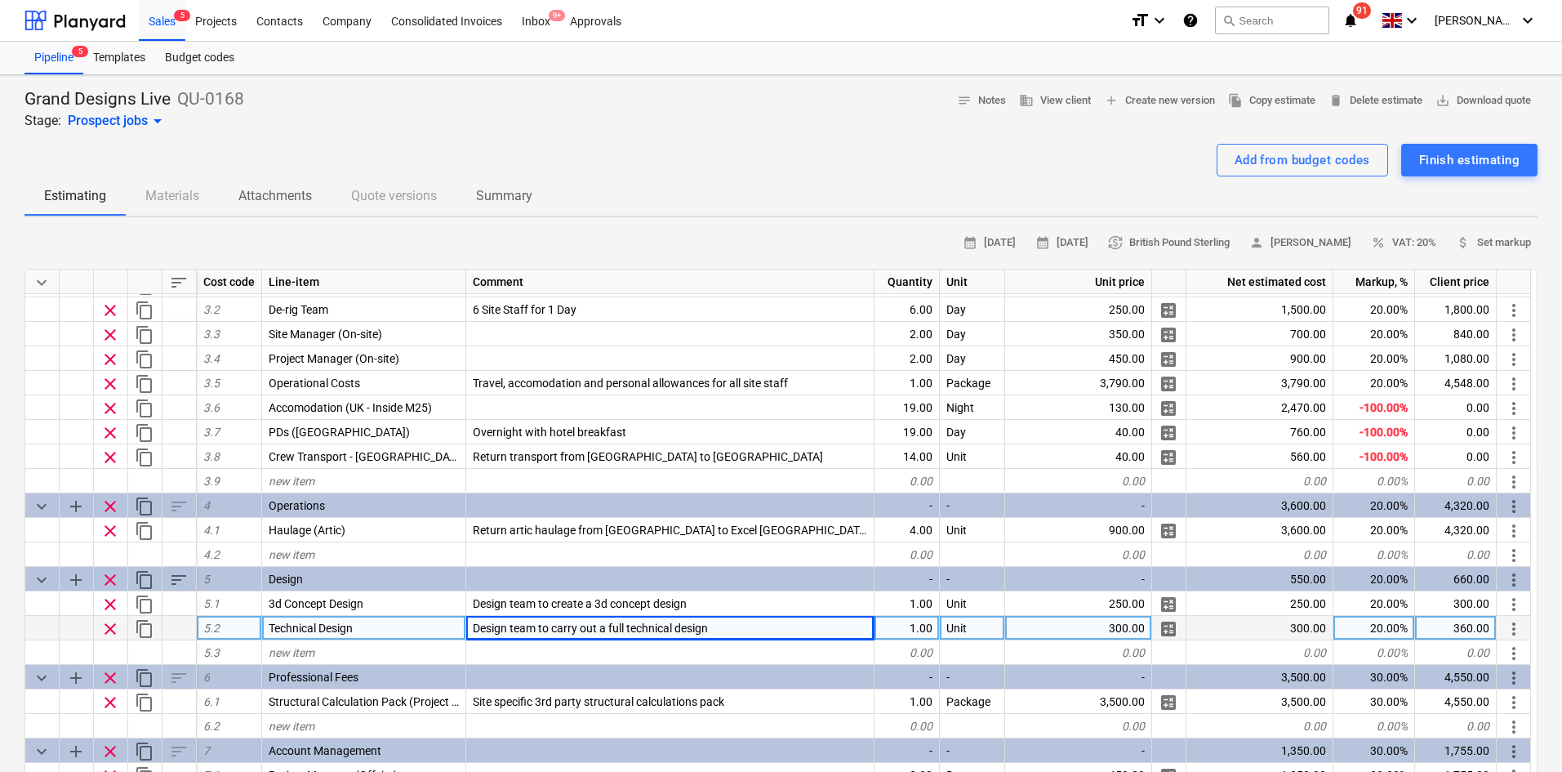
click at [627, 129] on div "Grand Designs Live QU-0168 Stage: Prospect jobs arrow_drop_down notes Notes bus…" at bounding box center [780, 109] width 1513 height 42
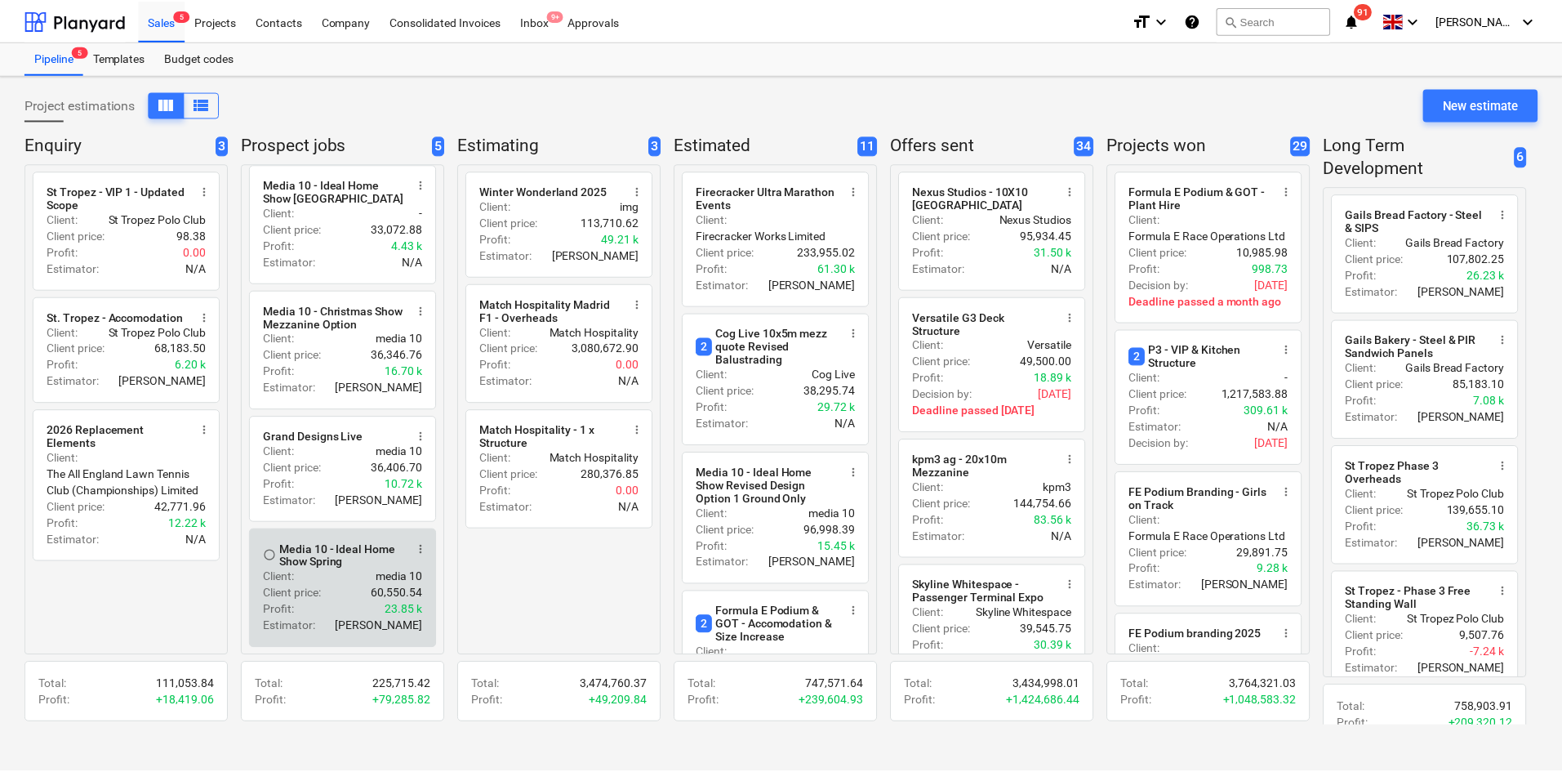
scroll to position [140, 0]
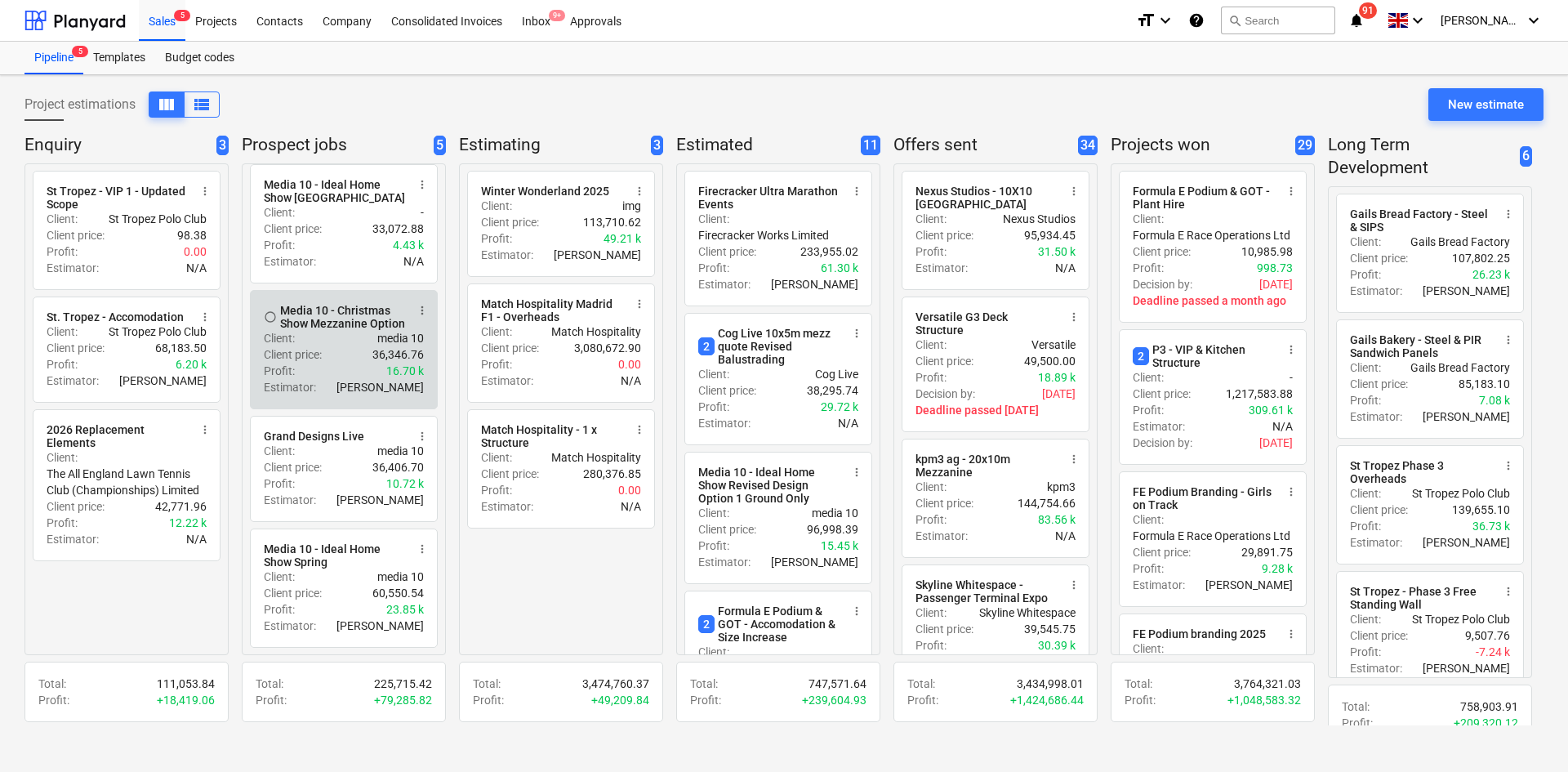
click at [310, 339] on div "Client : media 10" at bounding box center [344, 338] width 160 height 16
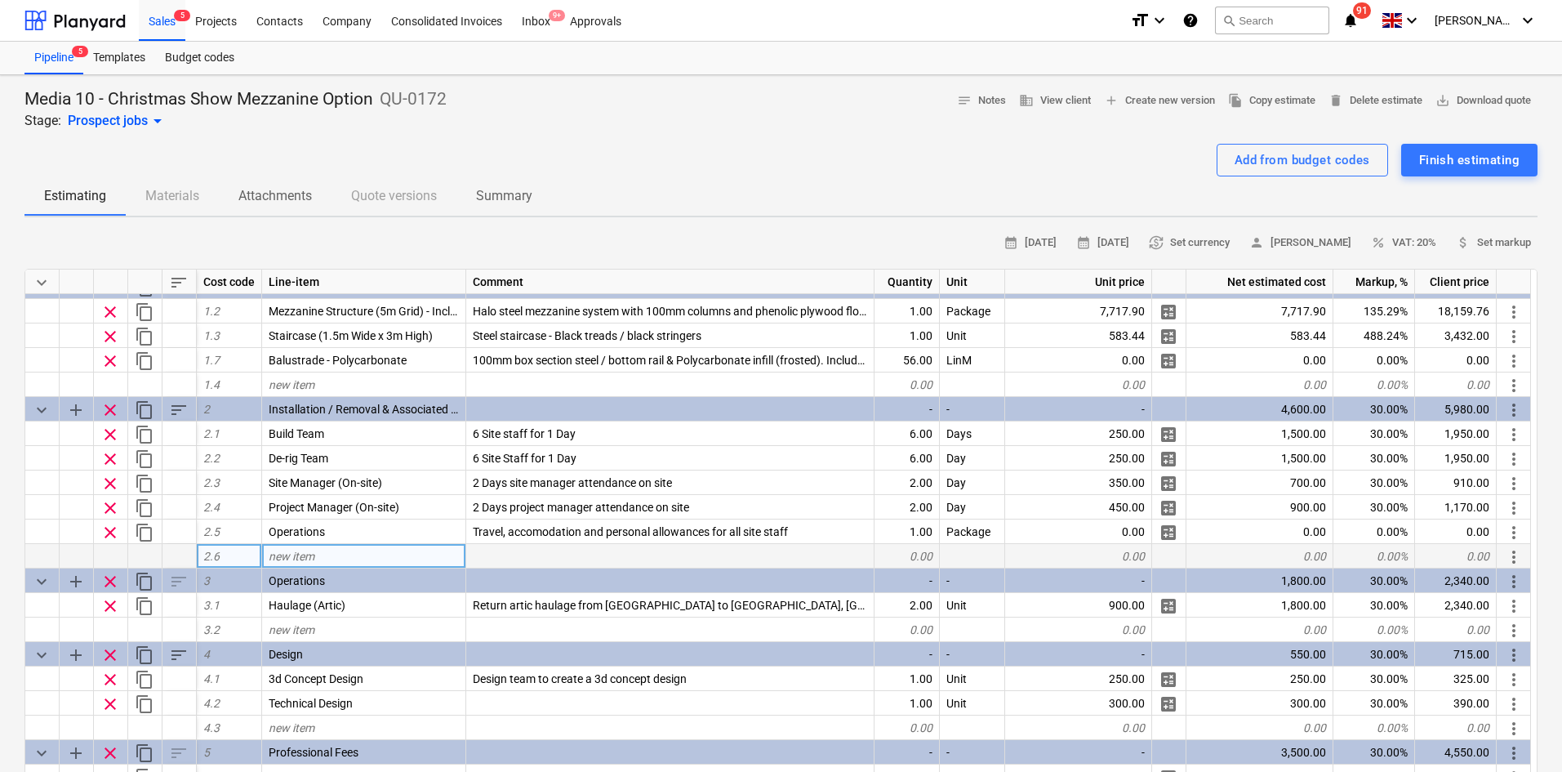
scroll to position [95, 0]
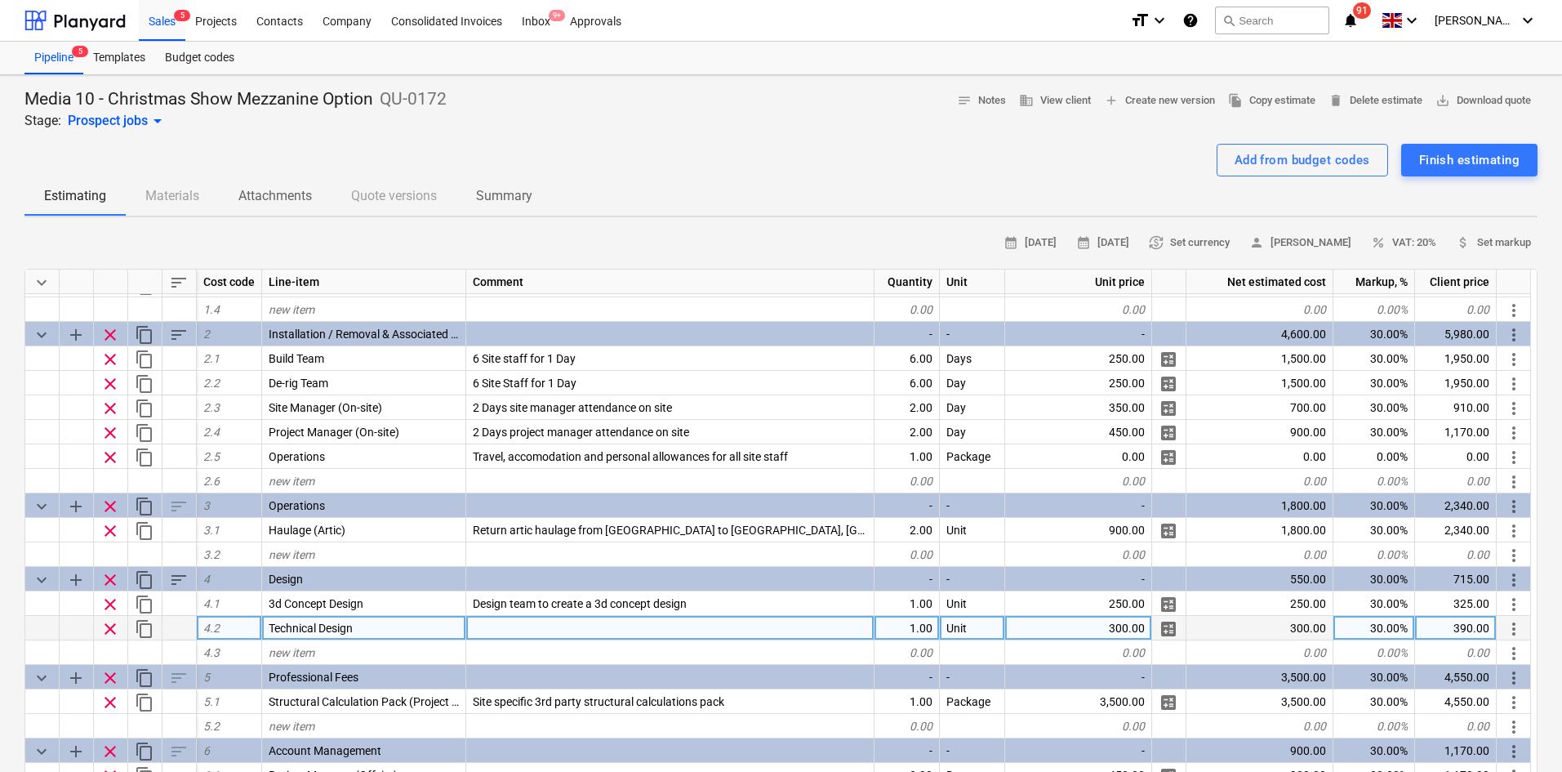
click at [501, 639] on div at bounding box center [670, 628] width 408 height 24
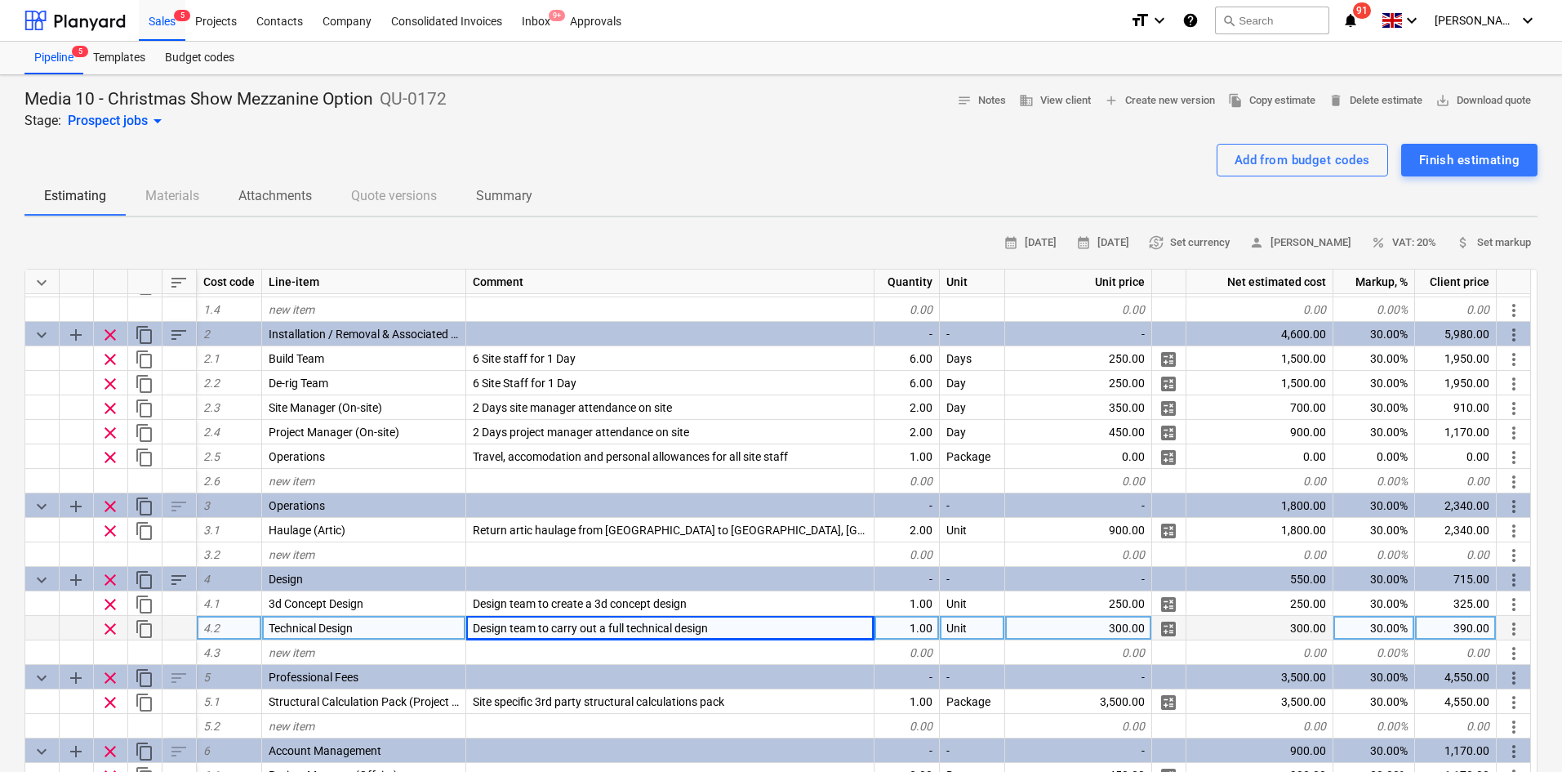
click at [639, 139] on div at bounding box center [780, 137] width 1513 height 13
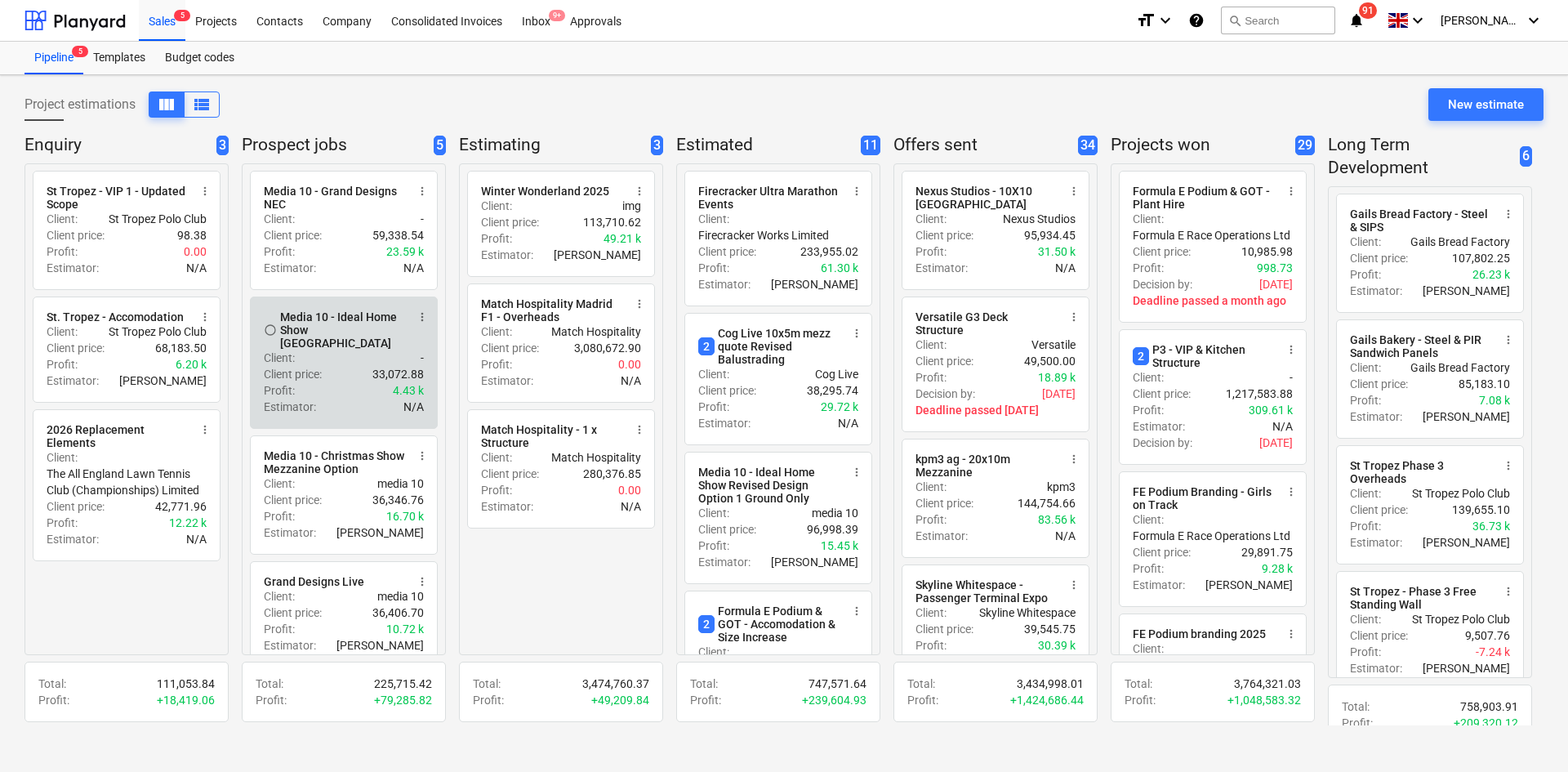
click at [334, 385] on div "Profit : 4.43 k" at bounding box center [344, 390] width 160 height 16
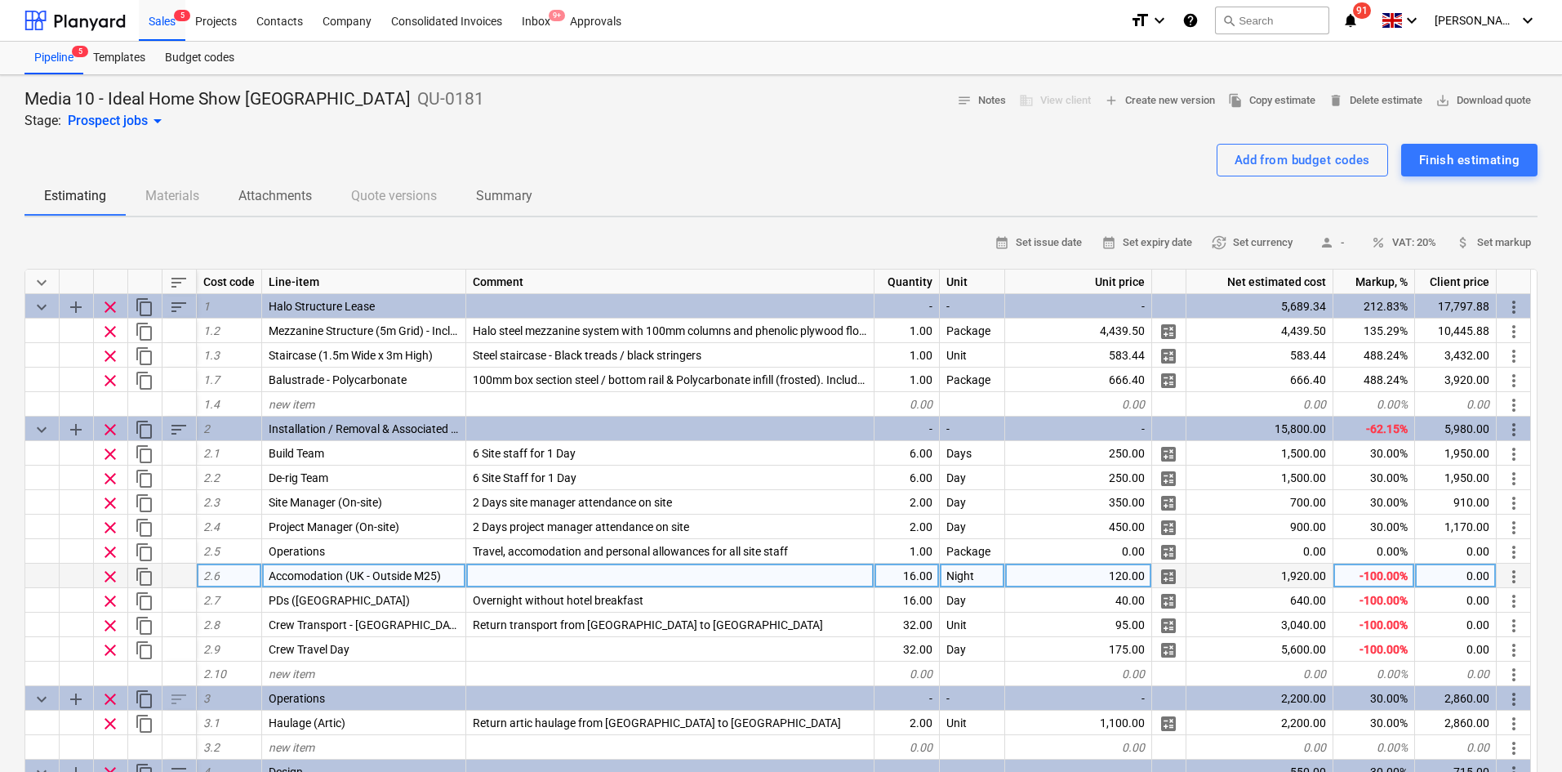
type textarea "x"
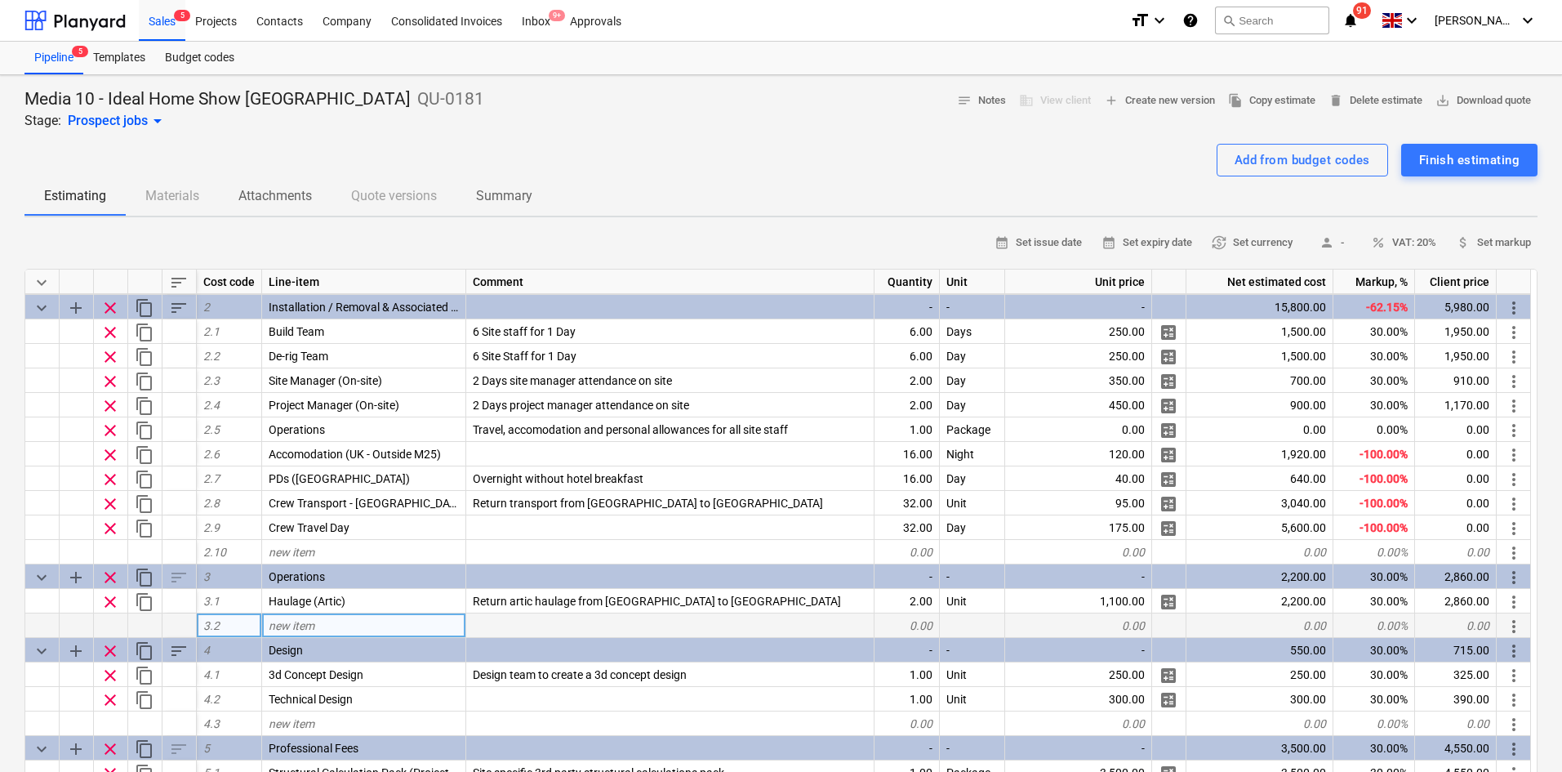
scroll to position [193, 0]
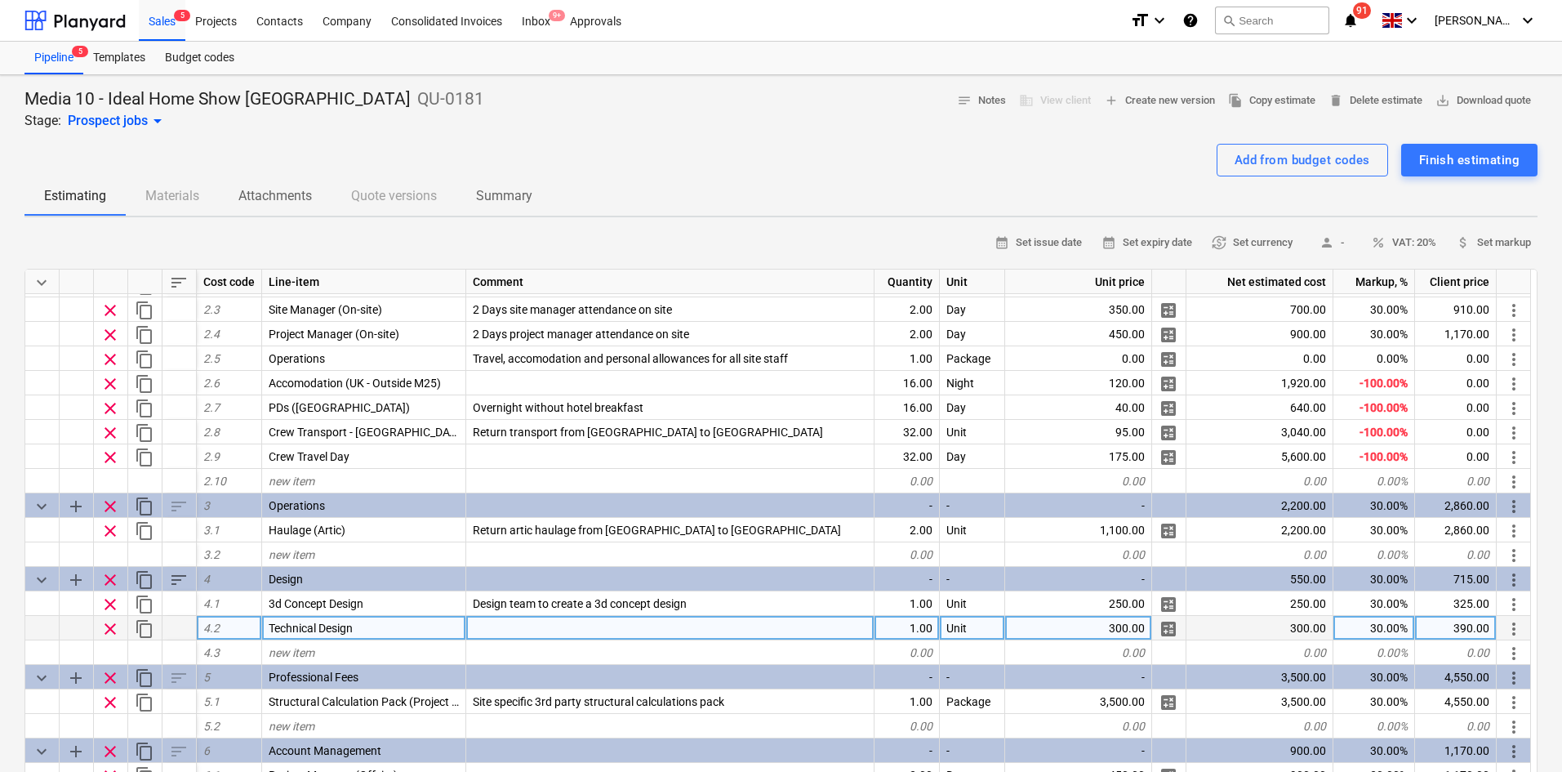
click at [565, 630] on div at bounding box center [670, 628] width 408 height 24
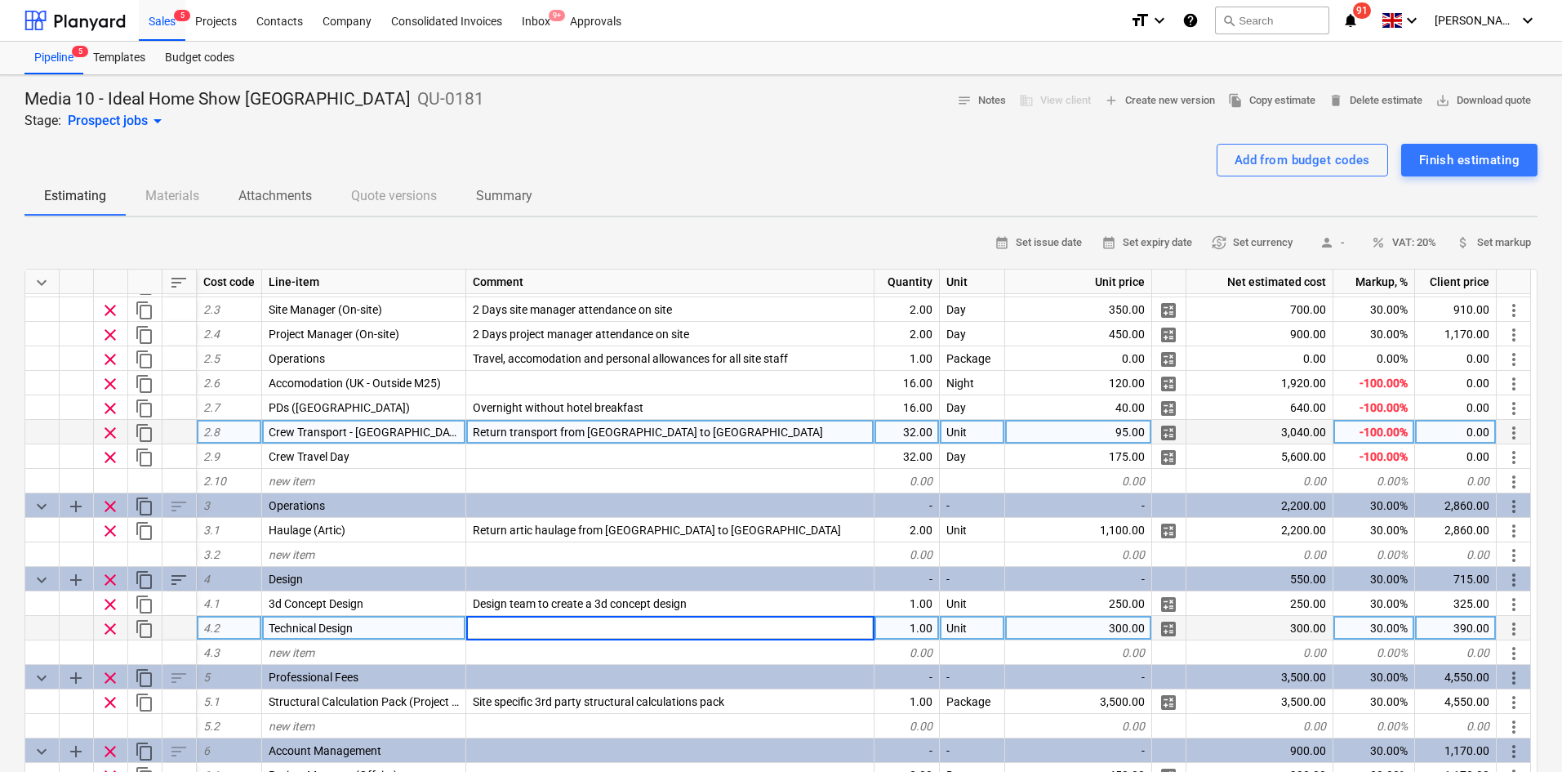
type input "Design team to carry out a full technical design"
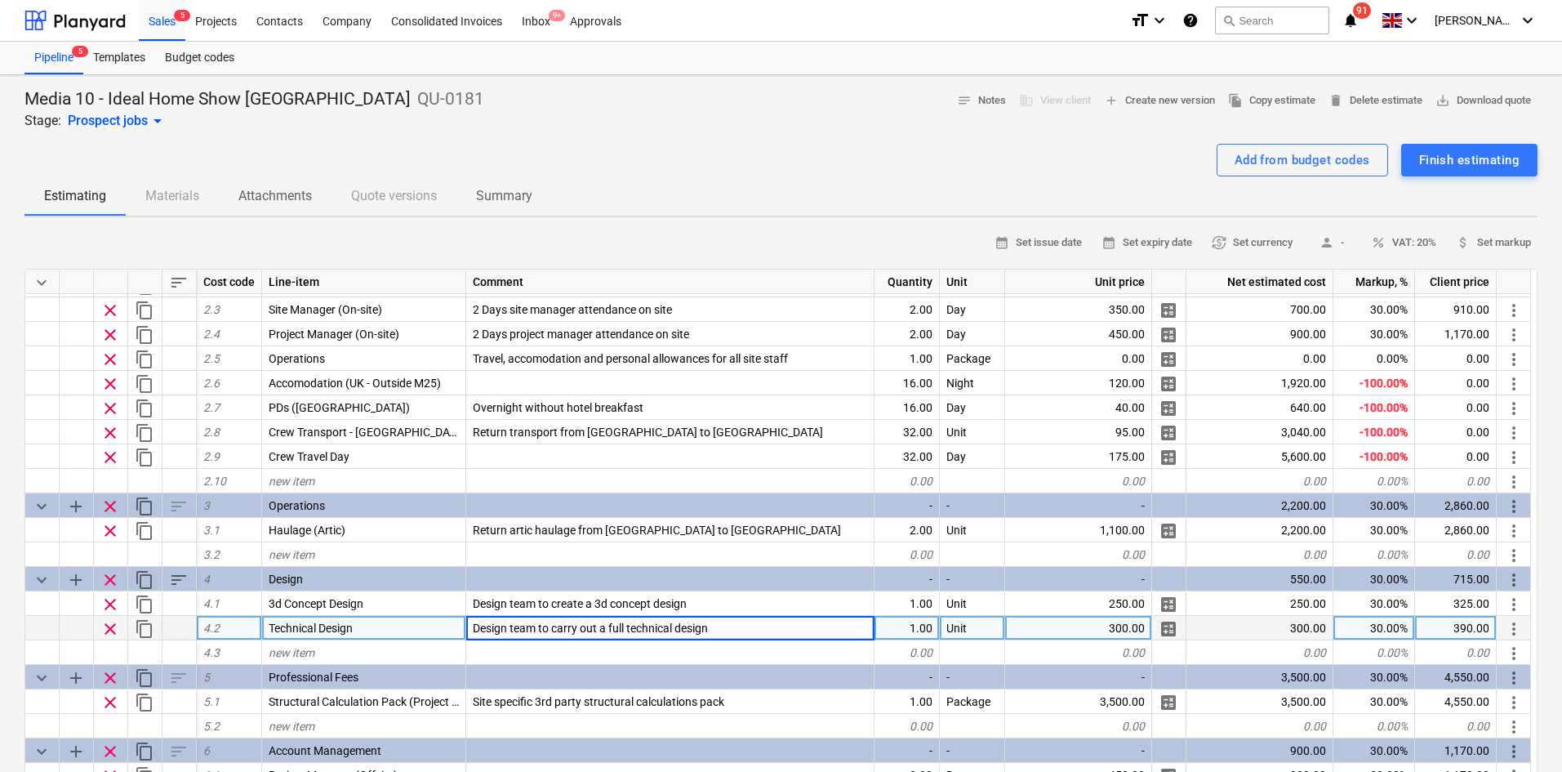
click at [672, 102] on div "Media 10 - Ideal Home Show [GEOGRAPHIC_DATA] QU-0181 Stage: Prospect jobs arrow…" at bounding box center [780, 109] width 1513 height 42
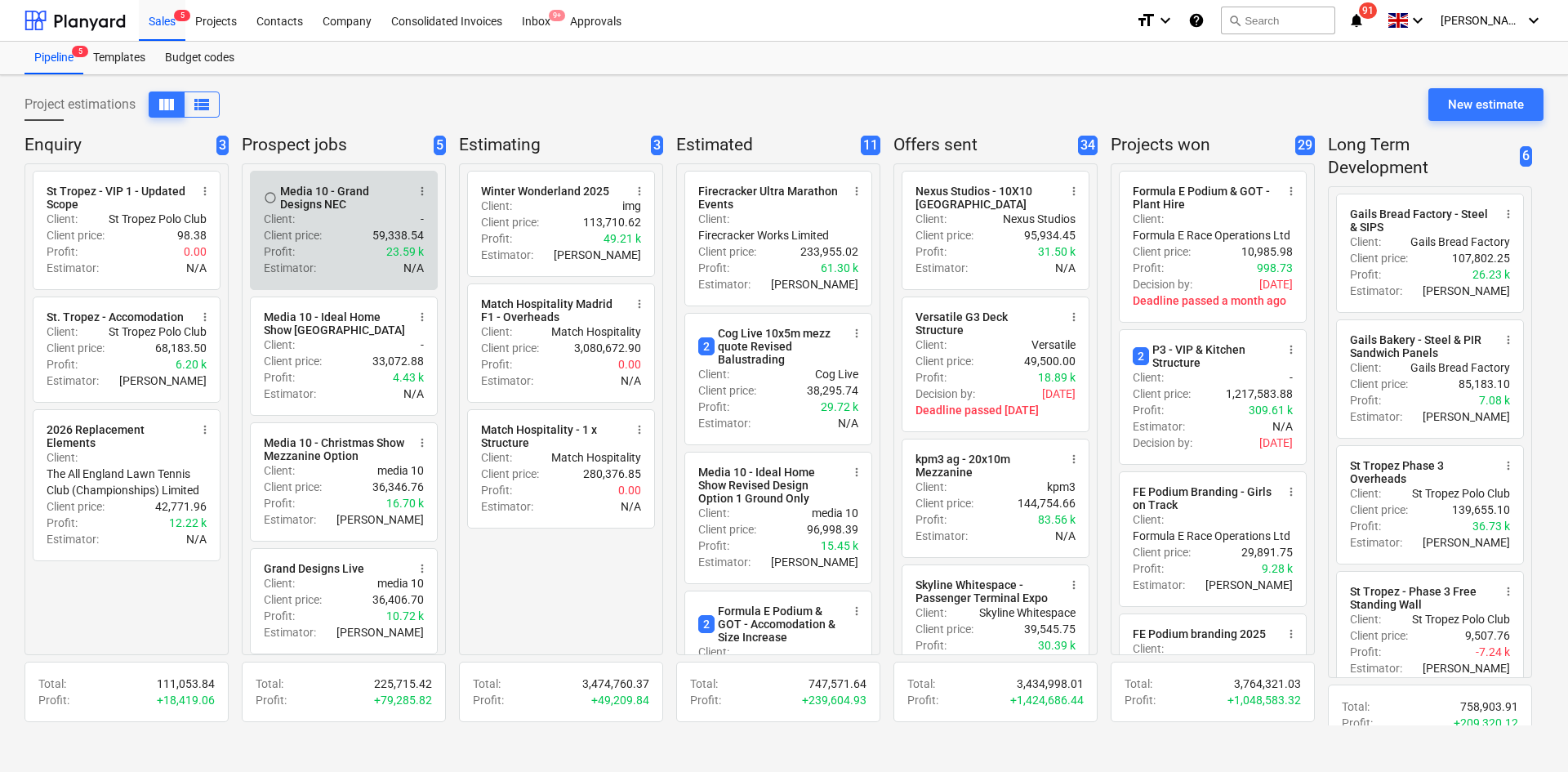
click at [329, 270] on div "Estimator : N/A" at bounding box center [344, 268] width 160 height 16
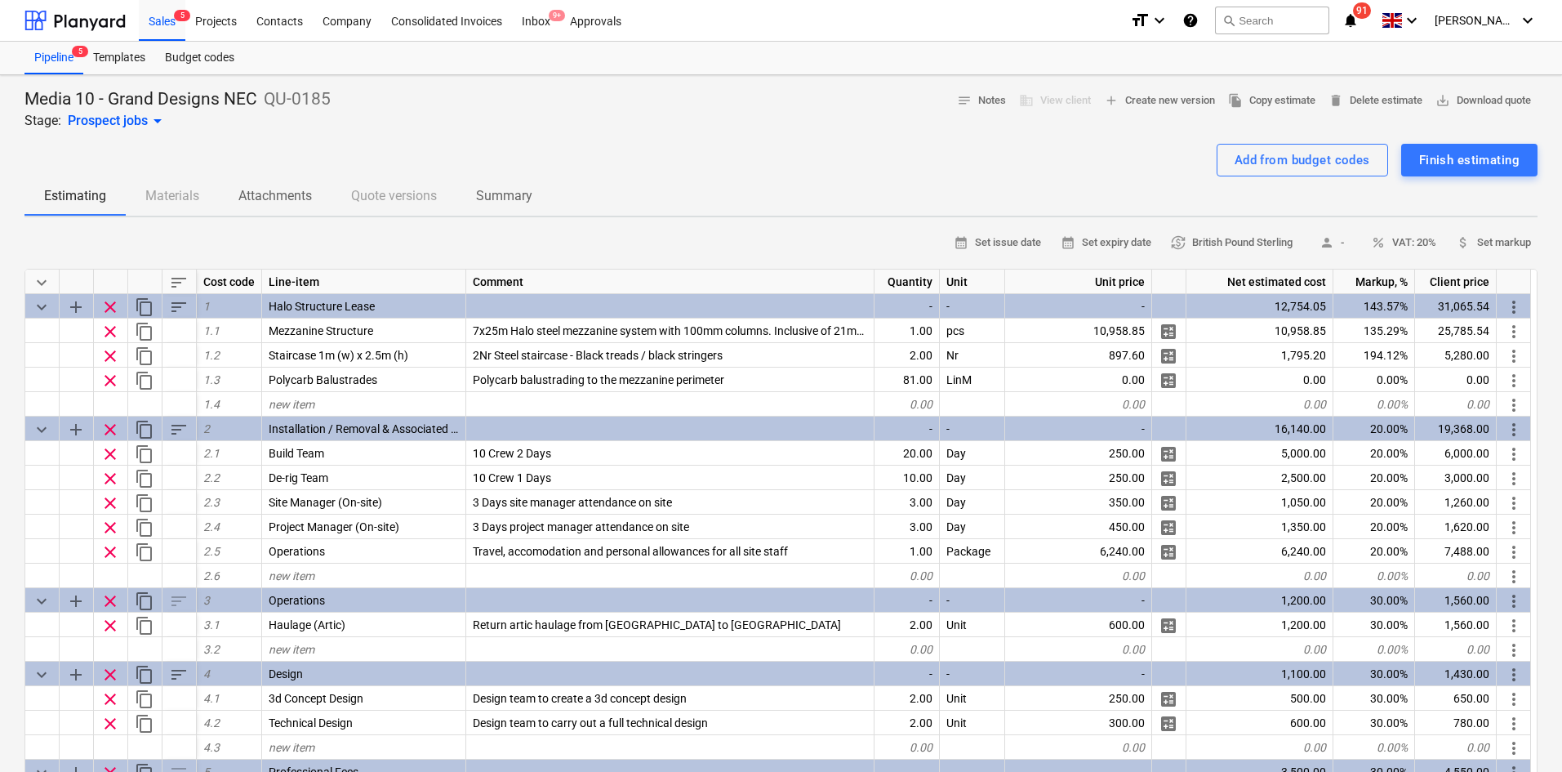
click at [636, 94] on div "Media 10 - Grand Designs NEC QU-0185 Stage: Prospect jobs arrow_drop_down notes…" at bounding box center [780, 109] width 1513 height 42
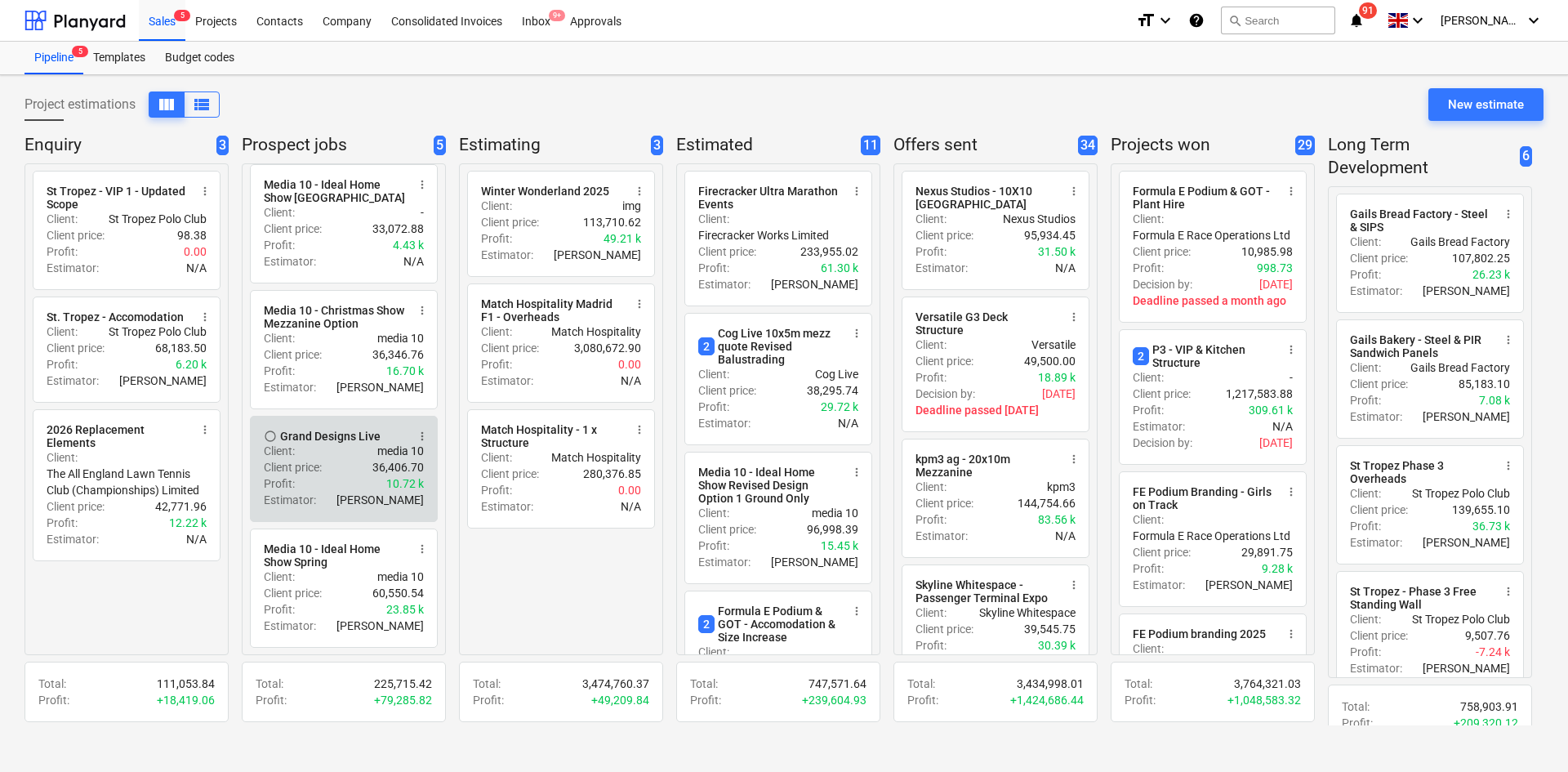
scroll to position [140, 0]
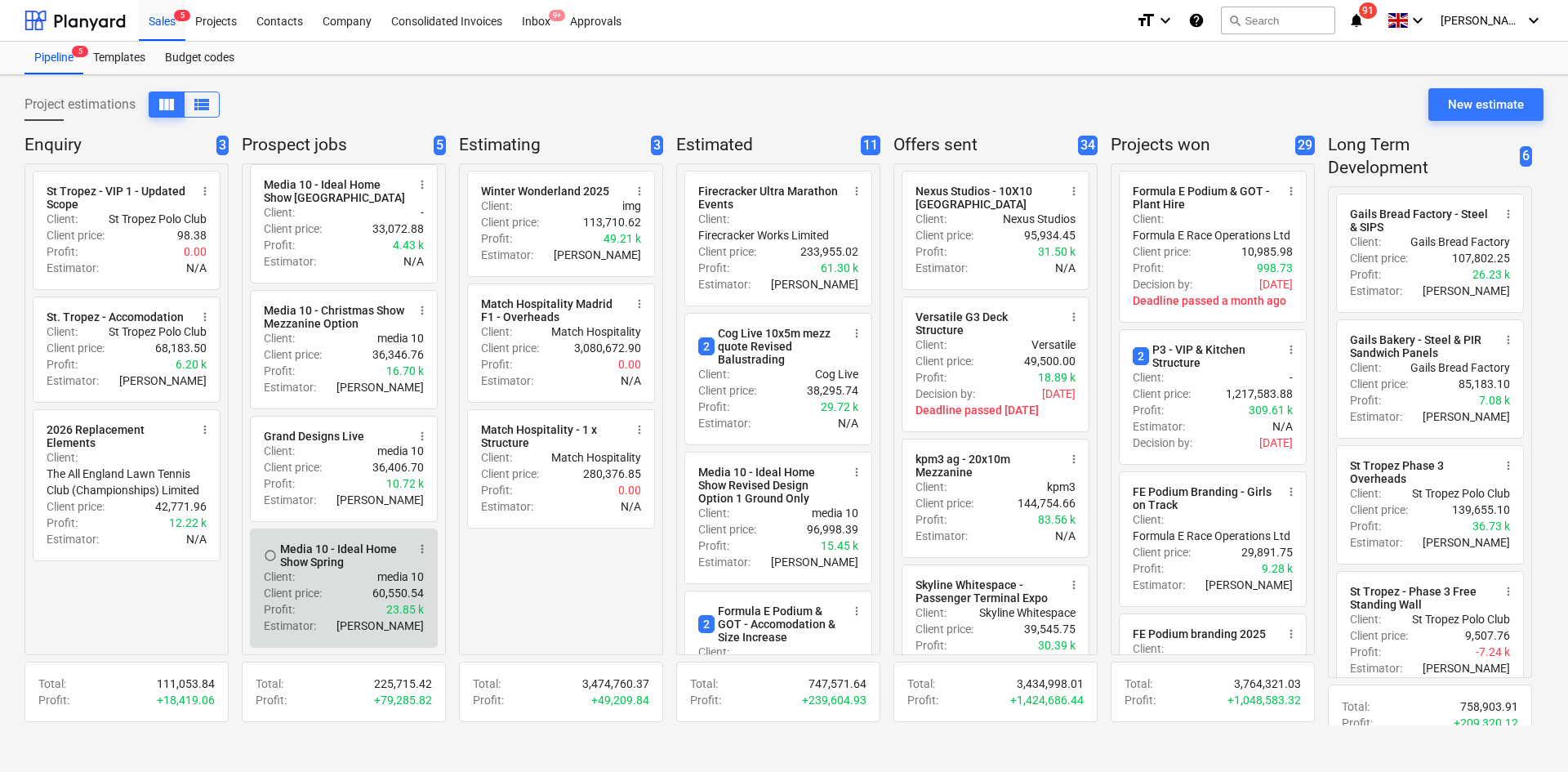
click at [330, 547] on div "Media 10 - Ideal Home Show Spring" at bounding box center [343, 555] width 126 height 26
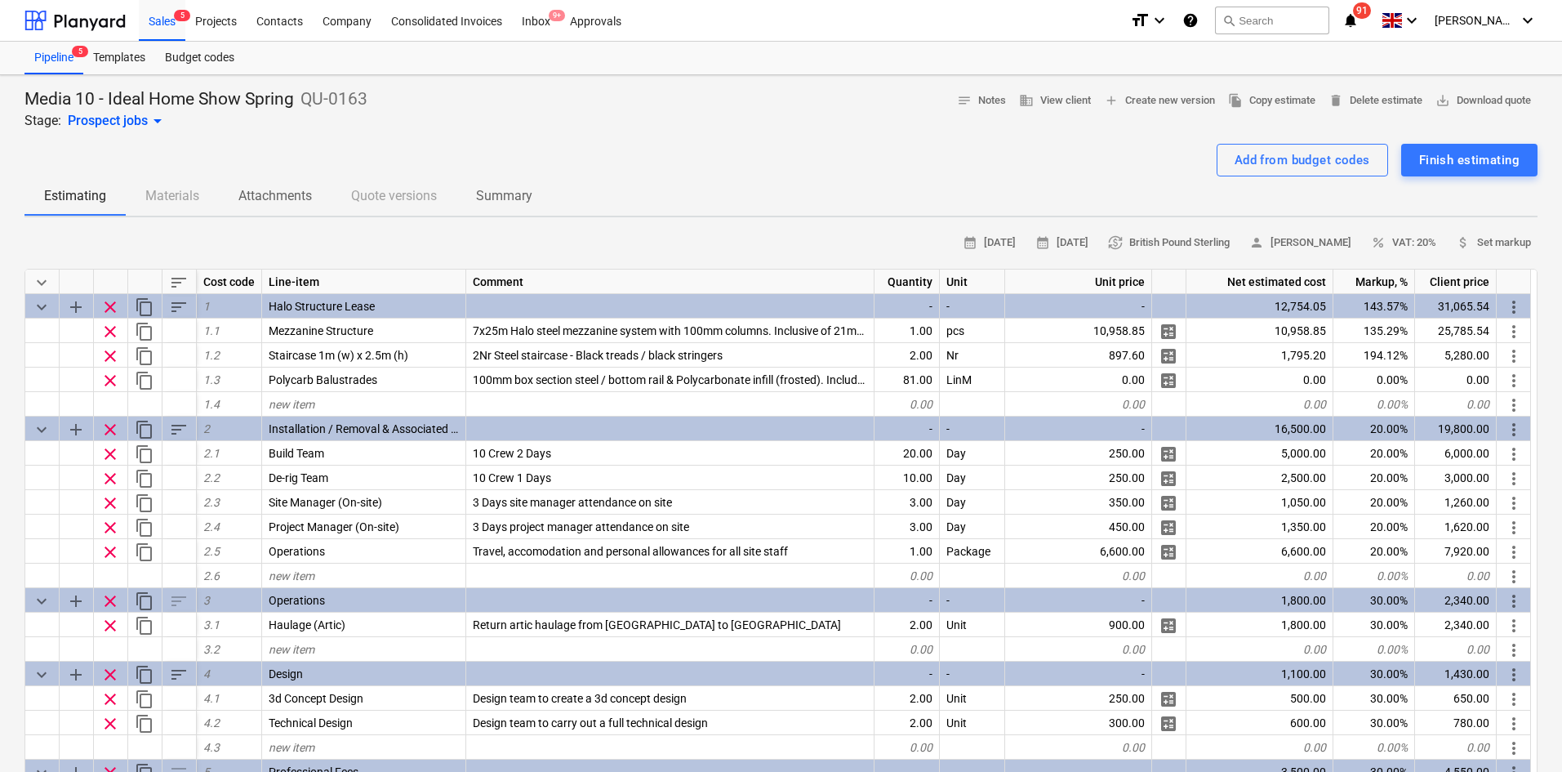
click at [617, 137] on div at bounding box center [780, 137] width 1513 height 13
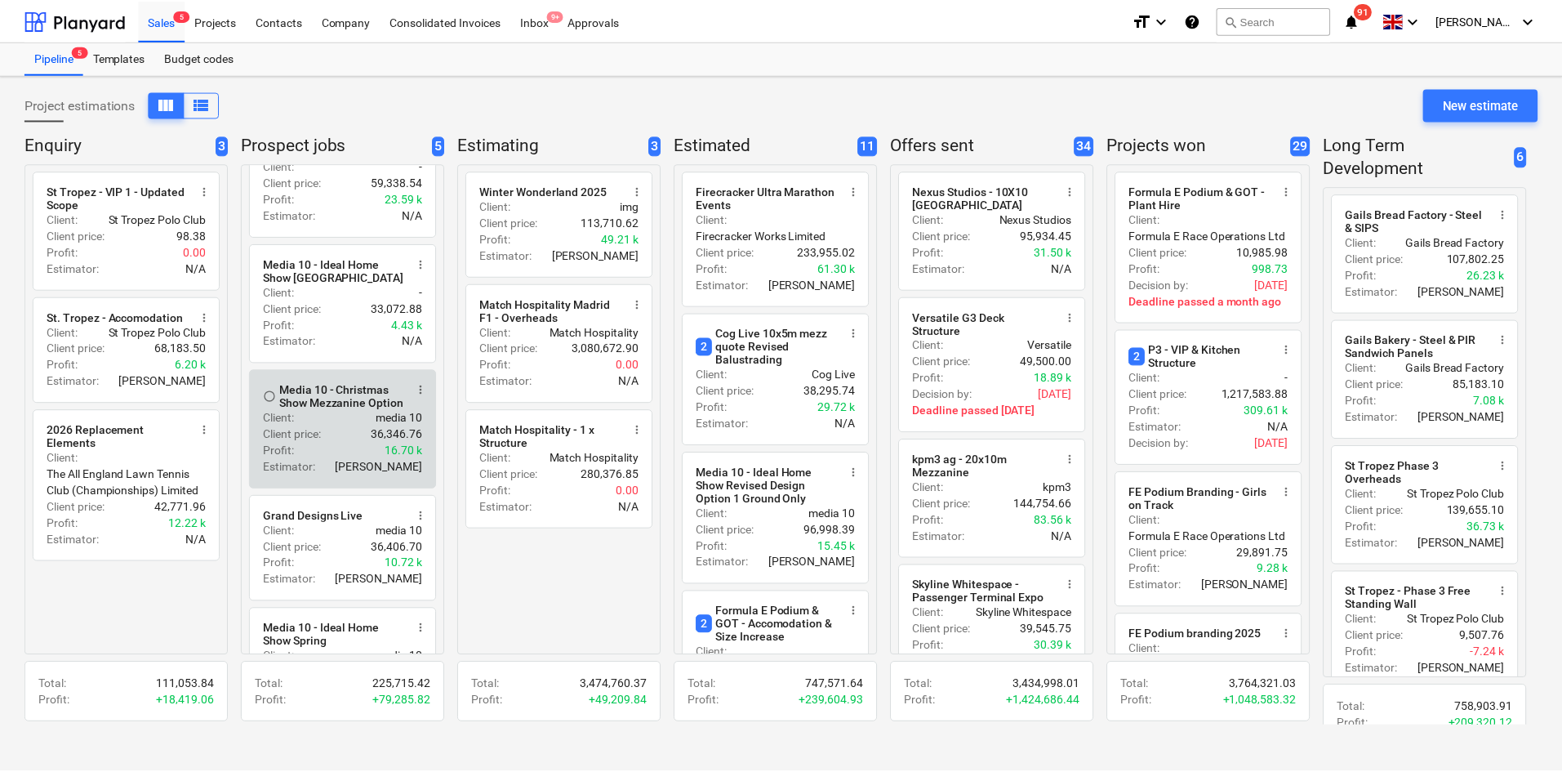
scroll to position [82, 0]
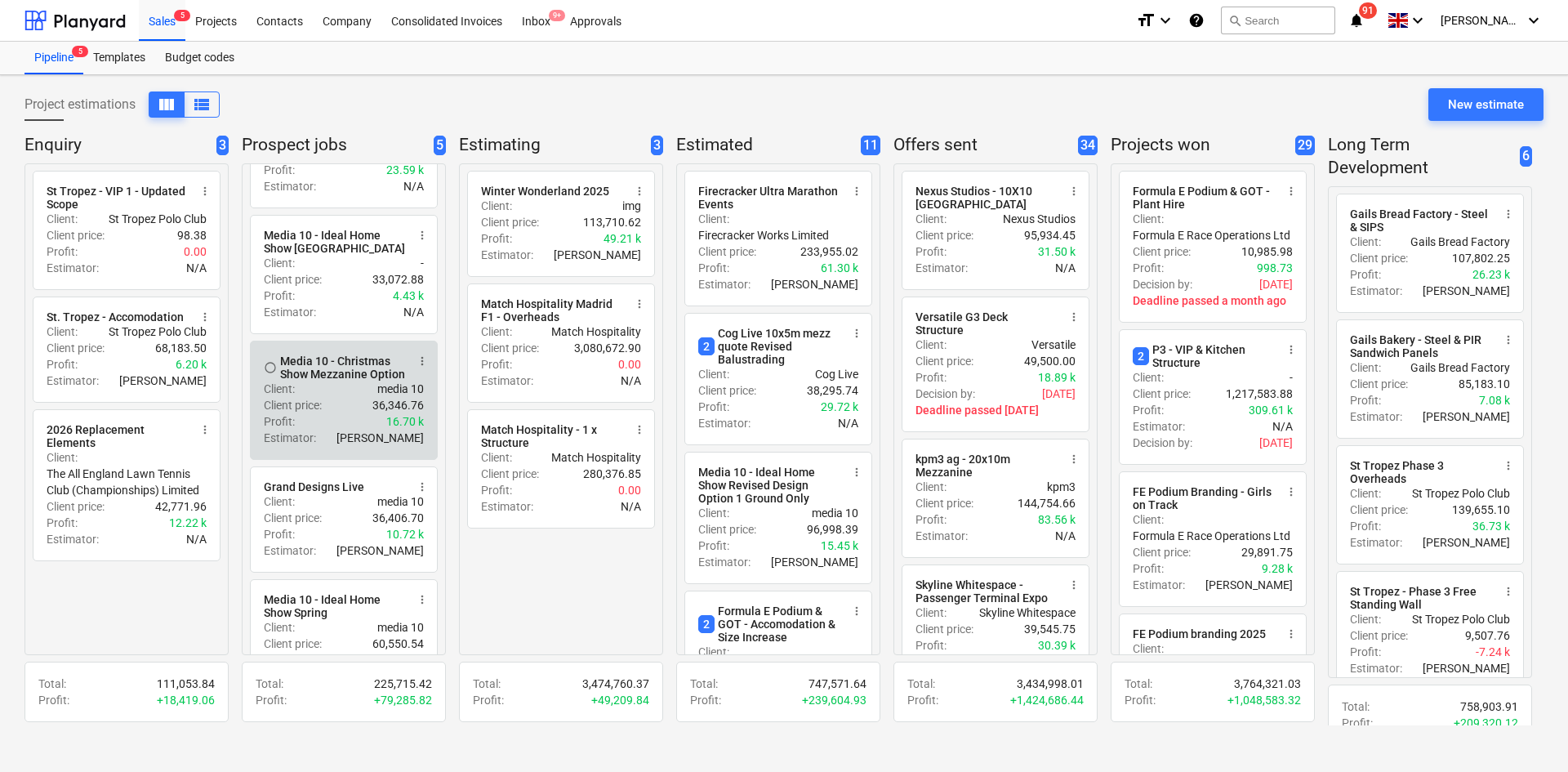
click at [336, 413] on div "Client price : 36,346.76" at bounding box center [344, 405] width 160 height 16
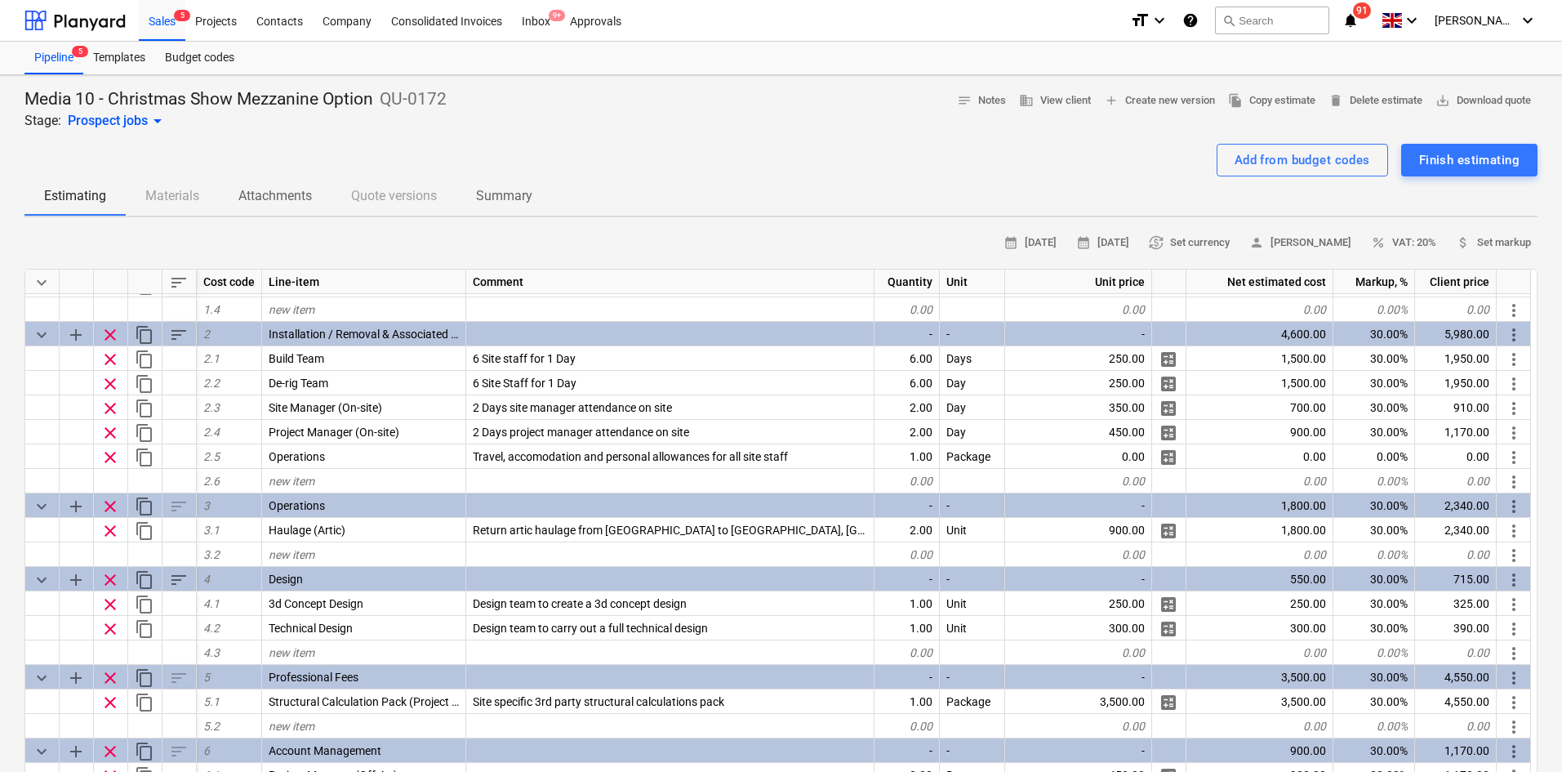
click at [648, 171] on div "Add from budget codes Finish estimating" at bounding box center [780, 160] width 1513 height 33
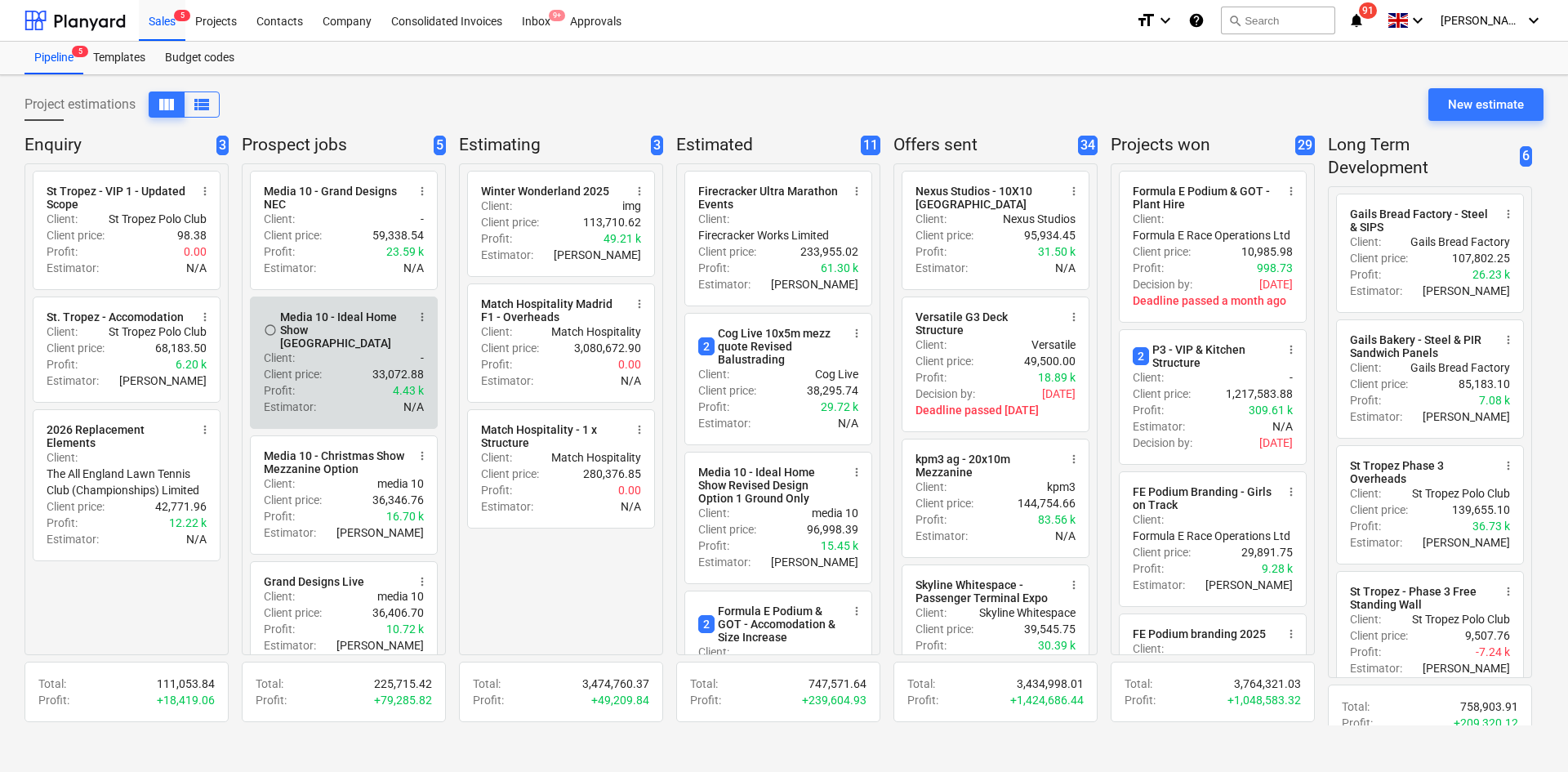
click at [351, 399] on div "Estimator : N/A" at bounding box center [344, 407] width 160 height 16
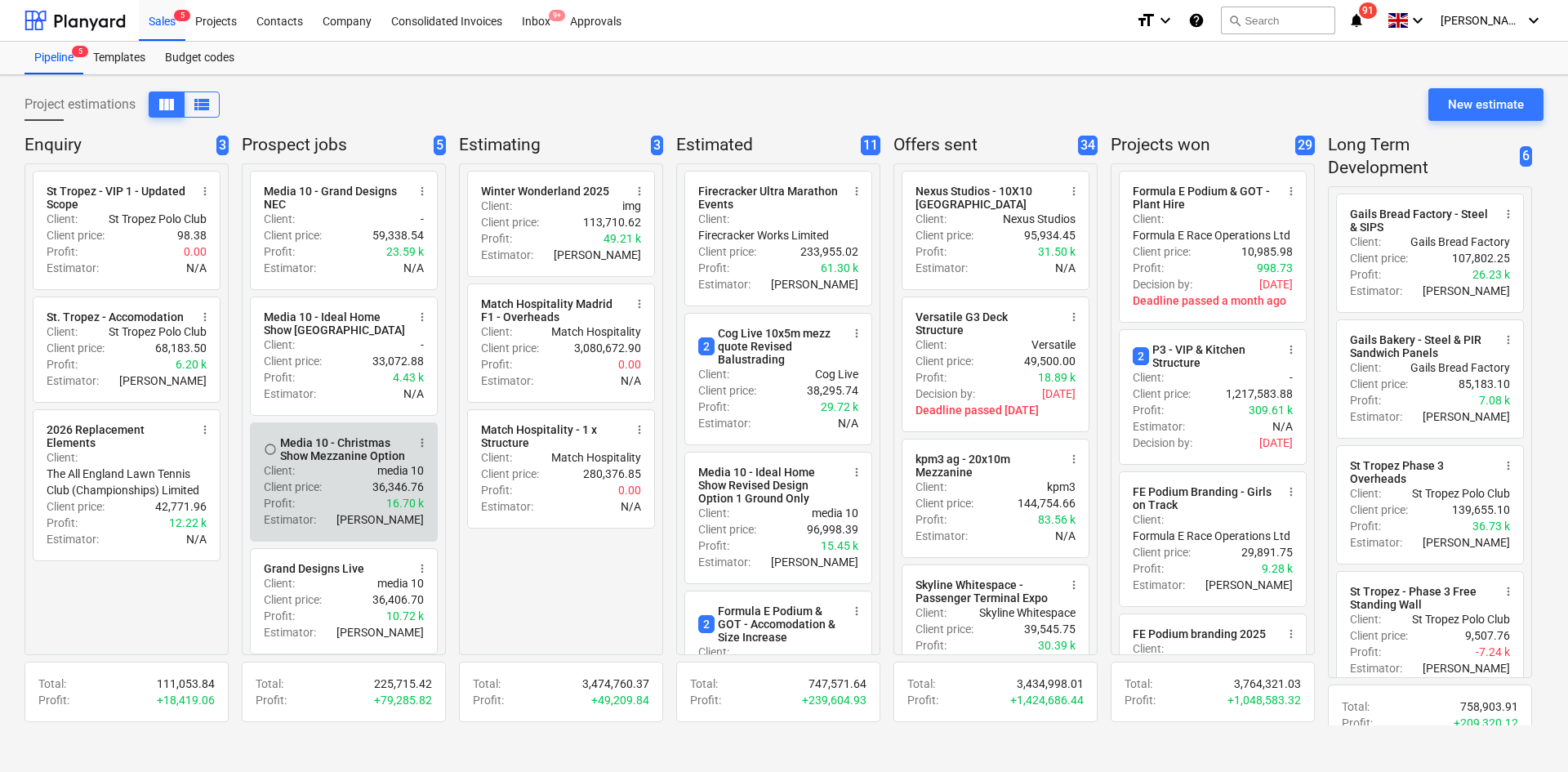
click at [364, 473] on div "Client : media 10" at bounding box center [344, 470] width 160 height 16
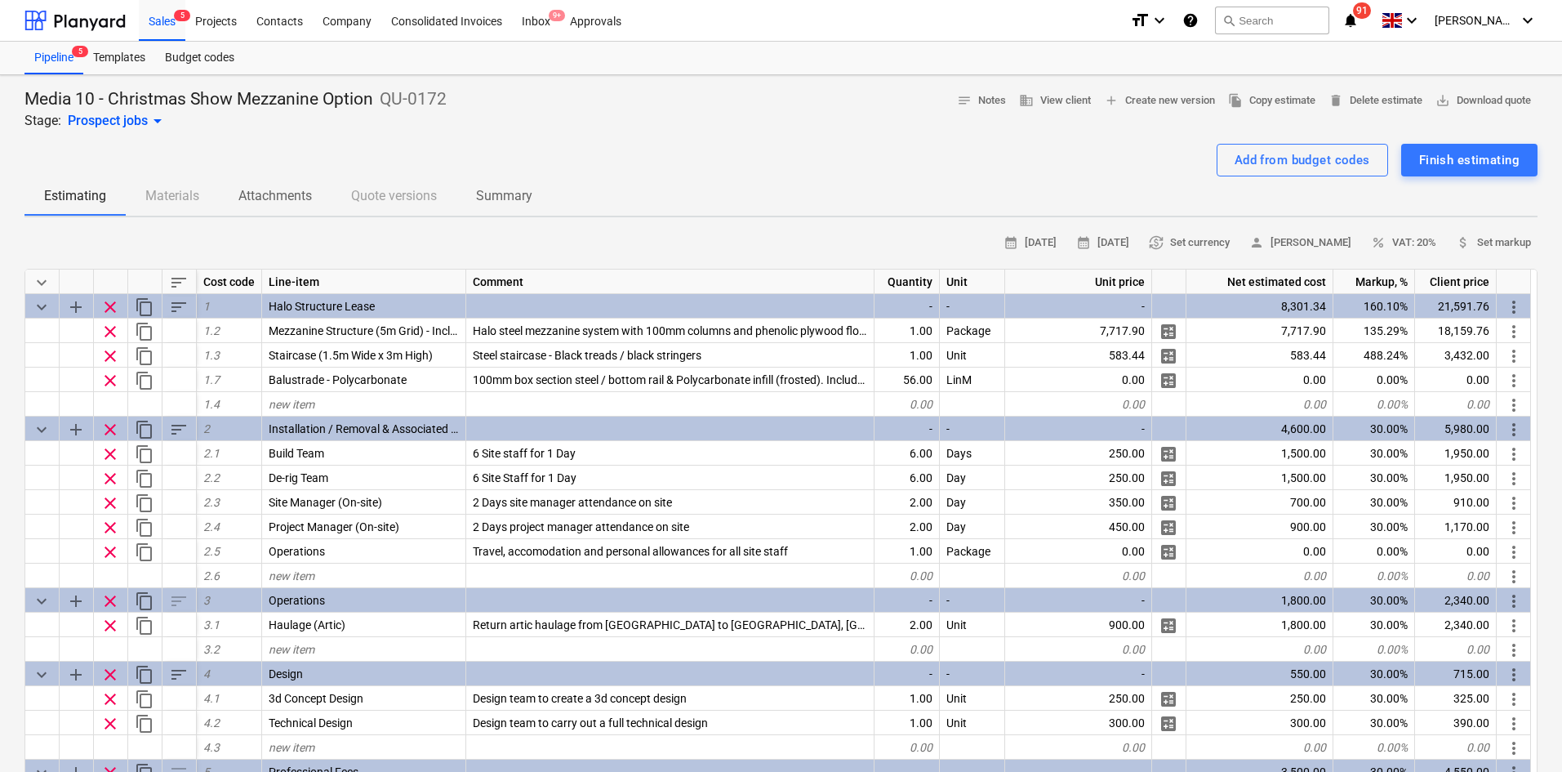
click at [595, 156] on div "Add from budget codes Finish estimating" at bounding box center [780, 160] width 1513 height 33
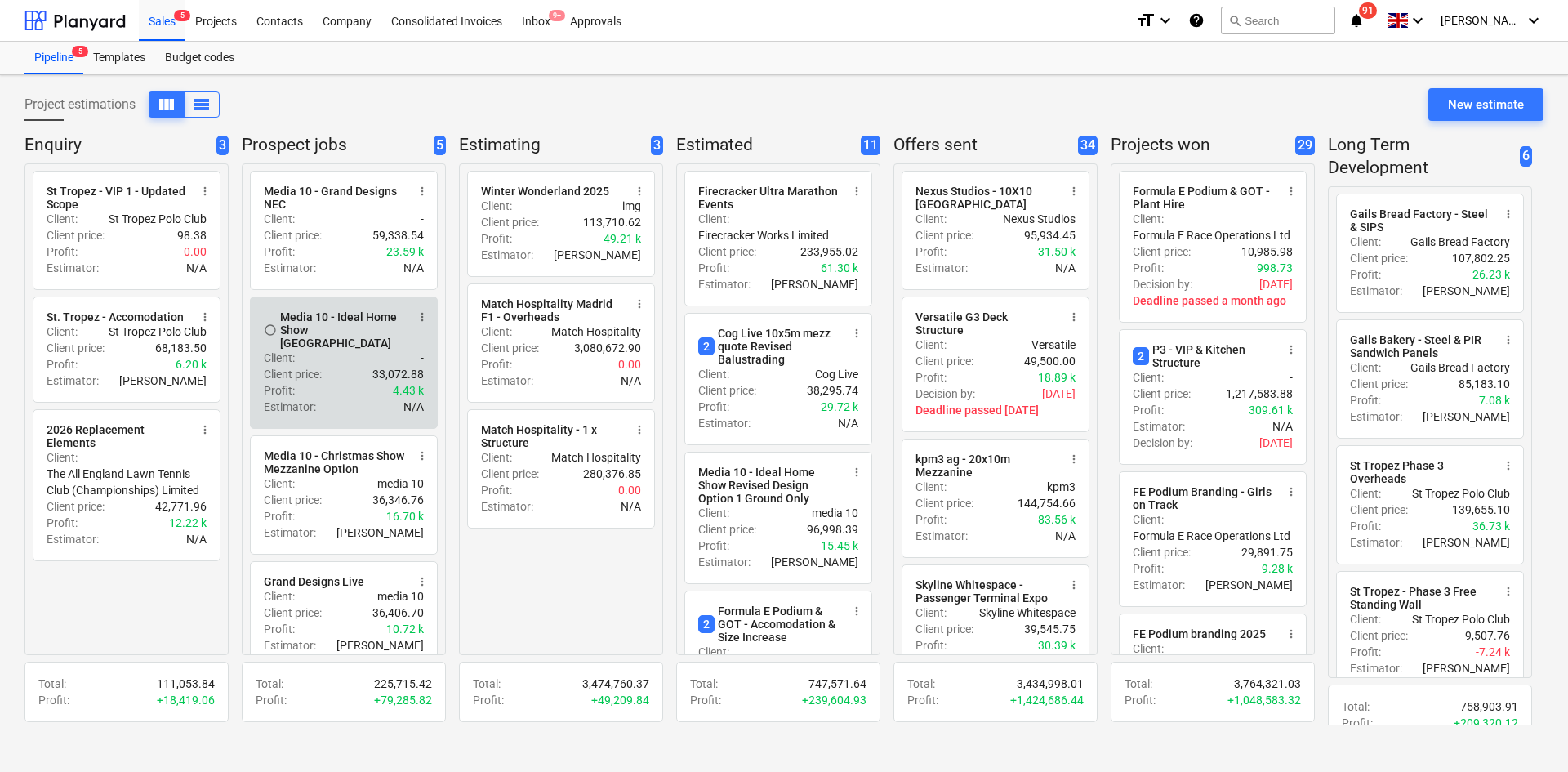
click at [331, 382] on div "Profit : 4.43 k" at bounding box center [344, 390] width 160 height 16
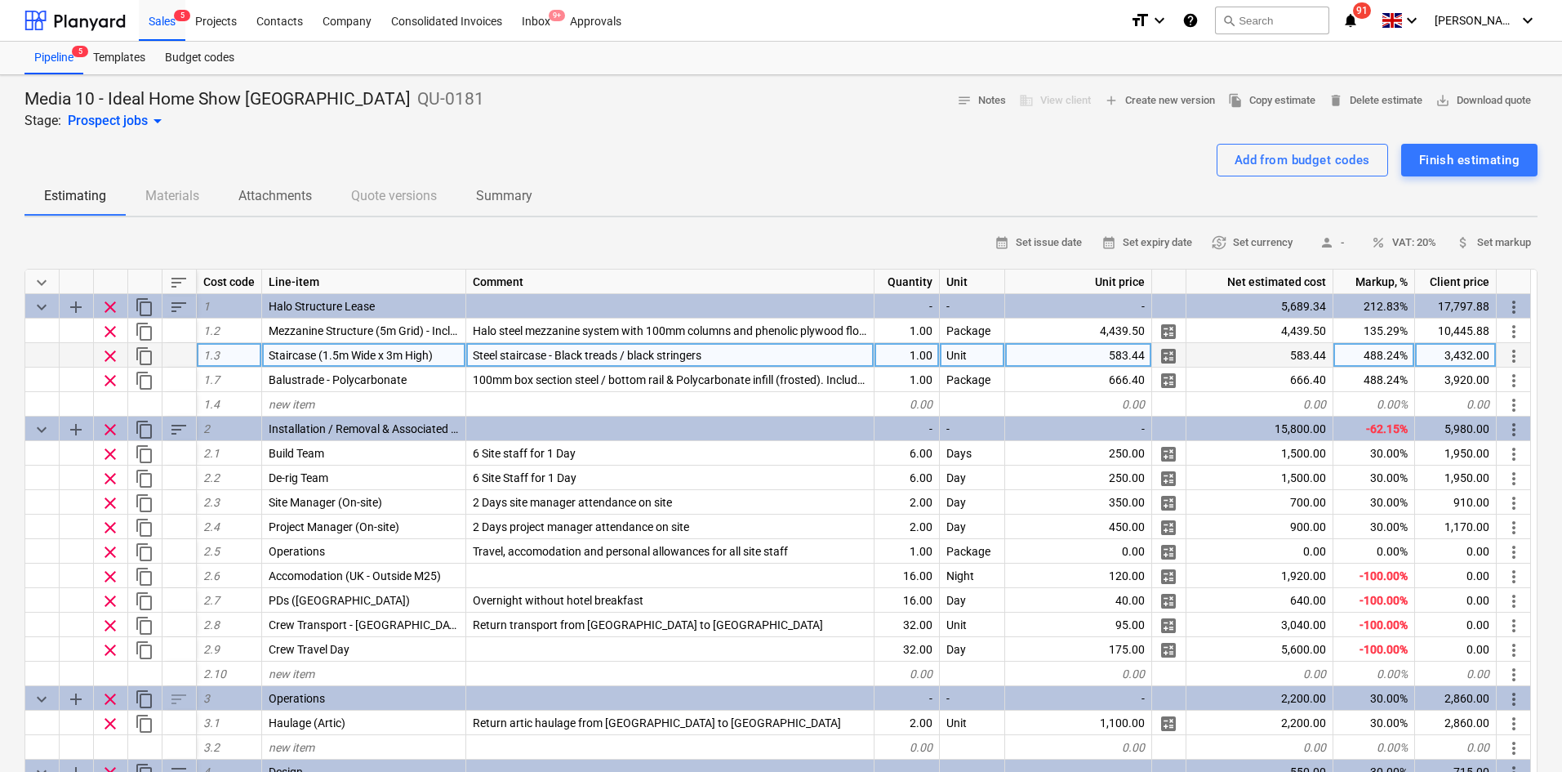
click at [1453, 351] on div "3,432.00" at bounding box center [1456, 355] width 82 height 24
click at [1098, 350] on div "583.44" at bounding box center [1078, 355] width 147 height 24
click at [492, 144] on div "Add from budget codes Finish estimating" at bounding box center [780, 160] width 1513 height 33
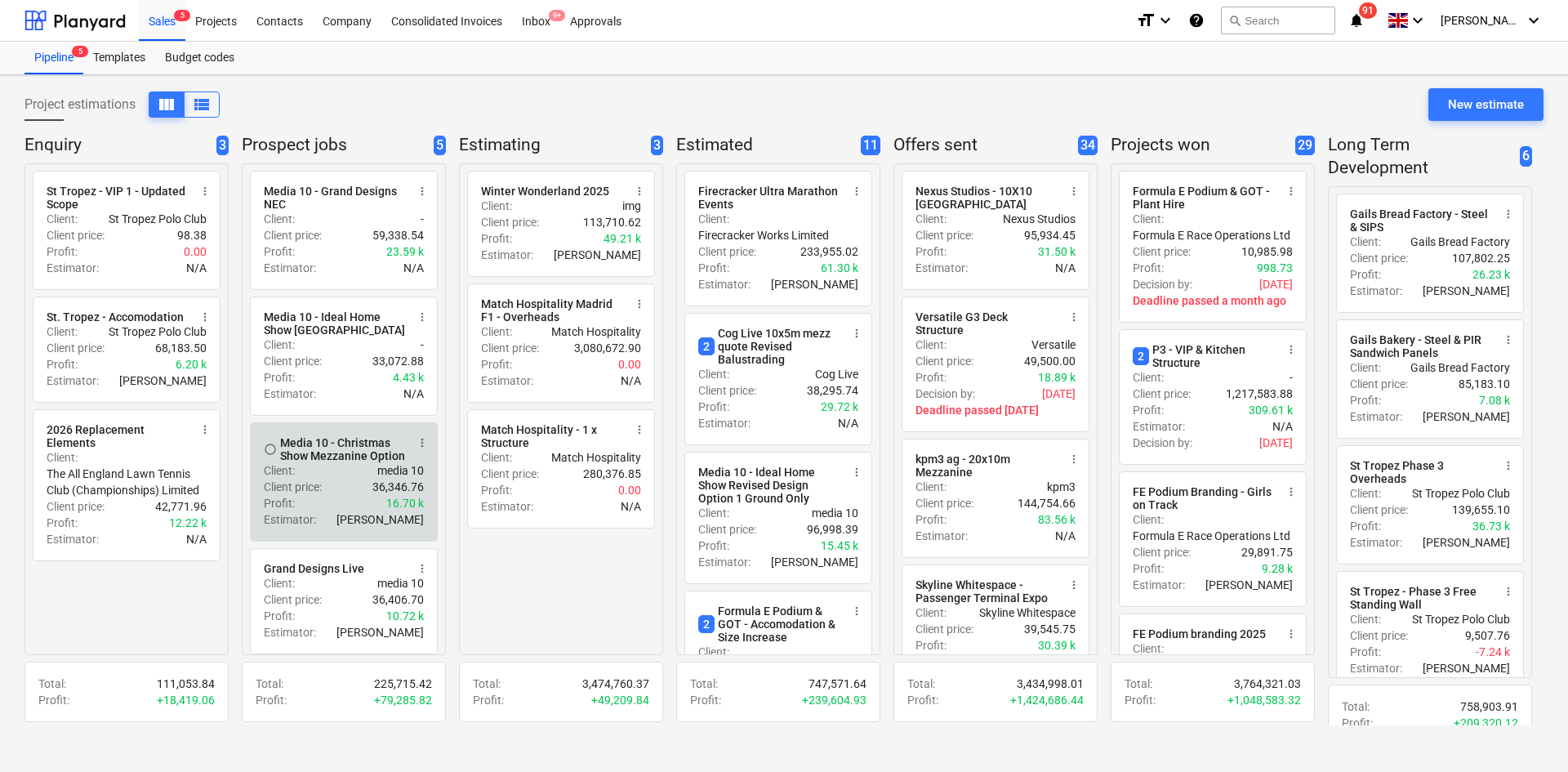
click at [295, 495] on p "Client price :" at bounding box center [293, 487] width 58 height 16
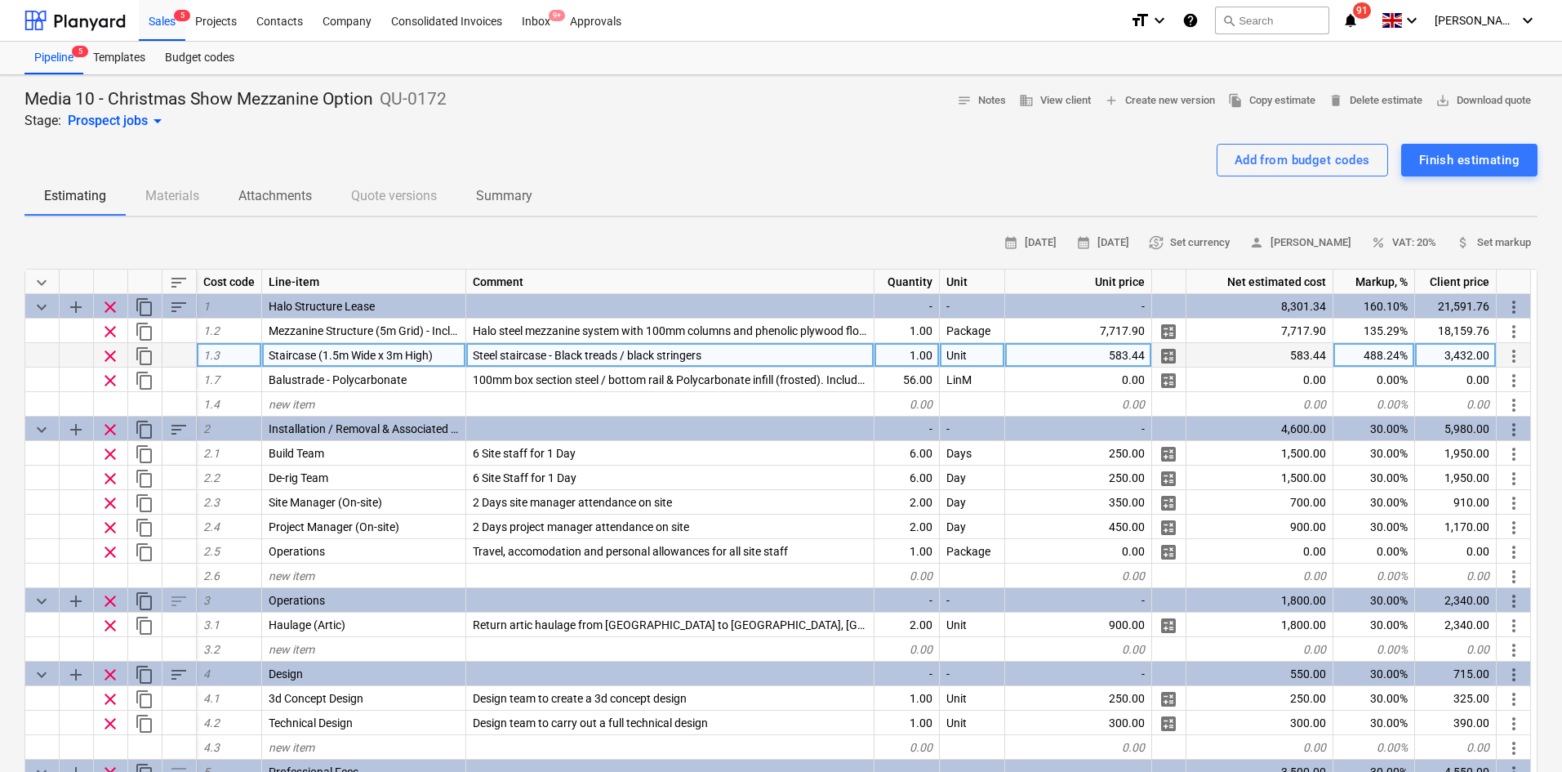
click at [1065, 353] on div "583.44" at bounding box center [1078, 355] width 147 height 24
click at [662, 148] on div "Add from budget codes Finish estimating" at bounding box center [780, 160] width 1513 height 33
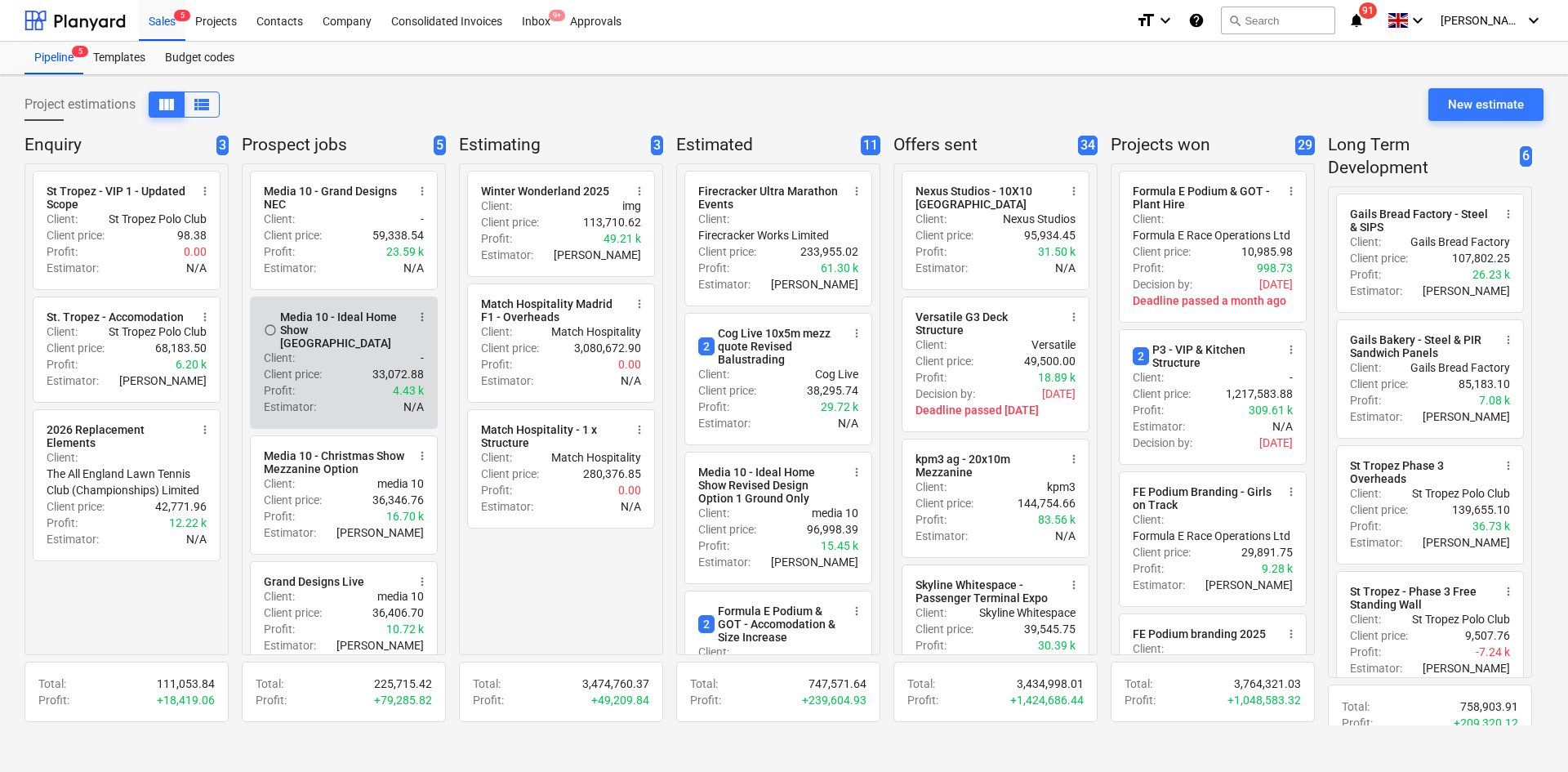
click at [331, 384] on div "Profit : 4.43 k" at bounding box center [344, 390] width 160 height 16
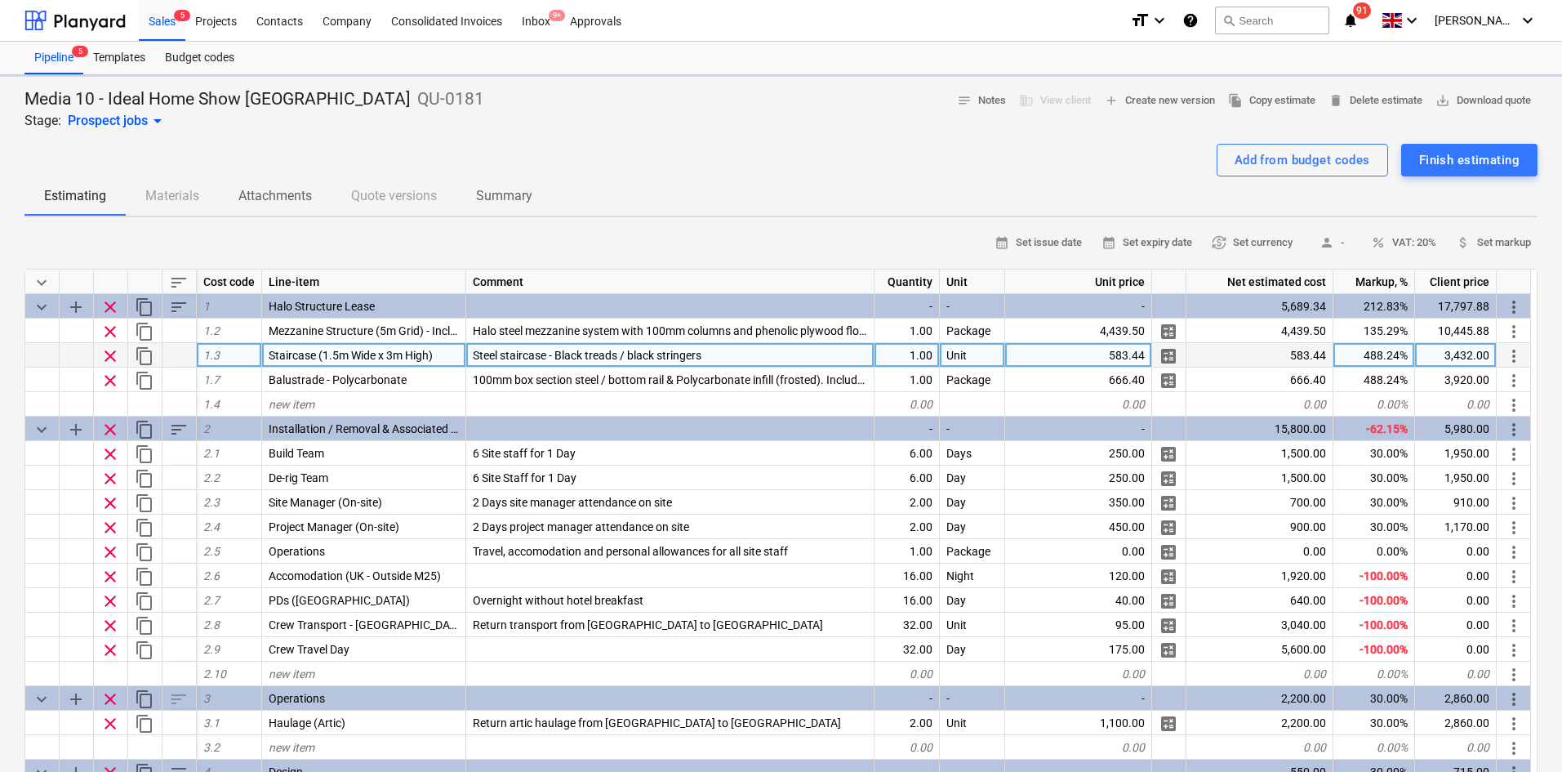
type textarea "x"
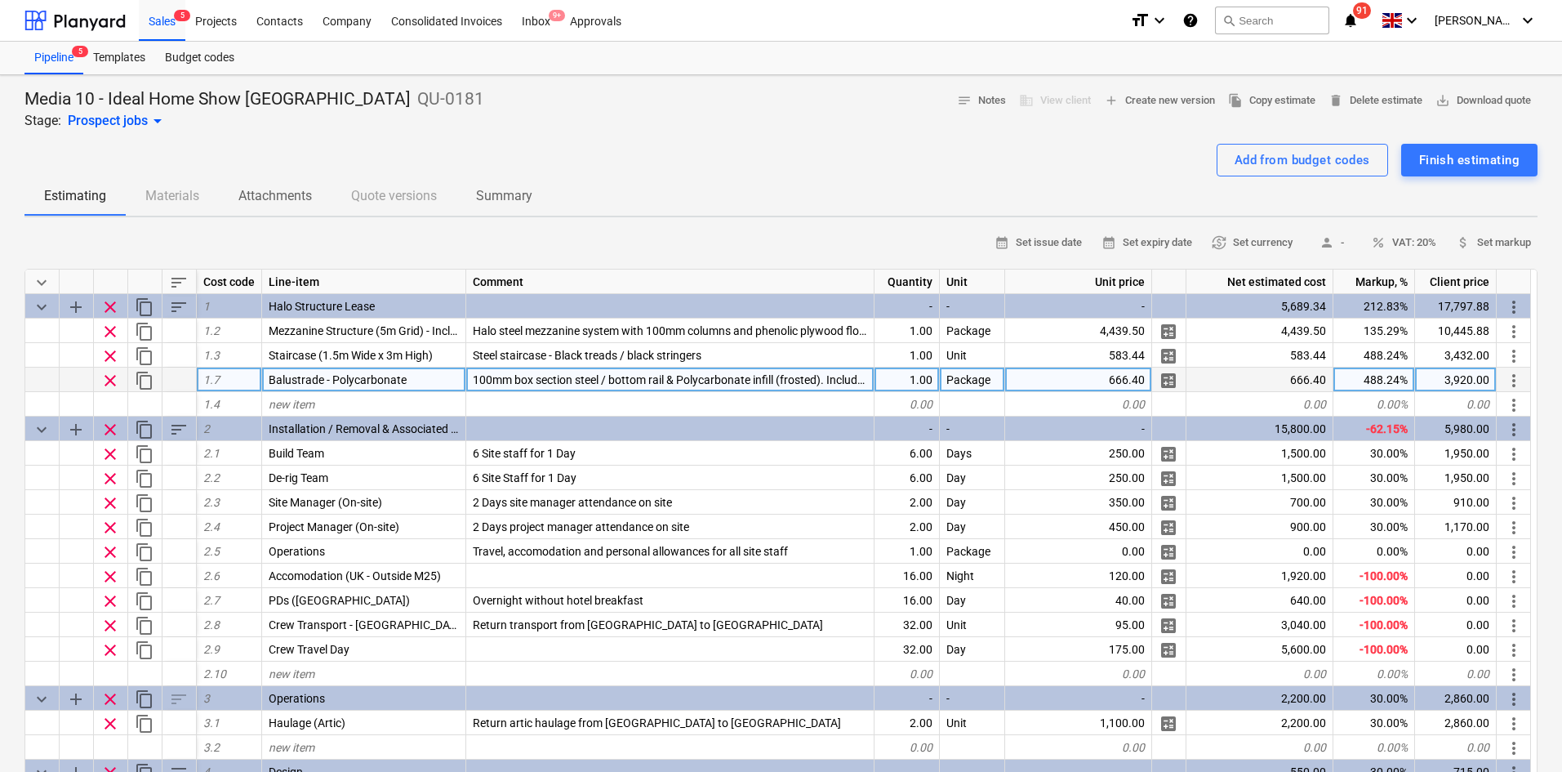
click at [1118, 376] on div "666.40" at bounding box center [1078, 379] width 147 height 24
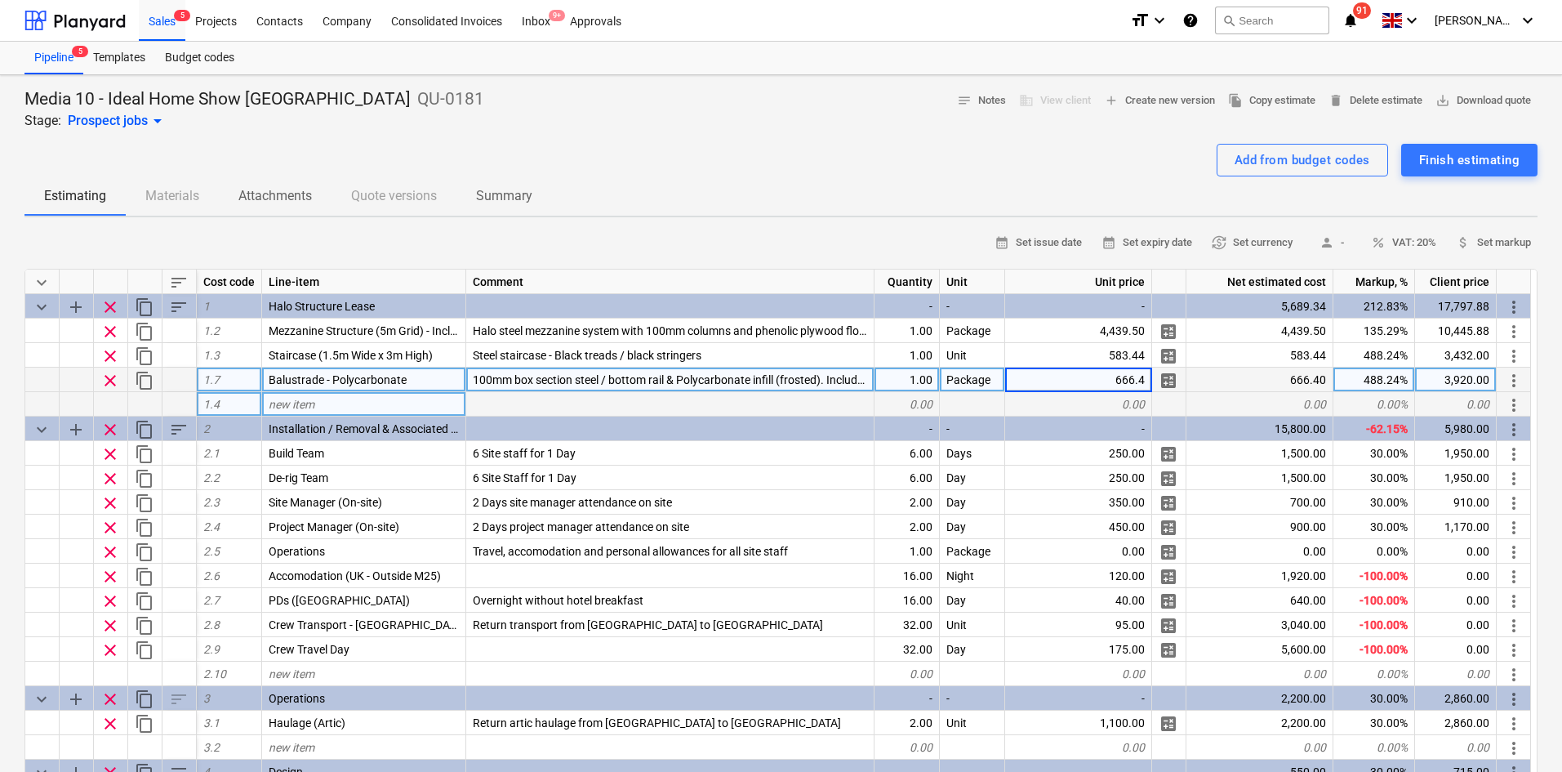
type input "0"
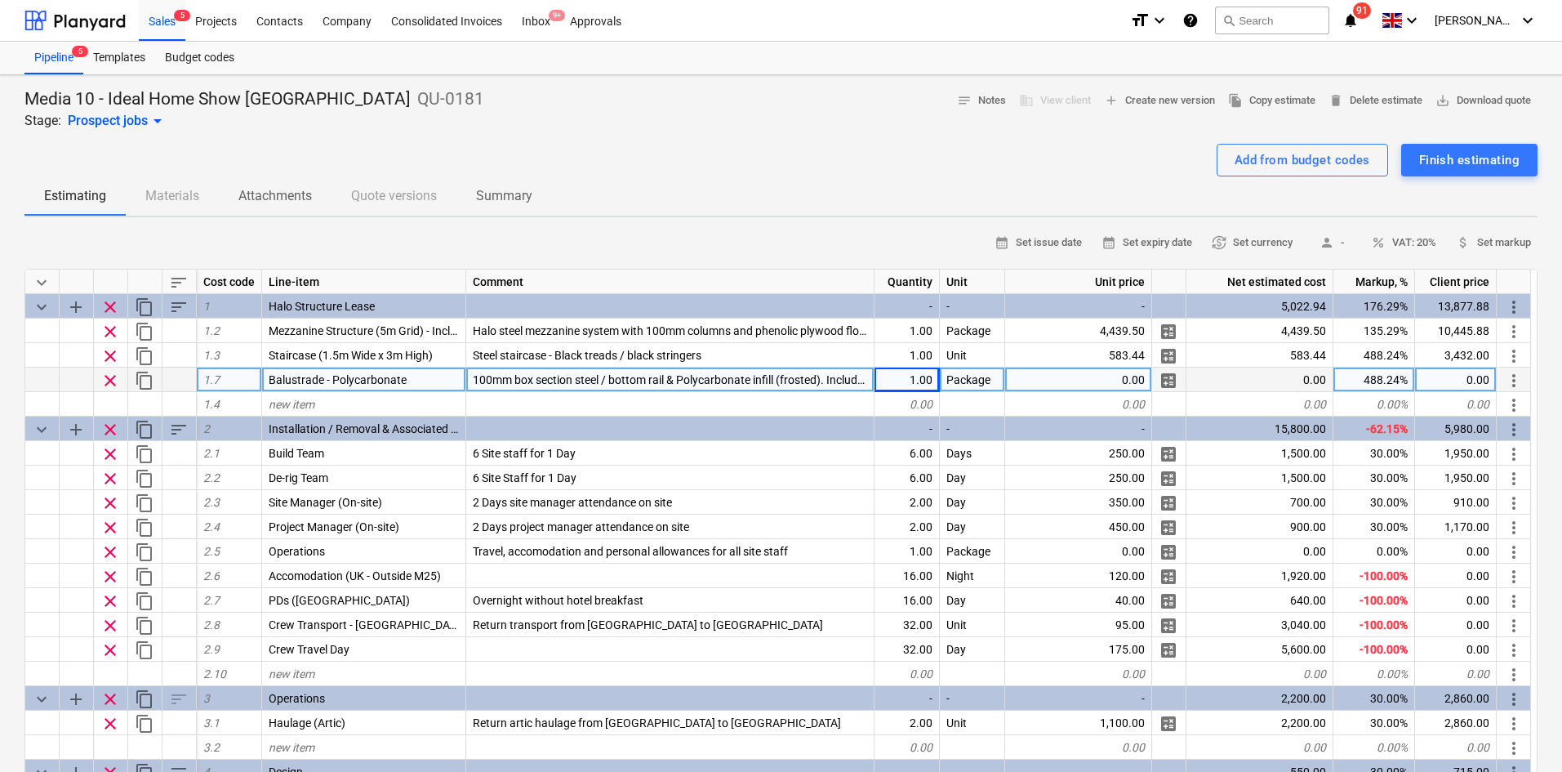
click at [564, 127] on div "Media 10 - Ideal Home Show [GEOGRAPHIC_DATA] QU-0181 Stage: Prospect jobs arrow…" at bounding box center [780, 109] width 1513 height 42
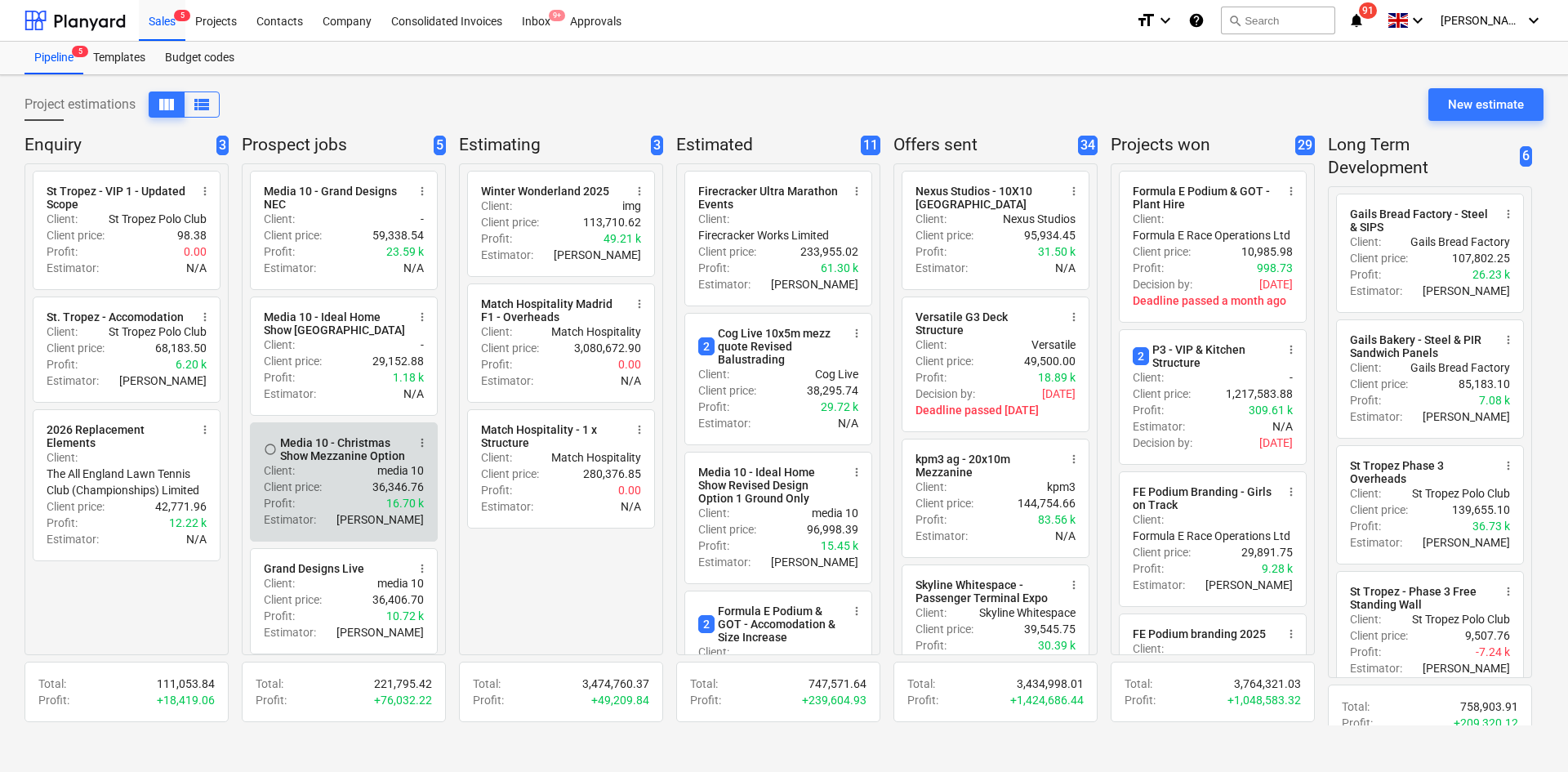
click at [341, 479] on div "Client : media 10" at bounding box center [344, 470] width 160 height 16
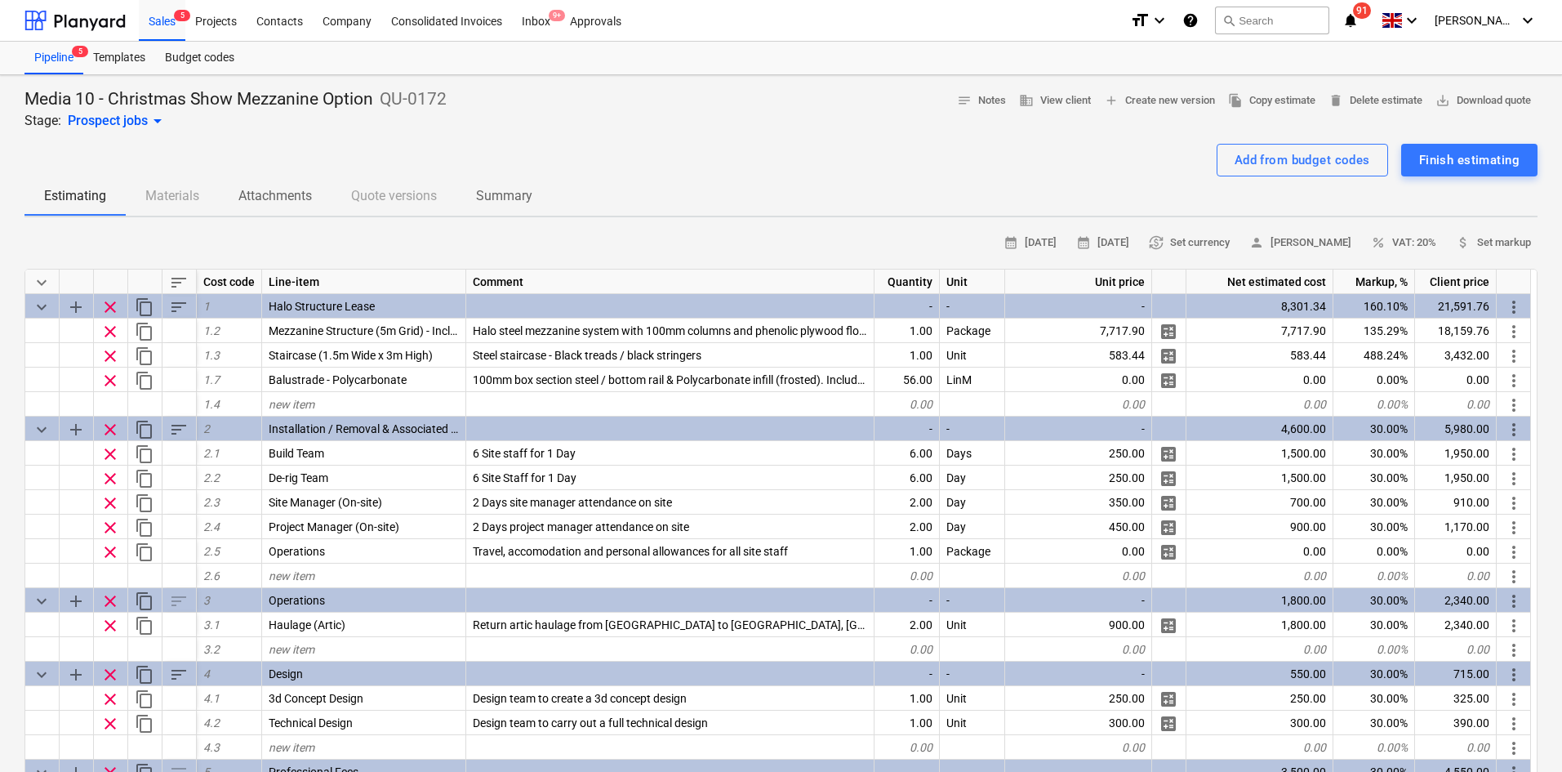
click at [517, 129] on div "Media 10 - Christmas Show Mezzanine Option QU-0172 Stage: Prospect jobs arrow_d…" at bounding box center [780, 109] width 1513 height 42
drag, startPoint x: 510, startPoint y: 135, endPoint x: 512, endPoint y: 121, distance: 14.0
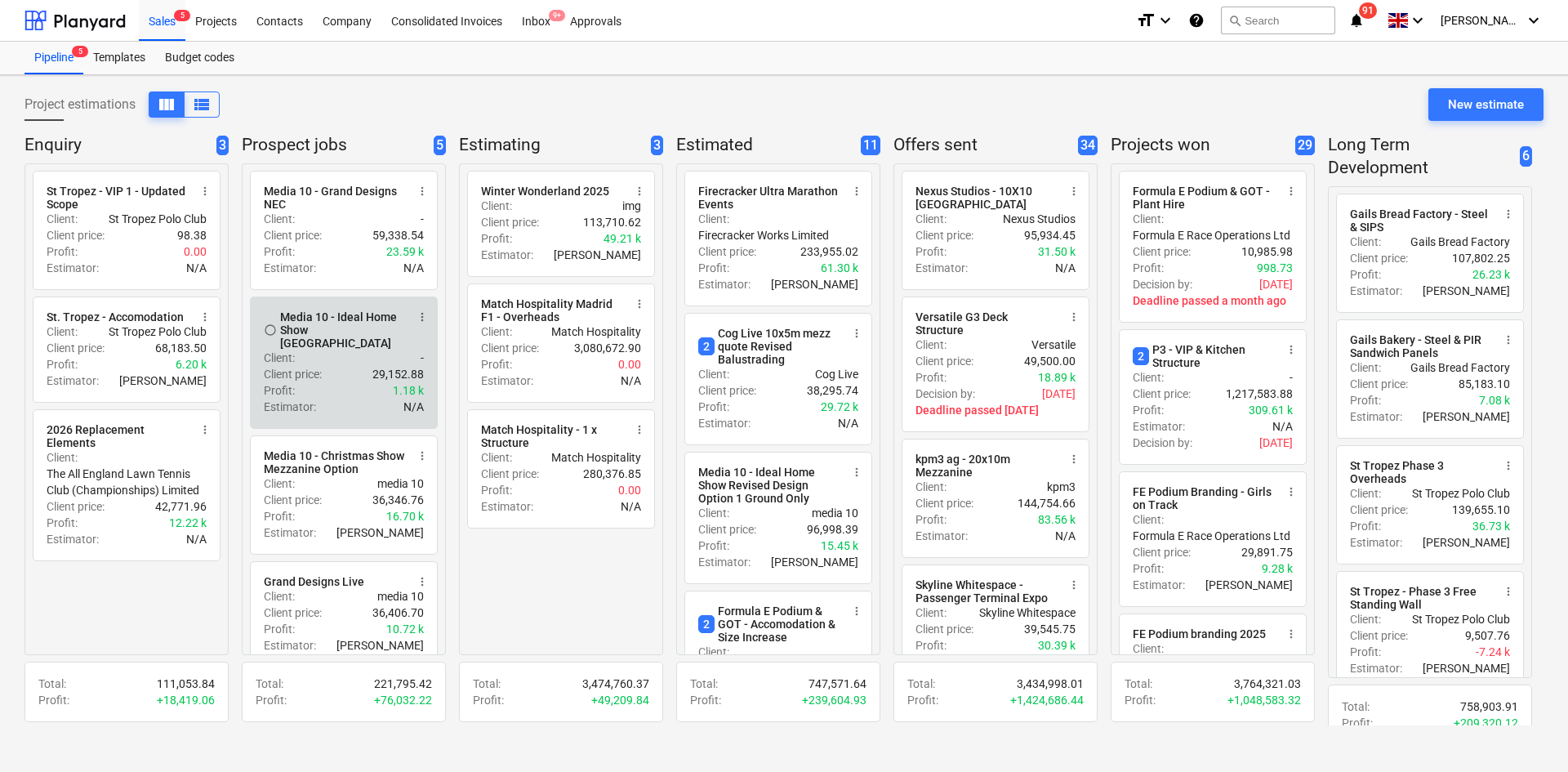
click at [308, 369] on p "Client price :" at bounding box center [293, 374] width 58 height 16
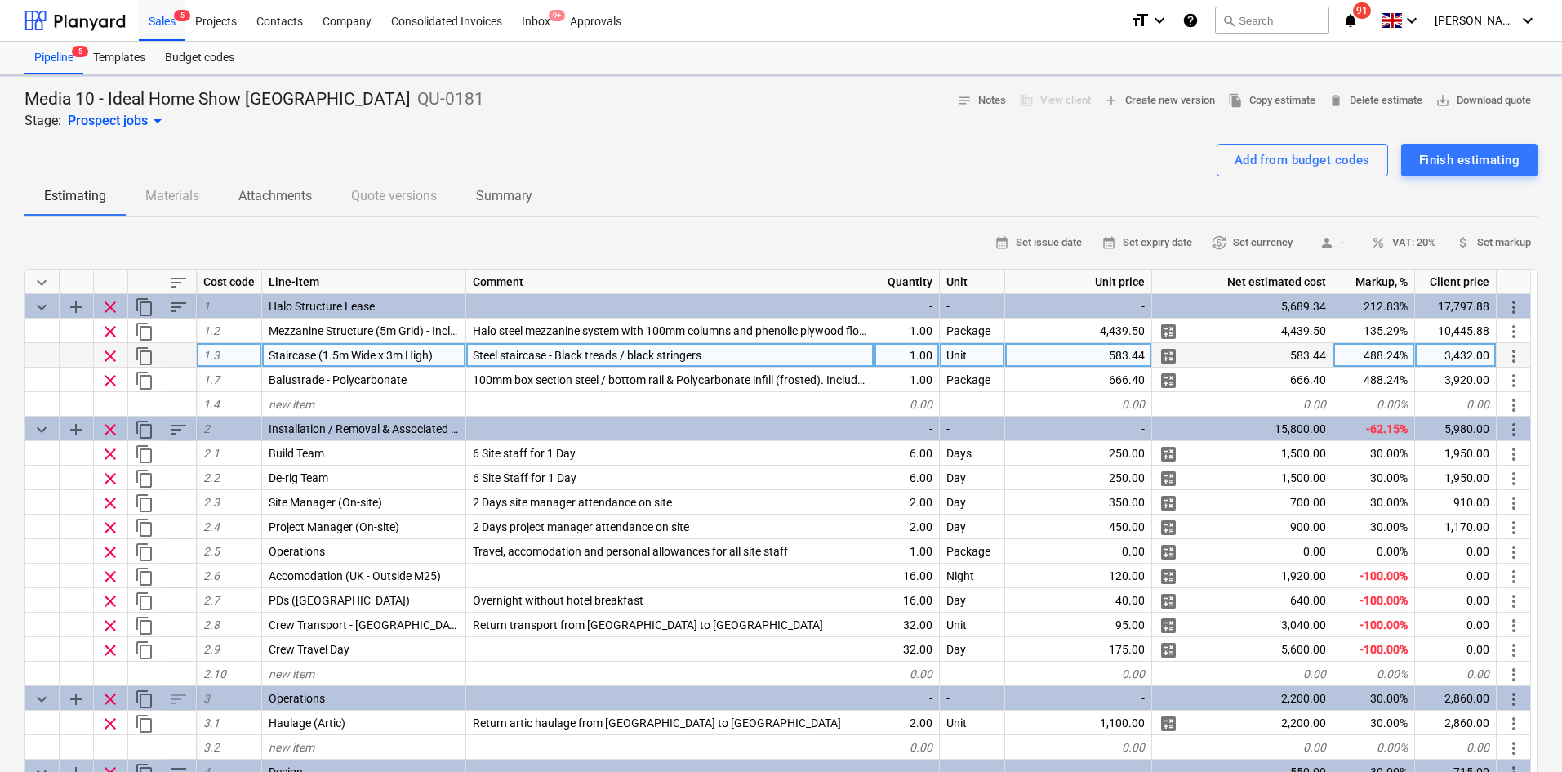
type textarea "x"
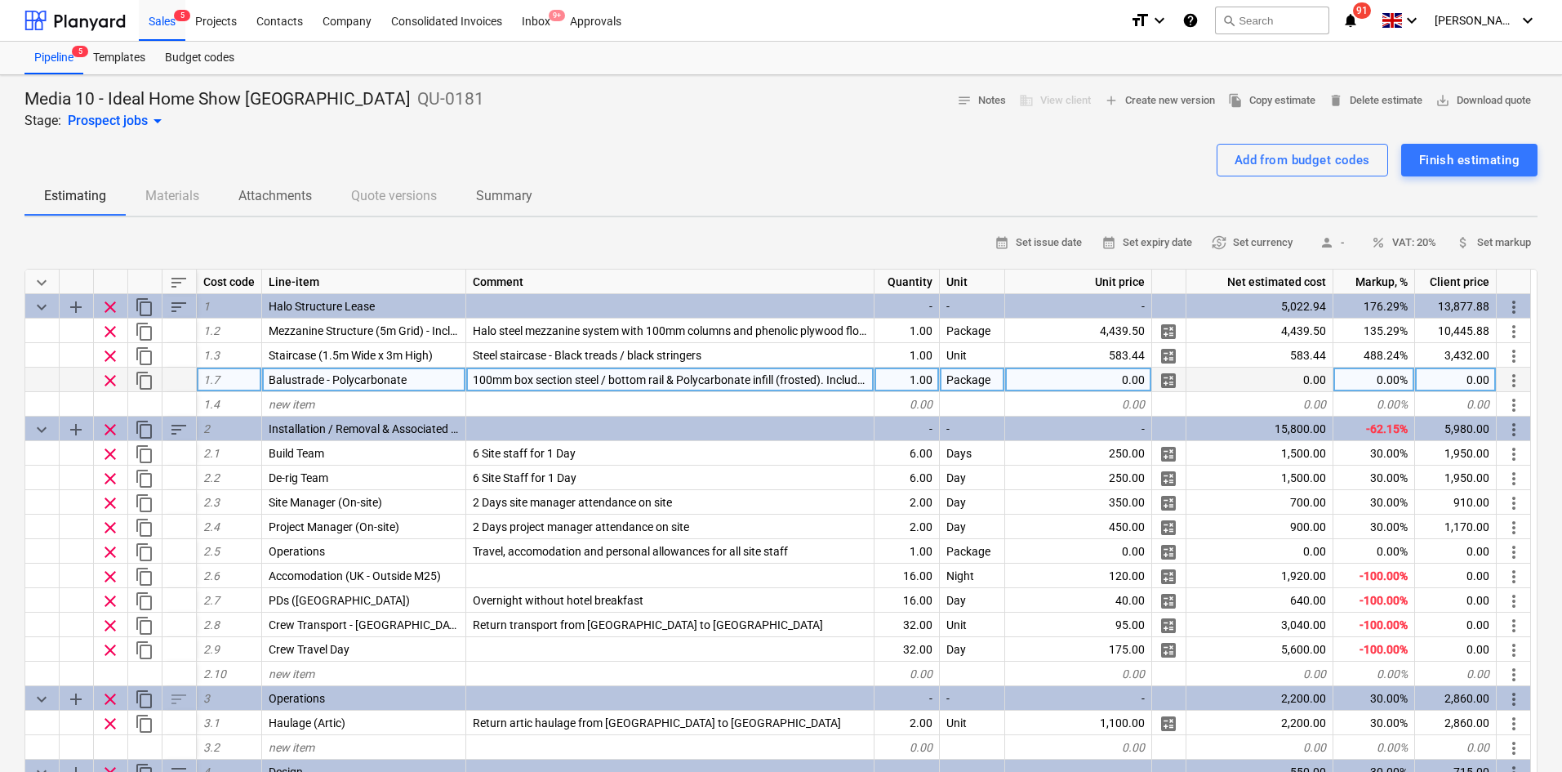
click at [917, 384] on div "1.00" at bounding box center [907, 379] width 65 height 24
type input "4"
type input "56"
type textarea "x"
type input "LinM"
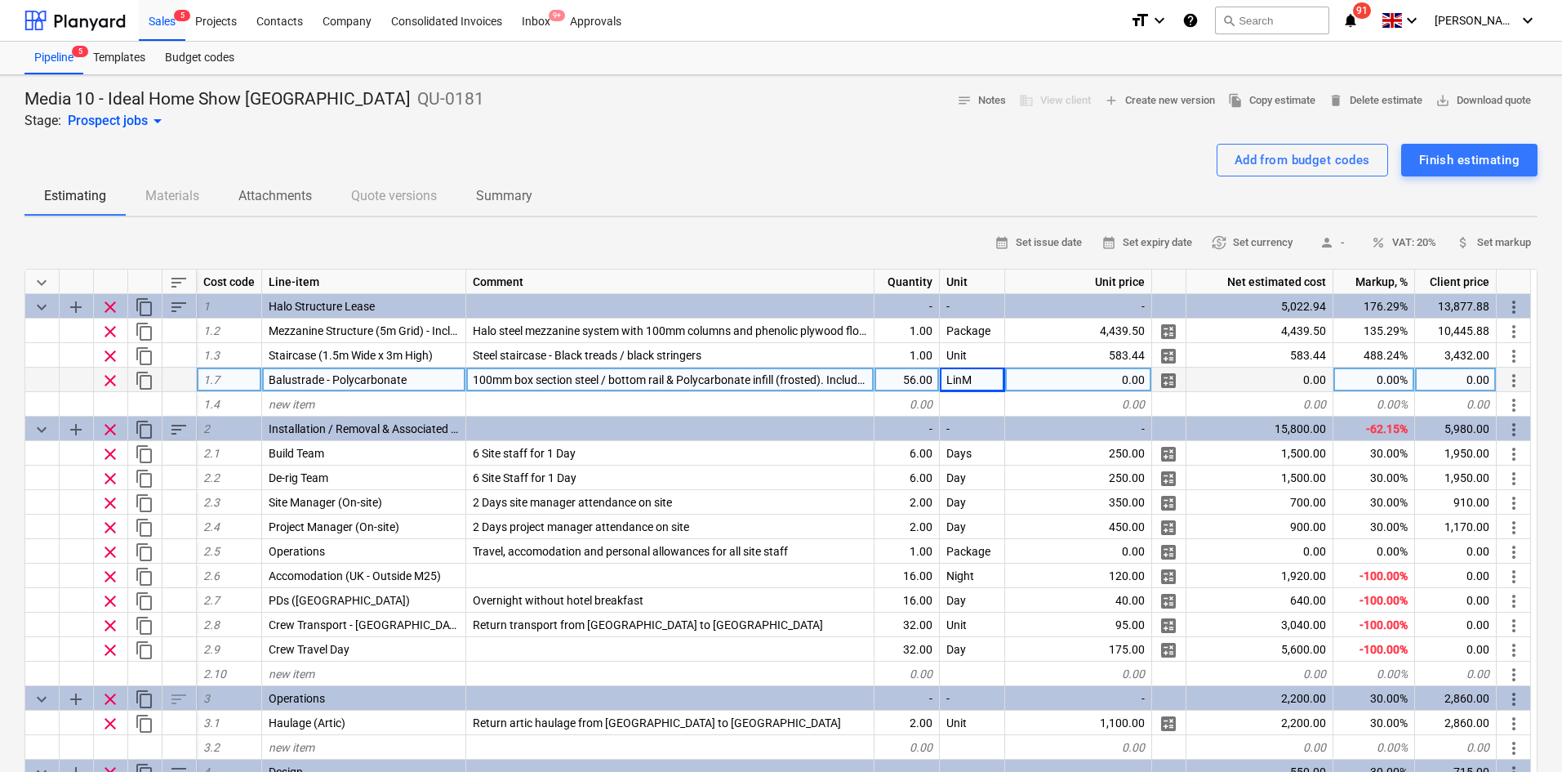
click at [795, 158] on div "Add from budget codes Finish estimating" at bounding box center [780, 160] width 1513 height 33
click at [764, 136] on div at bounding box center [780, 137] width 1513 height 13
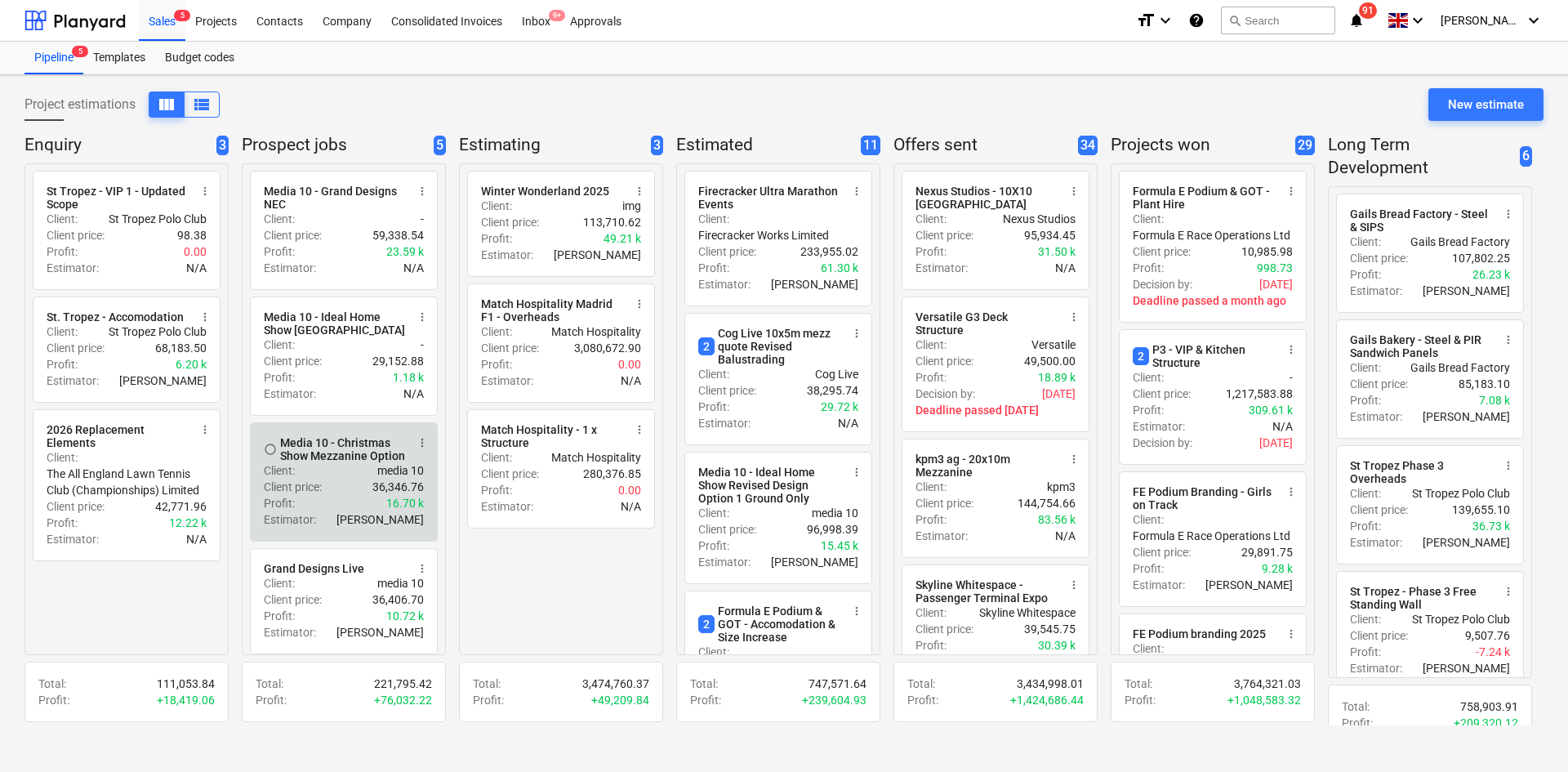
click at [332, 462] on div "Media 10 - Christmas Show Mezzanine Option" at bounding box center [343, 449] width 126 height 26
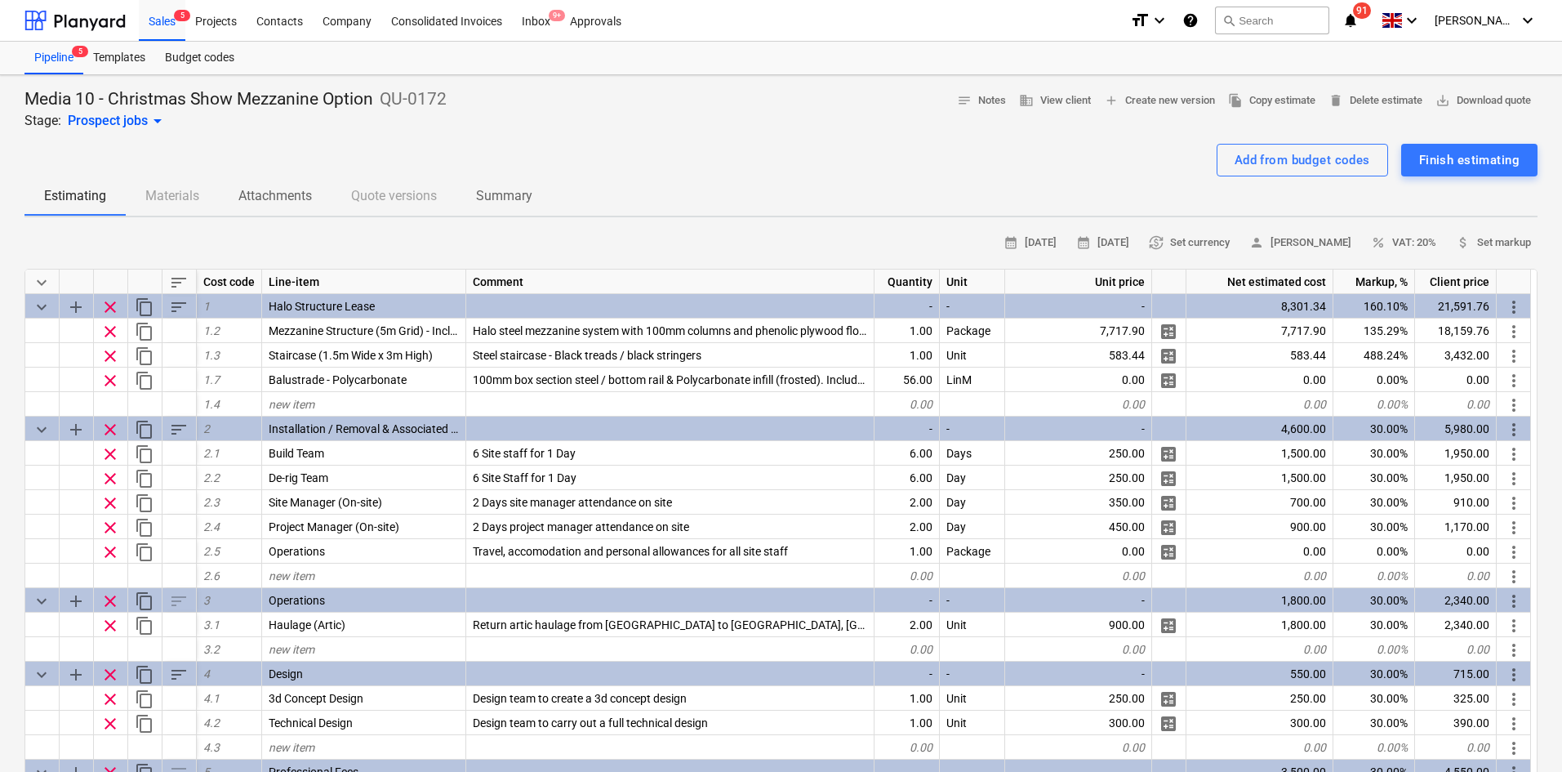
click at [479, 126] on div "Media 10 - Christmas Show Mezzanine Option QU-0172 Stage: Prospect jobs arrow_d…" at bounding box center [780, 109] width 1513 height 42
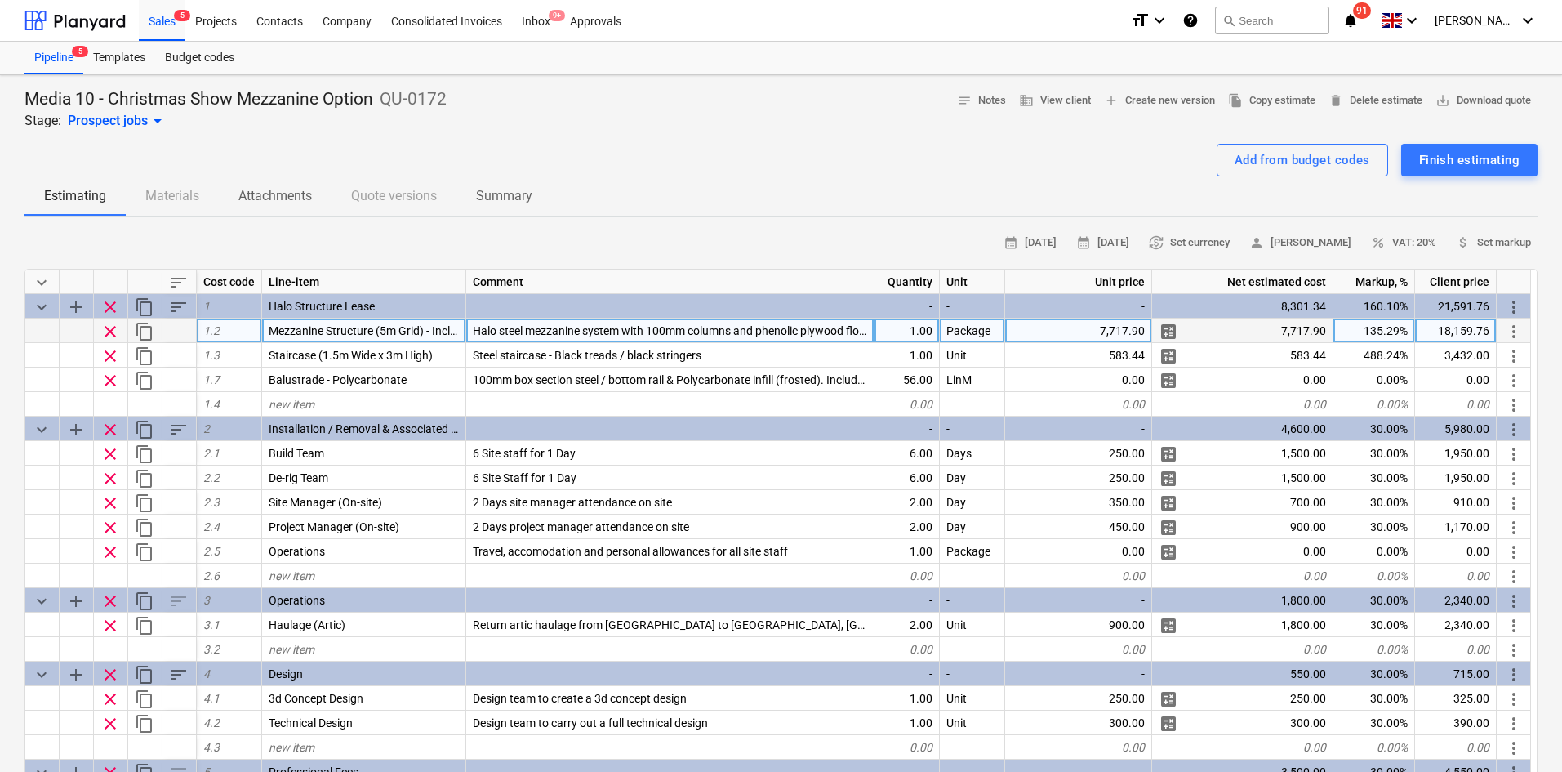
click at [1089, 328] on div "7,717.90" at bounding box center [1078, 330] width 147 height 24
click at [604, 154] on div "Add from budget codes Finish estimating" at bounding box center [780, 160] width 1513 height 33
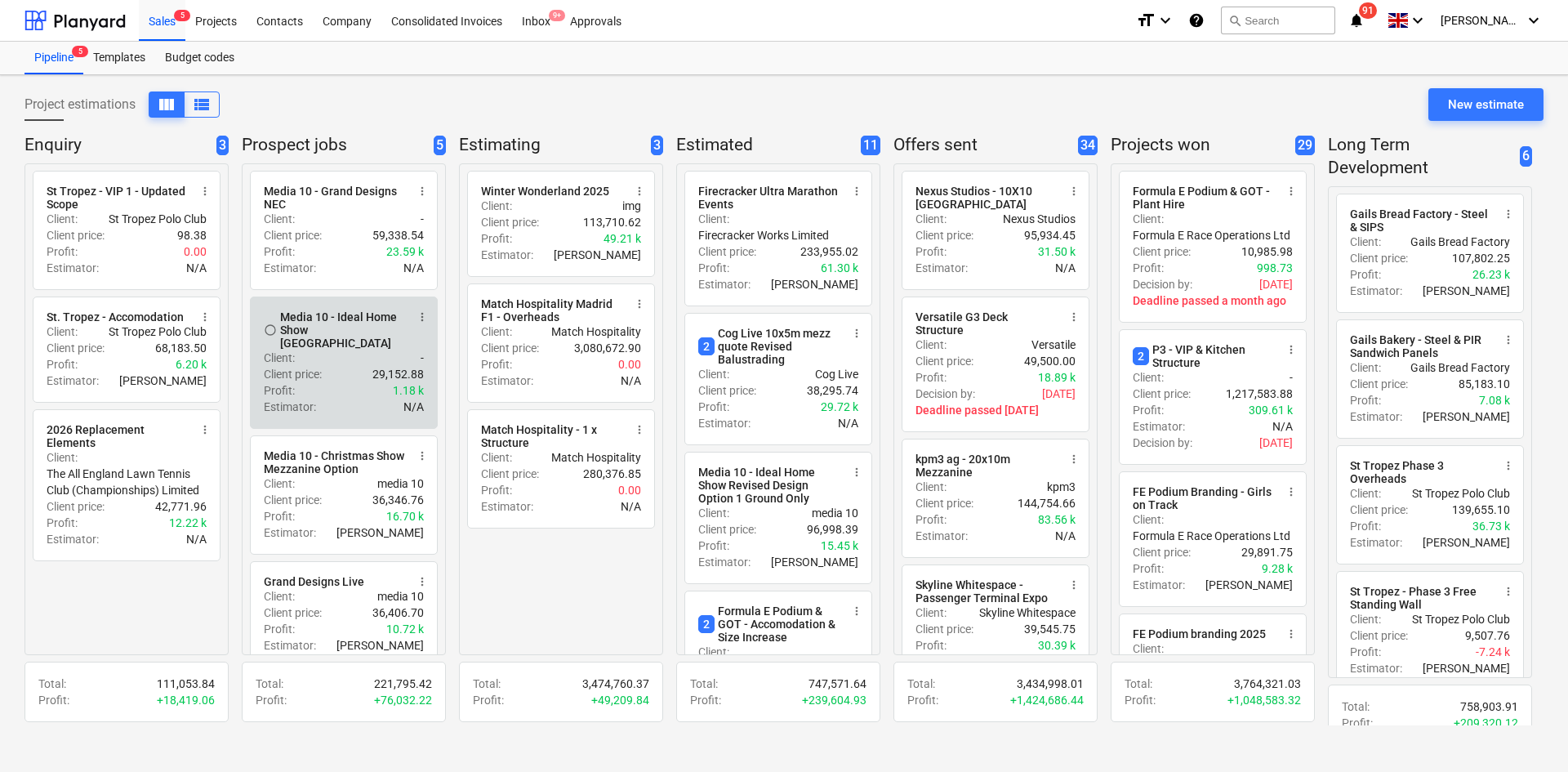
click at [331, 318] on div "Media 10 - Ideal Home Show [GEOGRAPHIC_DATA]" at bounding box center [343, 329] width 126 height 39
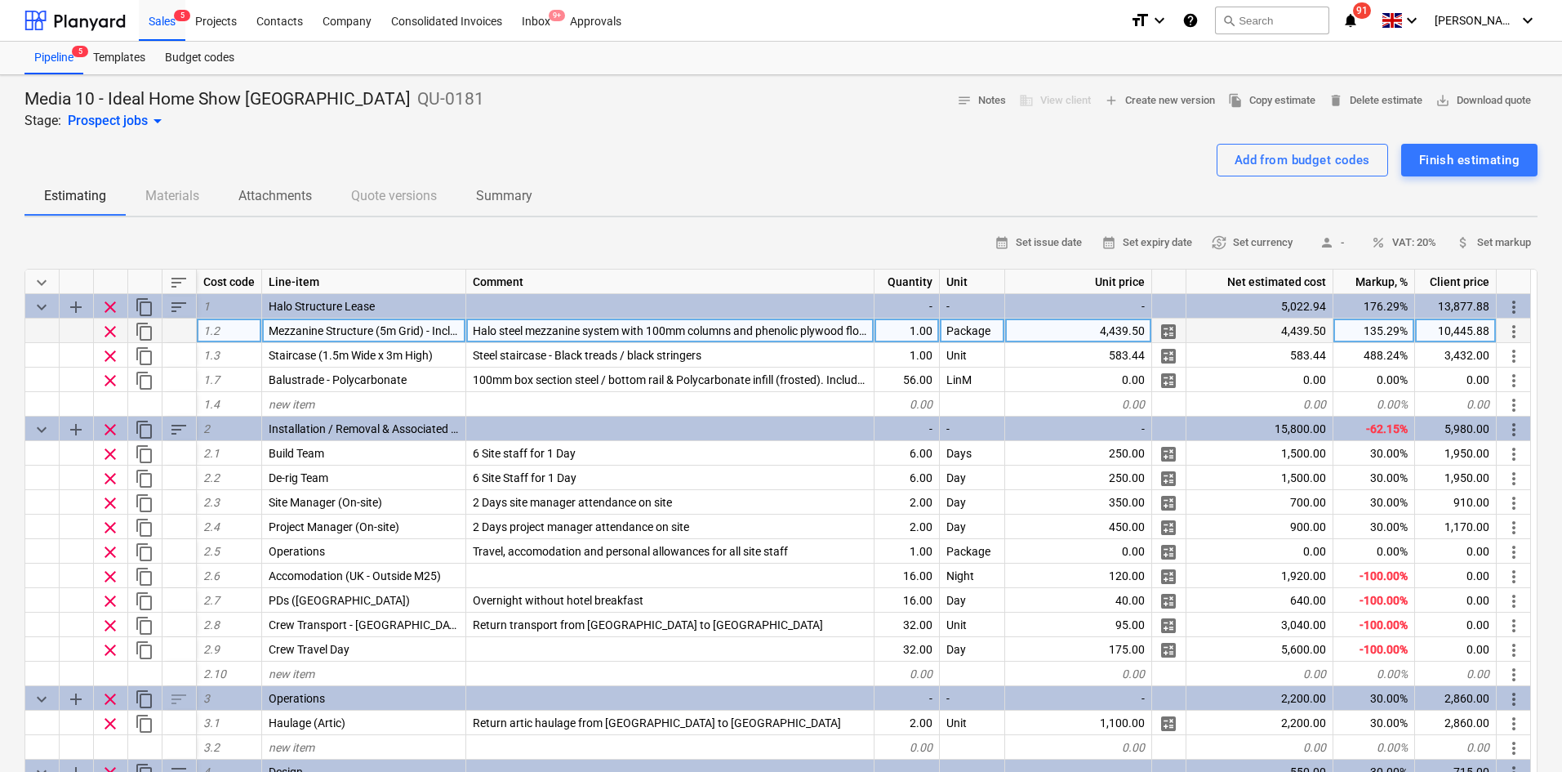
click at [1090, 337] on div "4,439.50" at bounding box center [1078, 330] width 147 height 24
type textarea "x"
type input "7717.9"
click at [894, 156] on div "Add from budget codes Finish estimating" at bounding box center [780, 160] width 1513 height 33
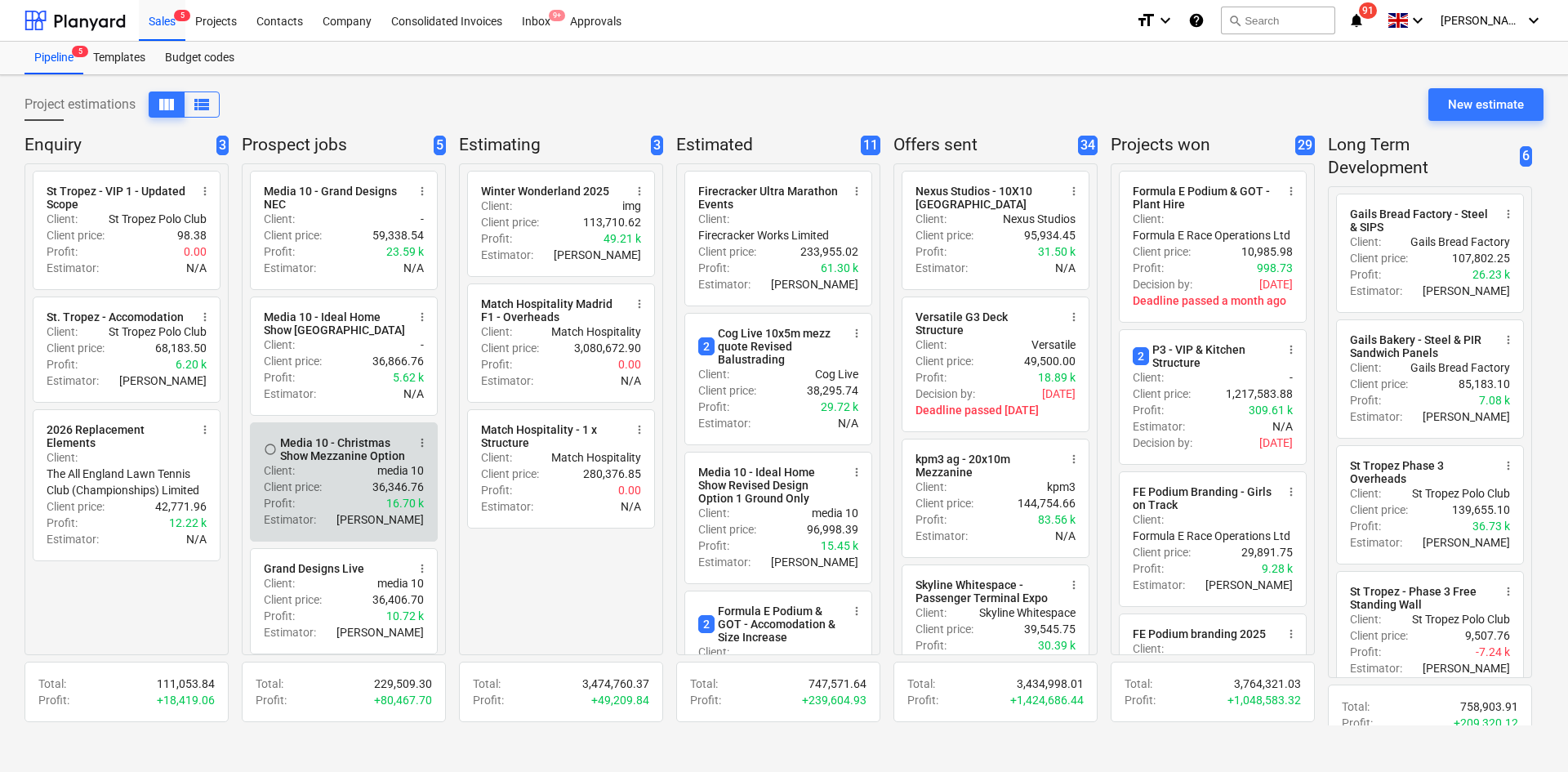
click at [372, 502] on div "Profit : 16.70 k" at bounding box center [344, 503] width 160 height 16
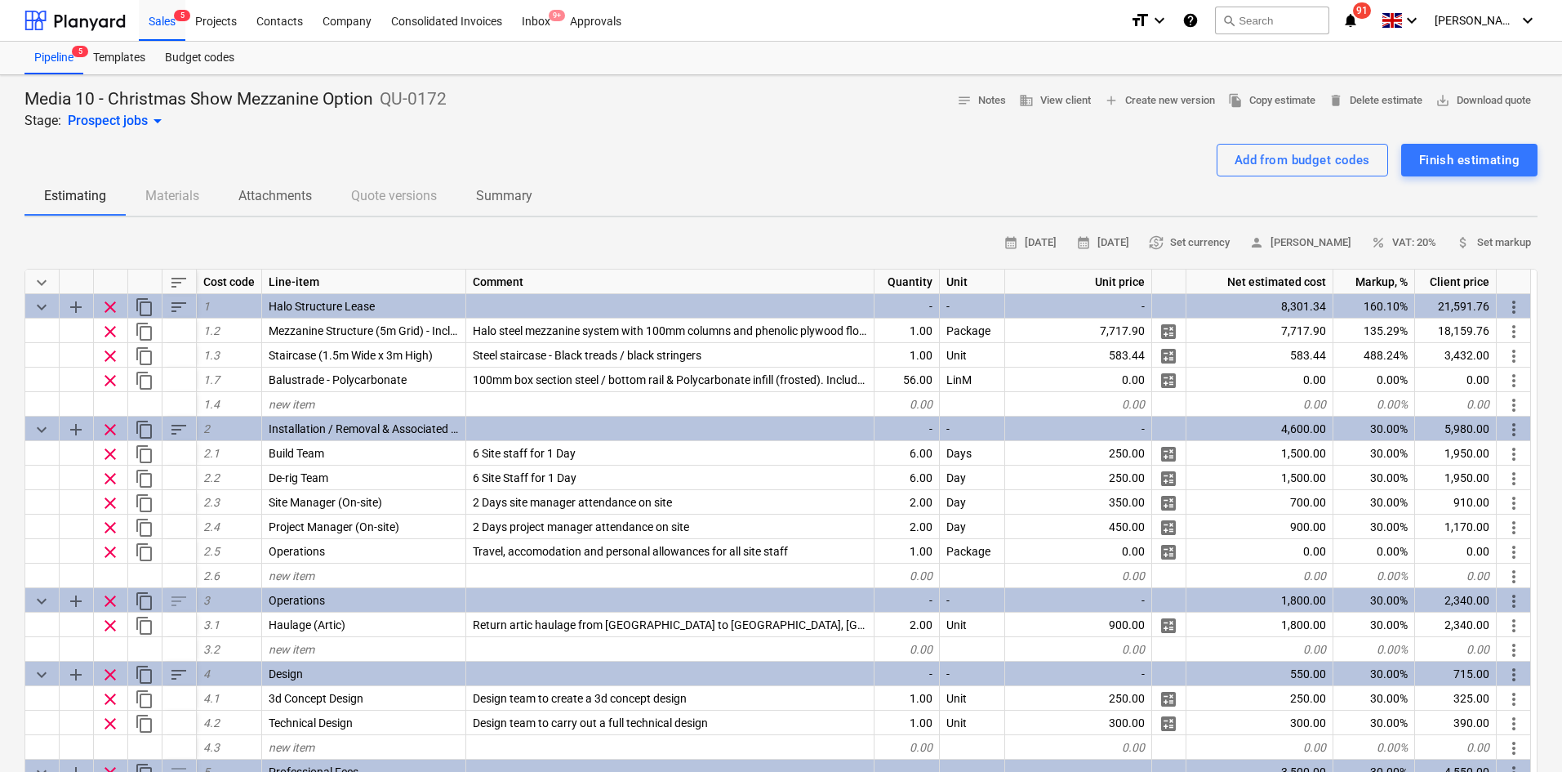
click at [672, 128] on div "Media 10 - Christmas Show Mezzanine Option QU-0172 Stage: Prospect jobs arrow_d…" at bounding box center [780, 109] width 1513 height 42
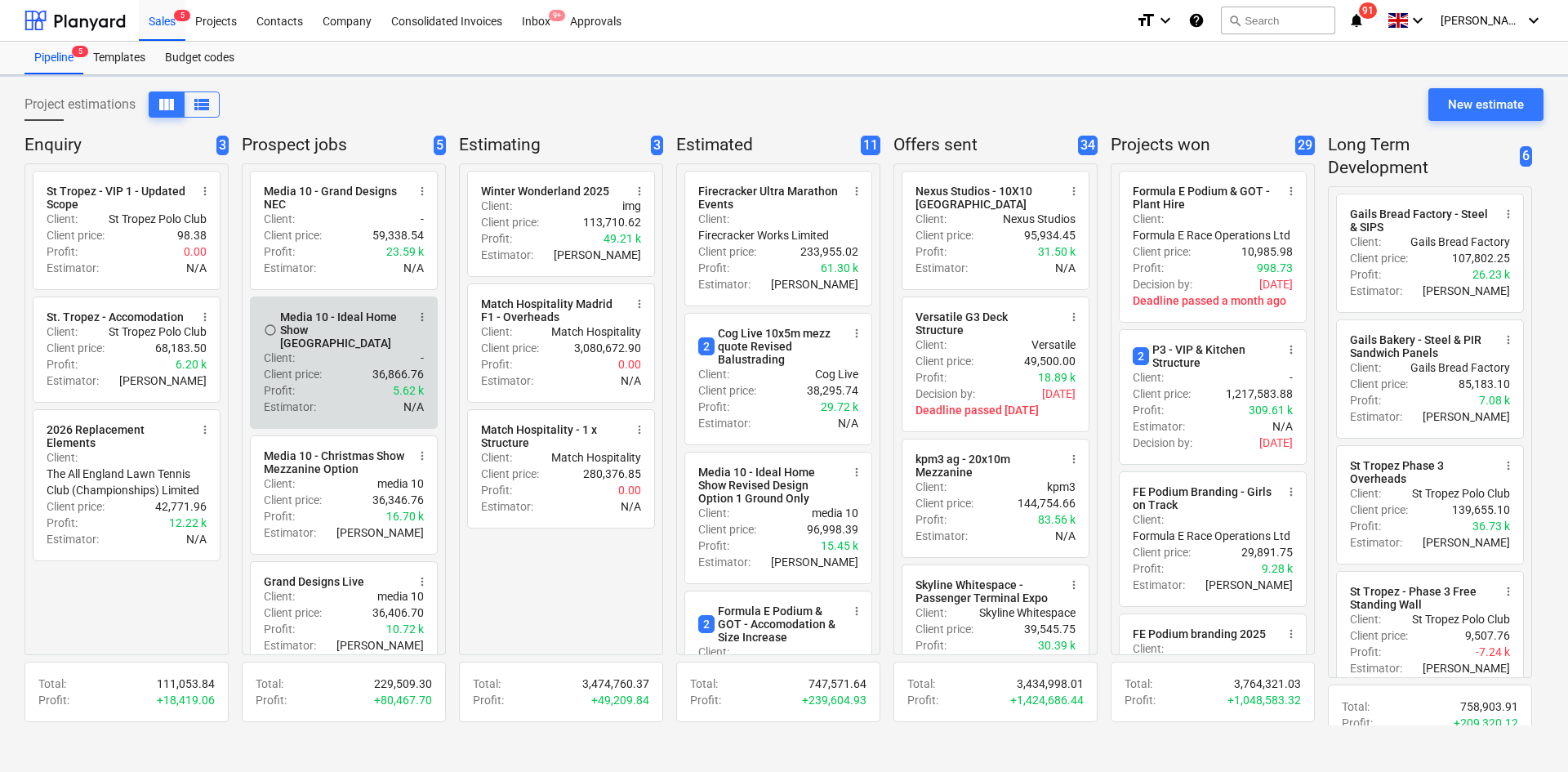
click at [325, 336] on div "Media 10 - Ideal Home Show [GEOGRAPHIC_DATA]" at bounding box center [343, 329] width 126 height 39
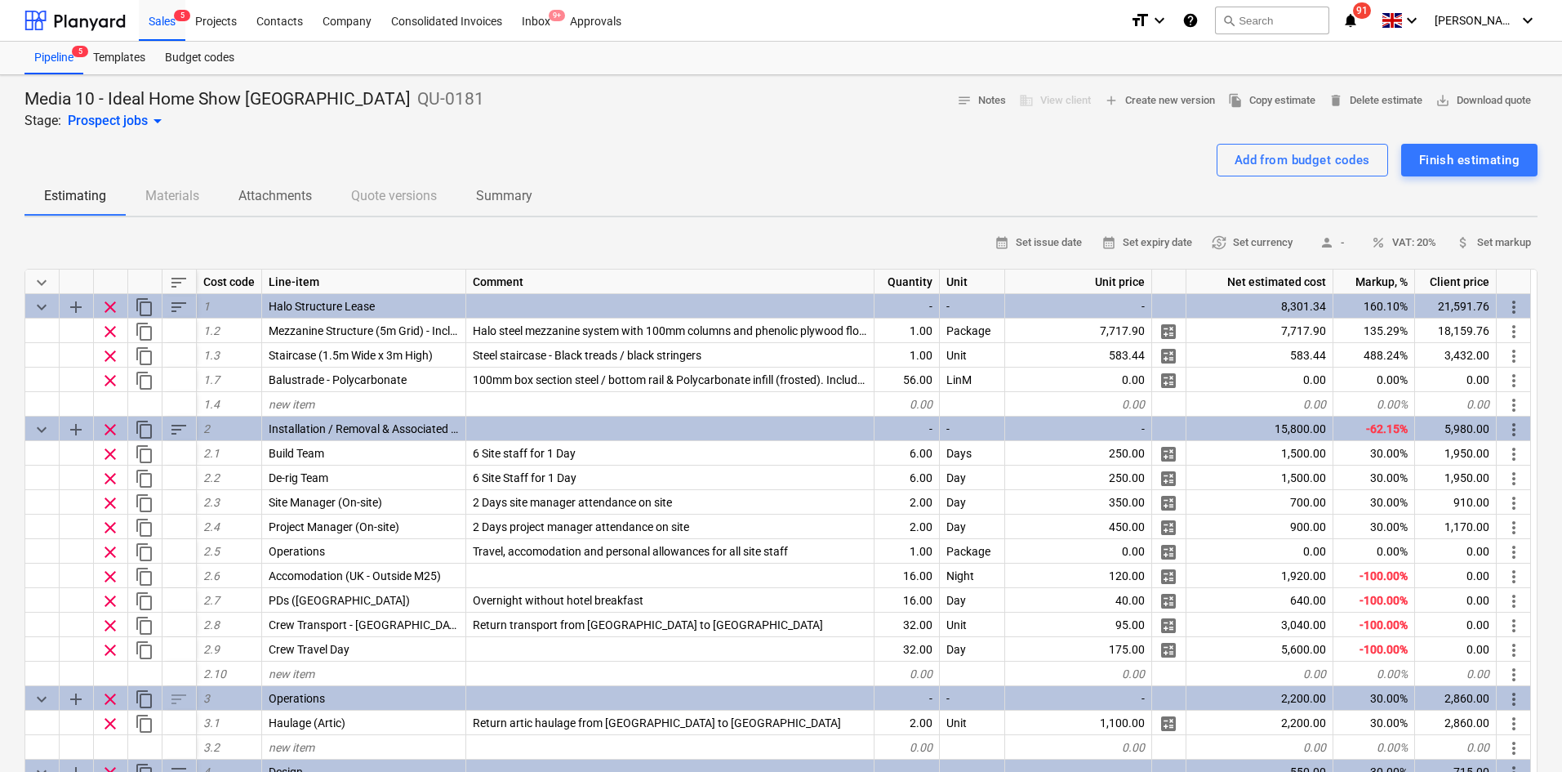
click at [639, 157] on div "Add from budget codes Finish estimating" at bounding box center [780, 160] width 1513 height 33
click at [649, 137] on div at bounding box center [780, 137] width 1513 height 13
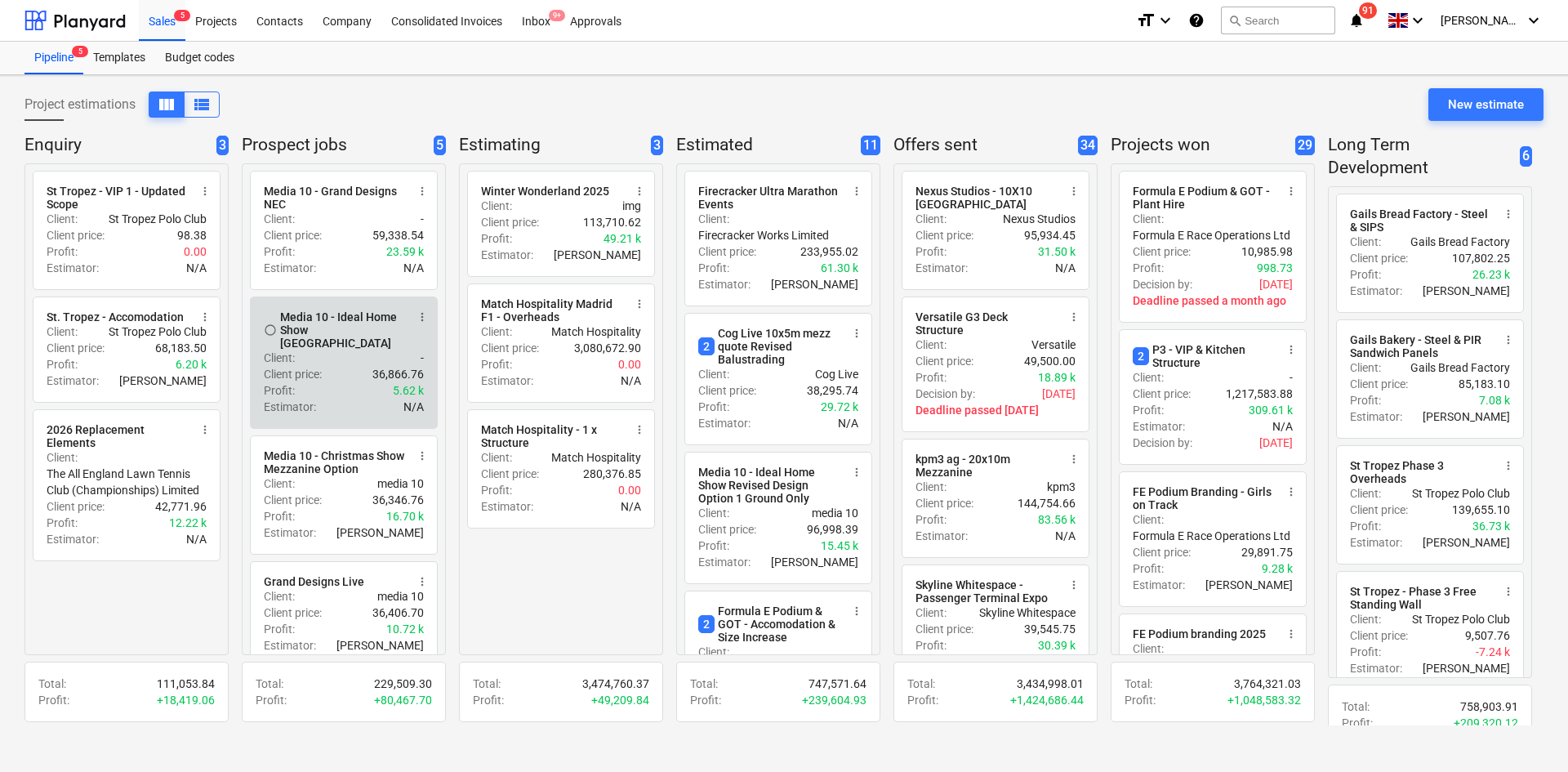
click at [351, 401] on div "Estimator : N/A" at bounding box center [344, 407] width 160 height 16
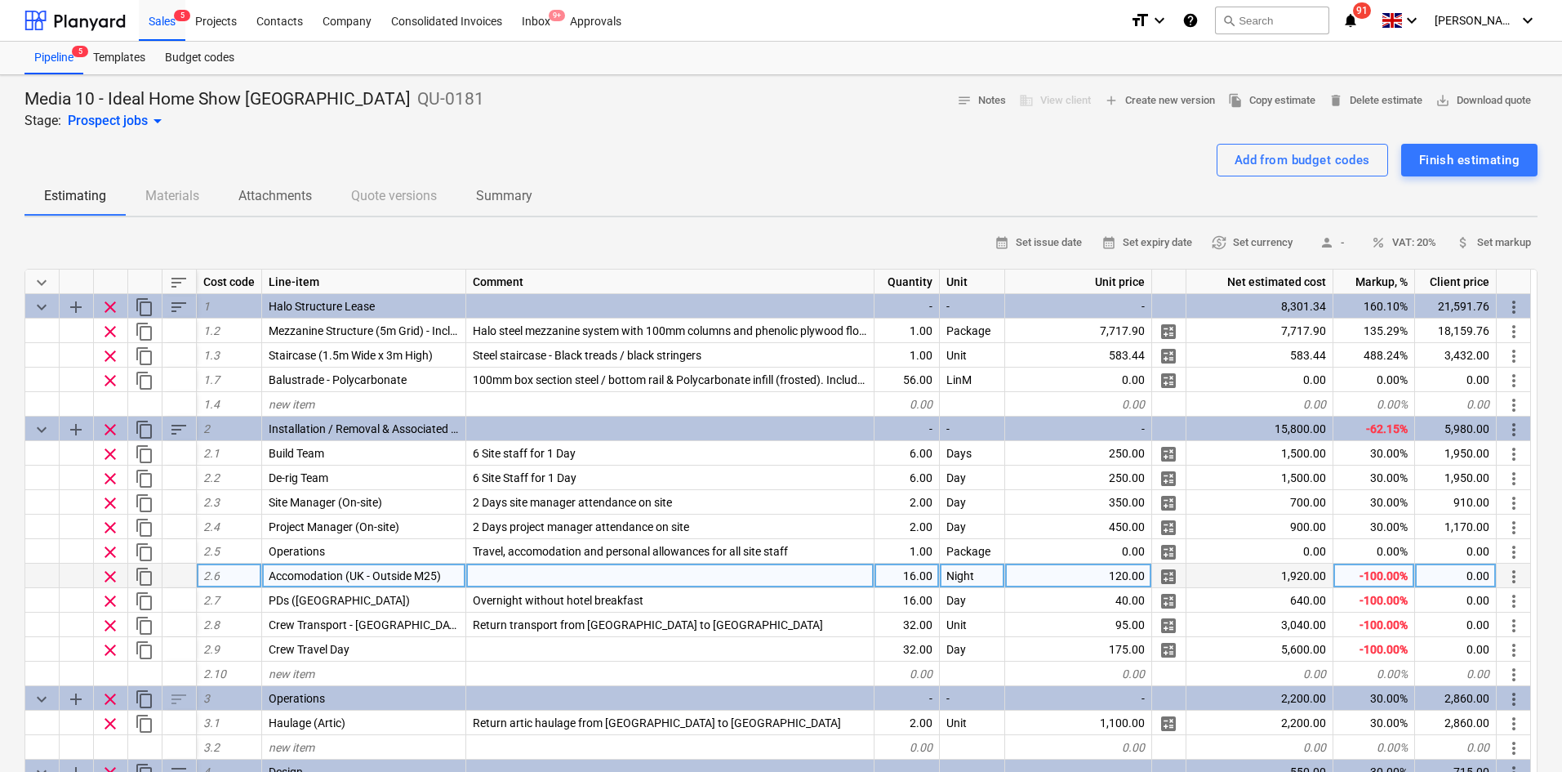
click at [108, 577] on span "clear" at bounding box center [110, 577] width 20 height 20
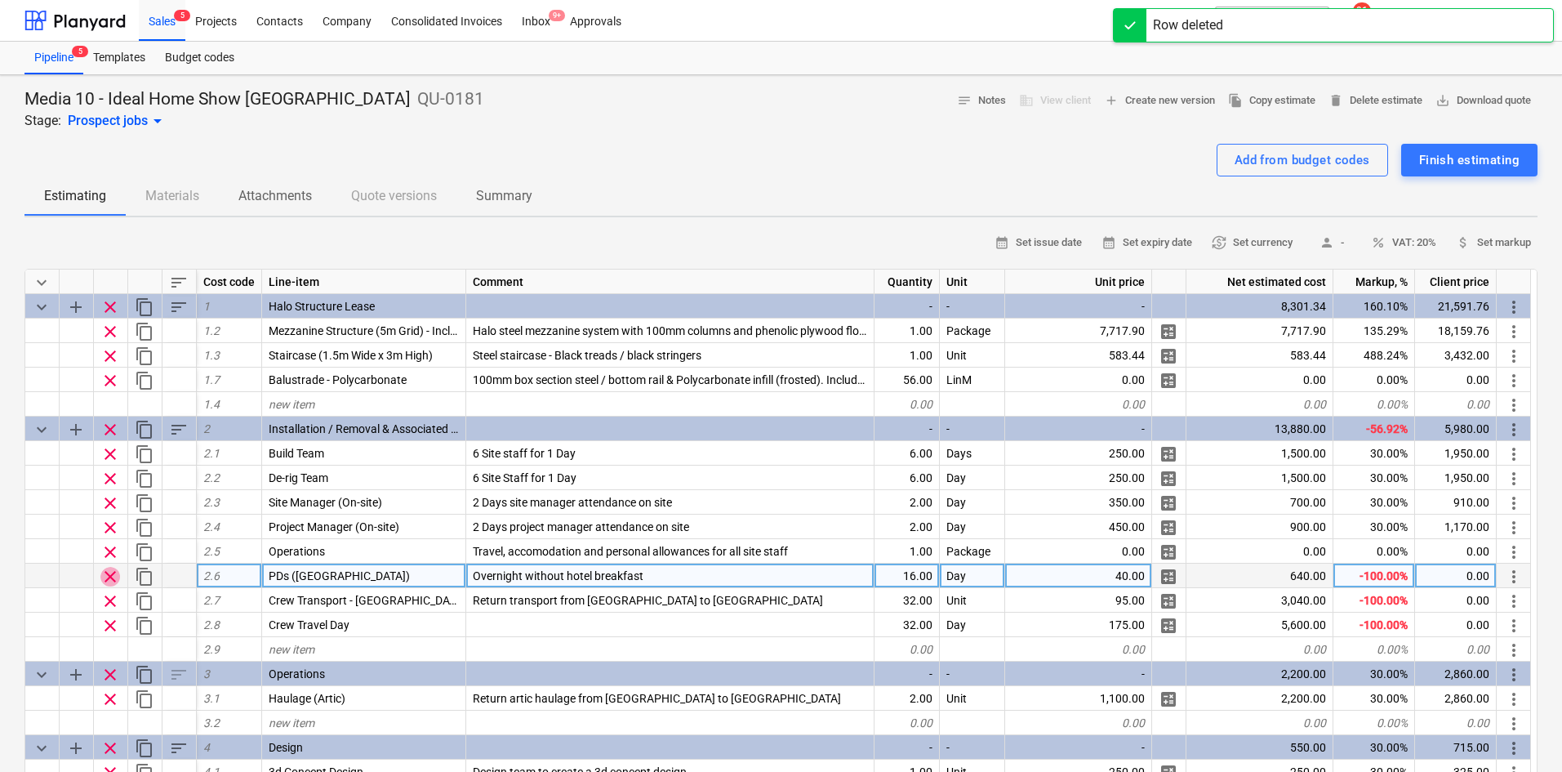
click at [109, 576] on span "clear" at bounding box center [110, 577] width 20 height 20
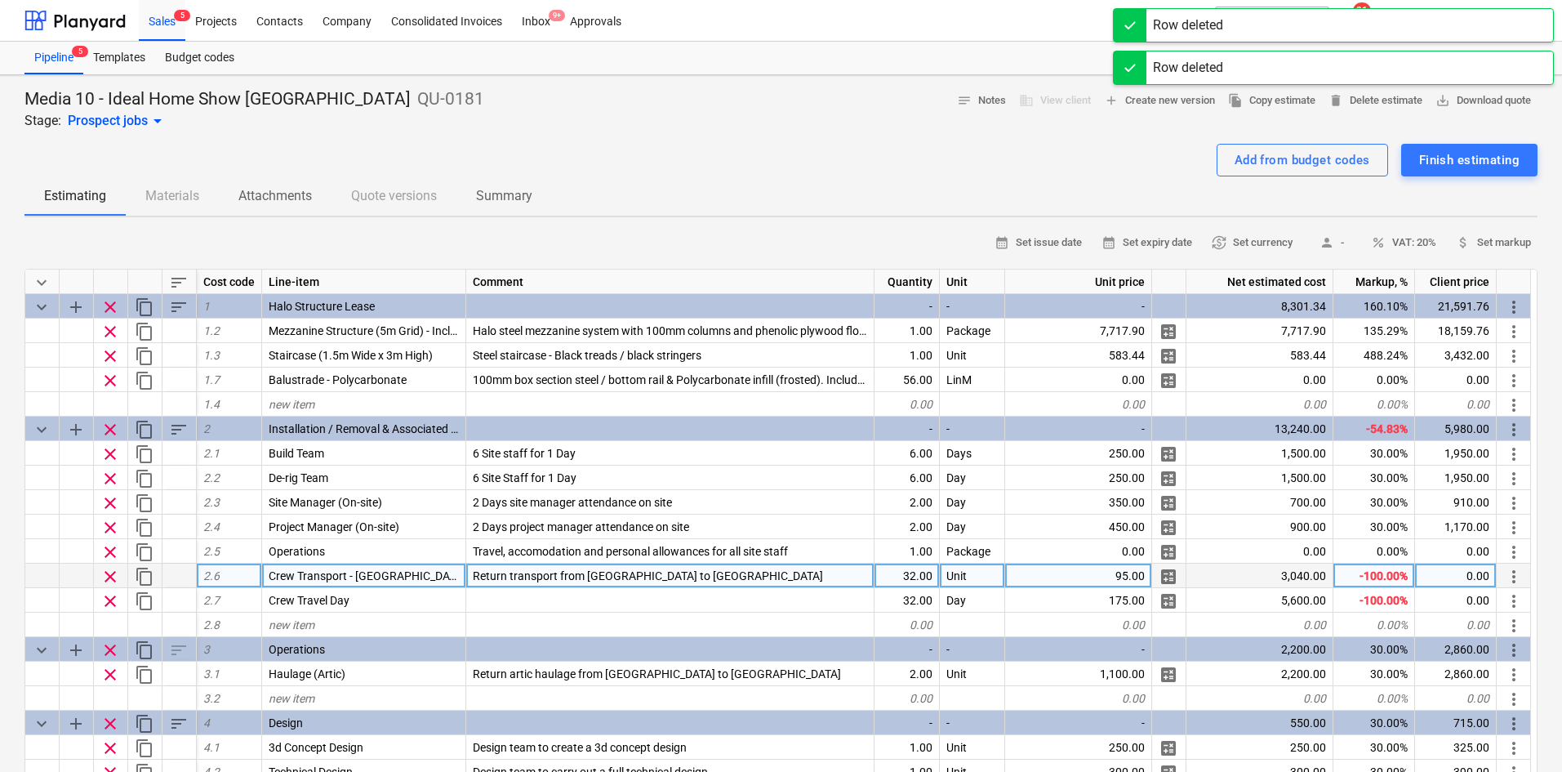
click at [111, 576] on span "clear" at bounding box center [110, 577] width 20 height 20
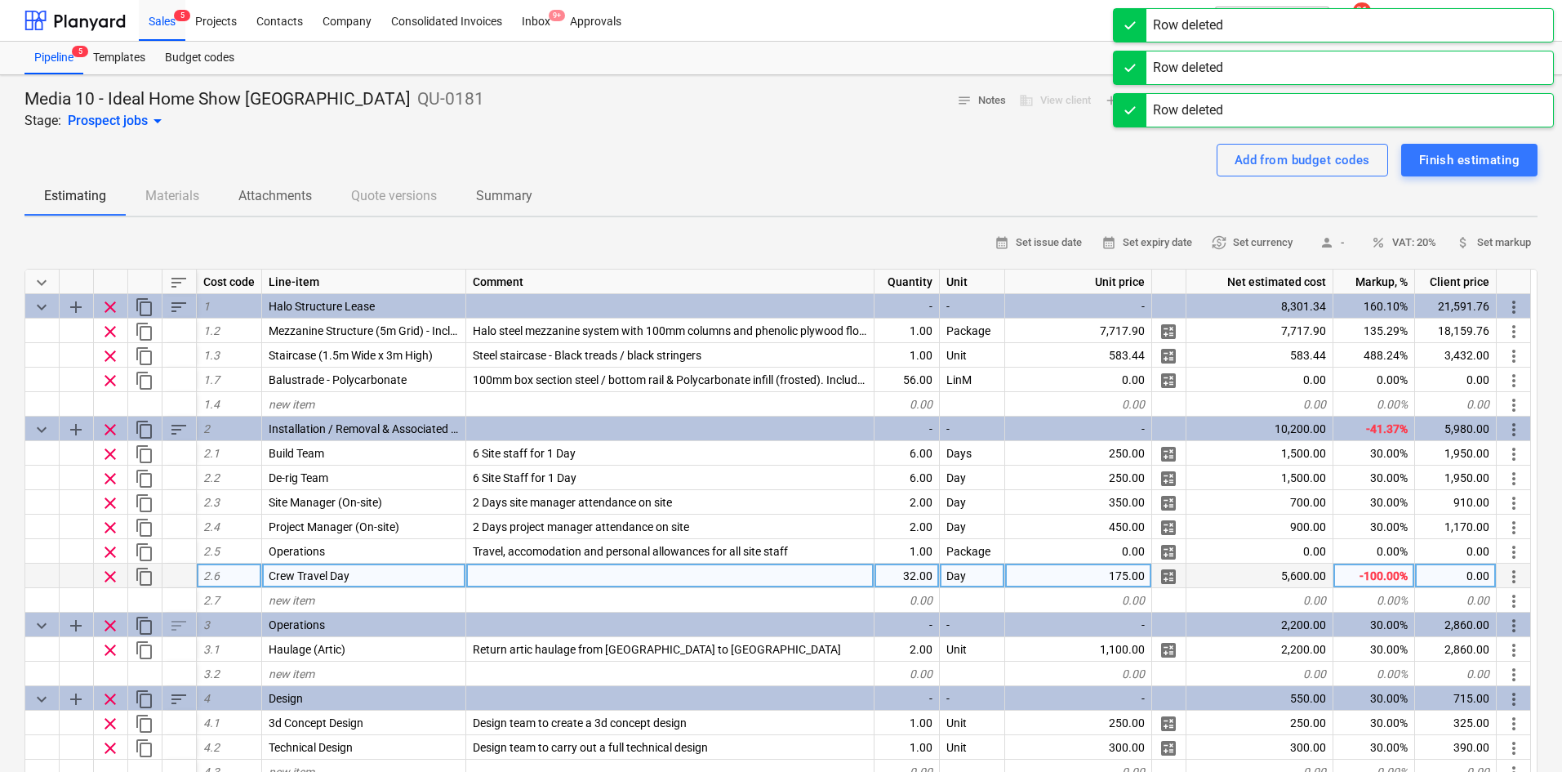
click at [111, 576] on span "clear" at bounding box center [110, 577] width 20 height 20
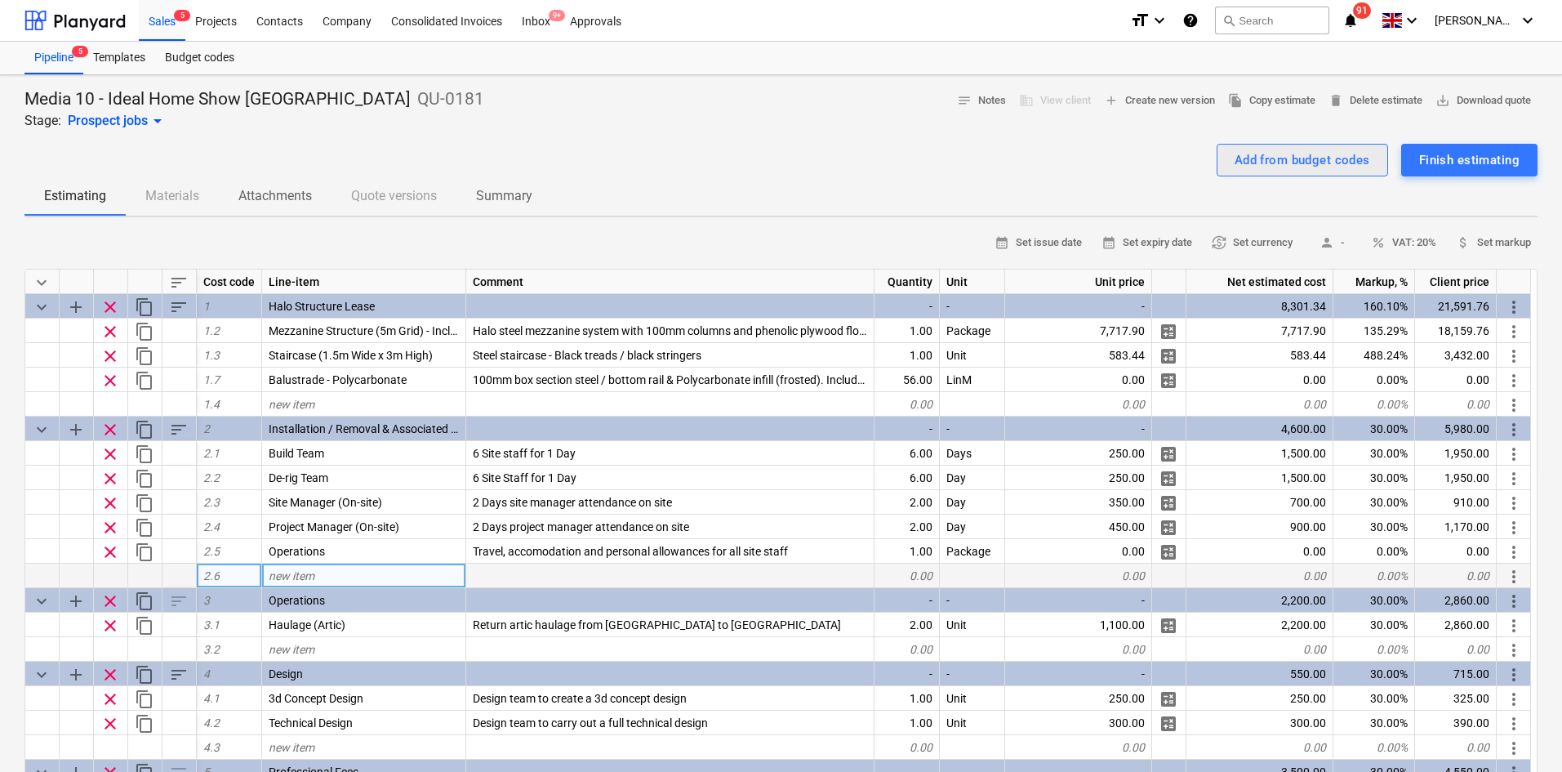
click at [1305, 170] on div "Add from budget codes" at bounding box center [1303, 159] width 136 height 21
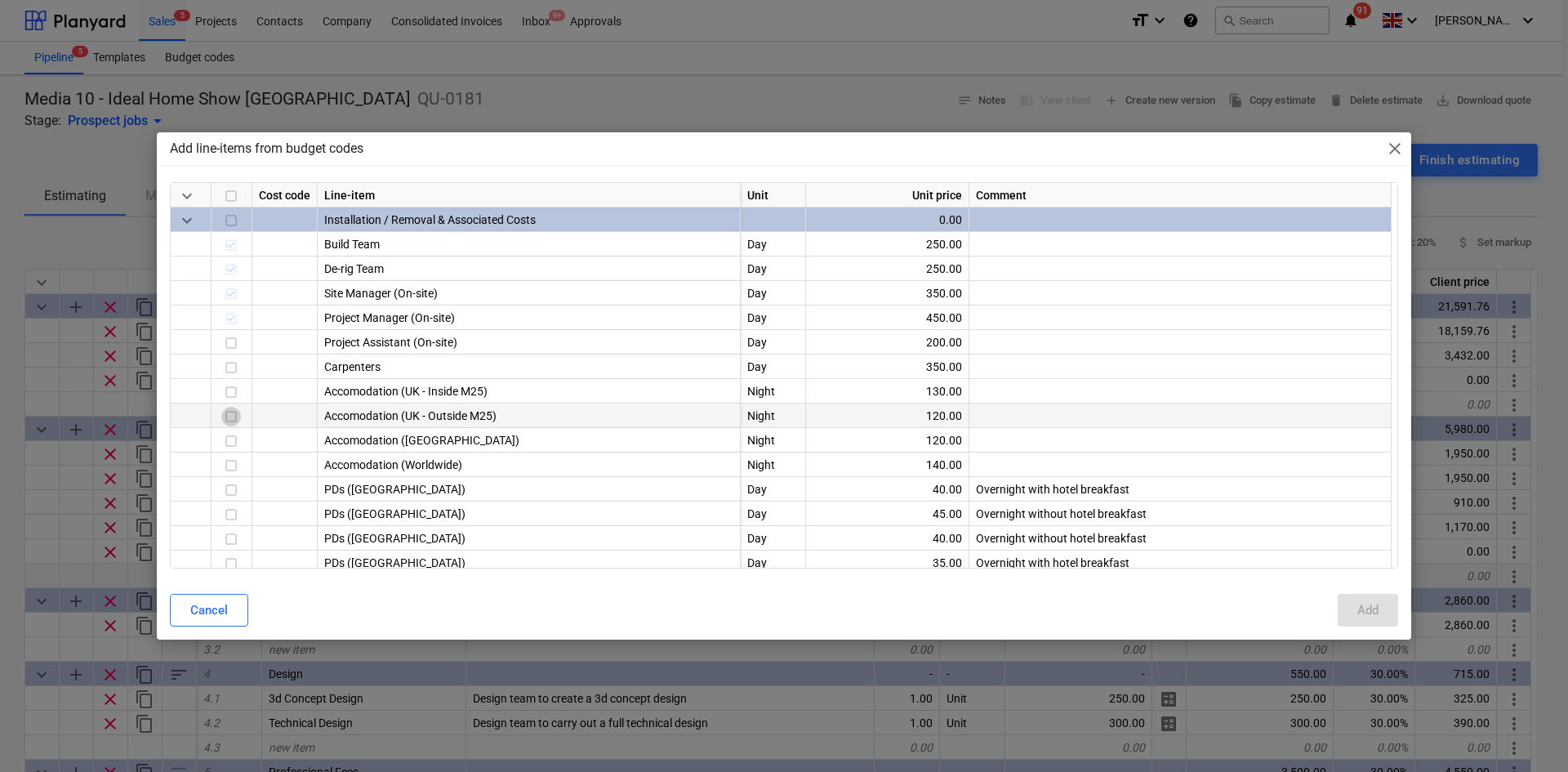
click at [231, 416] on input "checkbox" at bounding box center [231, 417] width 20 height 20
click at [231, 439] on input "checkbox" at bounding box center [231, 441] width 20 height 20
click at [232, 439] on input "checkbox" at bounding box center [231, 441] width 20 height 20
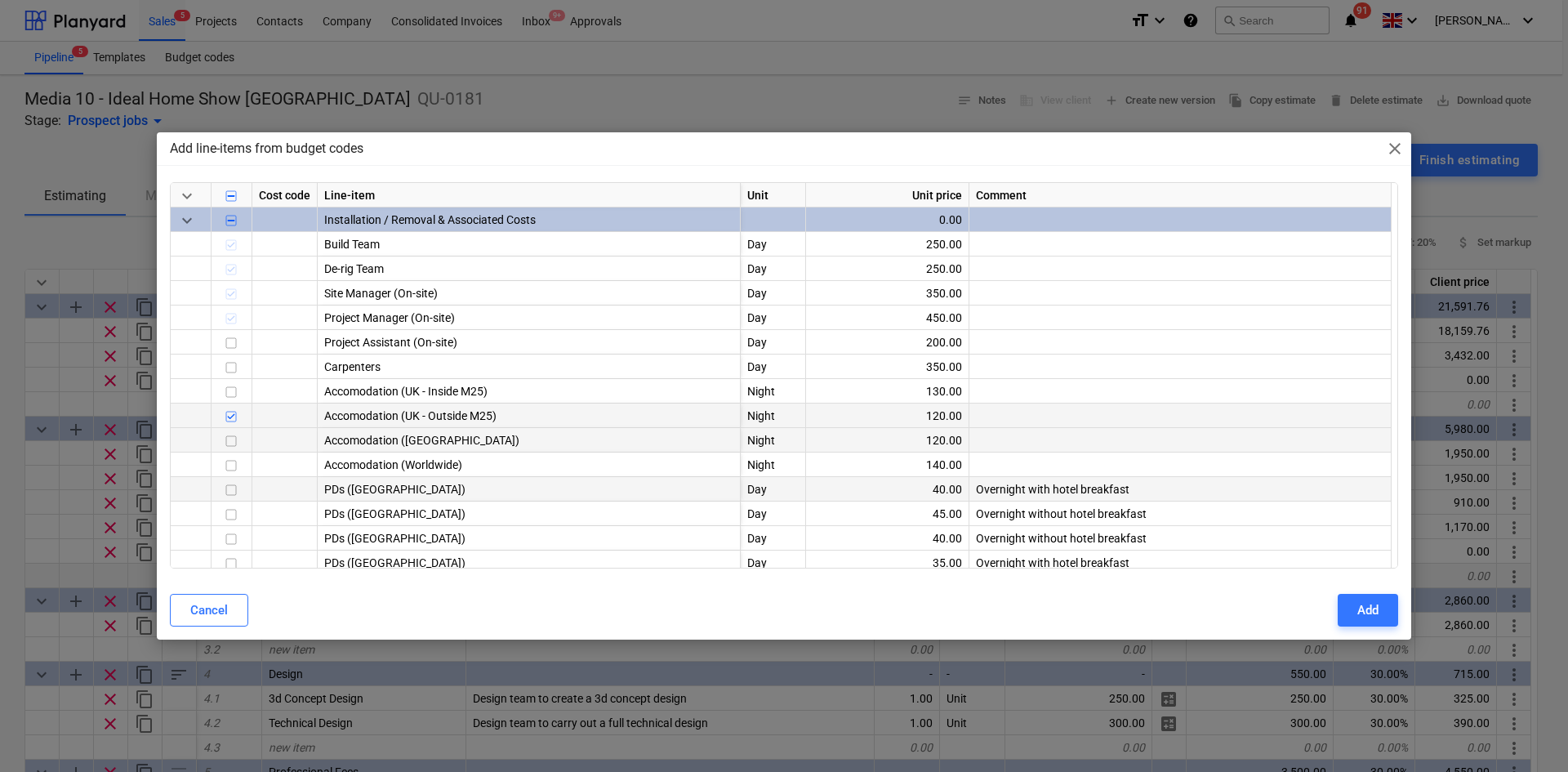
scroll to position [82, 0]
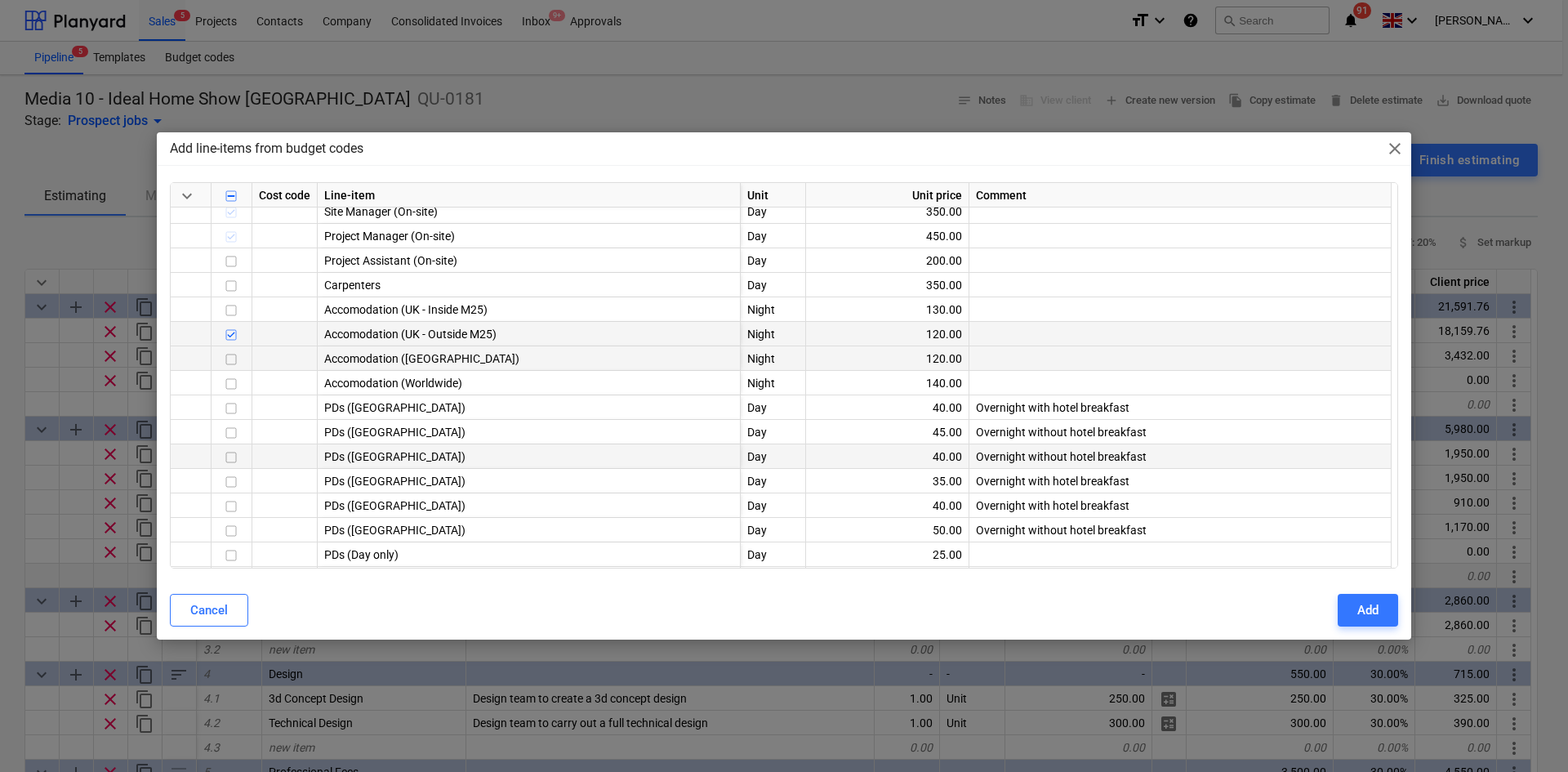
click at [233, 461] on input "checkbox" at bounding box center [231, 458] width 20 height 20
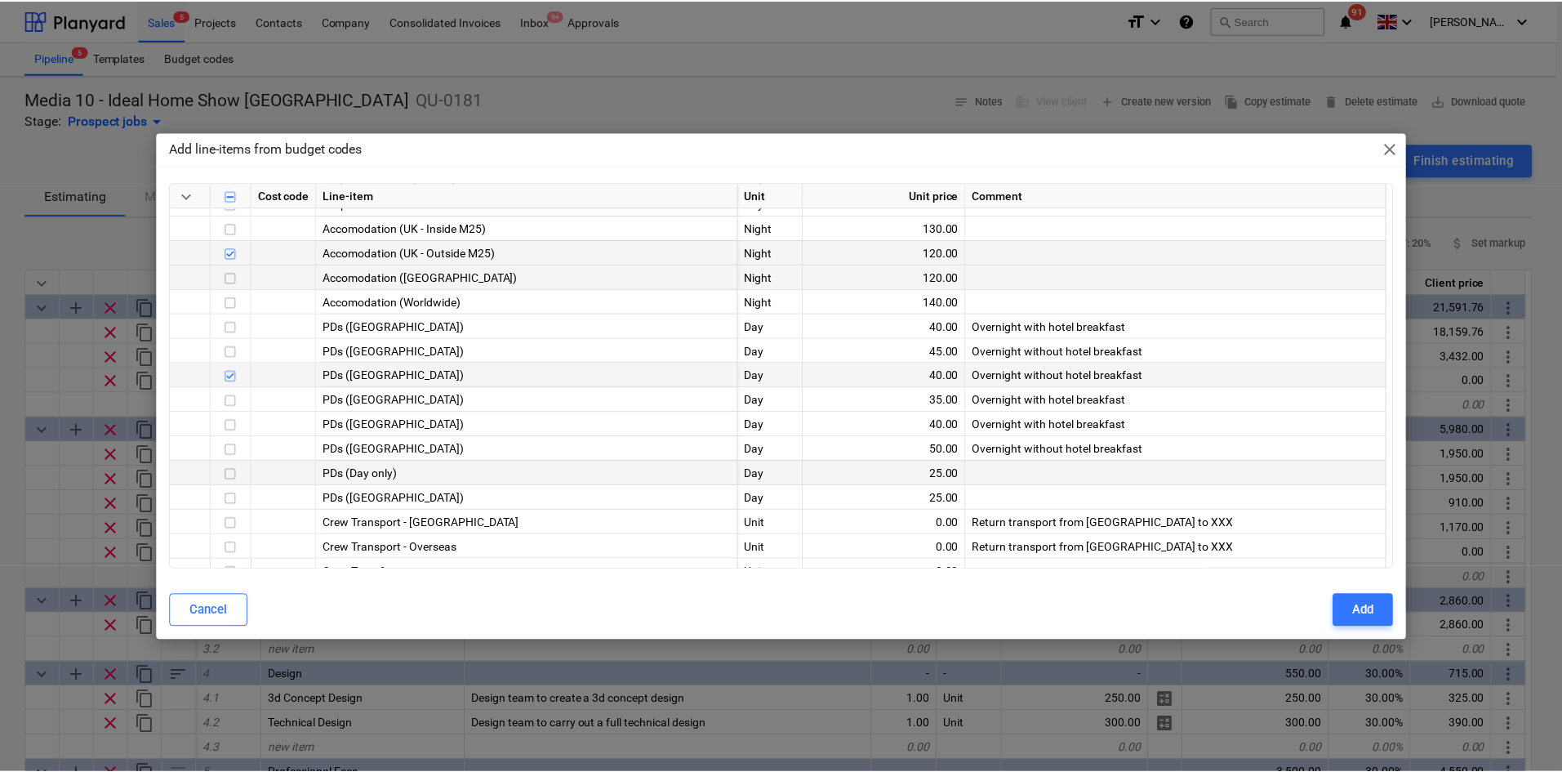
scroll to position [245, 0]
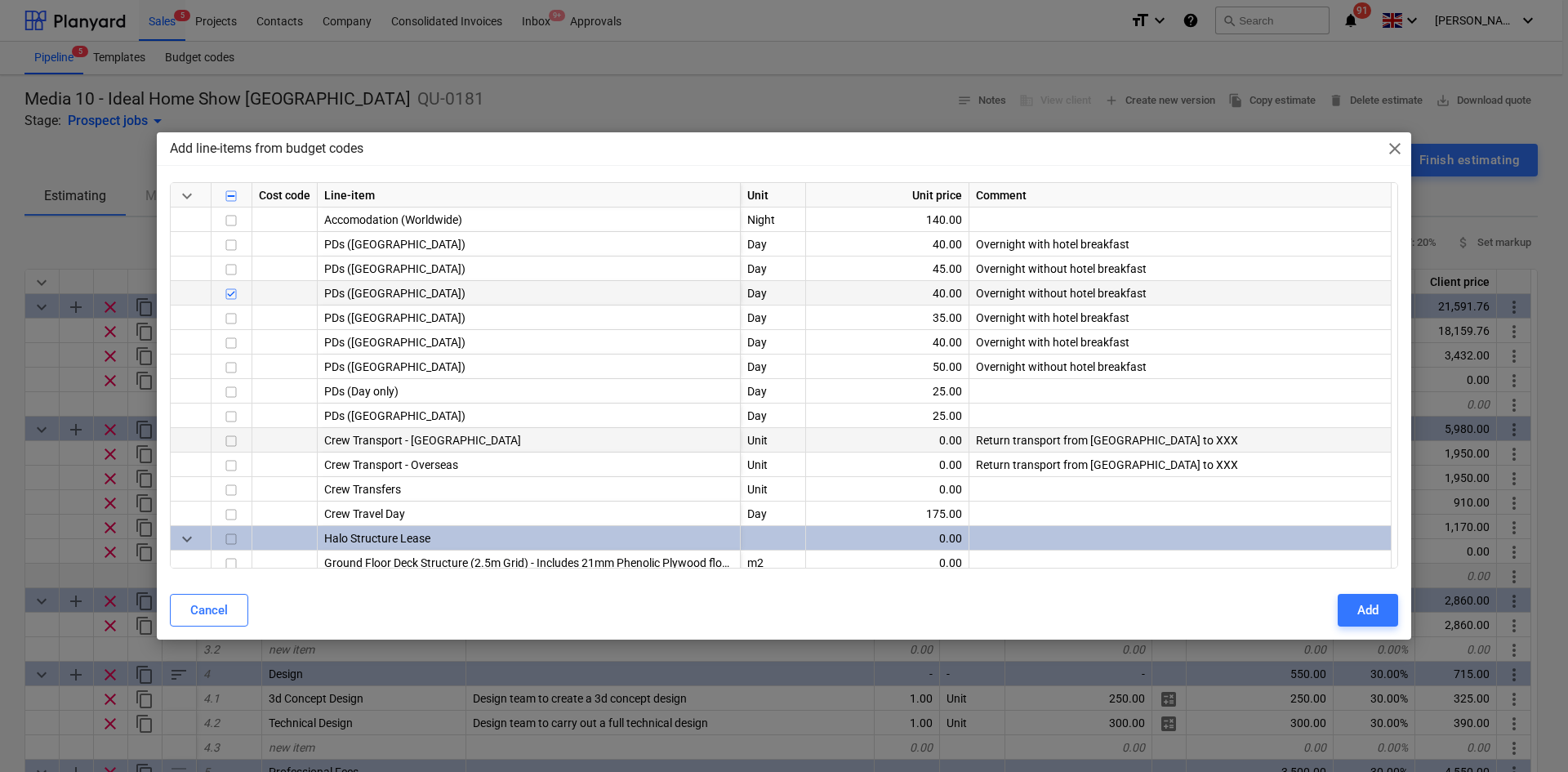
click at [243, 443] on div at bounding box center [232, 440] width 41 height 24
click at [235, 445] on input "checkbox" at bounding box center [231, 441] width 20 height 20
click at [1346, 601] on button "Add" at bounding box center [1368, 610] width 60 height 33
type textarea "x"
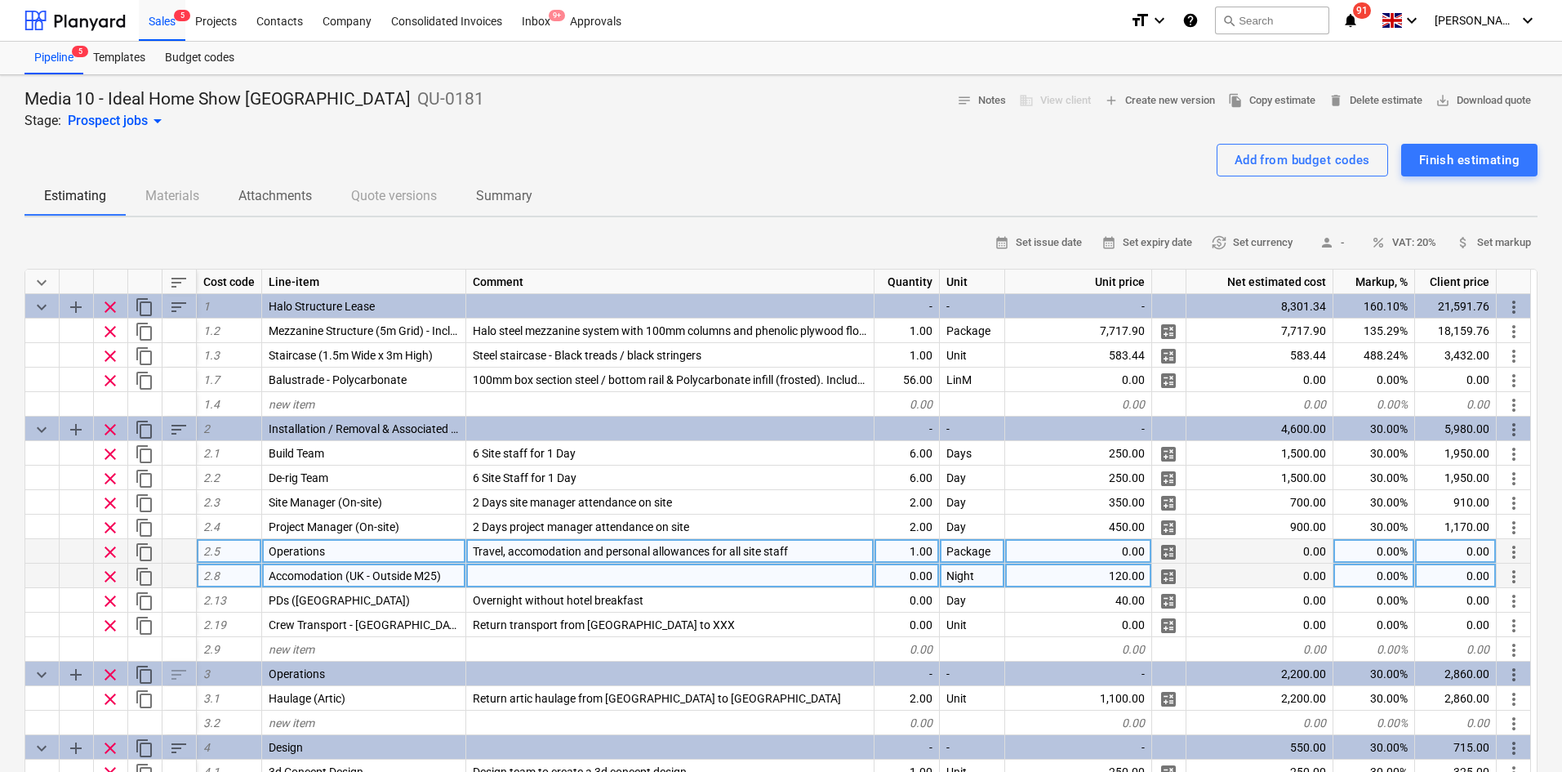
click at [899, 563] on div "0.00" at bounding box center [907, 575] width 65 height 24
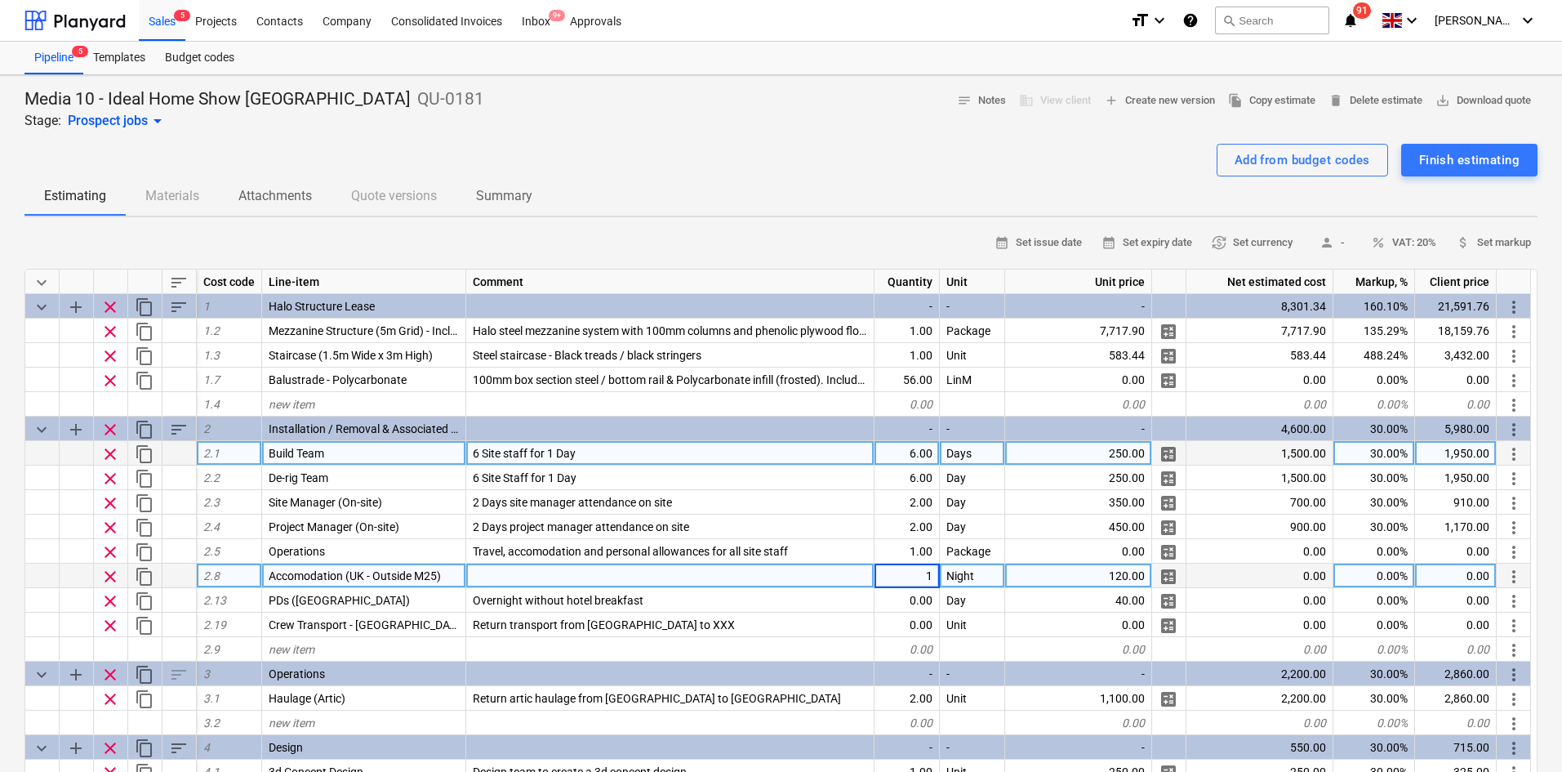
type input "16"
type textarea "x"
type input "16"
type textarea "x"
type input "1"
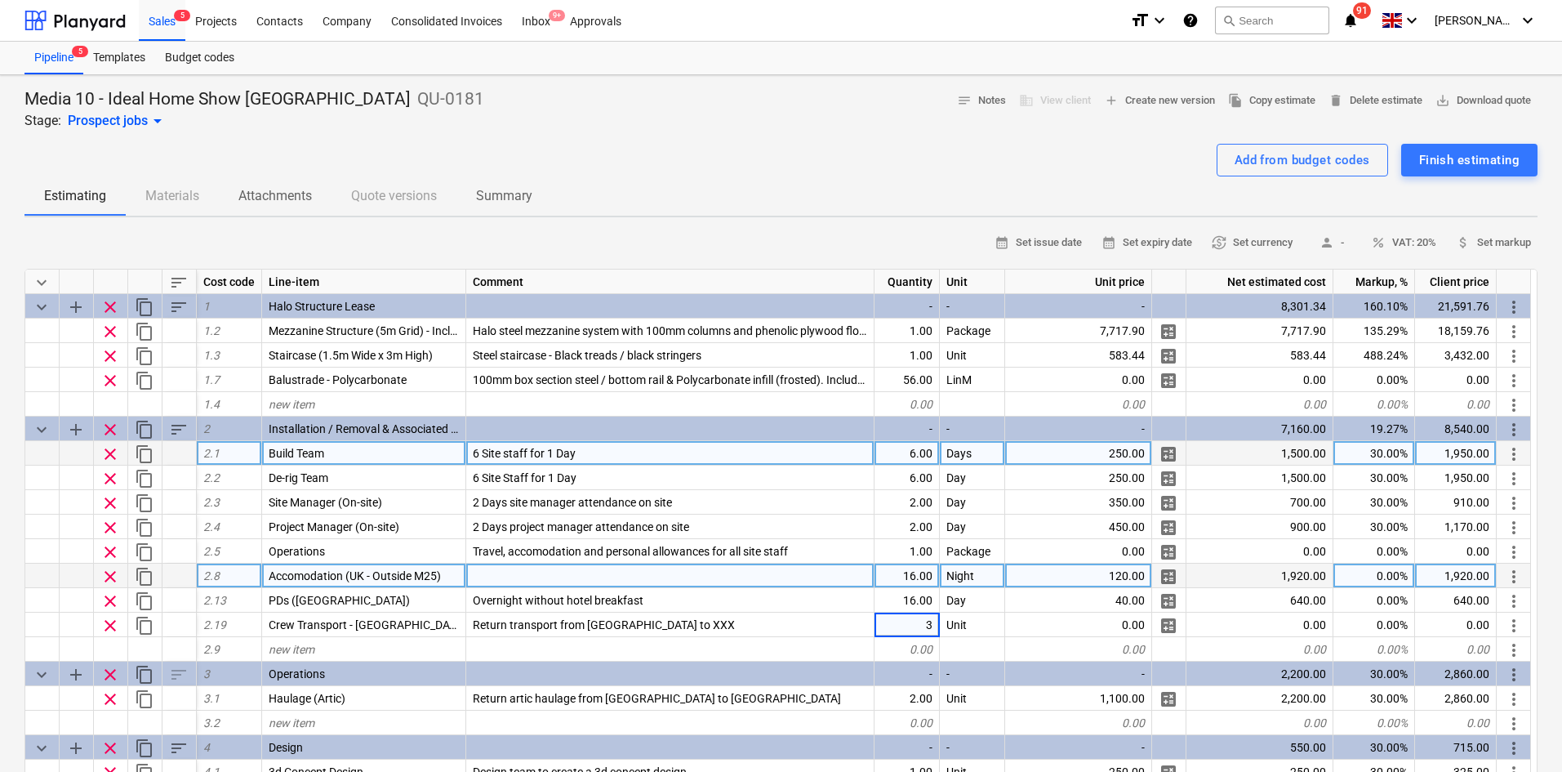
type input "32"
type textarea "x"
type input "1"
type input "80"
type textarea "x"
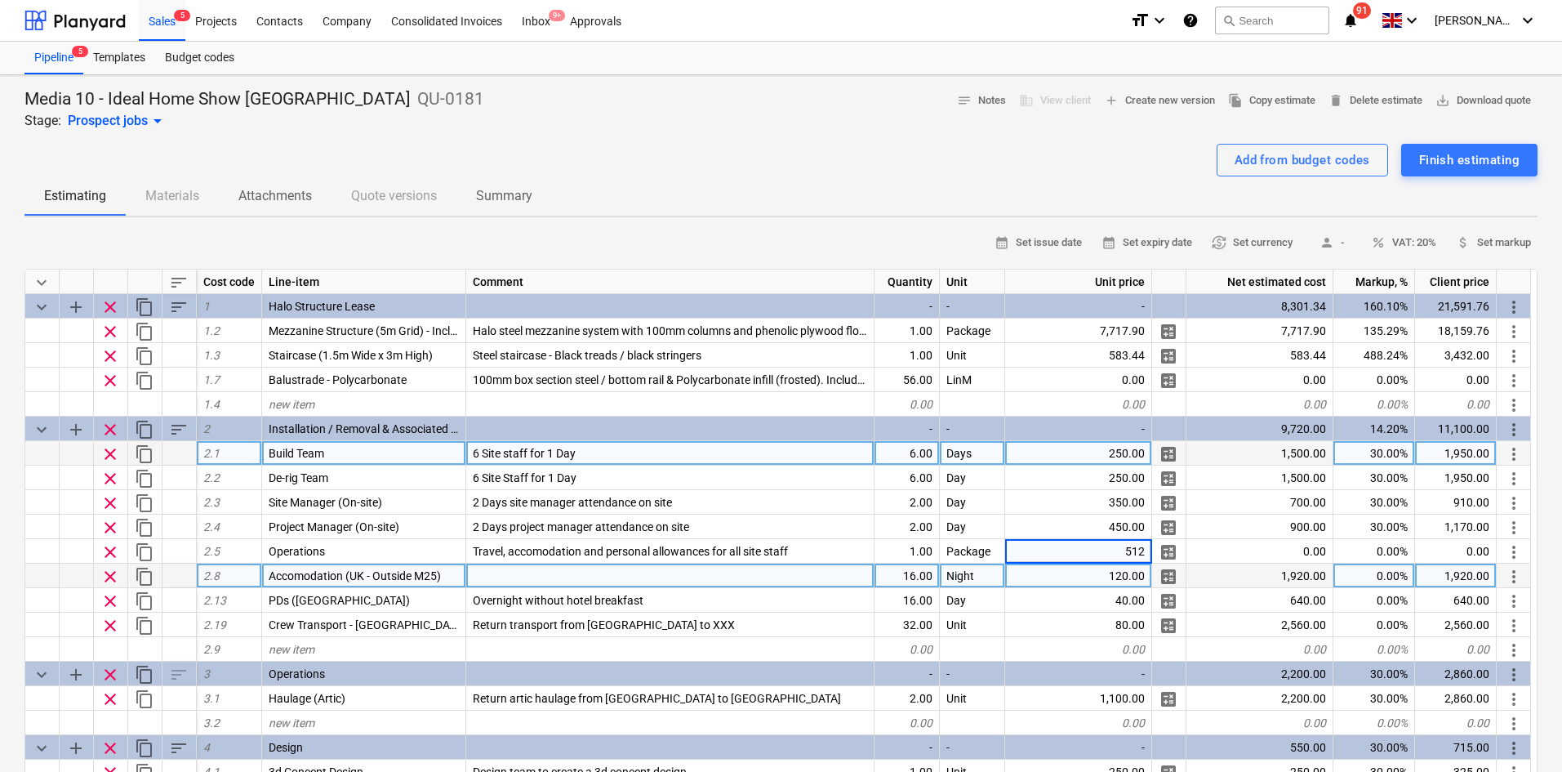
type input "5120"
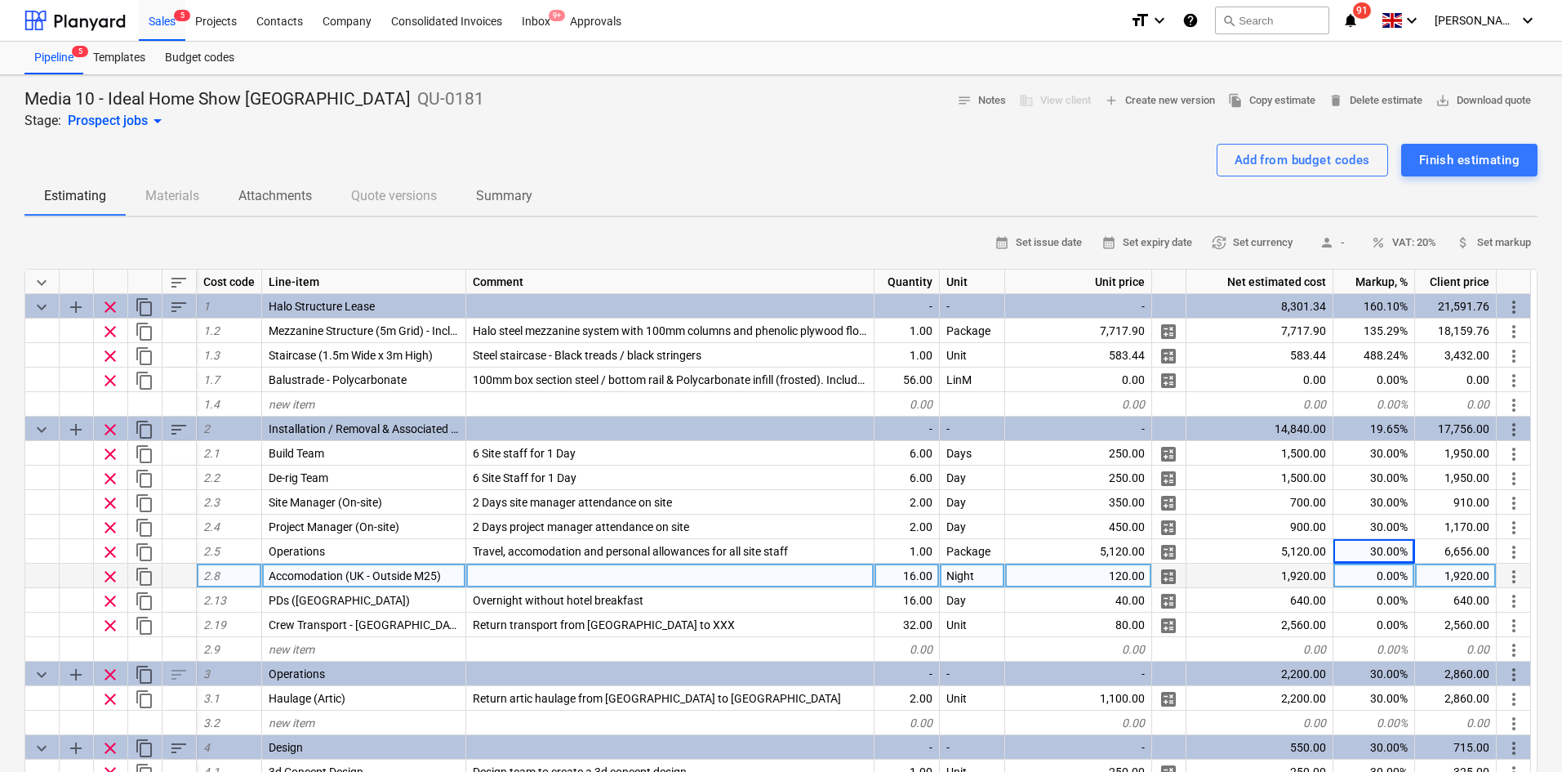
click at [107, 579] on span "clear" at bounding box center [110, 577] width 20 height 20
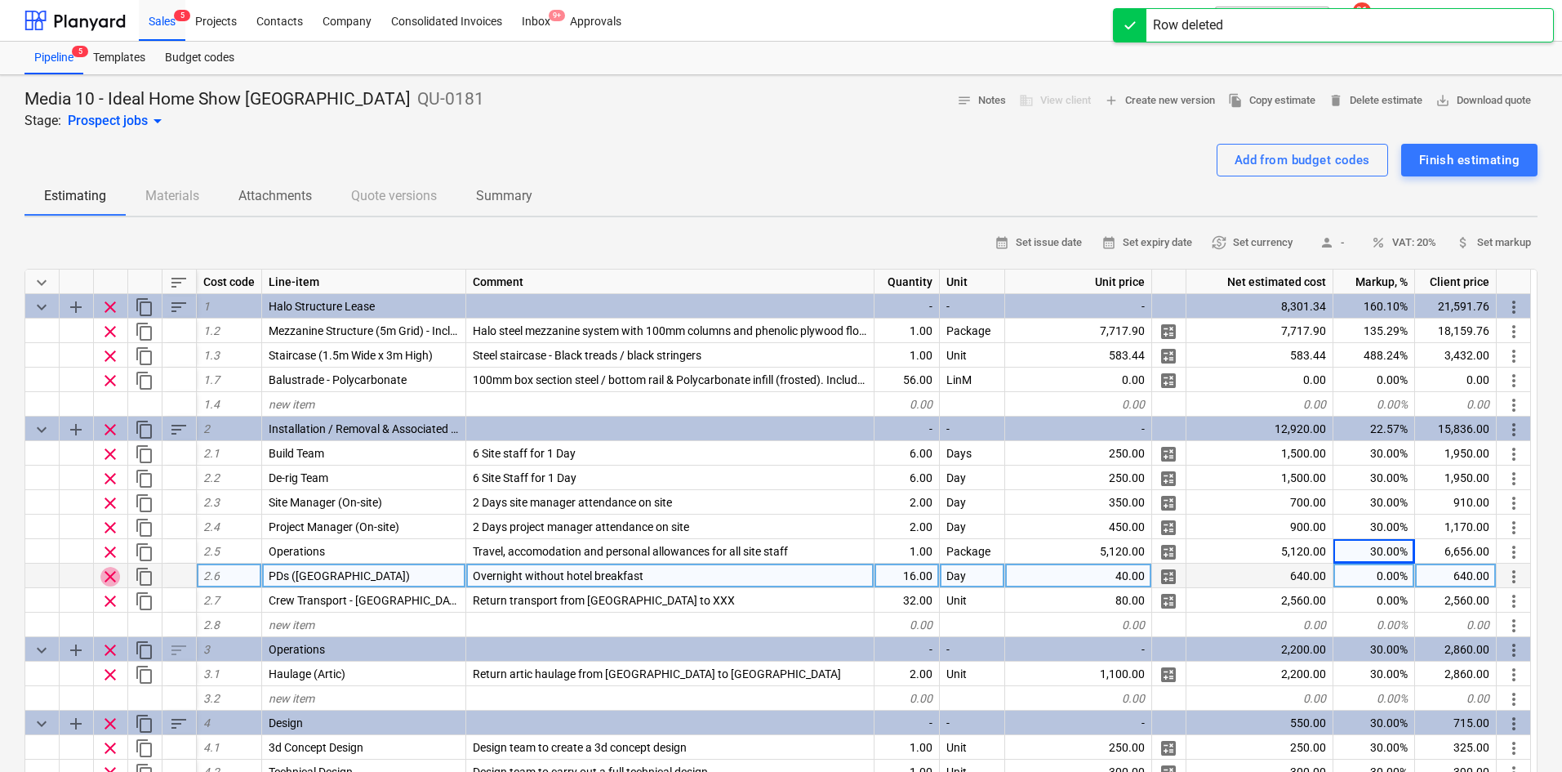
click at [107, 579] on span "clear" at bounding box center [110, 577] width 20 height 20
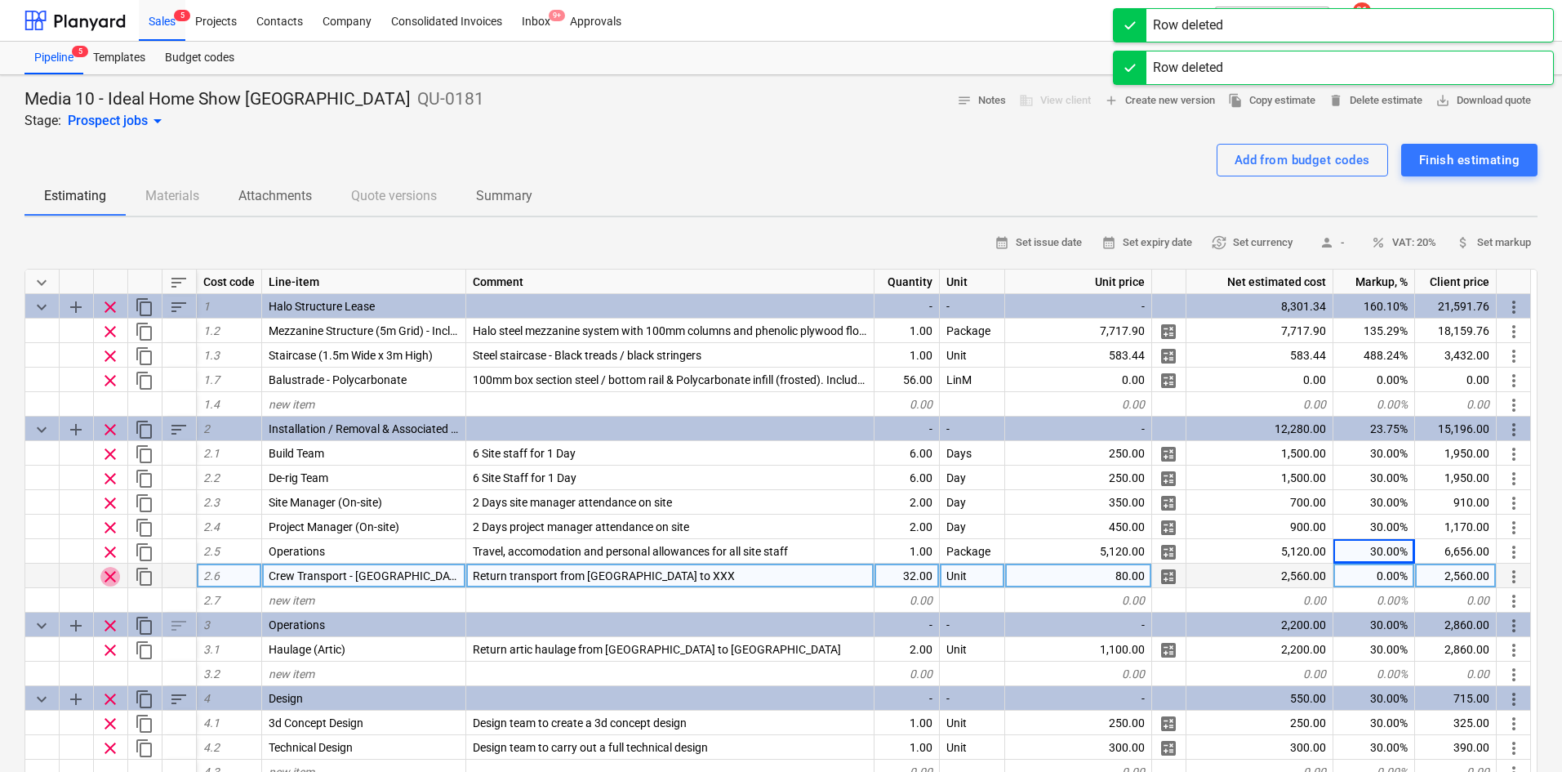
click at [107, 579] on span "clear" at bounding box center [110, 577] width 20 height 20
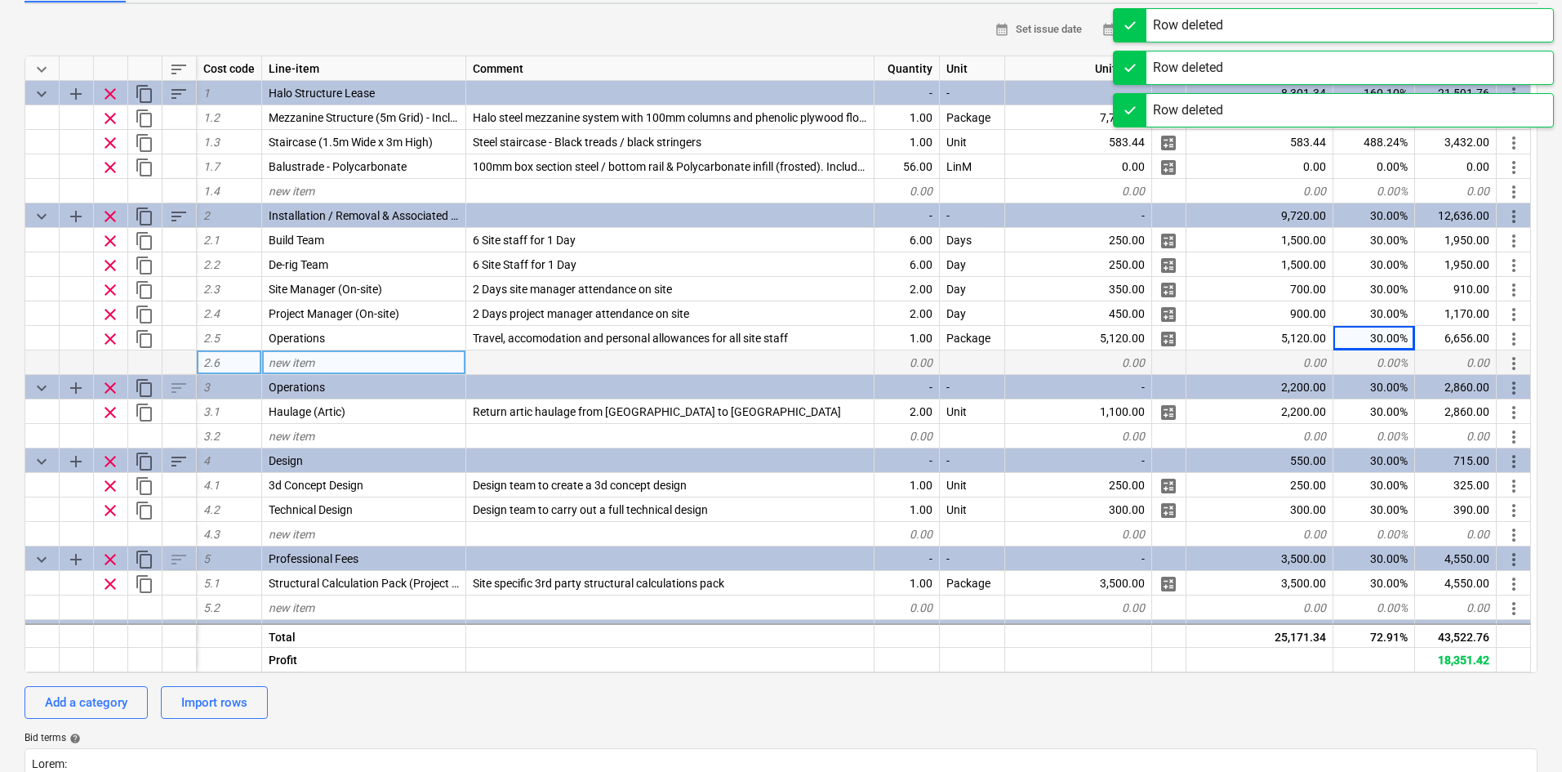
scroll to position [572, 0]
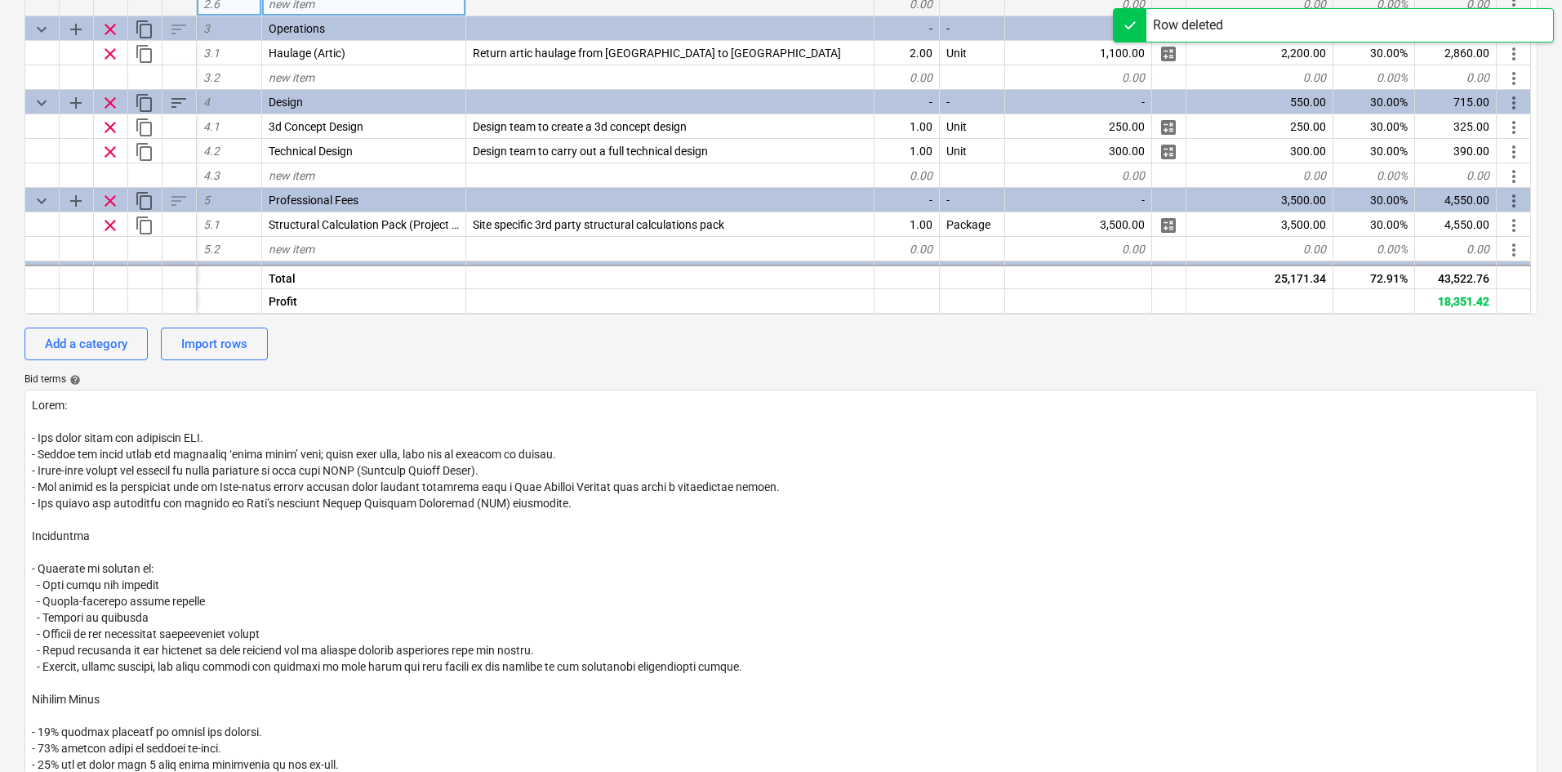
click at [1013, 345] on div "Add a category Import rows" at bounding box center [780, 343] width 1513 height 33
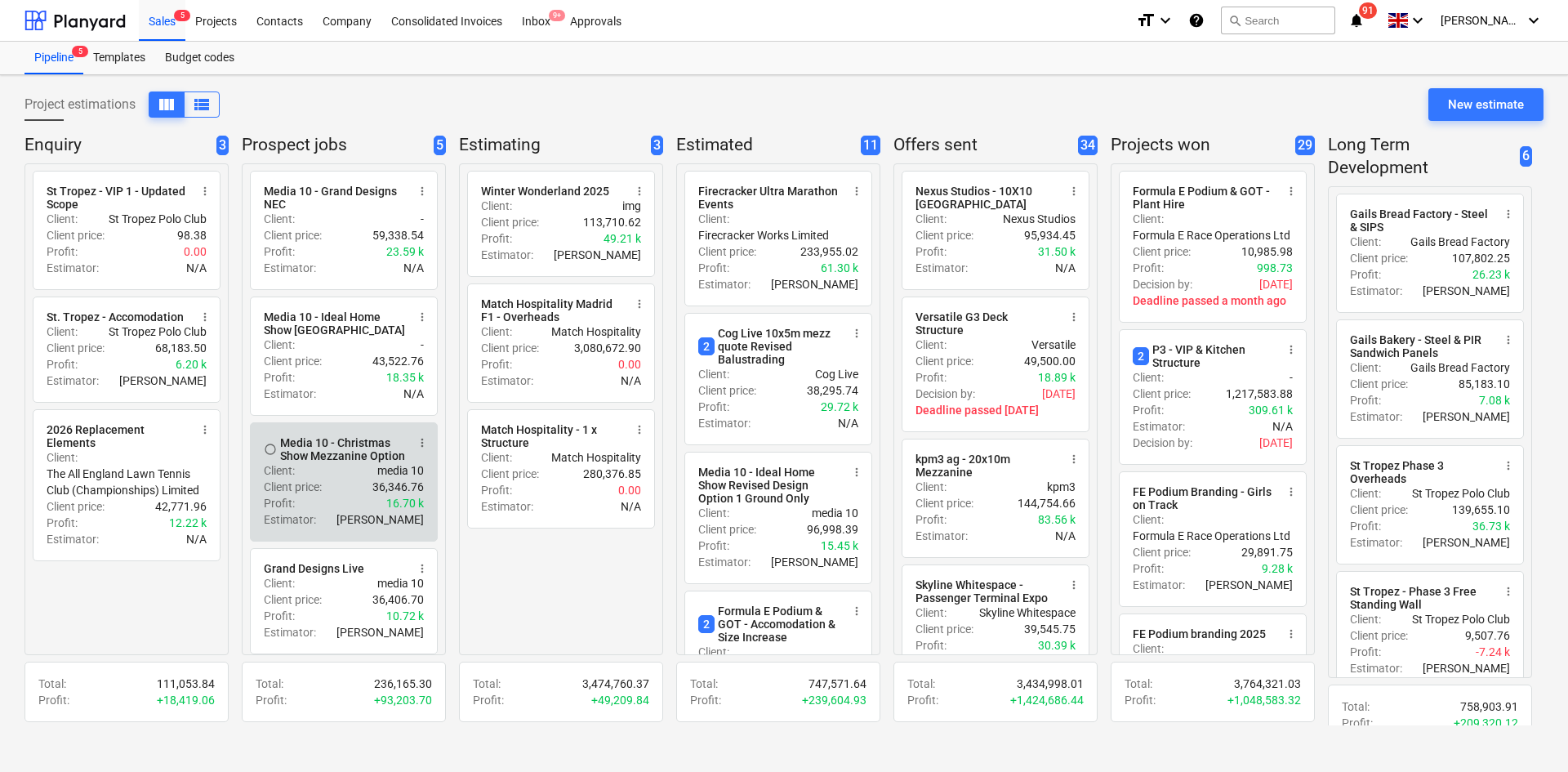
click at [325, 473] on div "Client : media 10" at bounding box center [344, 470] width 160 height 16
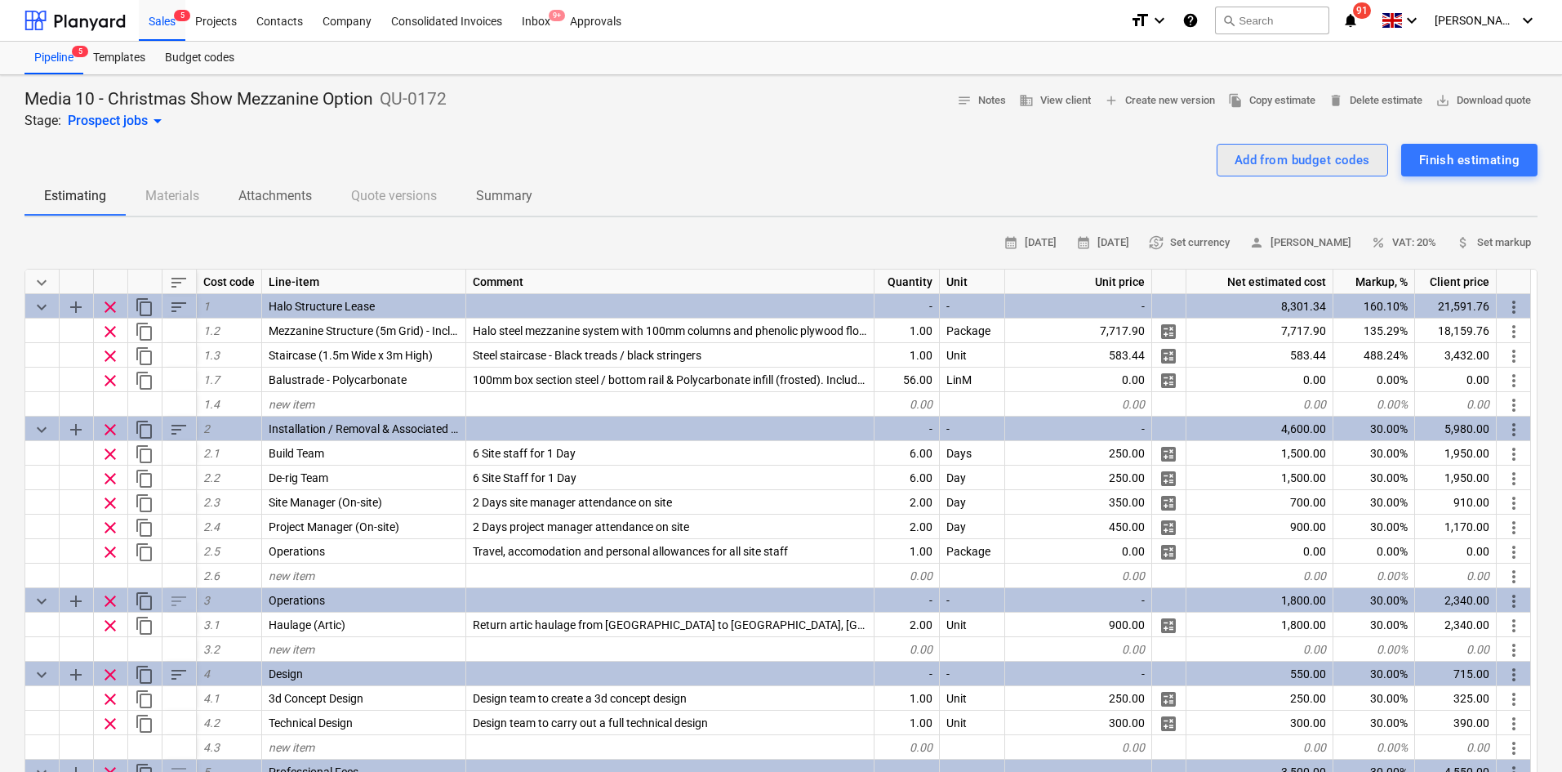
click at [1264, 156] on div "Add from budget codes" at bounding box center [1303, 159] width 136 height 21
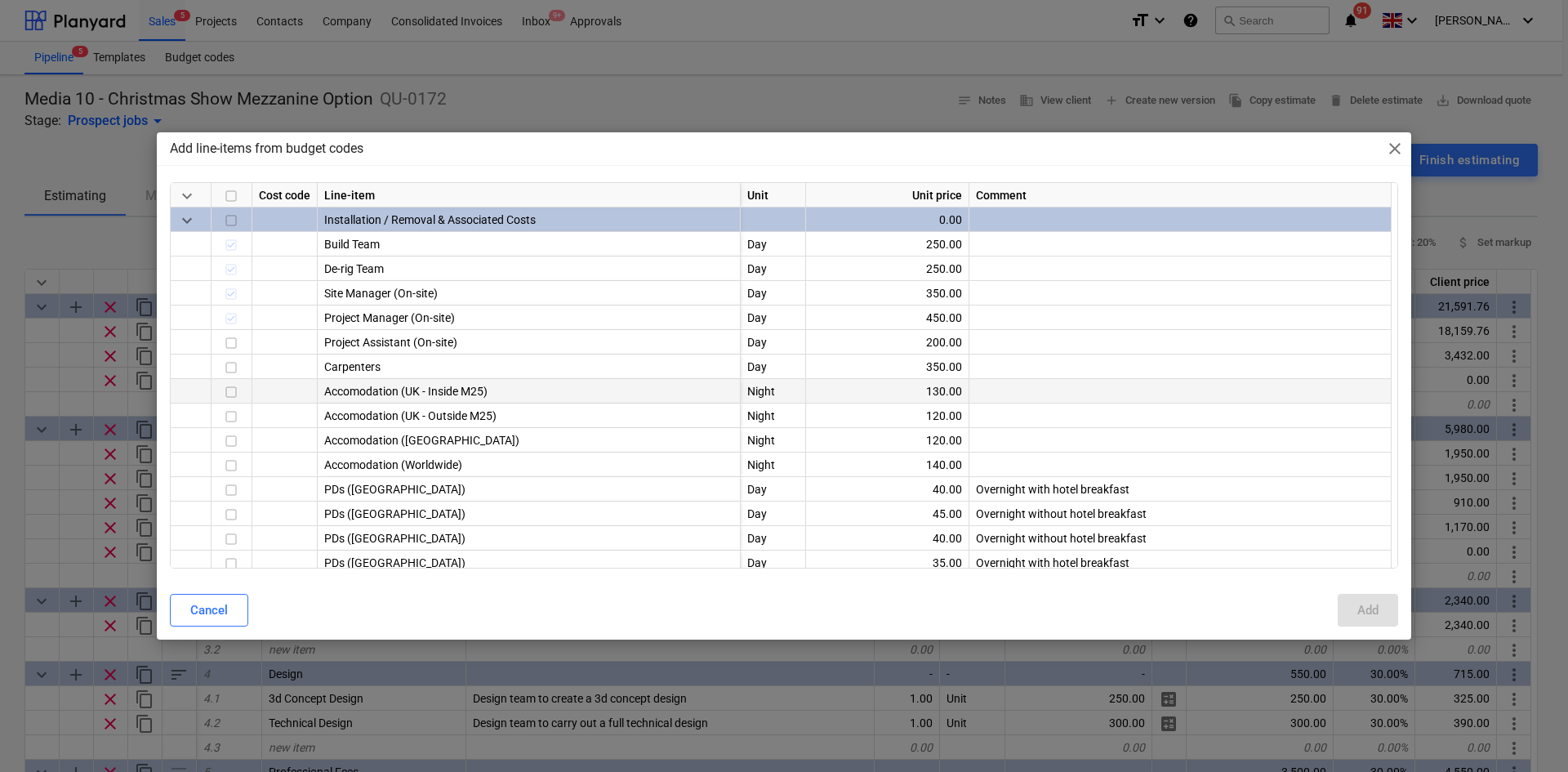
click at [229, 394] on input "checkbox" at bounding box center [231, 392] width 20 height 20
click at [229, 491] on input "checkbox" at bounding box center [231, 490] width 20 height 20
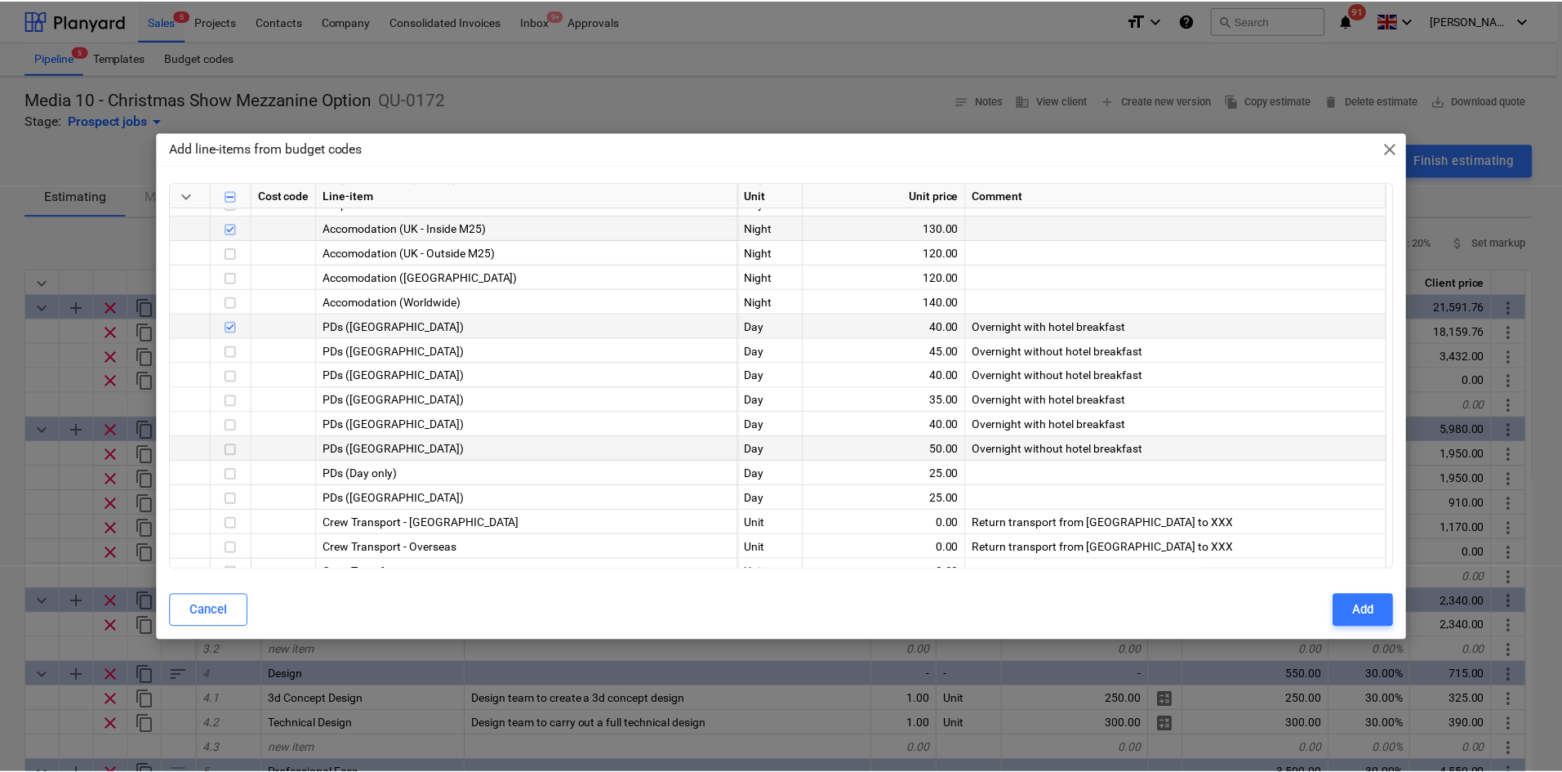
scroll to position [245, 0]
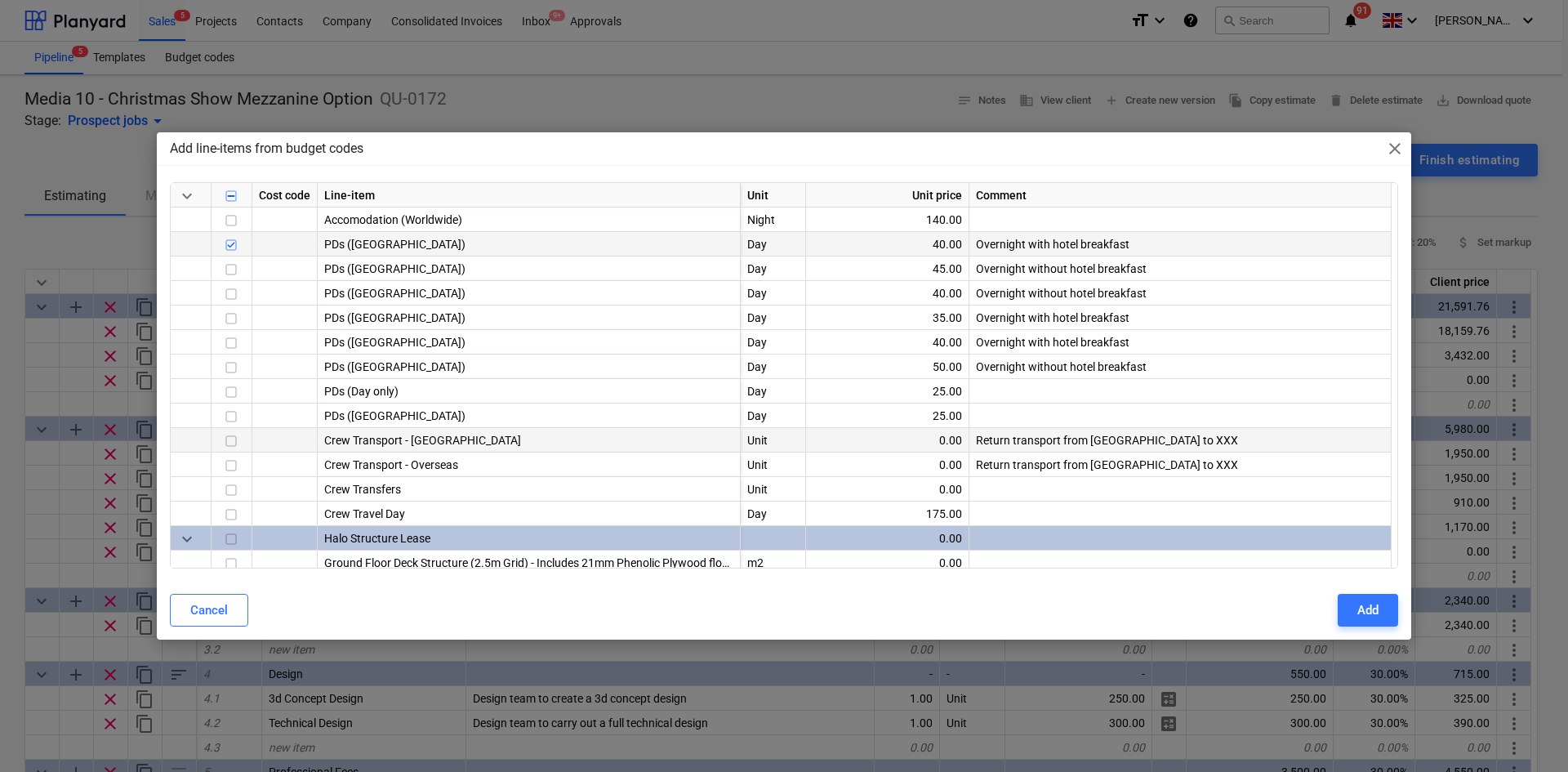
click at [224, 443] on input "checkbox" at bounding box center [231, 441] width 20 height 20
click at [1370, 604] on div "Add" at bounding box center [1367, 609] width 21 height 21
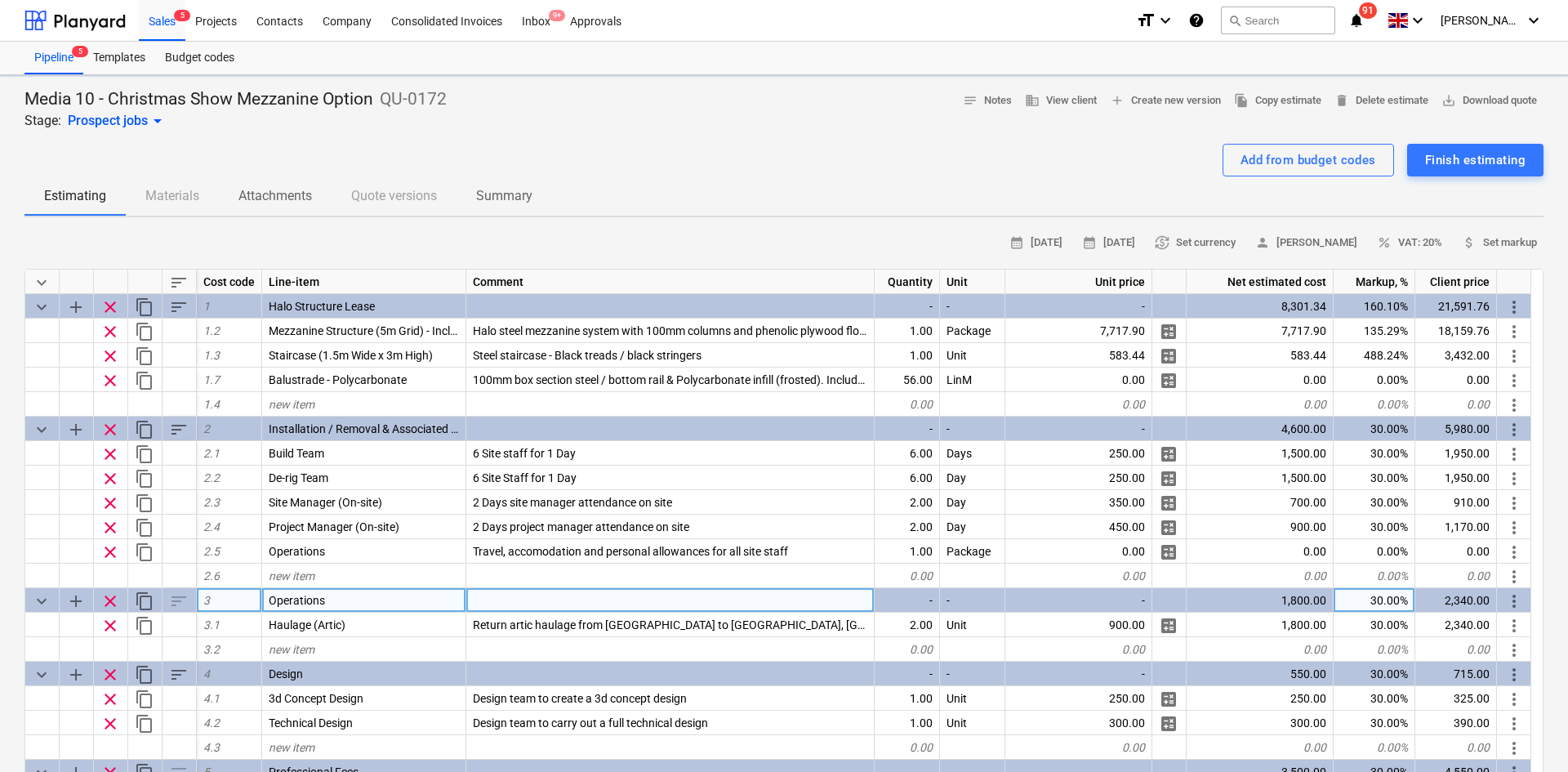
type textarea "x"
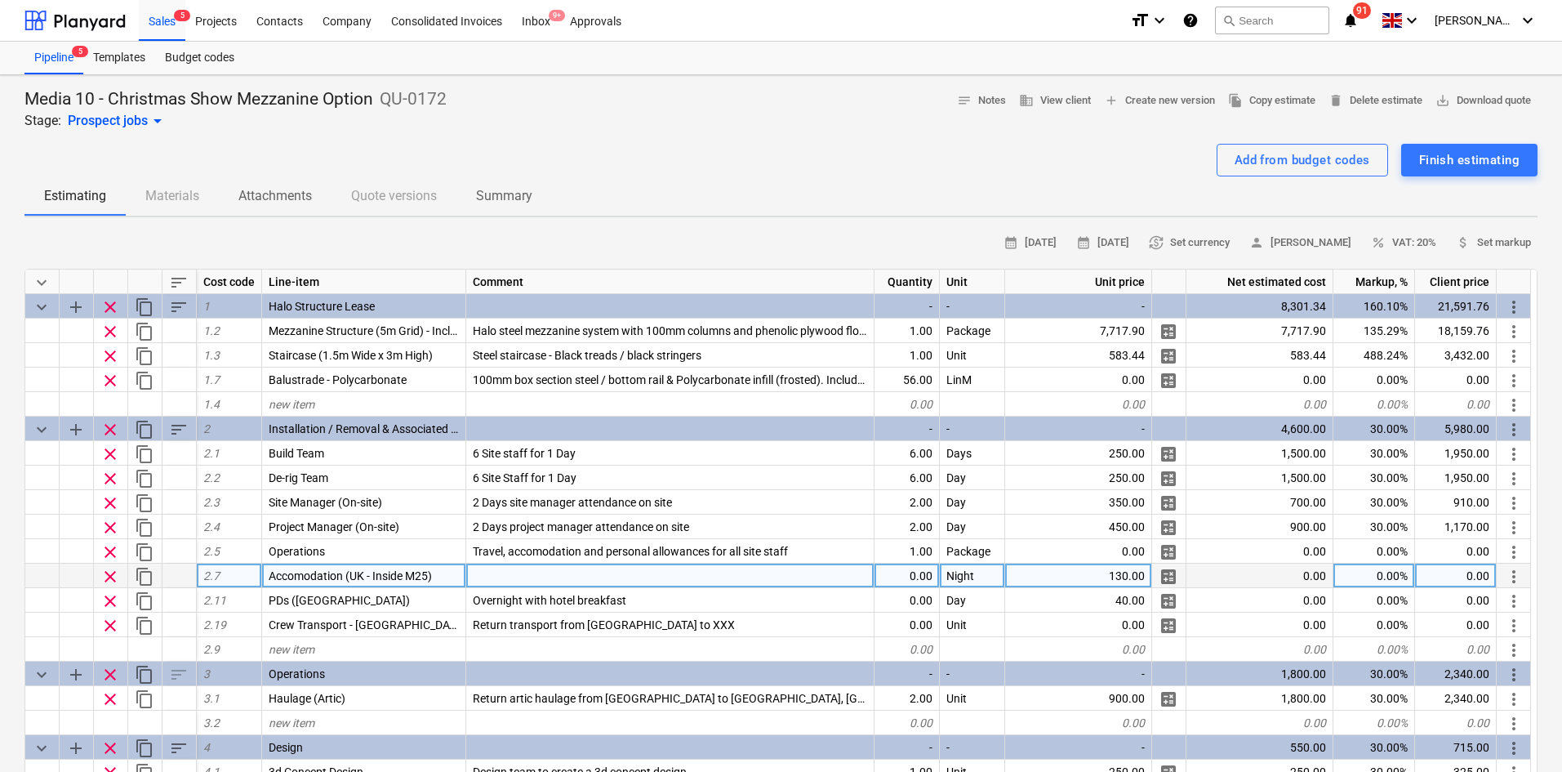
click at [929, 583] on div "0.00" at bounding box center [907, 575] width 65 height 24
type input "16"
type textarea "x"
type input "16"
type textarea "x"
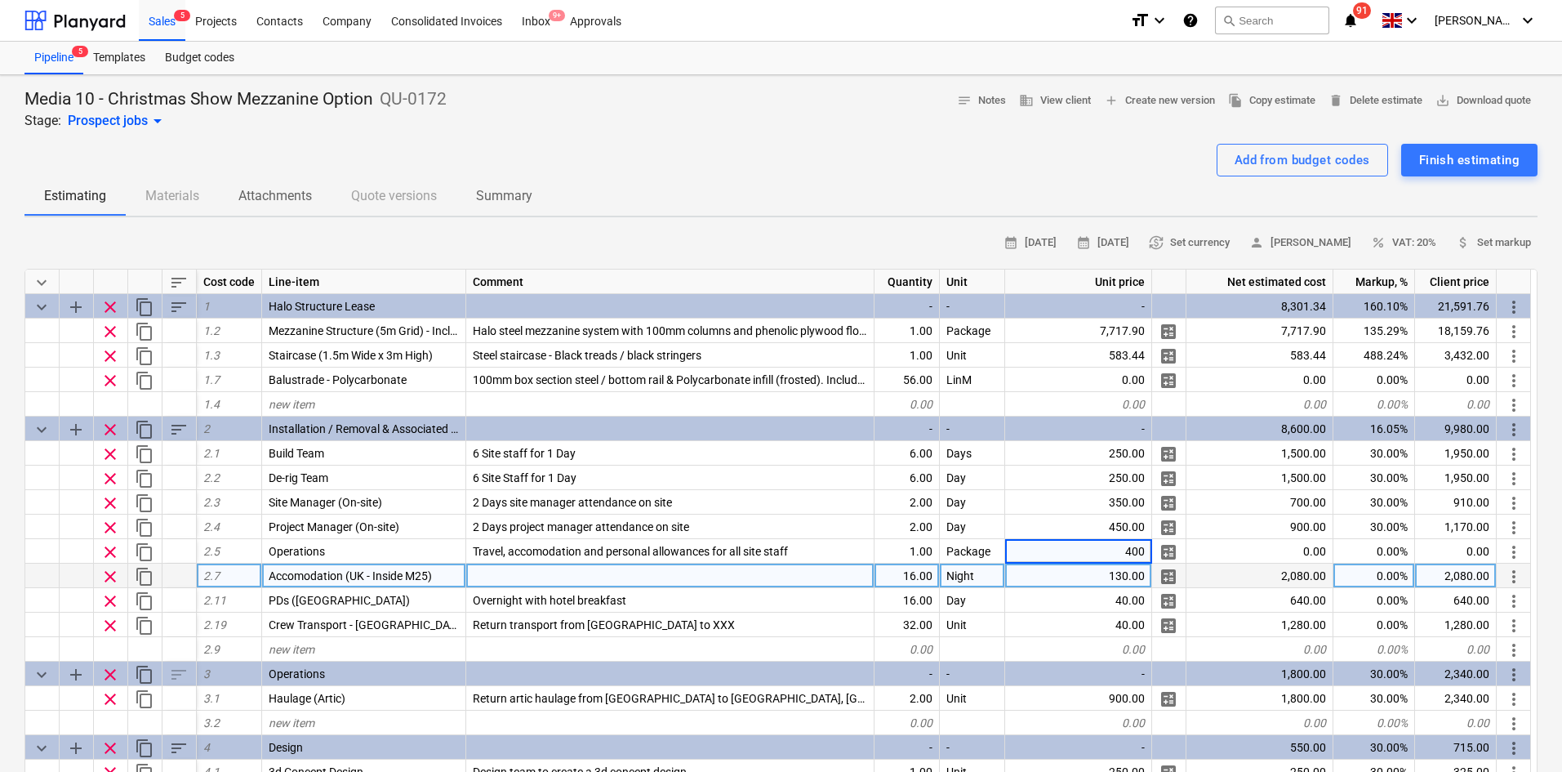
type input "4000"
click at [96, 575] on div "clear" at bounding box center [111, 575] width 34 height 24
click at [112, 575] on span "clear" at bounding box center [110, 577] width 20 height 20
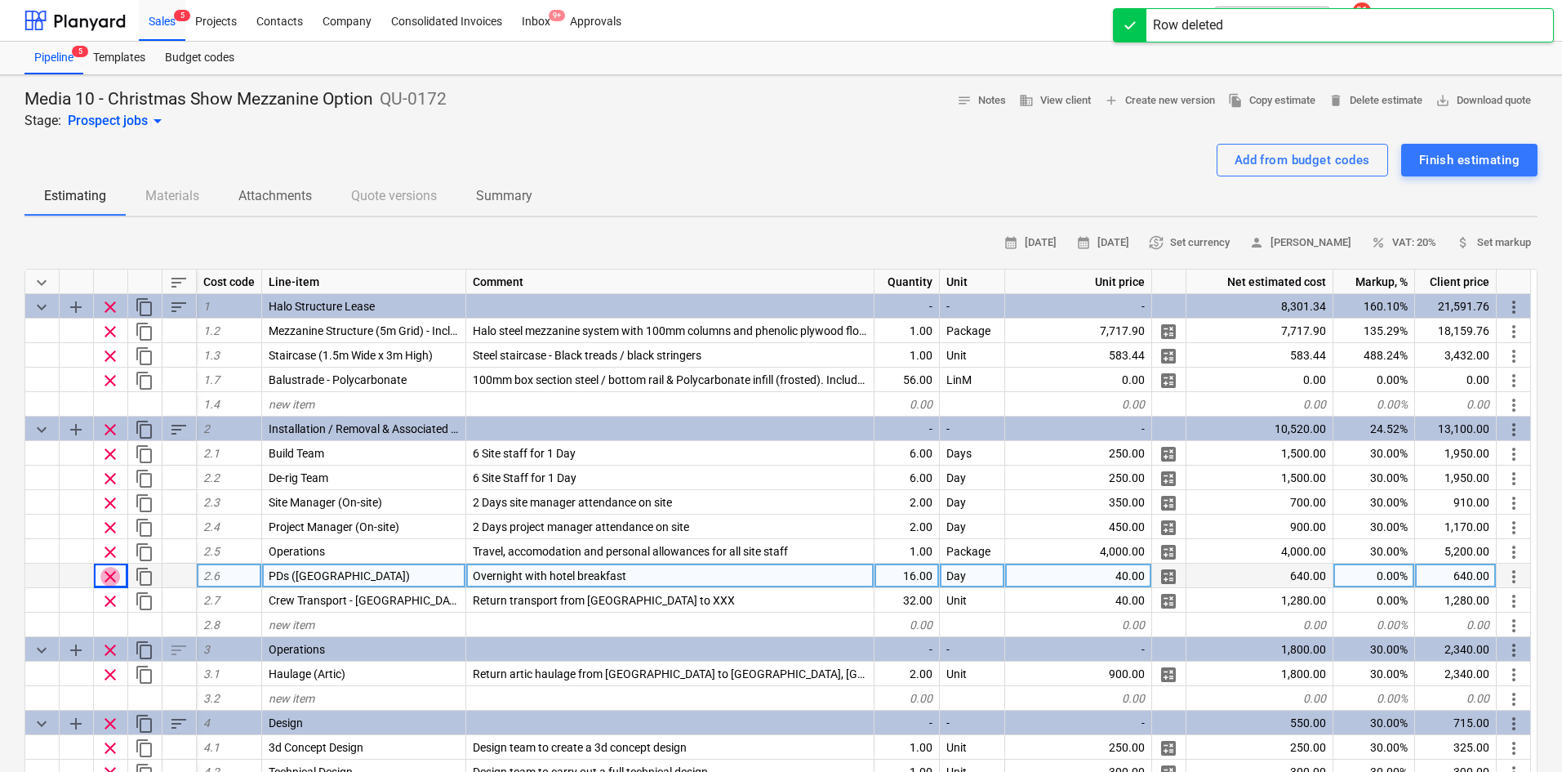
click at [113, 580] on span "clear" at bounding box center [110, 577] width 20 height 20
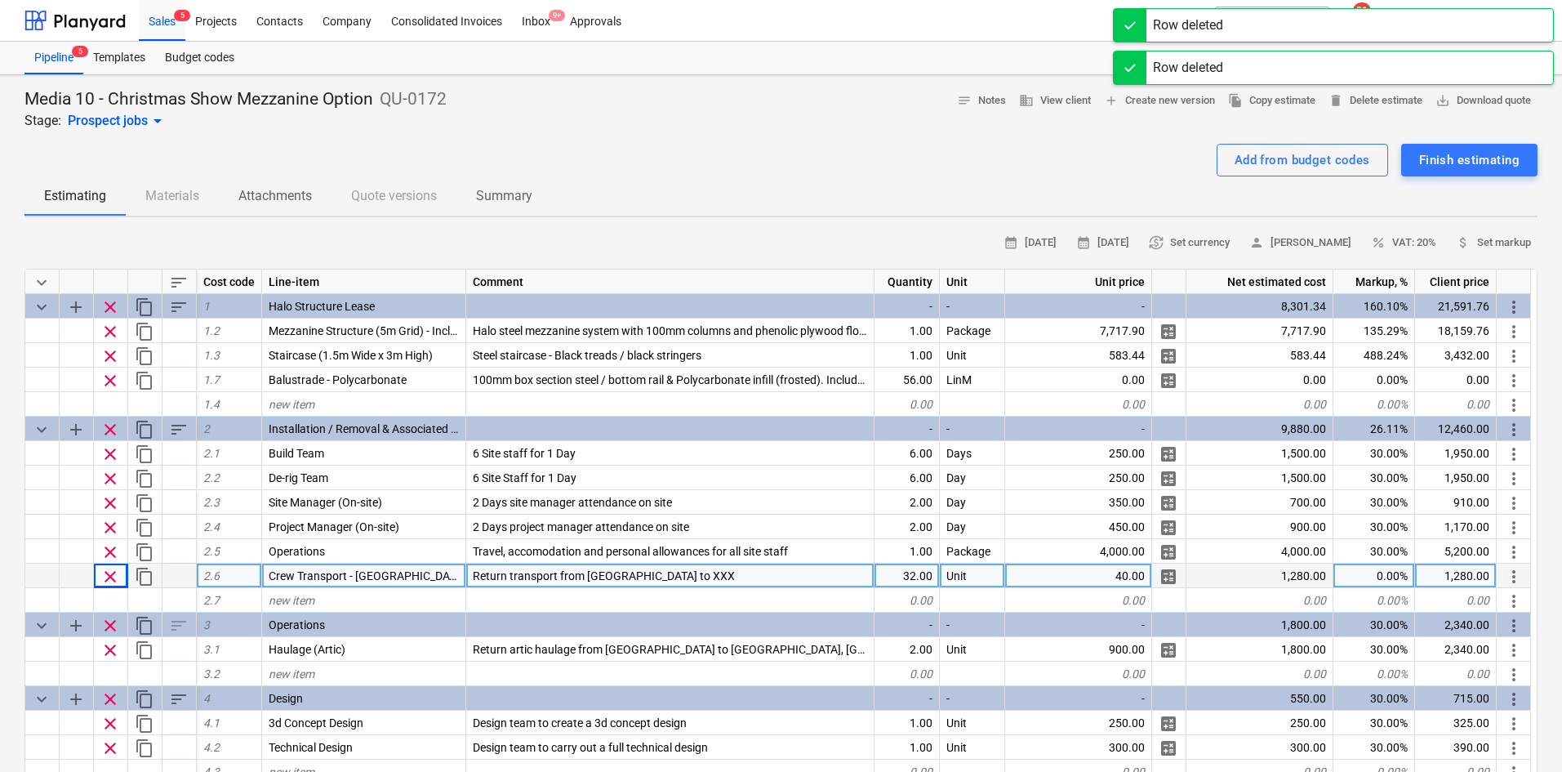
click at [110, 578] on span "clear" at bounding box center [110, 577] width 20 height 20
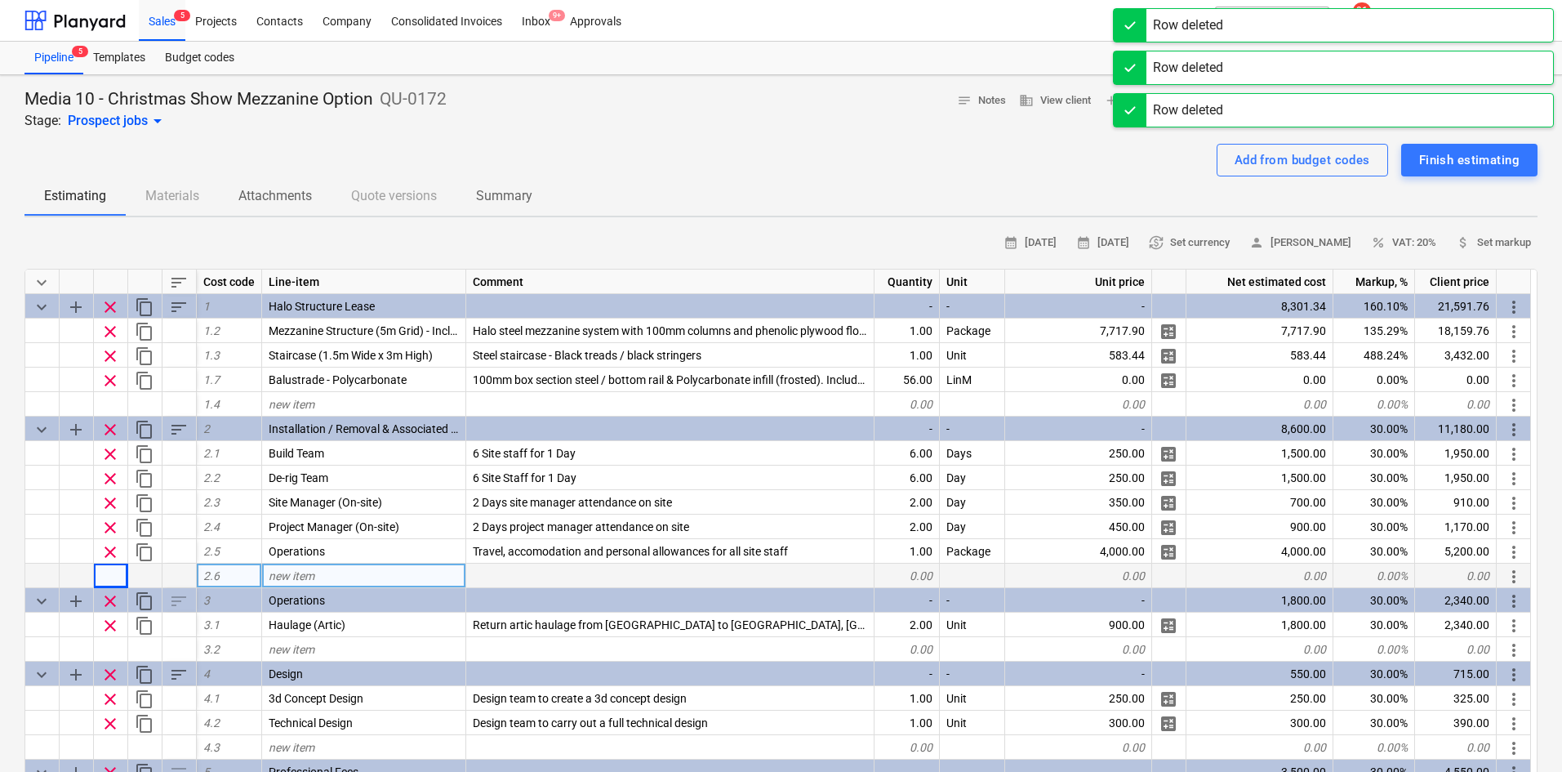
drag, startPoint x: 649, startPoint y: 120, endPoint x: 663, endPoint y: 126, distance: 15.0
click at [657, 125] on div "Media 10 - Christmas Show Mezzanine Option QU-0172 Stage: Prospect jobs arrow_d…" at bounding box center [780, 109] width 1513 height 42
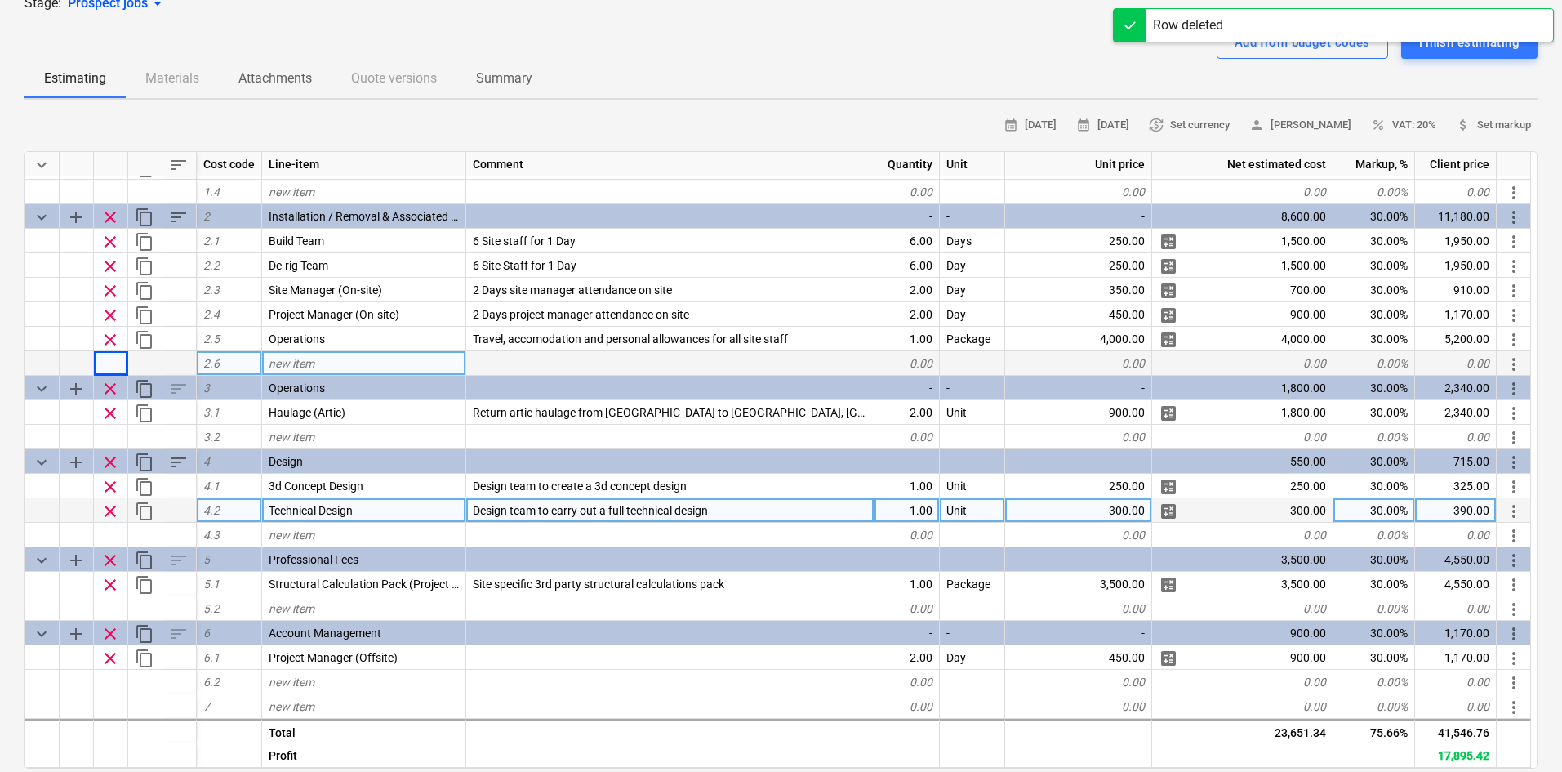
scroll to position [245, 0]
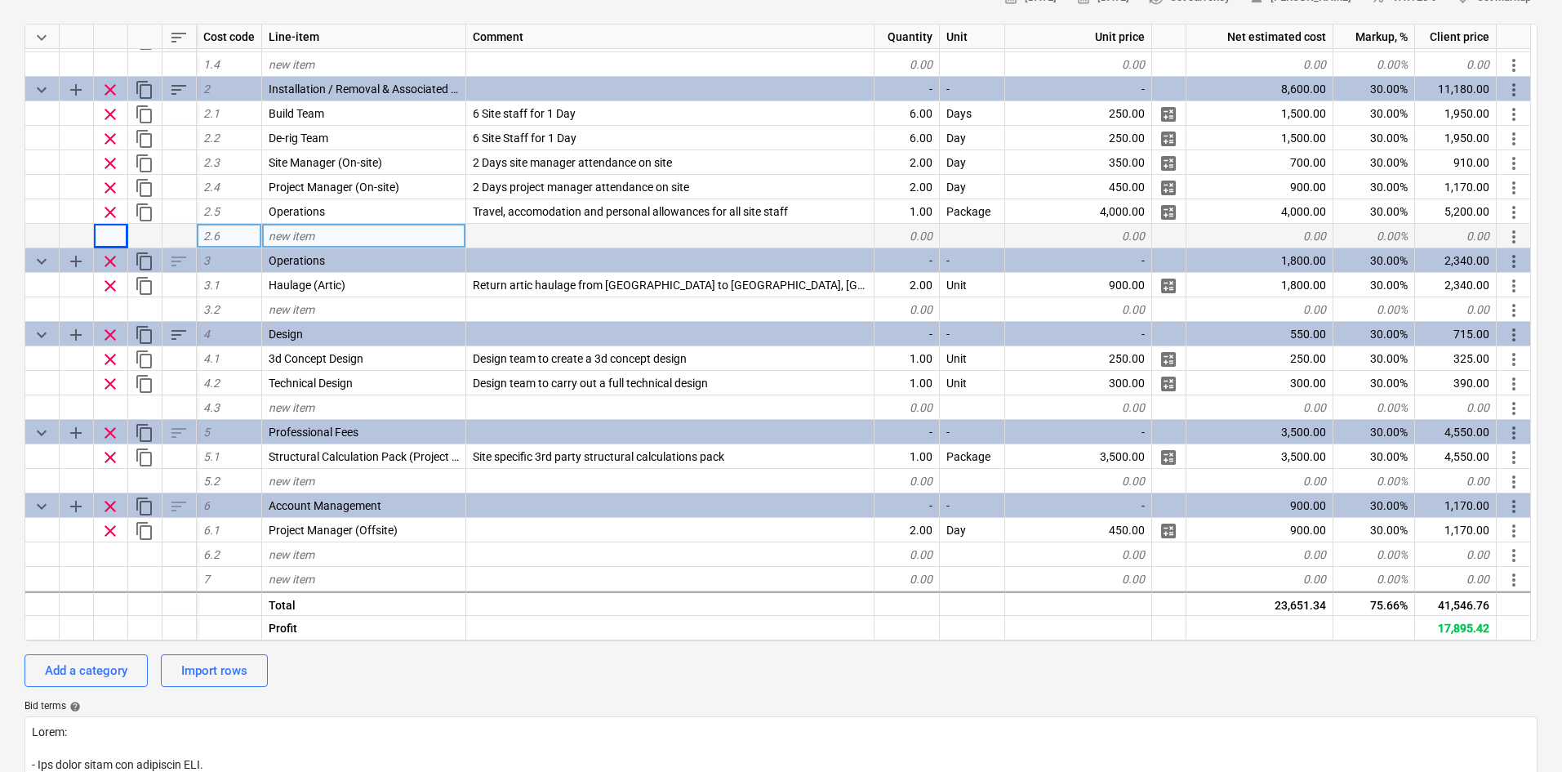
click at [736, 691] on div "calendar_month [DATE] calendar_month [DATE] currency_exchange Set currency pers…" at bounding box center [780, 545] width 1513 height 1121
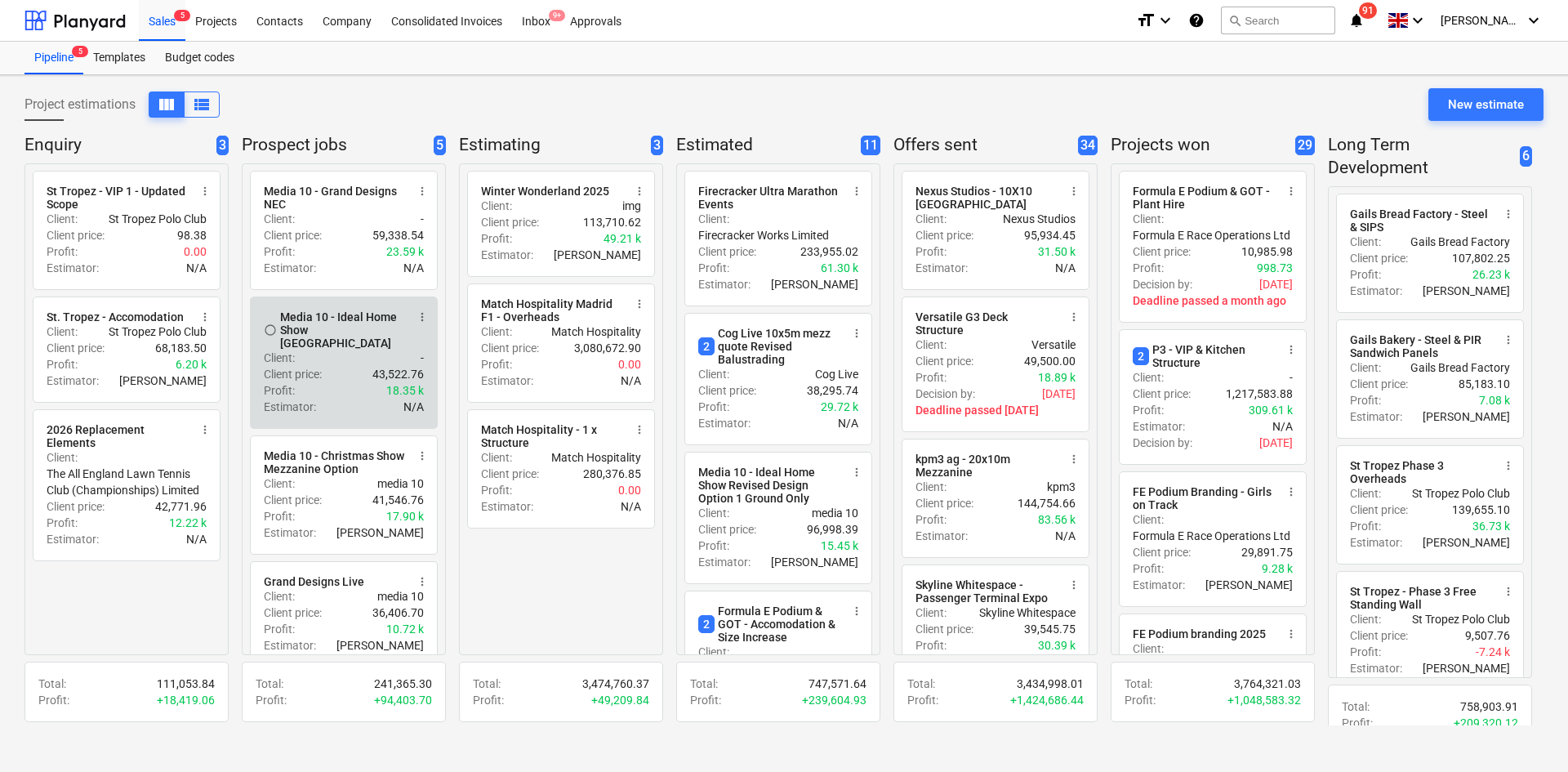
click at [379, 385] on div "Profit : 18.35 k" at bounding box center [344, 390] width 160 height 16
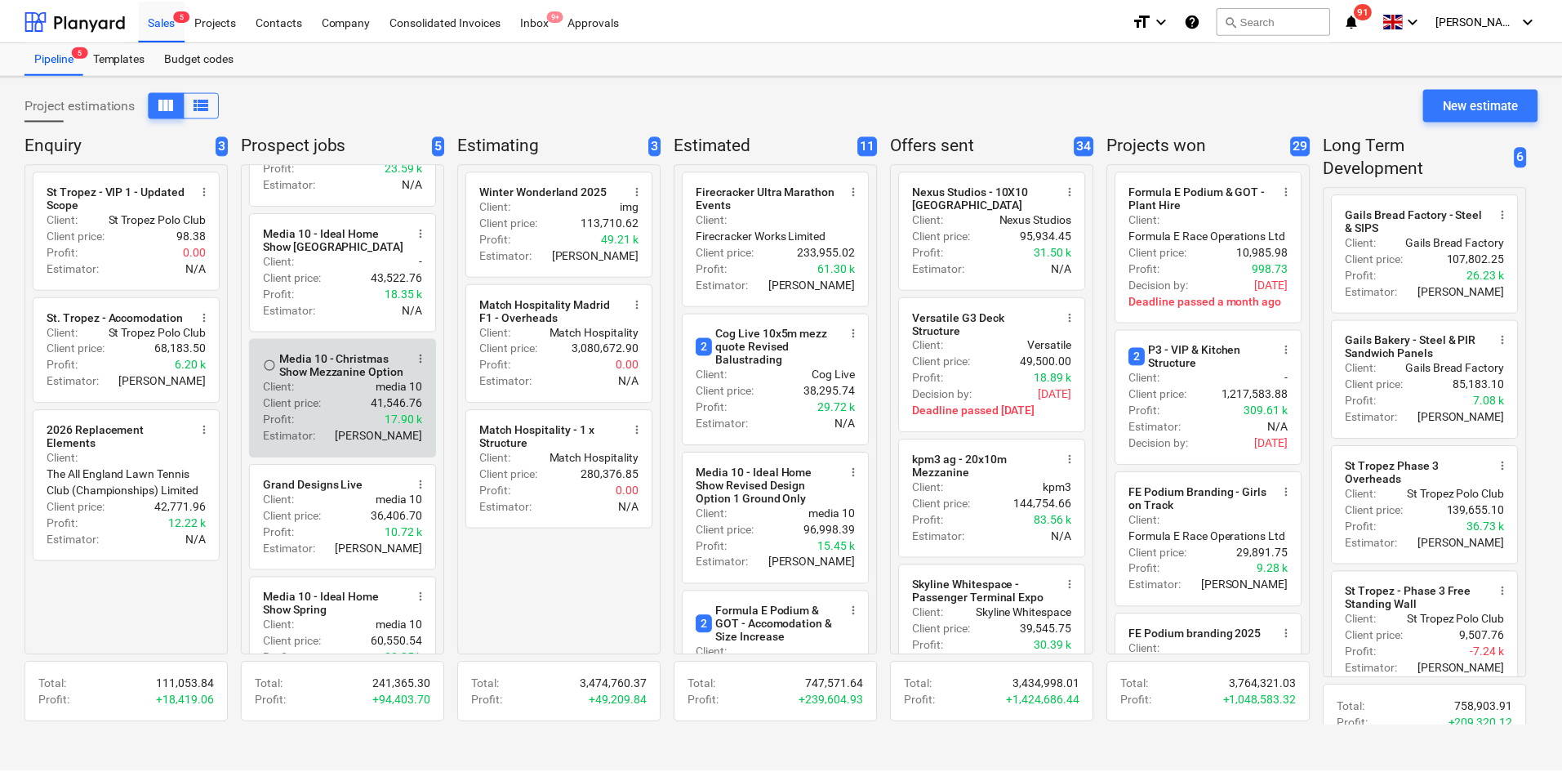
scroll to position [140, 0]
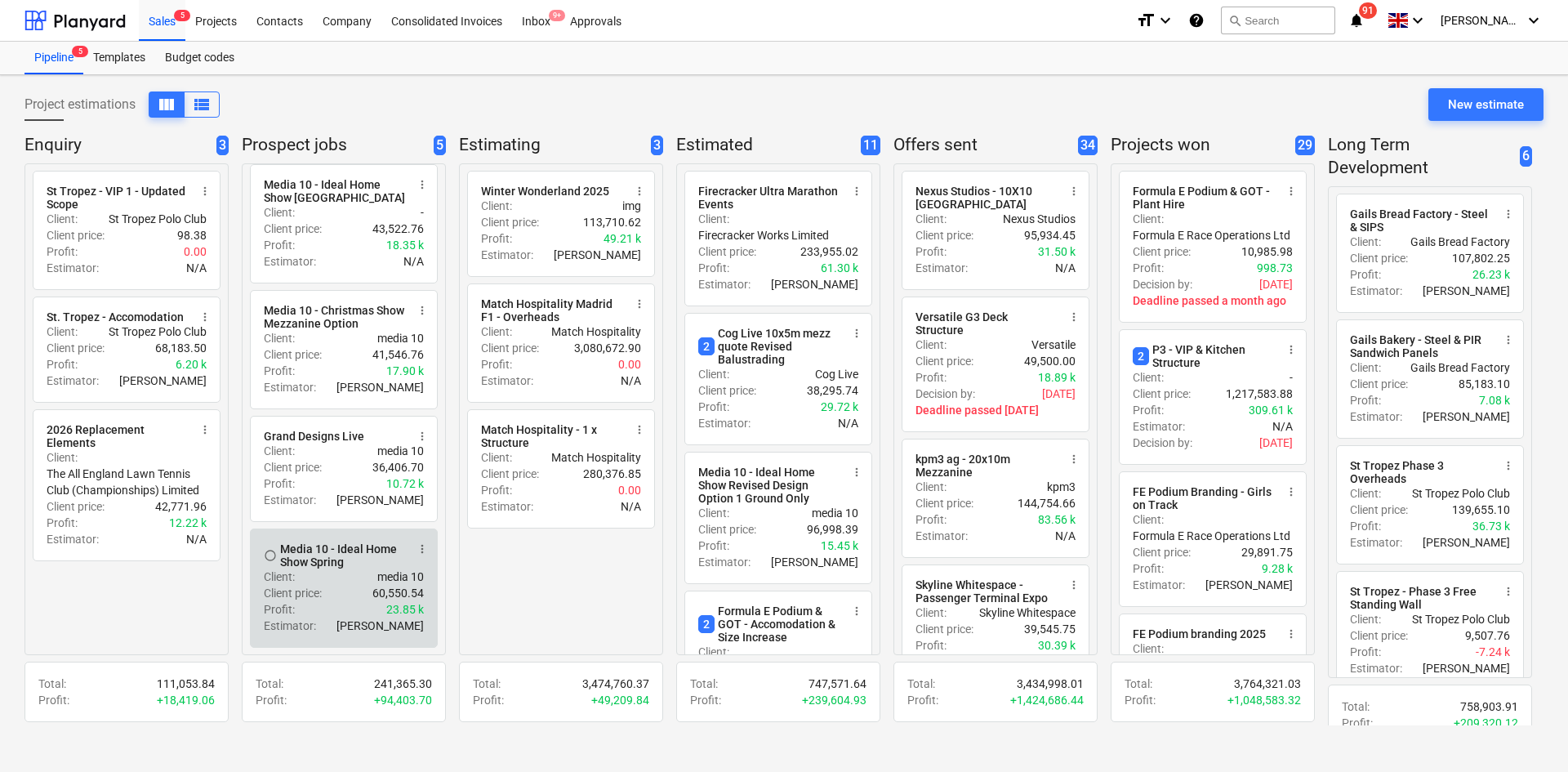
click at [355, 562] on div "Media 10 - Ideal Home Show Spring" at bounding box center [343, 555] width 126 height 26
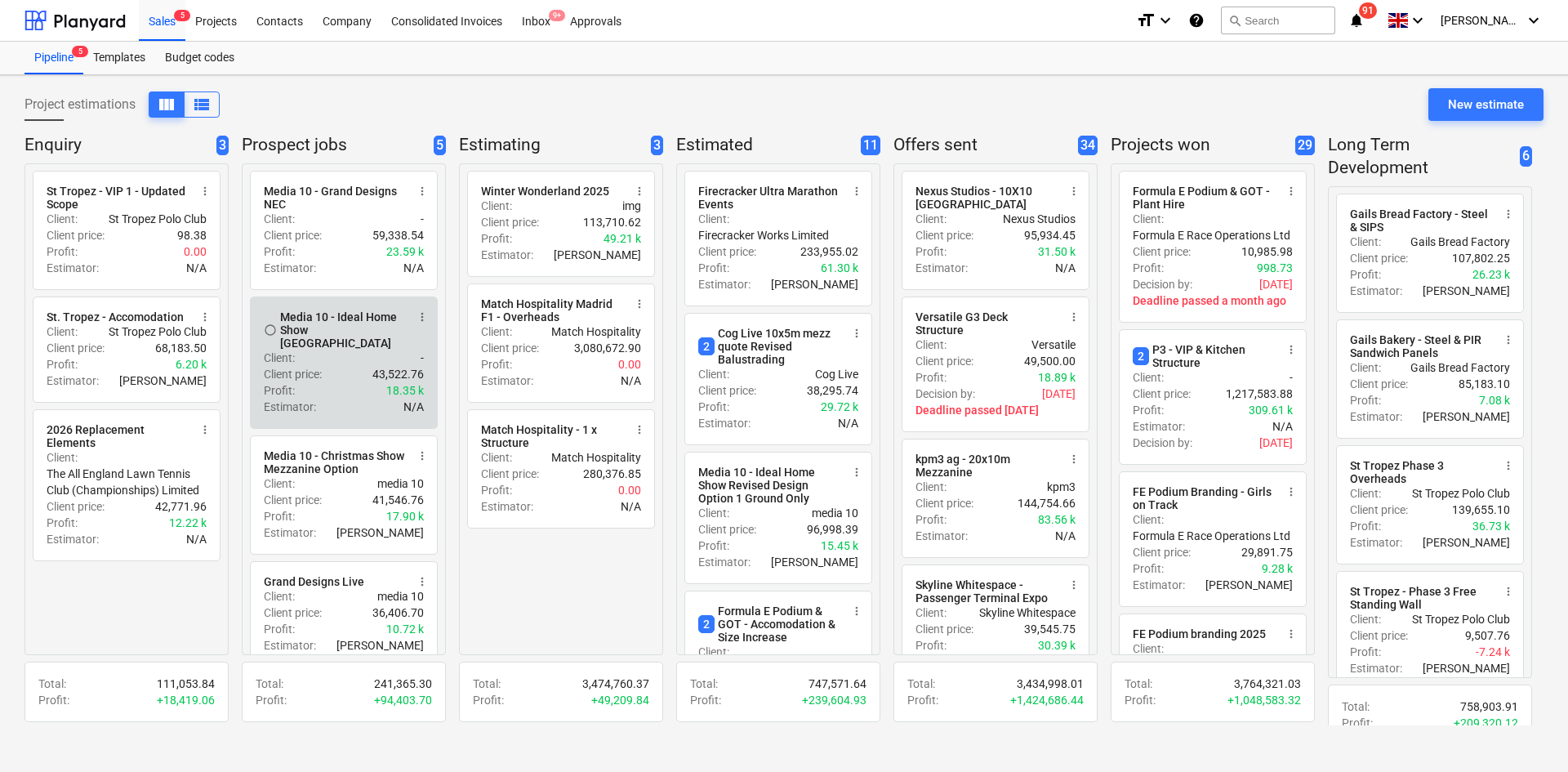
click at [314, 350] on div "Client : -" at bounding box center [344, 358] width 160 height 16
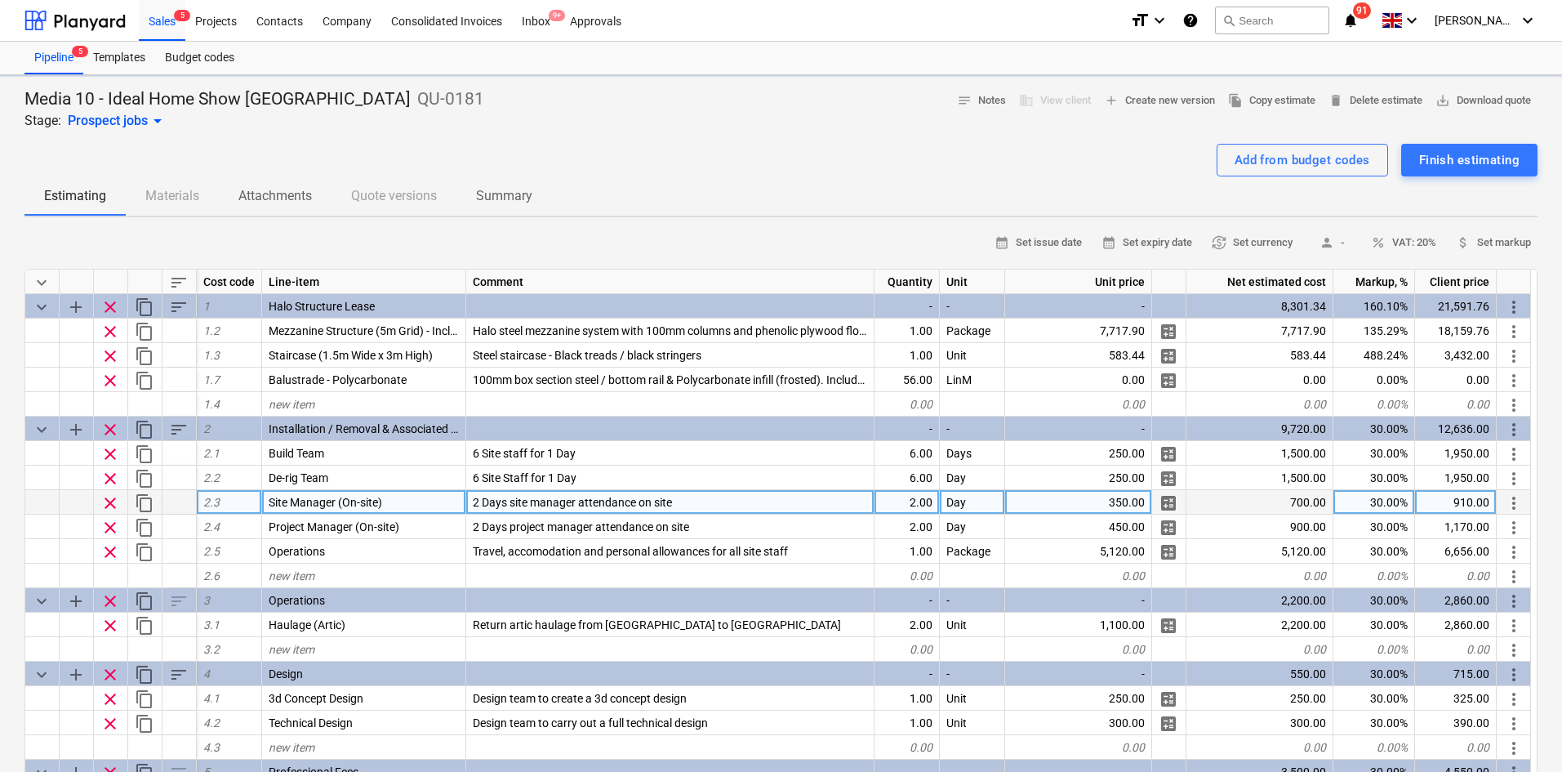
type textarea "x"
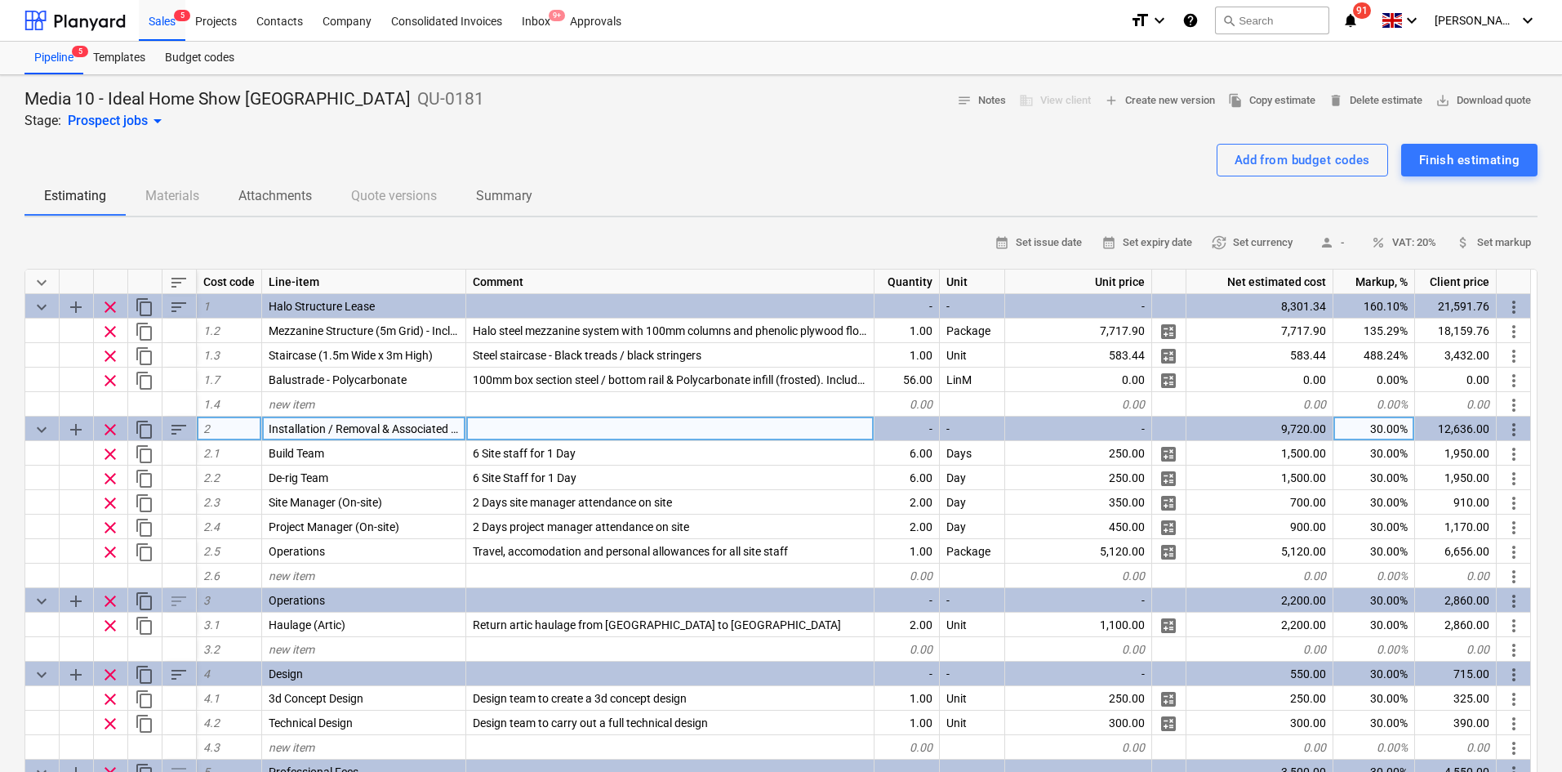
click at [1374, 439] on div "30.00%" at bounding box center [1375, 428] width 82 height 24
type input "20"
click at [727, 154] on div "Add from budget codes Finish estimating" at bounding box center [780, 160] width 1513 height 33
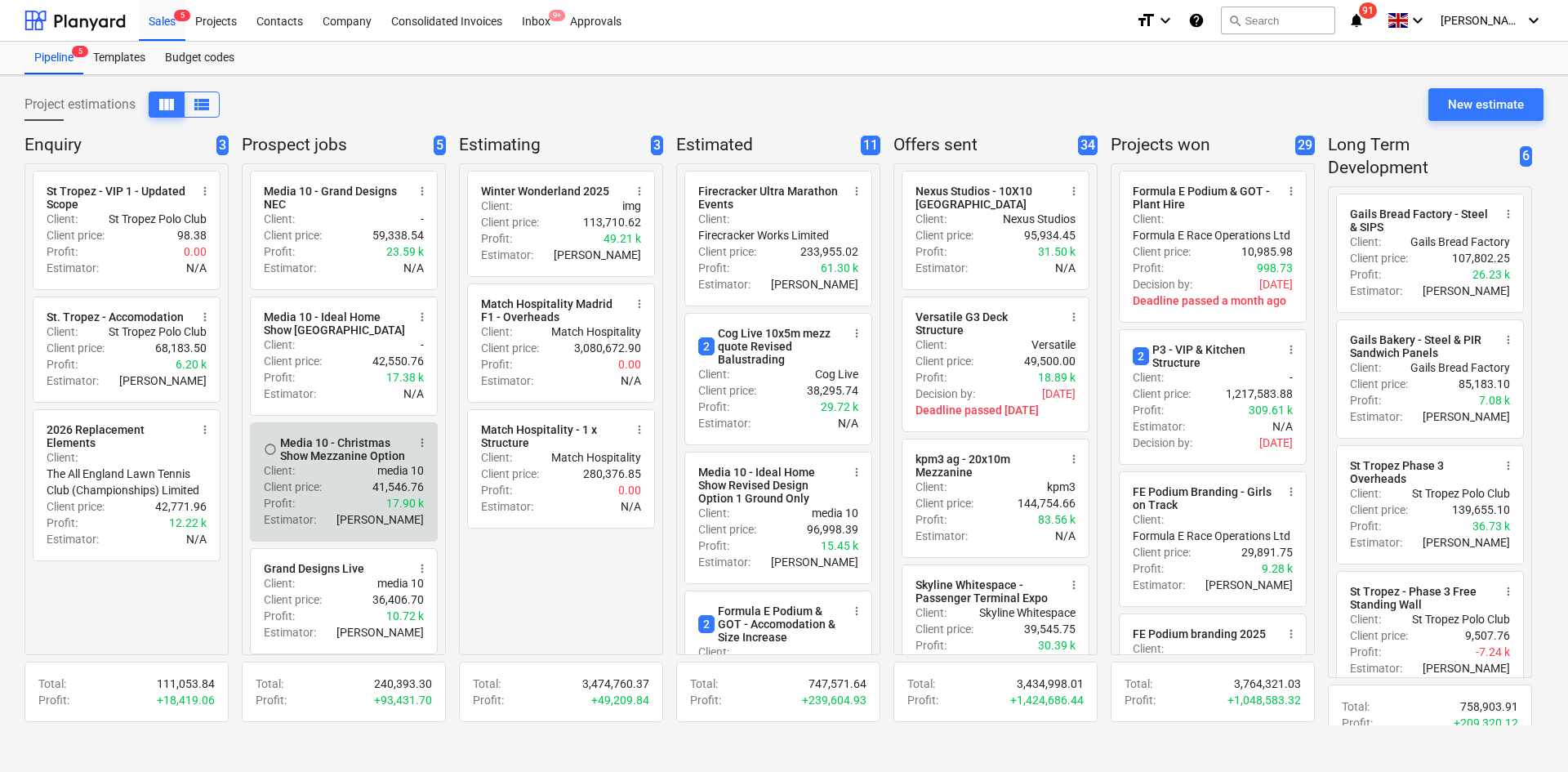
click at [371, 485] on div "Client price : 41,546.76" at bounding box center [344, 487] width 160 height 16
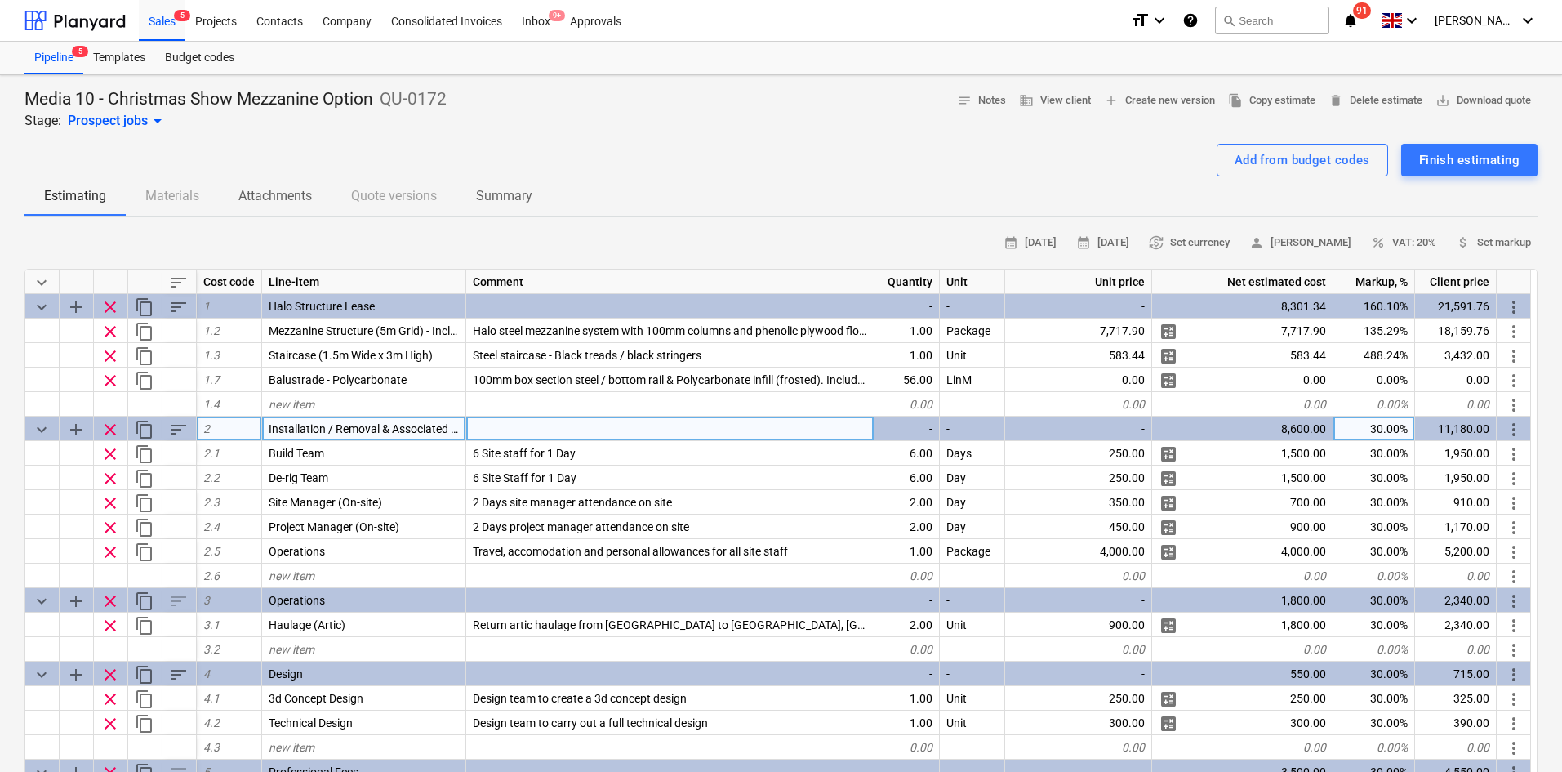
click at [1386, 439] on div "30.00%" at bounding box center [1375, 428] width 82 height 24
type textarea "x"
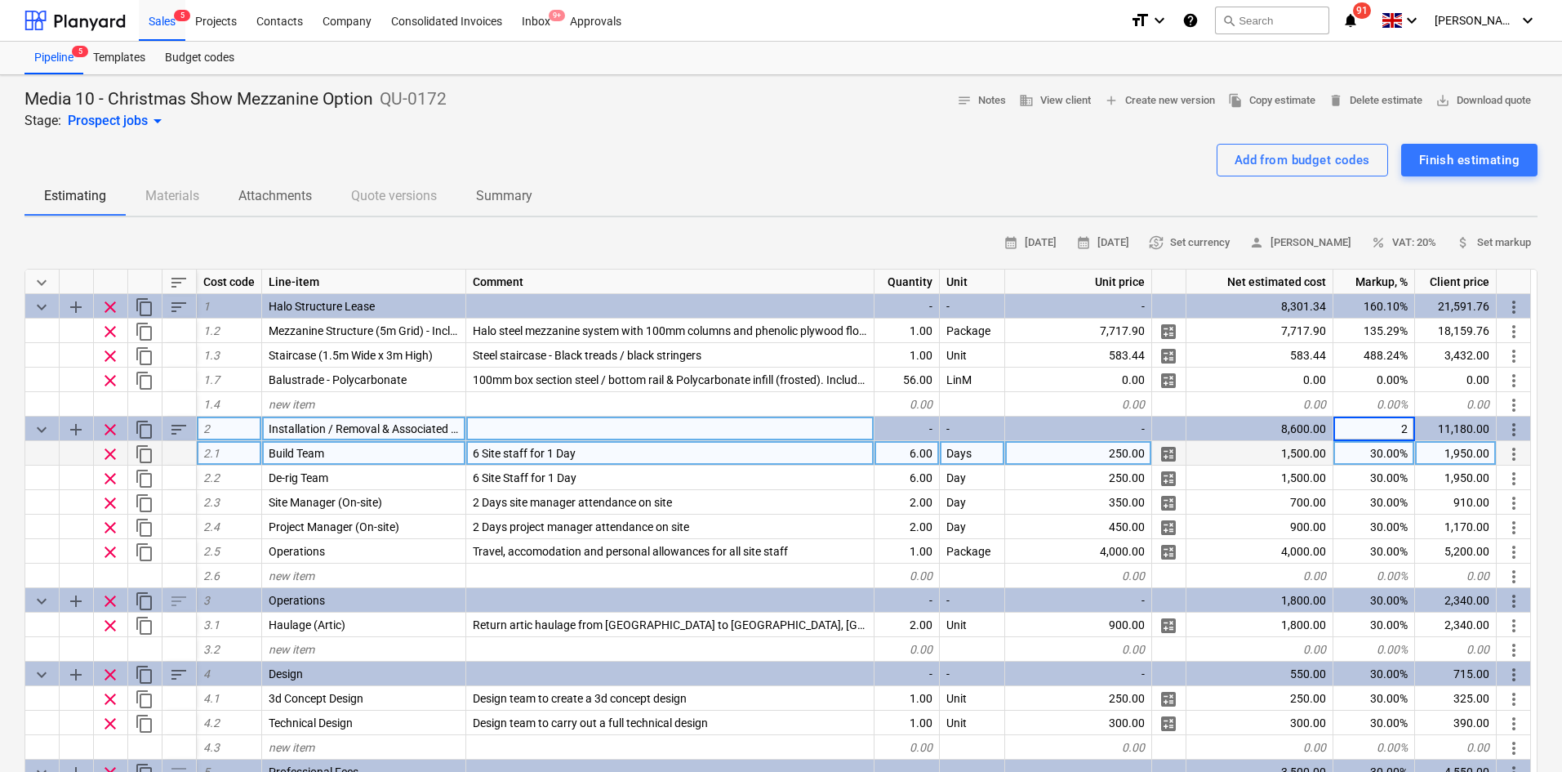
type input "20"
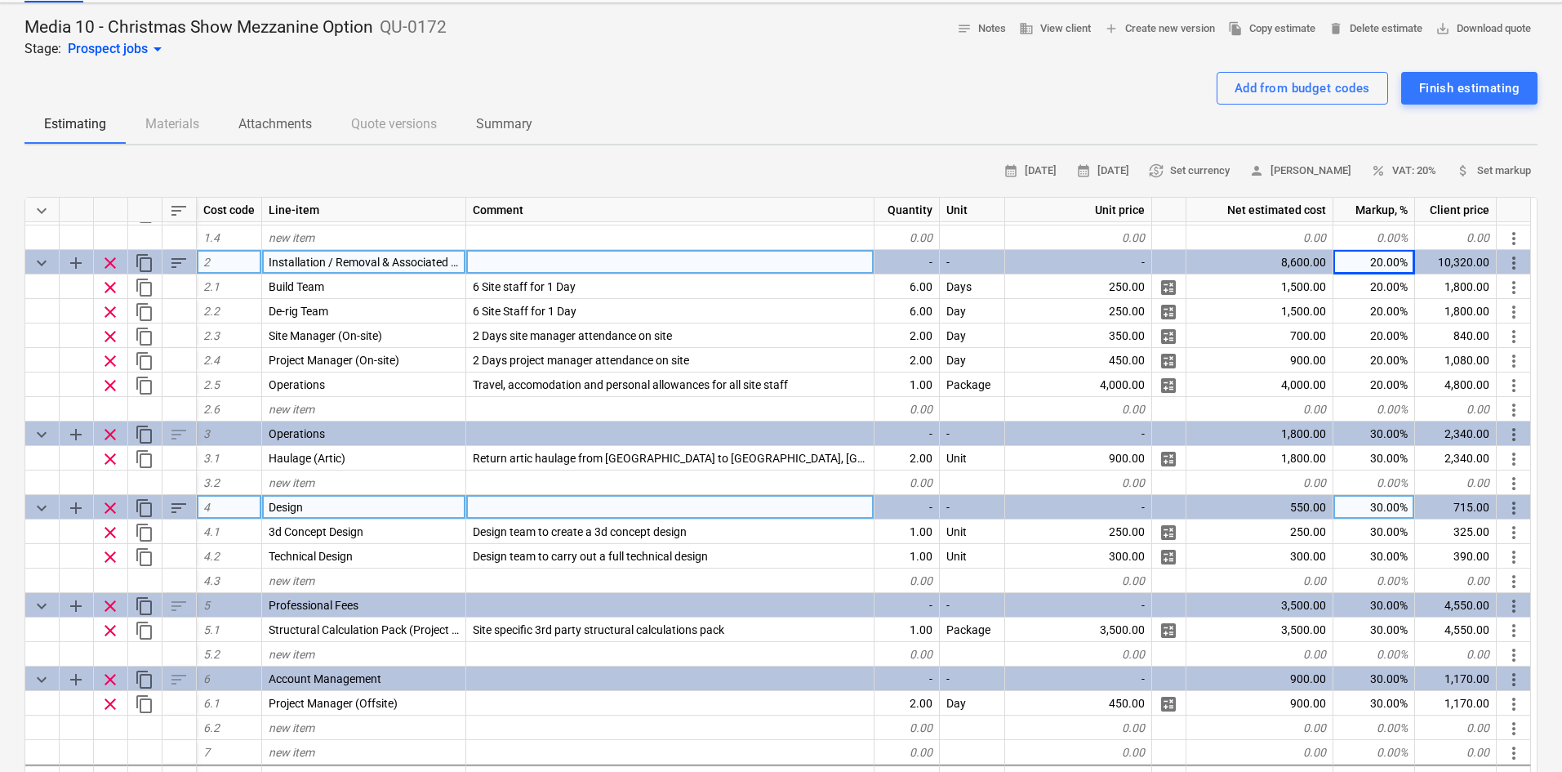
scroll to position [163, 0]
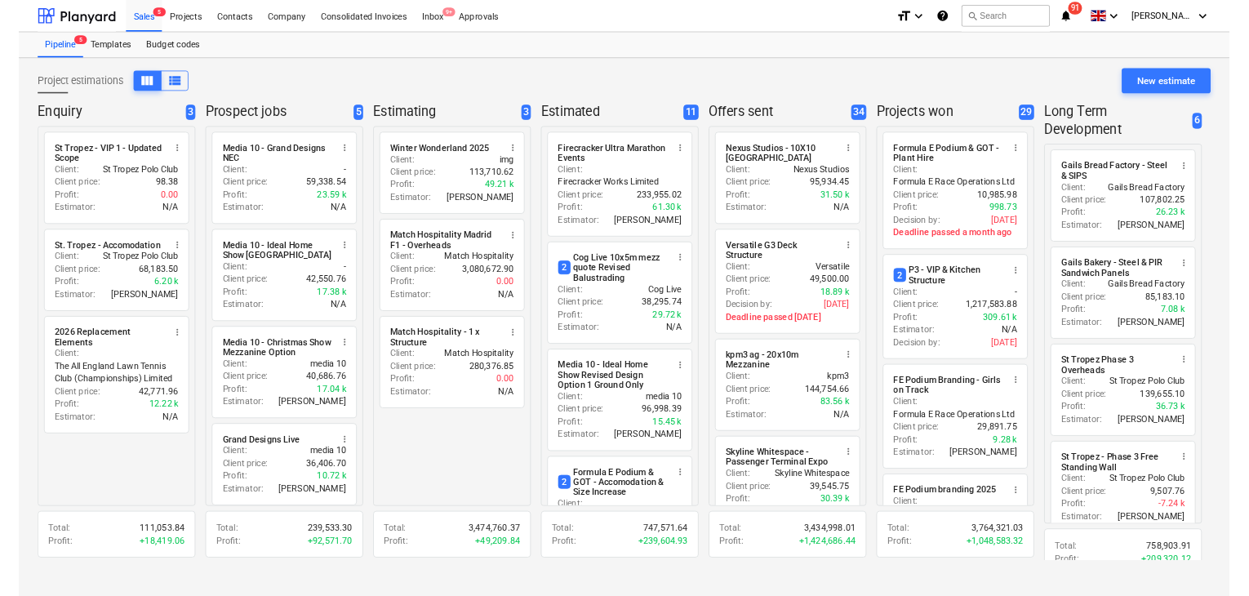
scroll to position [82, 0]
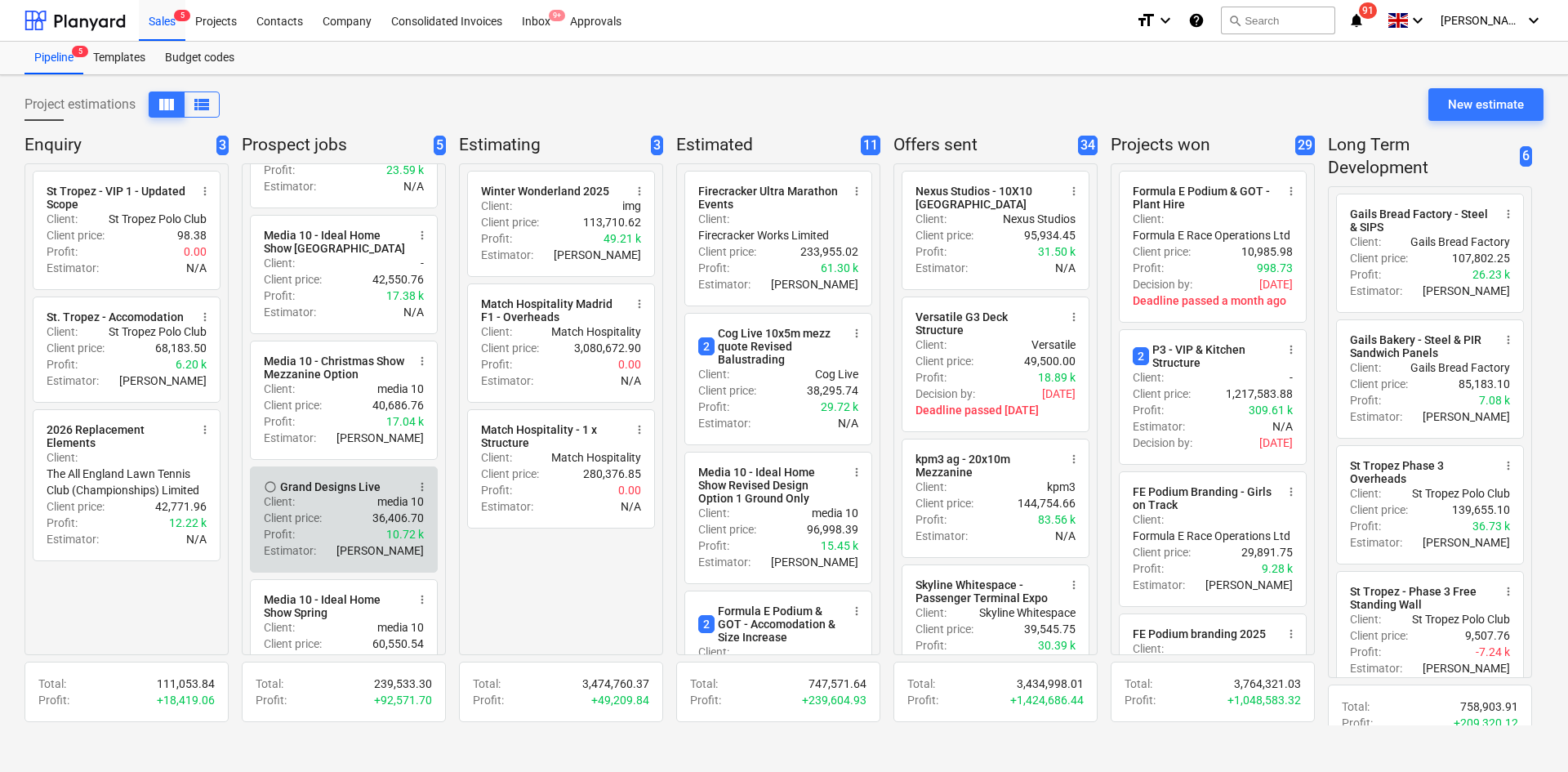
click at [343, 519] on div "Client price : 36,406.70" at bounding box center [344, 518] width 160 height 16
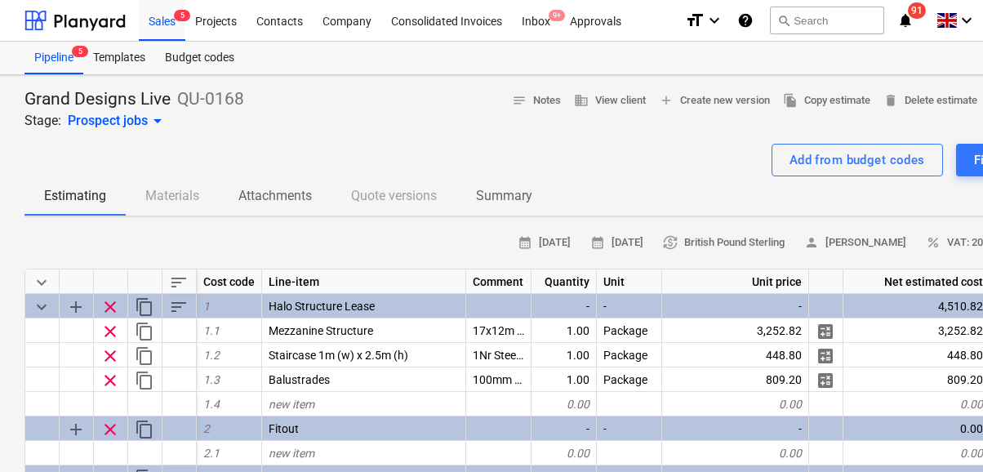
type textarea "x"
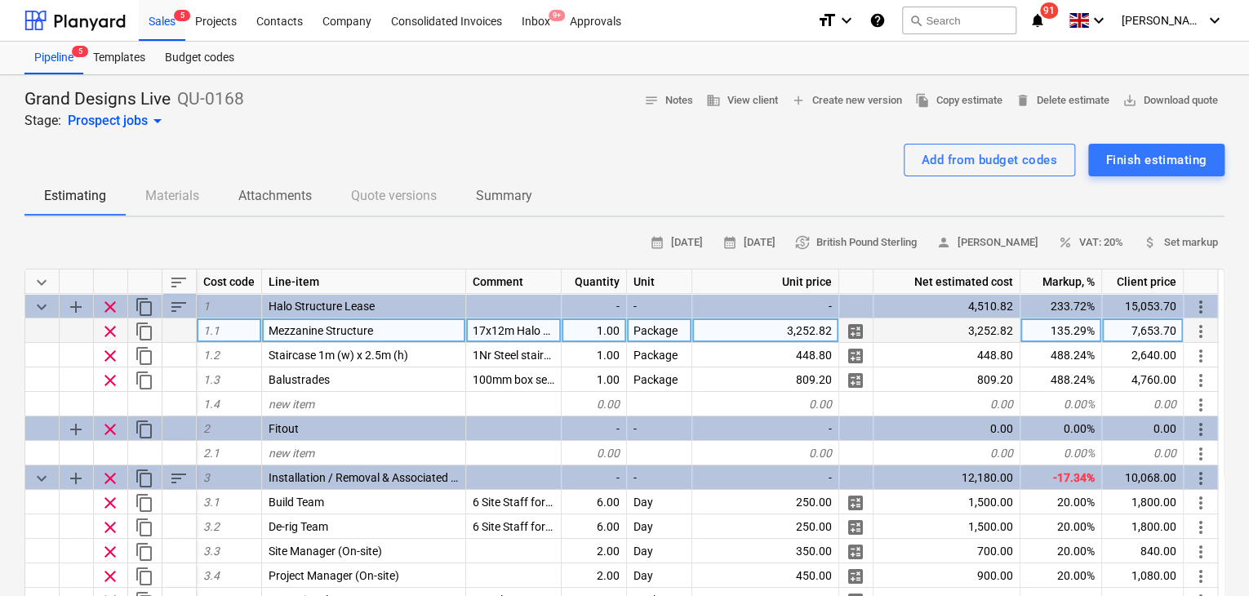
click at [931, 318] on div "3,252.82" at bounding box center [947, 330] width 147 height 24
click at [990, 329] on div "3,252.82" at bounding box center [947, 330] width 147 height 24
click at [789, 336] on div "3,252.82" at bounding box center [766, 330] width 147 height 24
click at [785, 327] on input "£10,201.78" at bounding box center [766, 330] width 146 height 24
type input "10,201.78"
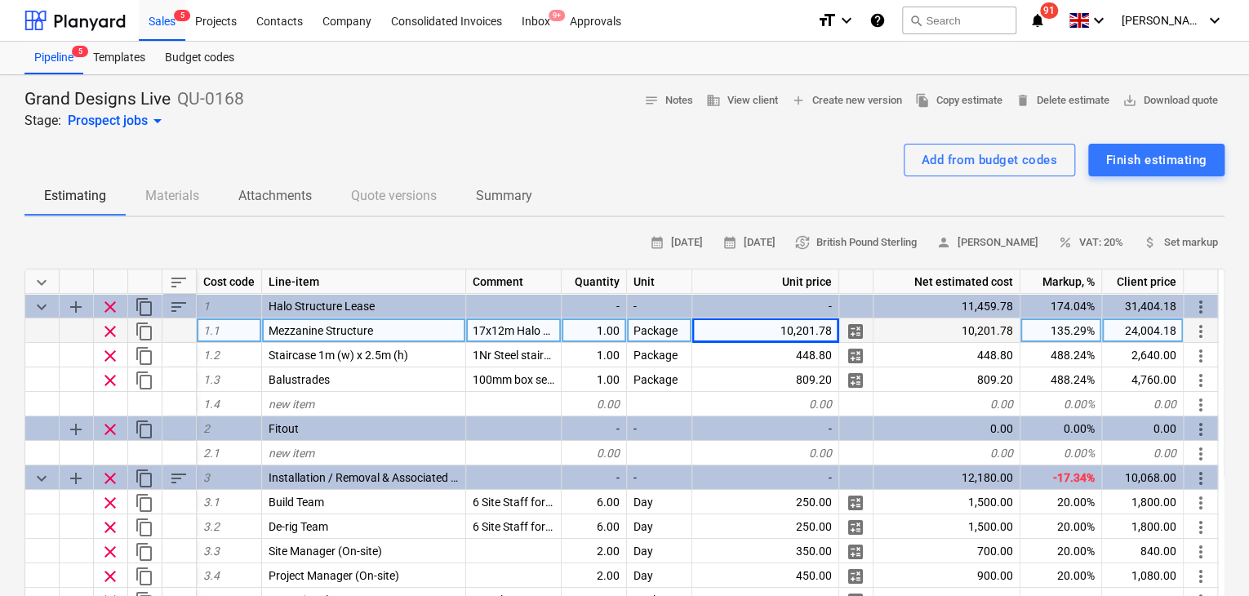
type textarea "x"
click at [1114, 331] on div "24,004.18" at bounding box center [1143, 330] width 82 height 24
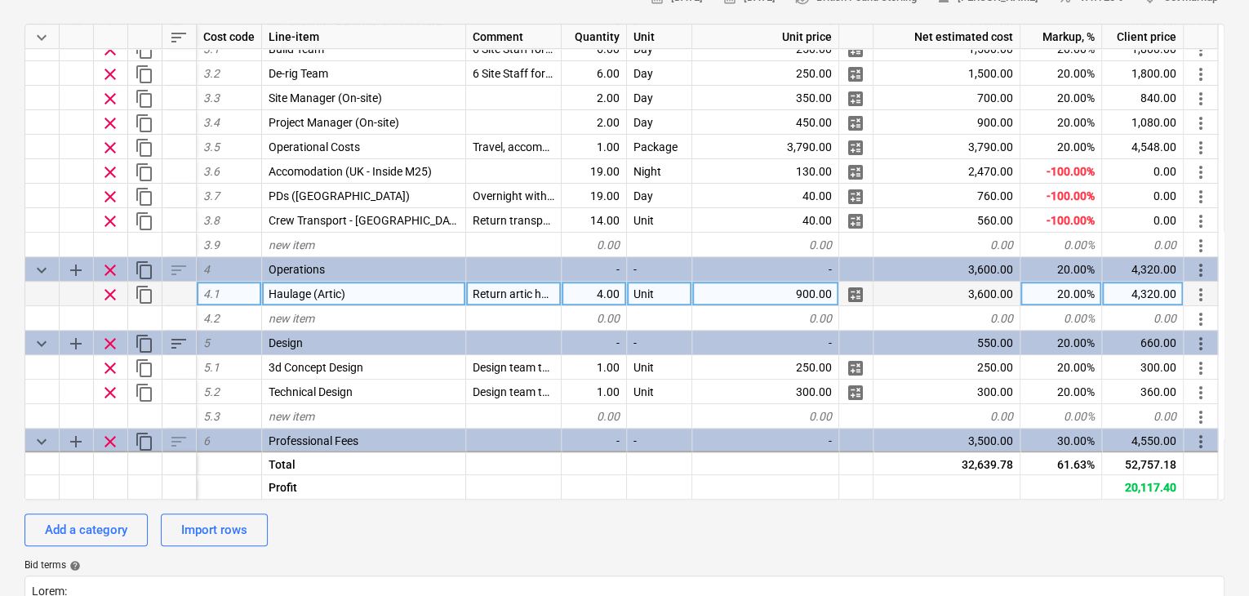
scroll to position [245, 0]
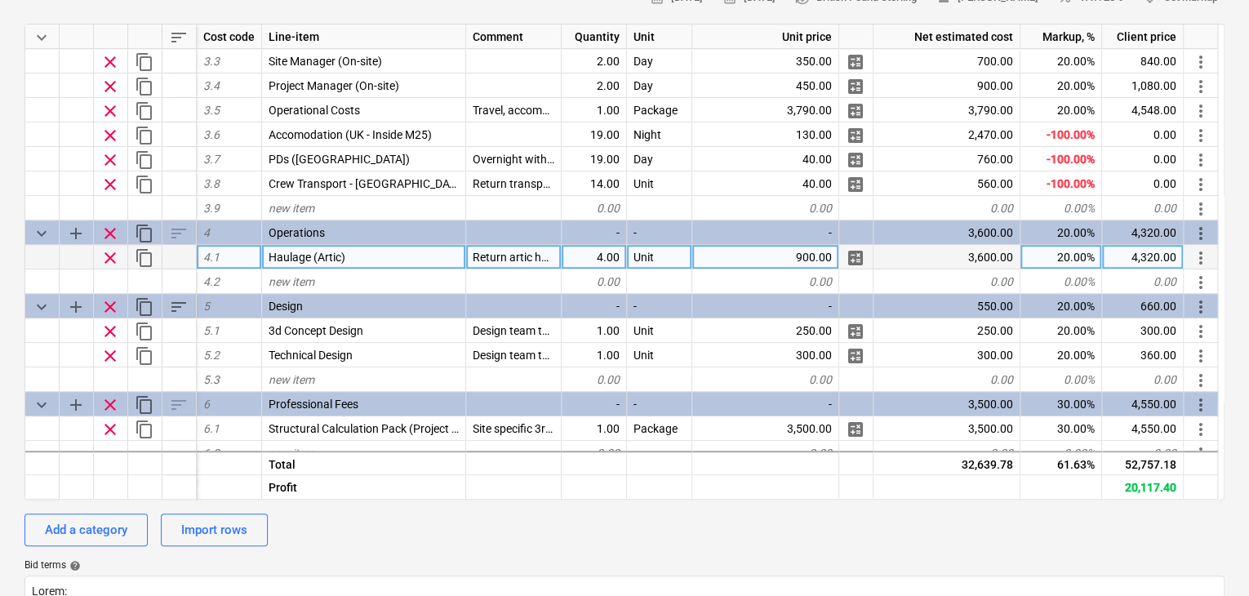
click at [589, 252] on div "4.00" at bounding box center [594, 257] width 65 height 24
type input "2"
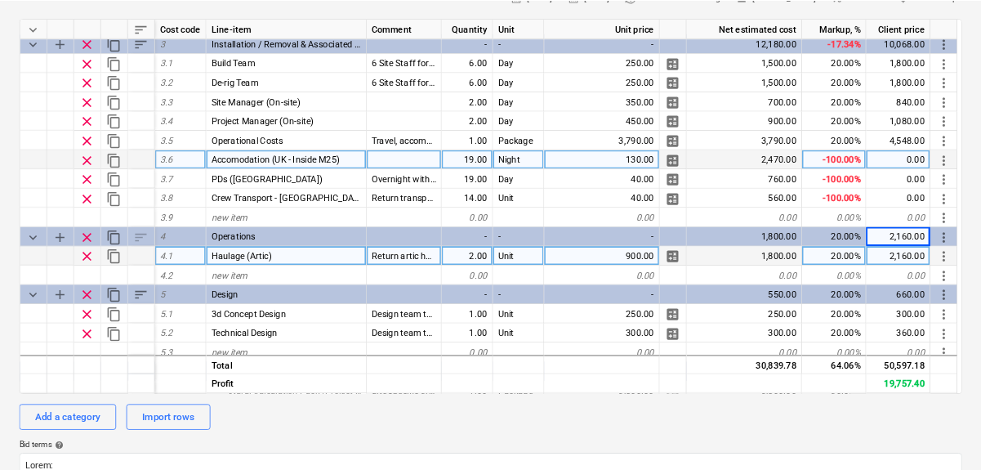
scroll to position [82, 0]
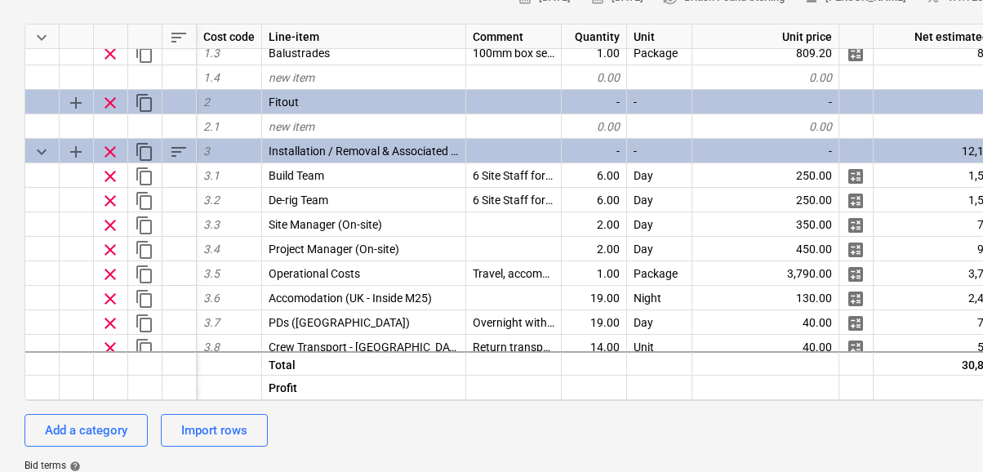
type textarea "x"
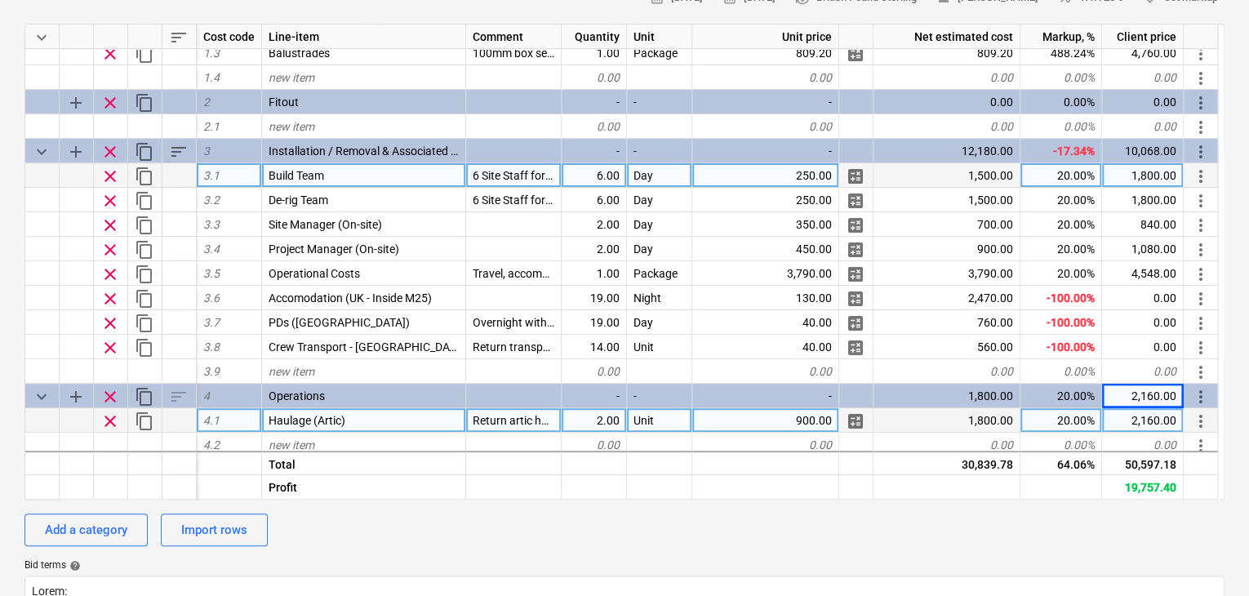
click at [602, 169] on div "6.00" at bounding box center [594, 175] width 65 height 24
type input "8"
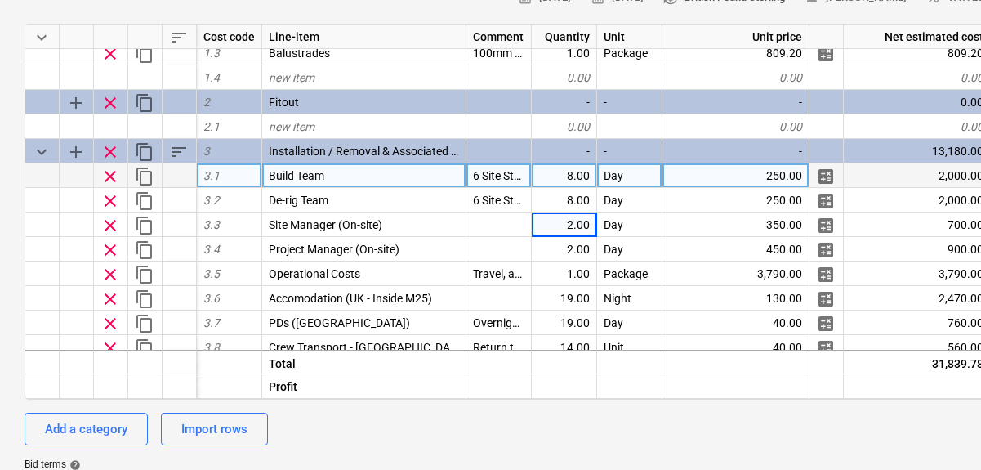
type textarea "x"
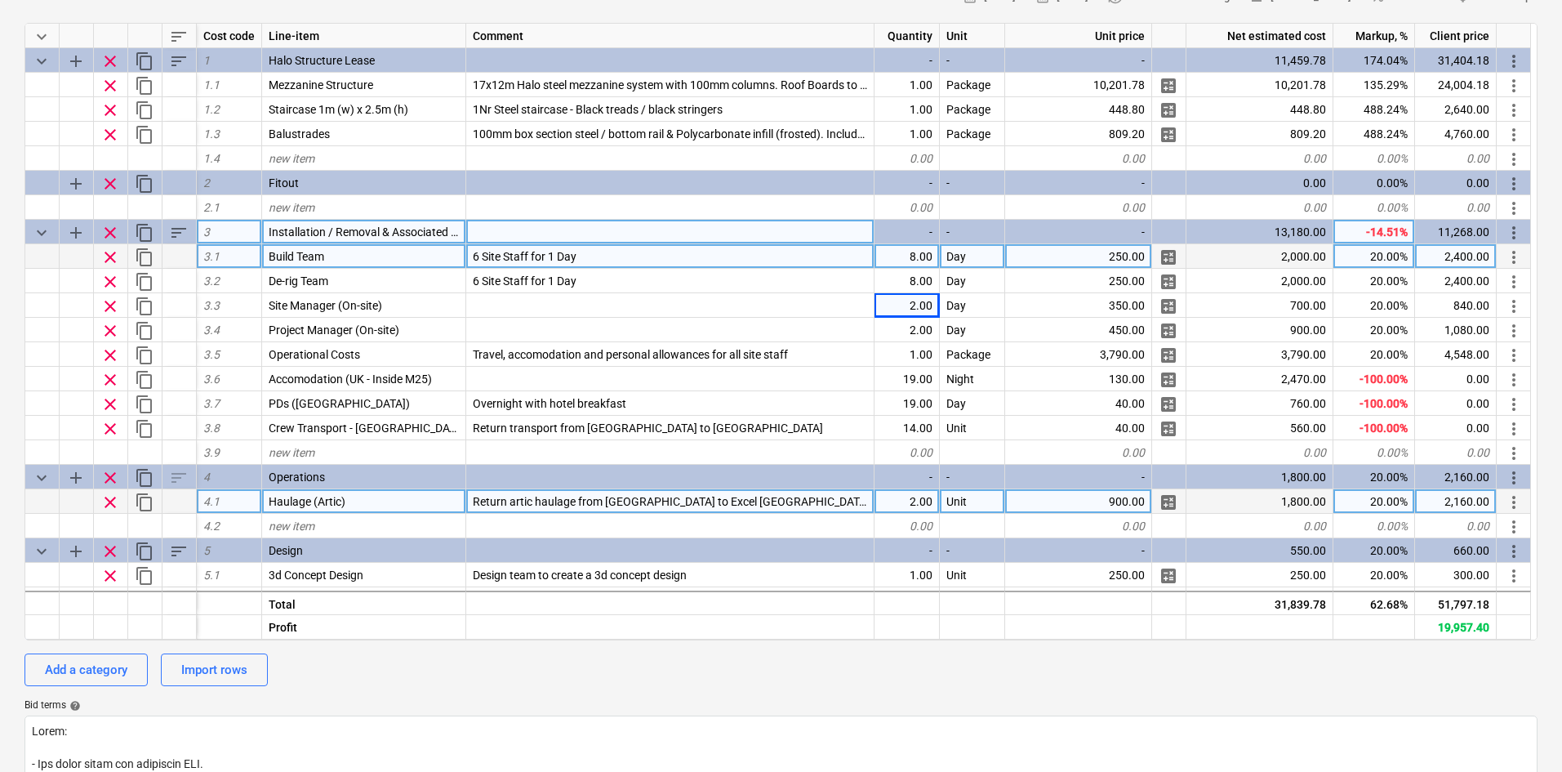
scroll to position [164, 0]
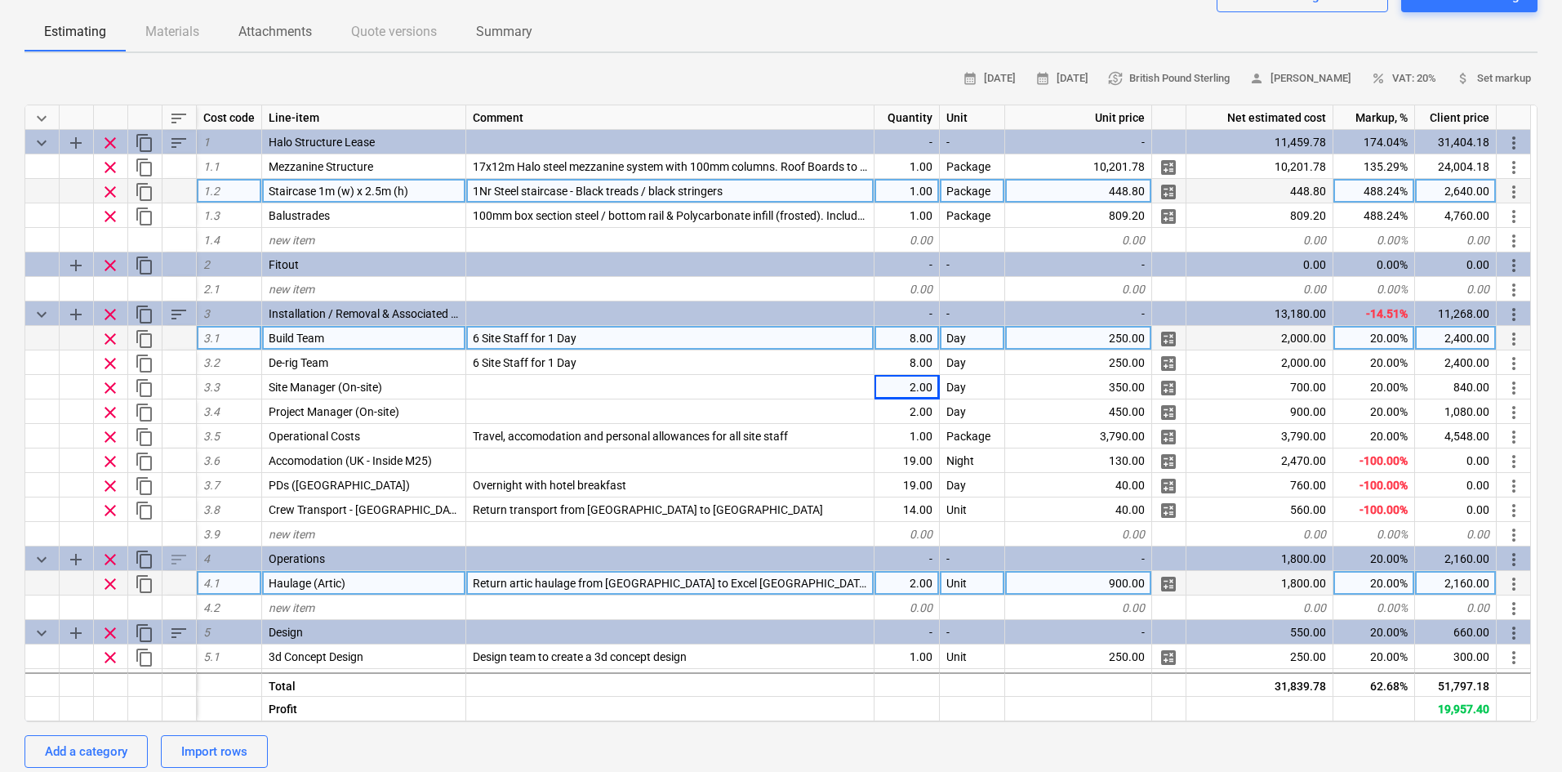
click at [1122, 198] on div "448.80" at bounding box center [1078, 191] width 147 height 24
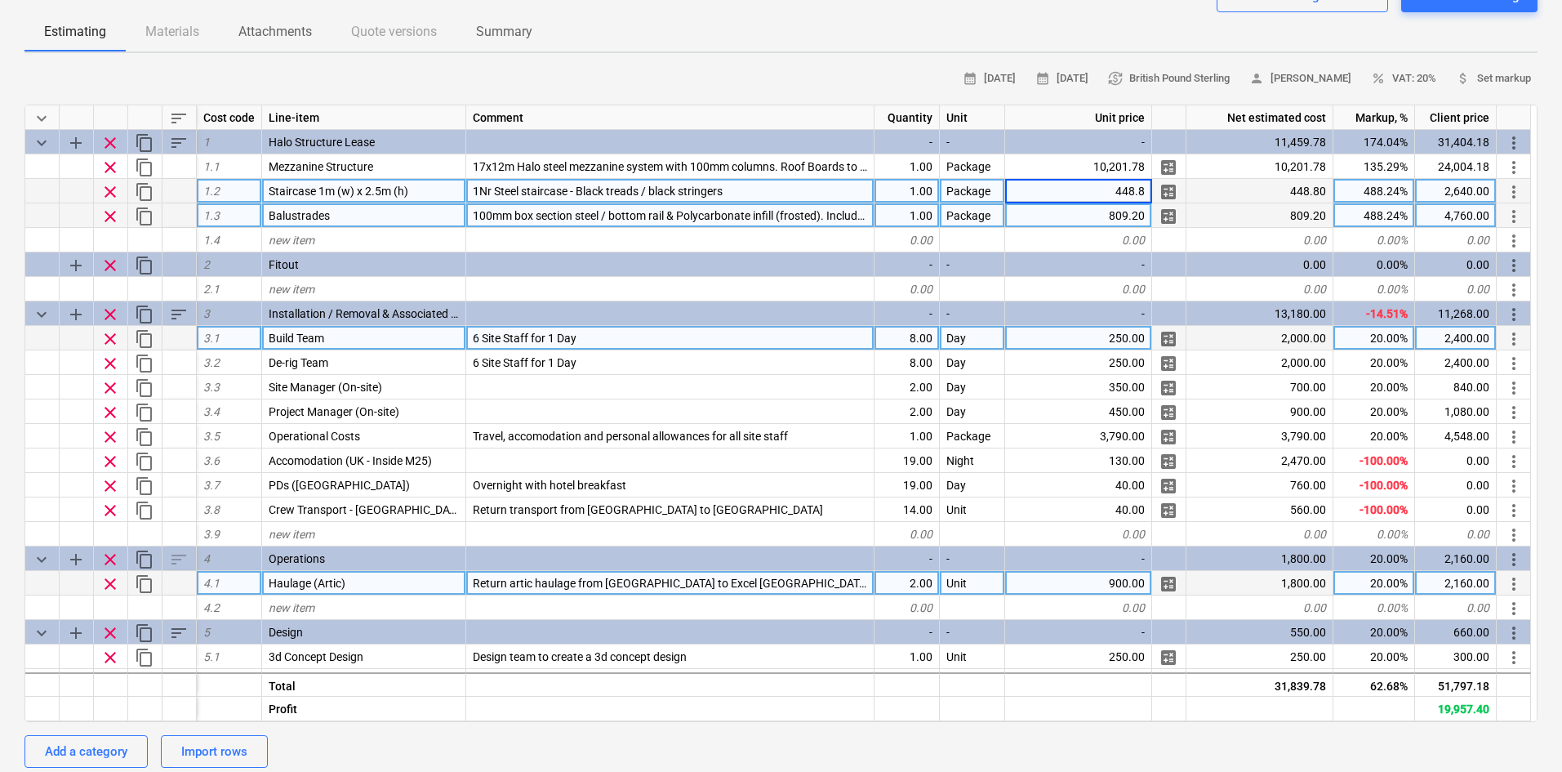
type input "0"
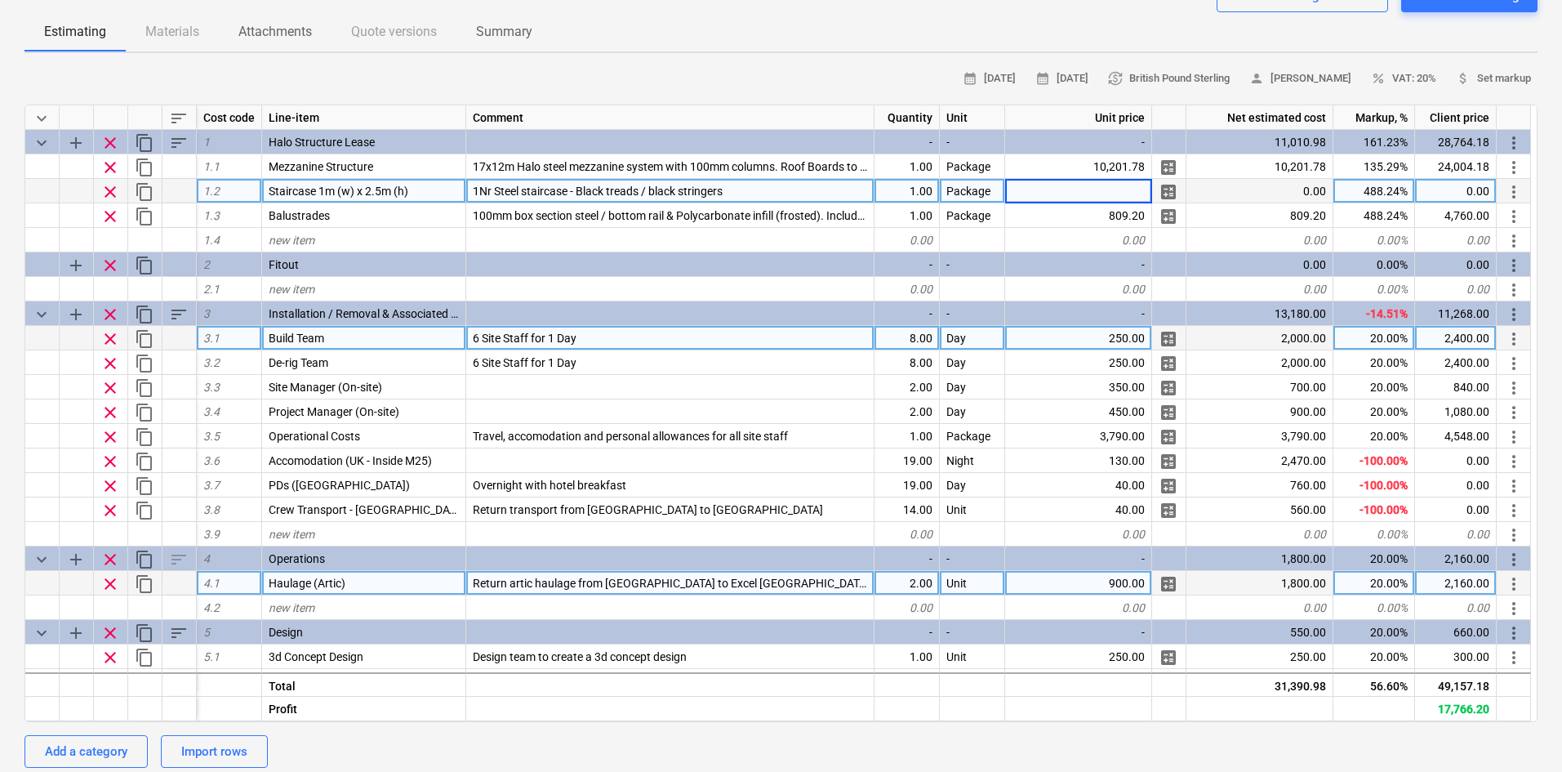
click at [1104, 197] on input at bounding box center [1078, 191] width 146 height 24
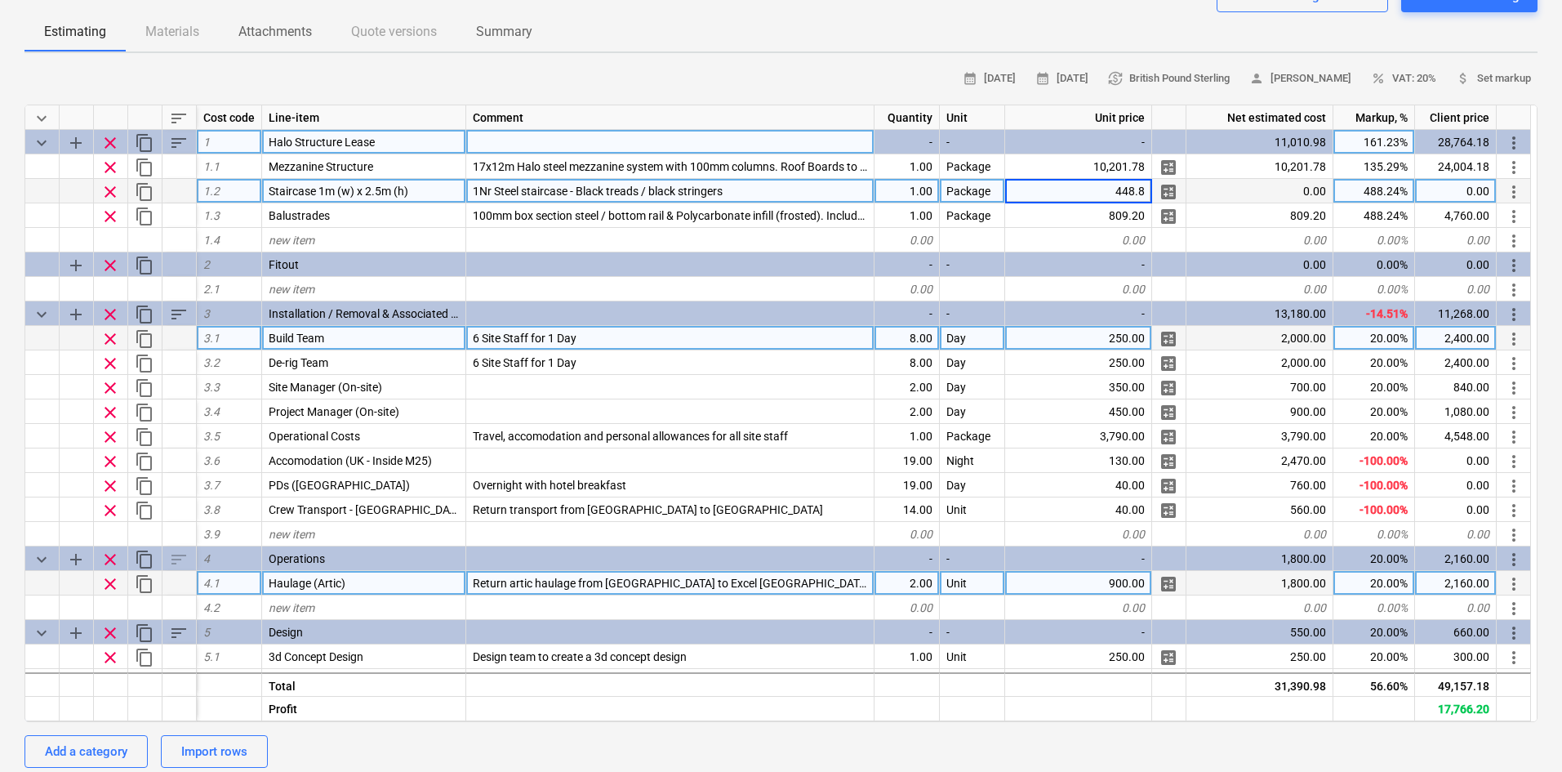
type textarea "x"
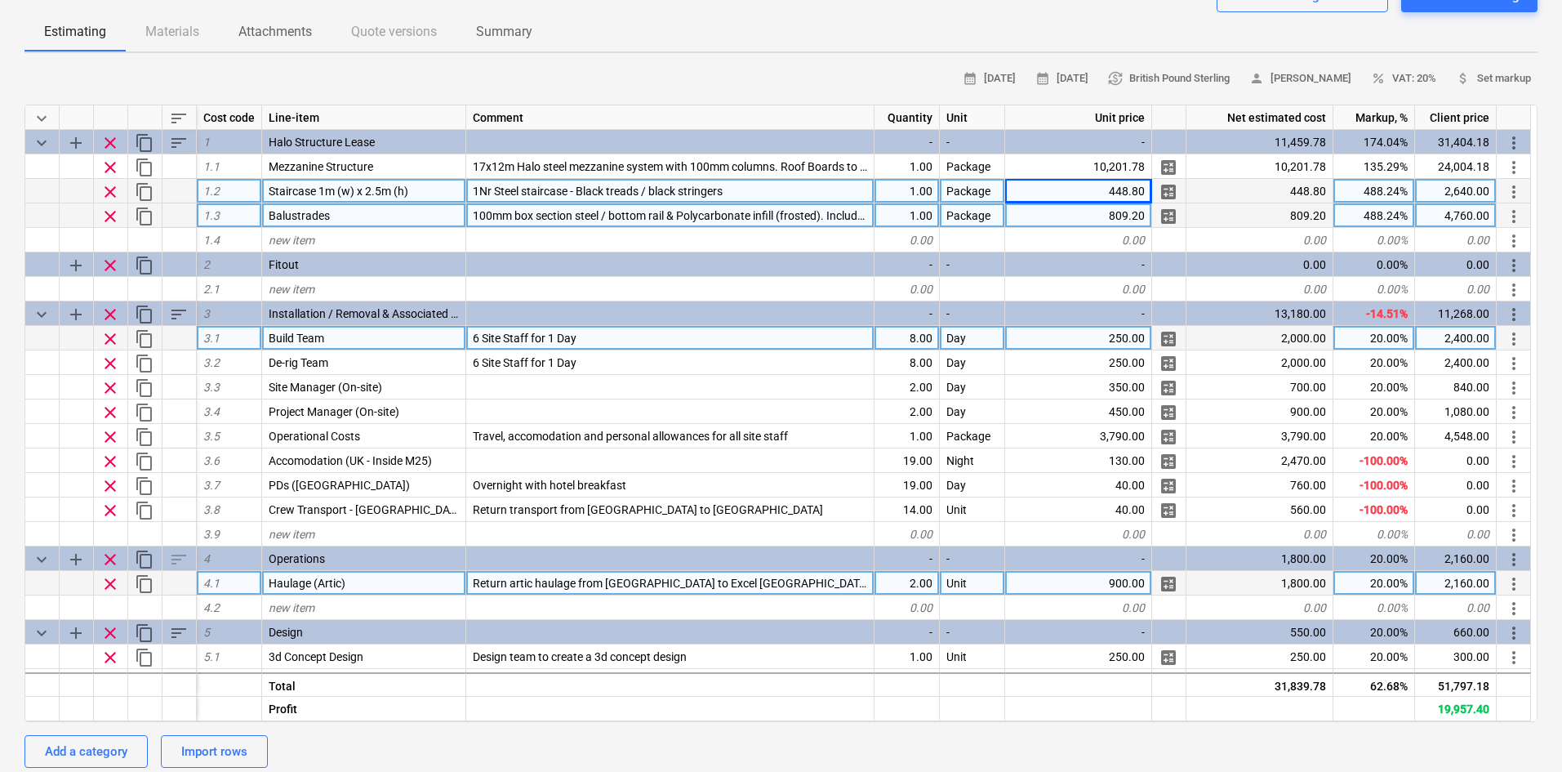
click at [1053, 220] on div "809.20" at bounding box center [1078, 215] width 147 height 24
type input "0"
type textarea "x"
click at [912, 212] on div "1.00" at bounding box center [907, 215] width 65 height 24
type input "68"
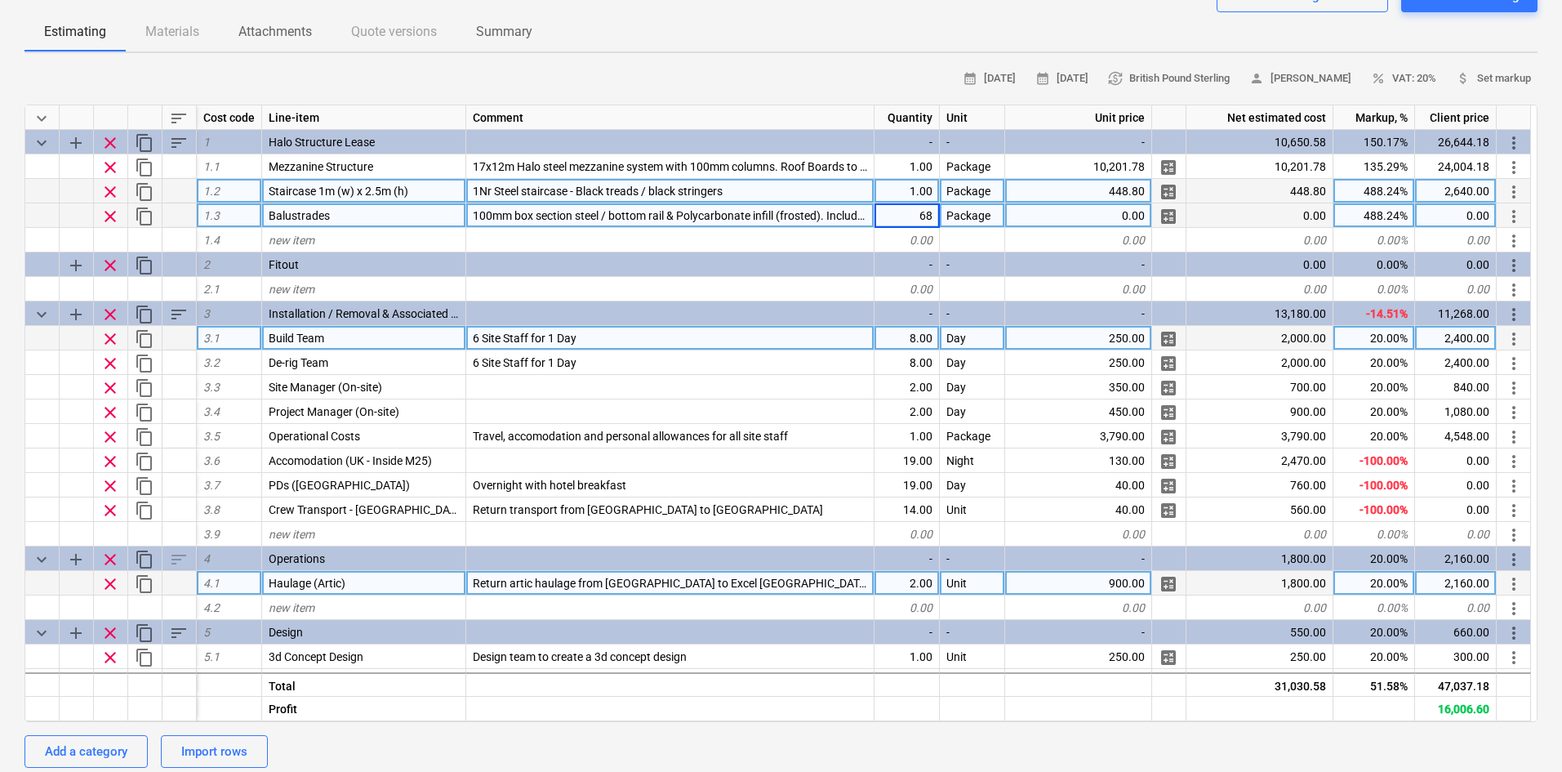
type textarea "x"
type input "LinM"
type textarea "x"
click at [478, 339] on span "6 Site Staff for 1 Day" at bounding box center [525, 338] width 104 height 13
click at [479, 339] on input "6 Site Staff for 1 Day" at bounding box center [670, 338] width 408 height 24
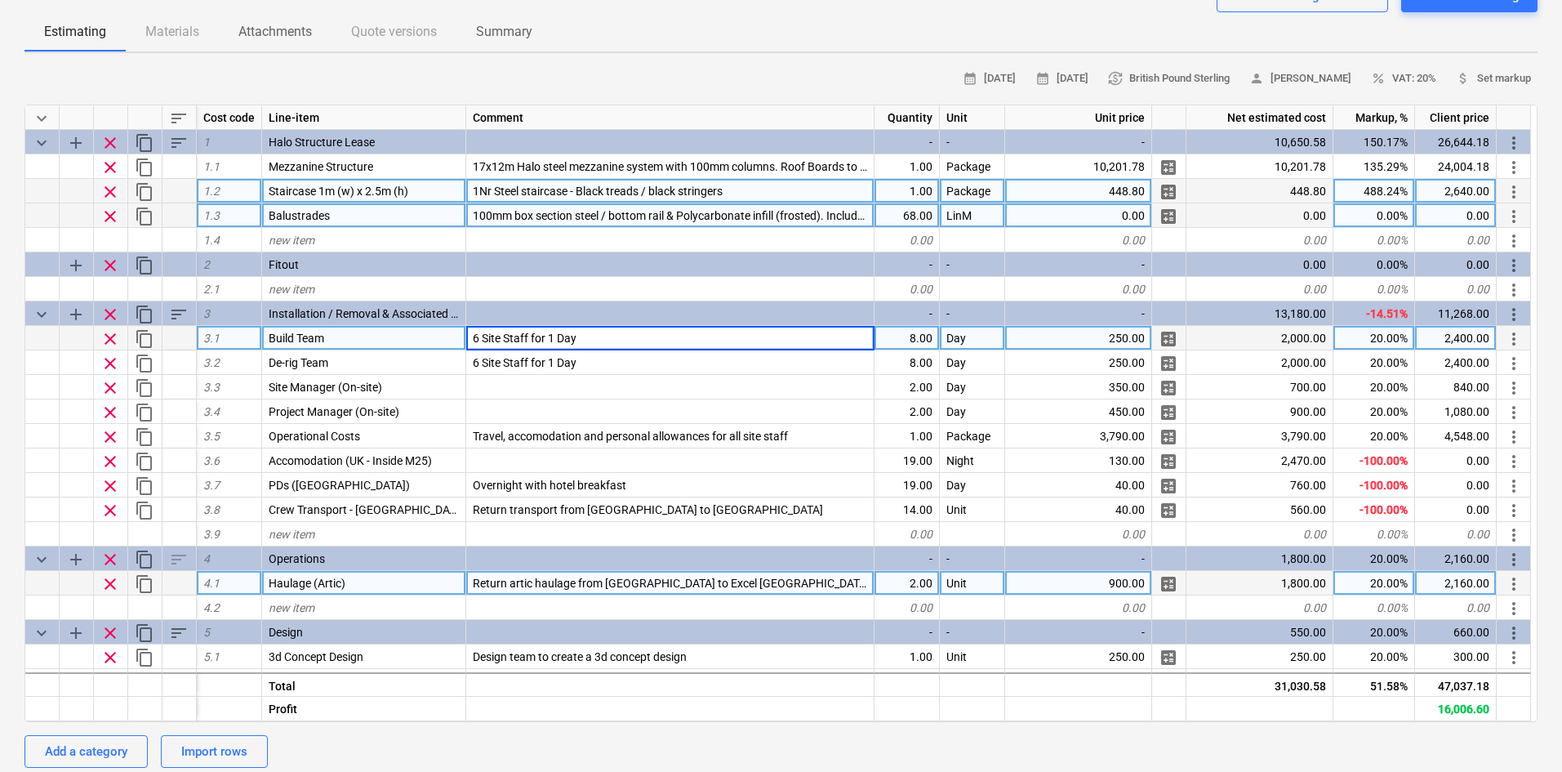
click at [914, 337] on div "8.00" at bounding box center [907, 338] width 65 height 24
type input "6"
type textarea "x"
type input "16"
type textarea "x"
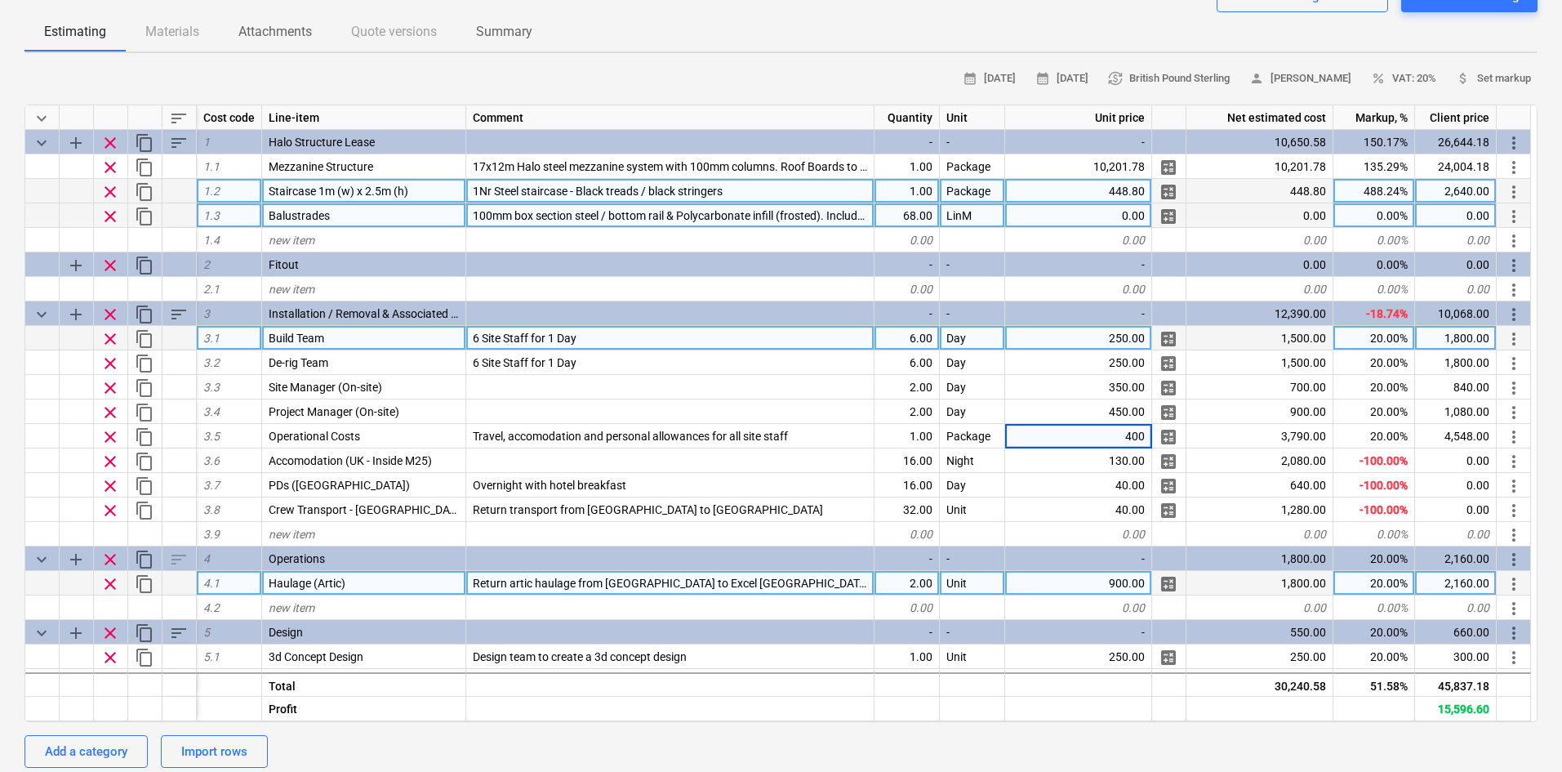
type input "4000"
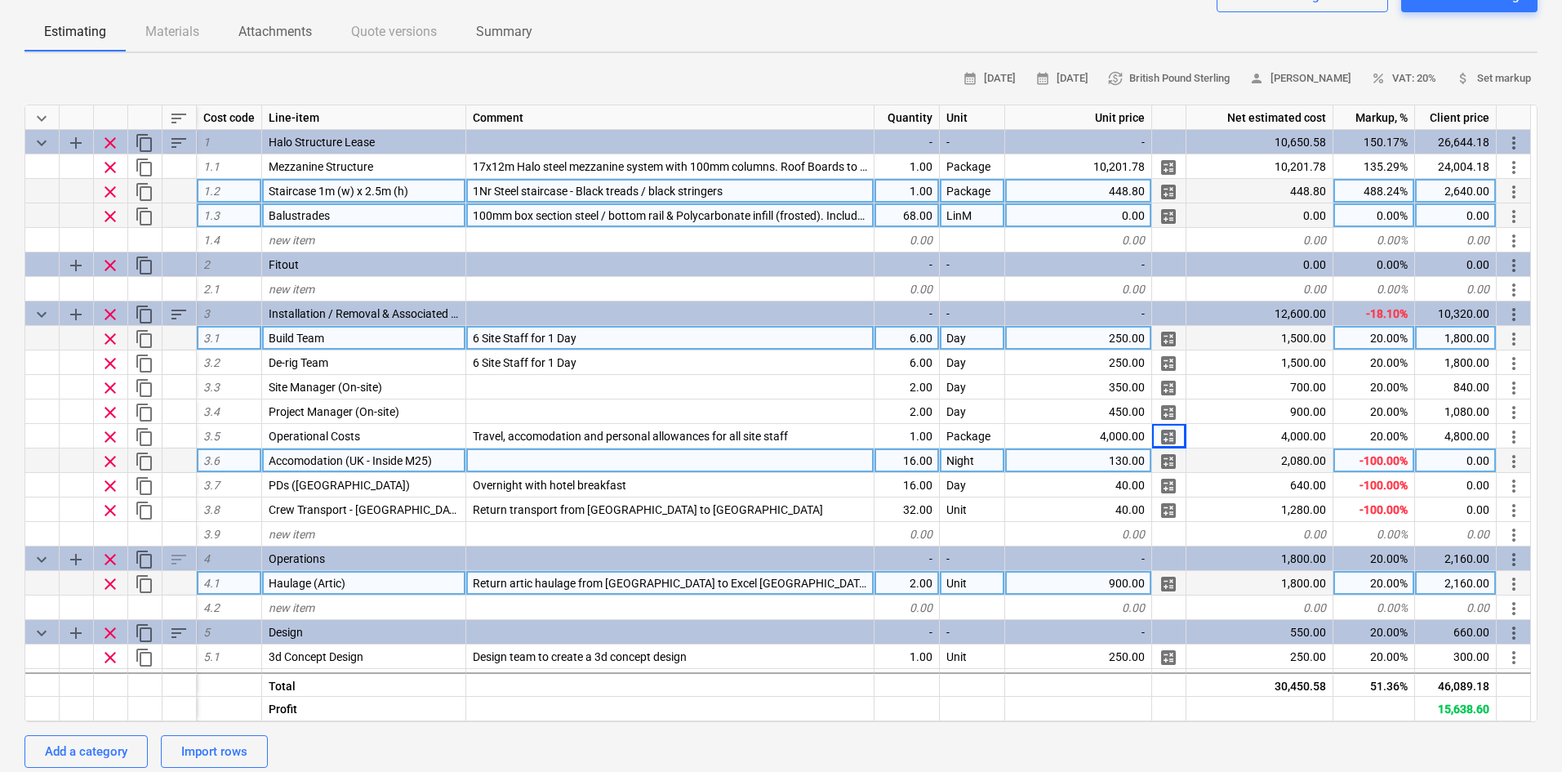
click at [112, 458] on span "clear" at bounding box center [110, 462] width 20 height 20
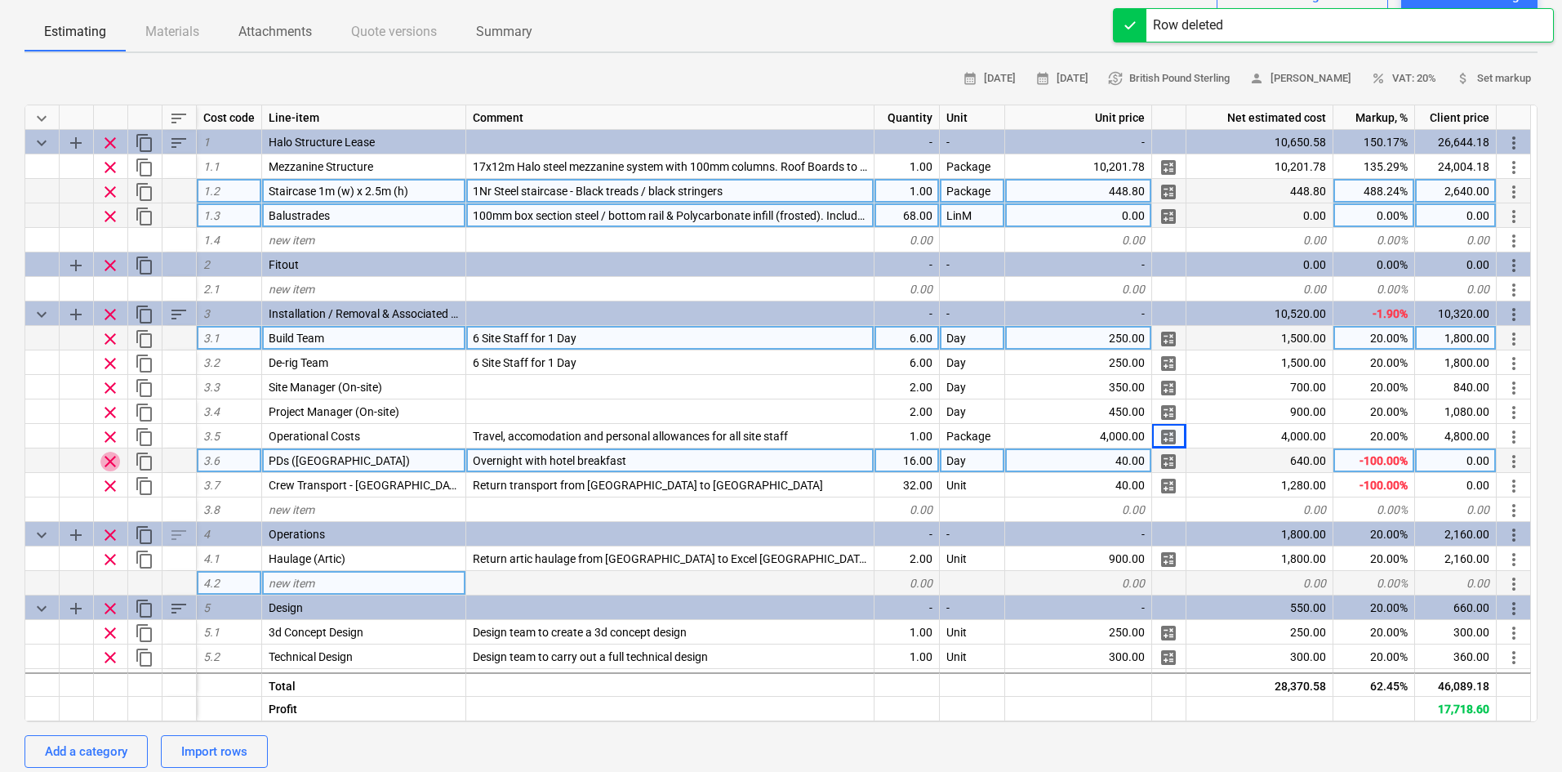
click at [110, 459] on span "clear" at bounding box center [110, 462] width 20 height 20
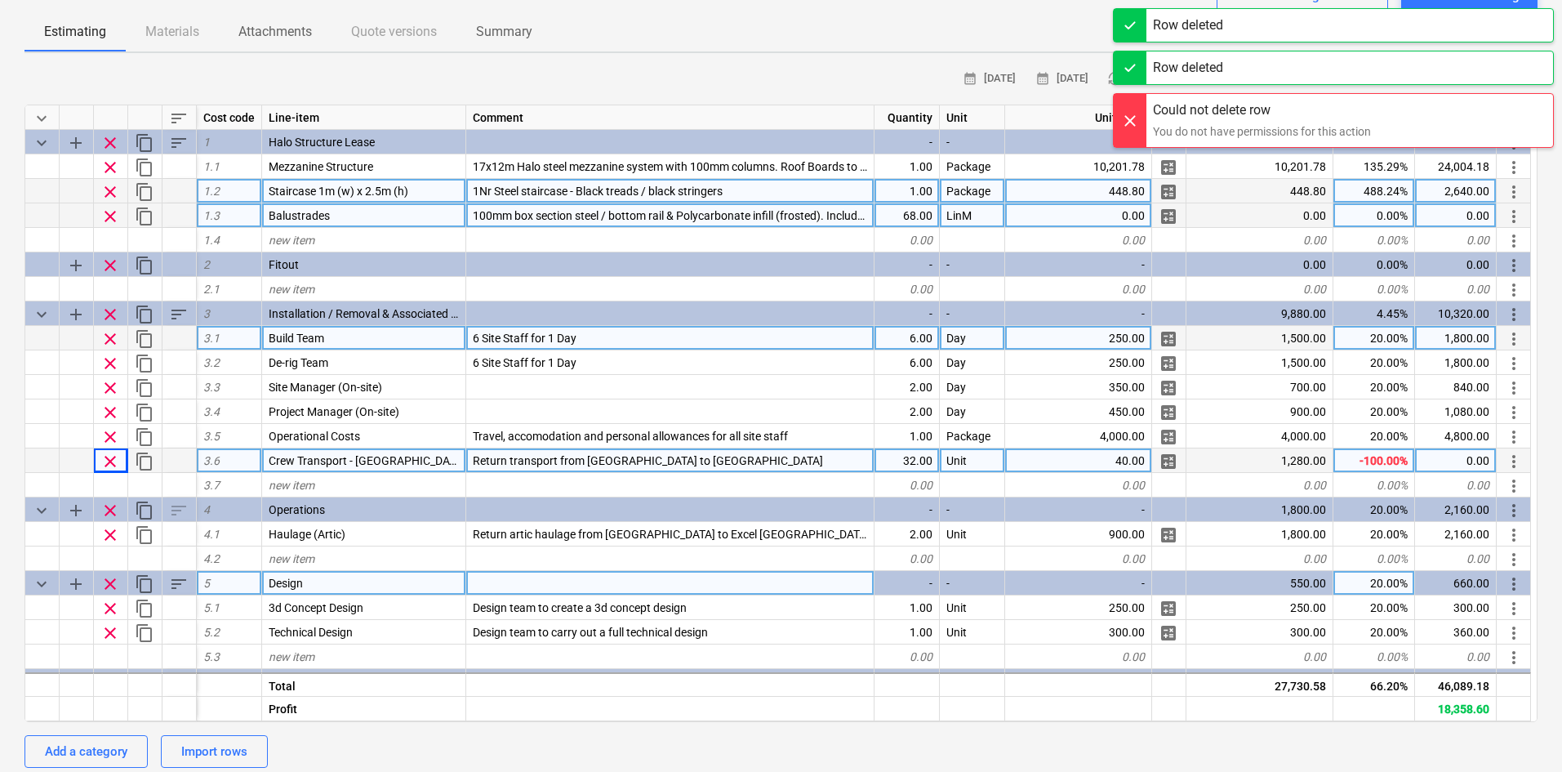
click at [111, 462] on span "clear" at bounding box center [110, 462] width 20 height 20
type textarea "x"
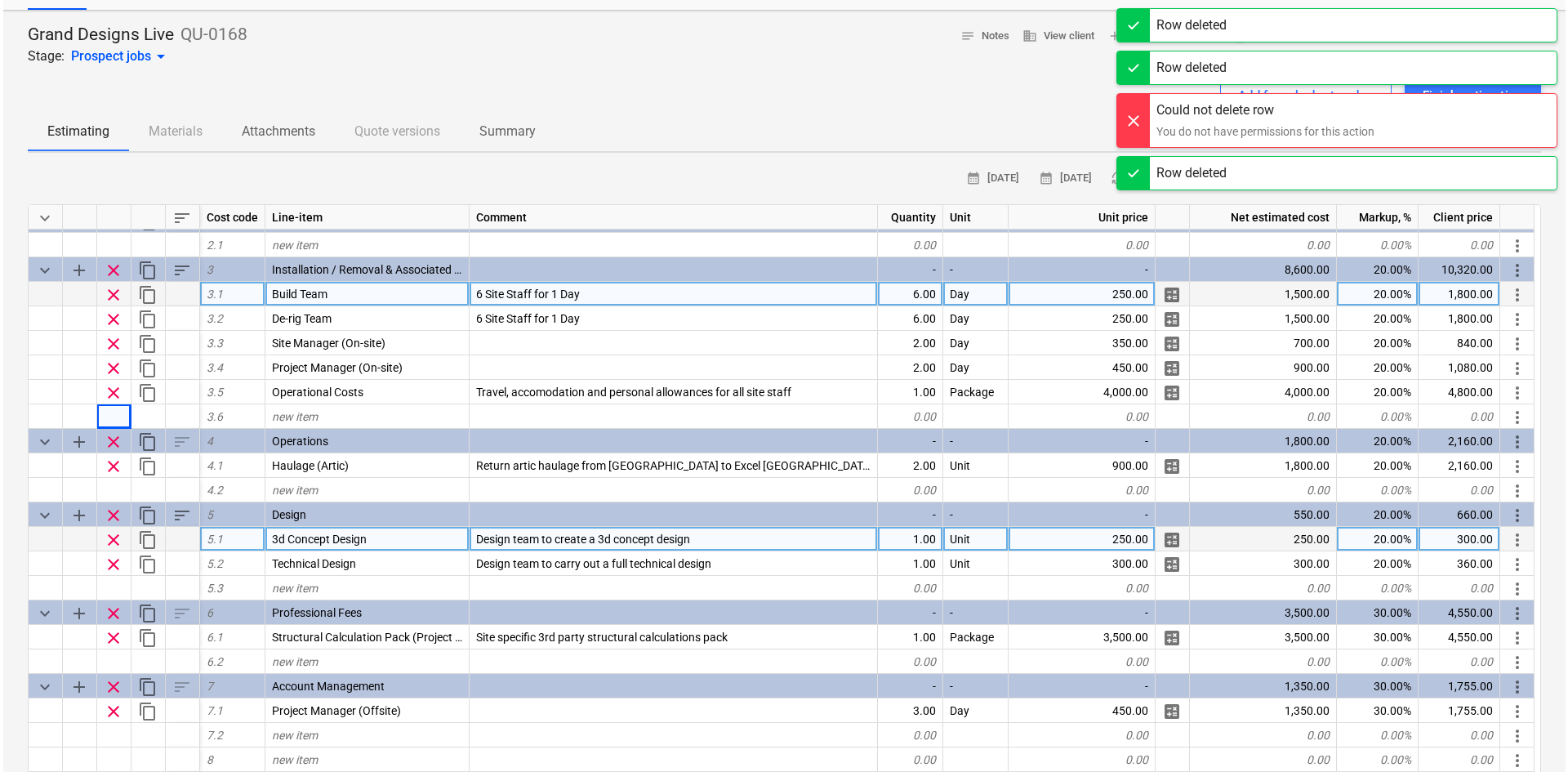
scroll to position [0, 0]
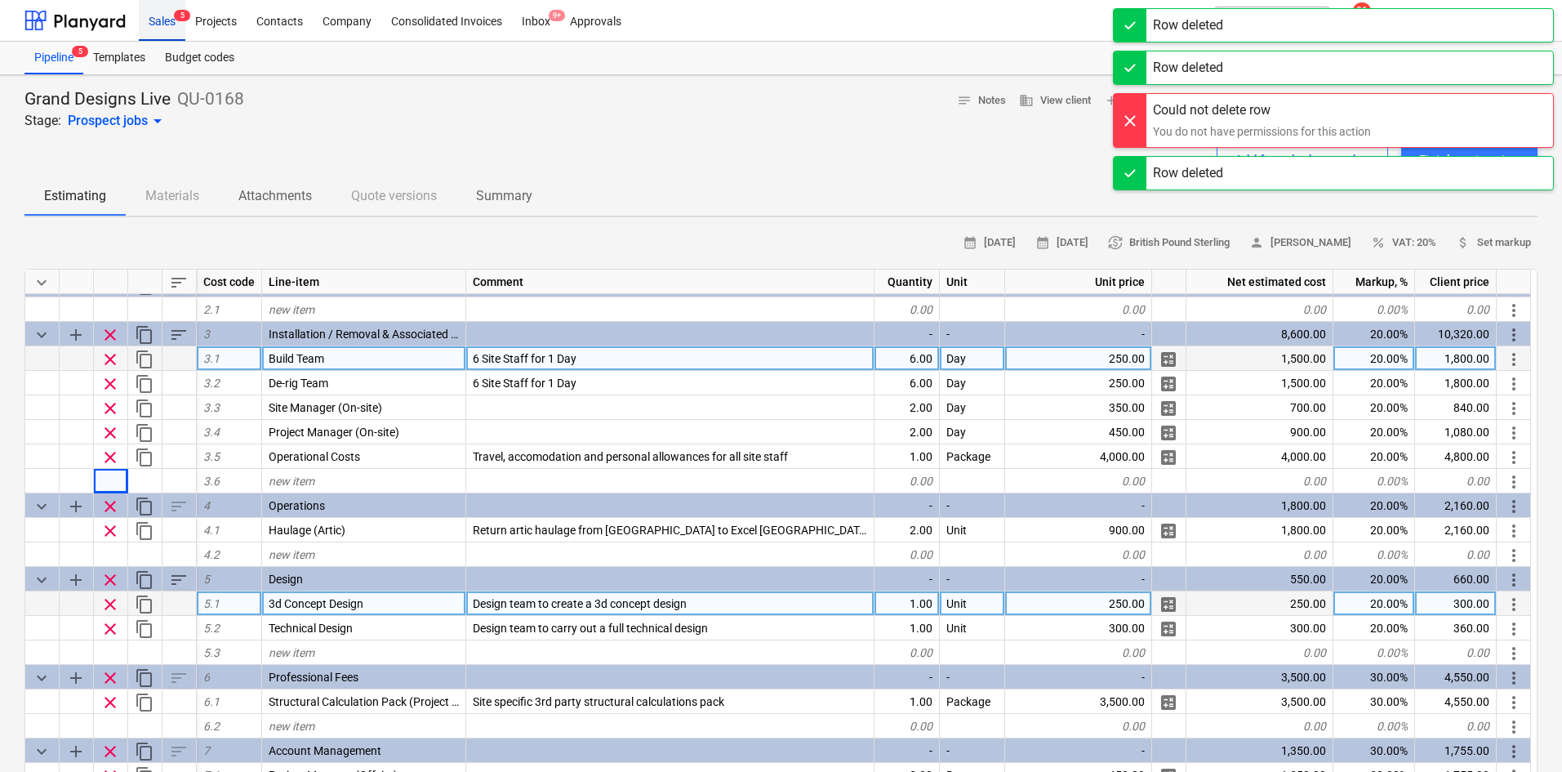
click at [150, 24] on div "Sales 5" at bounding box center [162, 20] width 47 height 42
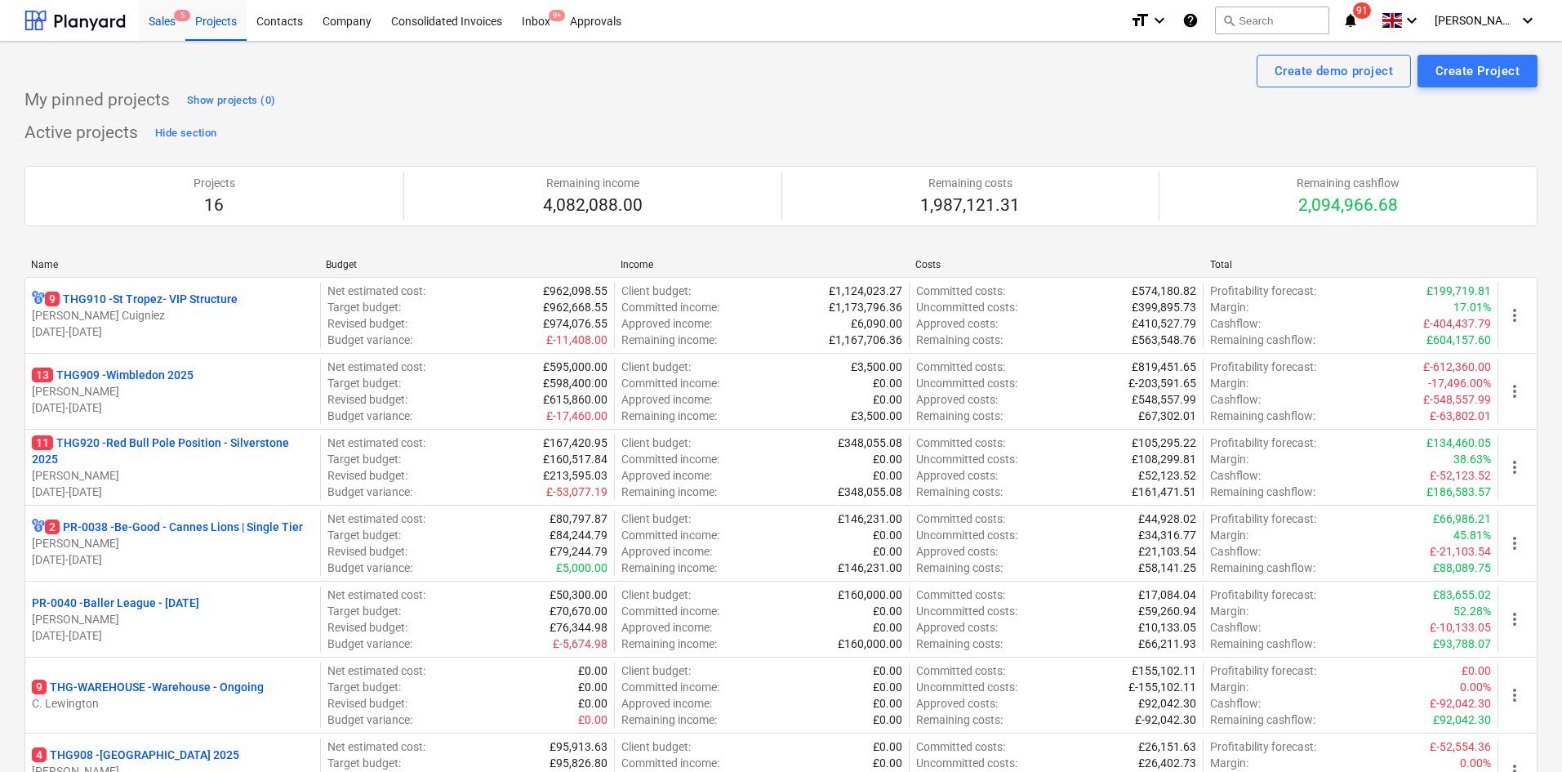
click at [163, 37] on div "Sales 5" at bounding box center [162, 20] width 47 height 42
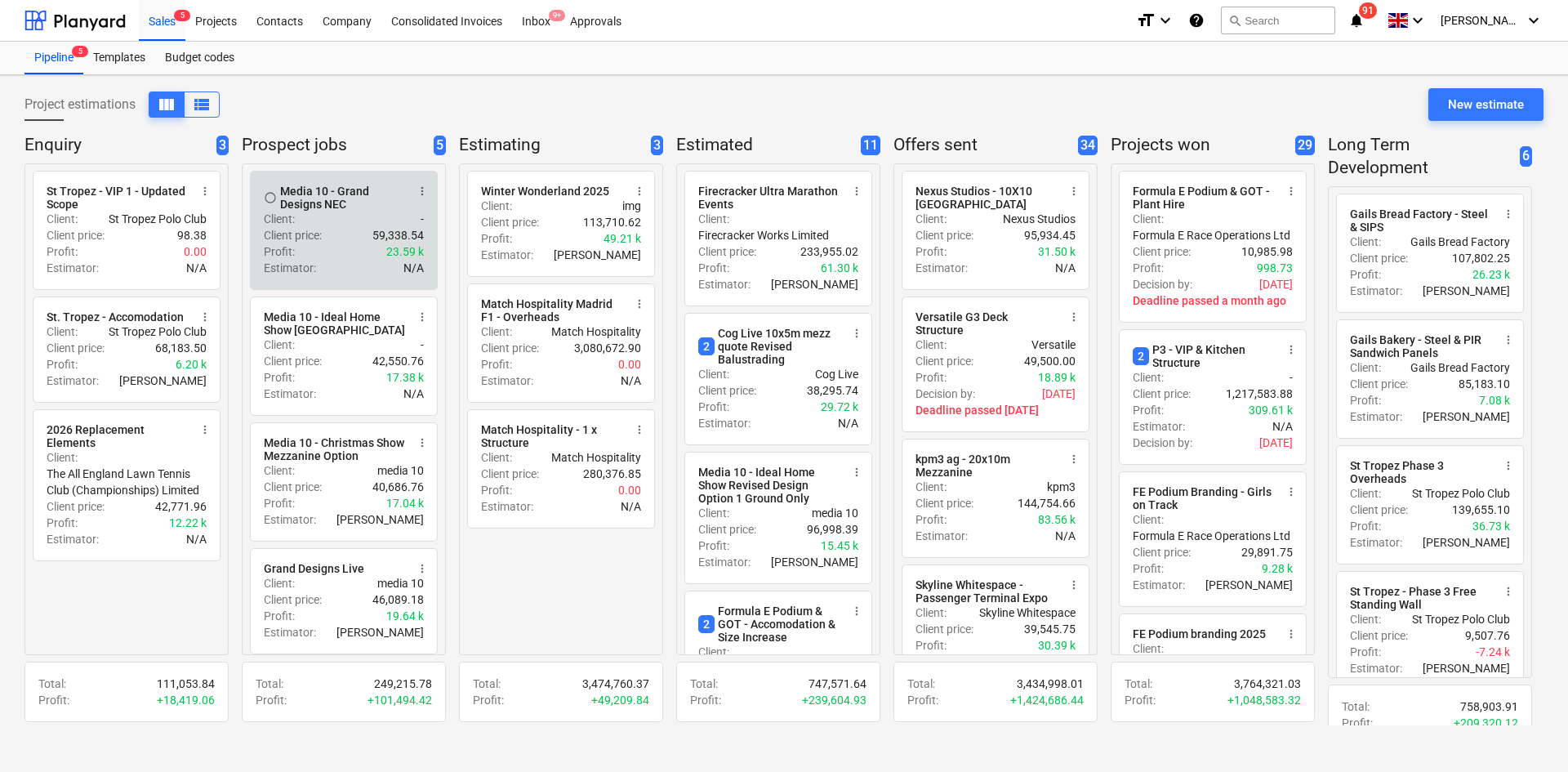
click at [425, 189] on span "more_vert" at bounding box center [422, 191] width 13 height 13
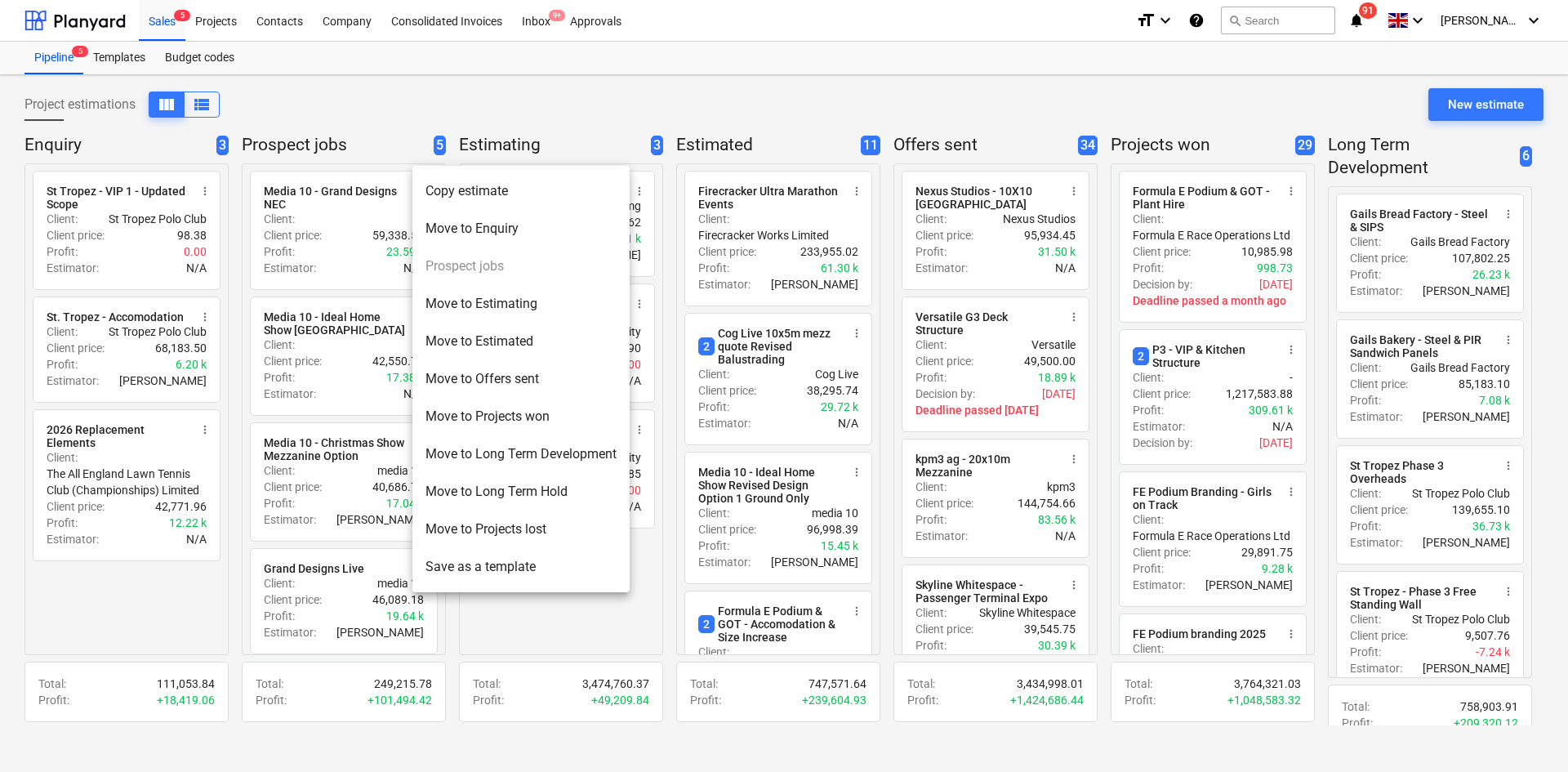
click at [367, 215] on div at bounding box center [784, 386] width 1568 height 772
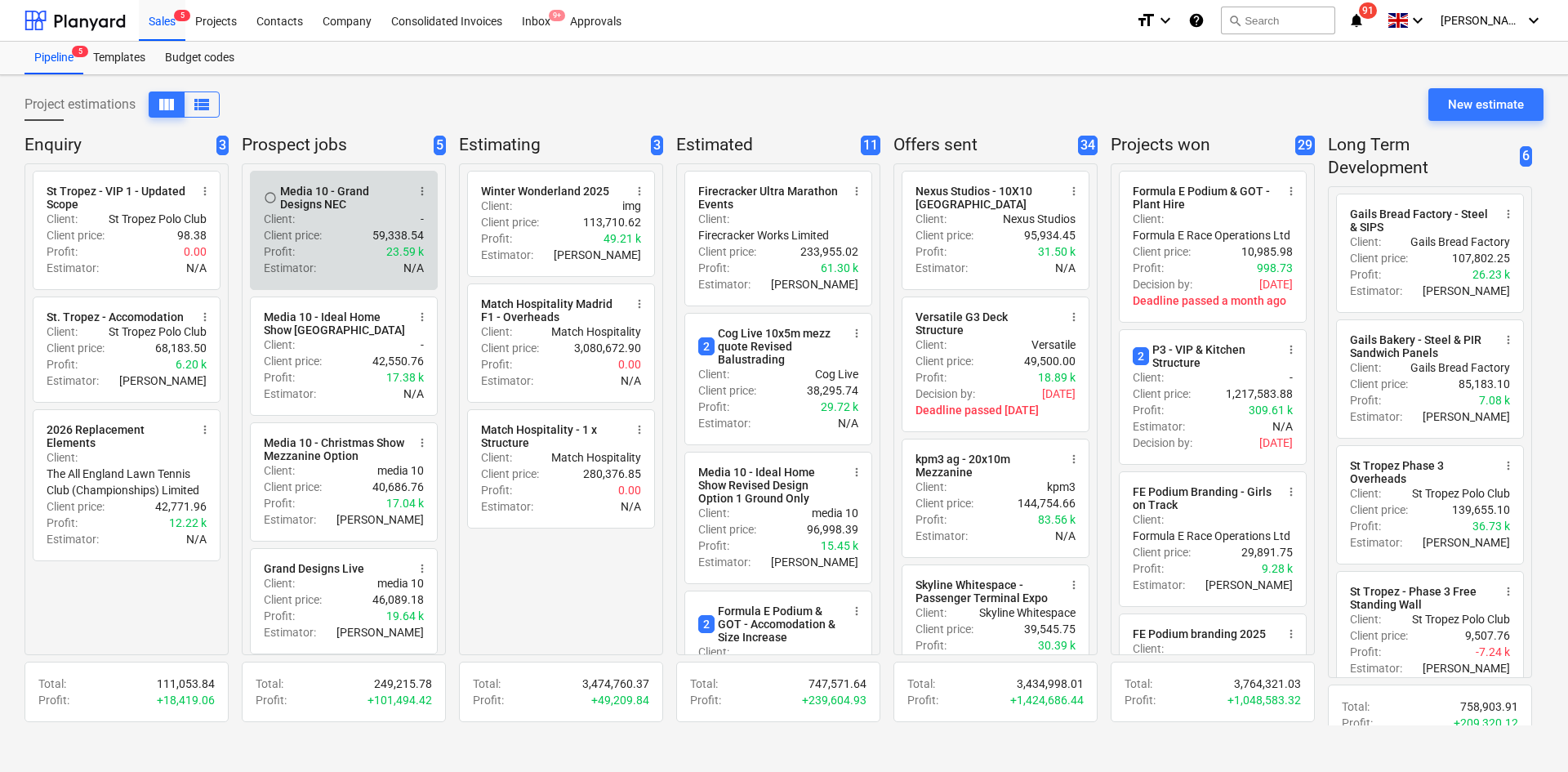
click at [307, 225] on div "Client : -" at bounding box center [344, 219] width 160 height 16
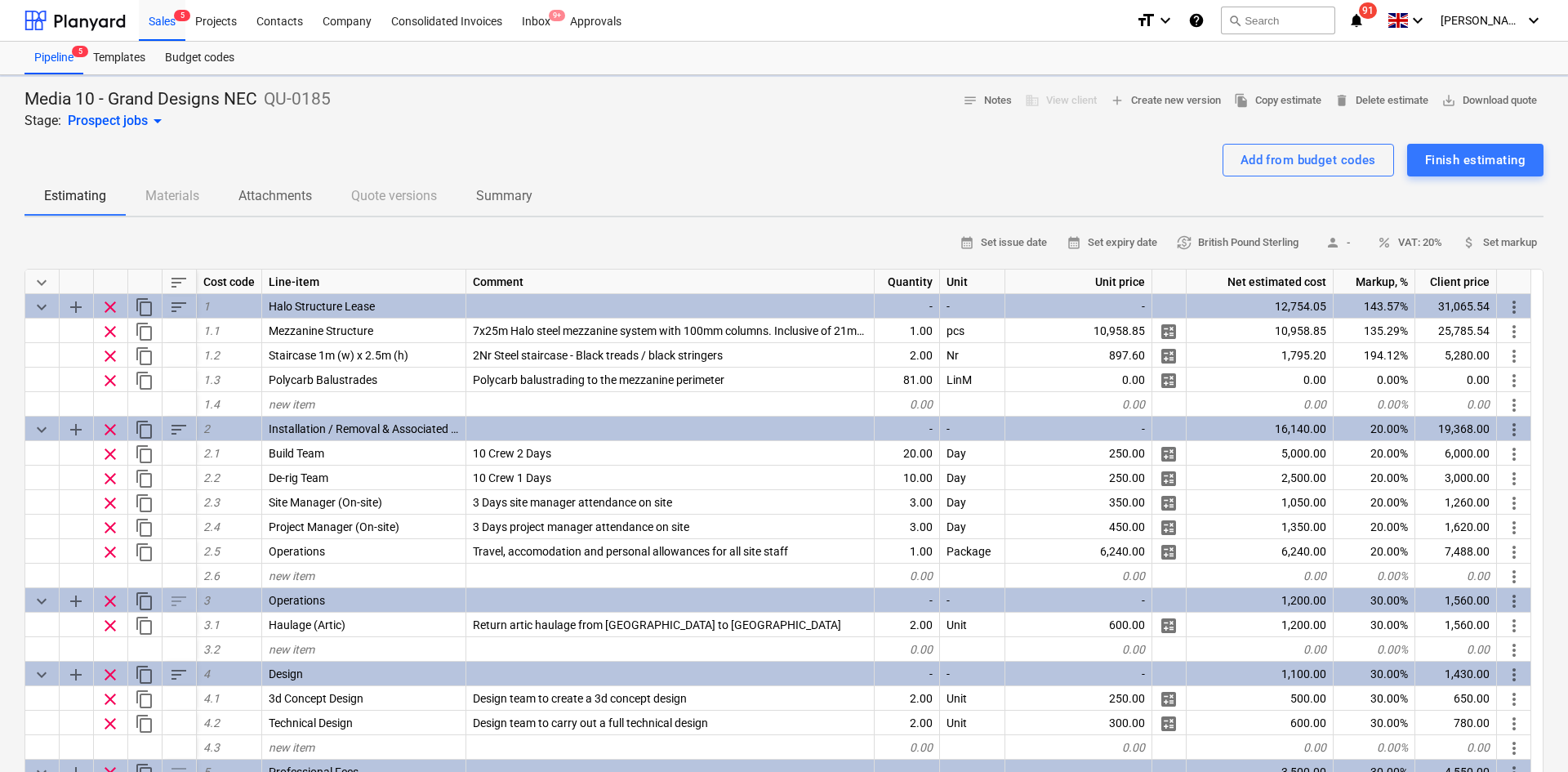
type textarea "x"
click at [1450, 95] on span "save_alt Download quote" at bounding box center [1484, 100] width 96 height 19
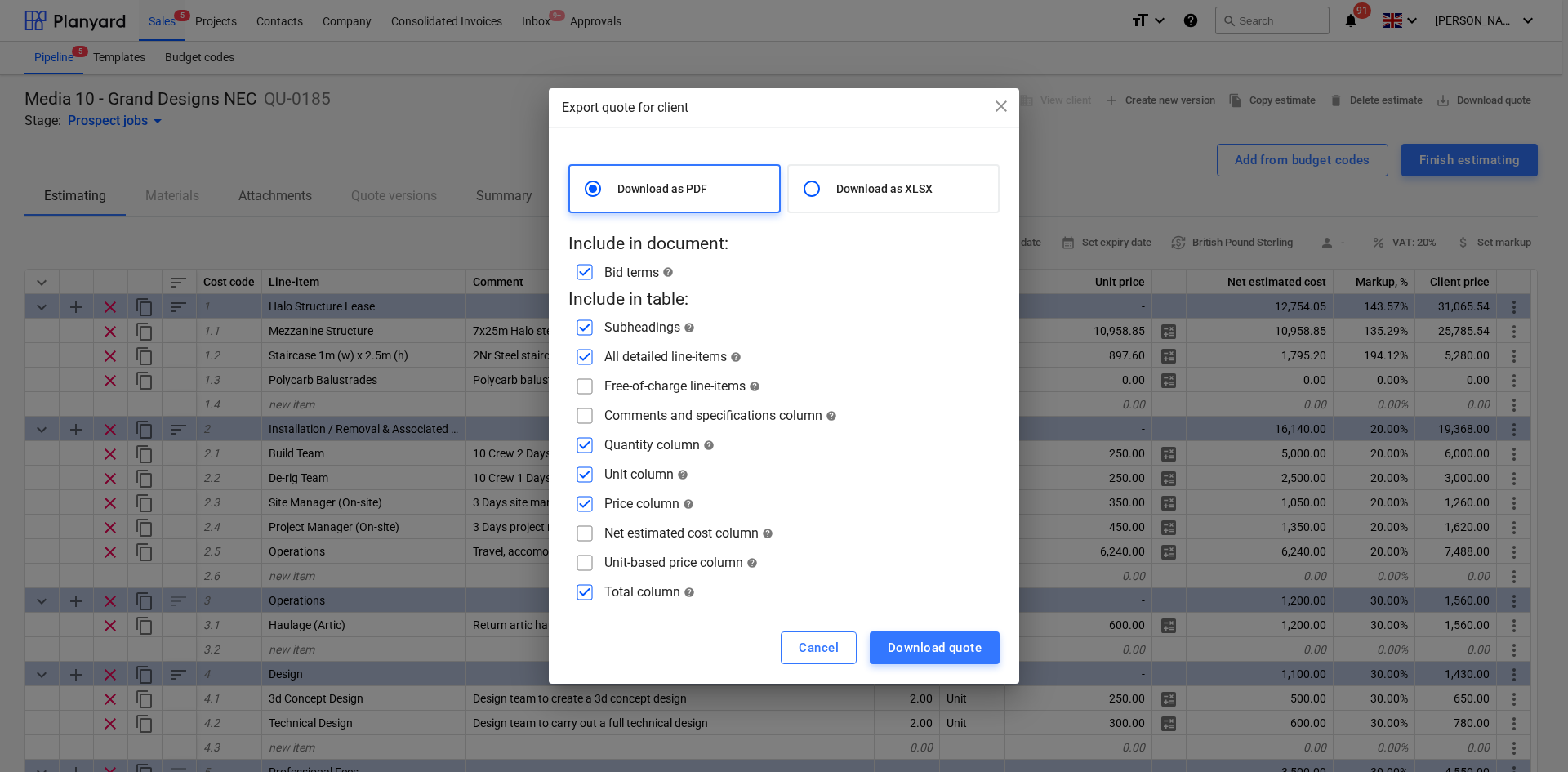
click at [590, 417] on input "checkbox" at bounding box center [585, 416] width 26 height 26
checkbox input "true"
click at [589, 386] on input "checkbox" at bounding box center [585, 386] width 26 height 26
checkbox input "true"
click at [576, 541] on input "checkbox" at bounding box center [585, 533] width 26 height 26
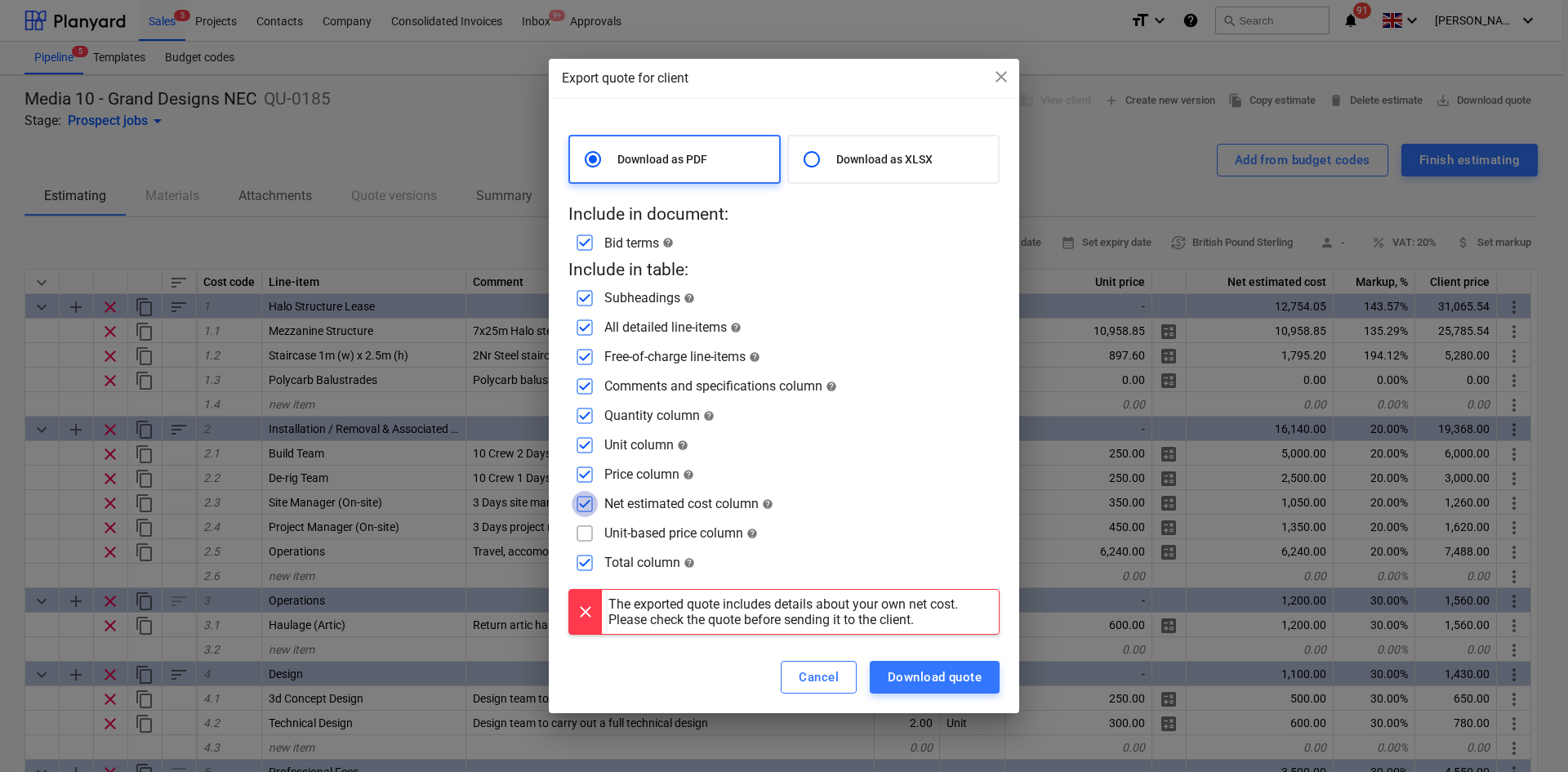
click at [587, 501] on input "checkbox" at bounding box center [585, 504] width 26 height 26
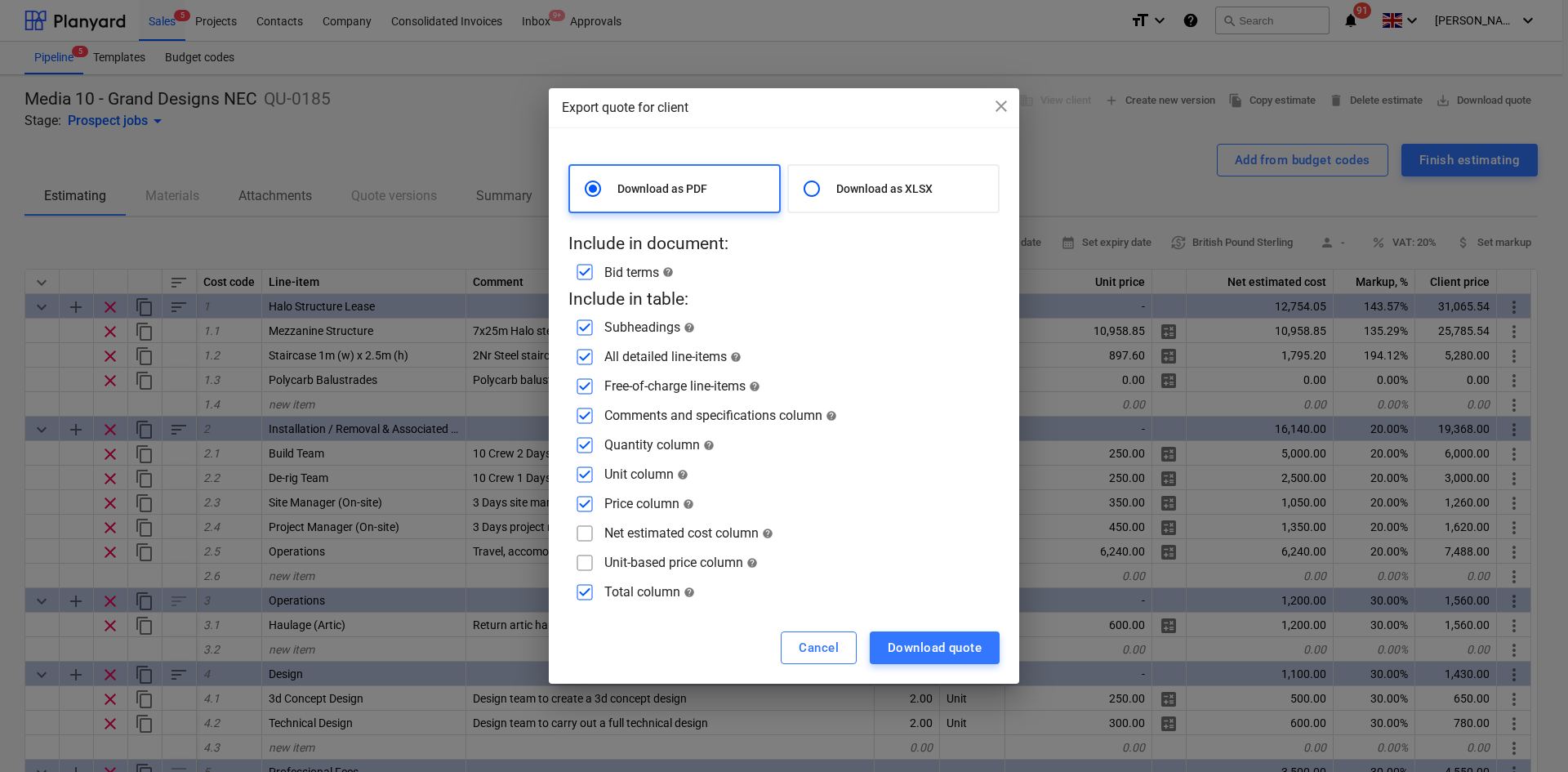
click at [581, 536] on input "checkbox" at bounding box center [585, 533] width 26 height 26
checkbox input "true"
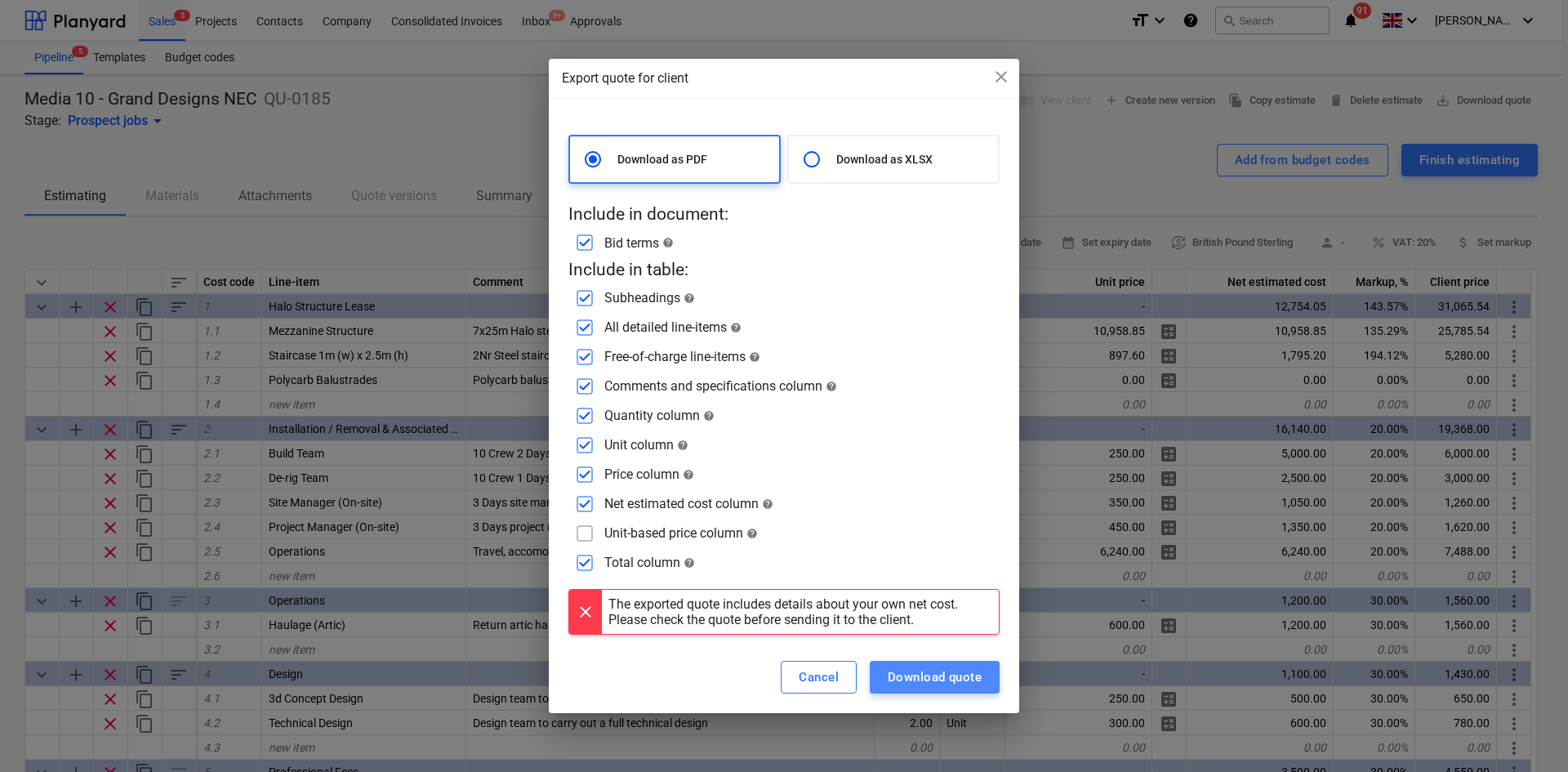
click at [925, 688] on div "Download quote" at bounding box center [935, 676] width 94 height 21
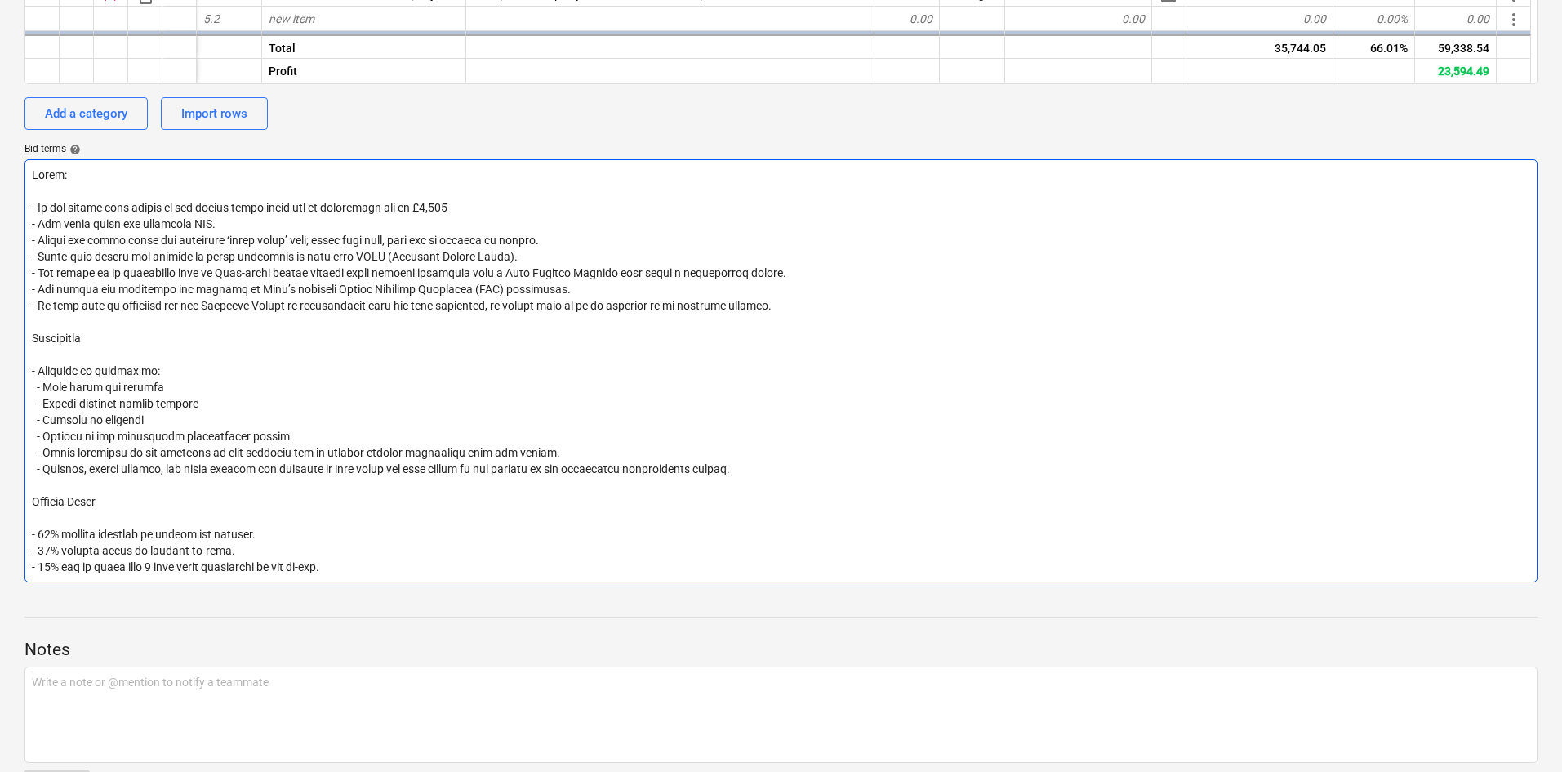
scroll to position [532, 0]
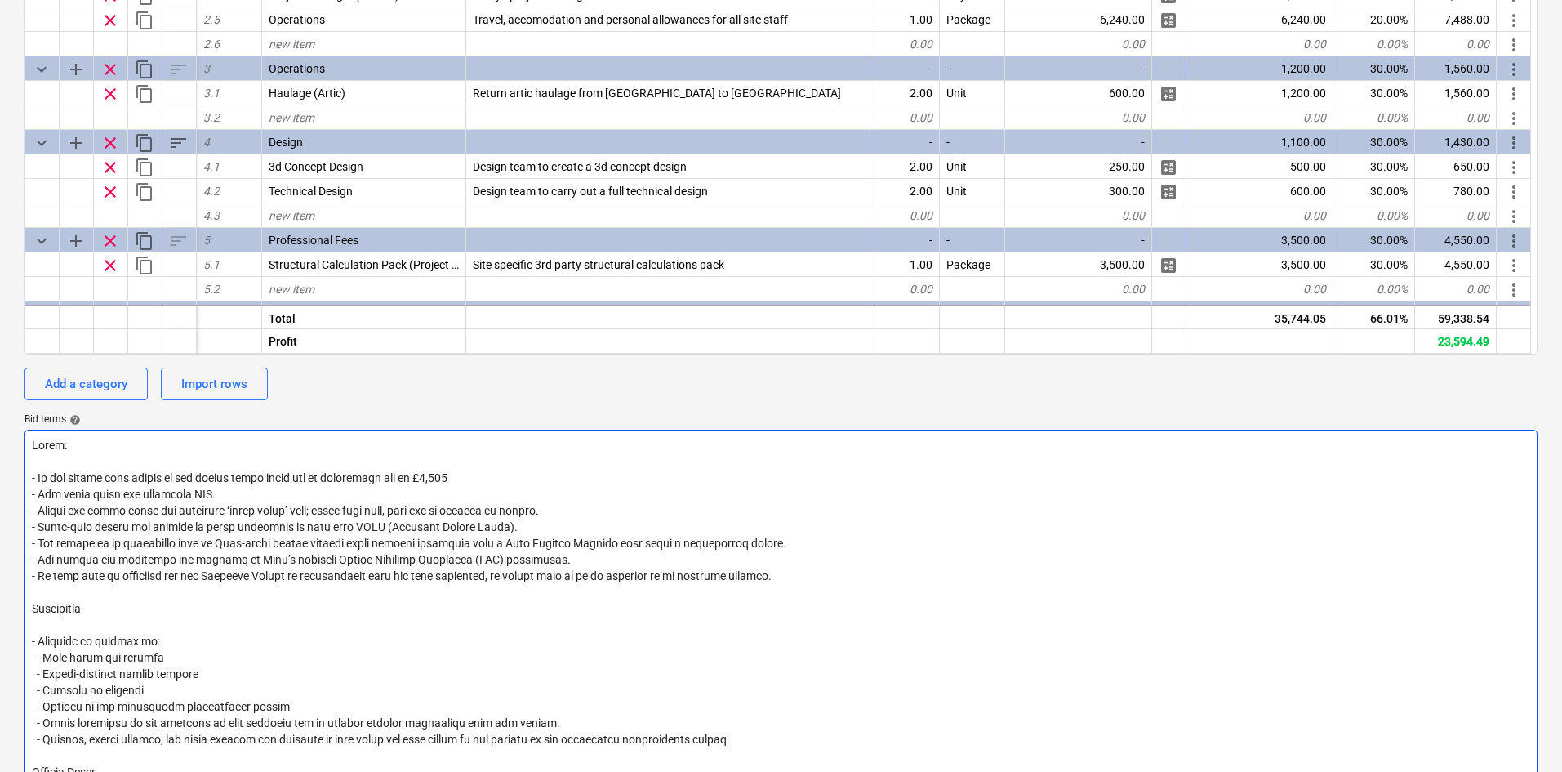
drag, startPoint x: 479, startPoint y: 477, endPoint x: 39, endPoint y: 472, distance: 440.2
click at [39, 472] on textarea at bounding box center [780, 641] width 1513 height 423
type textarea "x"
type textarea "Notes: - - All costs shown are excluding VAT. - Prices are valid until the spec…"
type textarea "x"
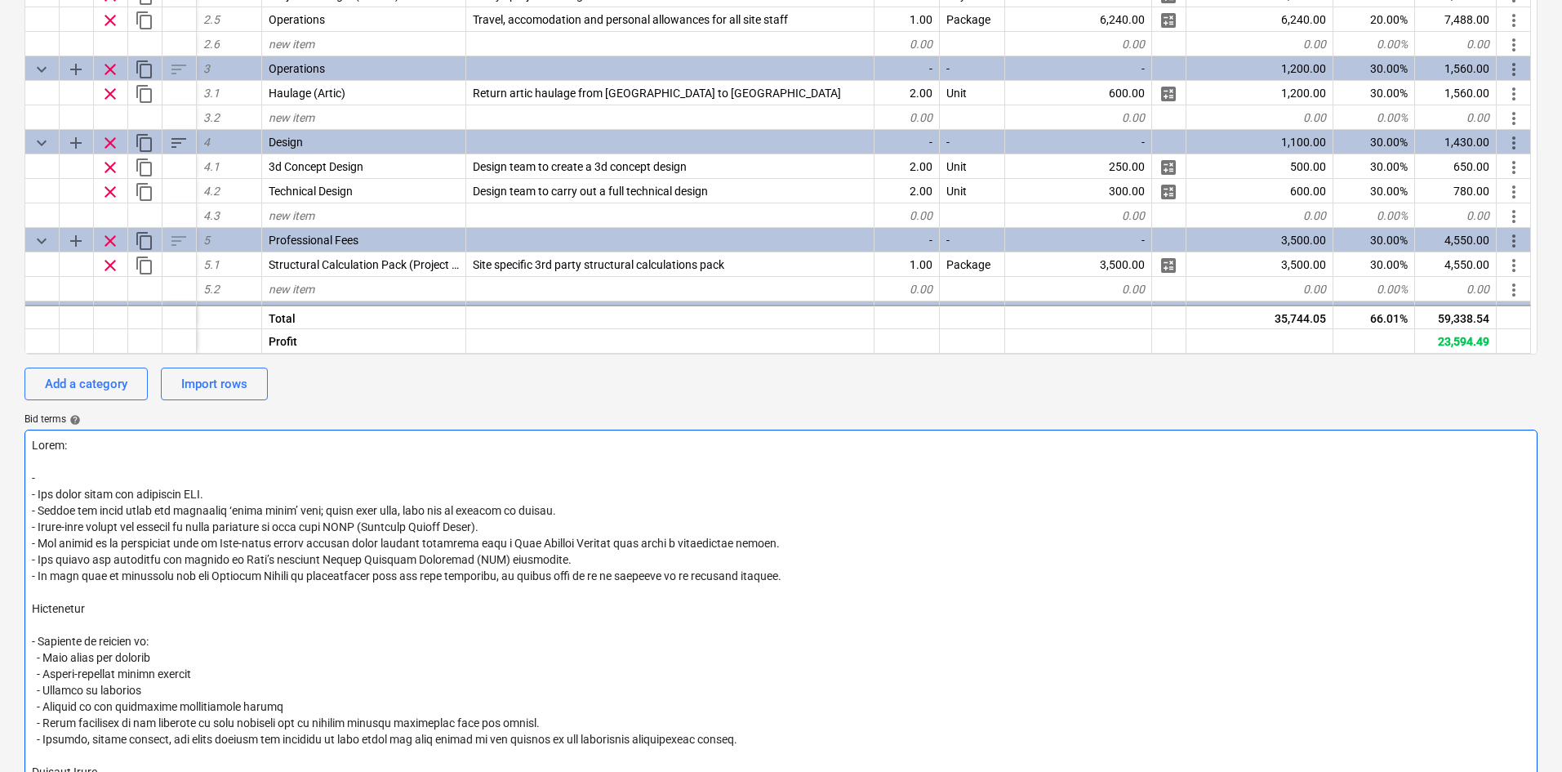
type textarea "Notes: - - All costs shown are excluding VAT. - Prices are valid until the spec…"
type textarea "x"
type textarea "Notes: - All costs shown are excluding VAT. - Prices are valid until the specif…"
type textarea "x"
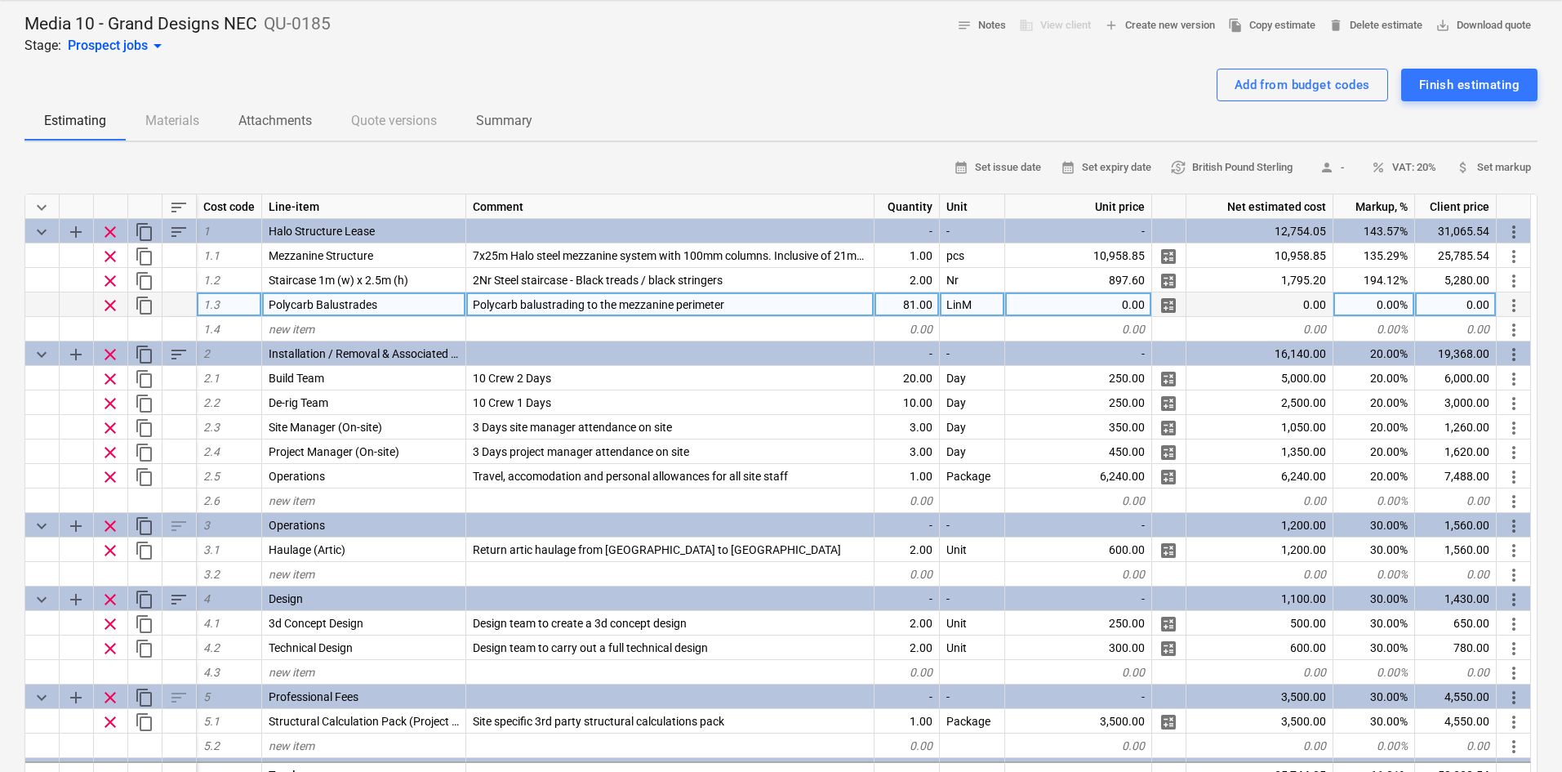
scroll to position [0, 0]
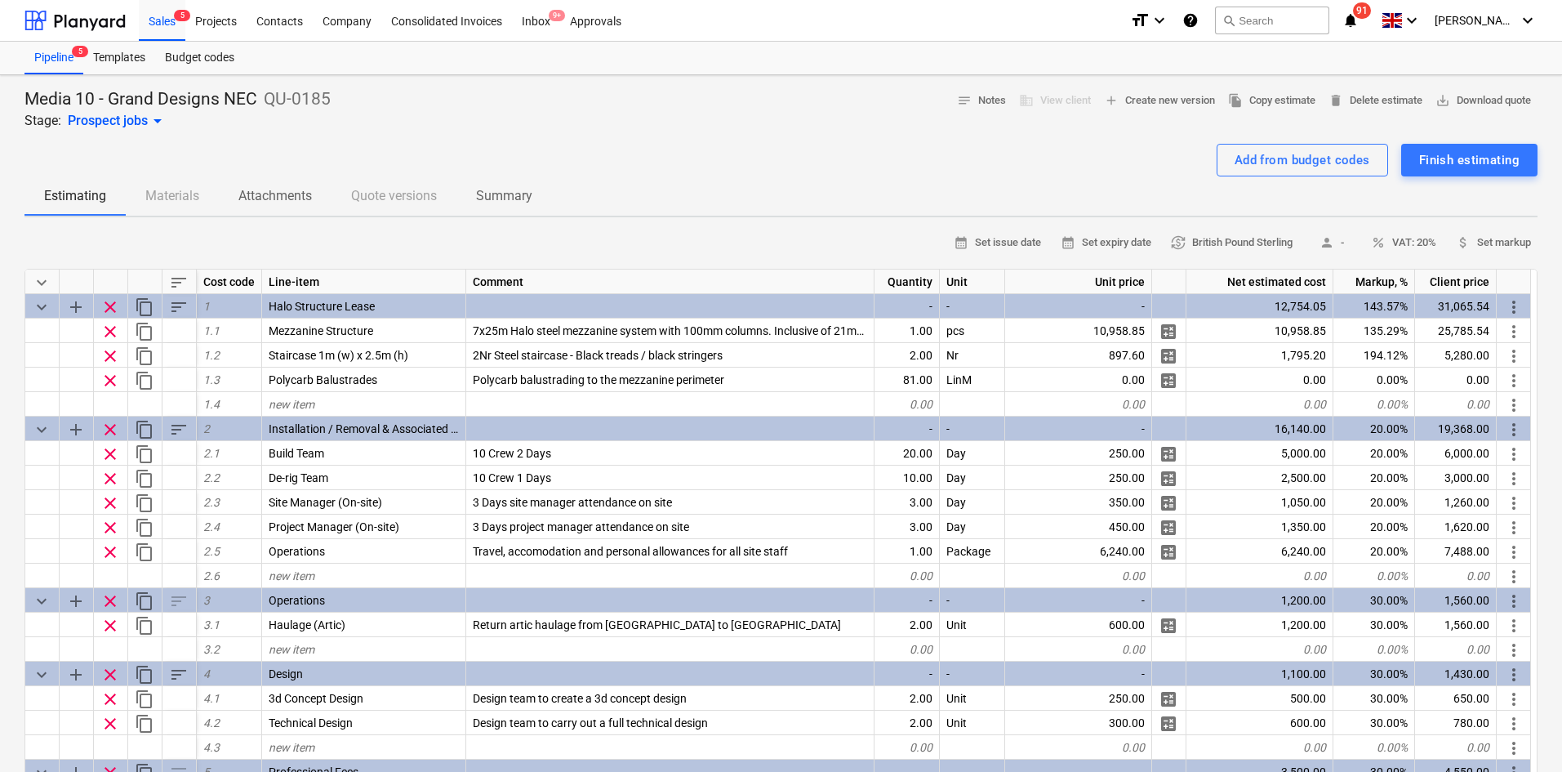
type textarea "Notes: - All costs shown are excluding VAT. - Prices are valid until the specif…"
click at [704, 120] on div "Media 10 - Grand Designs NEC QU-0185 Stage: Prospect jobs arrow_drop_down notes…" at bounding box center [780, 109] width 1513 height 42
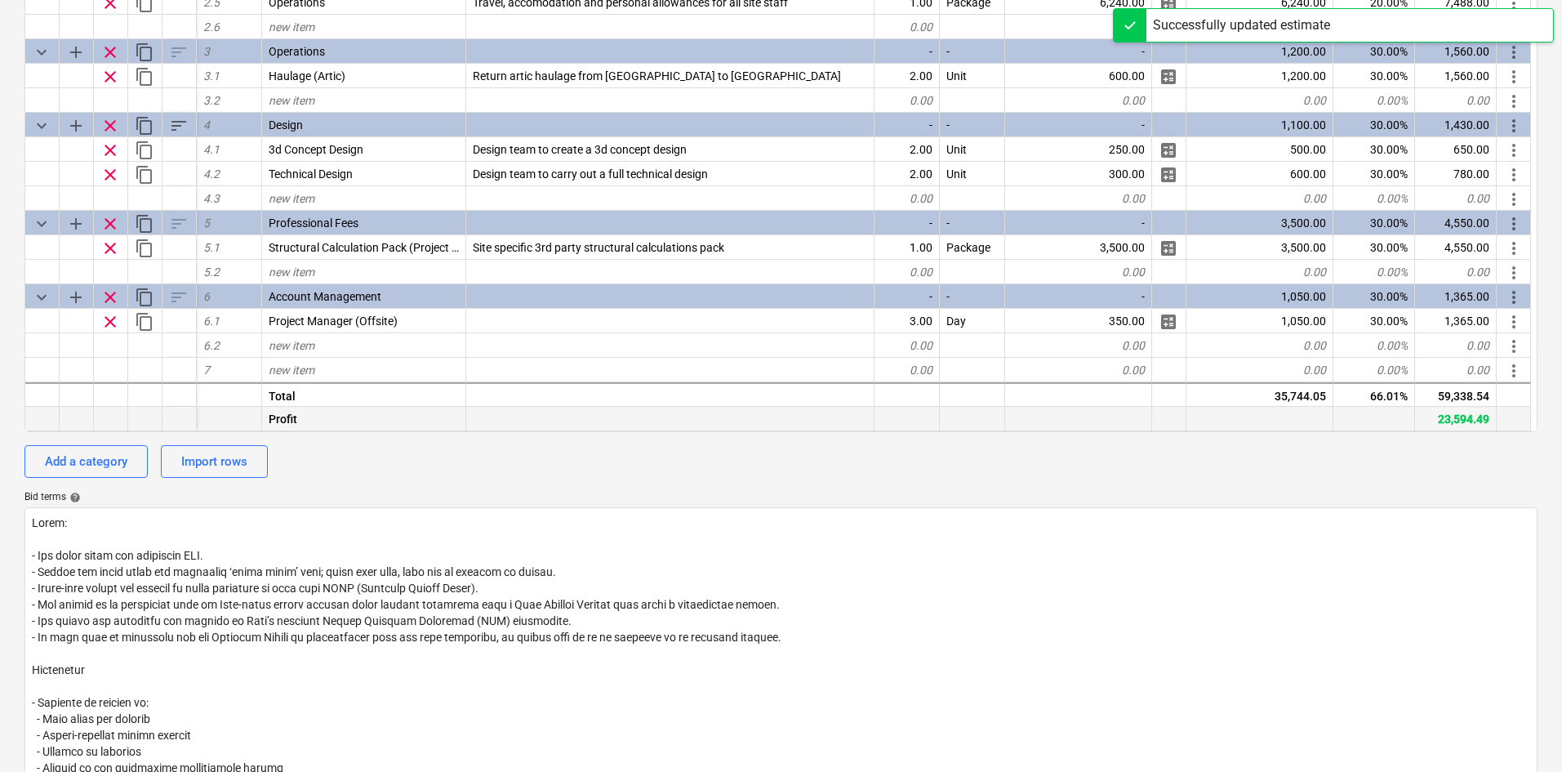
scroll to position [490, 0]
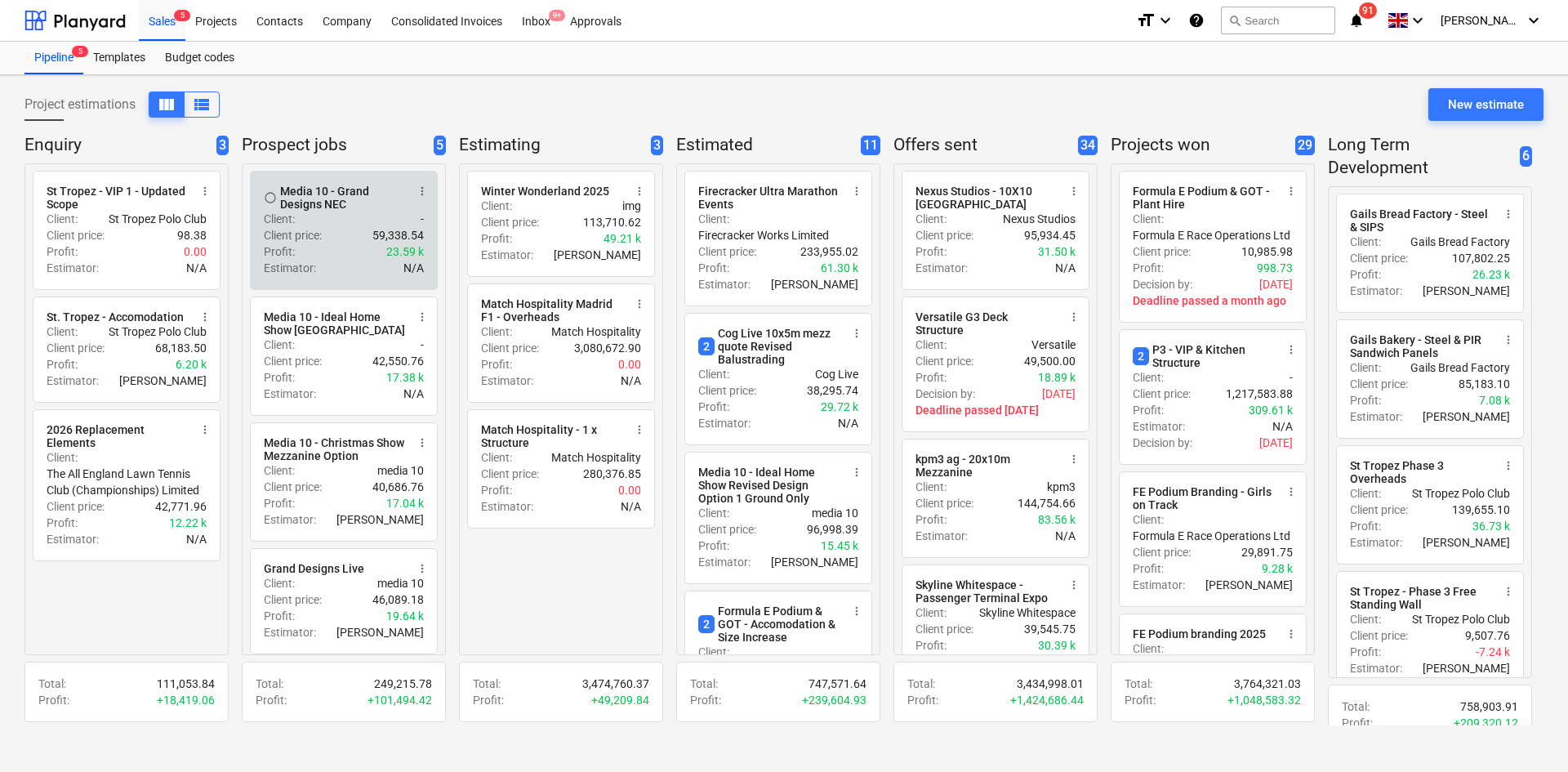
click at [293, 244] on p "Profit :" at bounding box center [279, 251] width 31 height 16
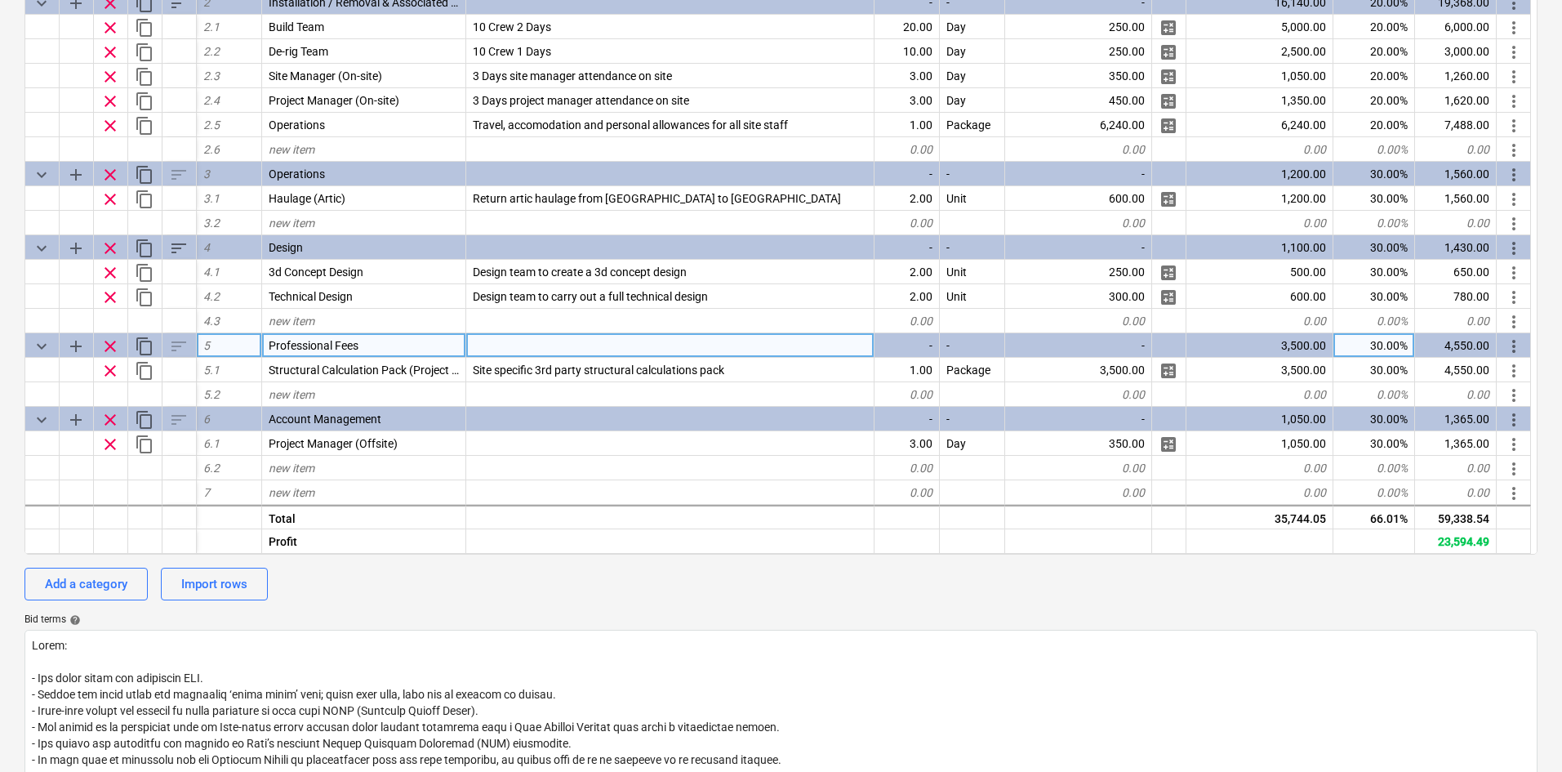
scroll to position [408, 0]
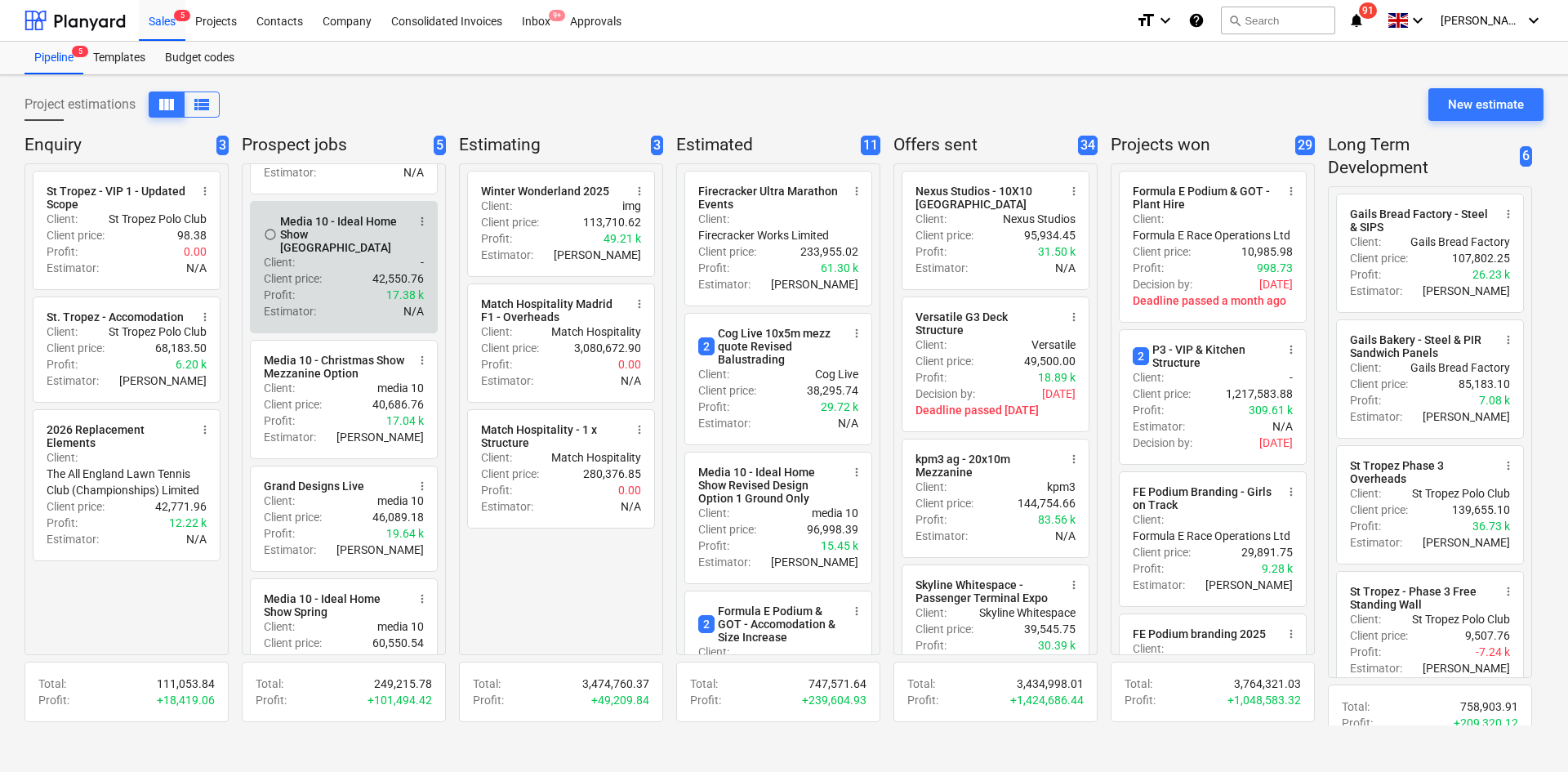
scroll to position [58, 0]
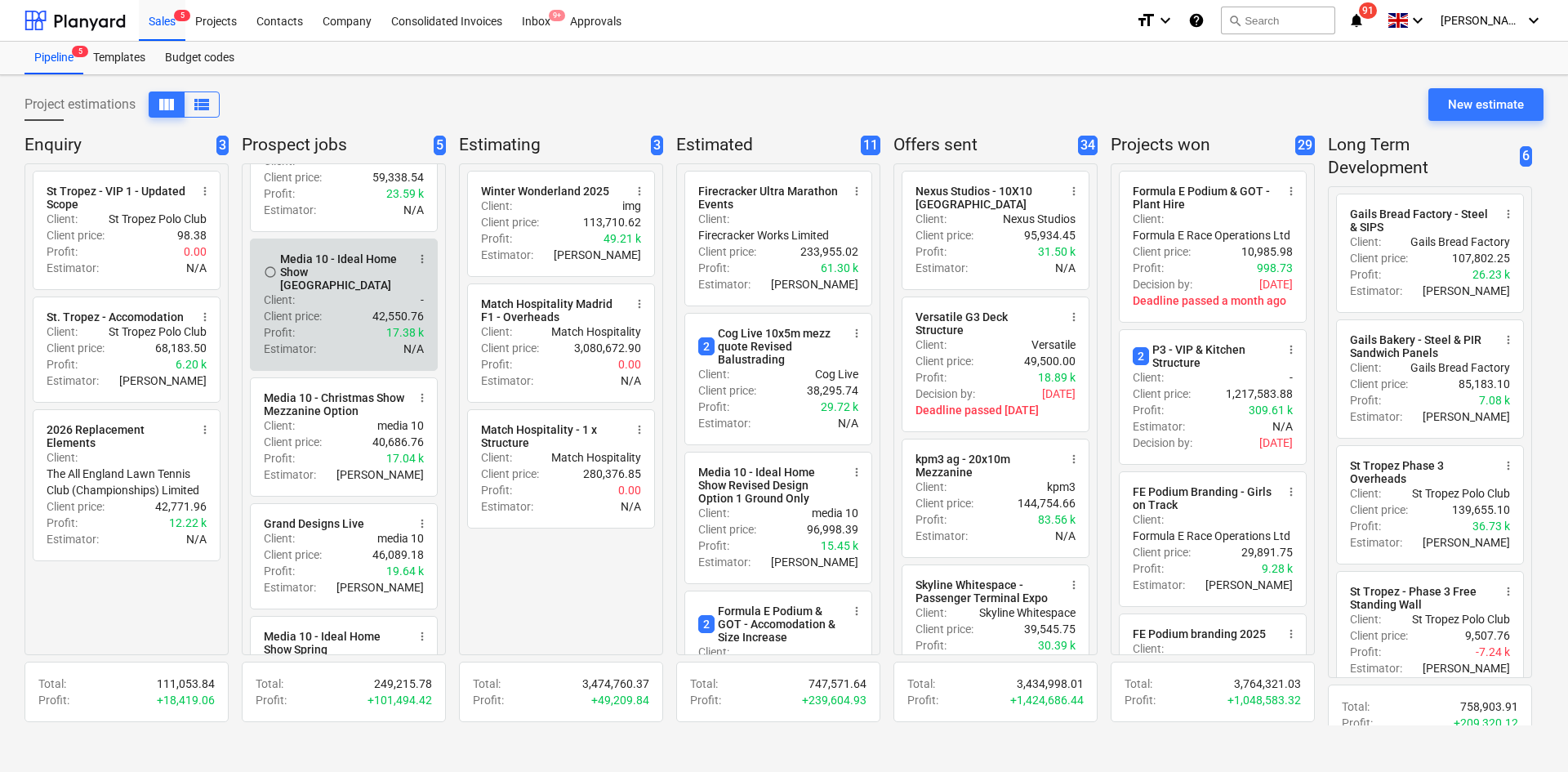
click at [343, 314] on div "Client price : 42,550.76" at bounding box center [344, 316] width 160 height 16
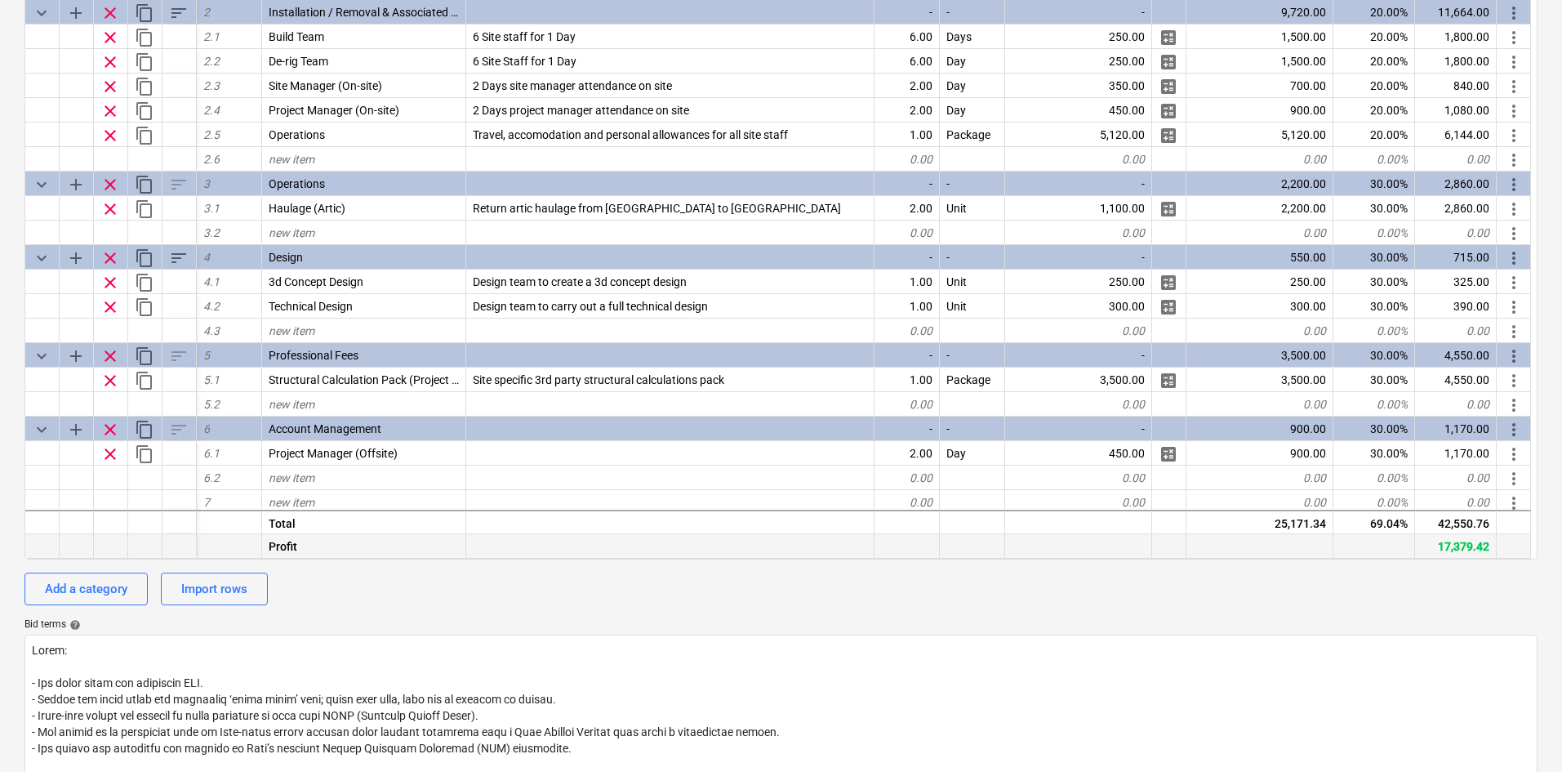
scroll to position [95, 0]
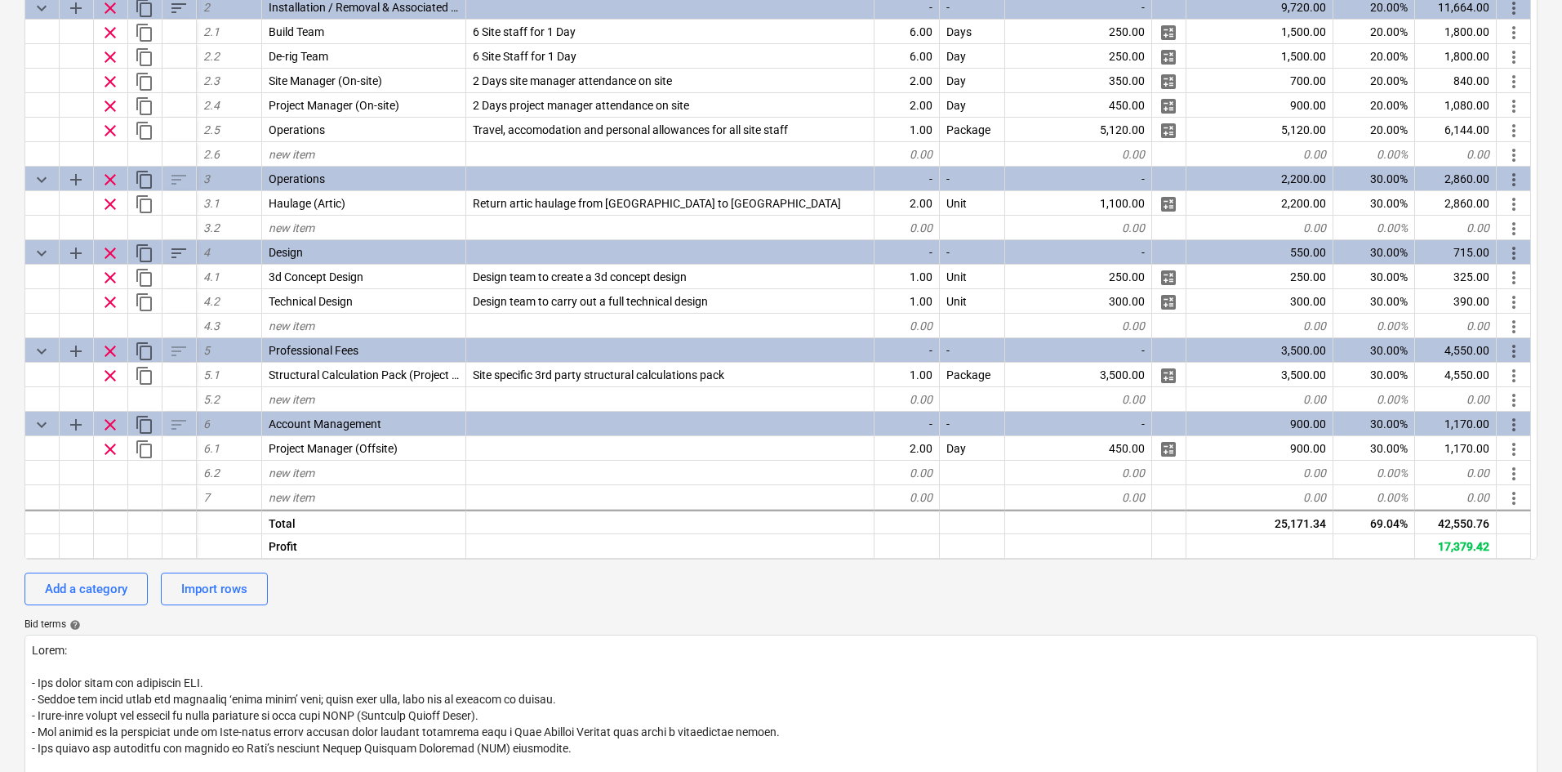
drag, startPoint x: 490, startPoint y: 595, endPoint x: 488, endPoint y: 603, distance: 8.3
click at [490, 600] on div "Add a category Import rows" at bounding box center [780, 588] width 1513 height 33
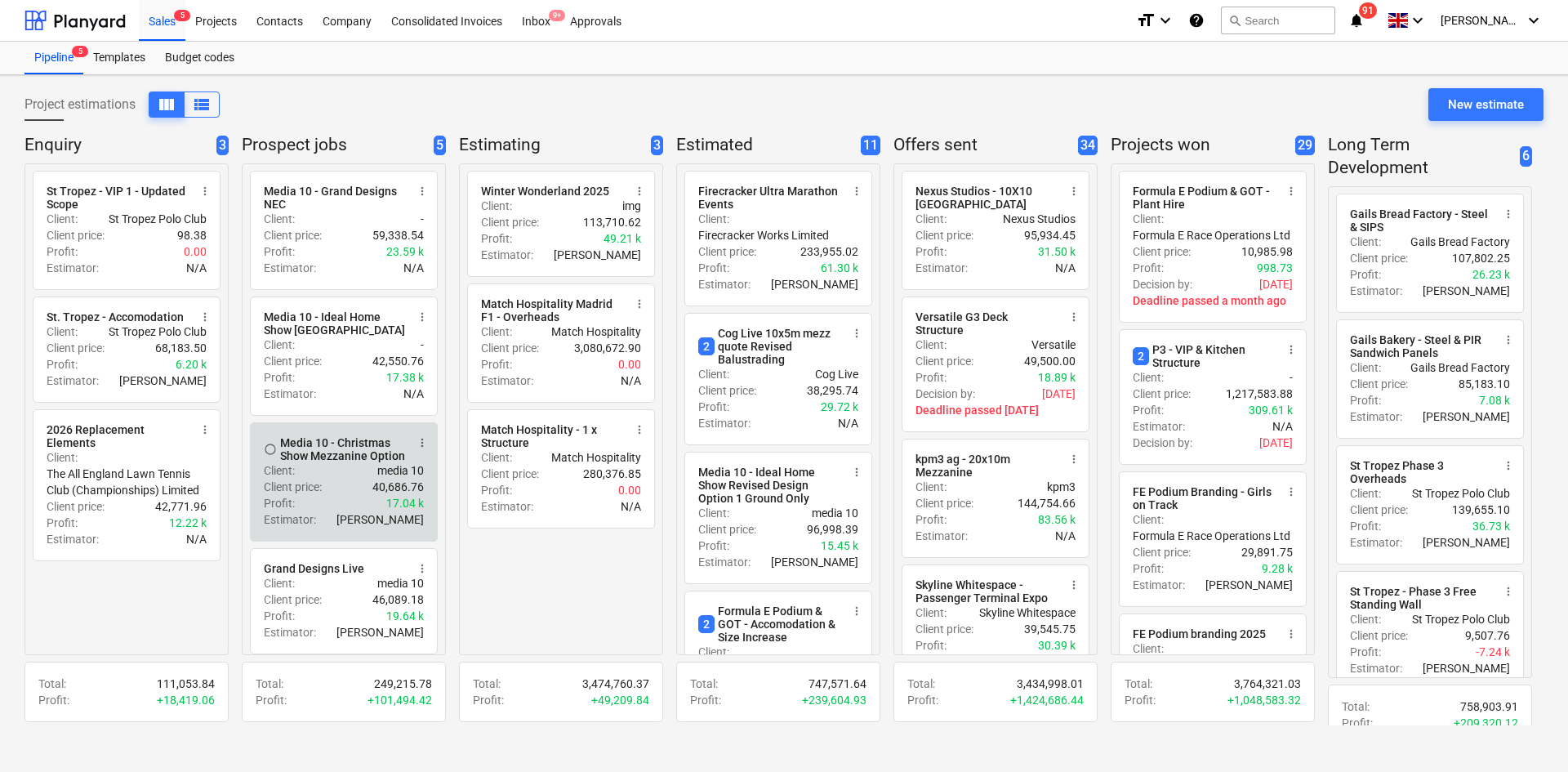
click at [332, 462] on div "Media 10 - Christmas Show Mezzanine Option" at bounding box center [343, 449] width 126 height 26
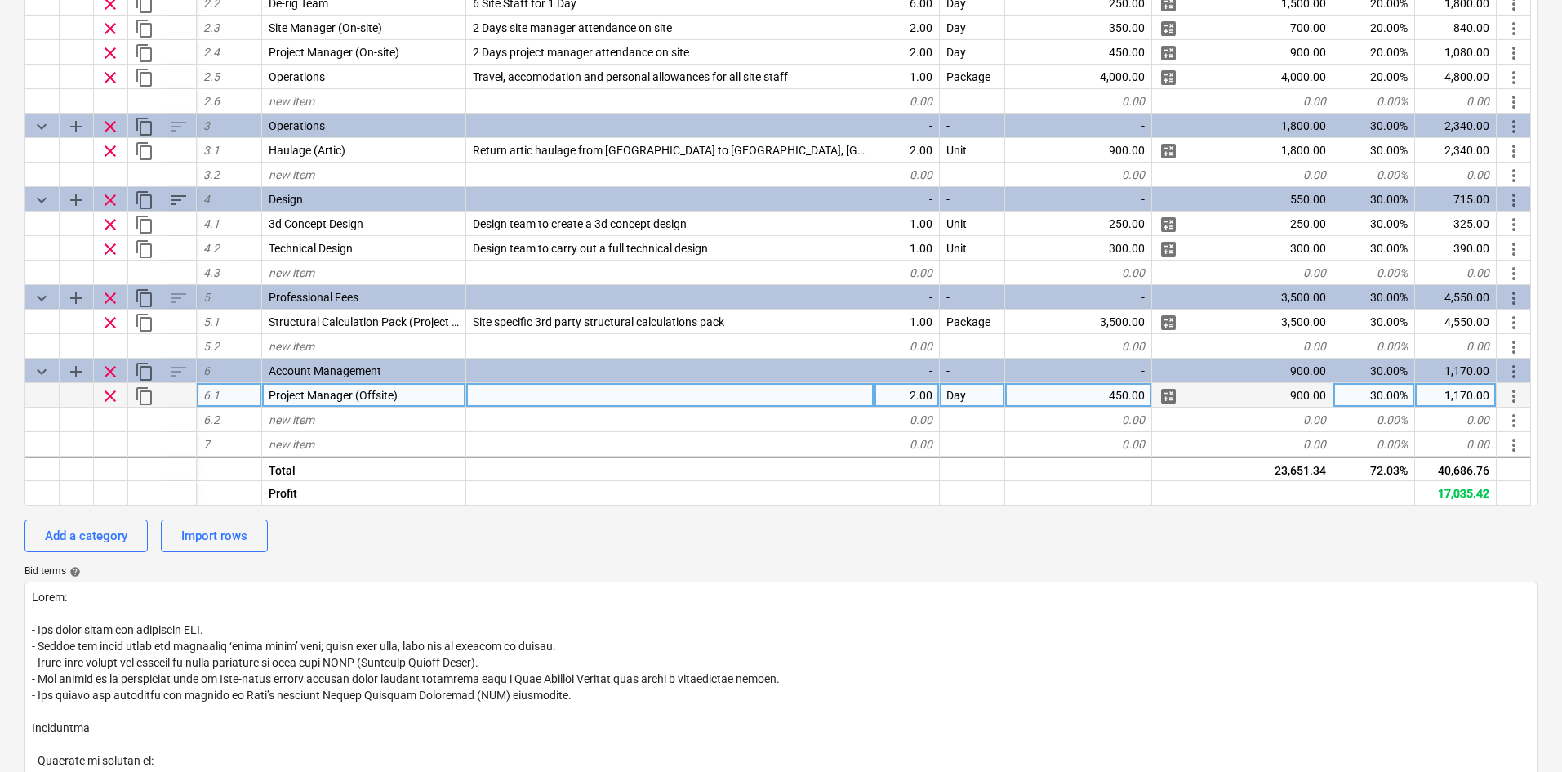
scroll to position [408, 0]
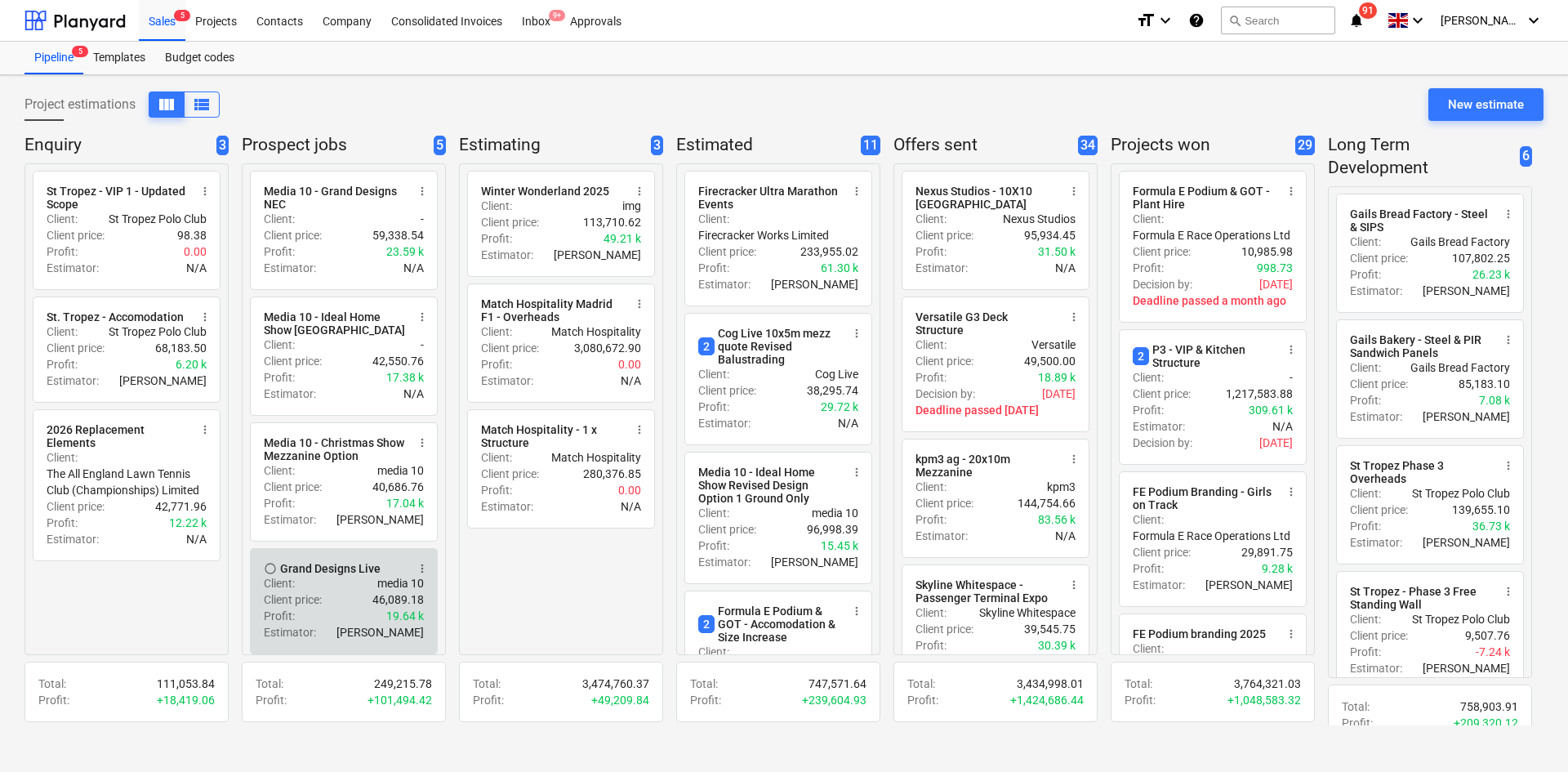
click at [341, 573] on div "Grand Designs Live" at bounding box center [330, 568] width 100 height 13
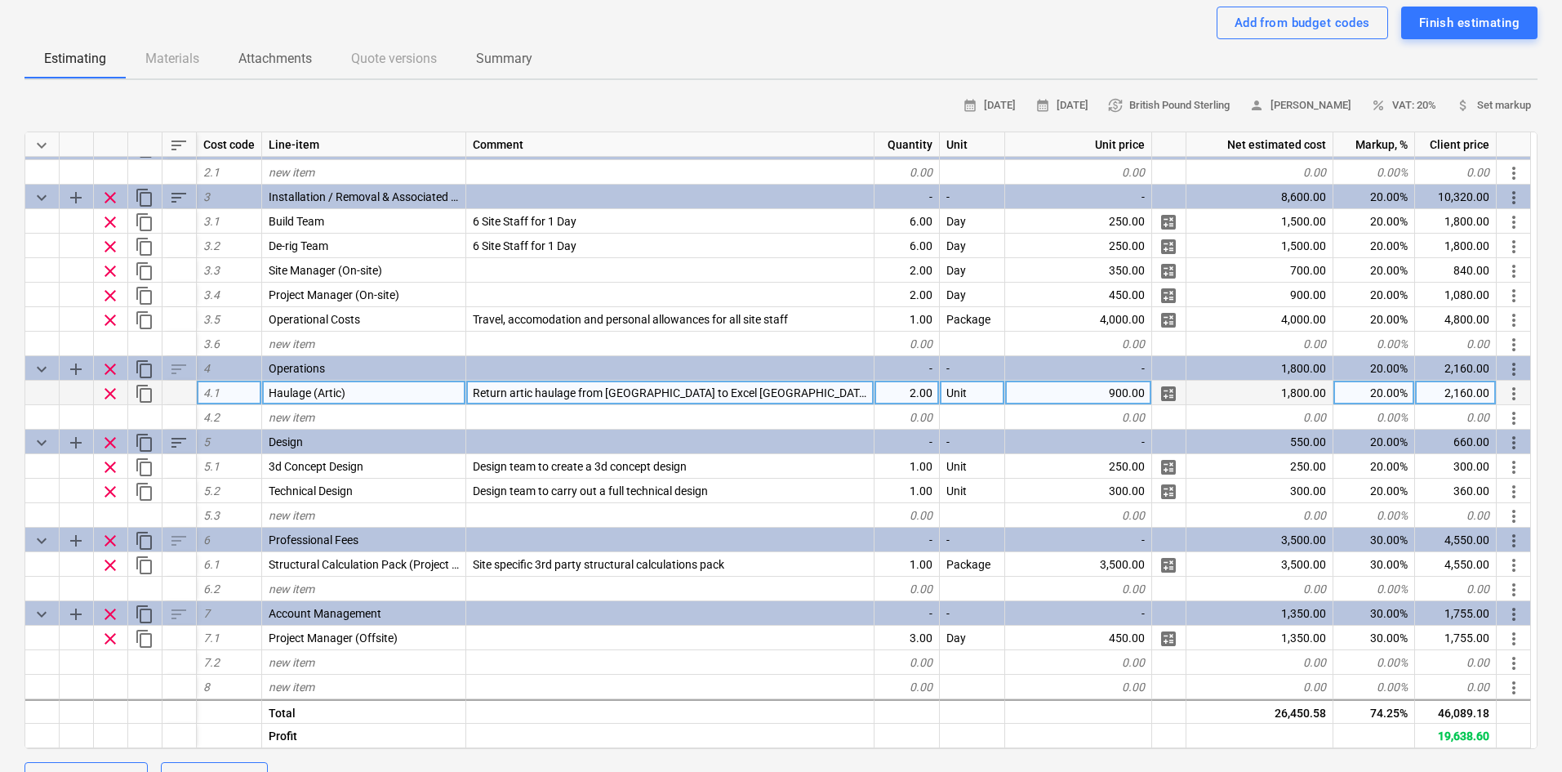
scroll to position [327, 0]
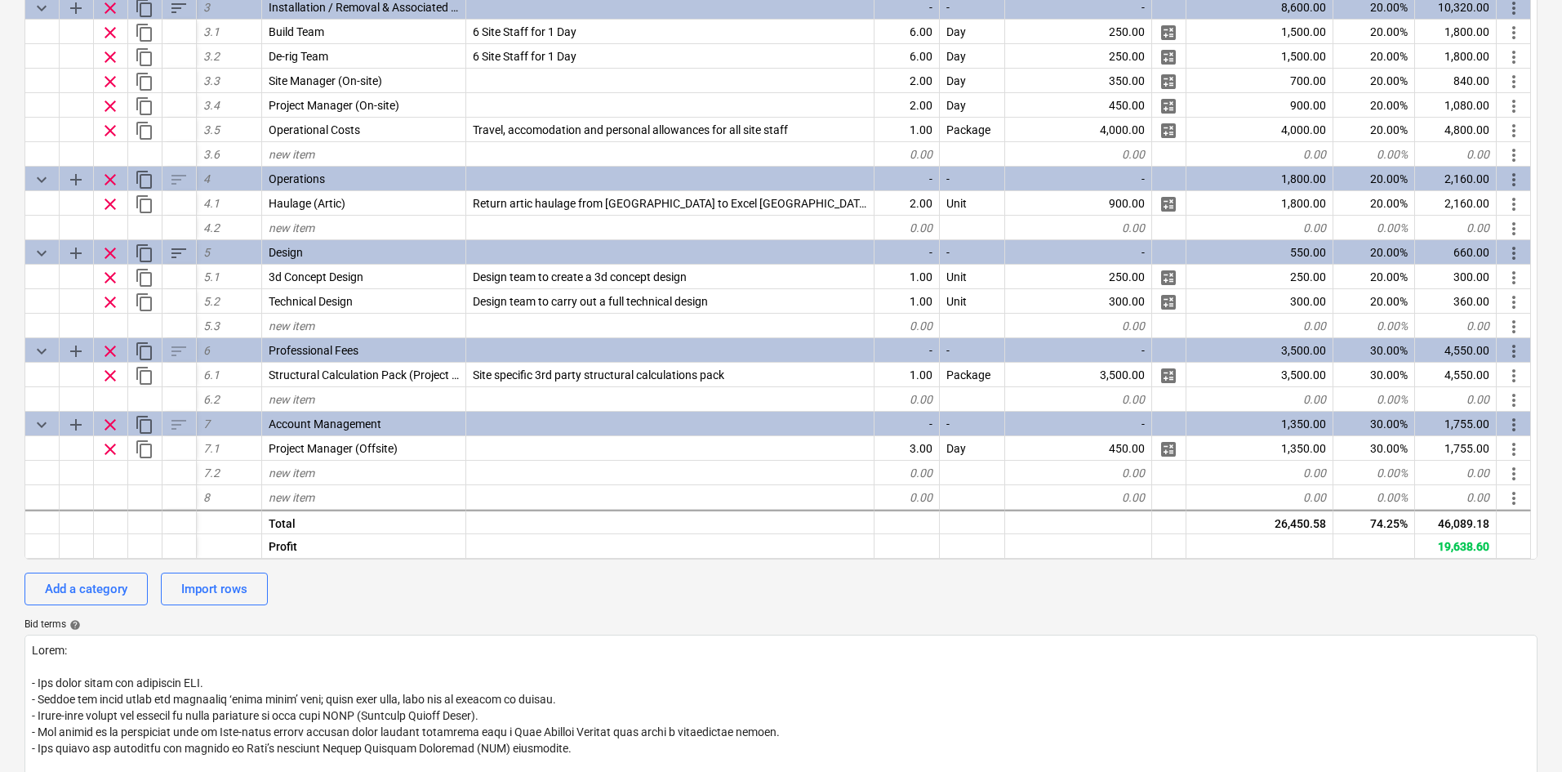
click at [394, 577] on div "Add a category Import rows" at bounding box center [780, 588] width 1513 height 33
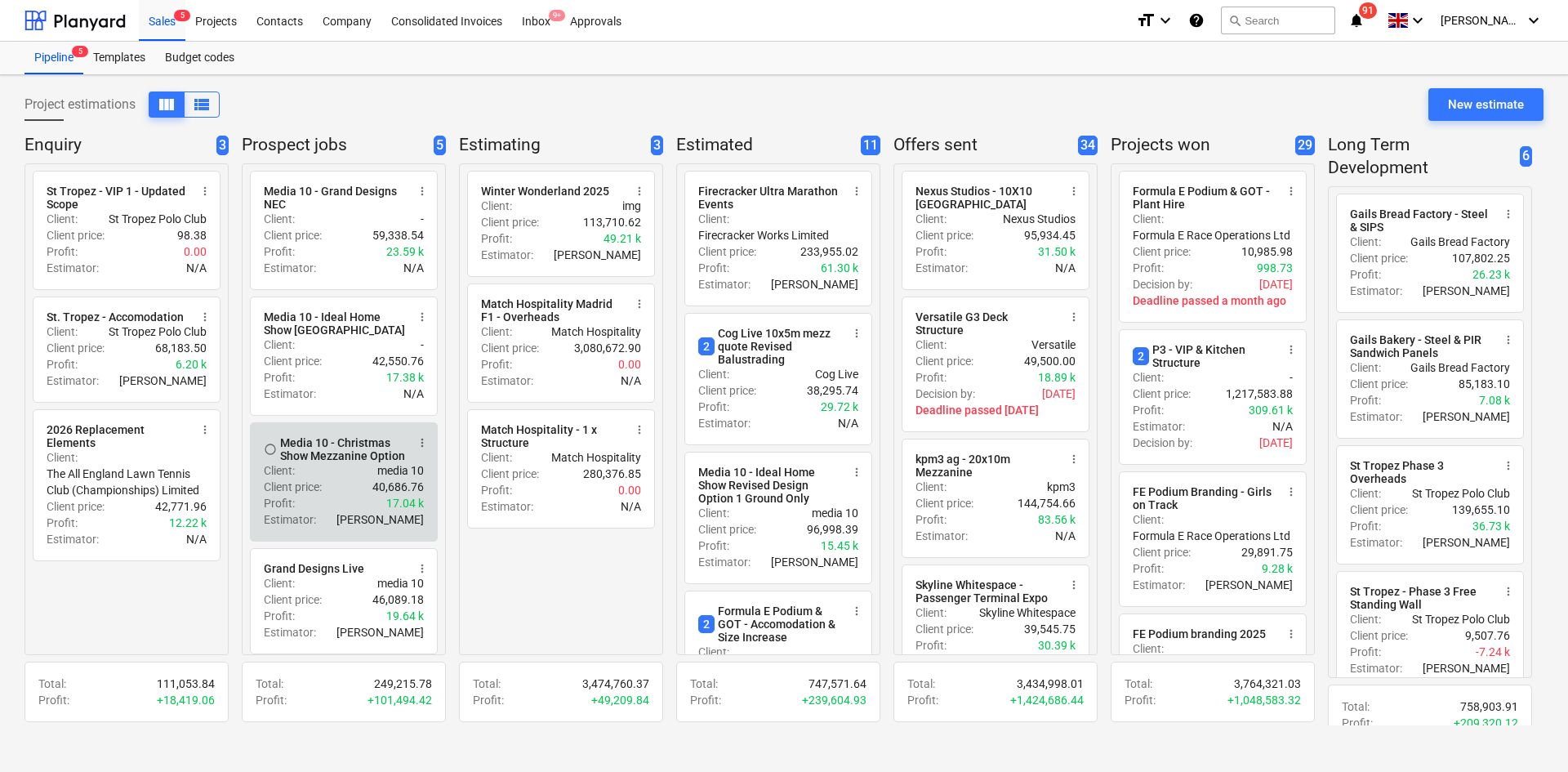
scroll to position [140, 0]
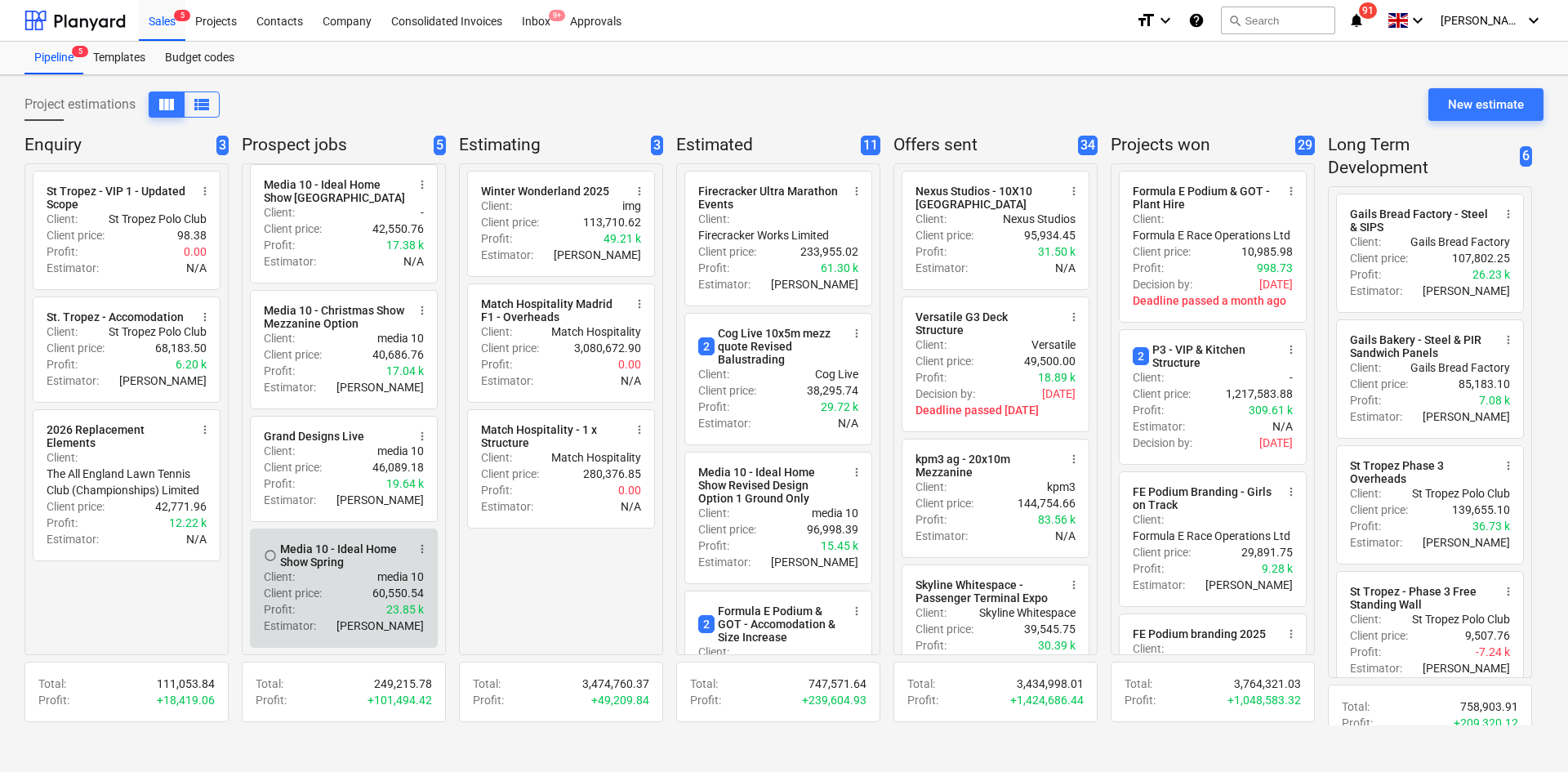
click at [343, 579] on div "Client : media 10" at bounding box center [344, 576] width 160 height 16
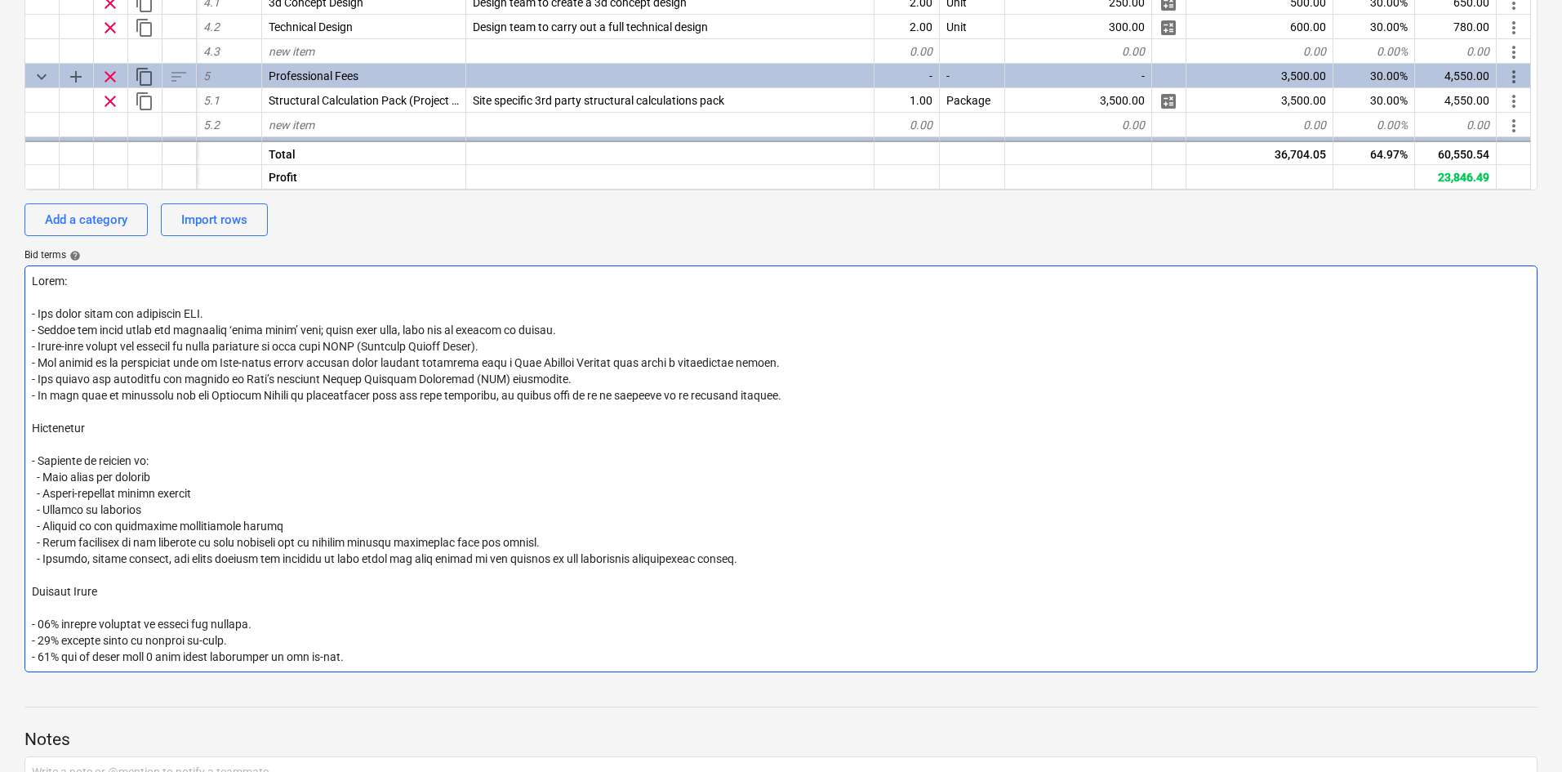
scroll to position [735, 0]
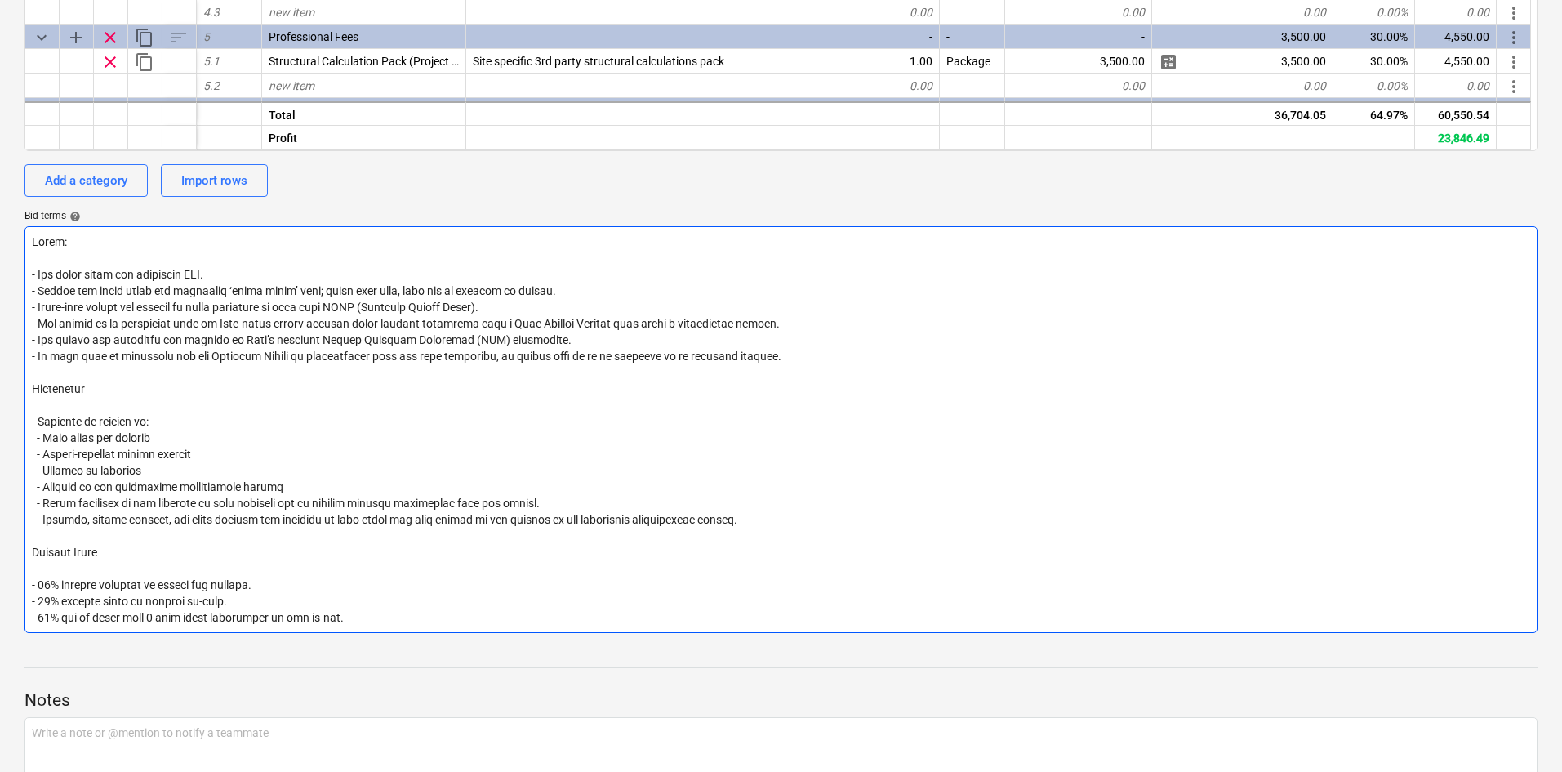
click at [434, 588] on textarea at bounding box center [780, 429] width 1513 height 407
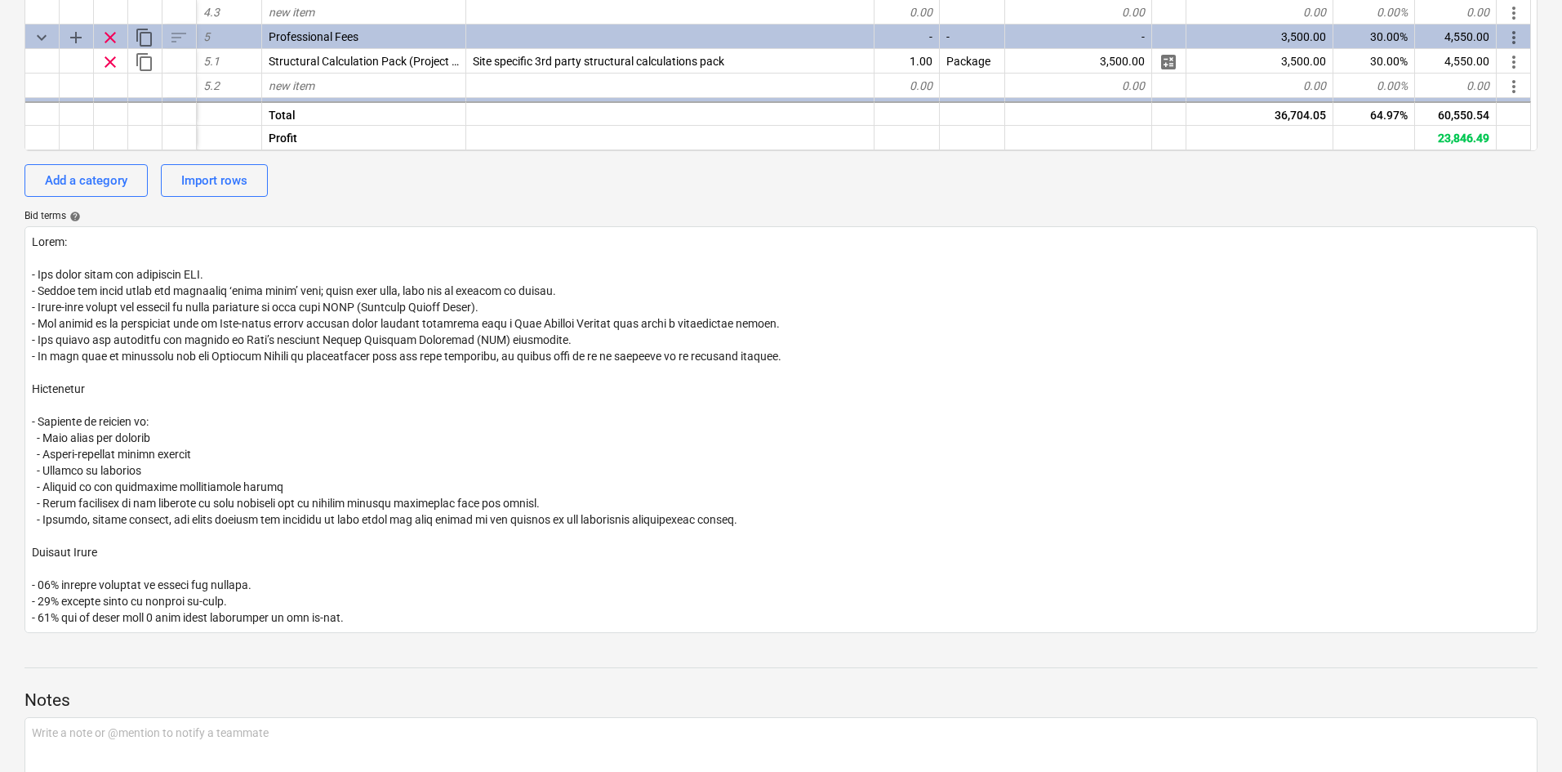
click at [292, 648] on div at bounding box center [780, 652] width 1513 height 13
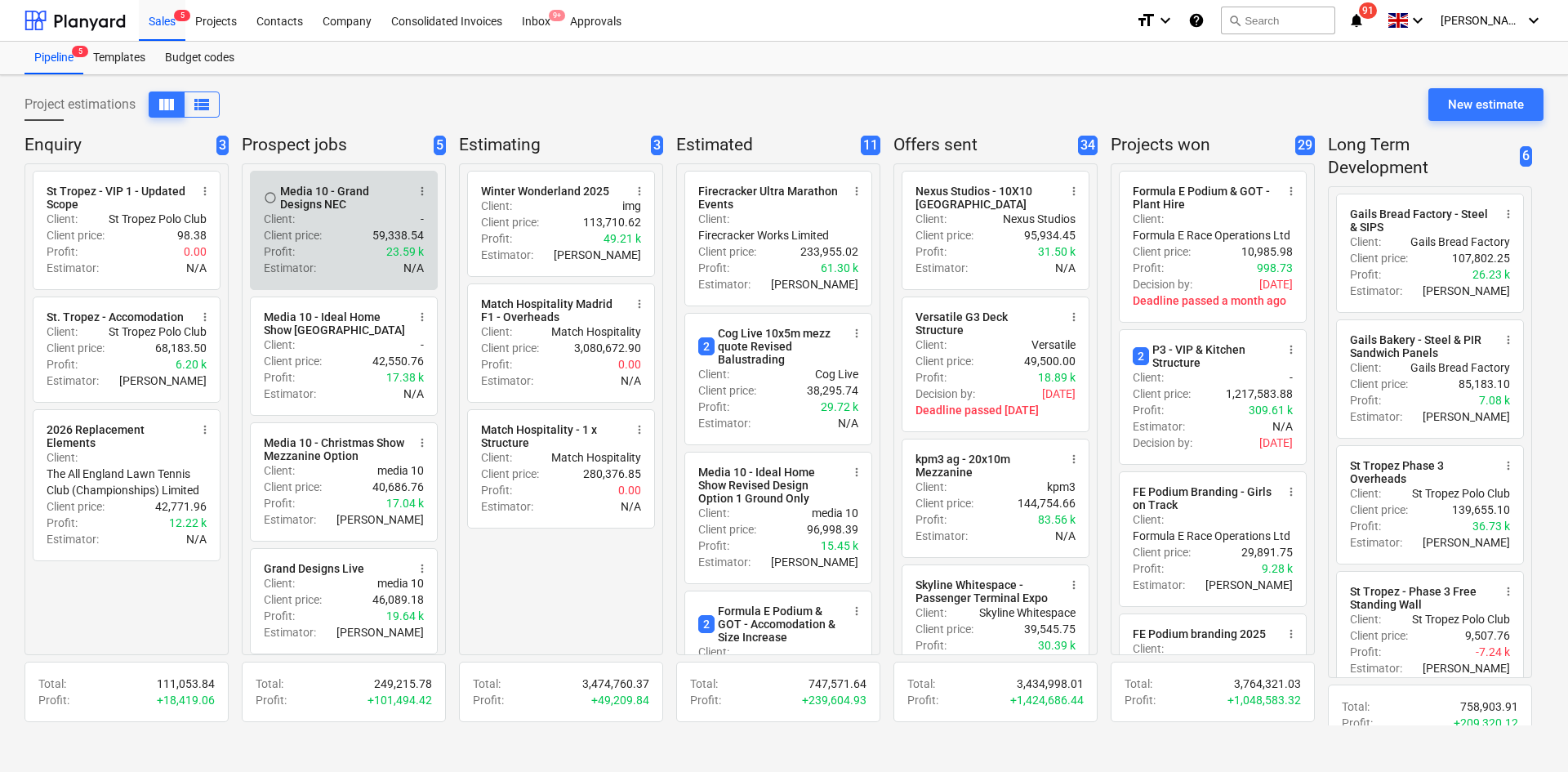
click at [377, 232] on p "59,338.54" at bounding box center [397, 235] width 51 height 16
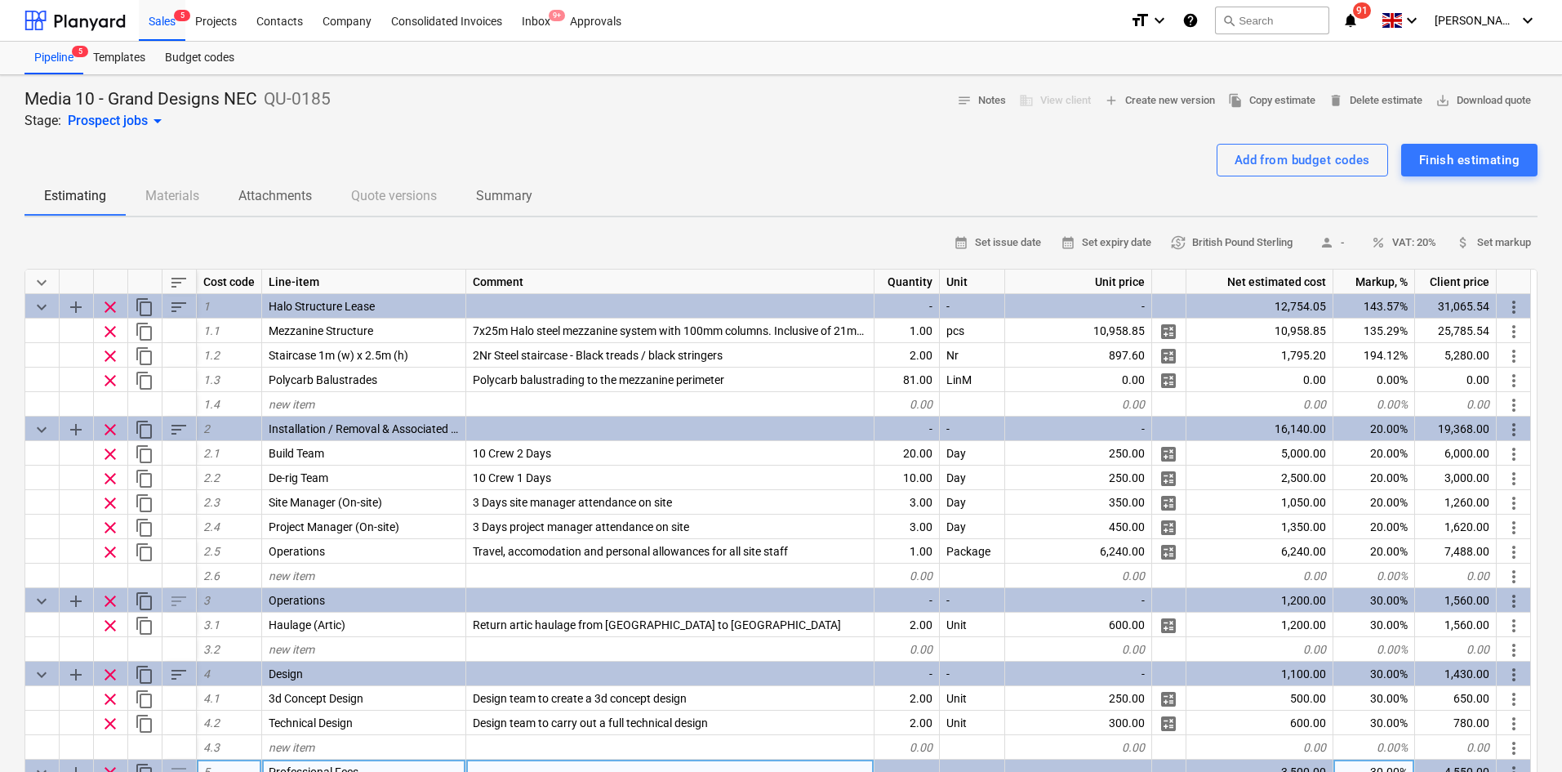
type textarea "x"
click at [450, 45] on div "Pipeline 5 Templates Budget codes" at bounding box center [780, 58] width 1513 height 33
click at [1495, 98] on span "save_alt Download quote" at bounding box center [1484, 100] width 96 height 19
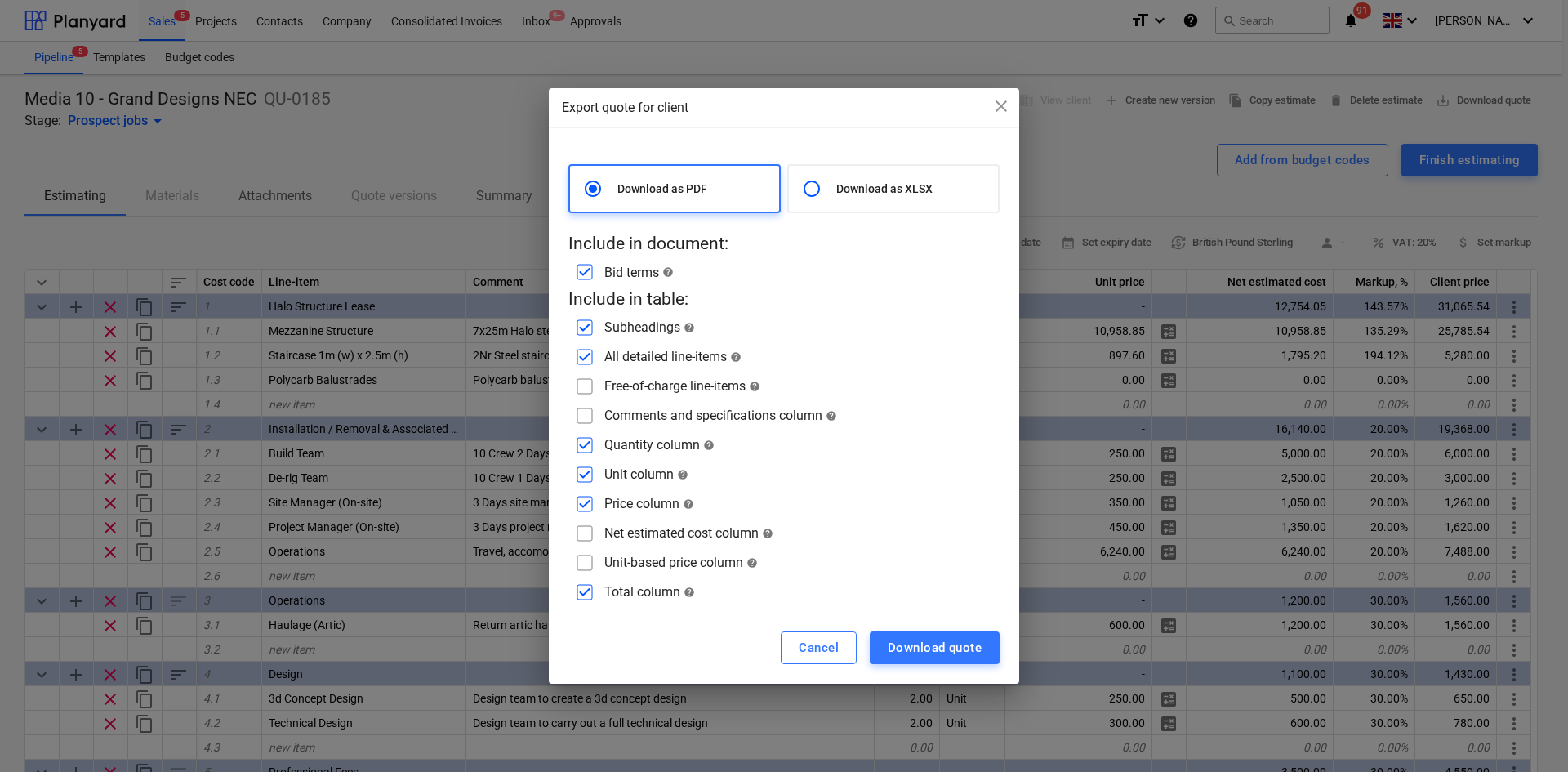
click at [666, 536] on div "Net estimated cost column help" at bounding box center [688, 533] width 169 height 16
click at [590, 530] on input "checkbox" at bounding box center [585, 533] width 26 height 26
checkbox input "true"
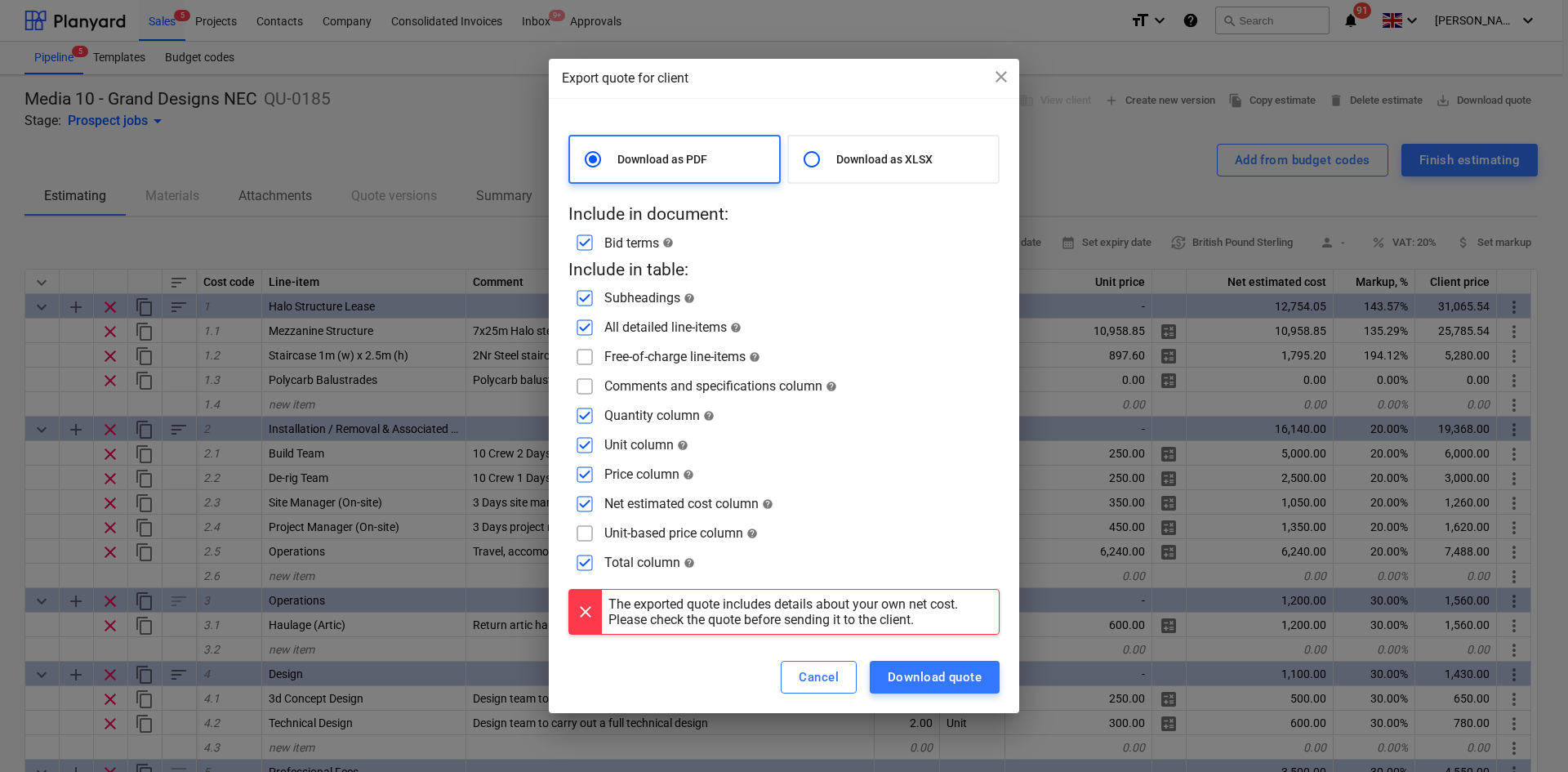
click at [586, 384] on input "checkbox" at bounding box center [585, 386] width 26 height 26
checkbox input "true"
click at [587, 355] on input "checkbox" at bounding box center [585, 357] width 26 height 26
checkbox input "true"
click at [585, 480] on input "checkbox" at bounding box center [585, 474] width 26 height 26
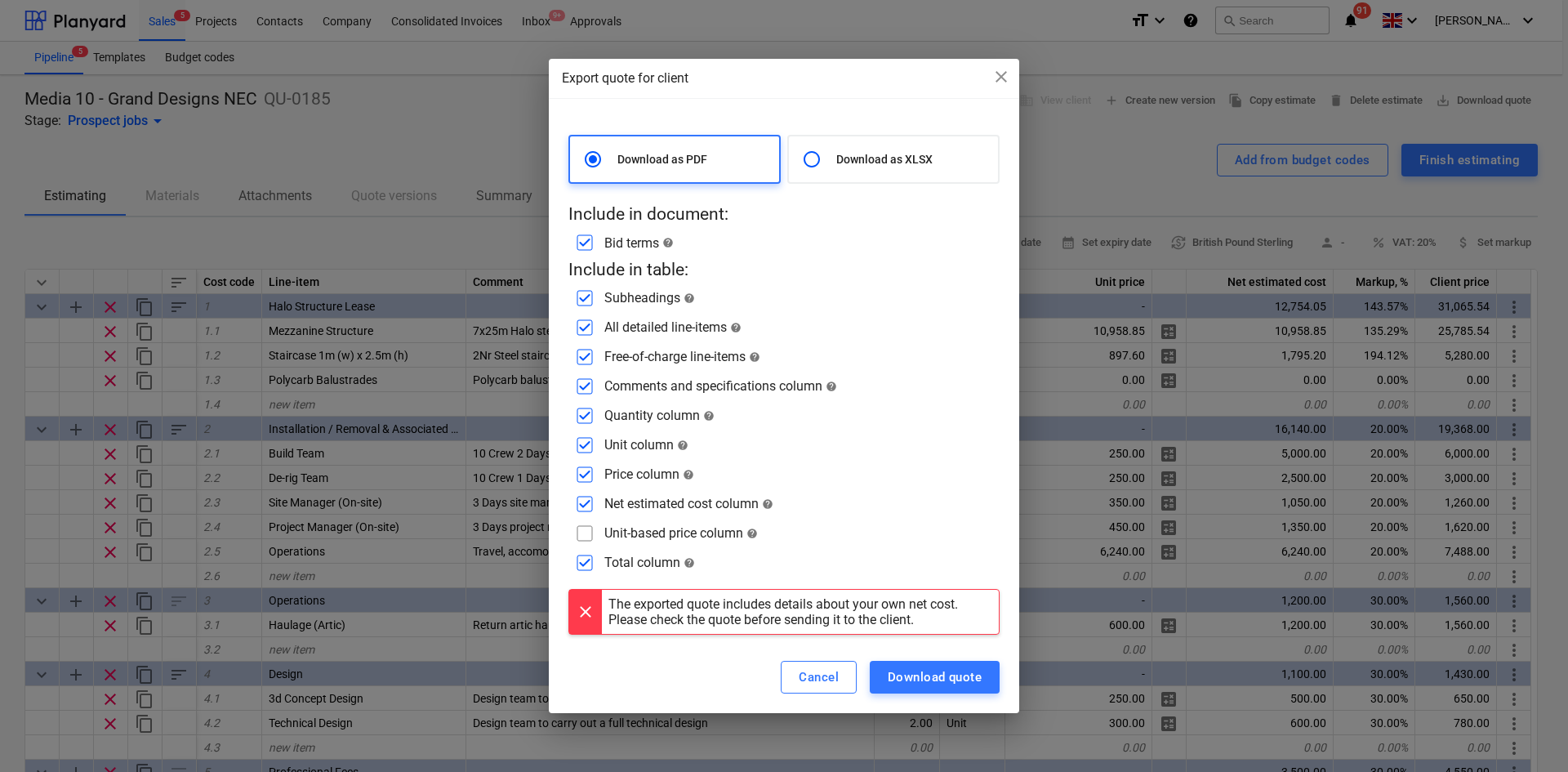
checkbox input "false"
click at [945, 679] on div "Download quote" at bounding box center [935, 676] width 94 height 21
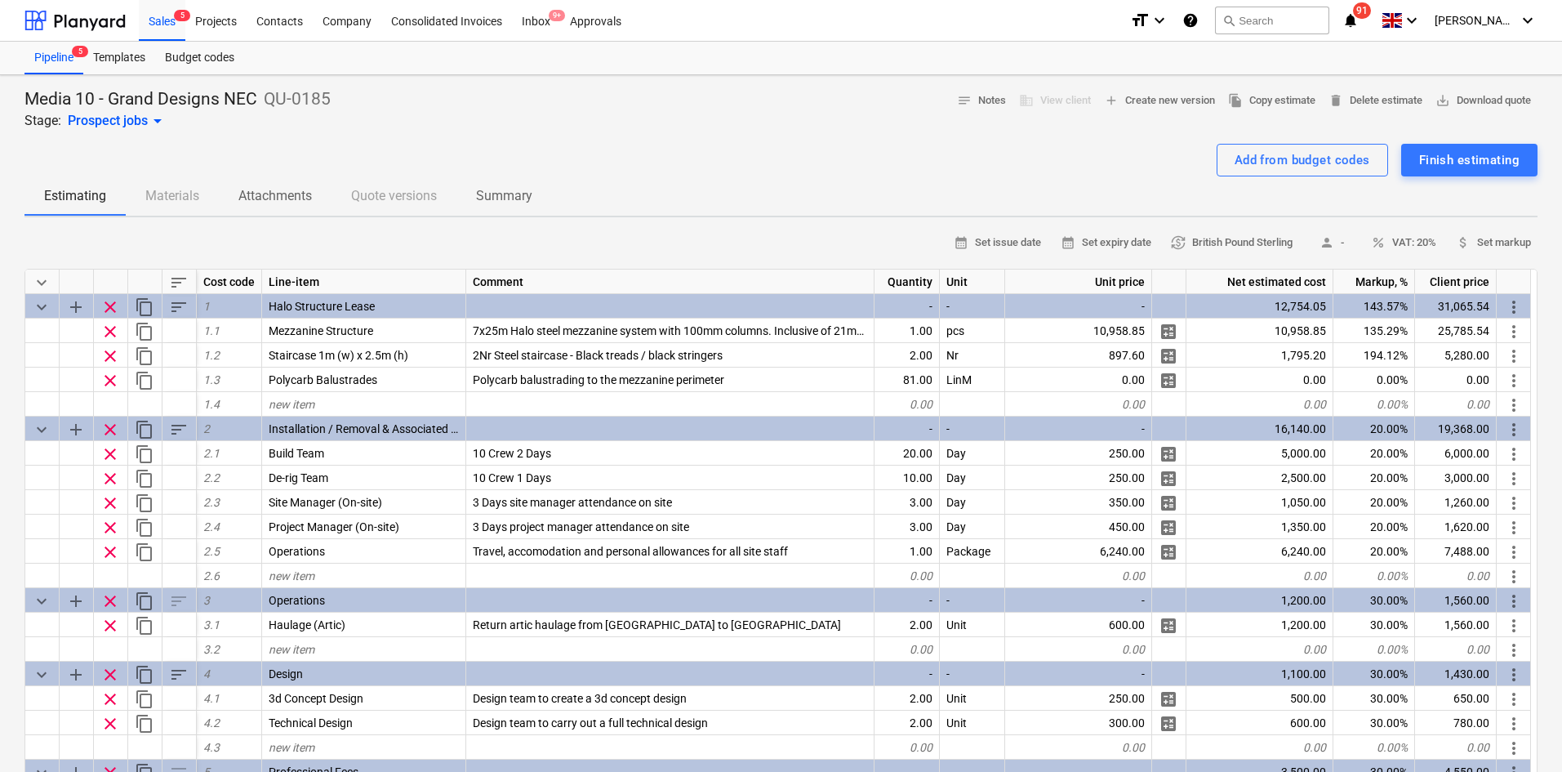
click at [685, 164] on div "Add from budget codes Finish estimating" at bounding box center [780, 160] width 1513 height 33
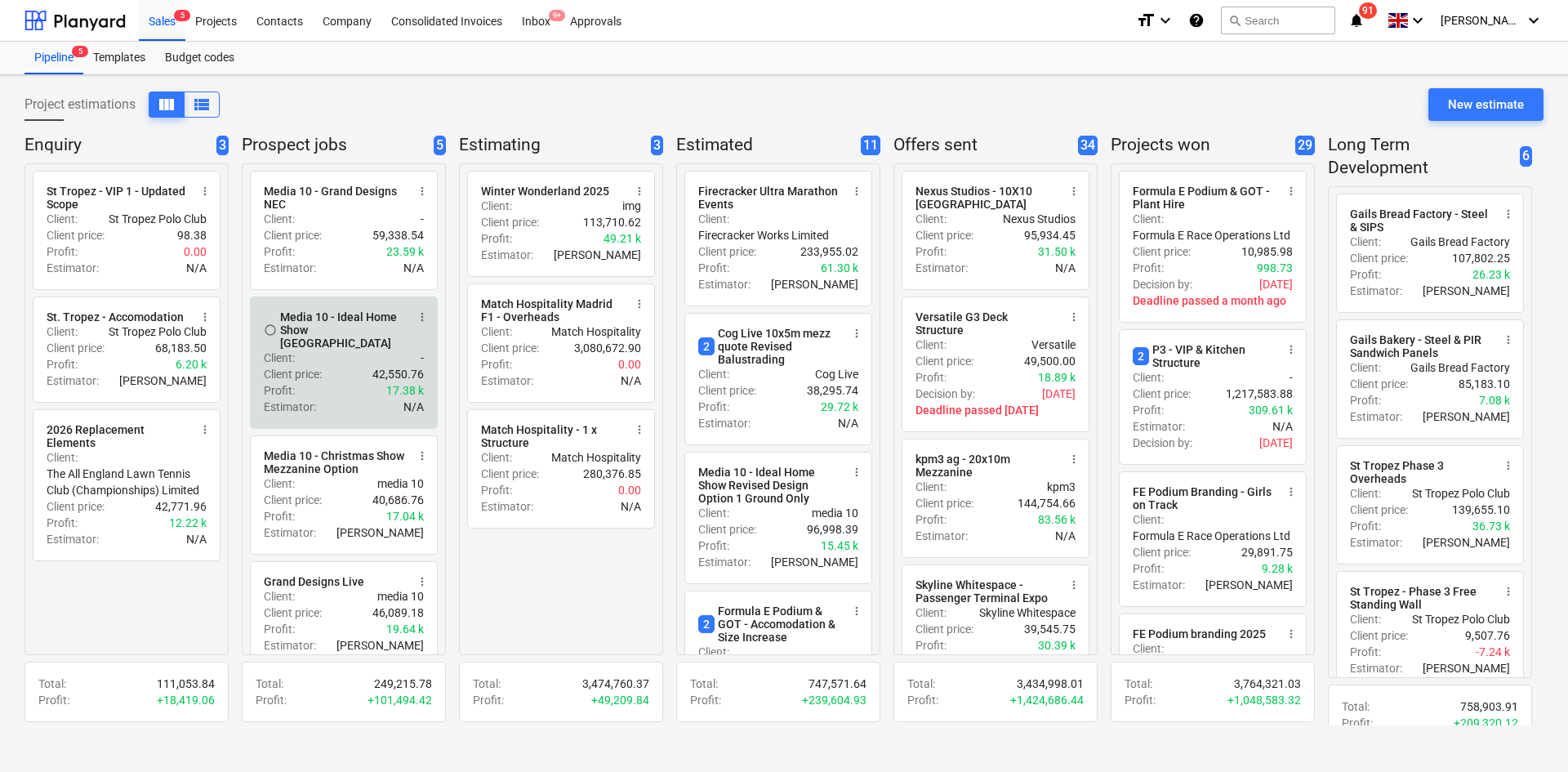
click at [316, 333] on div "Media 10 - Ideal Home Show [GEOGRAPHIC_DATA]" at bounding box center [343, 329] width 126 height 39
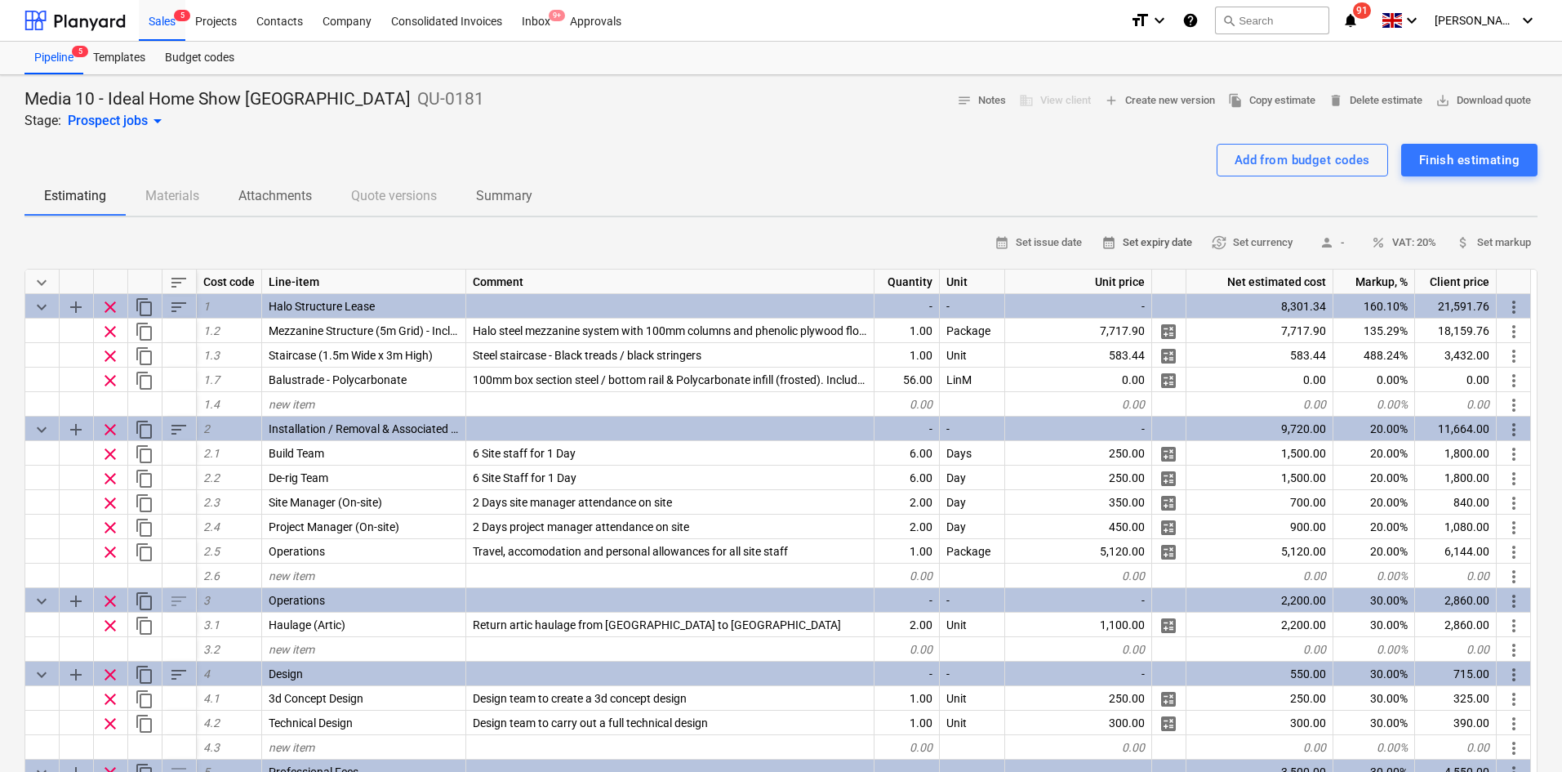
type textarea "x"
click at [1478, 102] on span "save_alt Download quote" at bounding box center [1484, 100] width 96 height 19
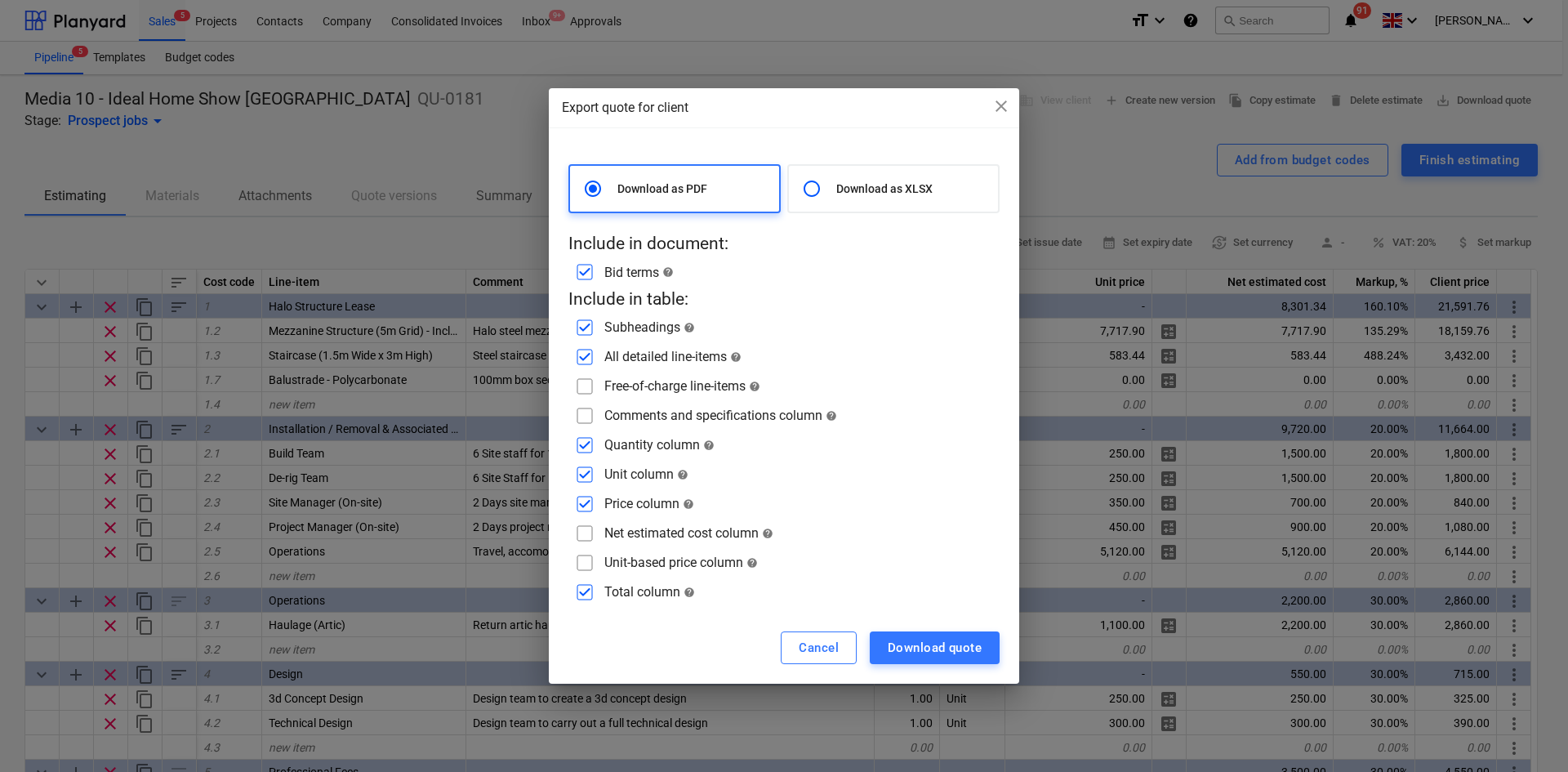
click at [581, 540] on input "checkbox" at bounding box center [585, 533] width 26 height 26
checkbox input "true"
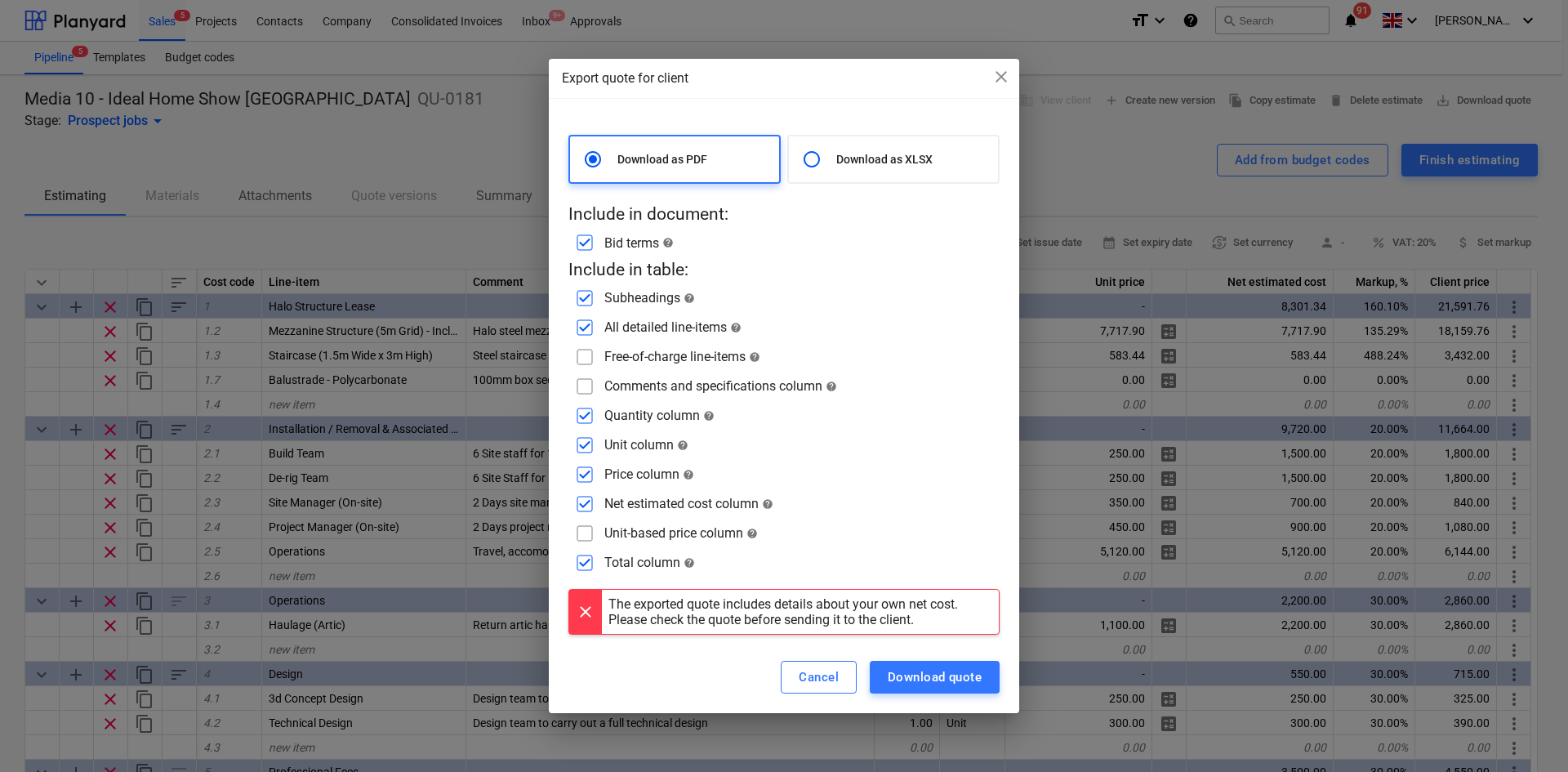
click at [584, 376] on input "checkbox" at bounding box center [585, 386] width 26 height 26
checkbox input "true"
click at [578, 340] on input "checkbox" at bounding box center [585, 327] width 26 height 26
checkbox input "false"
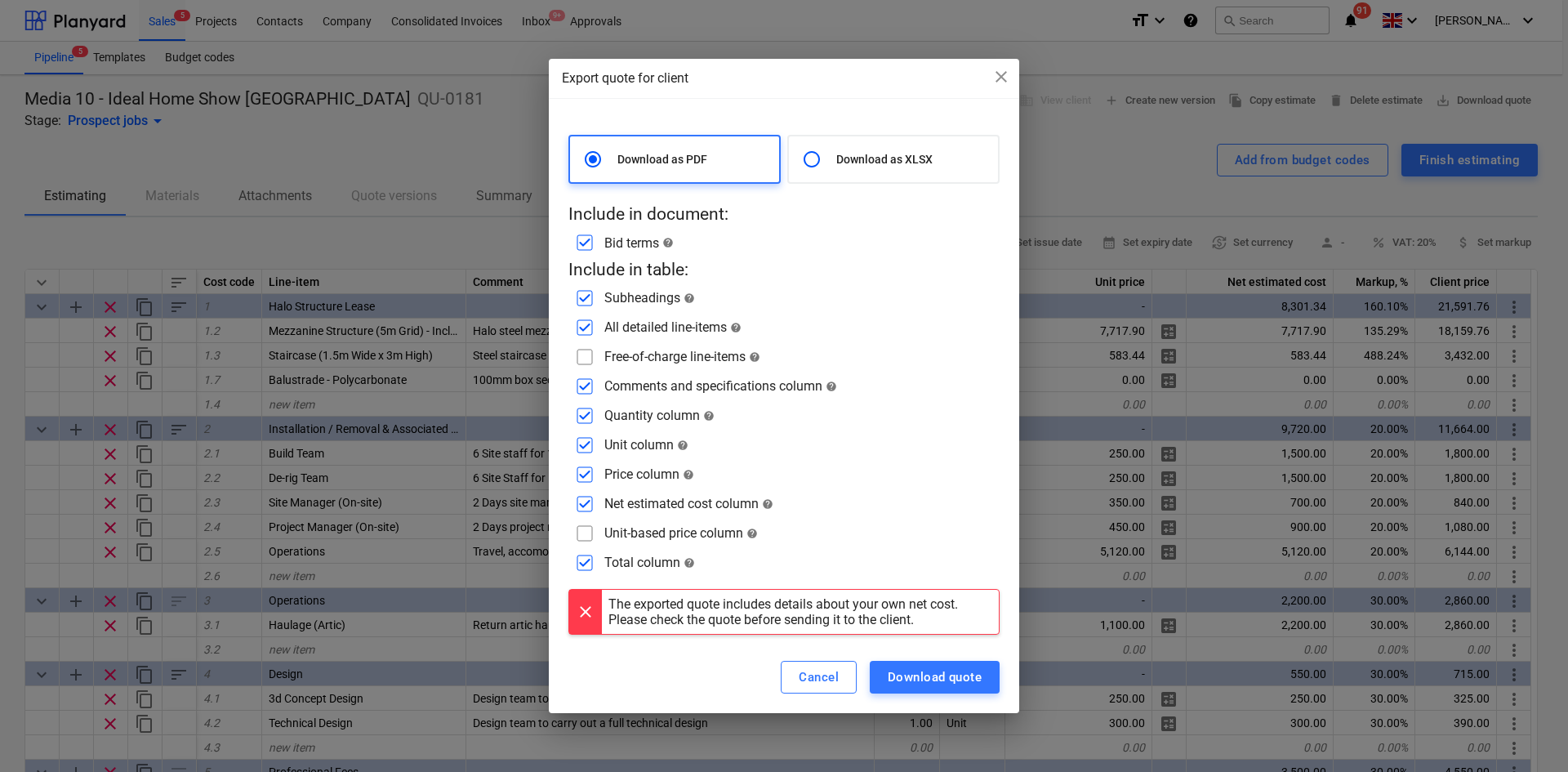
checkbox input "false"
click at [588, 331] on input "checkbox" at bounding box center [585, 327] width 26 height 26
checkbox input "true"
click at [586, 363] on input "checkbox" at bounding box center [585, 357] width 26 height 26
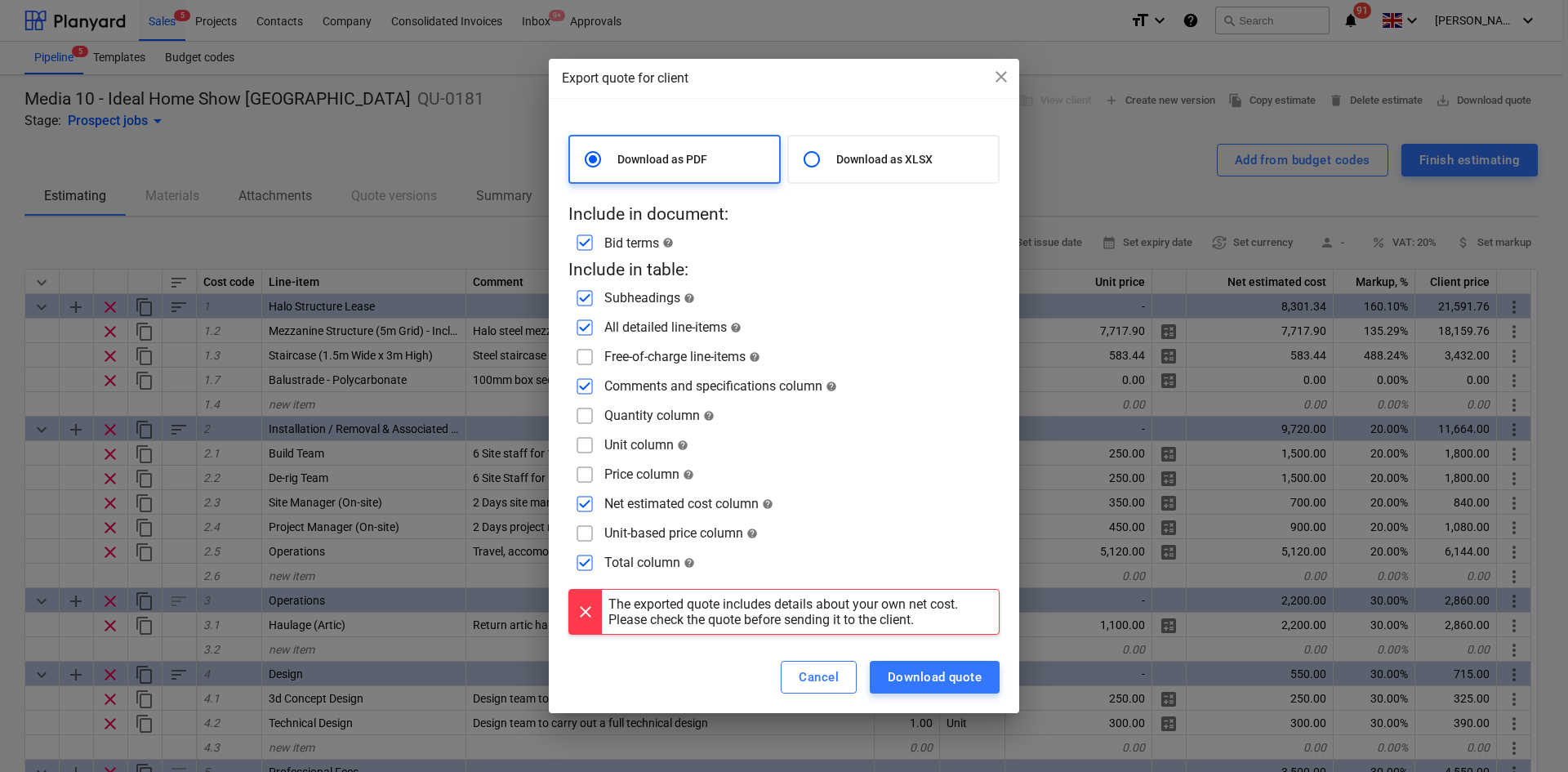
checkbox input "true"
click at [583, 414] on input "checkbox" at bounding box center [585, 416] width 26 height 26
checkbox input "true"
click at [583, 447] on input "checkbox" at bounding box center [585, 445] width 26 height 26
checkbox input "true"
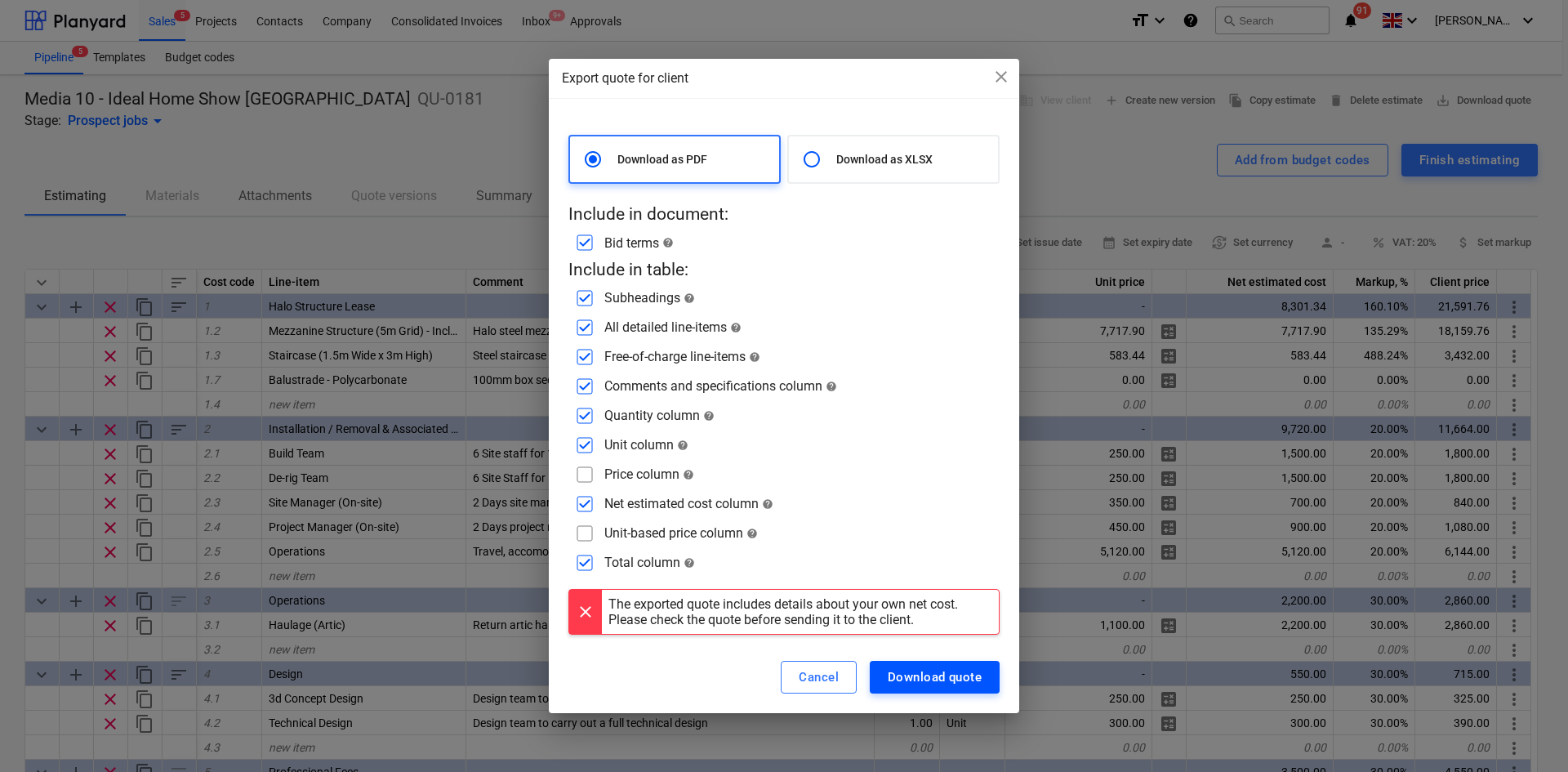
click at [940, 688] on div "Download quote" at bounding box center [935, 676] width 94 height 21
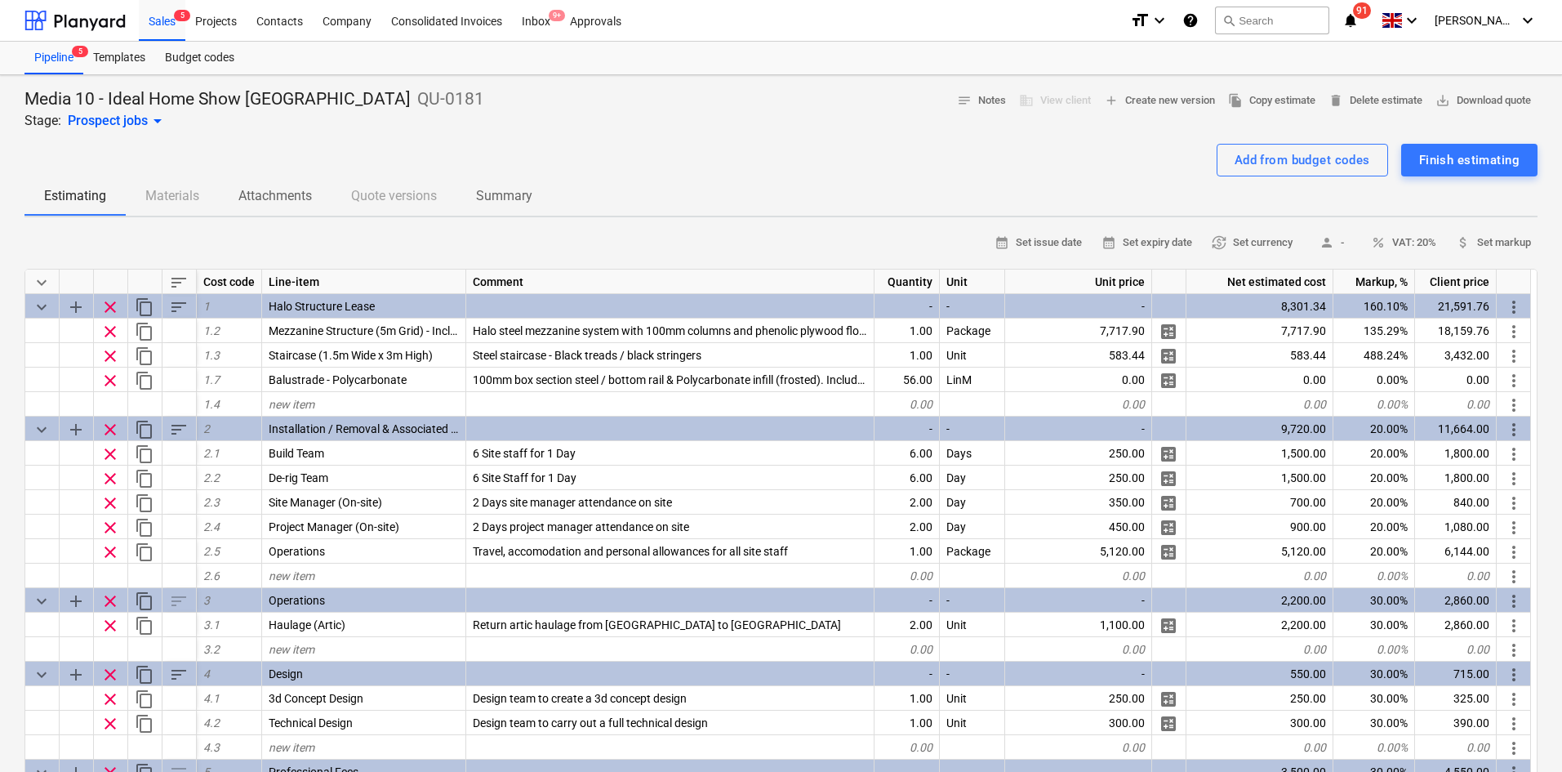
click at [381, 162] on div "Add from budget codes Finish estimating" at bounding box center [780, 160] width 1513 height 33
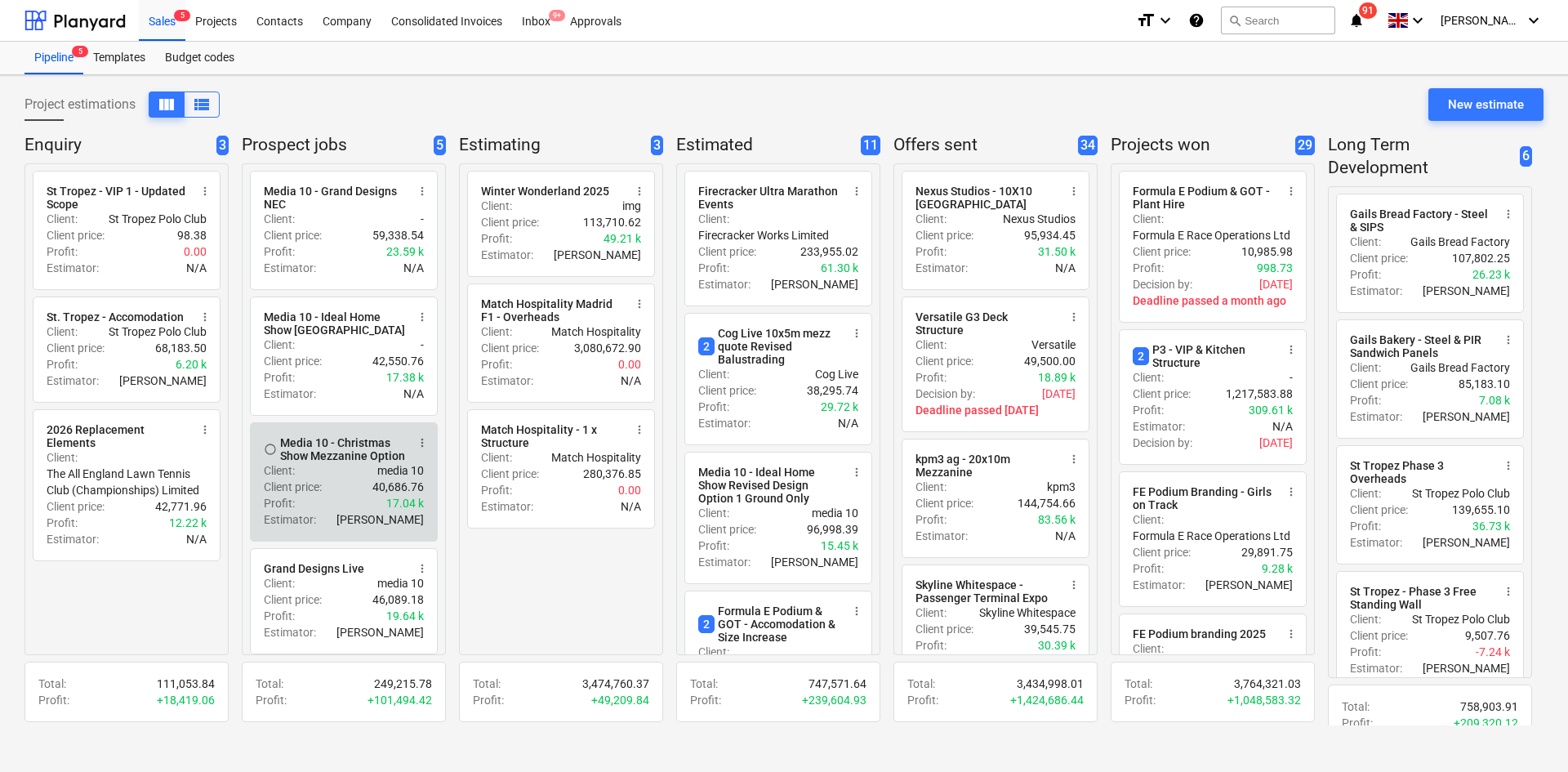
click at [345, 462] on div "Media 10 - Christmas Show Mezzanine Option" at bounding box center [343, 449] width 126 height 26
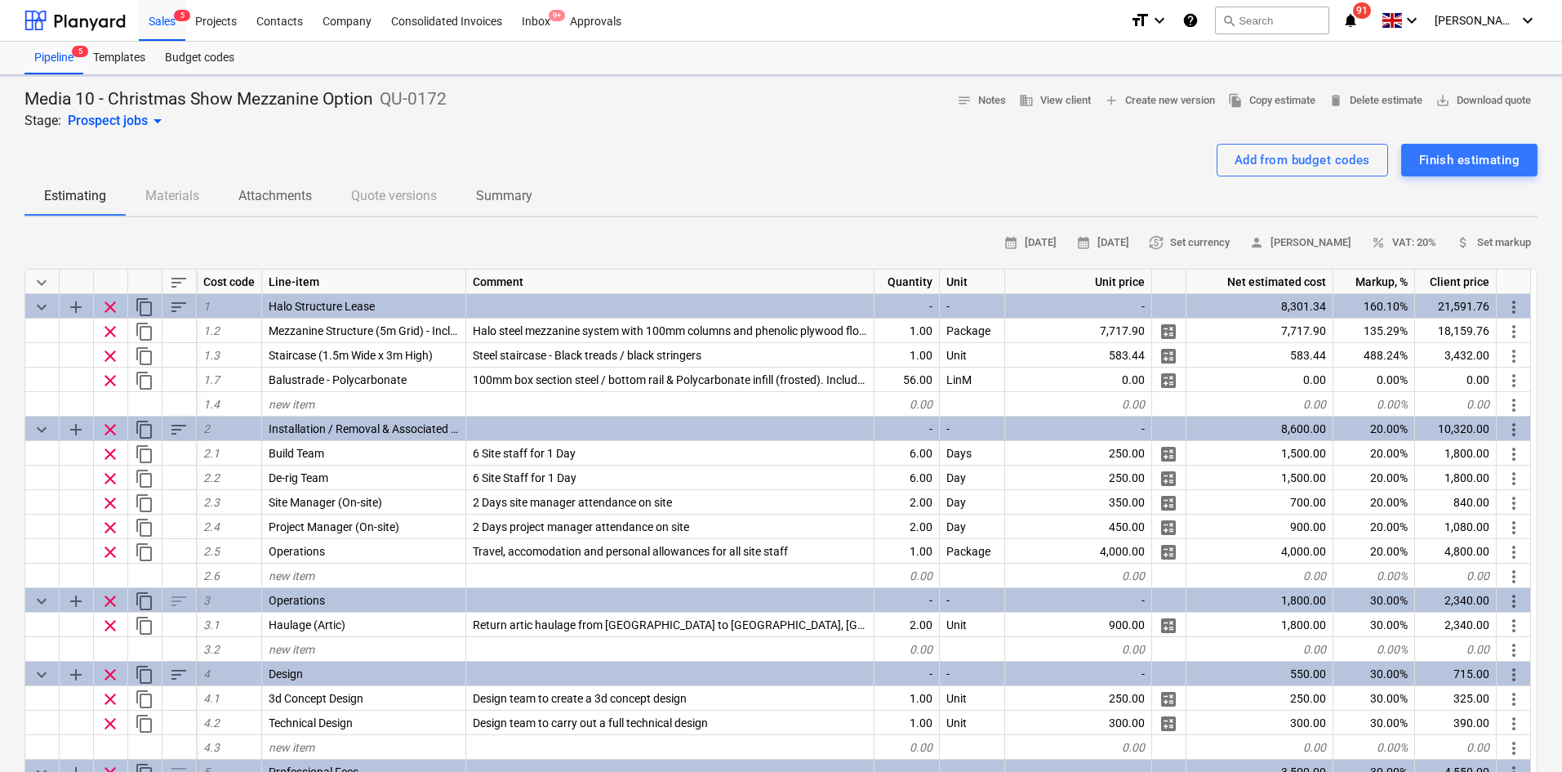
type textarea "x"
click at [1471, 96] on span "save_alt Download quote" at bounding box center [1484, 100] width 96 height 19
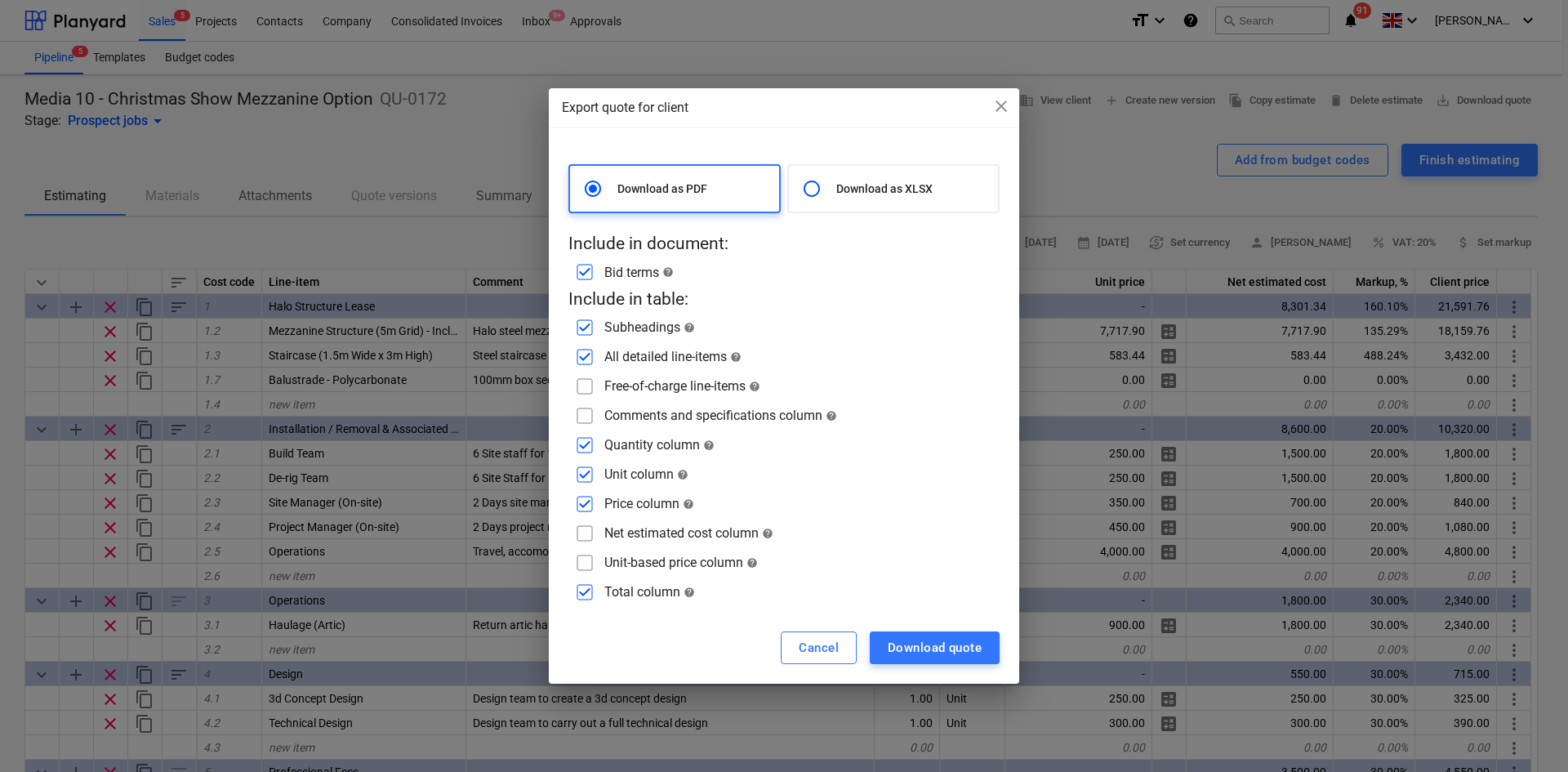
click at [588, 390] on input "checkbox" at bounding box center [585, 386] width 26 height 26
checkbox input "true"
click at [587, 410] on input "checkbox" at bounding box center [585, 416] width 26 height 26
checkbox input "true"
click at [590, 503] on input "checkbox" at bounding box center [585, 504] width 26 height 26
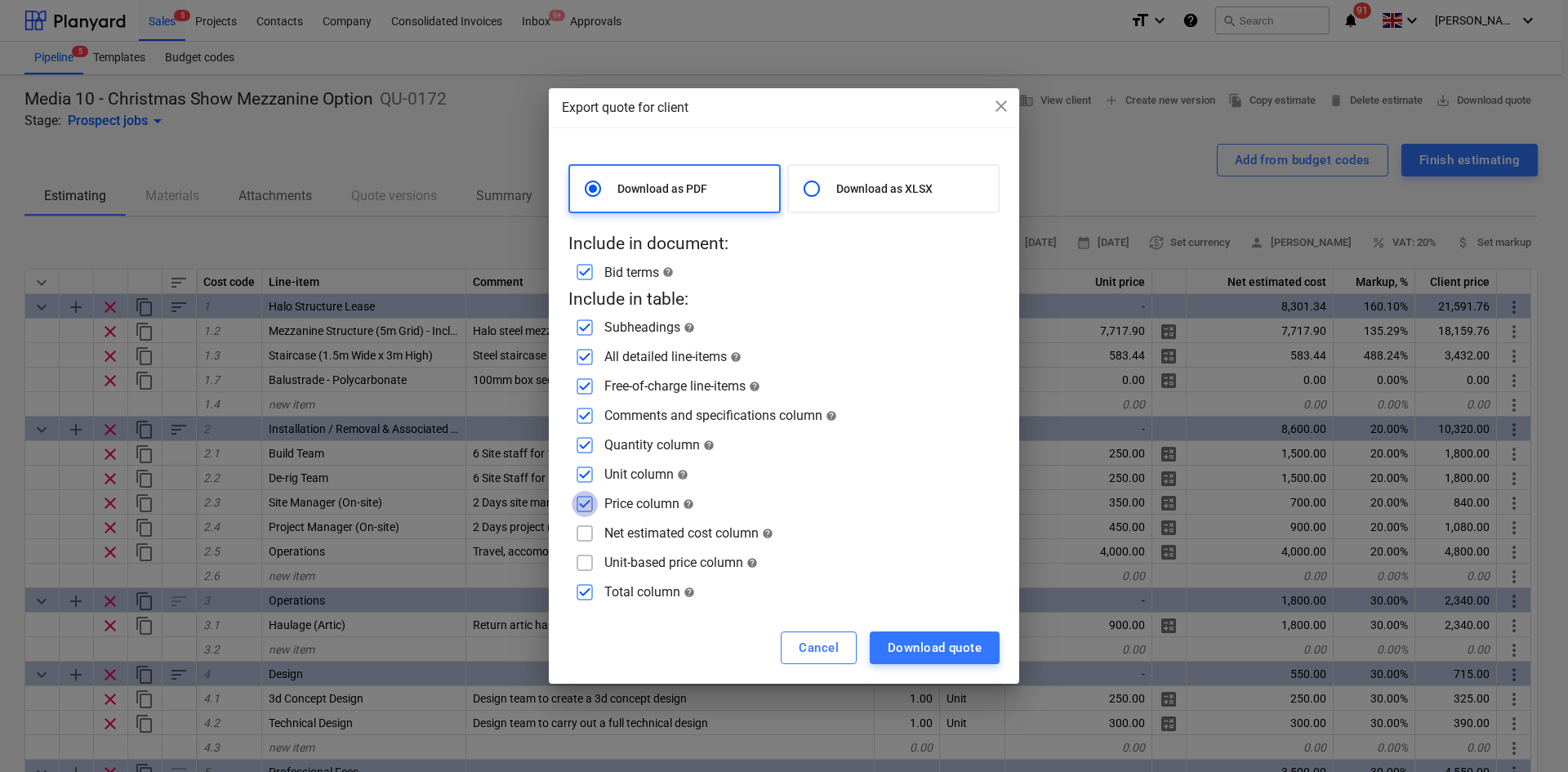
checkbox input "false"
click at [582, 531] on input "checkbox" at bounding box center [585, 533] width 26 height 26
checkbox input "true"
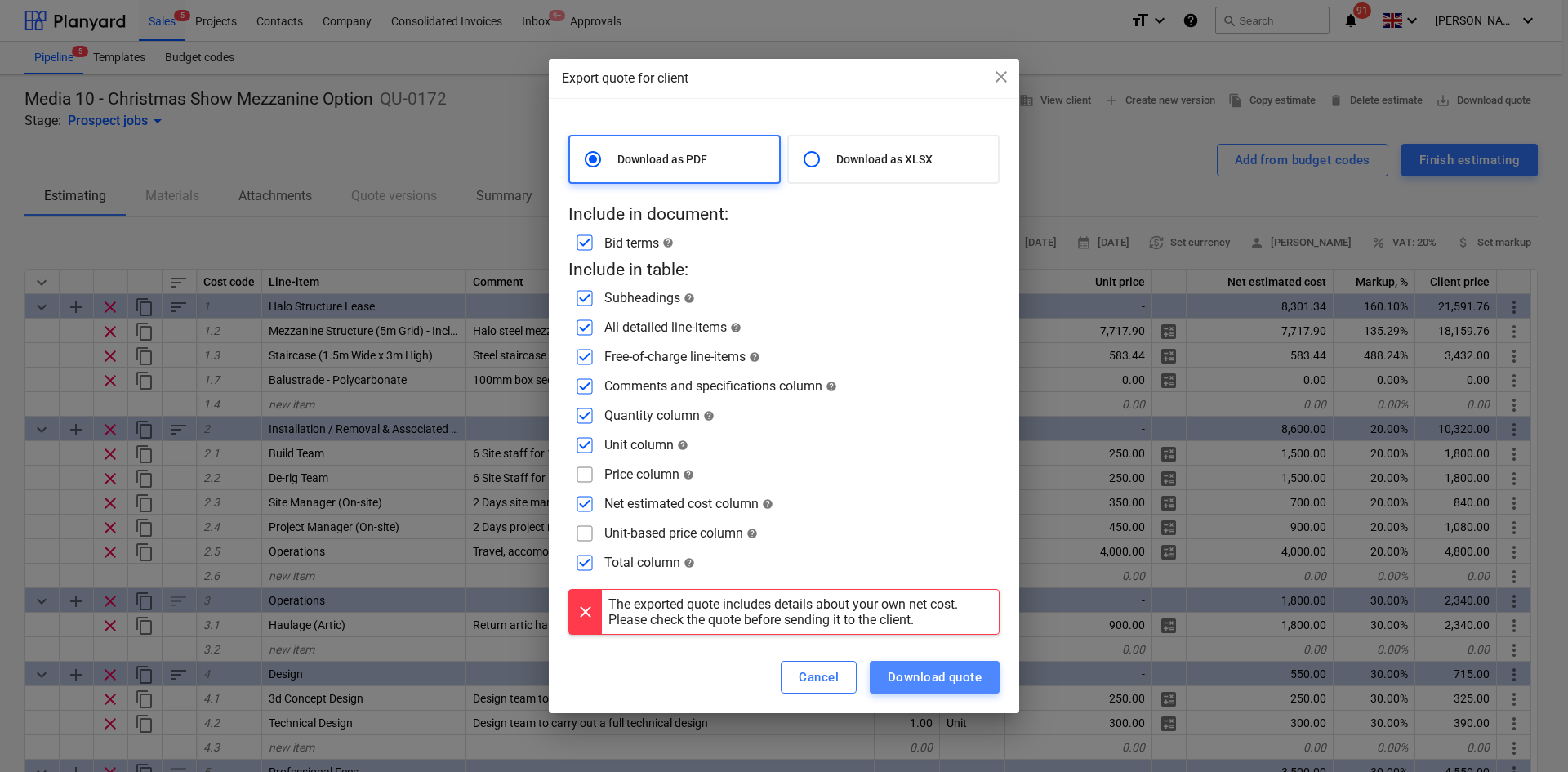
click at [926, 683] on div "Download quote" at bounding box center [935, 676] width 94 height 21
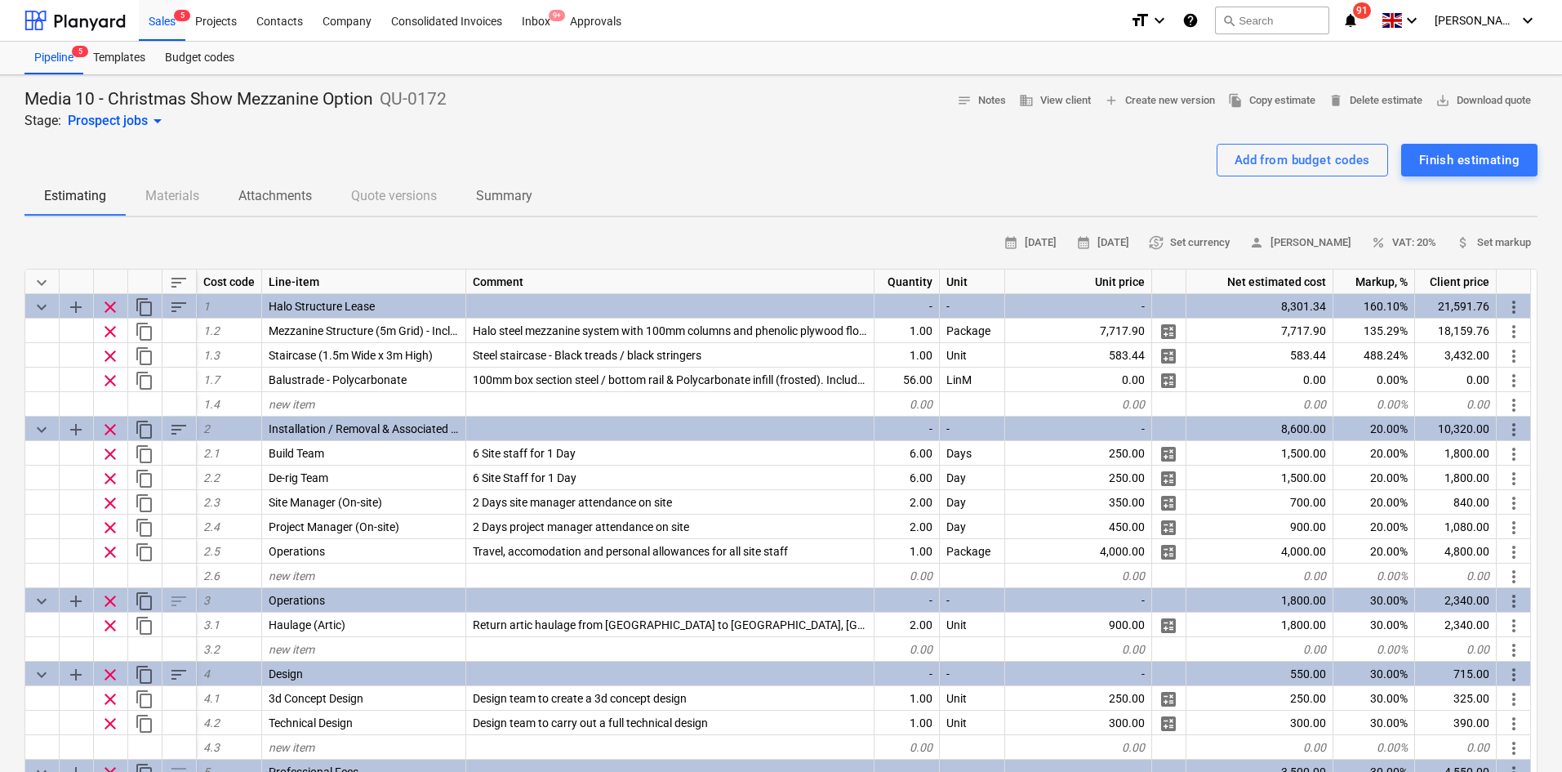
click at [728, 144] on div "Add from budget codes Finish estimating" at bounding box center [780, 160] width 1513 height 33
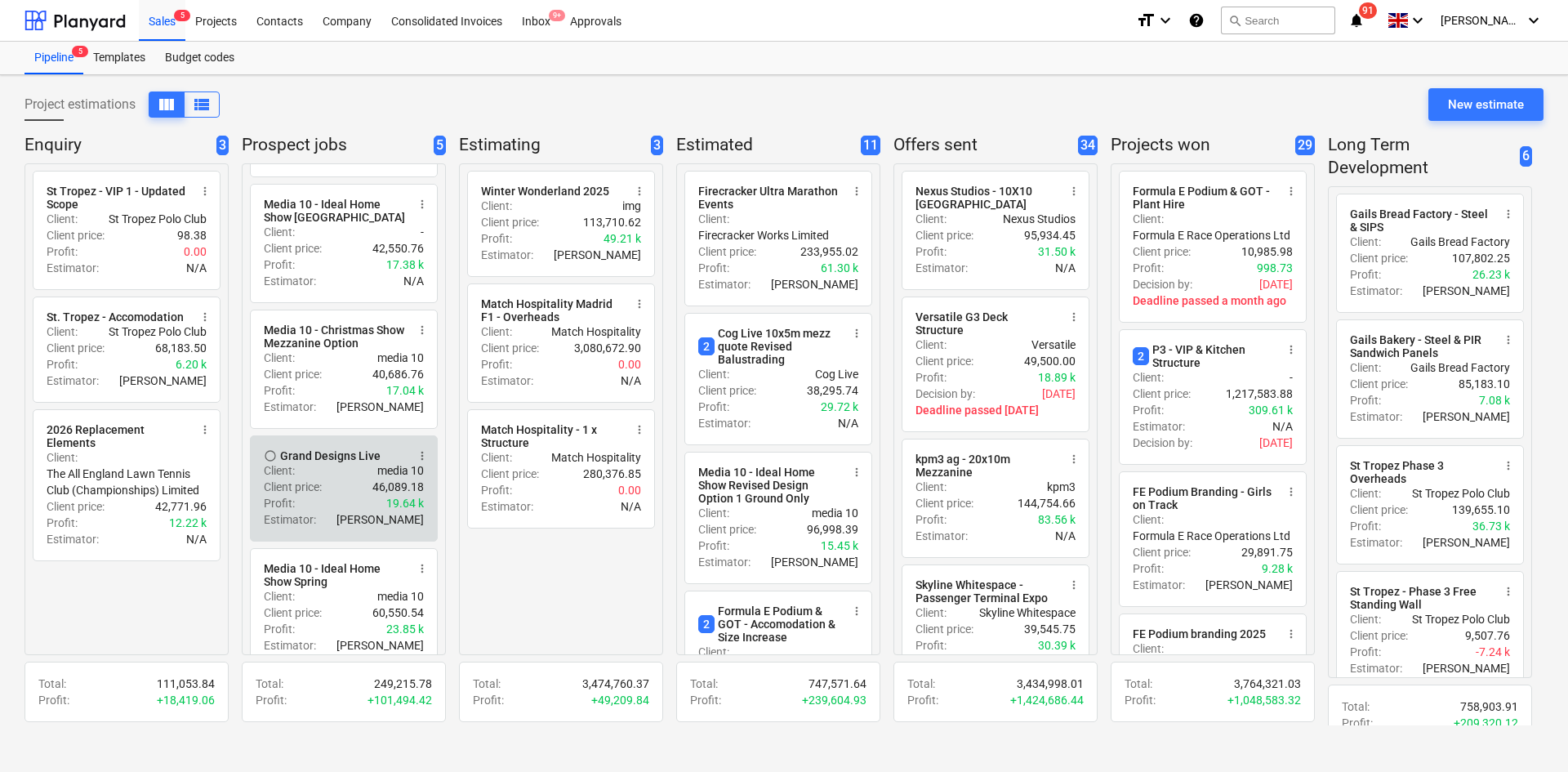
scroll to position [140, 0]
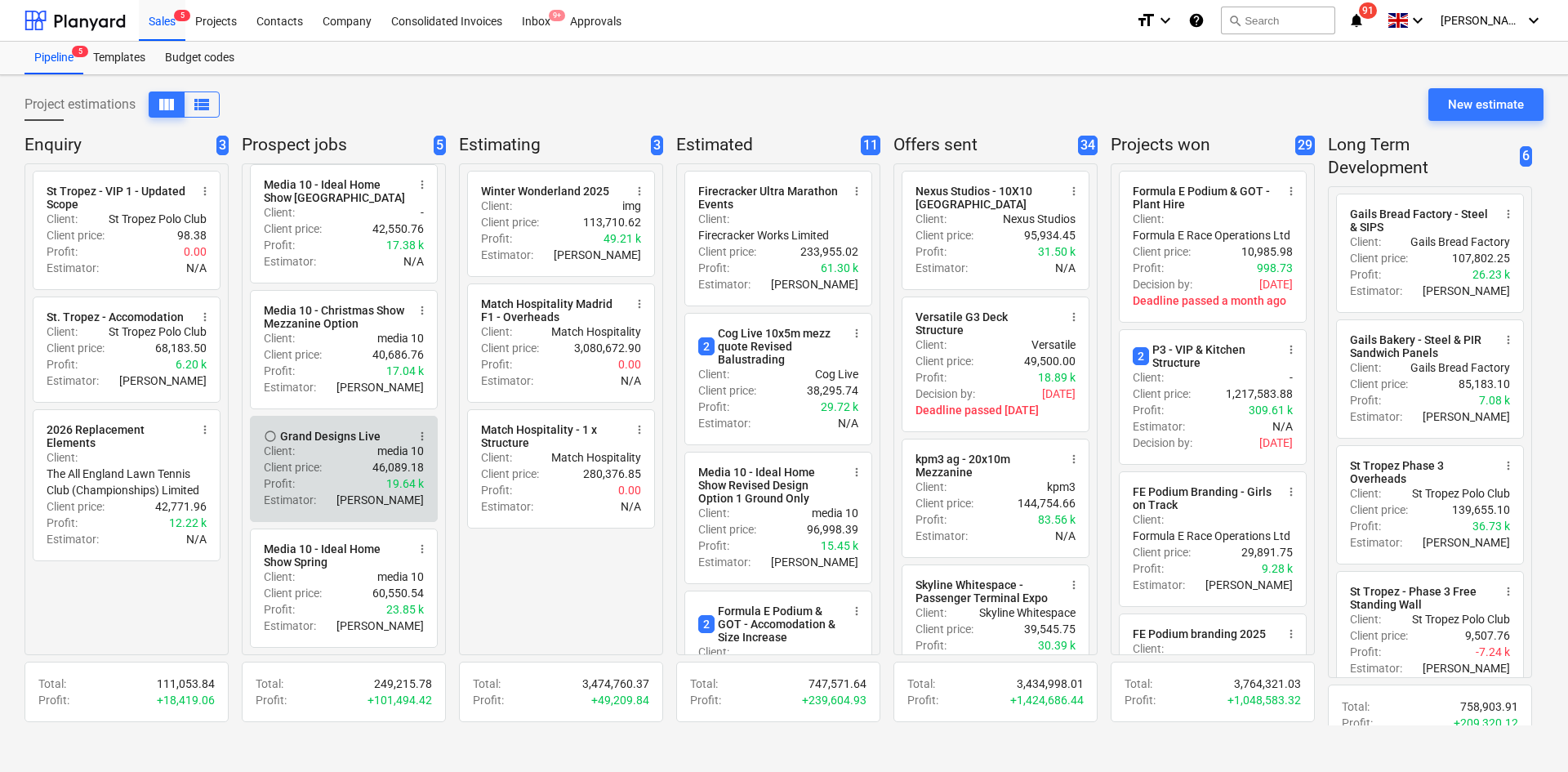
click at [356, 477] on div "Profit : 19.64 k" at bounding box center [344, 483] width 160 height 16
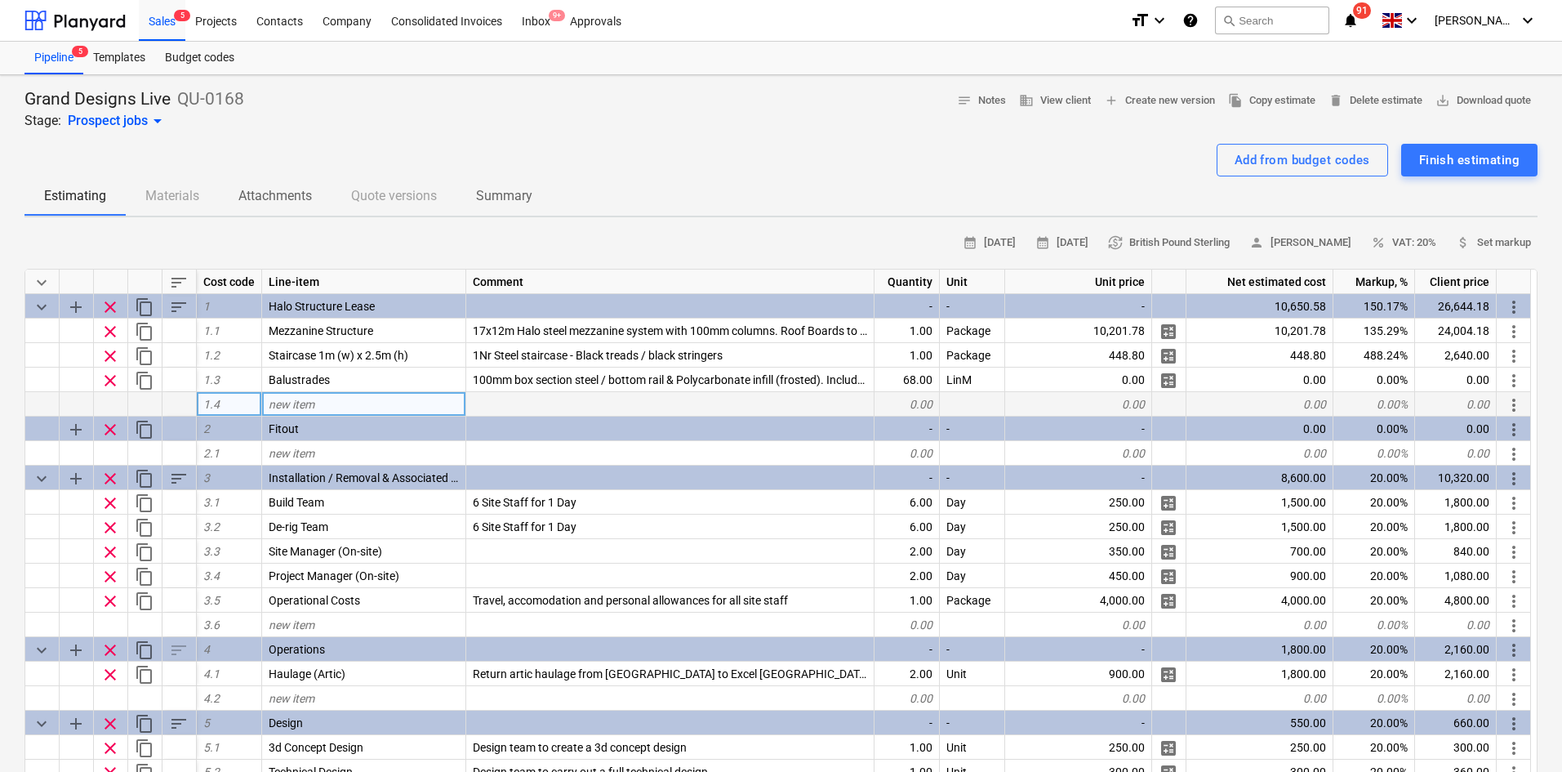
type textarea "x"
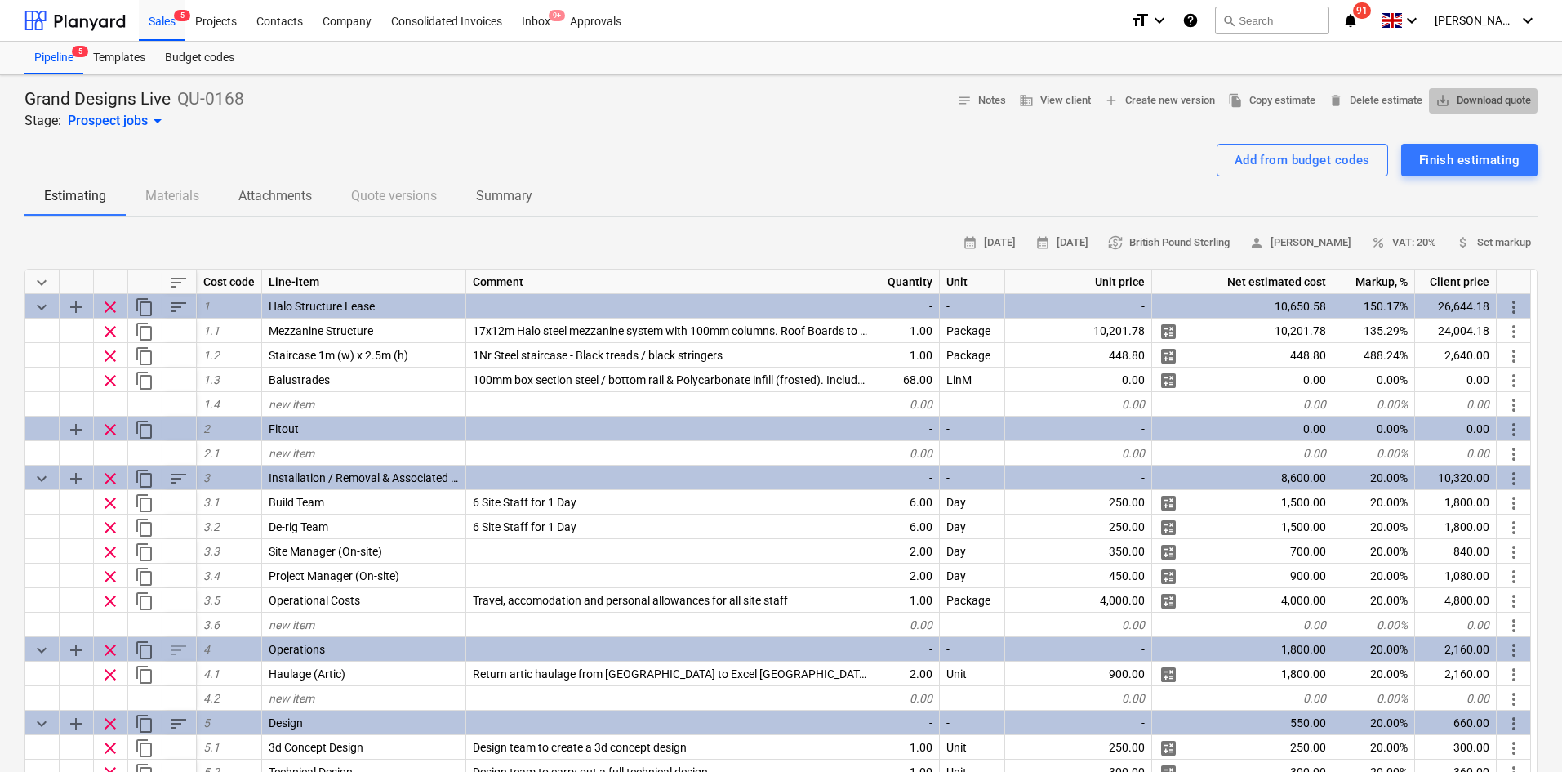
click at [1459, 101] on span "save_alt Download quote" at bounding box center [1484, 100] width 96 height 19
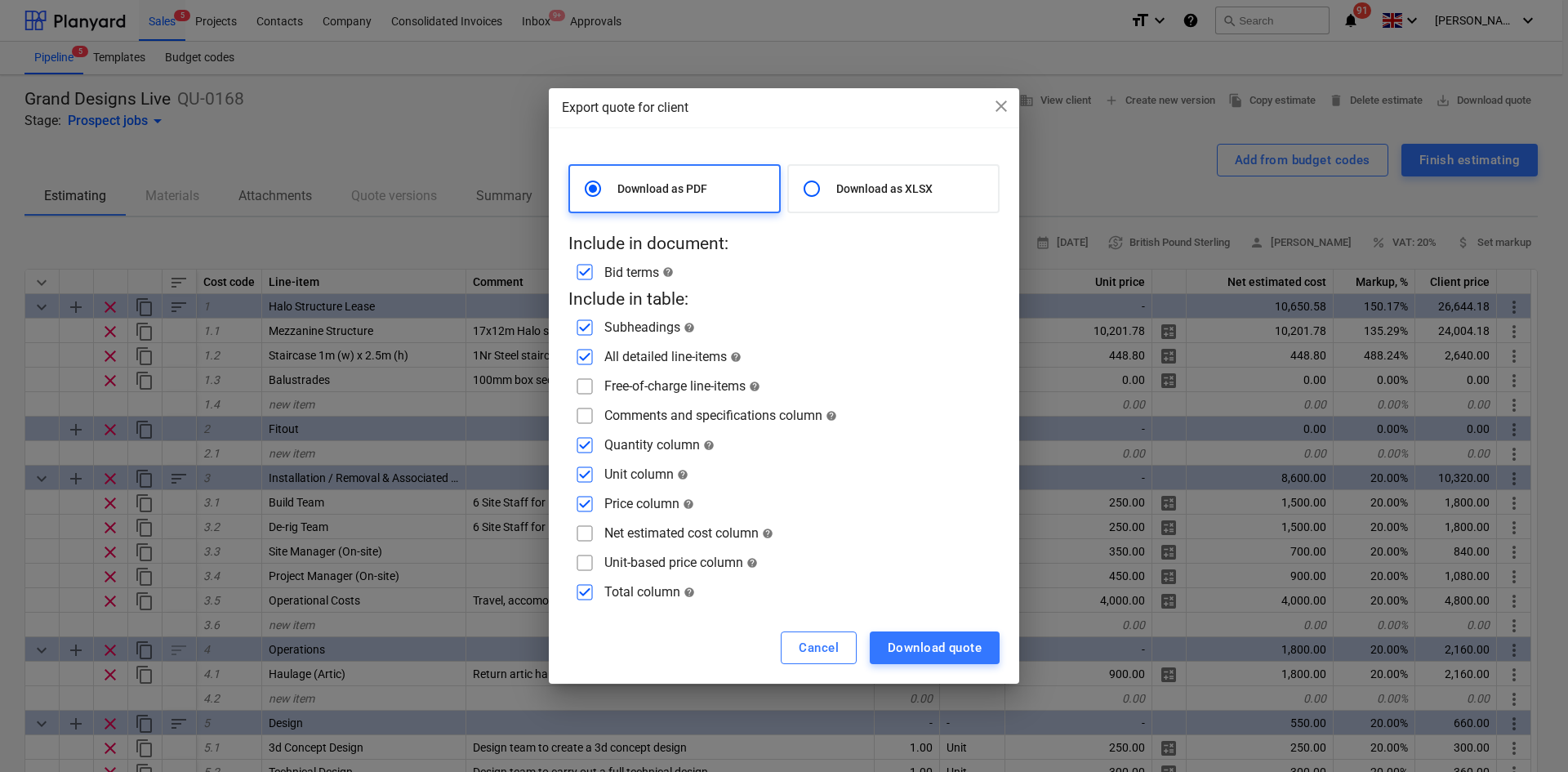
click input "checkbox"
checkbox input "true"
click input "checkbox"
checkbox input "true"
click input "checkbox"
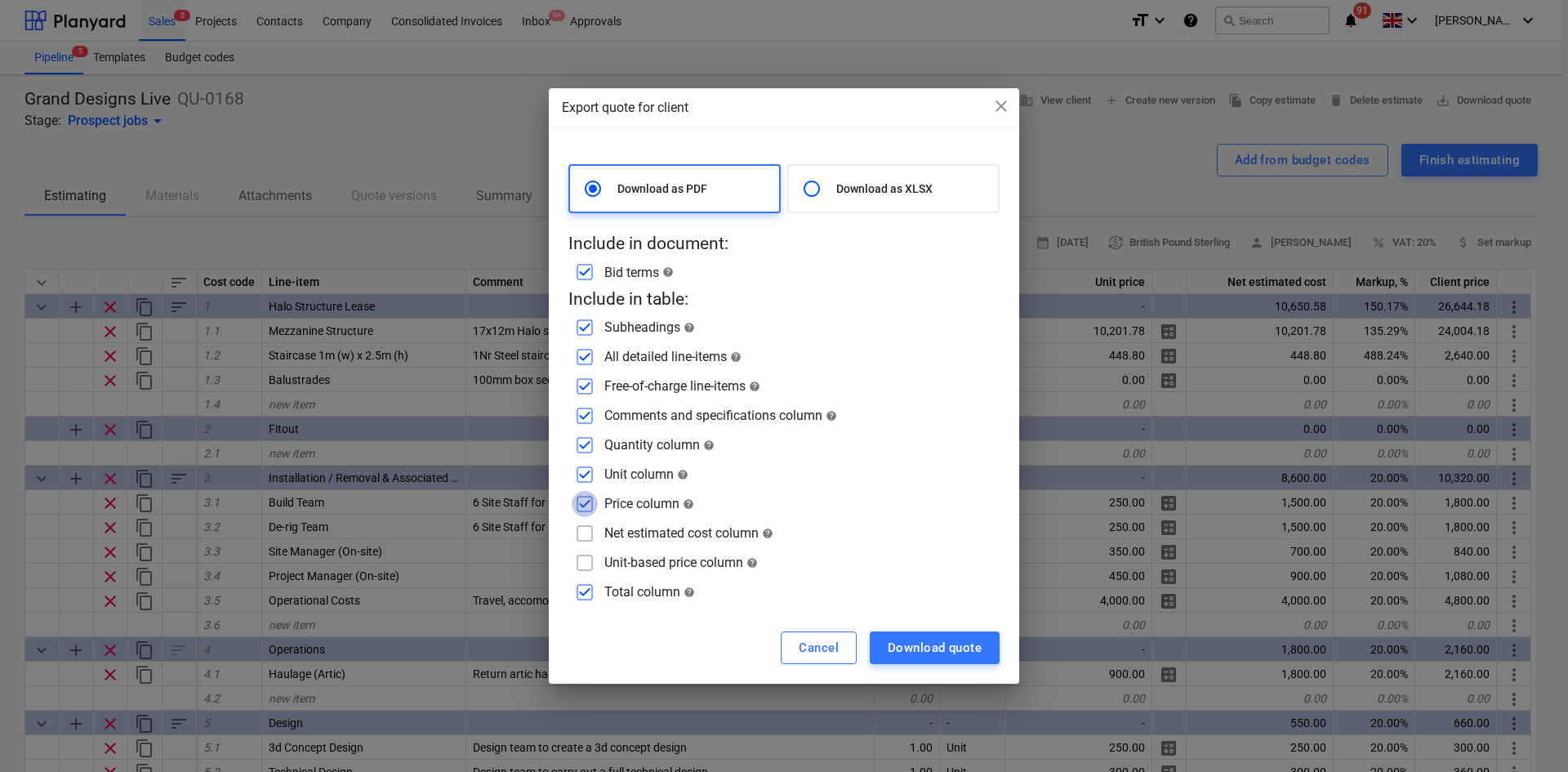
checkbox input "false"
click input "checkbox"
checkbox input "true"
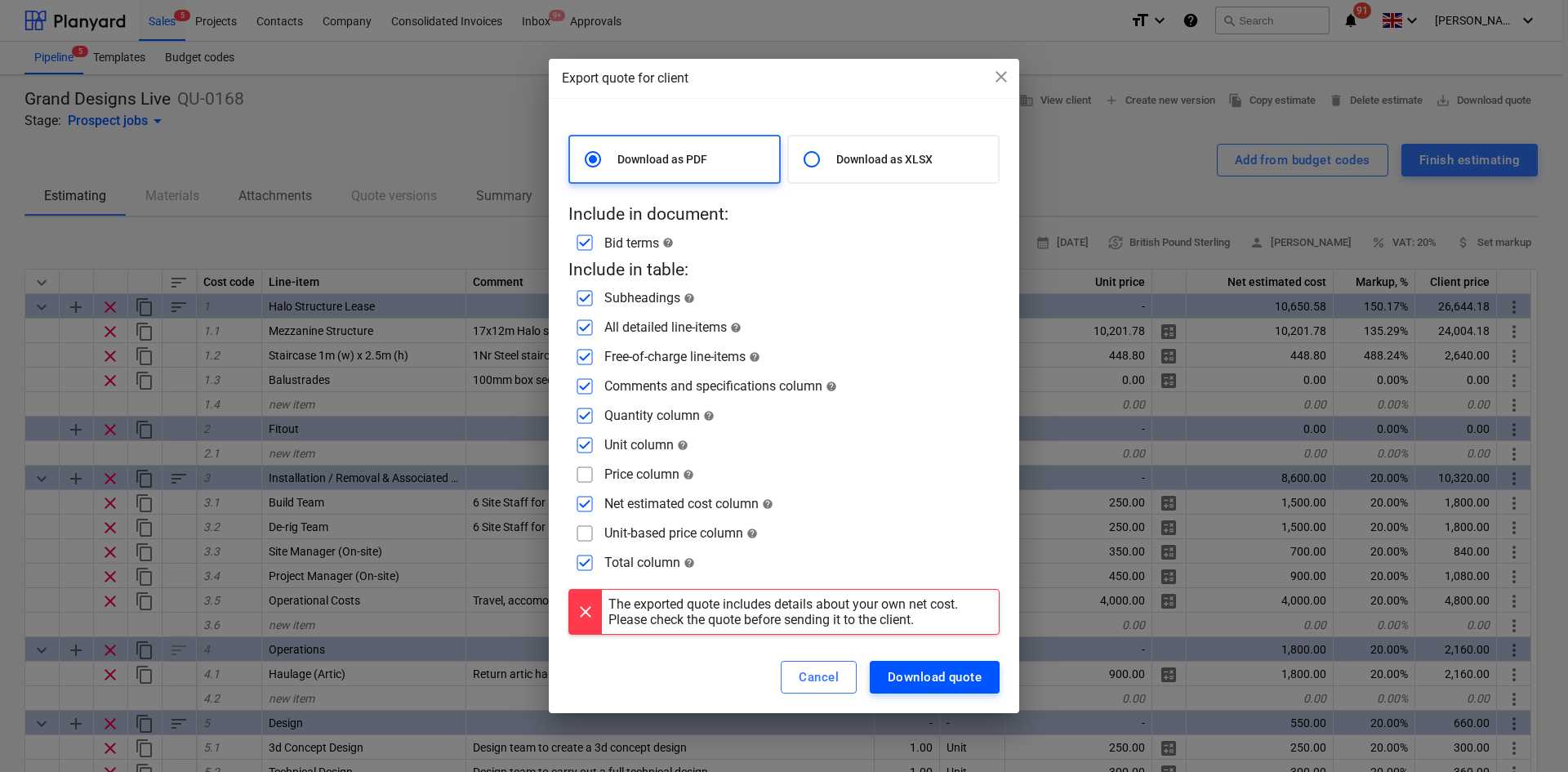
click div "Download quote"
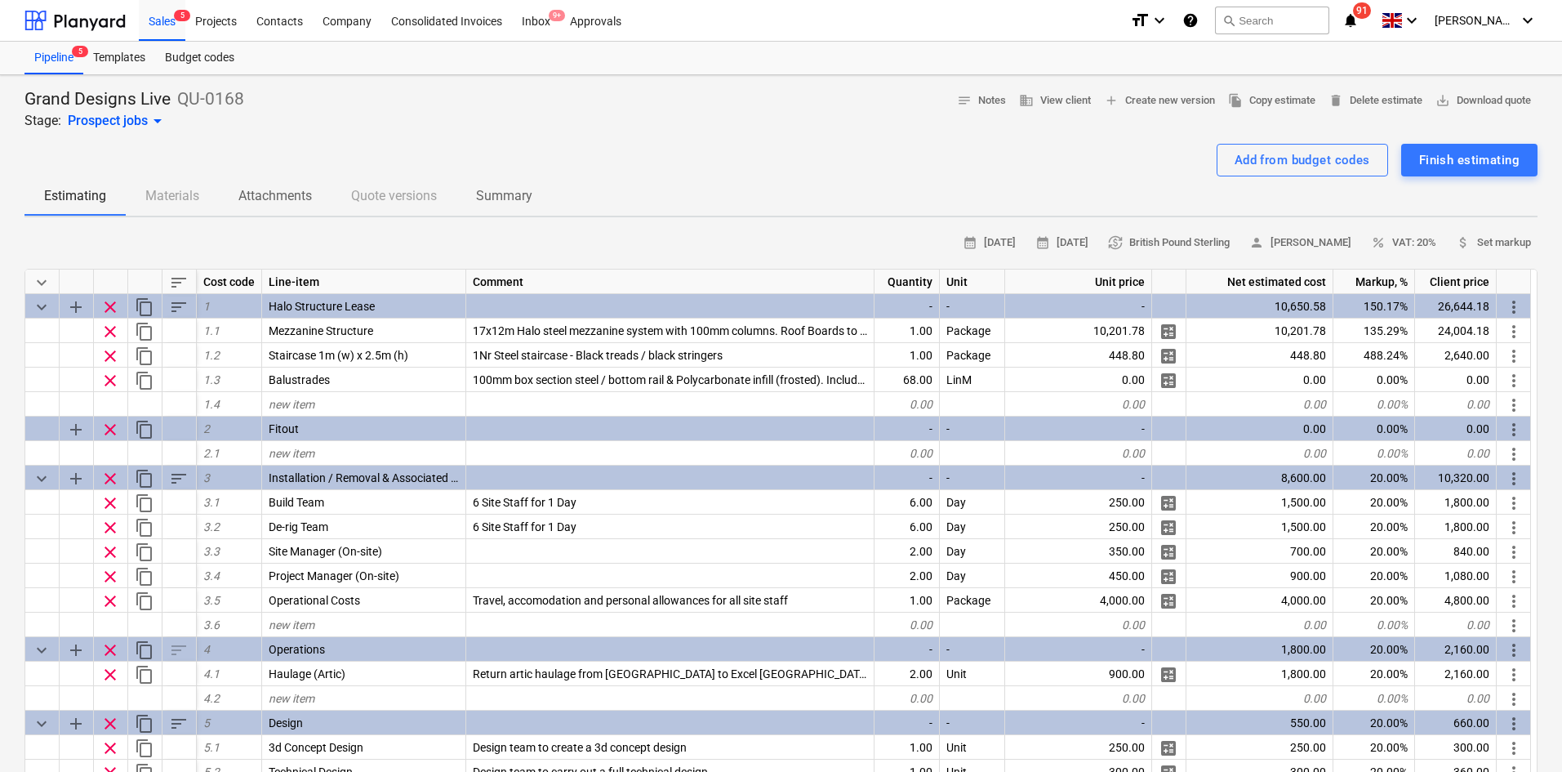
click div "Add from budget codes Finish estimating"
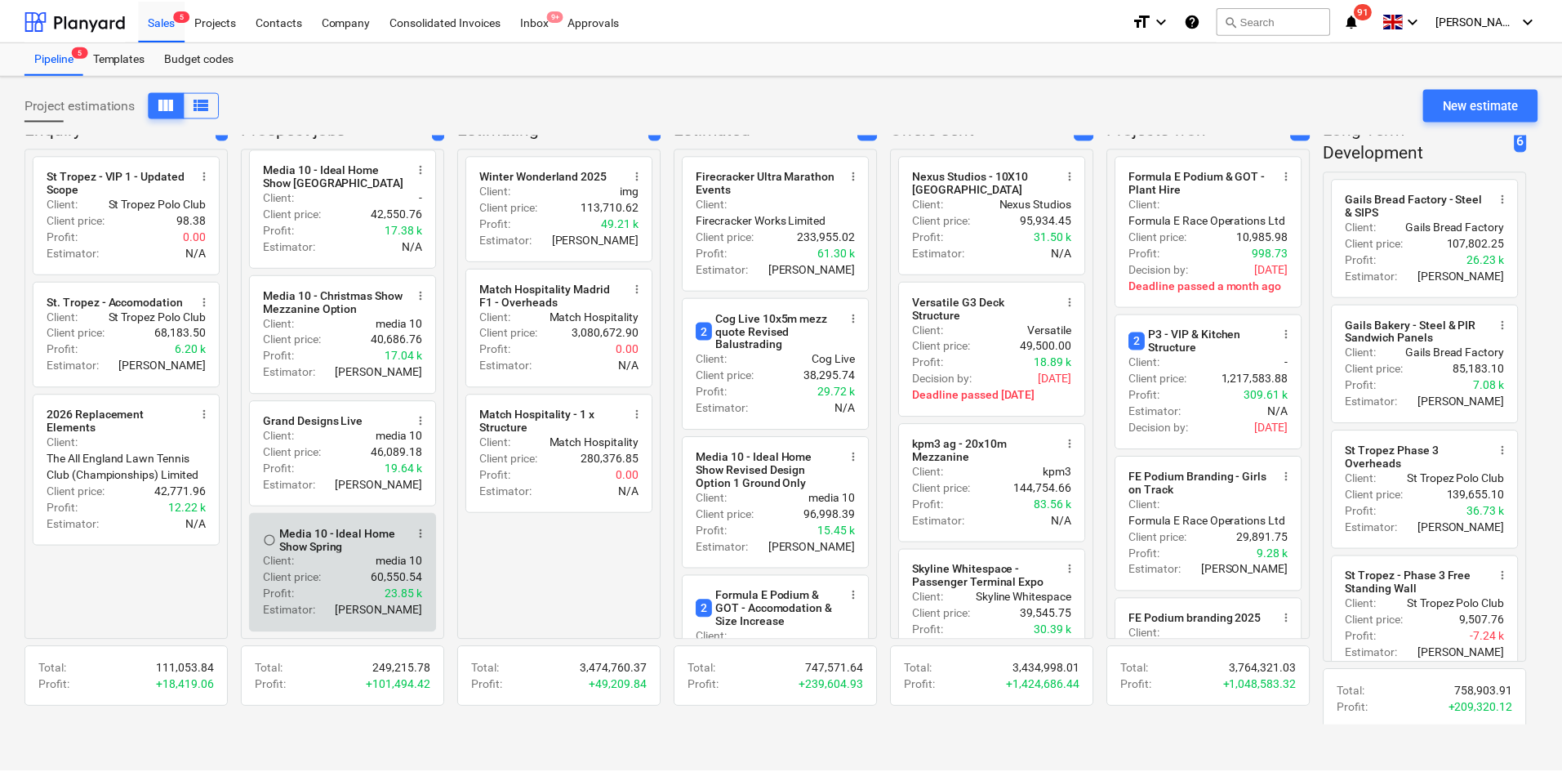
scroll to position [20, 0]
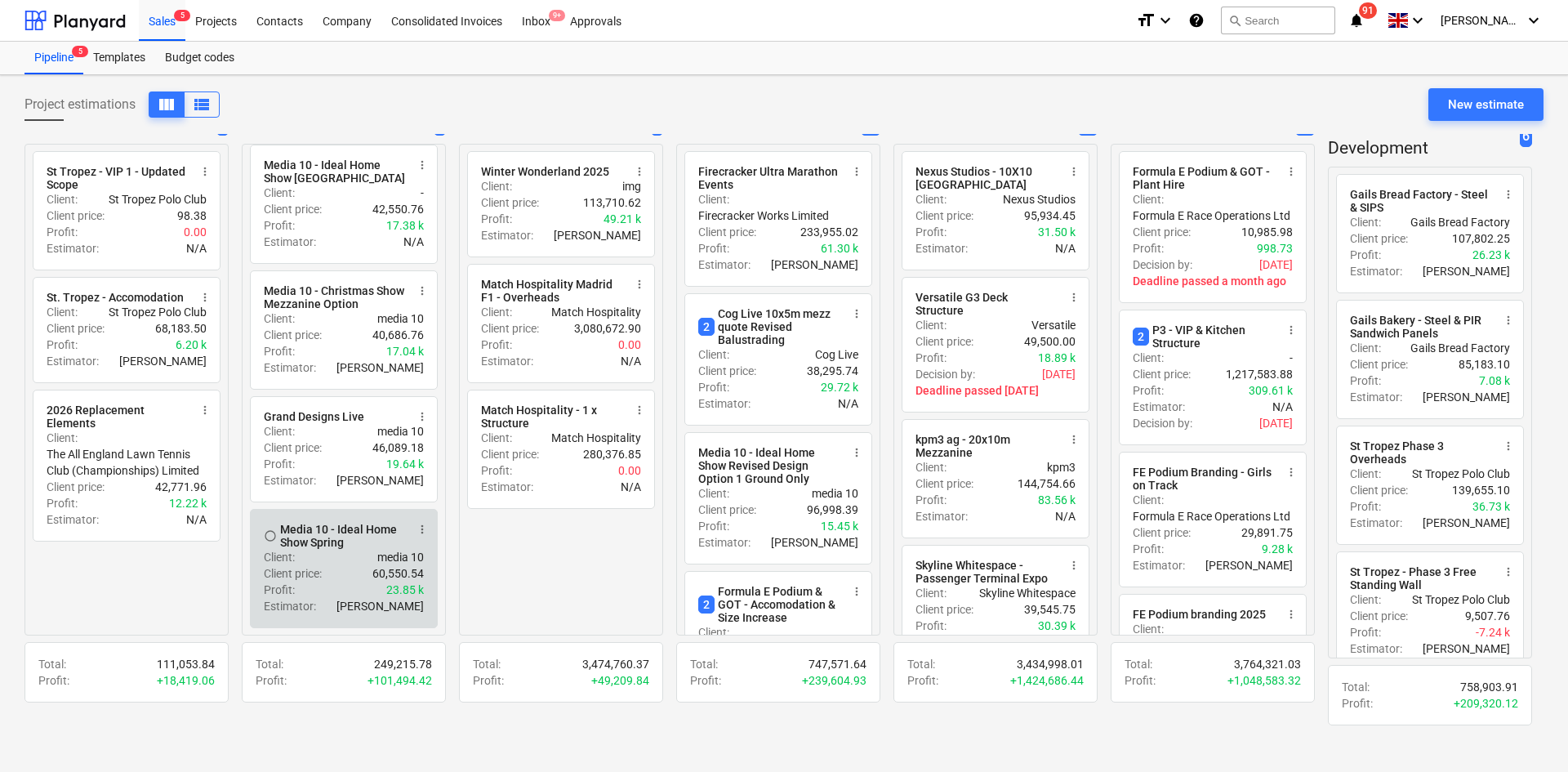
click div "Media 10 - Ideal Home Show Spring"
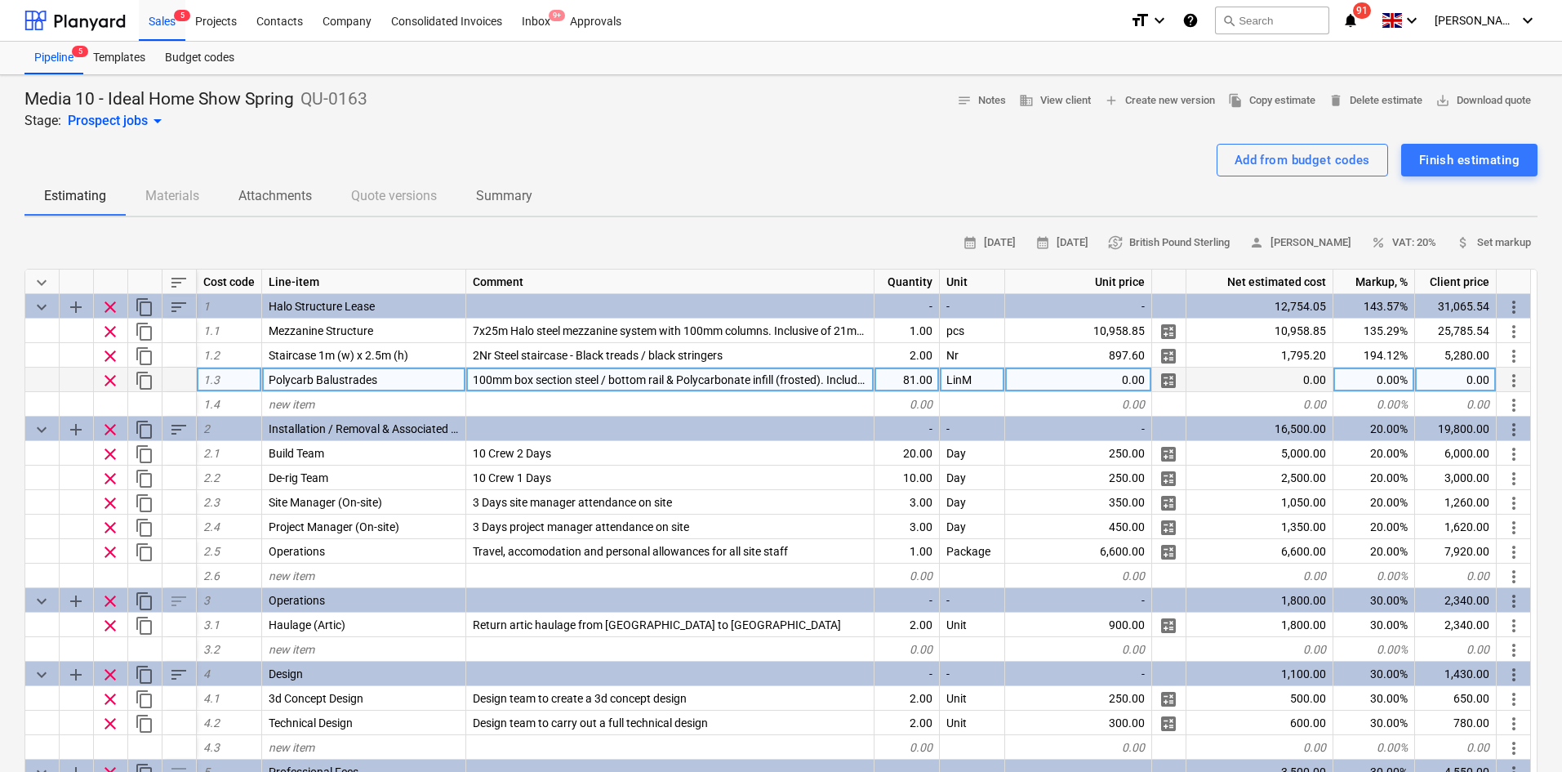
type textarea "x"
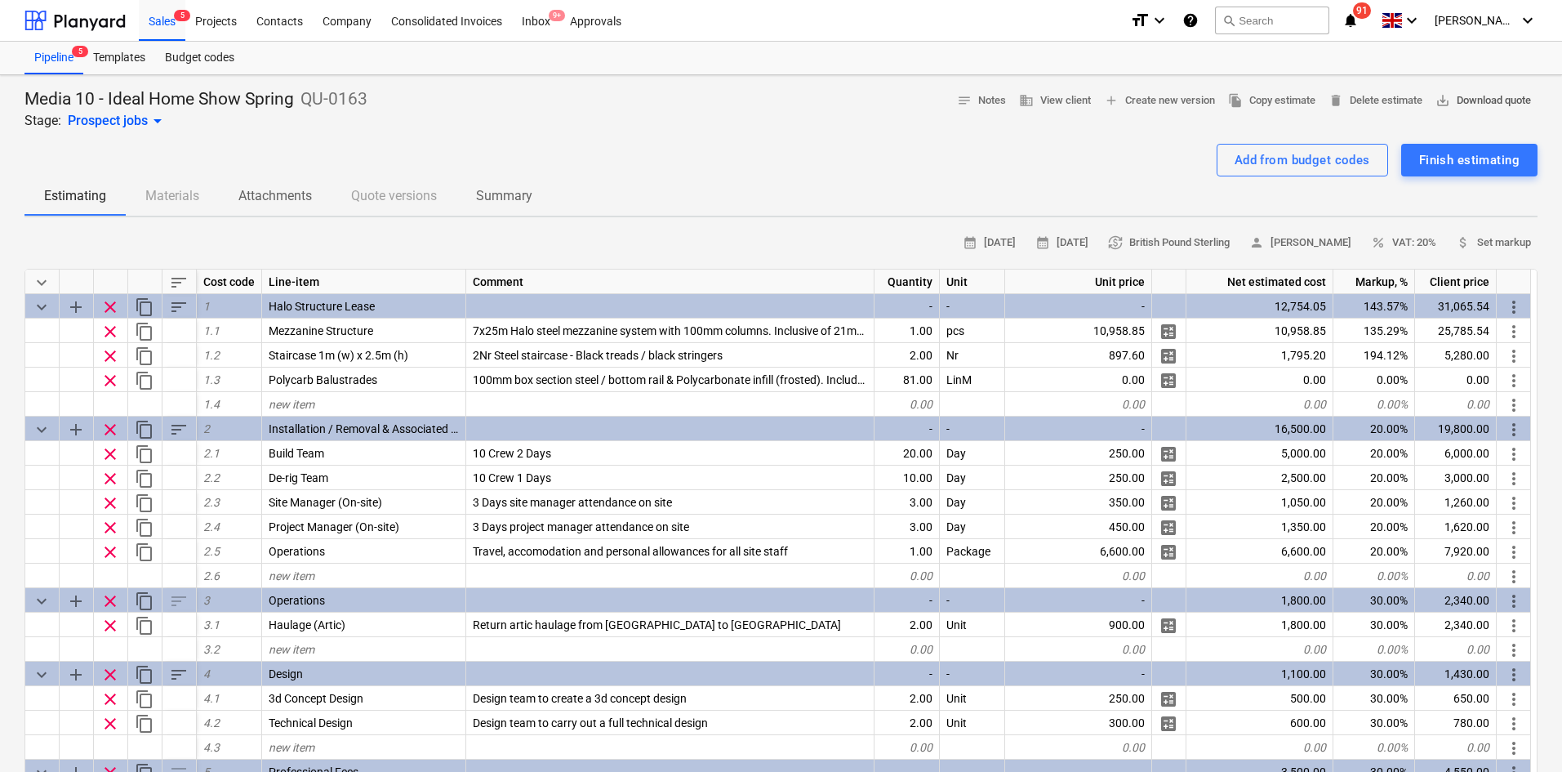
click span "save_alt Download quote"
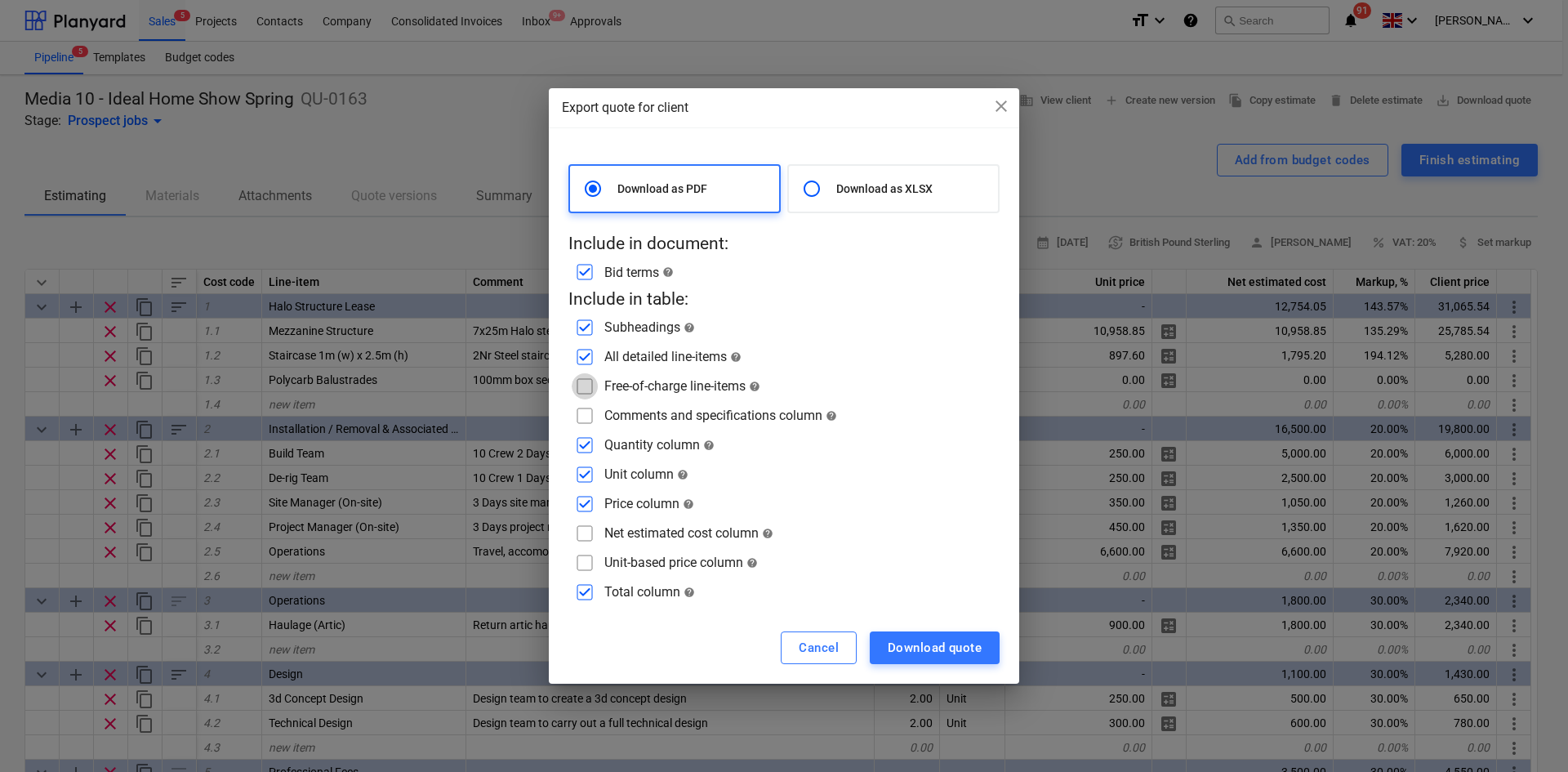
click input "checkbox"
checkbox input "true"
drag, startPoint x: 581, startPoint y: 415, endPoint x: 582, endPoint y: 430, distance: 14.7
click input "checkbox"
checkbox input "true"
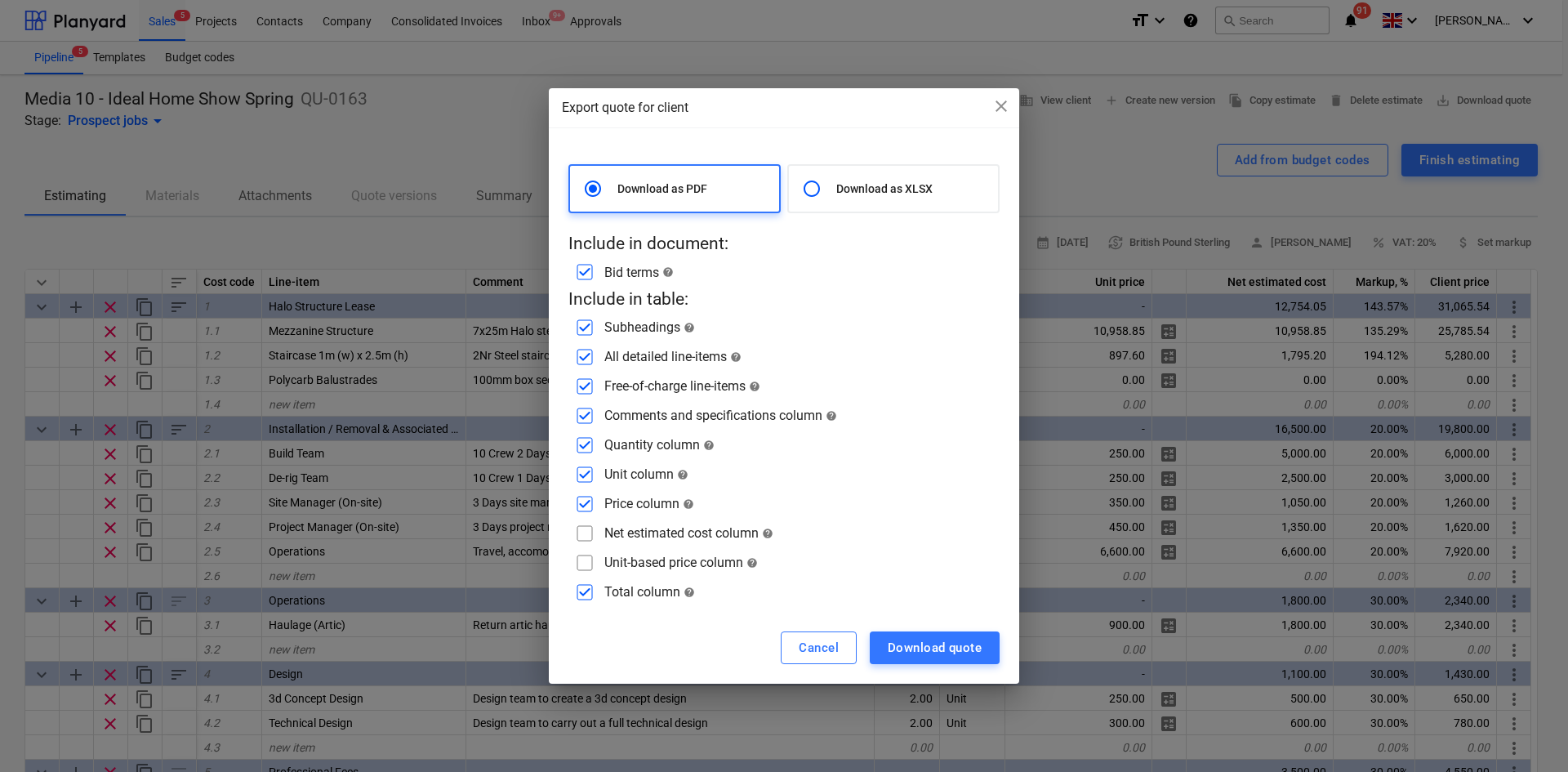
click input "checkbox"
checkbox input "true"
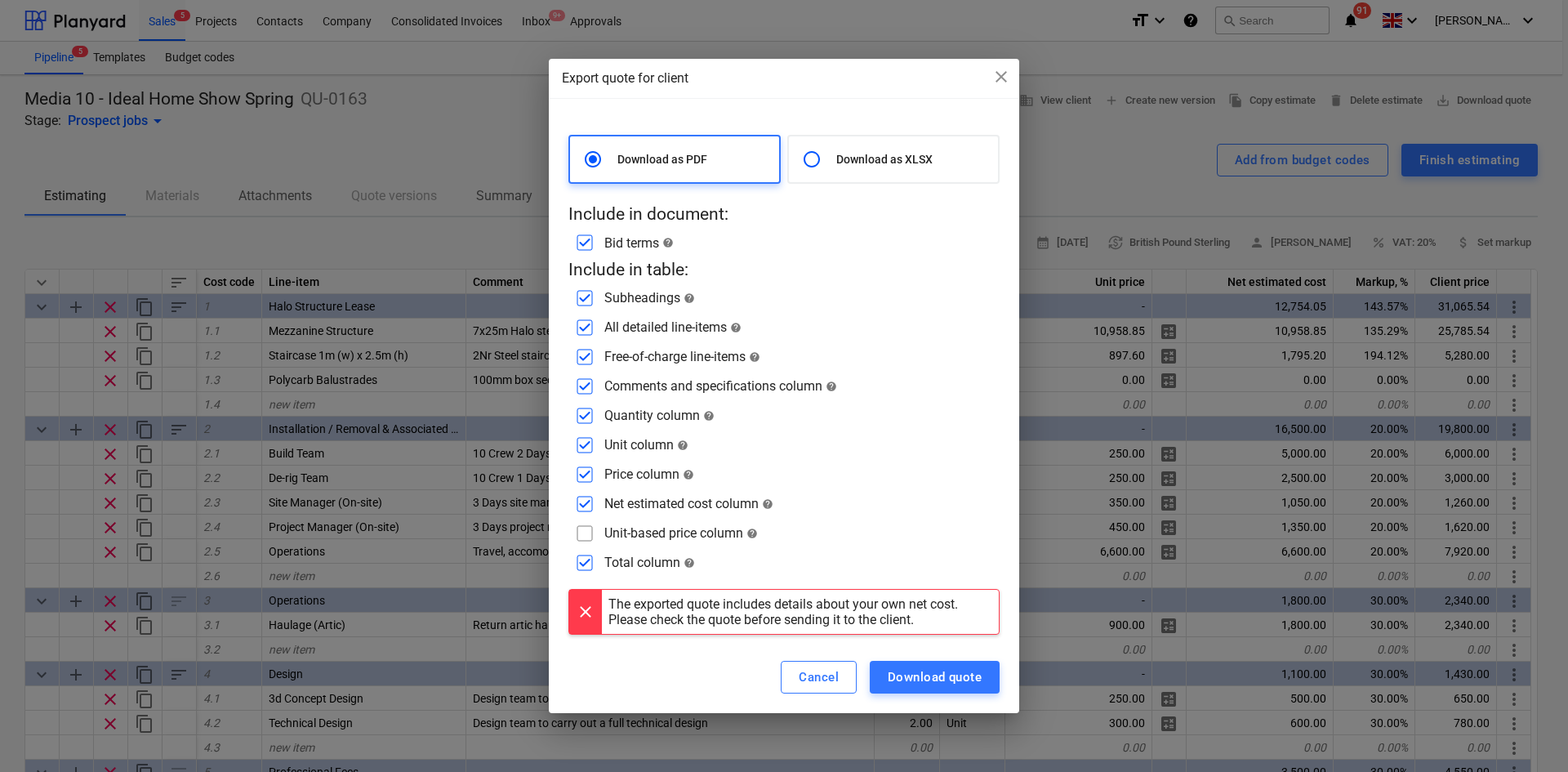
click input "checkbox"
checkbox input "false"
click div "Download quote"
